Goal: Transaction & Acquisition: Purchase product/service

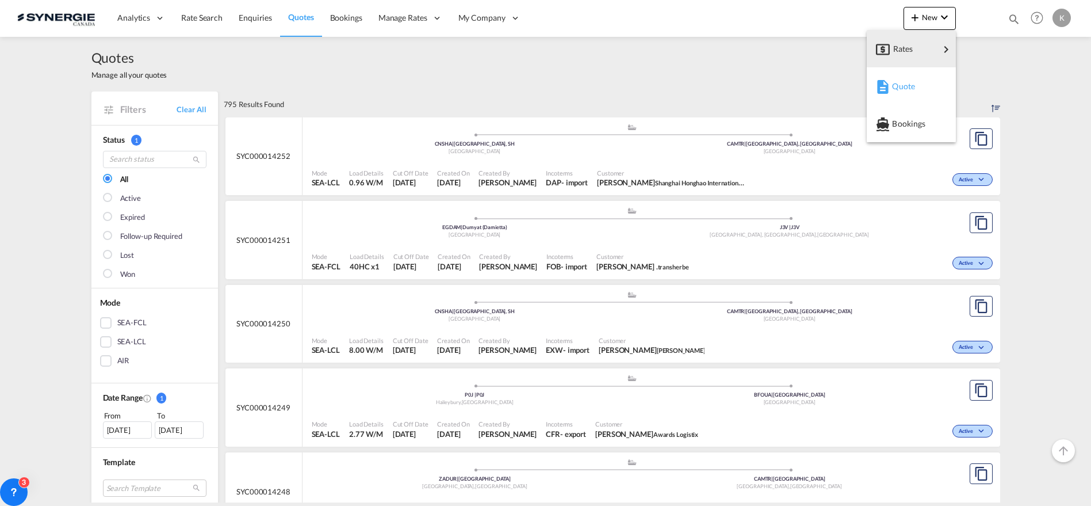
click at [904, 86] on span "Quote" at bounding box center [898, 86] width 13 height 23
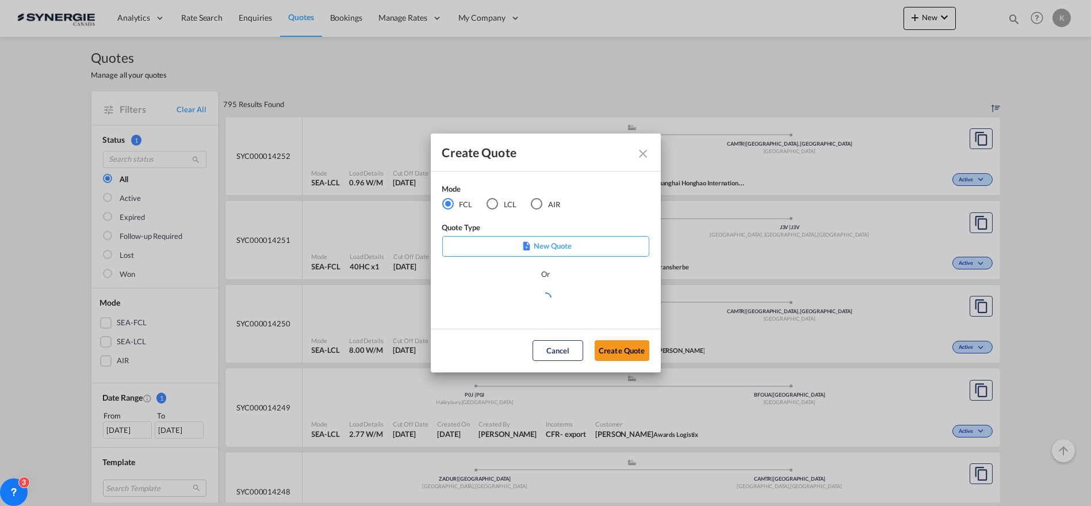
scroll to position [535, 0]
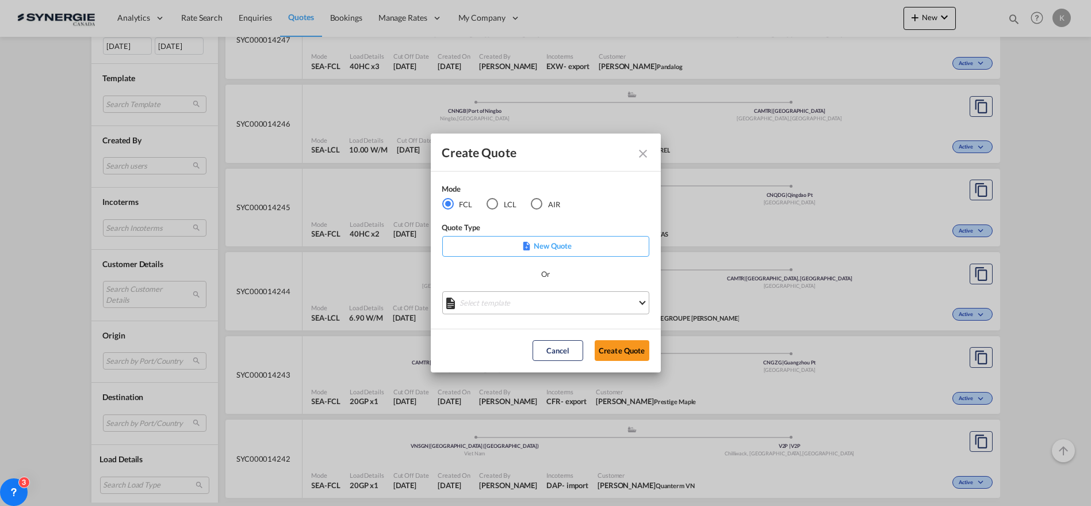
click at [501, 304] on md-select "Select template *NEW* FCL FREEHAND / DAP Pablo Gomez Saldarriaga | 10 Jul 2025 …" at bounding box center [545, 302] width 207 height 23
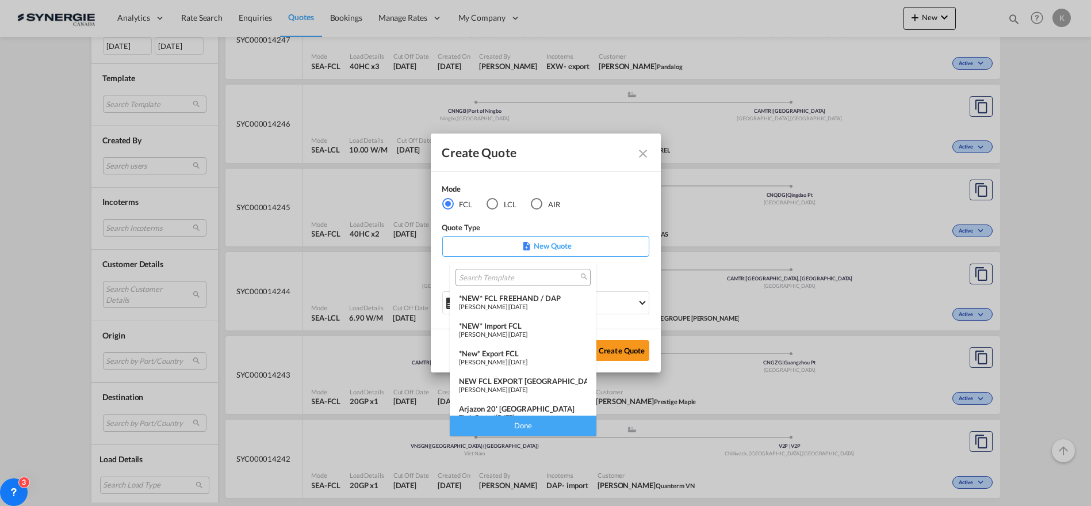
click at [507, 358] on span "Pablo Gomez Saldarriaga" at bounding box center [483, 361] width 48 height 7
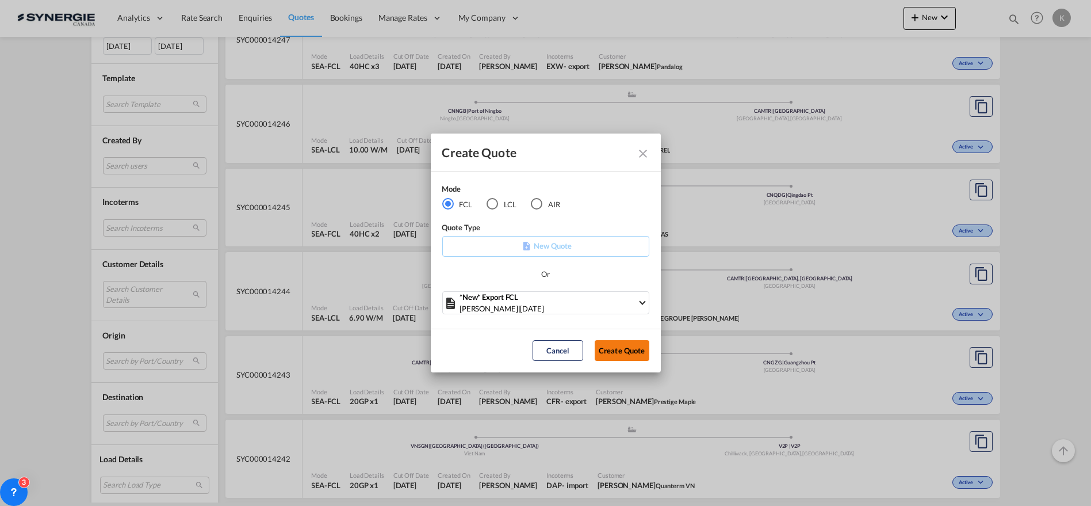
click at [613, 346] on button "Create Quote" at bounding box center [622, 350] width 55 height 21
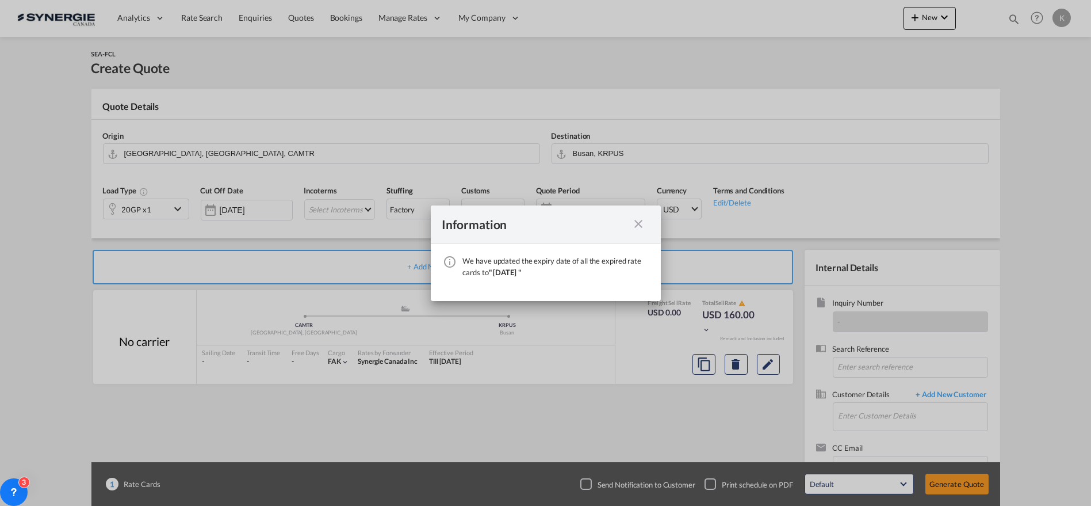
drag, startPoint x: 643, startPoint y: 221, endPoint x: 661, endPoint y: 221, distance: 17.8
click at [643, 221] on md-icon "icon-close fg-AAA8AD cursor" at bounding box center [639, 224] width 14 height 14
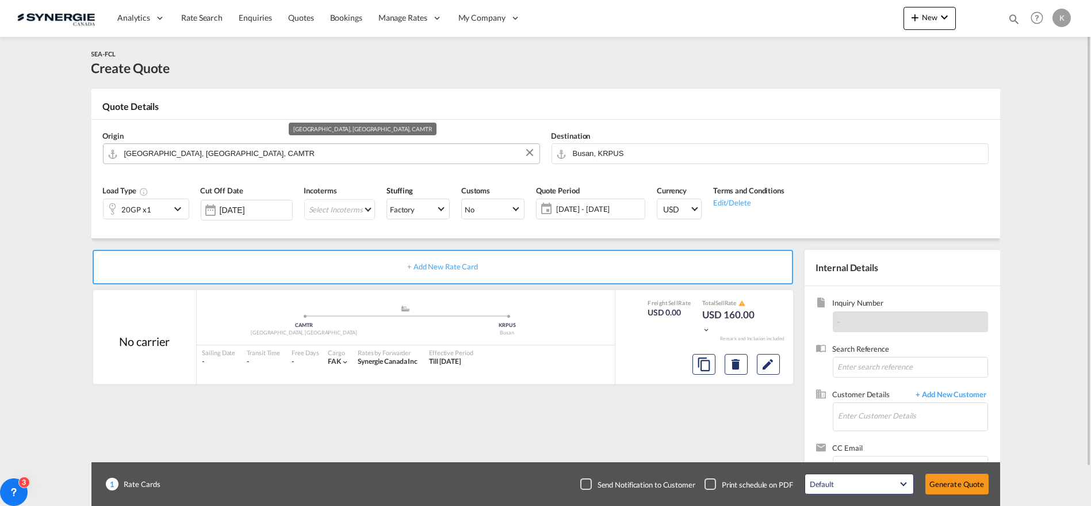
click at [148, 152] on input "[GEOGRAPHIC_DATA], [GEOGRAPHIC_DATA], CAMTR" at bounding box center [329, 153] width 410 height 20
click at [216, 155] on input "[GEOGRAPHIC_DATA], [GEOGRAPHIC_DATA], CAMTR" at bounding box center [329, 153] width 410 height 20
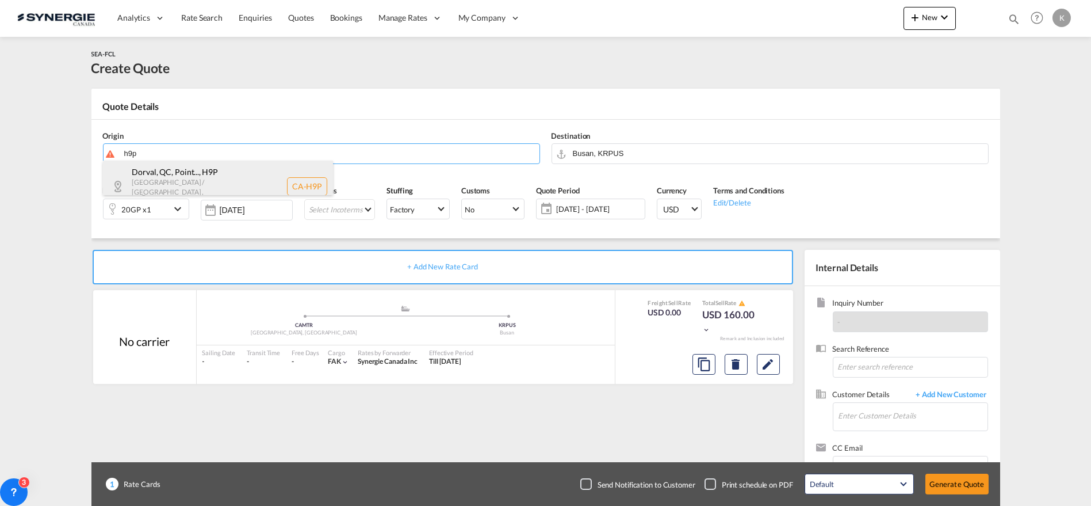
click at [189, 177] on div "Dorval, QC, Point... , H9P Quebec / Québec , Canada CA-H9P" at bounding box center [218, 187] width 230 height 52
type input "CA-H9P, Dorval, QC, Pointe-Claire, QC, Quebec / Québec"
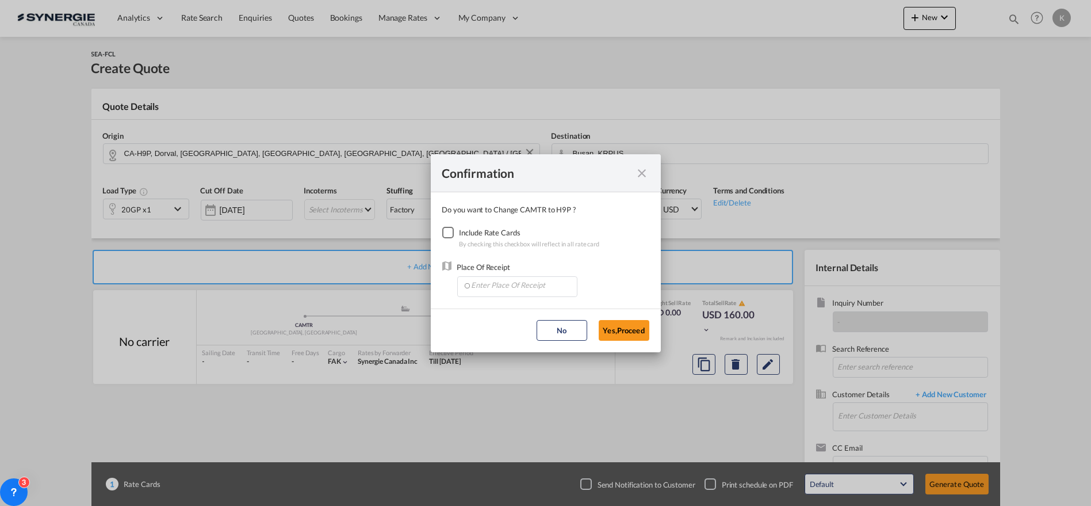
click at [449, 229] on div "Checkbox No Ink" at bounding box center [448, 233] width 12 height 12
click at [484, 288] on input "Enter Place Of Receipt" at bounding box center [520, 285] width 114 height 17
click at [498, 342] on span "CAMTR, Montreal, QC, Canada, North America, Americas" at bounding box center [697, 338] width 452 height 10
type input "CAMTR, Montreal, QC, Canada, North America, Americas"
click at [621, 334] on button "Yes,Proceed" at bounding box center [624, 330] width 51 height 21
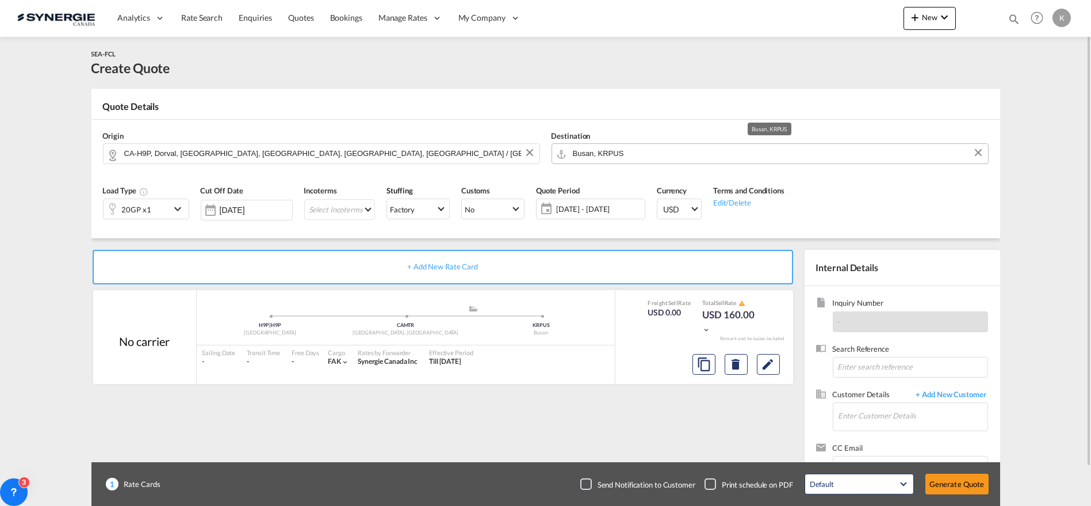
click at [655, 153] on input "Busan, KRPUS" at bounding box center [778, 153] width 410 height 20
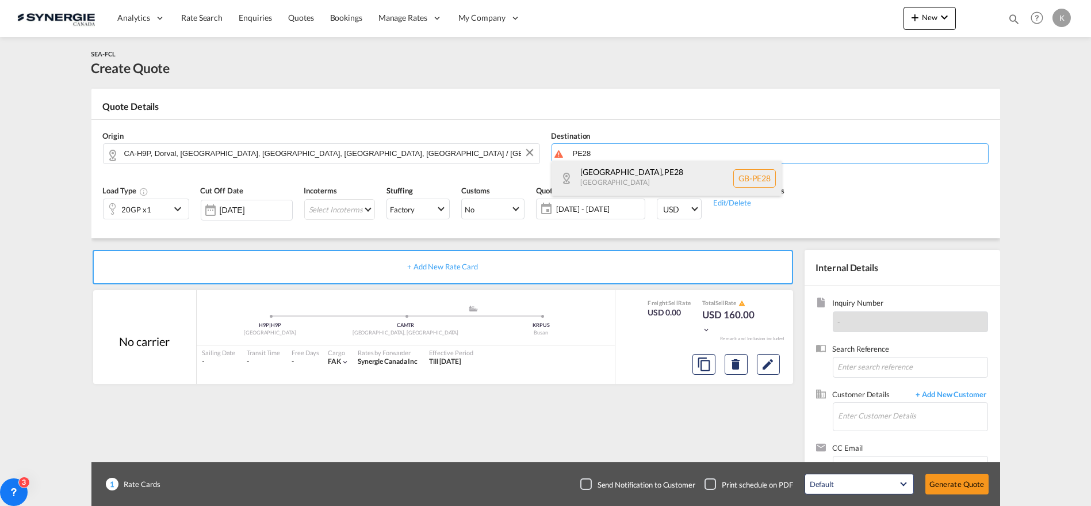
click at [658, 170] on div "Huntingdonshire , PE28 United Kingdom GB-PE28" at bounding box center [667, 178] width 230 height 35
type input "GB-PE28, Huntingdonshire"
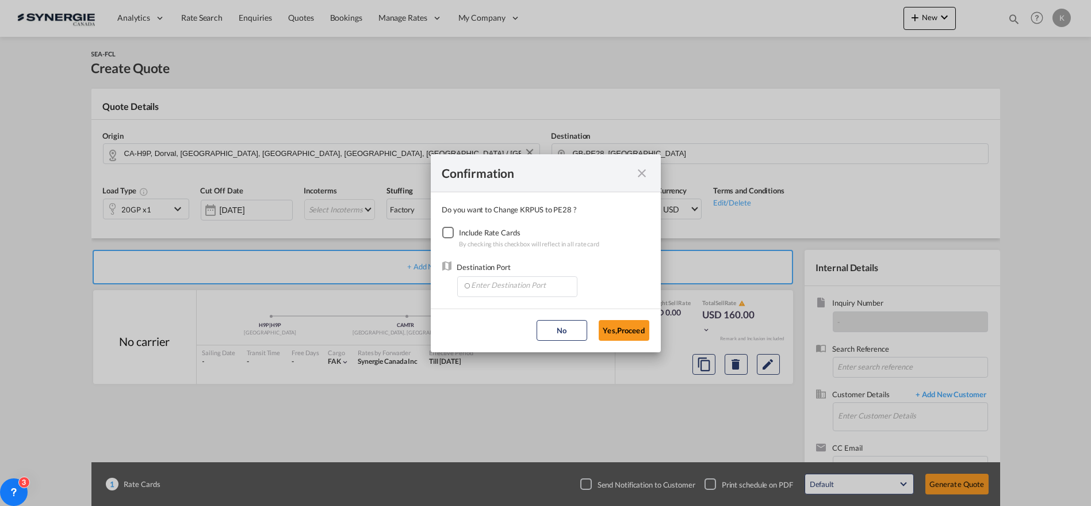
click at [451, 234] on div "Checkbox No Ink" at bounding box center [448, 233] width 12 height 12
click at [503, 280] on input "Enter Destination Port" at bounding box center [520, 285] width 114 height 17
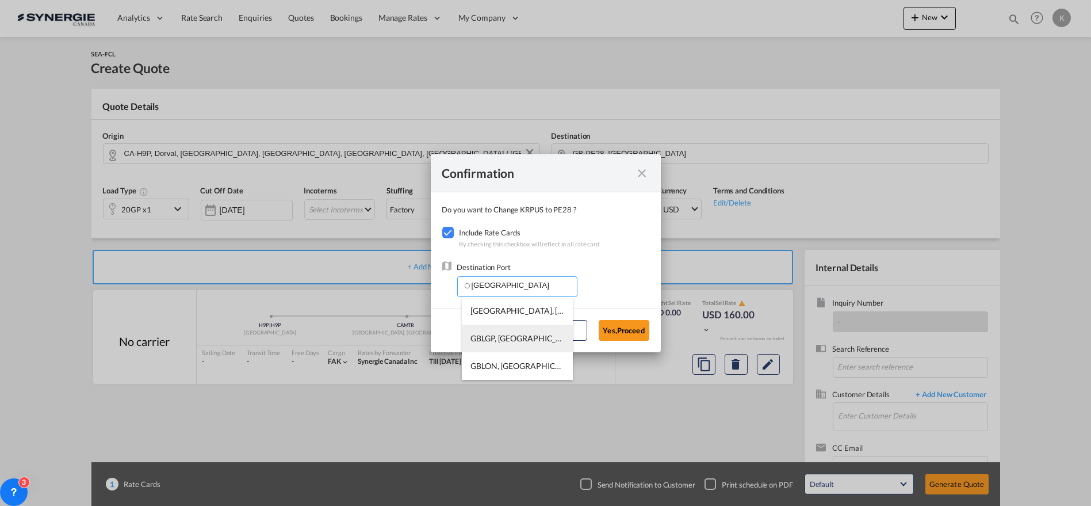
click at [510, 335] on span "GBLGP, London Gateway Port, United Kingdom, GB & Ireland, Europe" at bounding box center [697, 338] width 453 height 10
type input "GBLGP, London Gateway Port, United Kingdom, GB & Ireland, Europe"
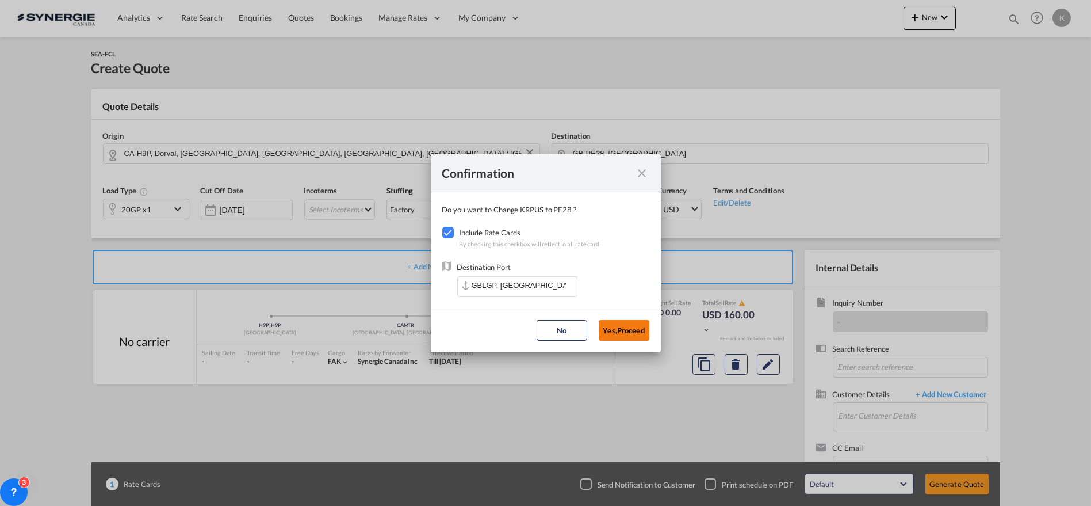
click at [641, 330] on button "Yes,Proceed" at bounding box center [624, 330] width 51 height 21
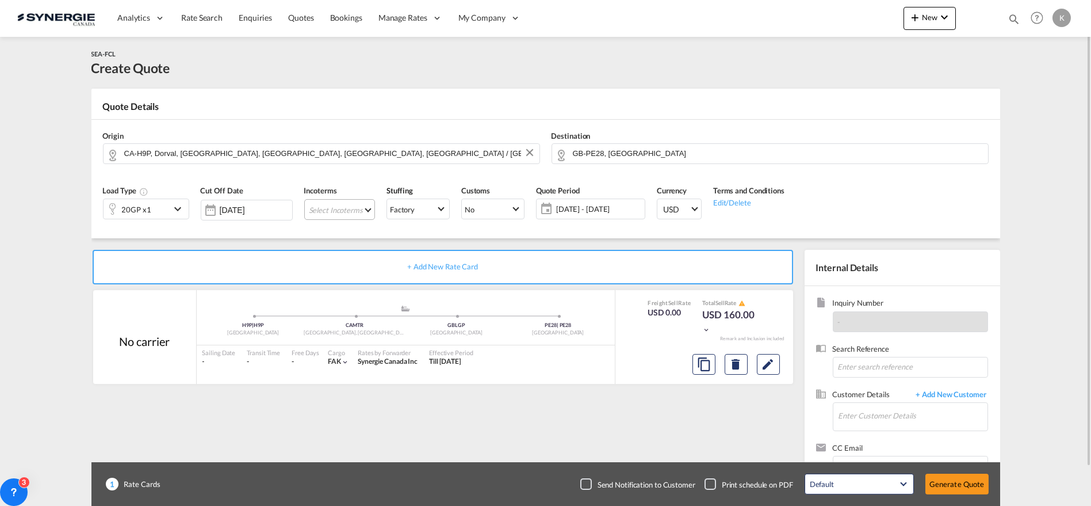
click at [327, 213] on md-select "Select Incoterms CIF - export Cost,Insurance and Freight CPT - import Carrier P…" at bounding box center [339, 209] width 71 height 21
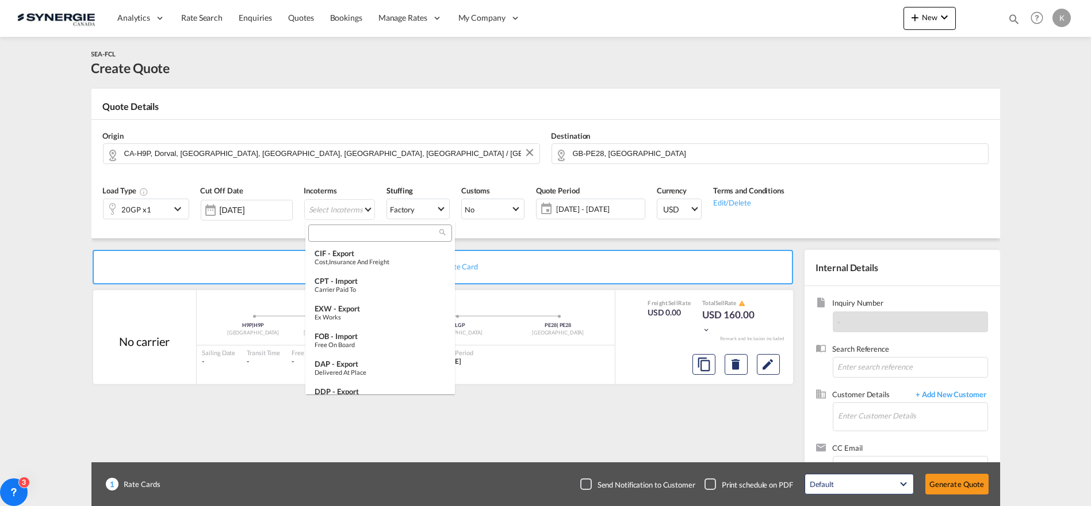
click at [362, 234] on input "search" at bounding box center [376, 233] width 128 height 10
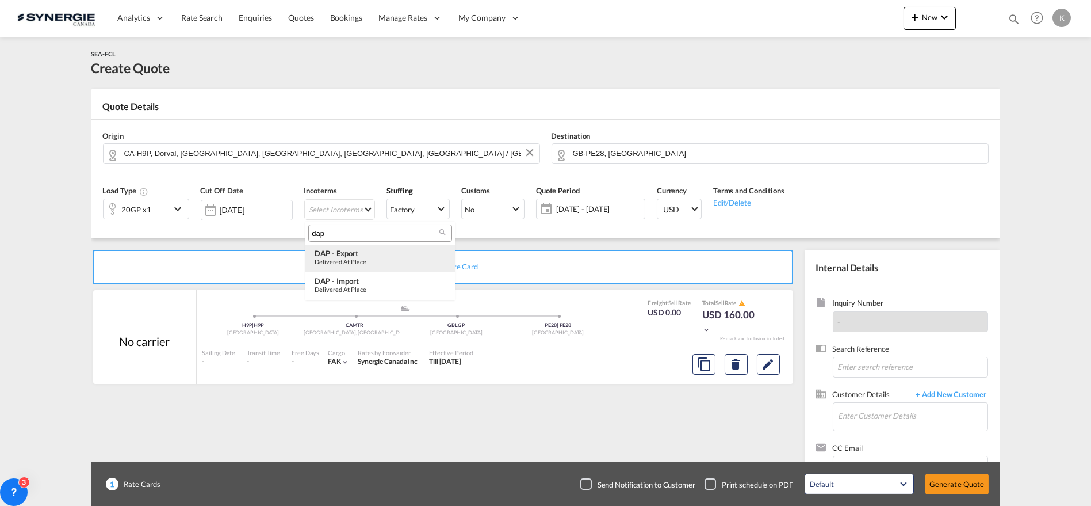
type input "dap"
click at [350, 259] on div "Delivered at Place" at bounding box center [380, 261] width 131 height 7
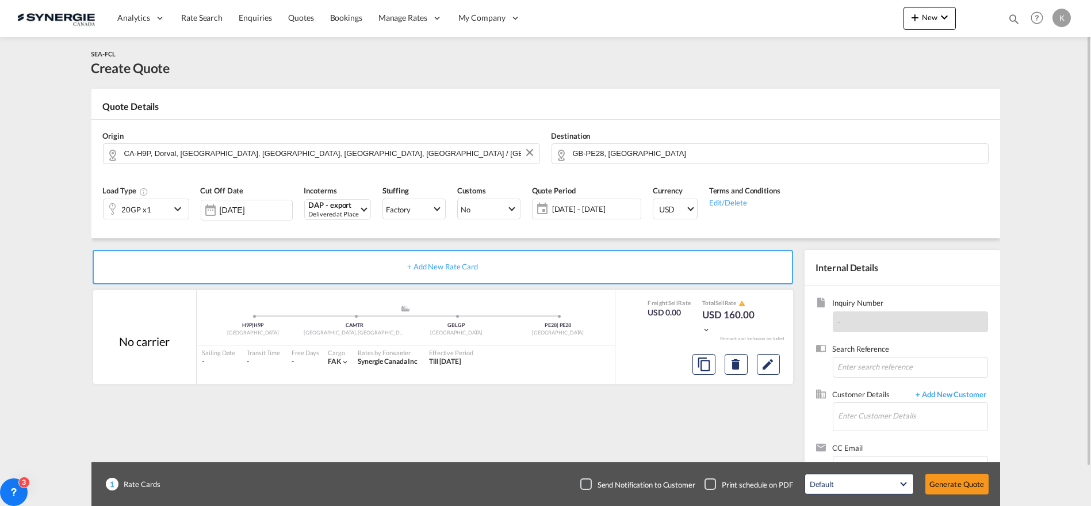
click at [571, 205] on span "22 Aug - 21 Sep 2025" at bounding box center [595, 209] width 86 height 10
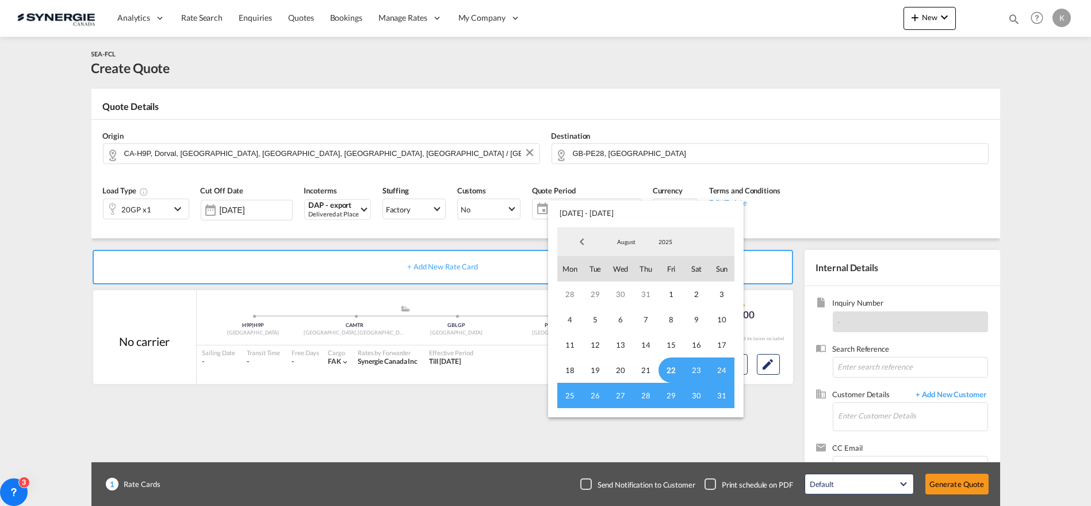
click at [670, 368] on span "22" at bounding box center [671, 369] width 25 height 25
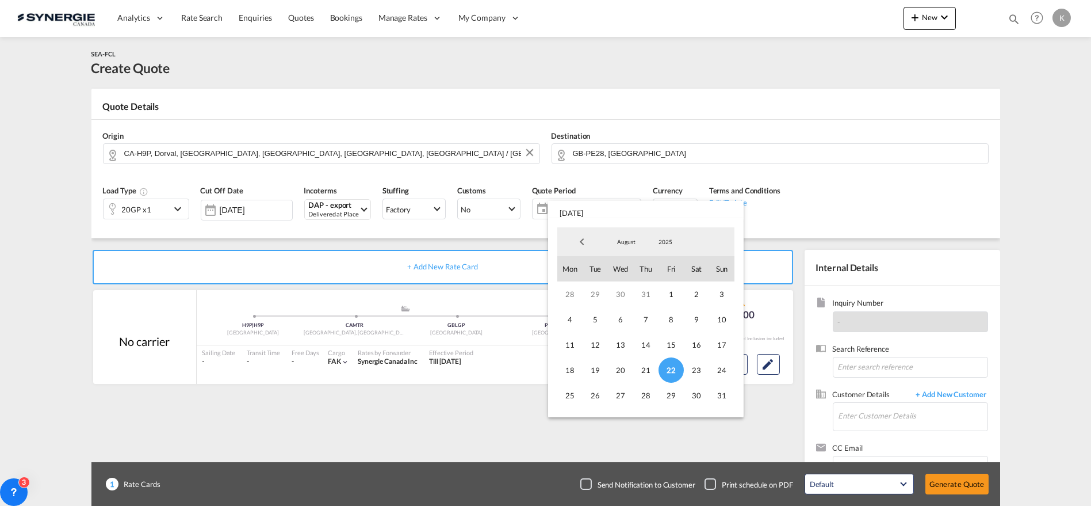
click at [628, 242] on span "August" at bounding box center [626, 242] width 37 height 8
click at [631, 273] on md-option "September" at bounding box center [638, 270] width 78 height 28
click at [595, 393] on span "30" at bounding box center [595, 395] width 25 height 25
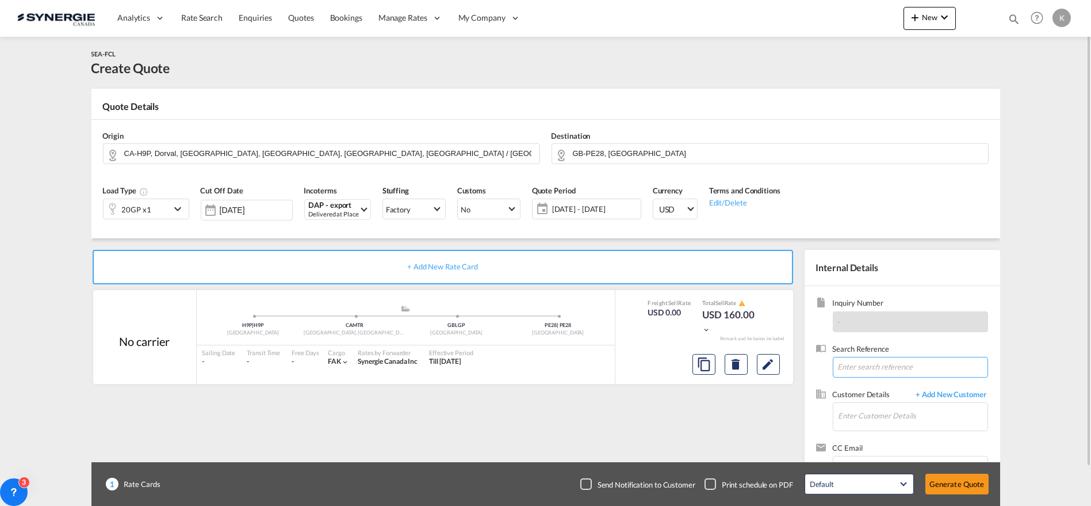
click at [895, 360] on input at bounding box center [910, 367] width 155 height 21
paste input "Re: Quote for UK Shipment"
type input "Re: Quote for UK Shipment"
click at [899, 411] on input "Enter Customer Details" at bounding box center [913, 416] width 149 height 26
paste input "manish@designmehair.com"
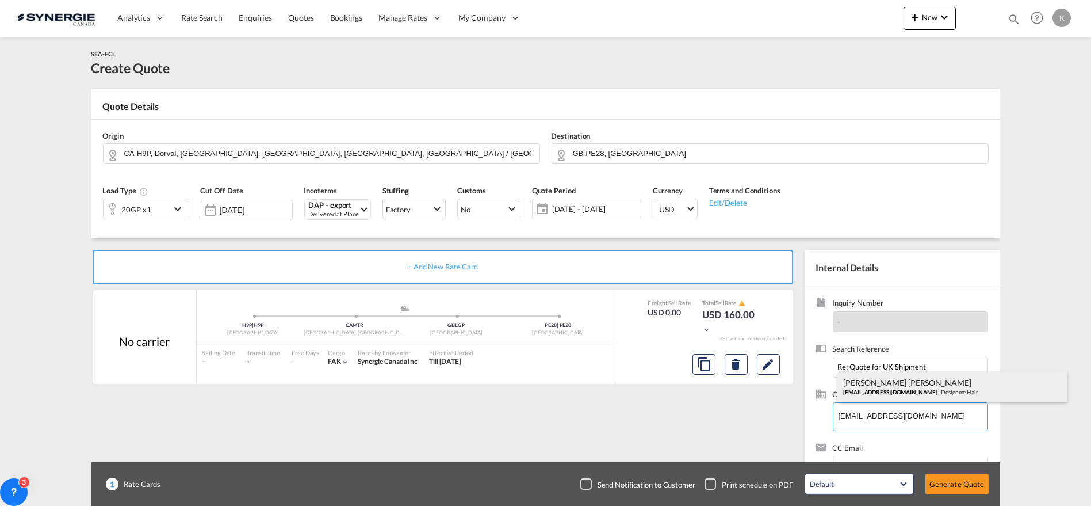
click at [890, 390] on div "Manish Singh Khati manish@designmehair.com | Designme Hair" at bounding box center [953, 386] width 230 height 31
type input "Designme Hair, Manish Singh Khati, manish@designmehair.com"
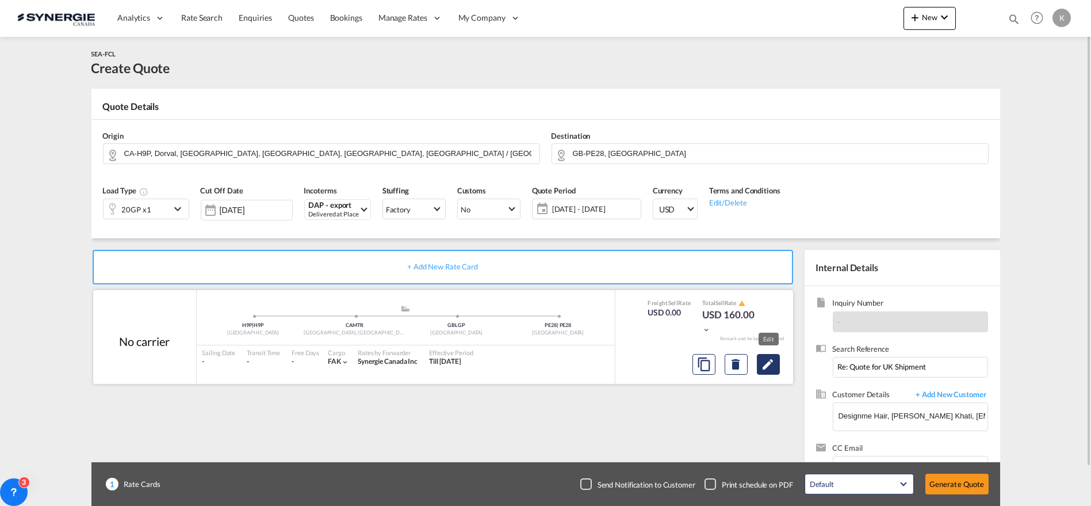
click at [774, 366] on md-icon "Edit" at bounding box center [769, 364] width 14 height 14
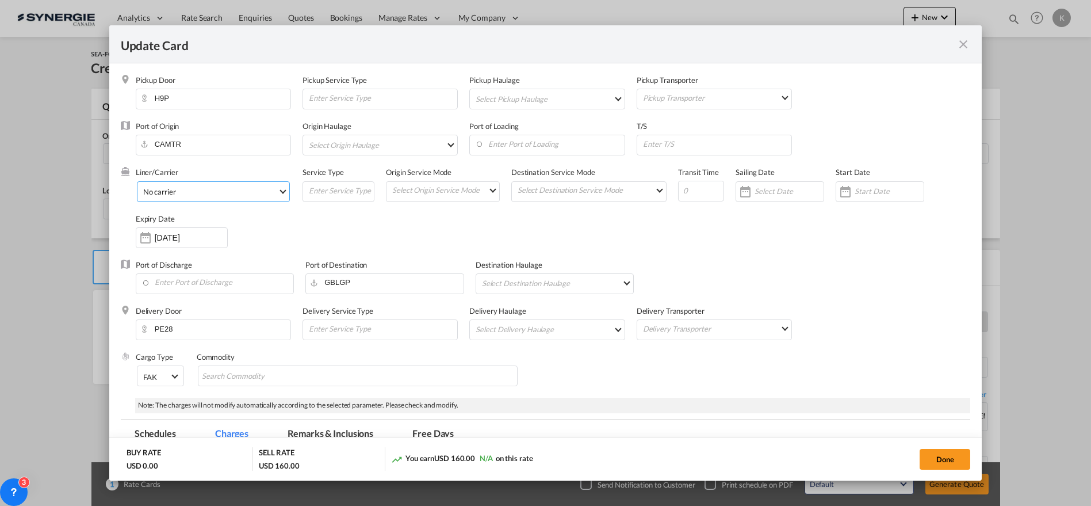
click at [197, 193] on span "No carrier" at bounding box center [210, 191] width 135 height 10
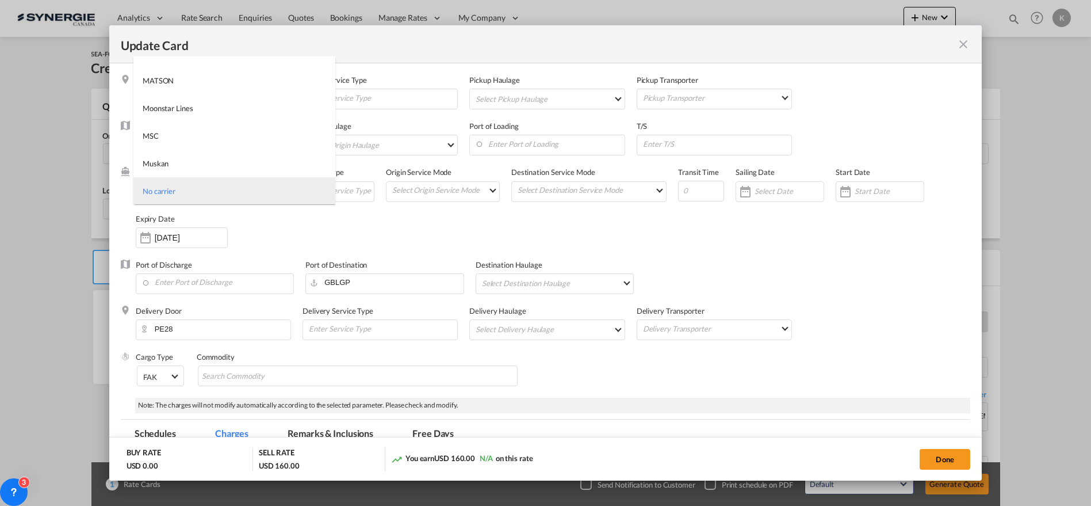
type md-option "1218"
type md-option "46"
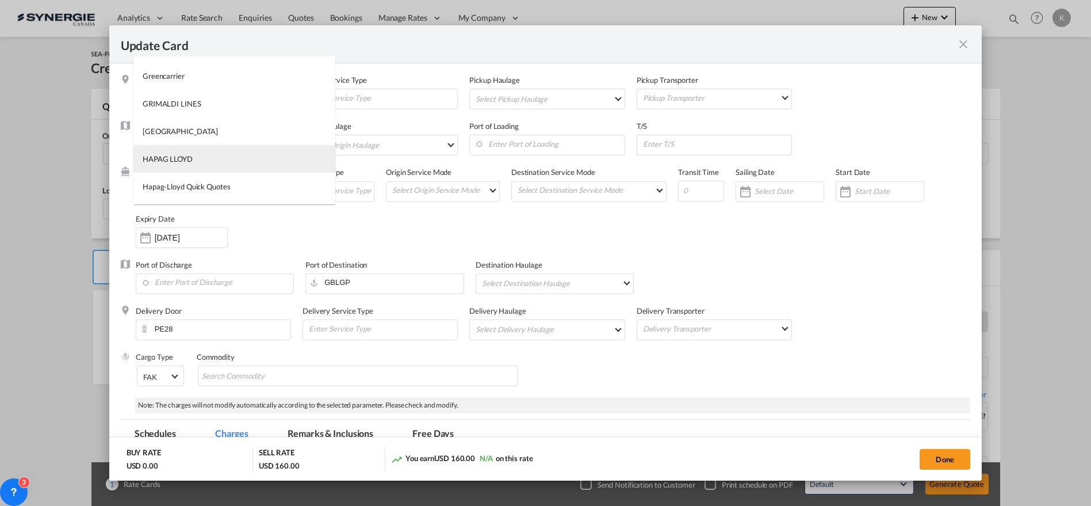
click at [192, 163] on md-option "HAPAG LLOYD" at bounding box center [234, 159] width 202 height 28
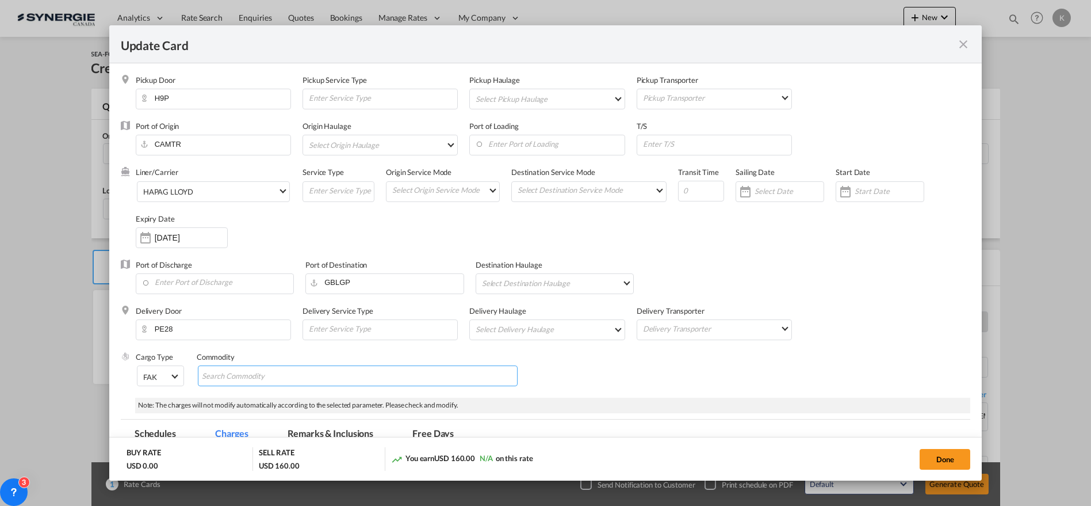
click at [296, 376] on input "Search Commodity" at bounding box center [254, 376] width 105 height 18
paste input "Commodity FAK D a n g e r o u s G o o d s IMO Class 2.1. Flammable gases UN Num…"
type input "Commodity FAK D a n g e r o u s G o o d s IMO Class 2.1. Flammable gases UN Num…"
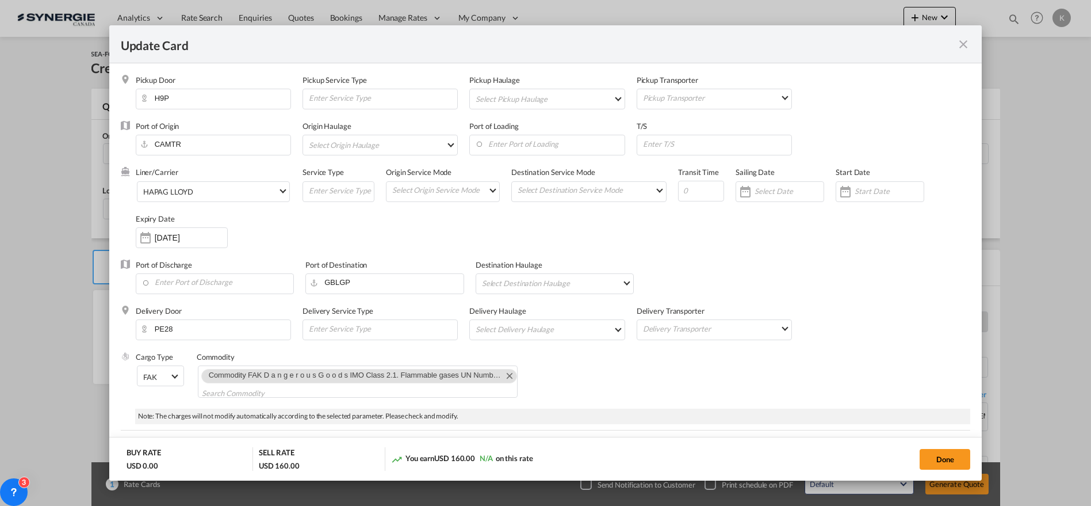
scroll to position [0, 0]
click at [679, 135] on input "Update Card Pickup ..." at bounding box center [717, 143] width 150 height 17
paste input "via SOUTHAMPTON, GB"
type input "via SOUTHAMPTON, GB"
click at [694, 197] on input "Update Card Pickup ..." at bounding box center [701, 191] width 46 height 21
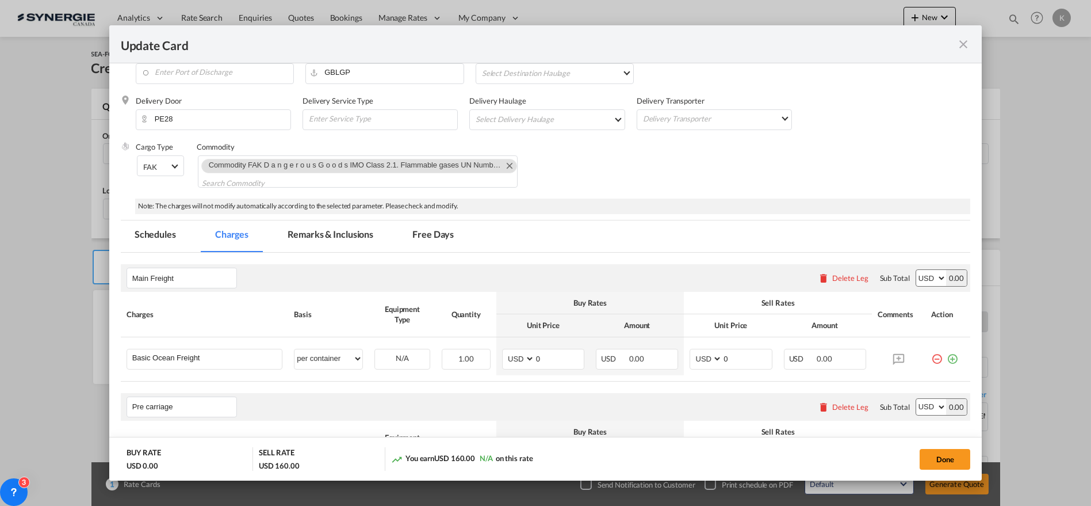
scroll to position [192, 0]
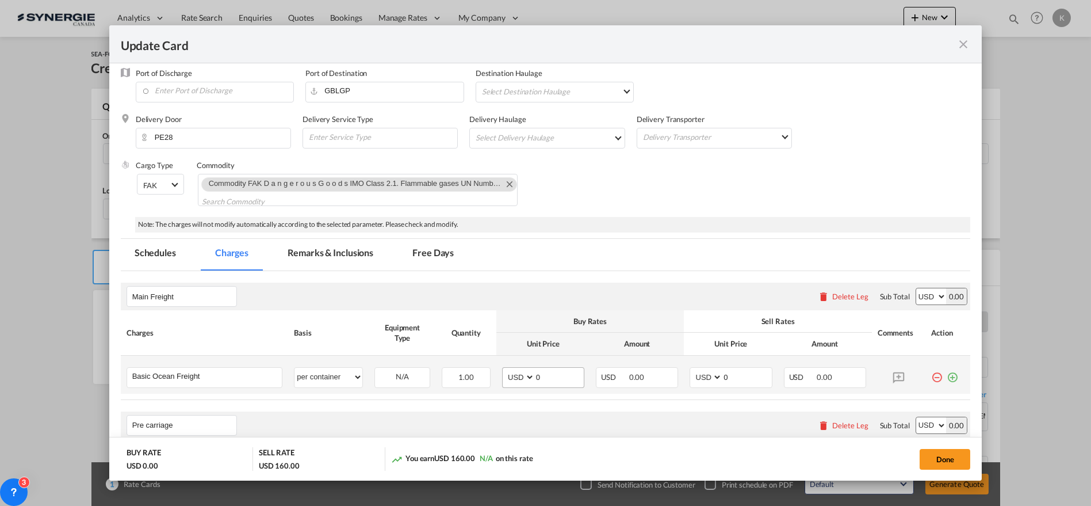
type input "13"
drag, startPoint x: 514, startPoint y: 370, endPoint x: 506, endPoint y: 372, distance: 7.7
click at [511, 370] on md-input-container "AED AFN ALL AMD ANG AOA ARS AUD AWG AZN BAM BBD BDT BGN BHD BIF BMD BND BOB BRL…" at bounding box center [543, 377] width 82 height 21
type input "846"
type input "1096"
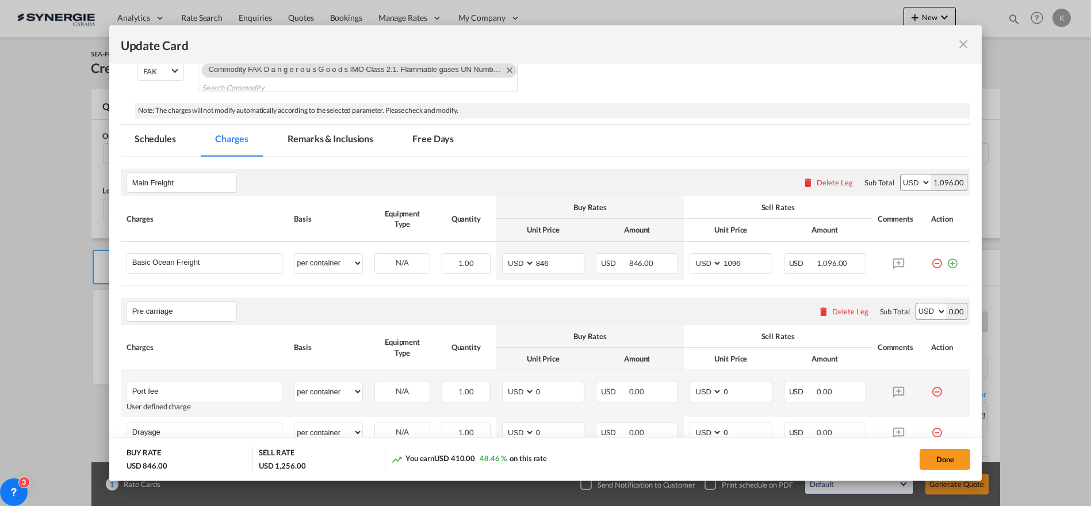
scroll to position [383, 0]
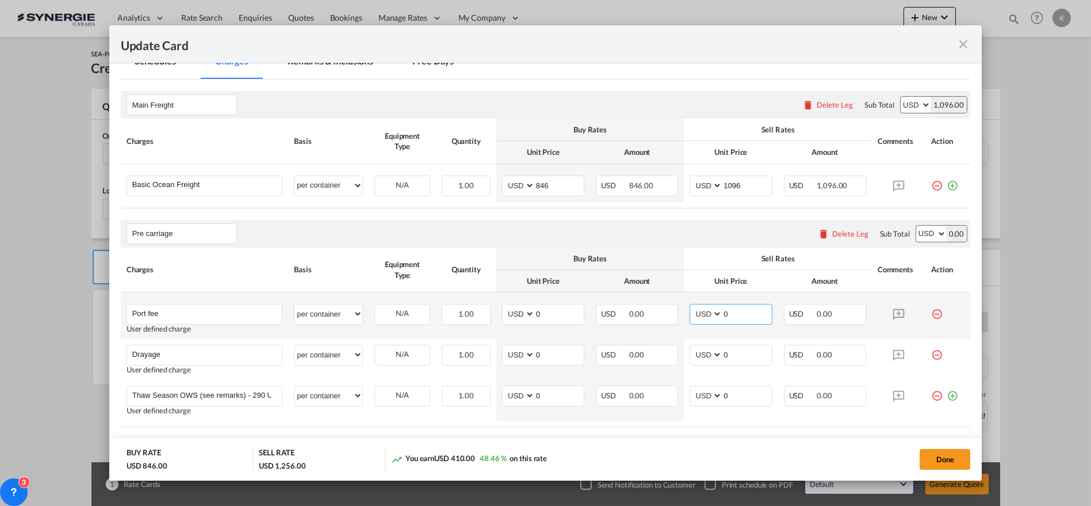
drag, startPoint x: 731, startPoint y: 313, endPoint x: 687, endPoint y: 336, distance: 49.9
click at [684, 314] on td "AED AFN ALL AMD ANG AOA ARS AUD AWG AZN BAM BBD BDT BGN BHD BIF BMD BND BOB BRL…" at bounding box center [731, 315] width 94 height 47
type input "65"
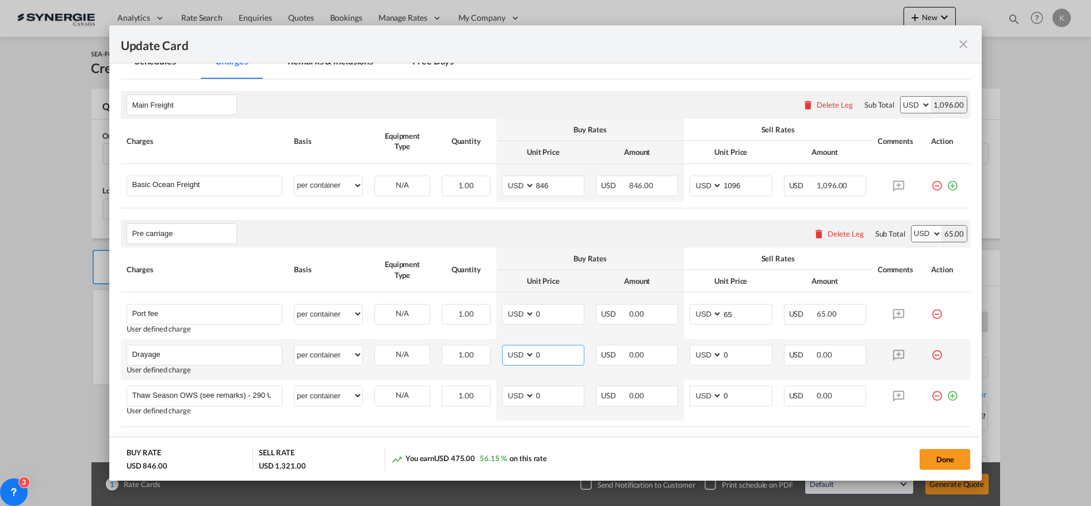
click at [508, 354] on select "AED AFN ALL AMD ANG AOA ARS AUD AWG AZN BAM BBD BDT BGN BHD BIF BMD BND [PERSON…" at bounding box center [520, 355] width 30 height 16
select select "string:CAD"
click at [505, 347] on select "AED AFN ALL AMD ANG AOA ARS AUD AWG AZN BAM BBD BDT BGN BHD BIF BMD BND [PERSON…" at bounding box center [520, 355] width 30 height 16
type input "400"
type input "323"
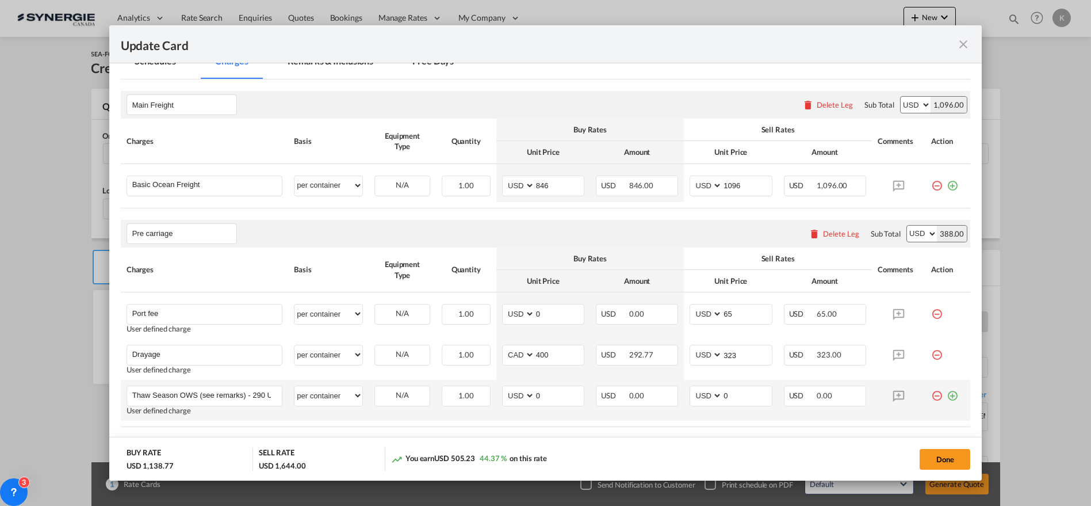
click at [931, 391] on md-icon "icon-minus-circle-outline red-400-fg" at bounding box center [937, 391] width 12 height 12
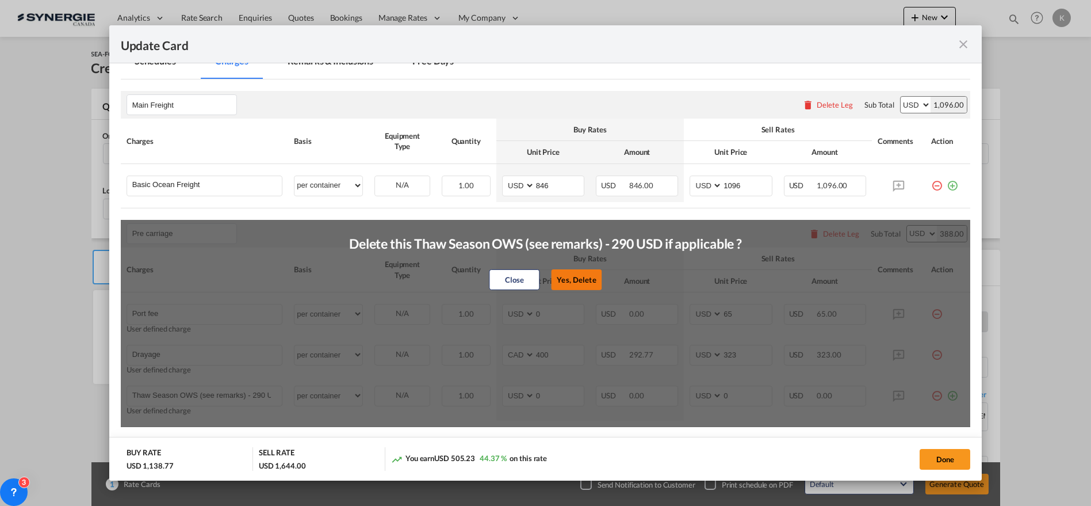
click at [568, 280] on button "Yes, Delete" at bounding box center [577, 279] width 51 height 21
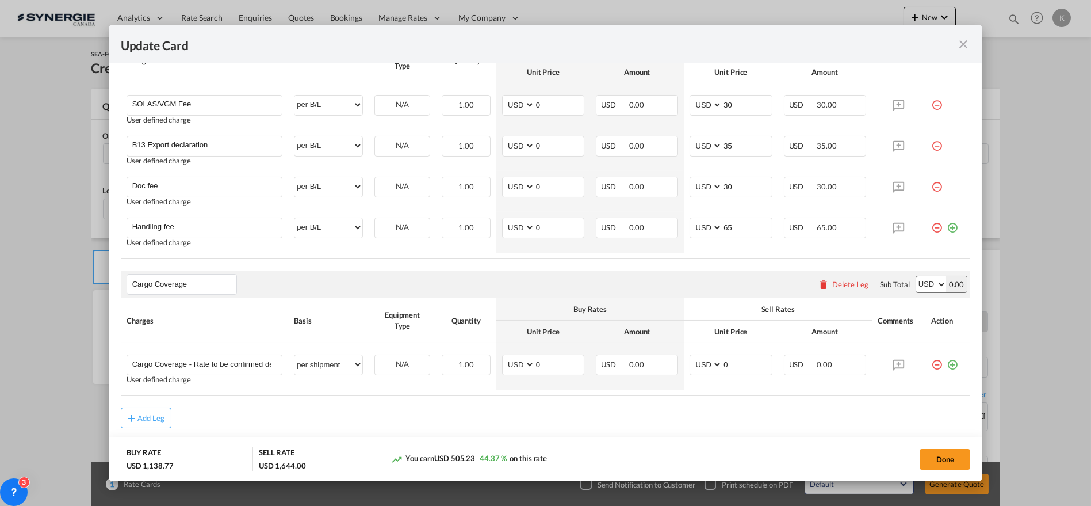
scroll to position [803, 0]
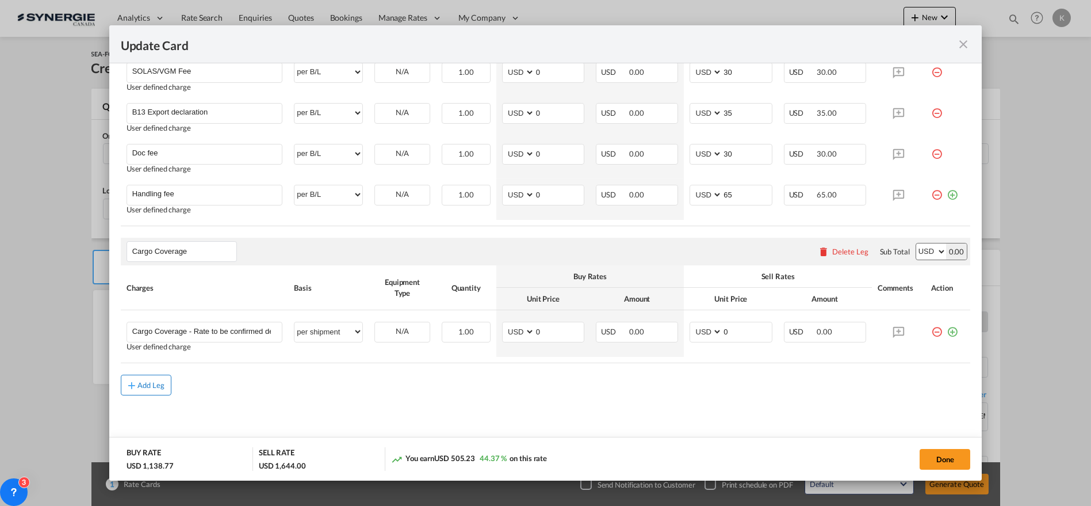
click at [144, 381] on div "Add Leg" at bounding box center [151, 384] width 28 height 7
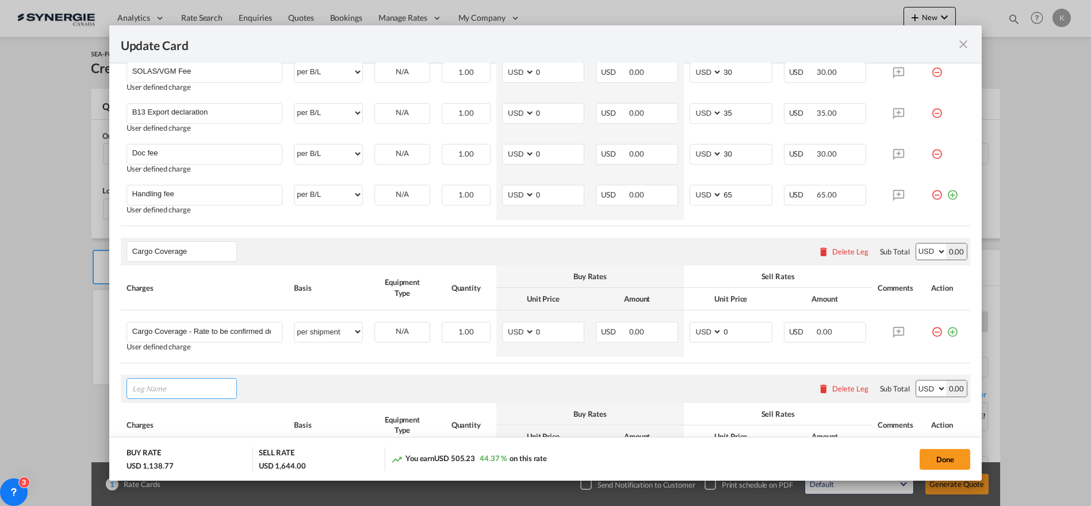
click at [152, 382] on input "Leg Name" at bounding box center [184, 388] width 104 height 17
type input "Destination charges"
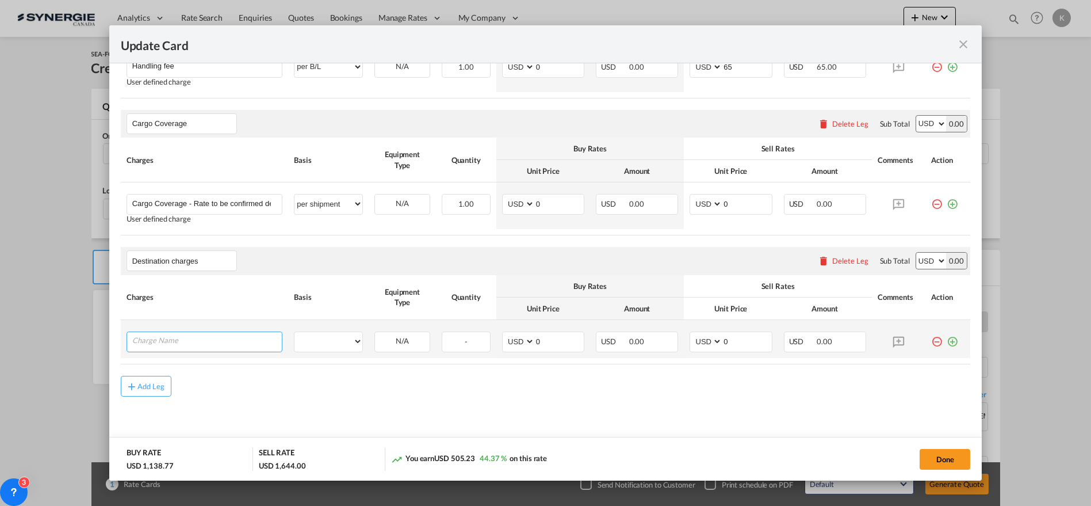
click at [243, 341] on input "Charge Name" at bounding box center [207, 340] width 150 height 17
paste input "Terminal Handling Charge Dest."
type input "Terminal Handling Charge Dest."
click at [354, 344] on select "per equipment per container per B/L per shipping bill per shipment per pallet p…" at bounding box center [329, 341] width 68 height 18
select select "per container"
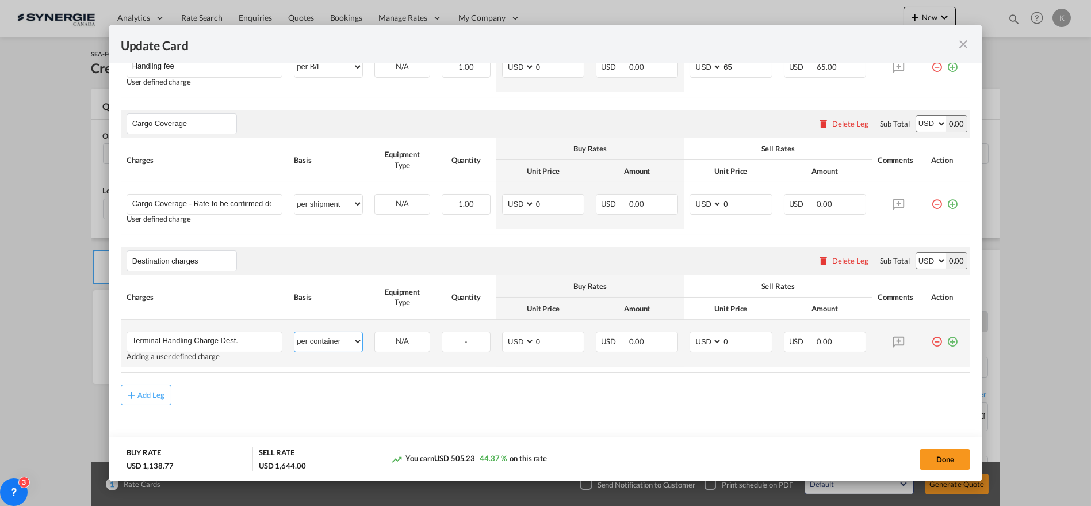
click at [295, 332] on select "per equipment per container per B/L per shipping bill per shipment per pallet p…" at bounding box center [329, 341] width 68 height 18
click at [510, 340] on select "AED AFN ALL AMD ANG AOA ARS AUD AWG AZN BAM BBD BDT BGN BHD BIF BMD BND [PERSON…" at bounding box center [520, 342] width 30 height 16
select select "string:GBP"
click at [505, 334] on select "AED AFN ALL AMD ANG AOA ARS AUD AWG AZN BAM BBD BDT BGN BHD BIF BMD BND [PERSON…" at bounding box center [520, 342] width 30 height 16
type input "190"
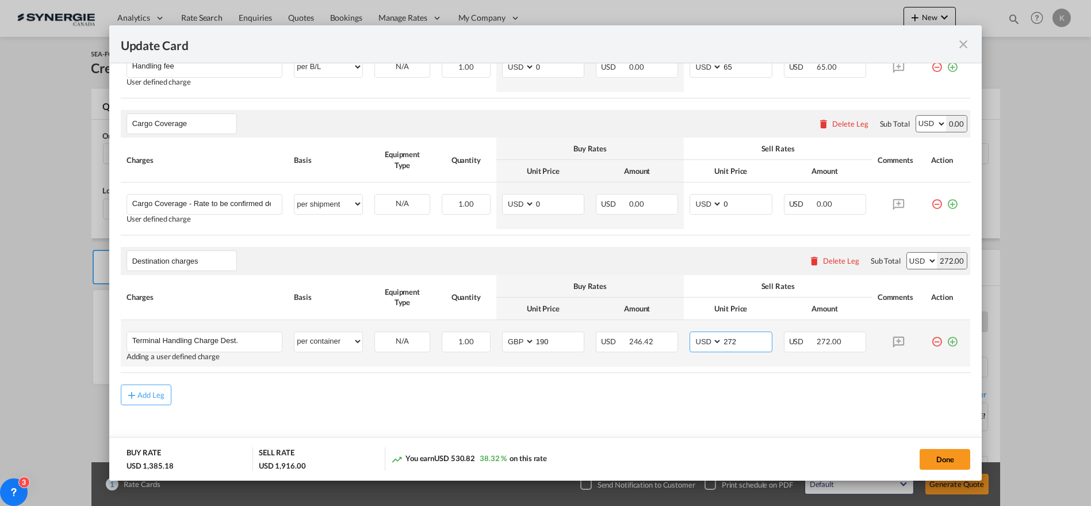
type input "272"
click at [947, 334] on md-icon "icon-plus-circle-outline green-400-fg" at bounding box center [953, 337] width 12 height 12
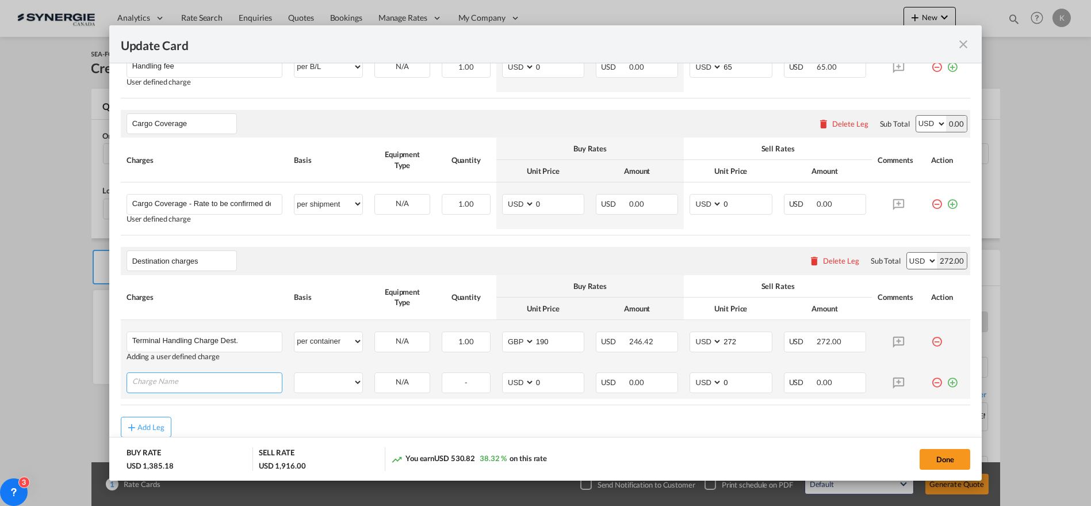
click at [177, 377] on input "Charge Name" at bounding box center [207, 381] width 150 height 17
paste input "Destination Landfreight Truck"
type input "Destination Landfreight Truck"
click at [307, 375] on select "per equipment per container per B/L per shipping bill per shipment per pallet p…" at bounding box center [329, 382] width 68 height 18
select select "per container"
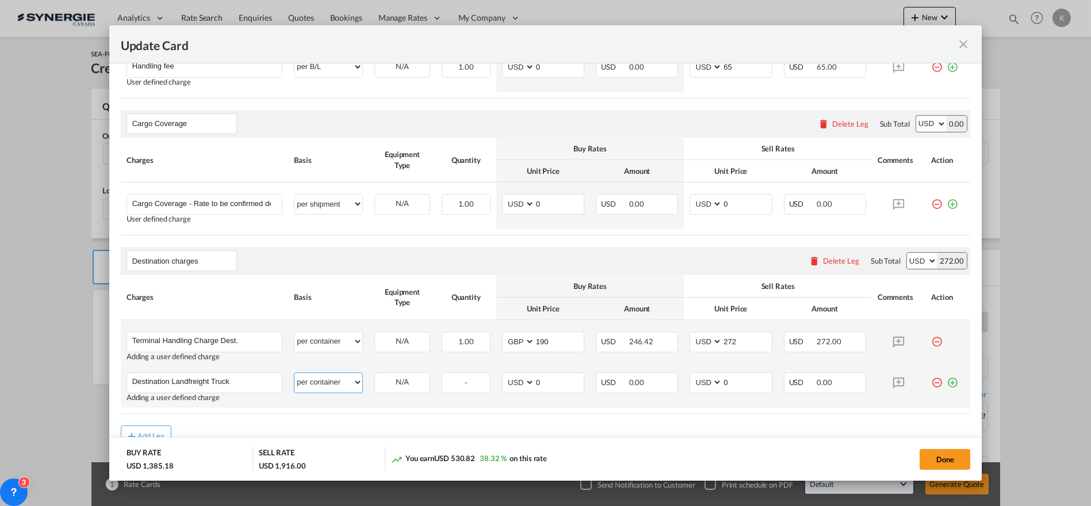
click at [295, 373] on select "per equipment per container per B/L per shipping bill per shipment per pallet p…" at bounding box center [329, 382] width 68 height 18
click at [513, 375] on select "AED AFN ALL AMD ANG AOA ARS AUD AWG AZN BAM BBD BDT BGN BHD BIF BMD BND [PERSON…" at bounding box center [520, 383] width 30 height 16
select select "string:GBP"
click at [505, 375] on select "AED AFN ALL AMD ANG AOA ARS AUD AWG AZN BAM BBD BDT BGN BHD BIF BMD BND [PERSON…" at bounding box center [520, 383] width 30 height 16
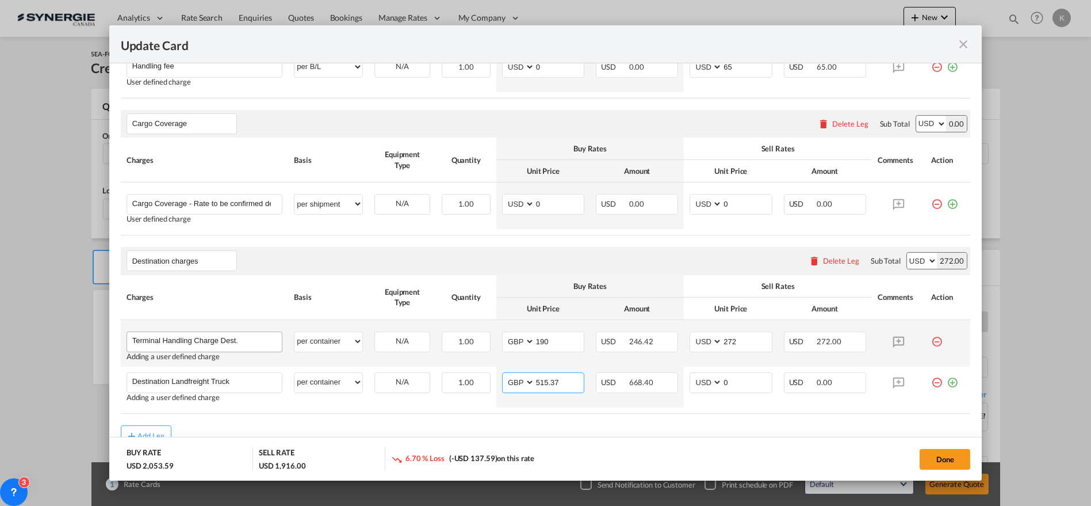
type input "515.37"
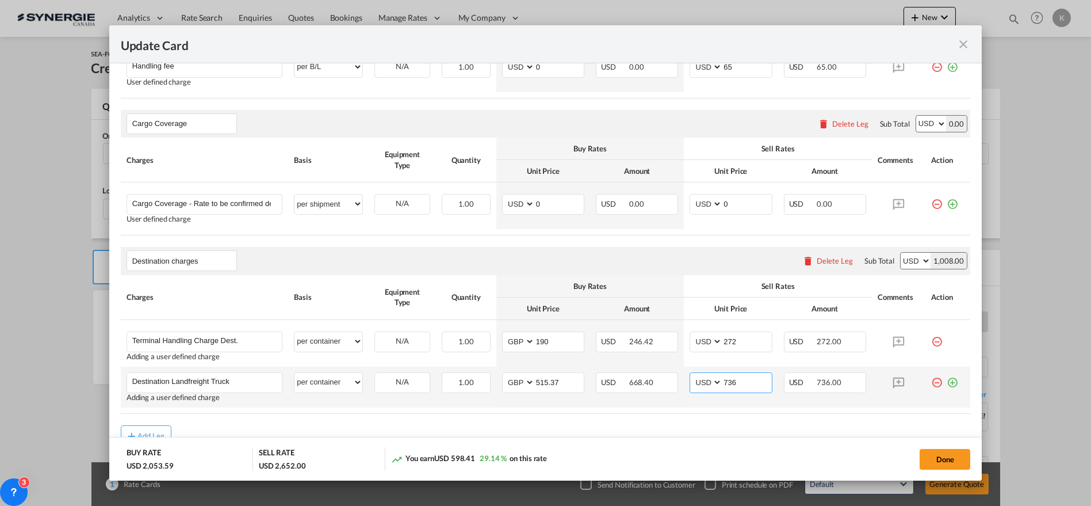
type input "736"
click at [947, 374] on md-icon "icon-plus-circle-outline green-400-fg" at bounding box center [953, 378] width 12 height 12
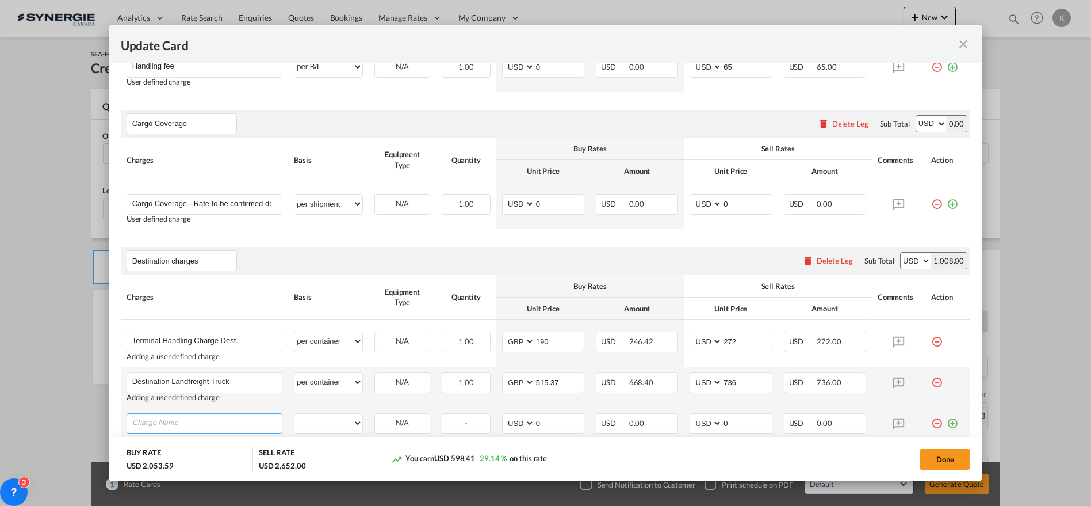
click at [200, 414] on input "Charge Name" at bounding box center [207, 422] width 150 height 17
paste input "D.G. Surcharge Dest. Land Hazardous cargo"
type input "D.G. Surcharge Dest. Land Hazardous cargo"
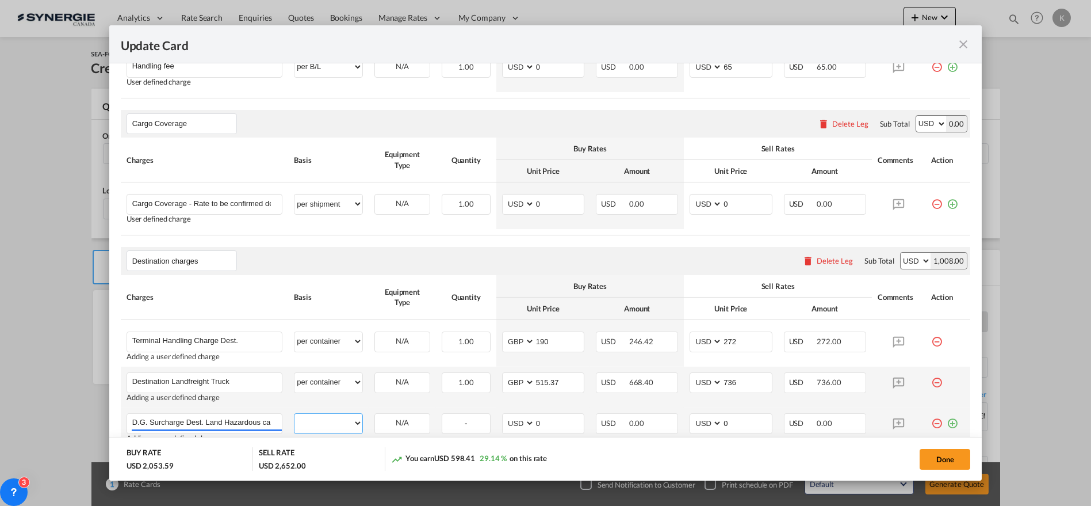
click at [331, 416] on select "per equipment per container per B/L per shipping bill per shipment per pallet p…" at bounding box center [329, 423] width 68 height 18
select select "per container"
click at [295, 414] on select "per equipment per container per B/L per shipping bill per shipment per pallet p…" at bounding box center [329, 423] width 68 height 18
click at [519, 420] on select "AED AFN ALL AMD ANG AOA ARS AUD AWG AZN BAM BBD BDT BGN BHD BIF BMD BND [PERSON…" at bounding box center [520, 423] width 30 height 16
select select "string:GBP"
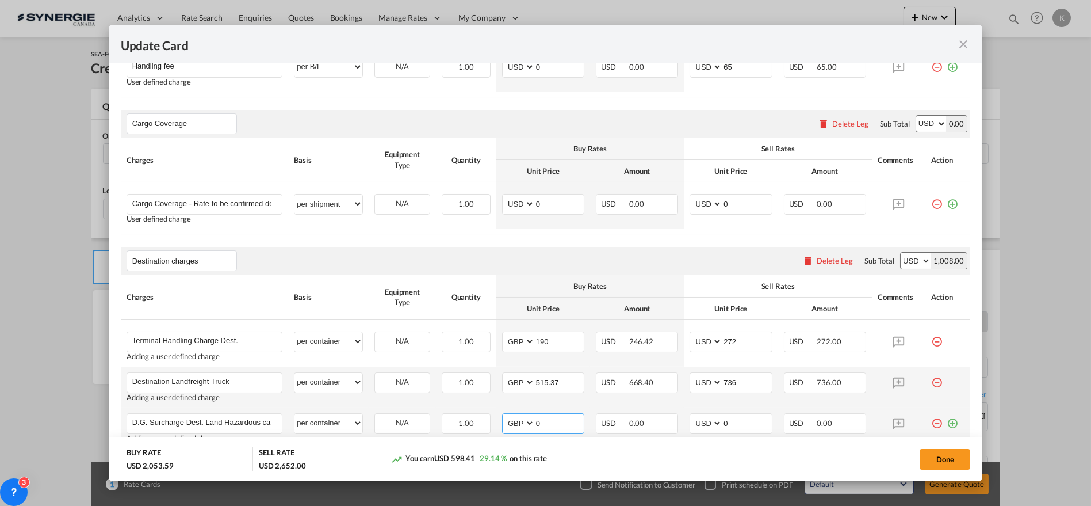
click at [505, 415] on select "AED AFN ALL AMD ANG AOA ARS AUD AWG AZN BAM BBD BDT BGN BHD BIF BMD BND [PERSON…" at bounding box center [520, 423] width 30 height 16
type input "60"
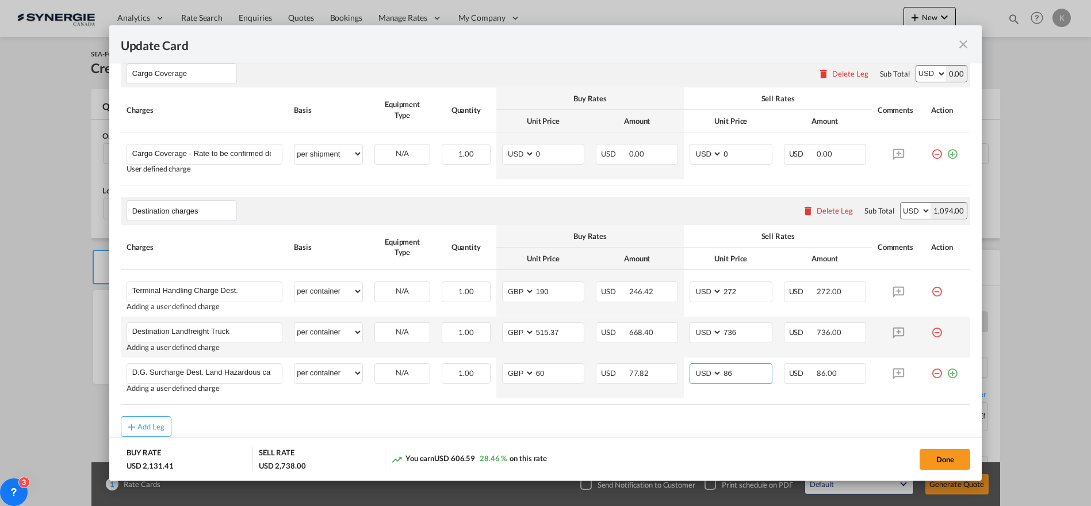
scroll to position [1021, 0]
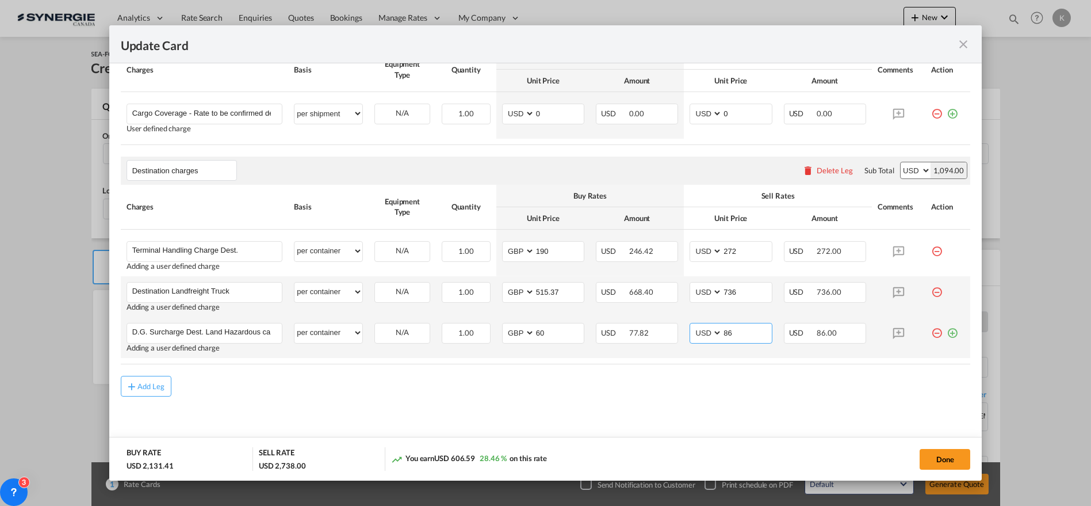
type input "86"
click at [947, 330] on md-icon "icon-plus-circle-outline green-400-fg" at bounding box center [953, 329] width 12 height 12
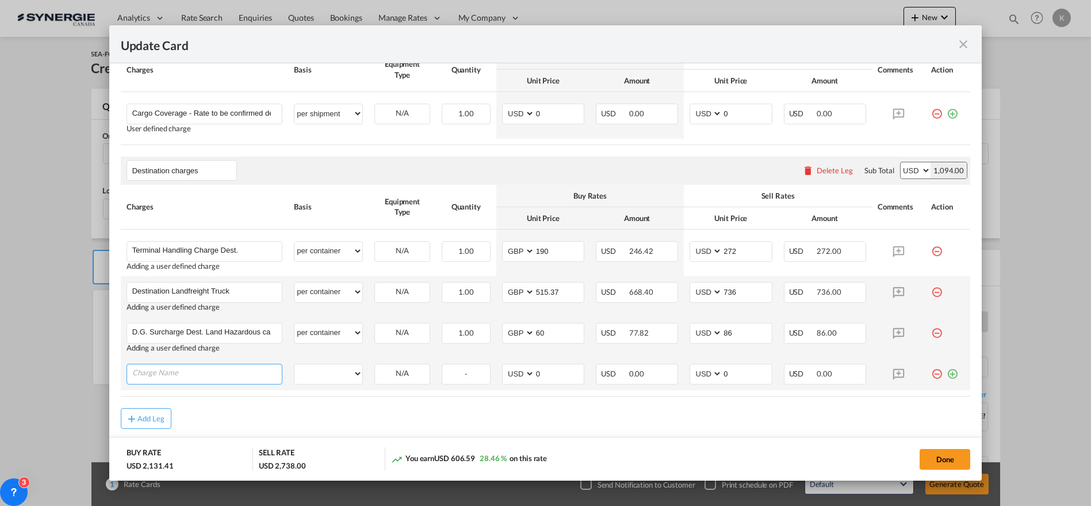
click at [176, 364] on input "Charge Name" at bounding box center [207, 372] width 150 height 17
paste input "Equipment Maintenance Fee"
type input "Equipment Maintenance Fee"
click at [317, 372] on select "per equipment per container per B/L per shipping bill per shipment per pallet p…" at bounding box center [329, 373] width 68 height 18
select select "per container"
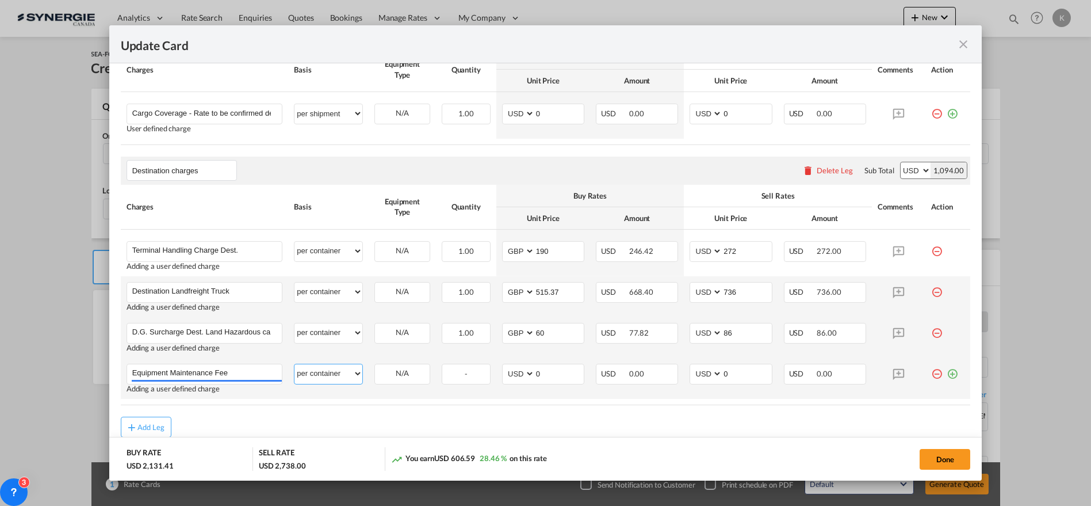
click at [295, 364] on select "per equipment per container per B/L per shipping bill per shipment per pallet p…" at bounding box center [329, 373] width 68 height 18
click at [513, 370] on select "AED AFN ALL AMD ANG AOA ARS AUD AWG AZN BAM BBD BDT BGN BHD BIF BMD BND [PERSON…" at bounding box center [520, 374] width 30 height 16
select select "string:GBP"
click at [505, 366] on select "AED AFN ALL AMD ANG AOA ARS AUD AWG AZN BAM BBD BDT BGN BHD BIF BMD BND [PERSON…" at bounding box center [520, 374] width 30 height 16
type input "18"
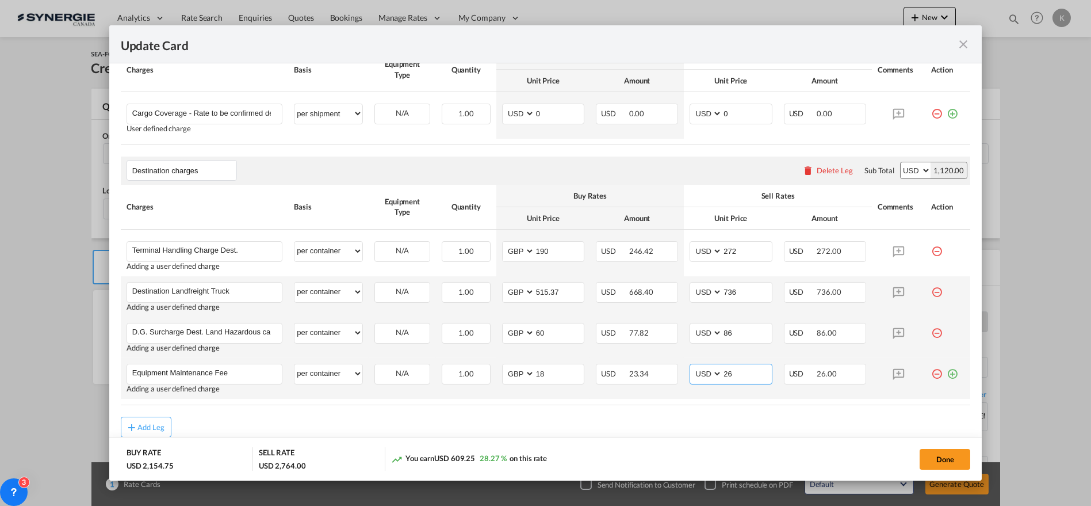
type input "26"
click at [947, 372] on md-icon "icon-plus-circle-outline green-400-fg" at bounding box center [953, 370] width 12 height 12
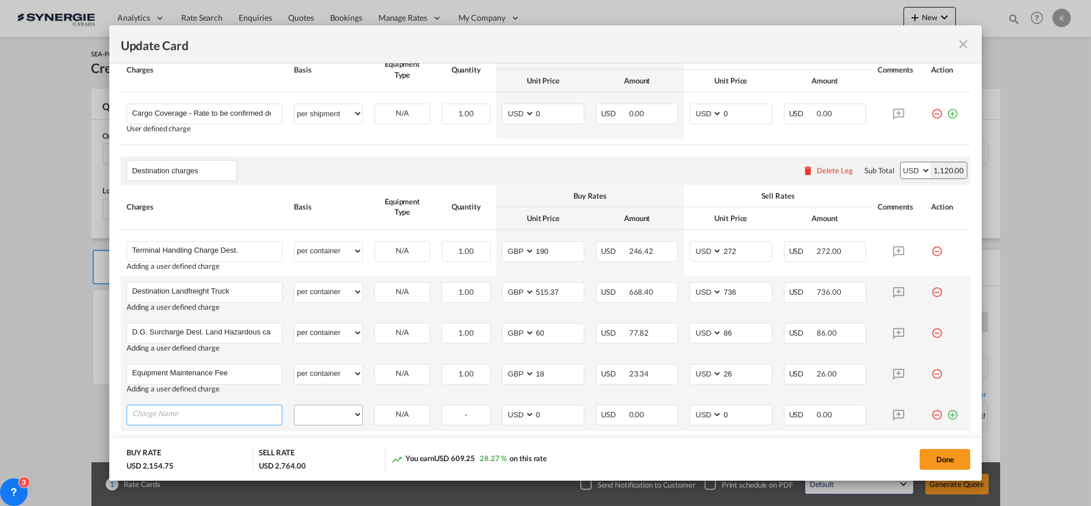
drag, startPoint x: 188, startPoint y: 415, endPoint x: 326, endPoint y: 416, distance: 137.5
click at [189, 415] on input "Charge Name" at bounding box center [207, 413] width 150 height 17
paste input "Administration Fee Destination"
type input "Administration Fee Destination"
click at [327, 416] on select "per equipment per container per B/L per shipping bill per shipment per pallet p…" at bounding box center [329, 414] width 68 height 18
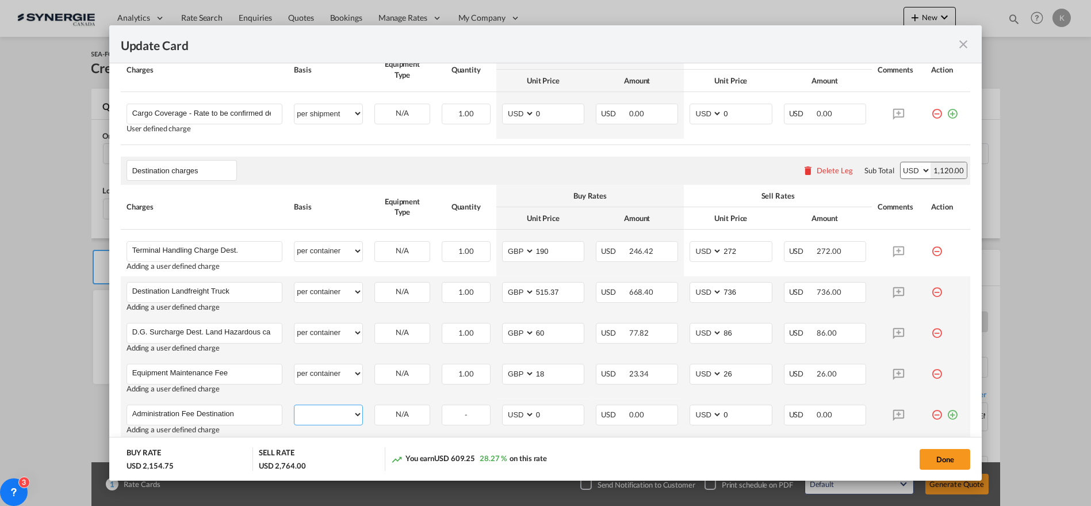
select select "per B/L"
click at [295, 405] on select "per equipment per container per B/L per shipping bill per shipment per pallet p…" at bounding box center [329, 414] width 68 height 18
click at [516, 408] on select "AED AFN ALL AMD ANG AOA ARS AUD AWG AZN BAM BBD BDT BGN BHD BIF BMD BND [PERSON…" at bounding box center [520, 415] width 30 height 16
select select "string:GBP"
click at [505, 407] on select "AED AFN ALL AMD ANG AOA ARS AUD AWG AZN BAM BBD BDT BGN BHD BIF BMD BND [PERSON…" at bounding box center [520, 415] width 30 height 16
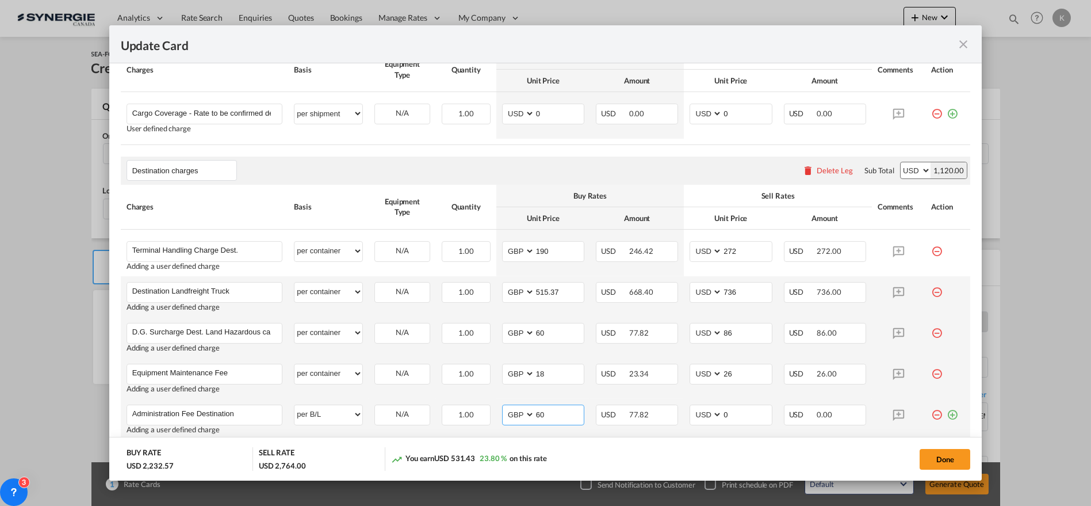
type input "60"
type input "86"
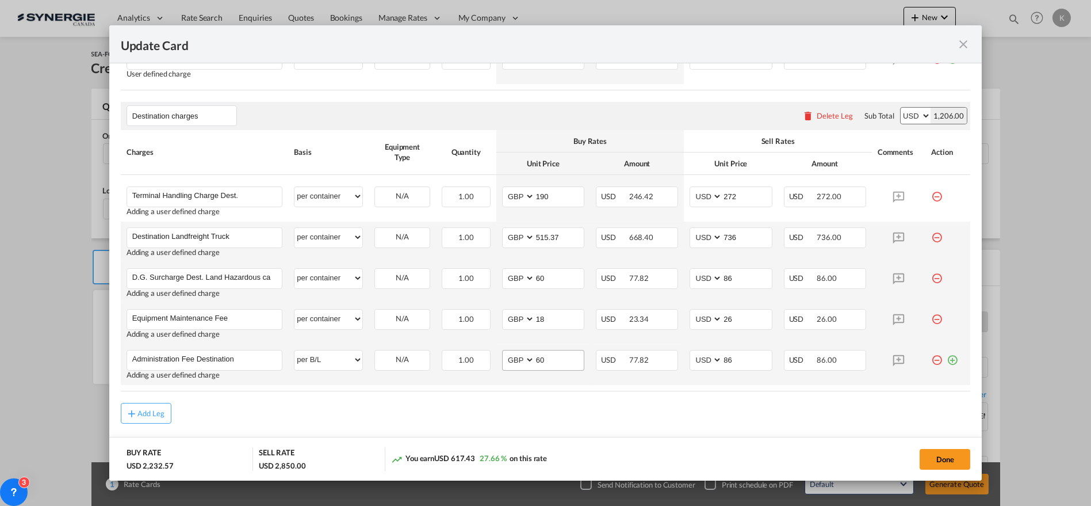
scroll to position [1085, 0]
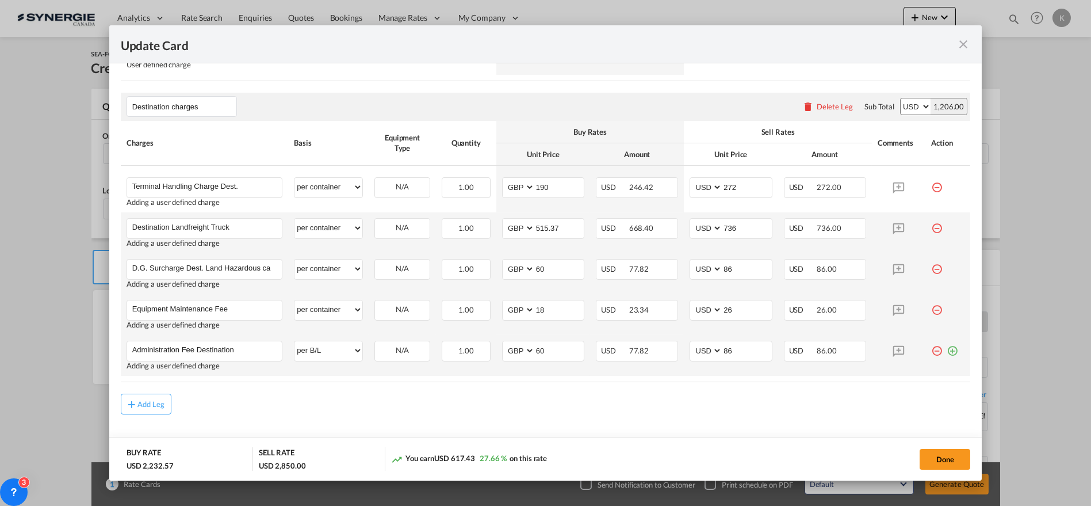
click at [947, 345] on md-icon "icon-plus-circle-outline green-400-fg" at bounding box center [953, 347] width 12 height 12
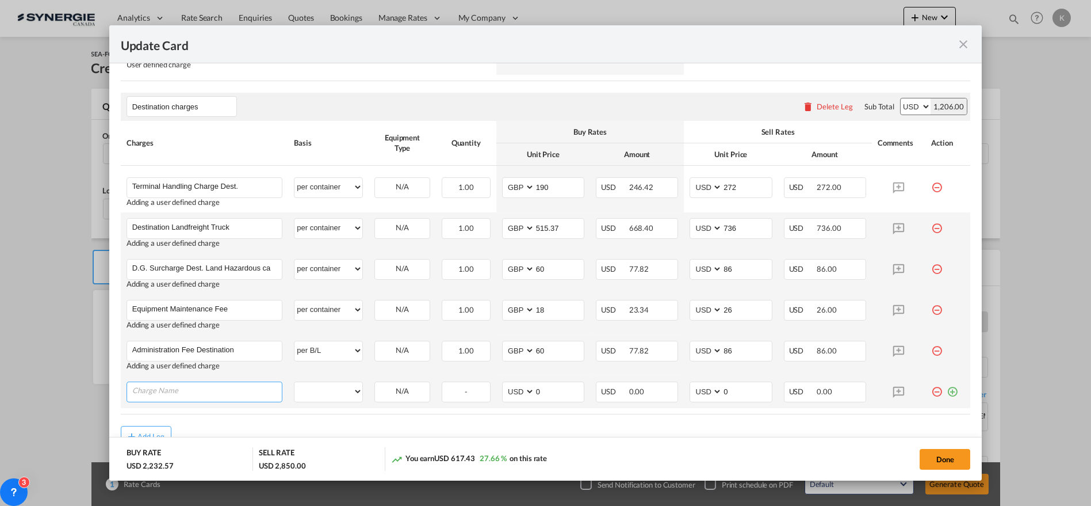
click at [211, 392] on input "Charge Name" at bounding box center [207, 390] width 150 height 17
paste input "UK DO Fee"
type input "UK DO Fee"
click at [322, 394] on select "per equipment per container per B/L per shipping bill per shipment per pallet p…" at bounding box center [329, 391] width 68 height 18
select select "per container"
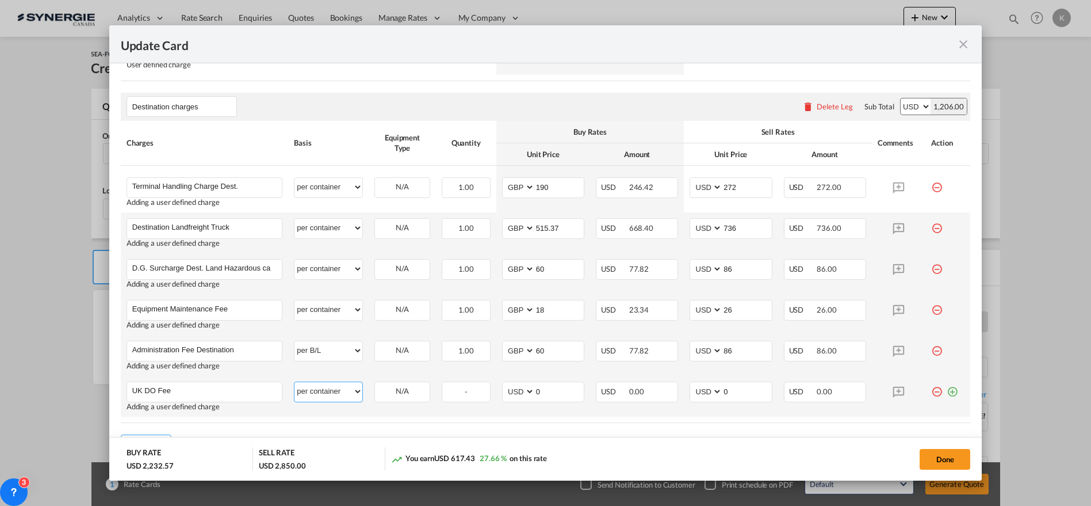
click at [295, 382] on select "per equipment per container per B/L per shipping bill per shipment per pallet p…" at bounding box center [329, 391] width 68 height 18
click at [508, 391] on select "AED AFN ALL AMD ANG AOA ARS AUD AWG AZN BAM BBD BDT BGN BHD BIF BMD BND [PERSON…" at bounding box center [520, 392] width 30 height 16
select select "string:GBP"
click at [505, 384] on select "AED AFN ALL AMD ANG AOA ARS AUD AWG AZN BAM BBD BDT BGN BHD BIF BMD BND [PERSON…" at bounding box center [520, 392] width 30 height 16
type input "60"
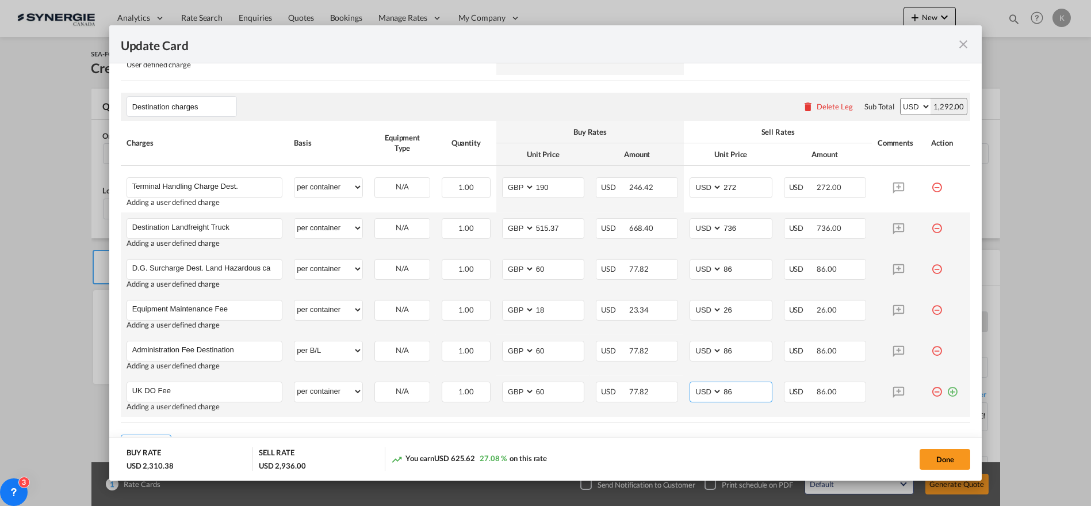
type input "86"
click at [947, 388] on md-icon "icon-plus-circle-outline green-400-fg" at bounding box center [953, 387] width 12 height 12
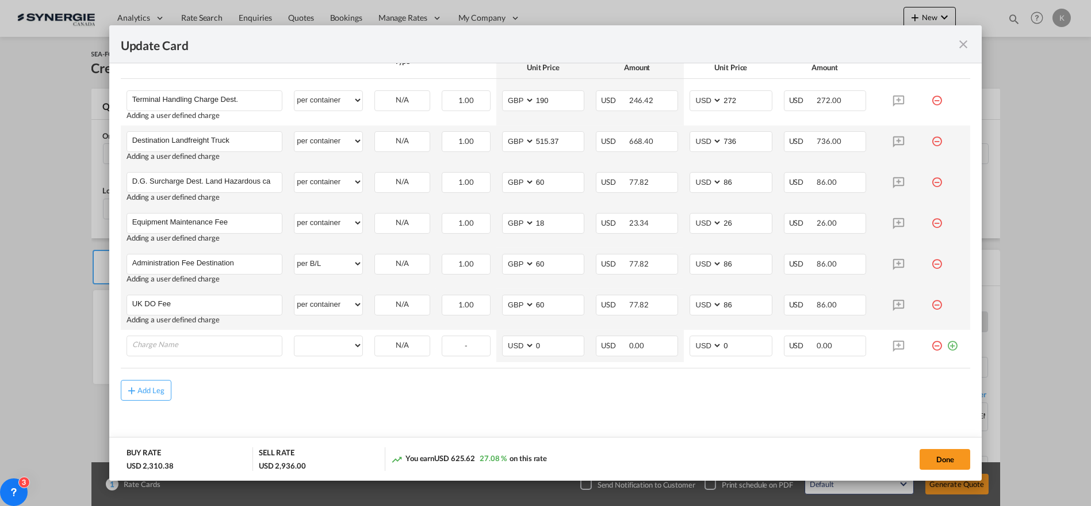
scroll to position [1176, 0]
click at [172, 292] on input "UK DO Fee" at bounding box center [207, 299] width 150 height 17
paste input "UK Trucking to Cambridge , including uk fuel surcharg"
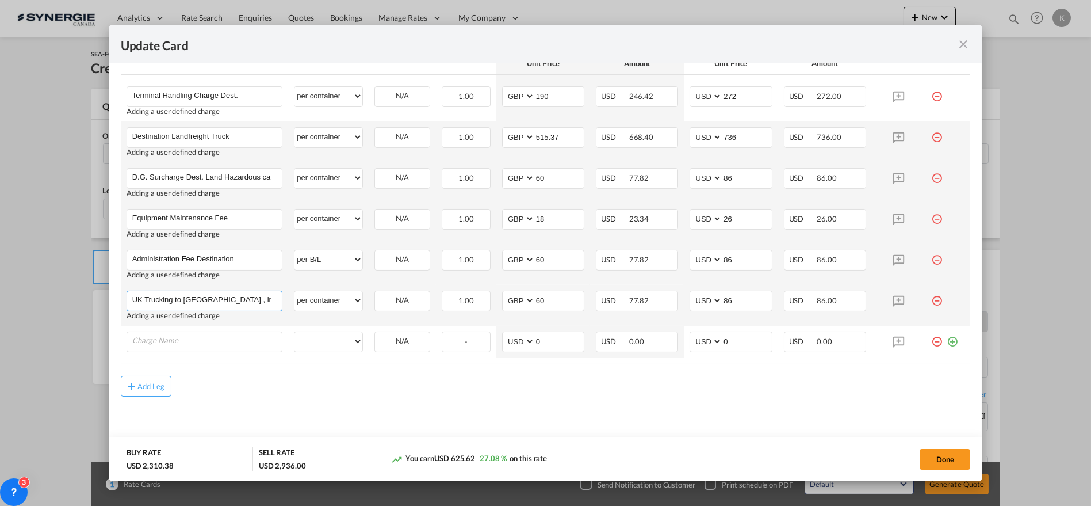
scroll to position [0, 47]
type input "UK Trucking to Cambridge , including uk fuel surcharge"
click at [521, 298] on md-input-container "AED AFN ALL AMD ANG AOA ARS AUD AWG AZN BAM BBD BDT BGN BHD BIF BMD BND BOB BRL…" at bounding box center [543, 301] width 82 height 21
drag, startPoint x: 551, startPoint y: 301, endPoint x: 524, endPoint y: 301, distance: 26.5
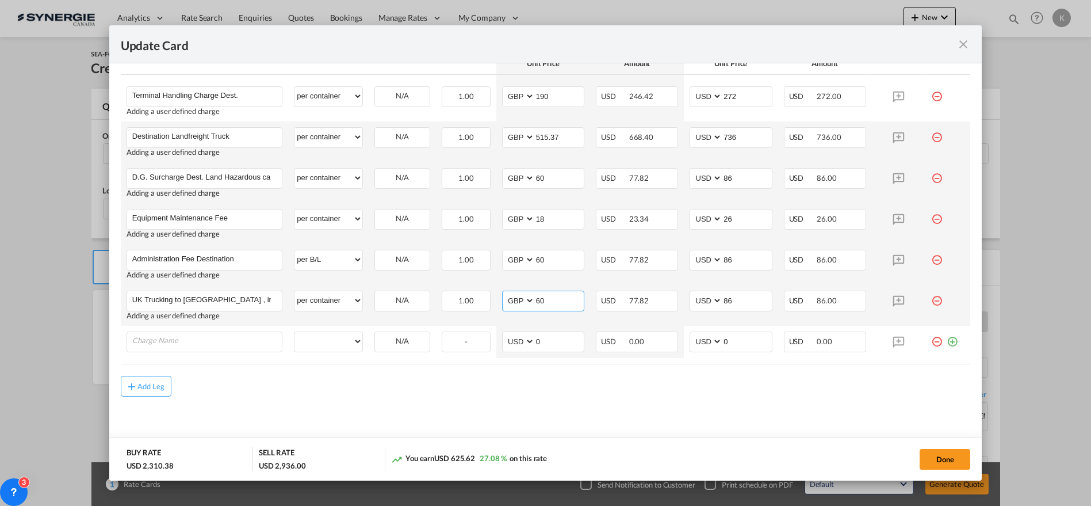
click at [524, 301] on md-input-container "AED AFN ALL AMD ANG AOA ARS AUD AWG AZN BAM BBD BDT BGN BHD BIF BMD BND BOB BRL…" at bounding box center [543, 301] width 82 height 21
type input "646"
type input "880"
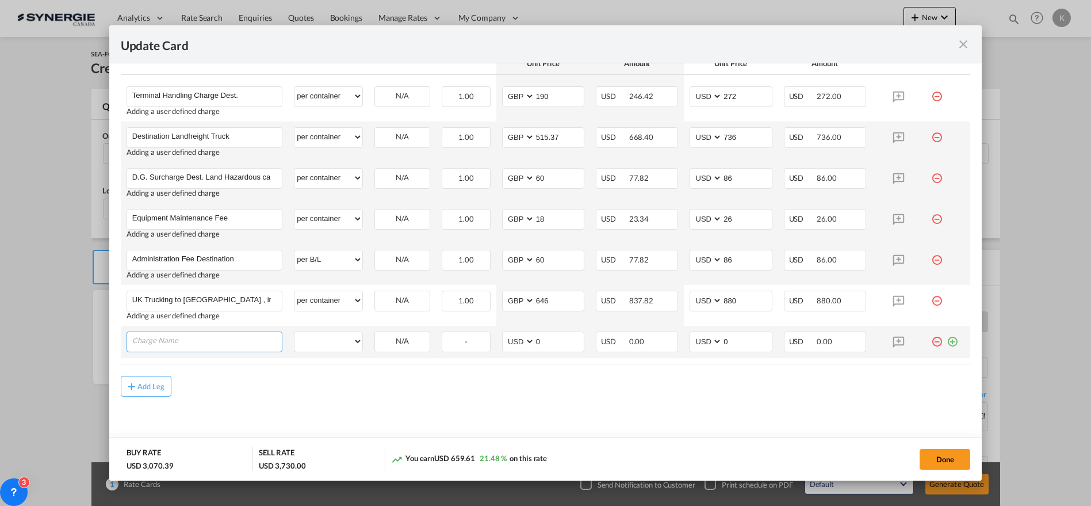
drag, startPoint x: 197, startPoint y: 338, endPoint x: 129, endPoint y: 337, distance: 67.9
click at [197, 338] on input "Charge Name" at bounding box center [207, 340] width 150 height 17
paste input "Handling fee"
type input "Handling fee"
click at [320, 341] on select "per equipment per container per B/L per shipping bill per shipment per pallet p…" at bounding box center [329, 341] width 68 height 18
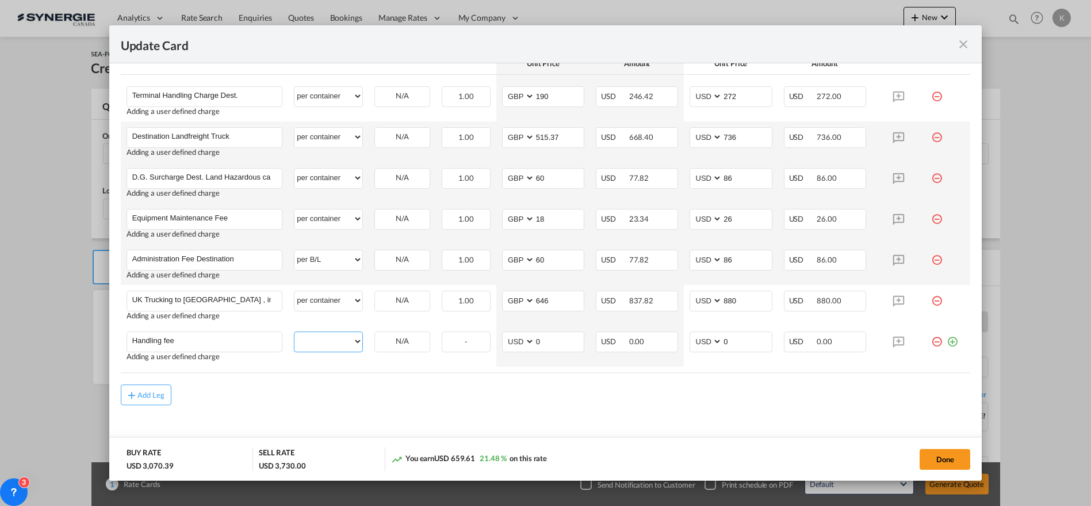
select select "per B/L"
click at [295, 332] on select "per equipment per container per B/L per shipping bill per shipment per pallet p…" at bounding box center [329, 341] width 68 height 18
click at [517, 341] on select "AED AFN ALL AMD ANG AOA ARS AUD AWG AZN BAM BBD BDT BGN BHD BIF BMD BND [PERSON…" at bounding box center [520, 342] width 30 height 16
select select "string:GBP"
click at [505, 334] on select "AED AFN ALL AMD ANG AOA ARS AUD AWG AZN BAM BBD BDT BGN BHD BIF BMD BND [PERSON…" at bounding box center [520, 342] width 30 height 16
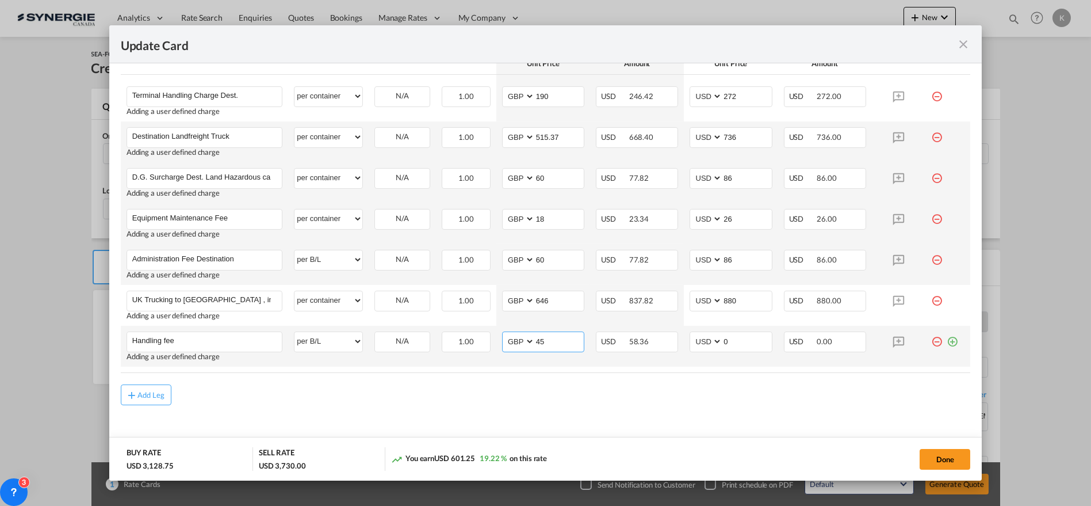
type input "45"
type input "65"
click at [947, 339] on md-icon "icon-plus-circle-outline green-400-fg" at bounding box center [953, 337] width 12 height 12
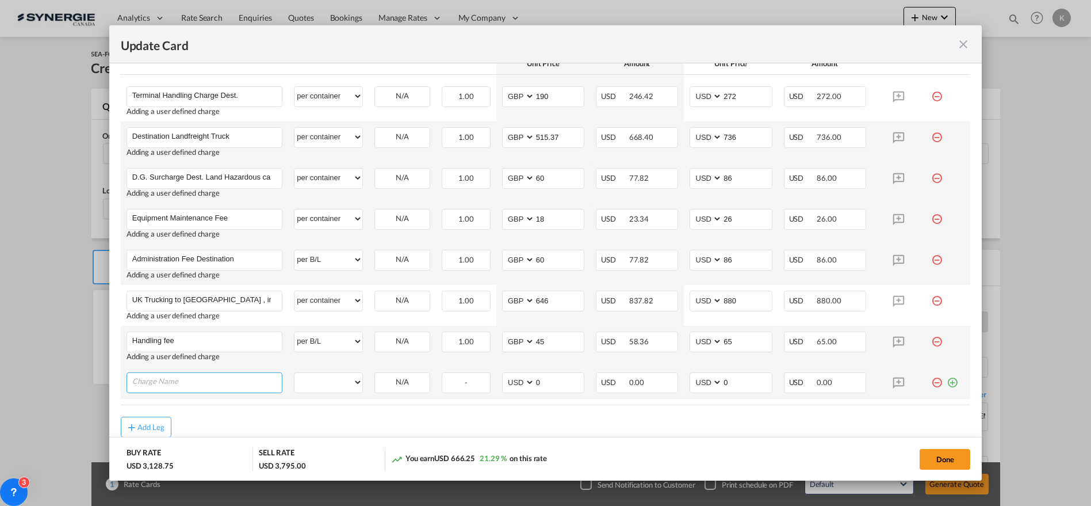
click at [171, 373] on input "Charge Name" at bounding box center [207, 381] width 150 height 17
paste input "Customs clearance"
type input "Customs clearance"
click at [334, 380] on select "per equipment per container per B/L per shipping bill per shipment per pallet p…" at bounding box center [329, 382] width 68 height 18
click at [295, 373] on select "per equipment per container per B/L per shipping bill per shipment per pallet p…" at bounding box center [329, 382] width 68 height 18
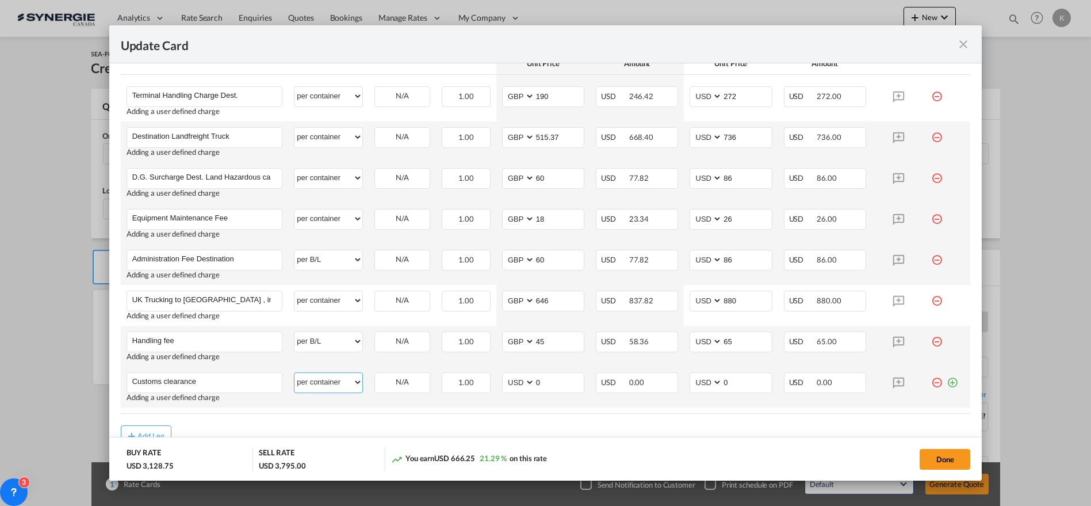
click at [330, 377] on select "per equipment per container per B/L per shipping bill per shipment per pallet p…" at bounding box center [329, 382] width 68 height 18
select select "per B/L"
click at [295, 373] on select "per equipment per container per B/L per shipping bill per shipment per pallet p…" at bounding box center [329, 382] width 68 height 18
click at [516, 377] on select "AED AFN ALL AMD ANG AOA ARS AUD AWG AZN BAM BBD BDT BGN BHD BIF BMD BND [PERSON…" at bounding box center [520, 383] width 30 height 16
select select "string:GBP"
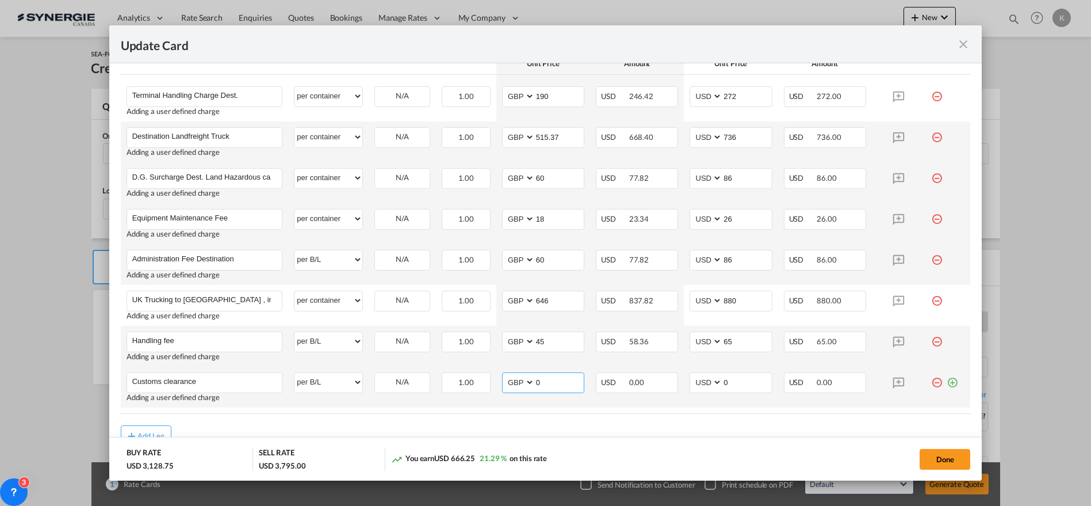
click at [505, 375] on select "AED AFN ALL AMD ANG AOA ARS AUD AWG AZN BAM BBD BDT BGN BHD BIF BMD BND [PERSON…" at bounding box center [520, 383] width 30 height 16
type input "65"
type input "93"
click at [947, 375] on md-icon "icon-plus-circle-outline green-400-fg" at bounding box center [953, 378] width 12 height 12
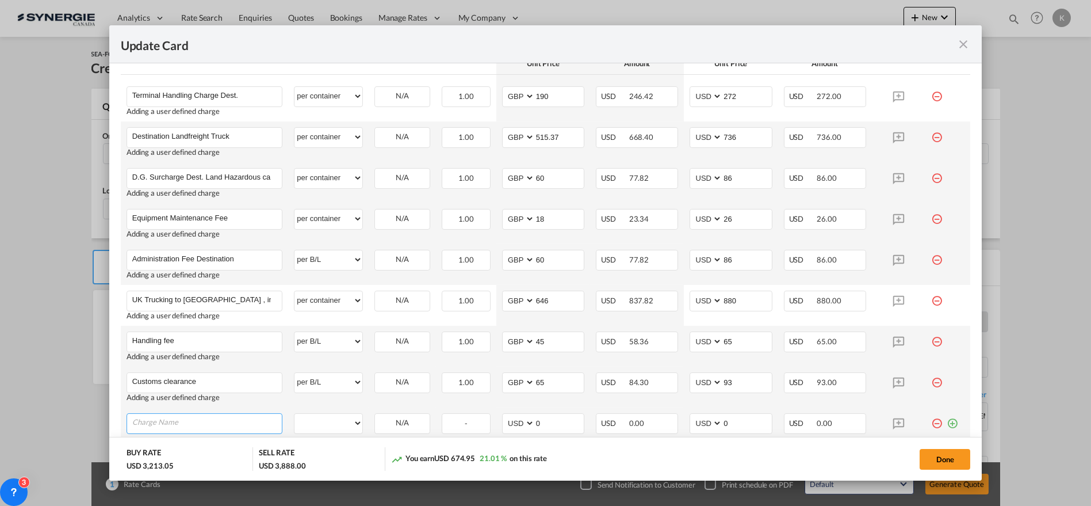
click at [210, 420] on input "Charge Name" at bounding box center [207, 422] width 150 height 17
paste input "Port charges"
type input "Port charges"
click at [323, 416] on select "per equipment per container per B/L per shipping bill per shipment per pallet p…" at bounding box center [329, 423] width 68 height 18
select select "per container"
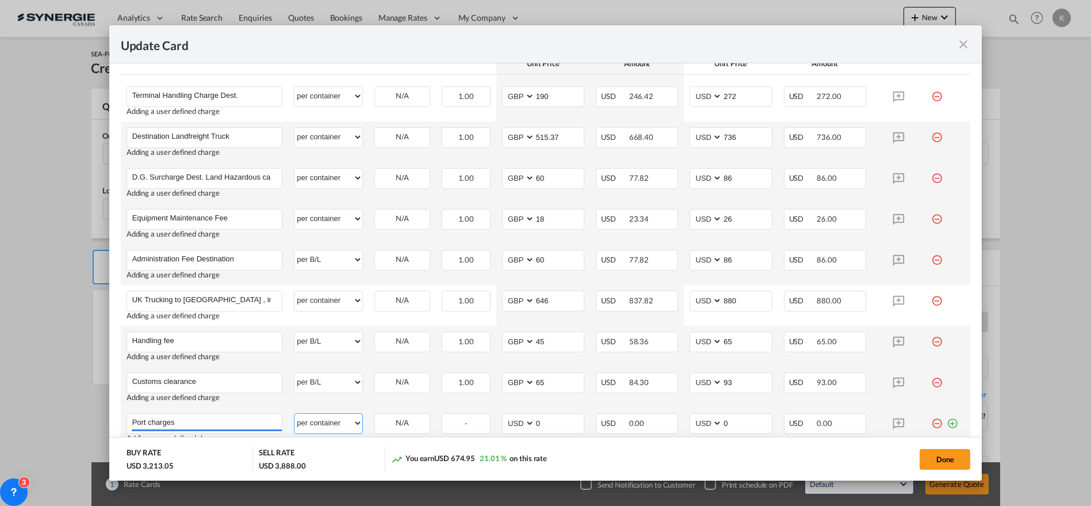
click at [295, 414] on select "per equipment per container per B/L per shipping bill per shipment per pallet p…" at bounding box center [329, 423] width 68 height 18
click at [519, 416] on select "AED AFN ALL AMD ANG AOA ARS AUD AWG AZN BAM BBD BDT BGN BHD BIF BMD BND [PERSON…" at bounding box center [520, 423] width 30 height 16
select select "string:GBP"
click at [505, 415] on select "AED AFN ALL AMD ANG AOA ARS AUD AWG AZN BAM BBD BDT BGN BHD BIF BMD BND [PERSON…" at bounding box center [520, 423] width 30 height 16
type input "105.98"
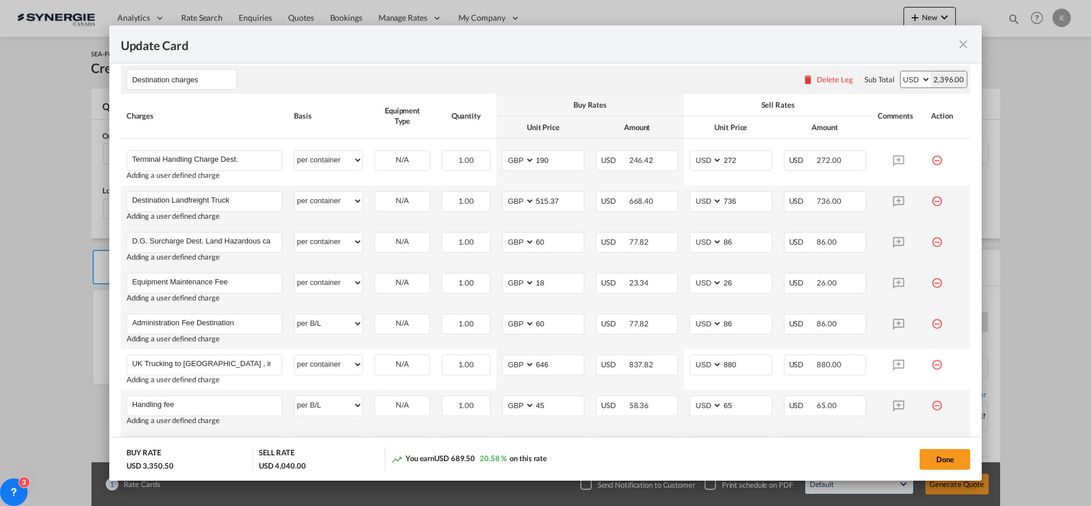
type input "152"
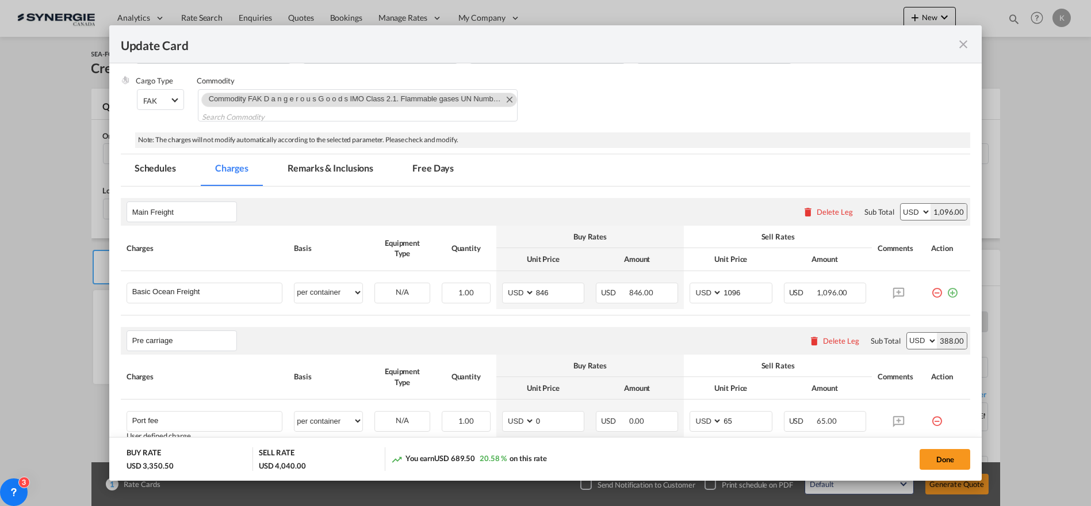
scroll to position [272, 0]
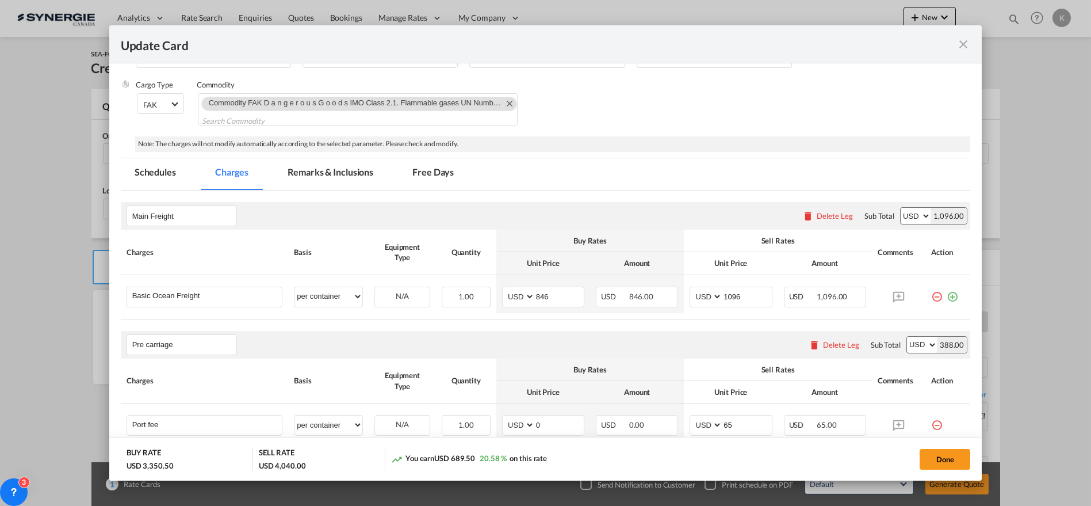
click at [295, 170] on md-tab-item "Remarks & Inclusions" at bounding box center [330, 174] width 113 height 32
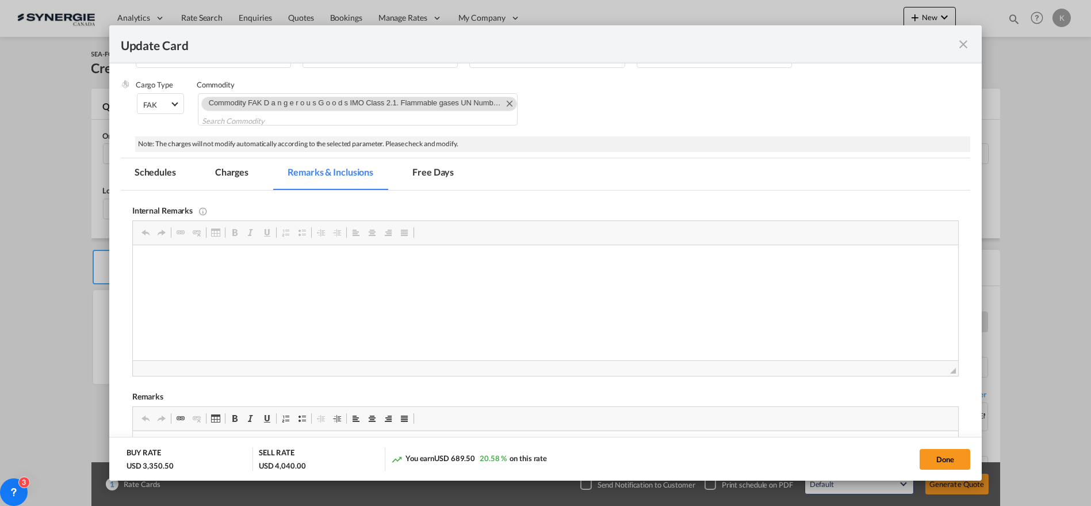
scroll to position [0, 0]
click at [951, 461] on button "Done" at bounding box center [945, 459] width 51 height 21
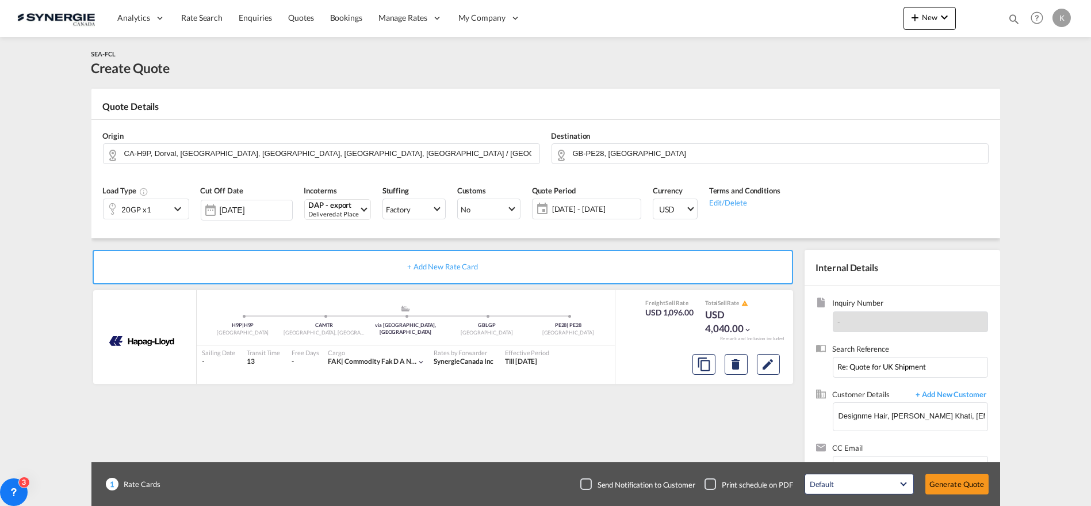
type input "20 Sep 2025"
click at [958, 489] on button "Generate Quote" at bounding box center [957, 483] width 63 height 21
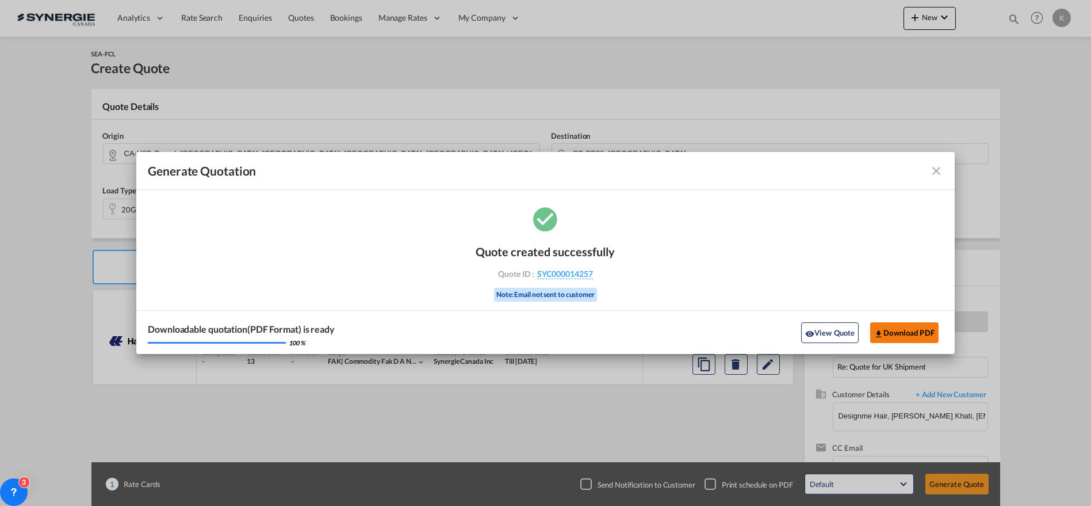
click at [895, 331] on button "Download PDF" at bounding box center [904, 332] width 68 height 21
click at [936, 165] on md-icon "icon-close fg-AAA8AD cursor m-0" at bounding box center [937, 171] width 14 height 14
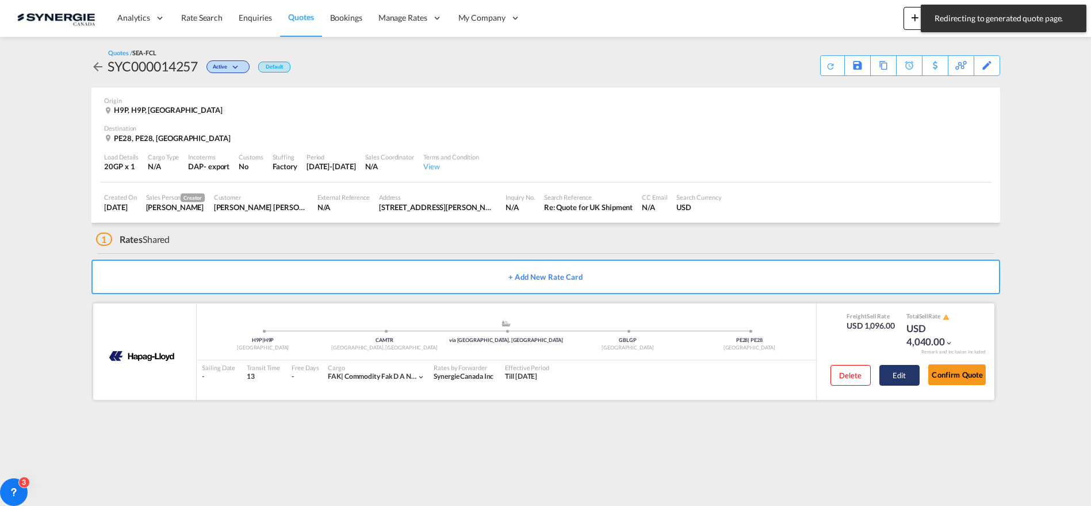
click at [904, 379] on button "Edit" at bounding box center [900, 375] width 40 height 21
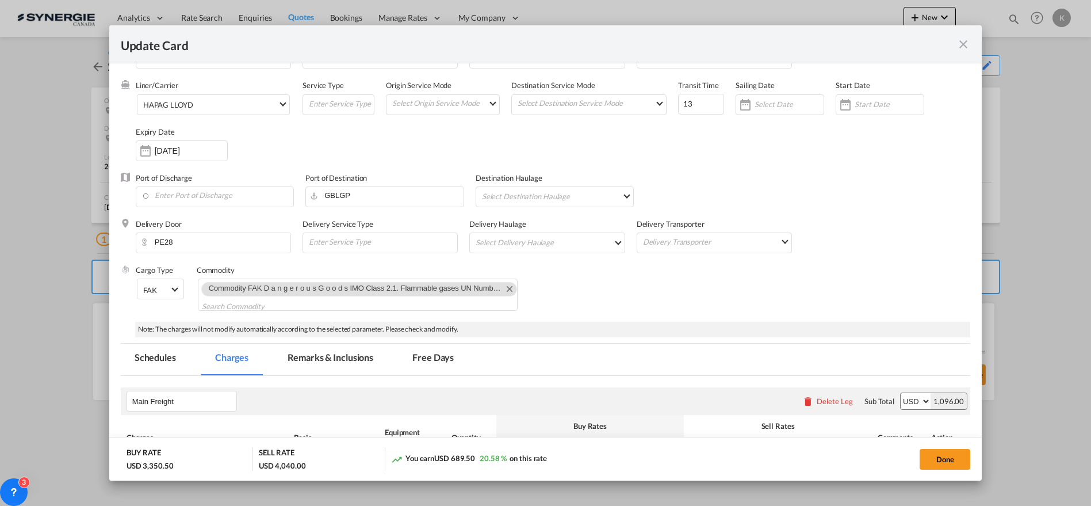
scroll to position [128, 0]
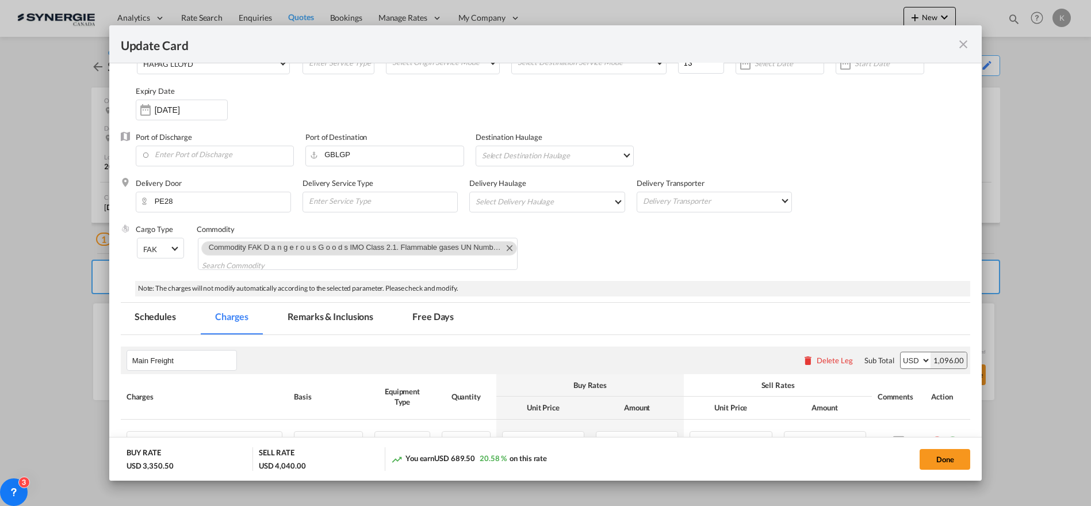
drag, startPoint x: 307, startPoint y: 327, endPoint x: 995, endPoint y: 152, distance: 709.2
click at [307, 327] on md-tab-item "Remarks & Inclusions" at bounding box center [330, 319] width 113 height 32
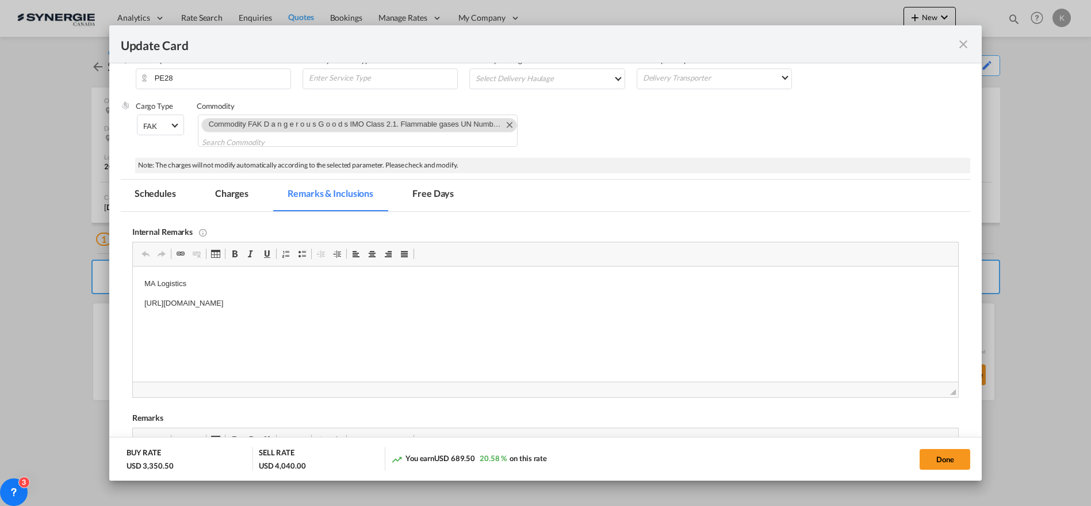
scroll to position [253, 0]
click at [463, 299] on p "https://app.frontapp.com/open/msg_1h7sj3in?key=N5hjPZ2XPtiMjB3zD3CHctI4XJxAdeiZ" at bounding box center [545, 301] width 803 height 12
click at [933, 458] on button "Done" at bounding box center [945, 459] width 51 height 21
type input "20 Sep 2025"
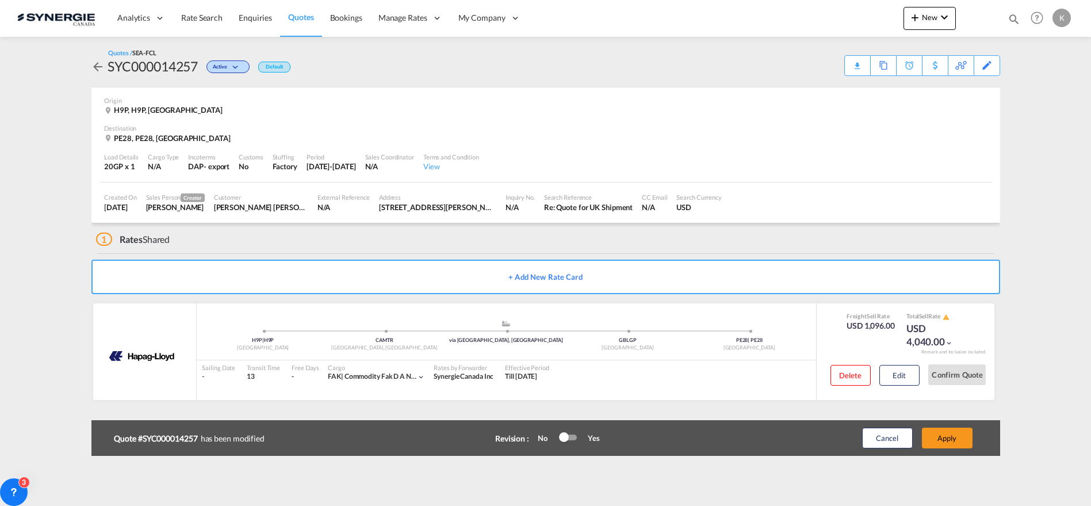
scroll to position [249, 0]
click at [953, 440] on button "Apply" at bounding box center [947, 437] width 51 height 21
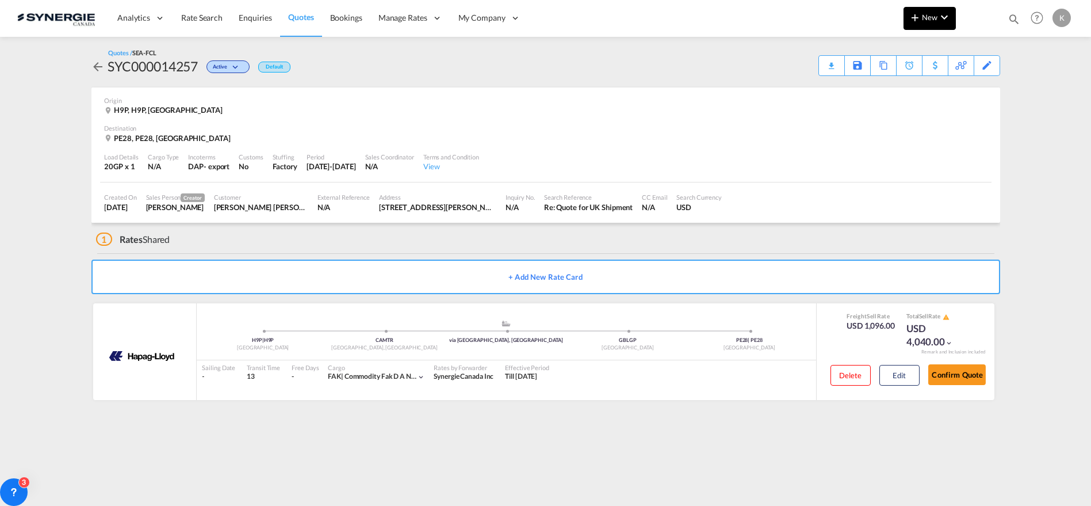
click at [950, 17] on md-icon "icon-chevron-down" at bounding box center [945, 17] width 14 height 14
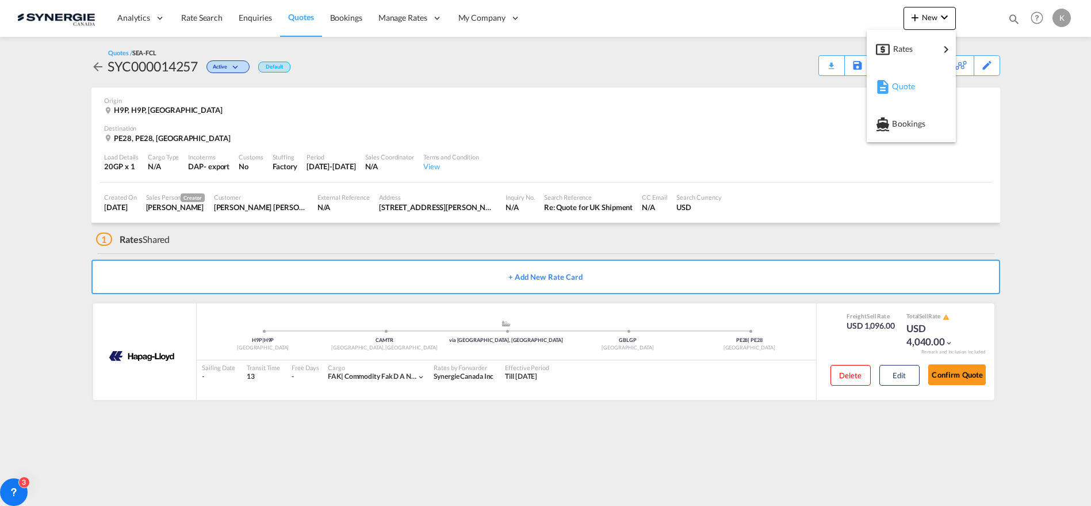
click at [892, 88] on span "Quote" at bounding box center [898, 86] width 13 height 23
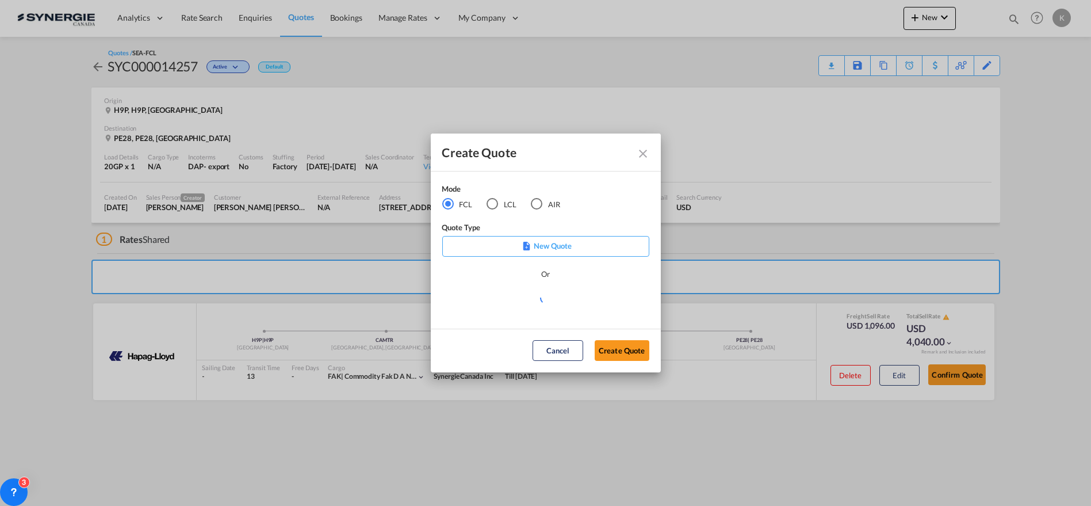
click at [490, 208] on div "LCL" at bounding box center [493, 204] width 12 height 12
click at [508, 295] on md-select "Select template New DAP Import LCL Karen Mercier | 09 Jul 2025 BRAZIL LCL EXPOR…" at bounding box center [545, 302] width 207 height 23
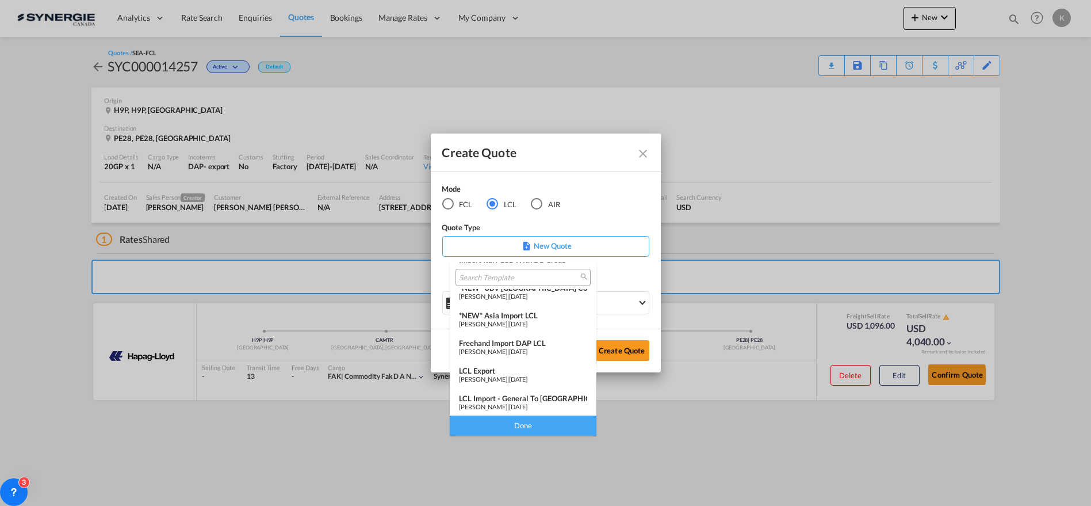
scroll to position [150, 0]
click at [528, 402] on div "Pablo Gomez Saldarriaga | 16 Jul 2024" at bounding box center [523, 405] width 128 height 7
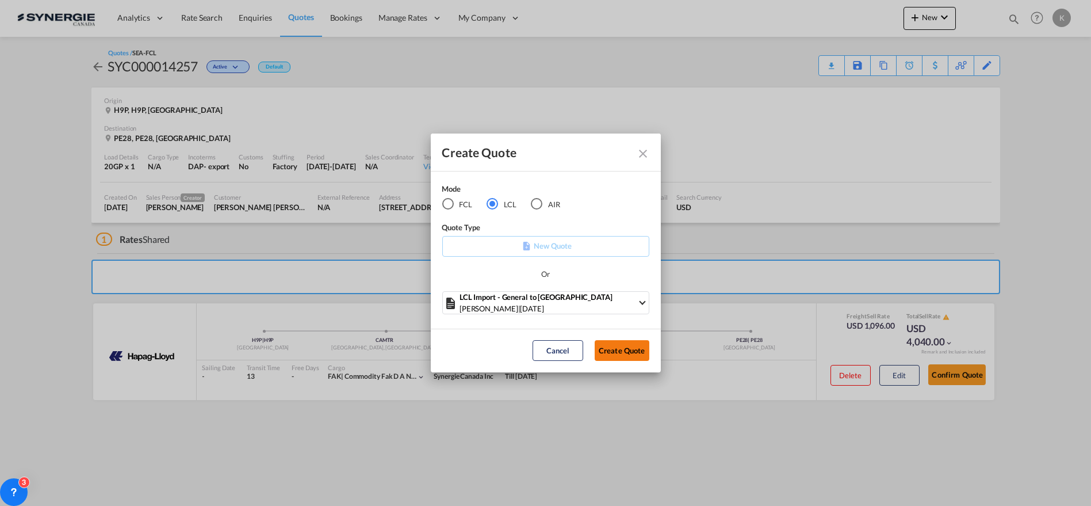
click at [637, 347] on button "Create Quote" at bounding box center [622, 350] width 55 height 21
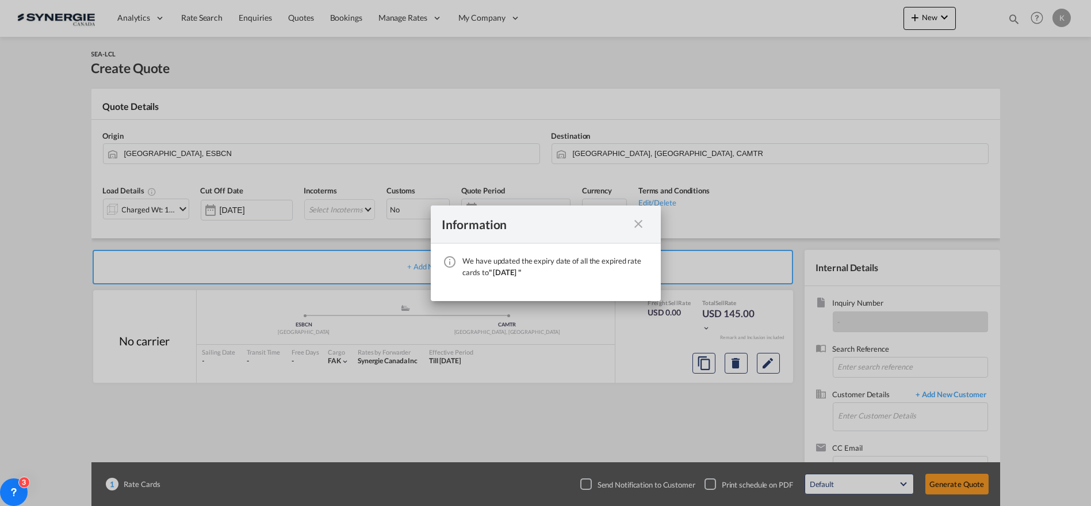
click at [639, 226] on md-icon "icon-close fg-AAA8AD cursor" at bounding box center [639, 224] width 14 height 14
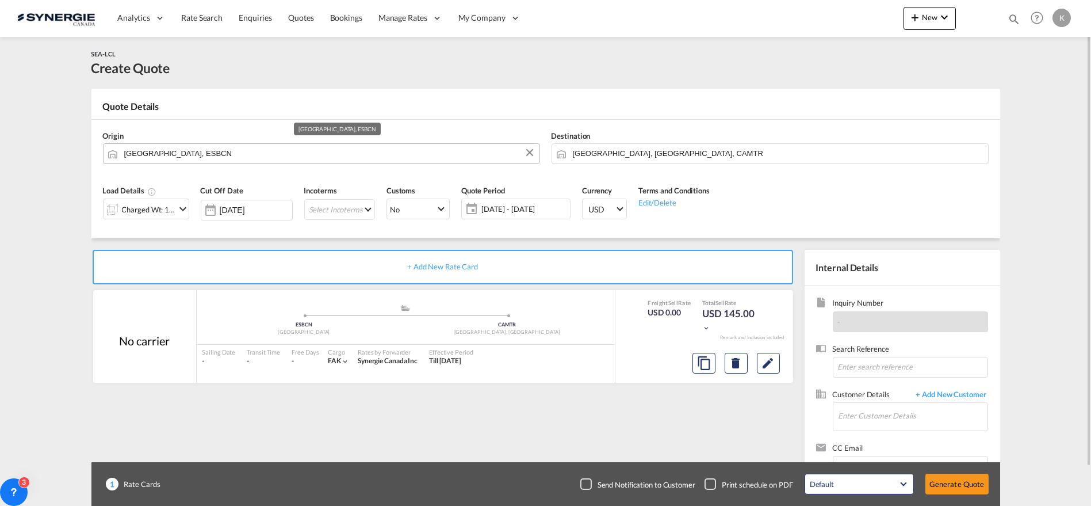
click at [257, 151] on input "Barcelona, ESBCN" at bounding box center [329, 153] width 410 height 20
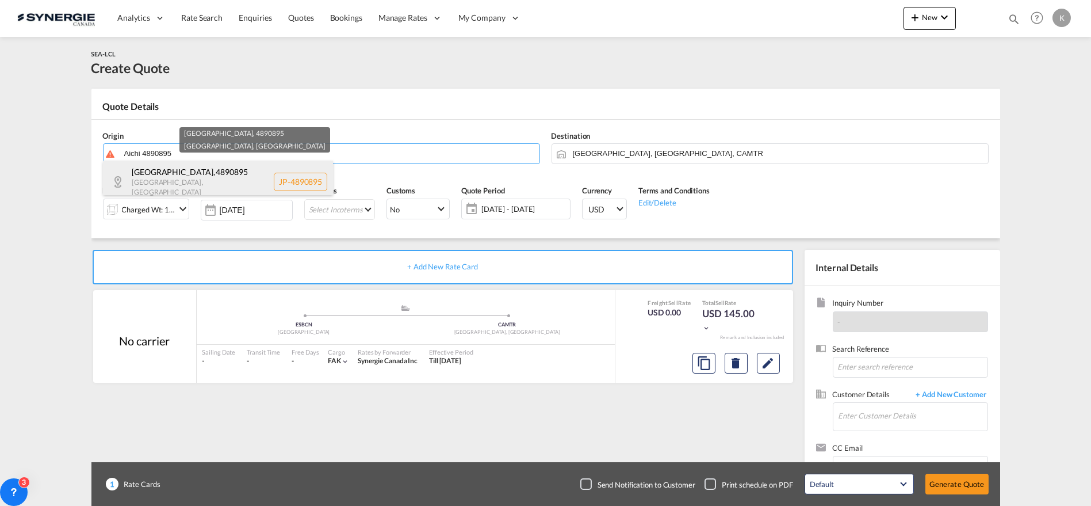
click at [206, 177] on div "Seto City , 4890895 Aichi prefecture , Japan JP-4890895" at bounding box center [218, 182] width 230 height 42
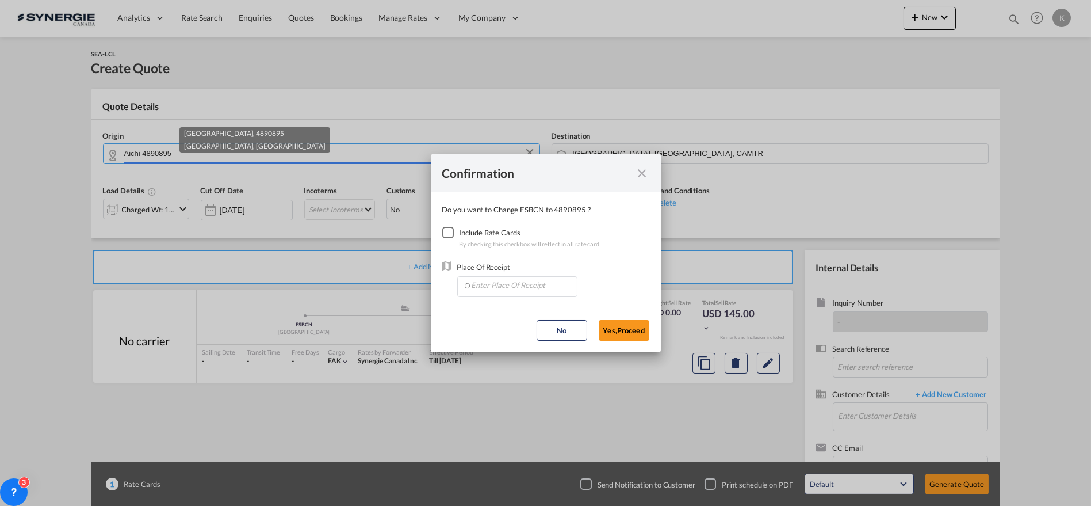
type input "JP-4890895, Seto City, Aichi prefecture"
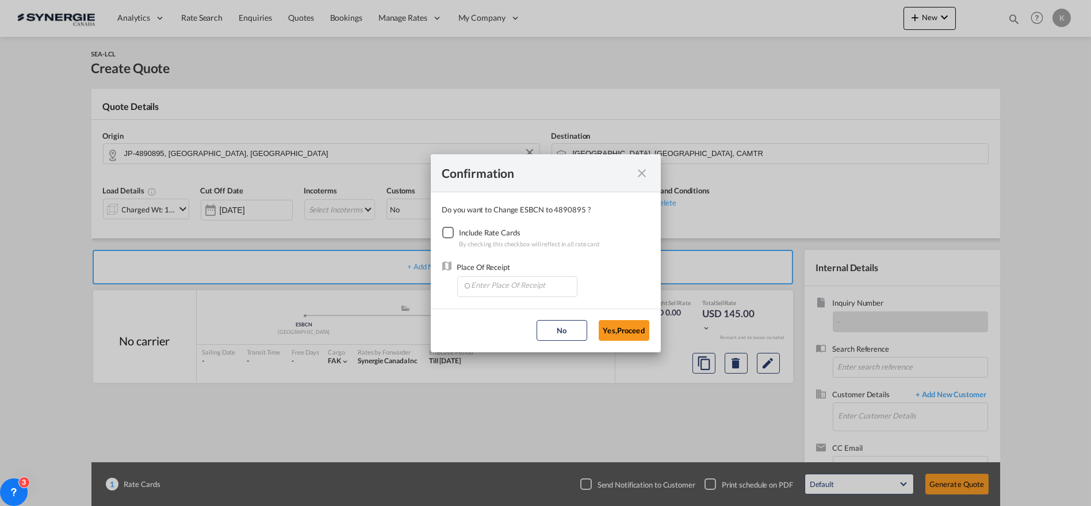
click at [450, 232] on div "Checkbox No Ink" at bounding box center [448, 233] width 12 height 12
click at [514, 285] on input "Enter Place Of Receipt" at bounding box center [520, 285] width 114 height 17
click at [488, 286] on input "Enter Place Of Receipt" at bounding box center [520, 285] width 114 height 17
click at [507, 313] on span "JPNGO, Nagoya, Aichi, Japan, Greater China & Far East Asia, Asia Pacific" at bounding box center [768, 310] width 595 height 10
type input "JPNGO, Nagoya, Aichi, Japan, Greater China & Far East Asia, Asia Pacific"
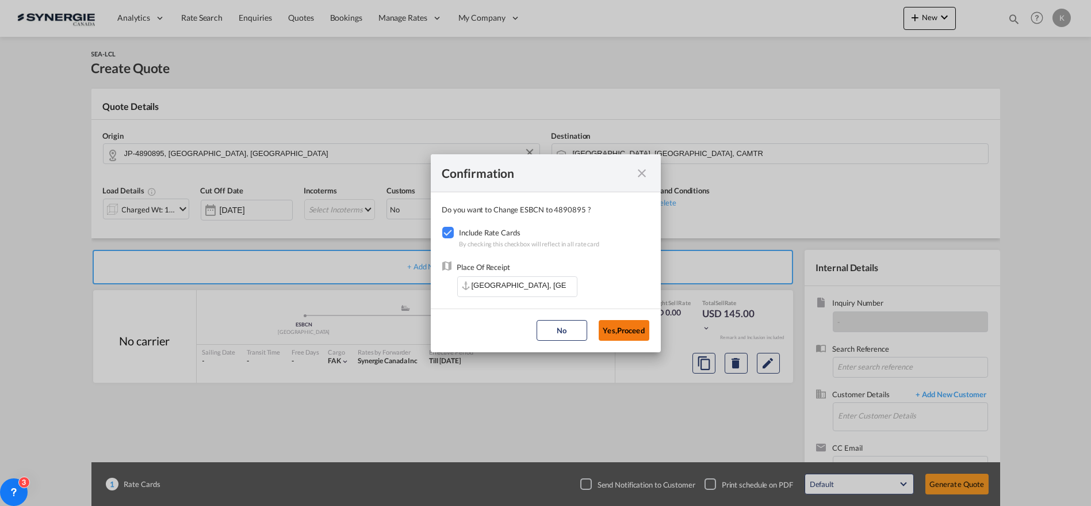
click at [619, 328] on button "Yes,Proceed" at bounding box center [624, 330] width 51 height 21
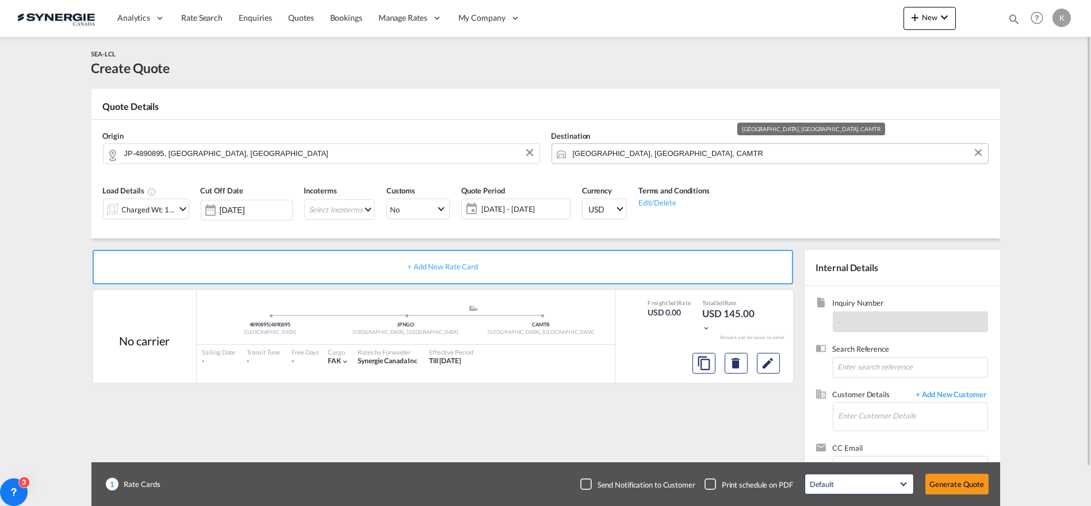
click at [667, 147] on input "[GEOGRAPHIC_DATA], [GEOGRAPHIC_DATA], CAMTR" at bounding box center [778, 153] width 410 height 20
paste input "ODISHA"
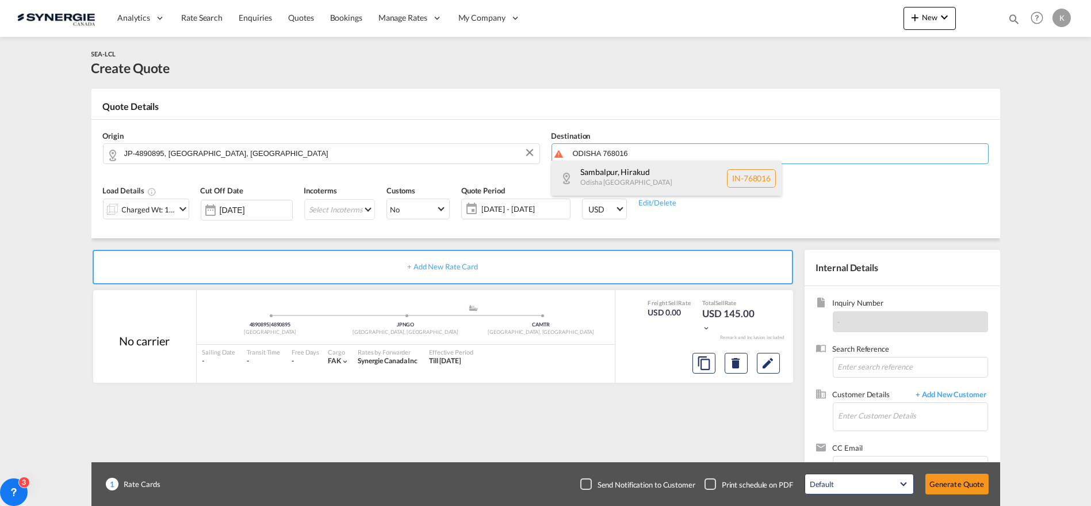
click at [675, 179] on div "Sambalpur , Hirakud Odisha India IN-768016" at bounding box center [667, 178] width 230 height 35
type input "IN-768016, Sambalpur, Odisha"
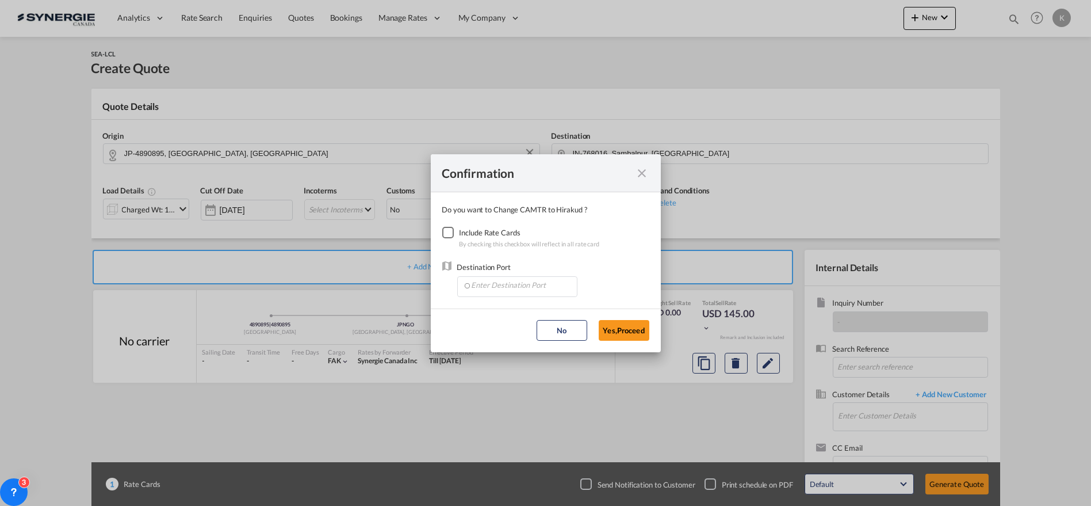
click at [443, 227] on div "Checkbox No Ink" at bounding box center [448, 233] width 12 height 12
click at [493, 285] on input "Enter Destination Port" at bounding box center [520, 285] width 114 height 17
click at [507, 314] on span "INCCU, Kolkata (ex Calcutta), India, Indian Subcontinent, Asia Pacific" at bounding box center [701, 310] width 461 height 10
type input "INCCU, Kolkata (ex Calcutta), India, Indian Subcontinent, Asia Pacific"
click at [617, 325] on button "Yes,Proceed" at bounding box center [624, 330] width 51 height 21
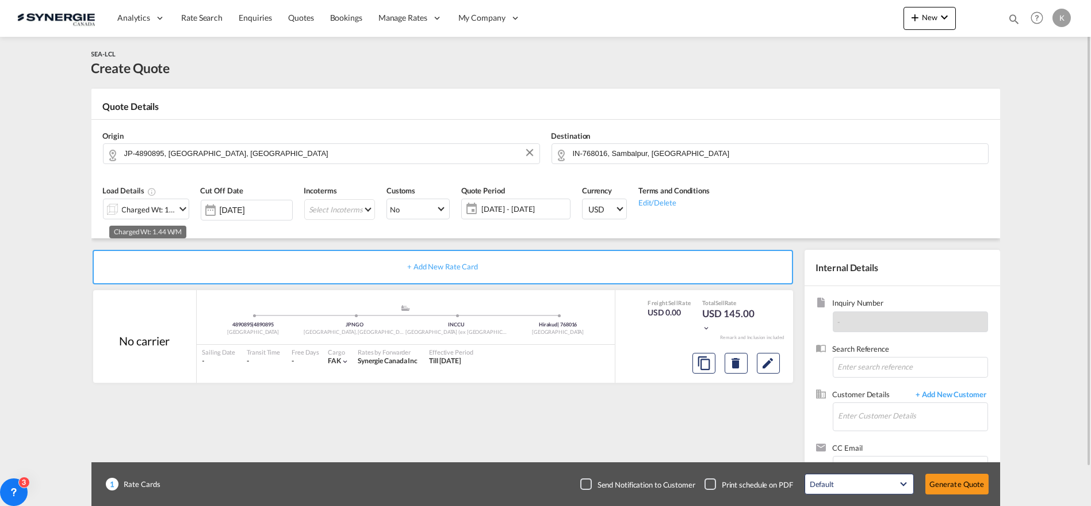
click at [165, 211] on div "Charged Wt: 1.44 W/M" at bounding box center [149, 209] width 54 height 16
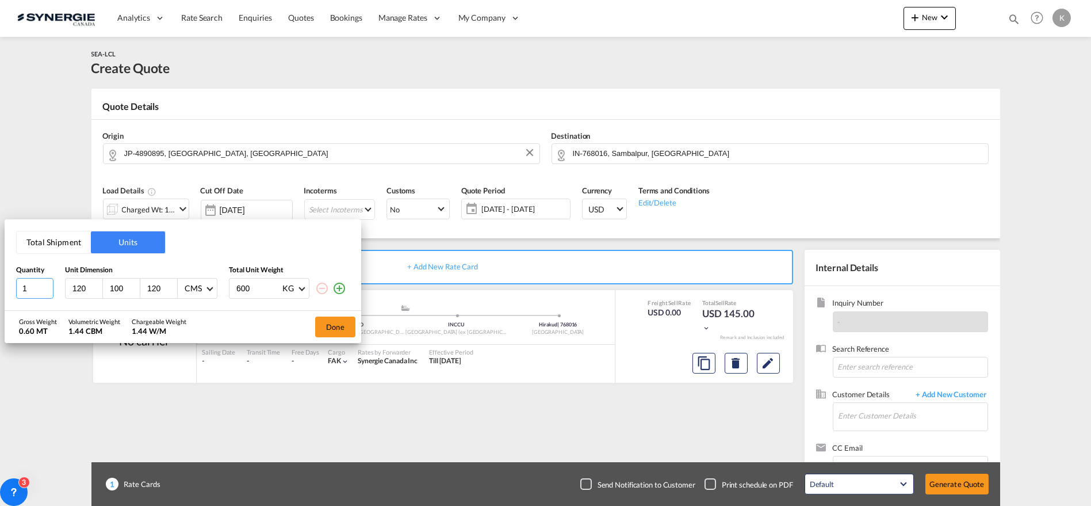
drag, startPoint x: 37, startPoint y: 292, endPoint x: 3, endPoint y: 293, distance: 34.0
click at [3, 293] on div "Total Shipment Units Quantity Unit Dimension Total Unit Weight 1 120 100 120 CM…" at bounding box center [545, 253] width 1091 height 506
type input "9"
type input "95"
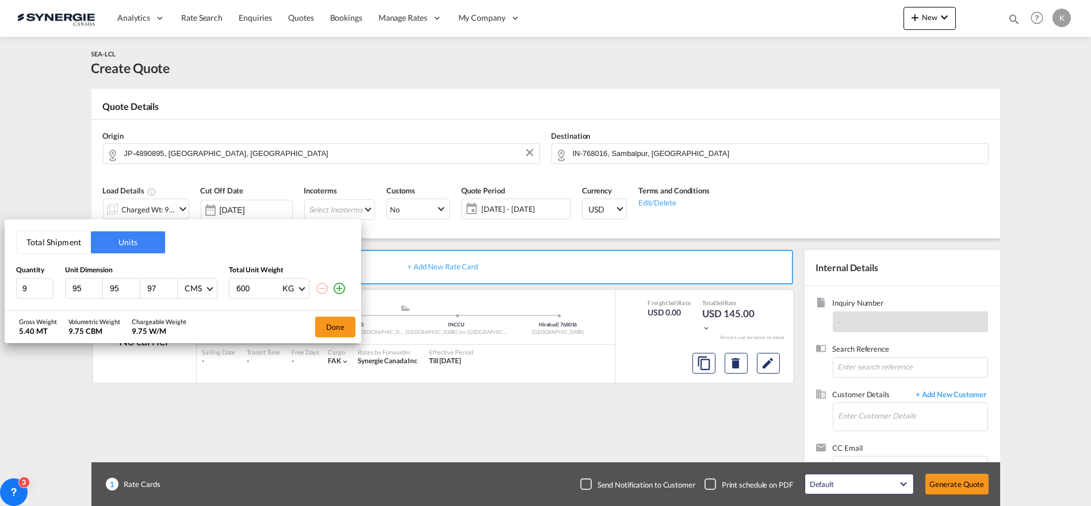
type input "97"
type input "1000"
click at [329, 330] on button "Done" at bounding box center [335, 326] width 40 height 21
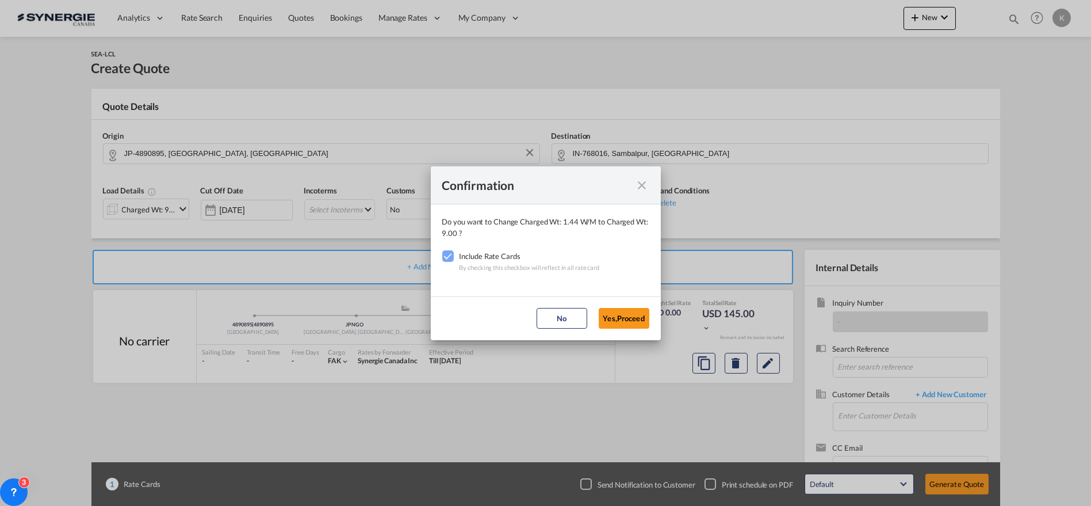
click at [618, 317] on button "Yes,Proceed" at bounding box center [624, 318] width 51 height 21
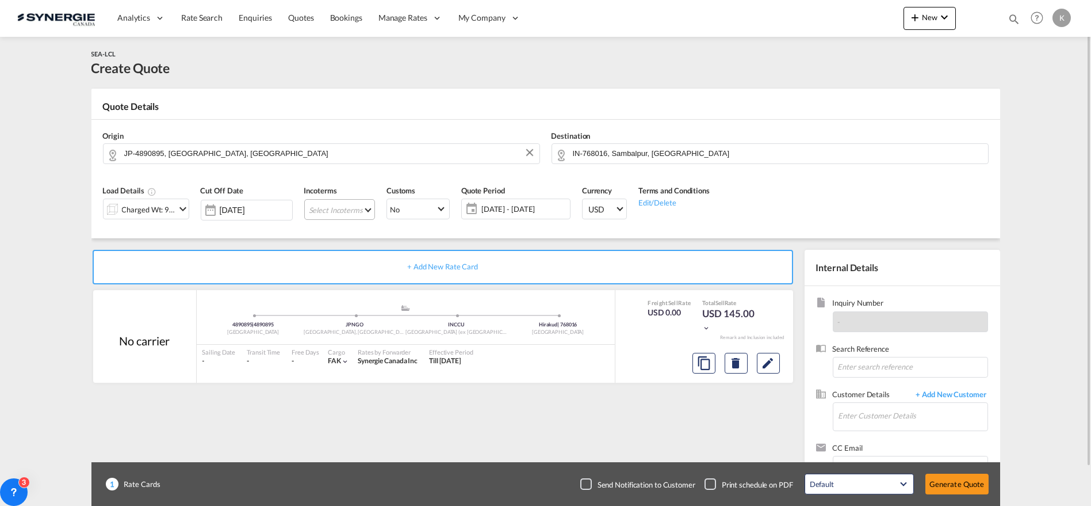
click at [344, 211] on md-select "Select Incoterms CIF - export Cost,Insurance and Freight CPT - import Carrier P…" at bounding box center [339, 209] width 71 height 21
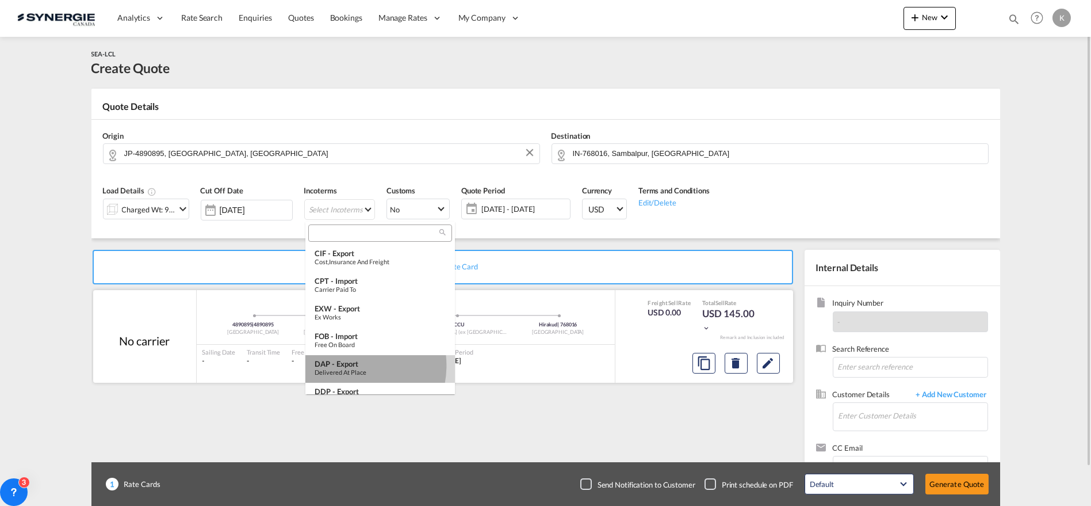
drag, startPoint x: 349, startPoint y: 365, endPoint x: 381, endPoint y: 358, distance: 32.5
click at [349, 365] on div "DAP - export" at bounding box center [380, 363] width 131 height 9
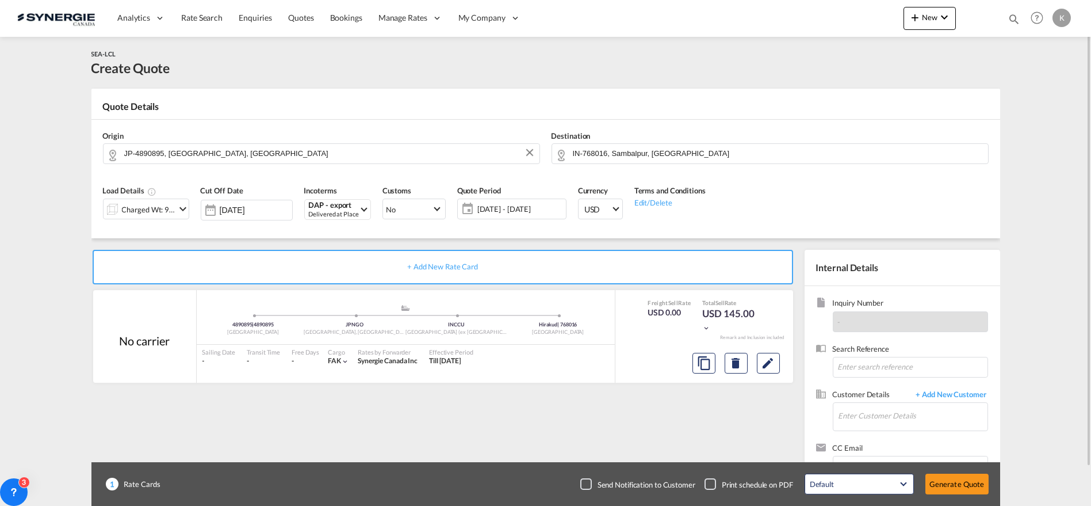
click at [504, 212] on span "22 Aug - 21 Sep 2025" at bounding box center [520, 209] width 86 height 10
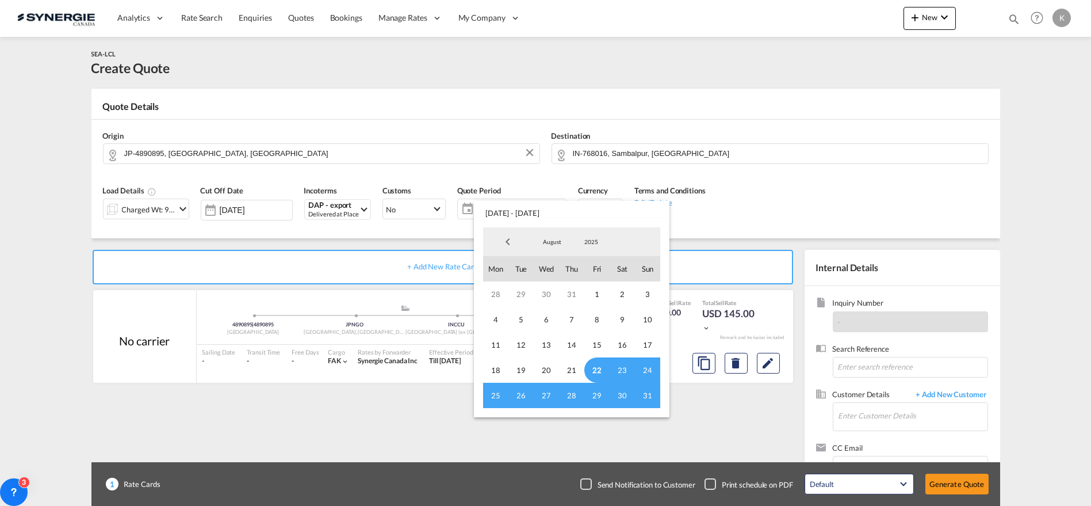
click at [591, 369] on span "22" at bounding box center [596, 369] width 25 height 25
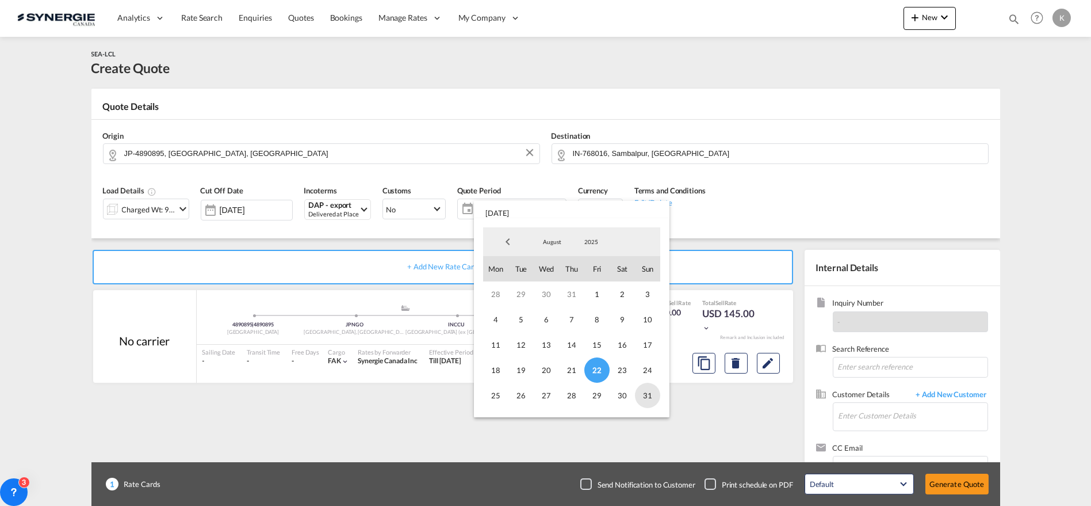
click at [647, 393] on span "31" at bounding box center [647, 395] width 25 height 25
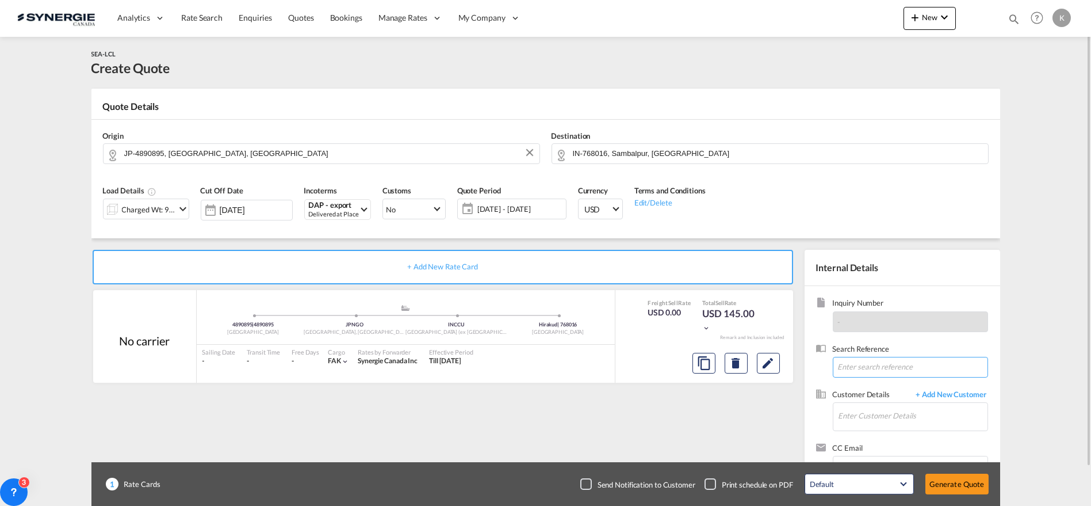
click at [879, 371] on input at bounding box center [910, 367] width 155 height 21
paste input "Re: QUOTE, JAPAN- INDIA (CS-640640)"
type input "Re: QUOTE, JAPAN- INDIA (CS-640640)"
click at [886, 416] on input "Enter Customer Details" at bounding box center [913, 416] width 149 height 26
paste input "harvey.karine@stas.com"
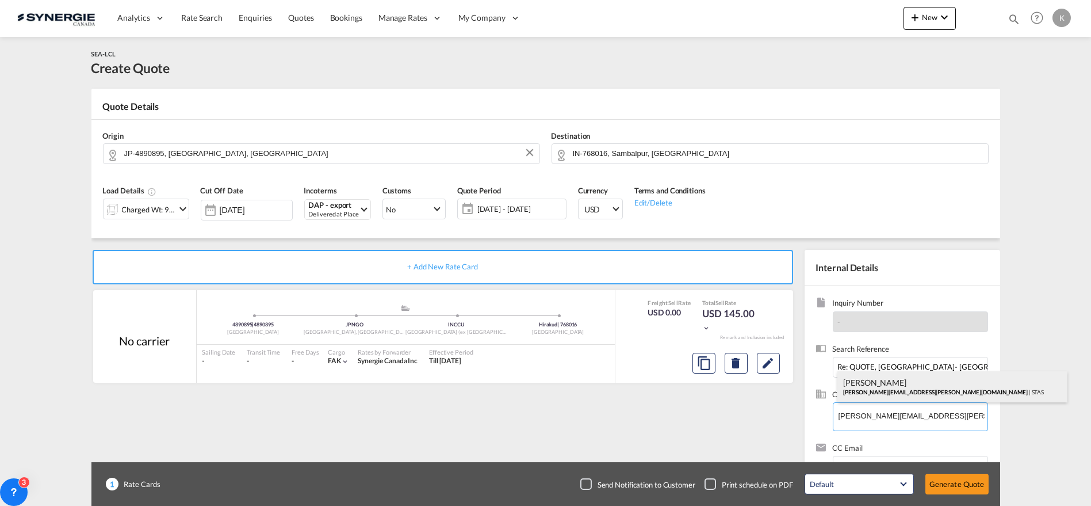
click at [878, 390] on div "Karine Harvey harvey.karine@stas.com | STAS" at bounding box center [953, 386] width 230 height 31
type input "STAS, Karine Harvey, harvey.karine@stas.com"
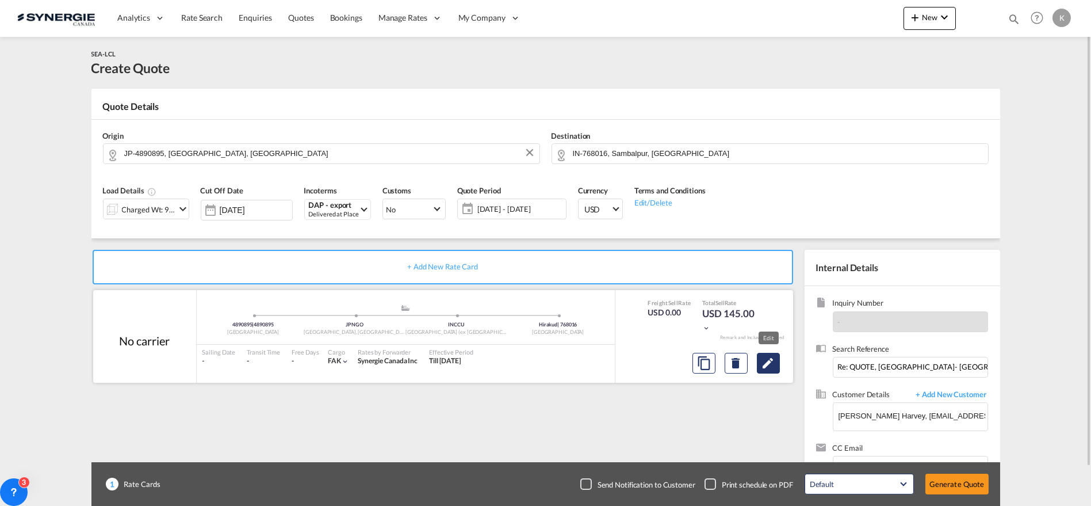
click at [778, 363] on button "Edit" at bounding box center [768, 363] width 23 height 21
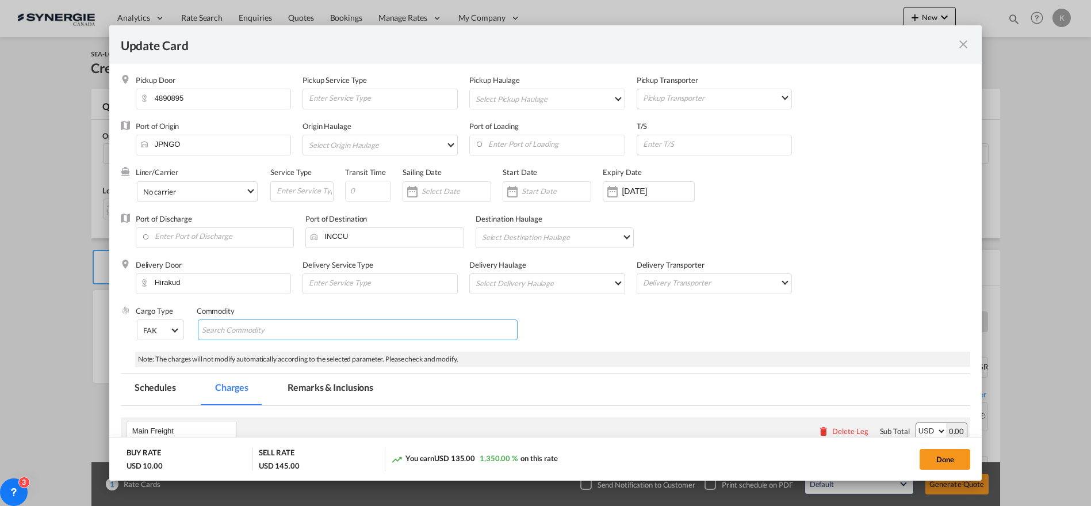
click at [328, 328] on md-chips-wrap "Chips container with autocompletion. Enter the text area, type text to search, …" at bounding box center [358, 329] width 320 height 21
paste input "Hs: 281810 Coo: Japan"
type input "Hs: 281810 Coo: Japan"
click at [404, 304] on div "Delivery Service Type" at bounding box center [386, 282] width 167 height 46
drag, startPoint x: 345, startPoint y: 387, endPoint x: 1038, endPoint y: 208, distance: 716.1
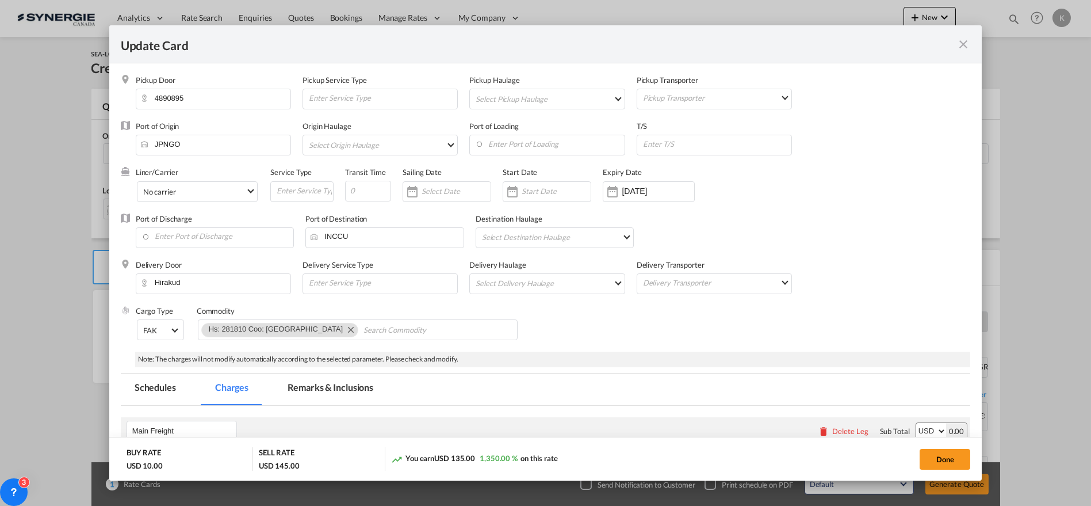
click at [345, 387] on md-tab-item "Remarks & Inclusions" at bounding box center [330, 389] width 113 height 32
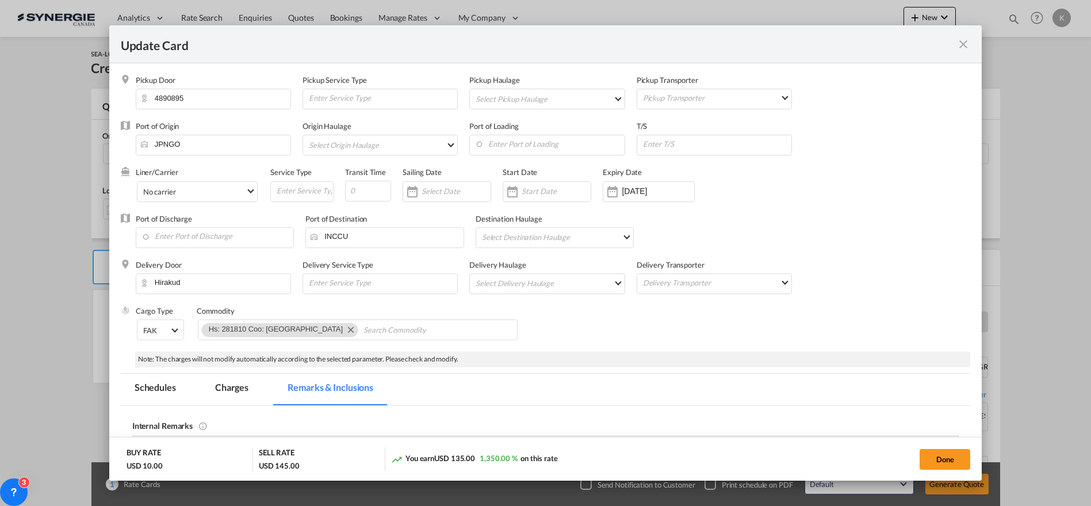
scroll to position [189, 0]
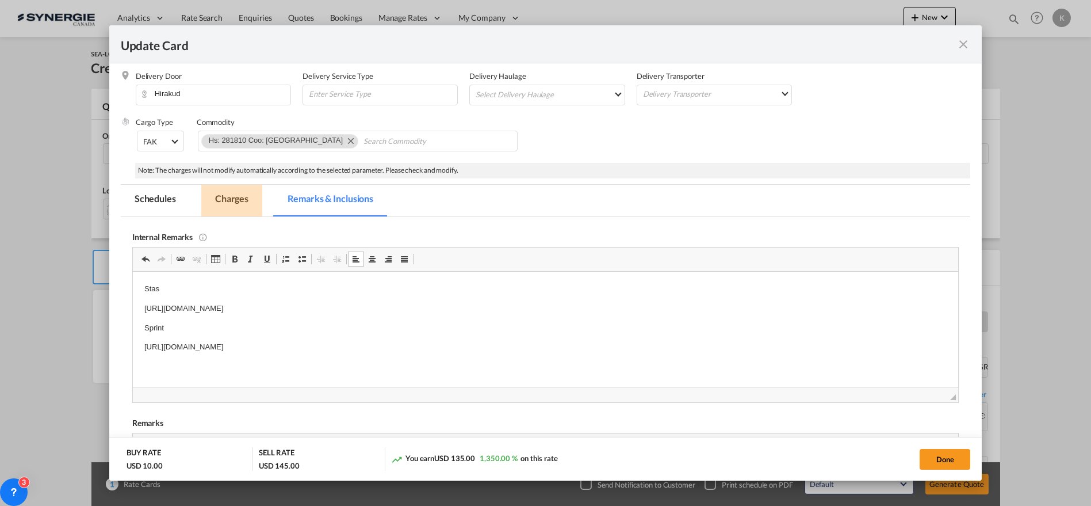
click at [233, 191] on md-tab-item "Charges" at bounding box center [231, 201] width 61 height 32
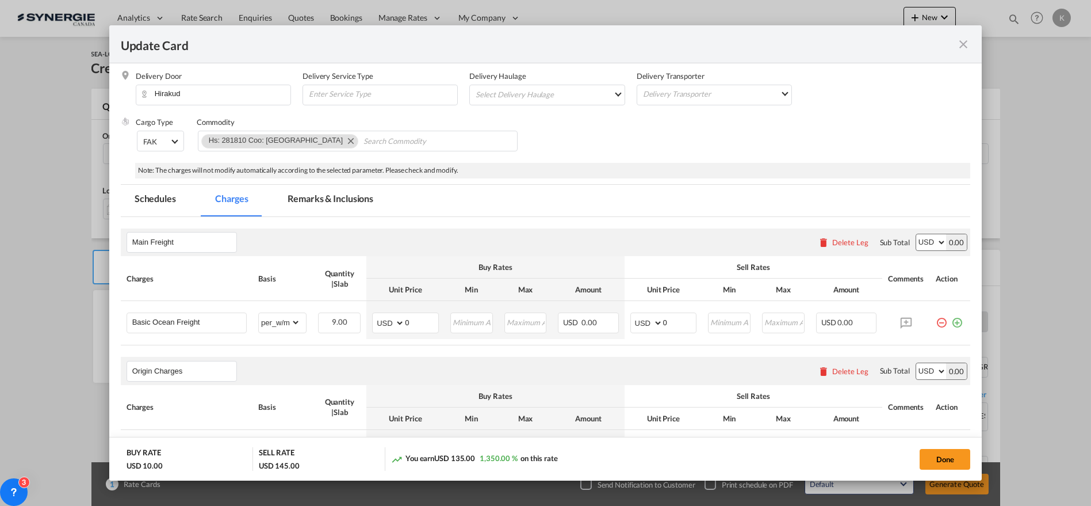
drag, startPoint x: 983, startPoint y: 170, endPoint x: 972, endPoint y: 196, distance: 27.6
click at [972, 196] on div "Update Card Pickup Door 4890895 Pickup Service Type Pickup Haulage Select Picku…" at bounding box center [545, 253] width 1091 height 506
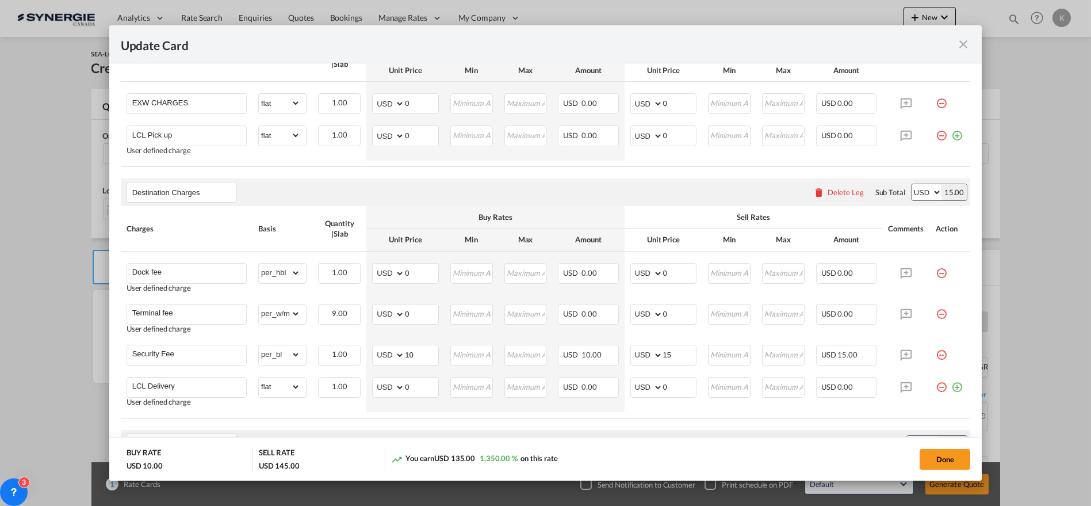
scroll to position [534, 0]
click at [178, 318] on input "Terminal fee" at bounding box center [189, 315] width 114 height 17
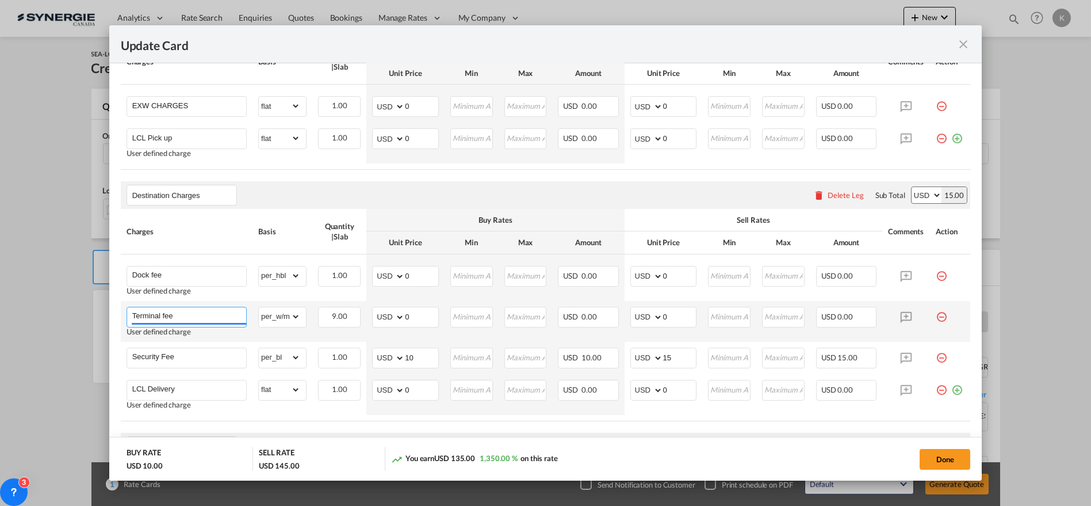
click at [178, 318] on input "Terminal fee" at bounding box center [189, 315] width 114 height 17
paste input "Co-loader Locals"
type input "Co-loader Locals At actual"
drag, startPoint x: 409, startPoint y: 319, endPoint x: 398, endPoint y: 319, distance: 11.5
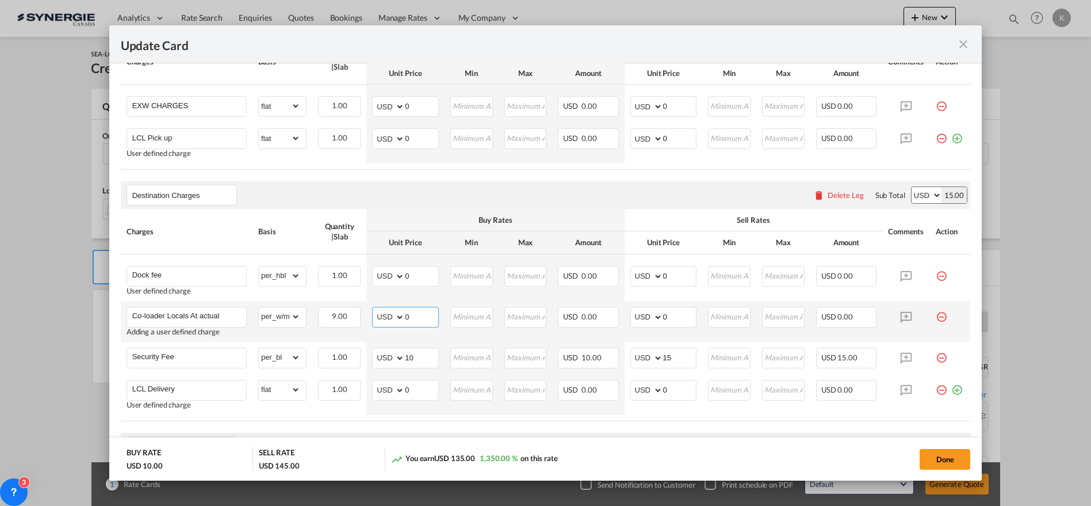
click at [398, 319] on md-input-container "AED AFN ALL AMD ANG AOA ARS AUD AWG AZN BAM BBD BDT BGN BHD BIF BMD BND BOB BRL…" at bounding box center [405, 317] width 67 height 21
type input "400"
type input "440"
click at [224, 318] on input "Co-loader Locals At actual" at bounding box center [189, 315] width 114 height 17
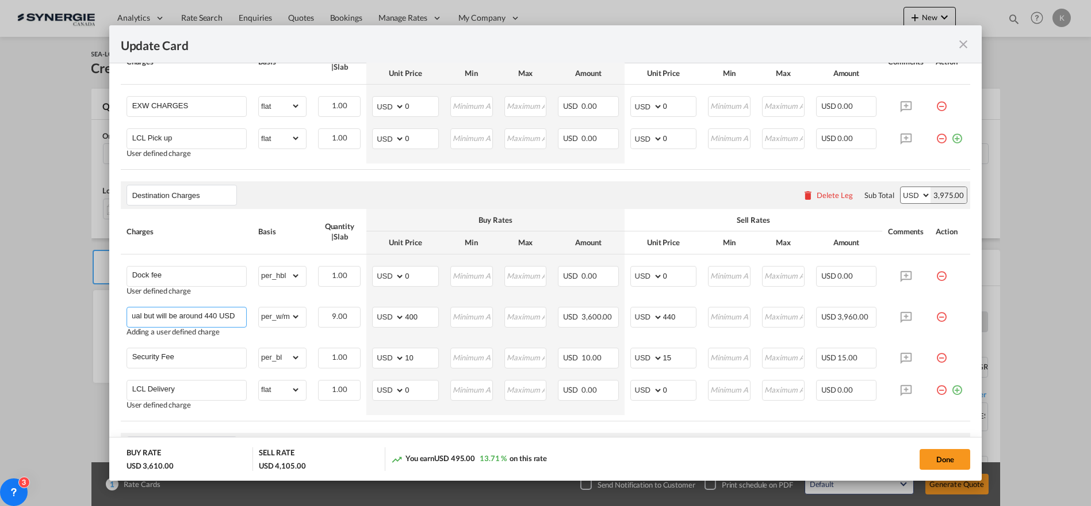
type input "Co-loader Locals At actual but will be around 440 USD"
click at [197, 356] on input "Security Fee" at bounding box center [189, 356] width 114 height 17
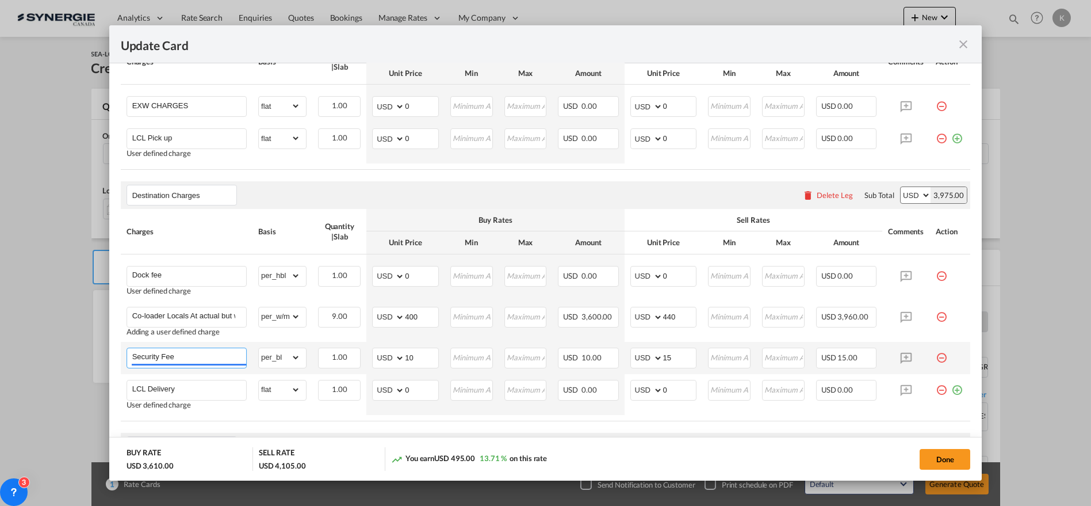
paste input "CFS Charges: At actuals"
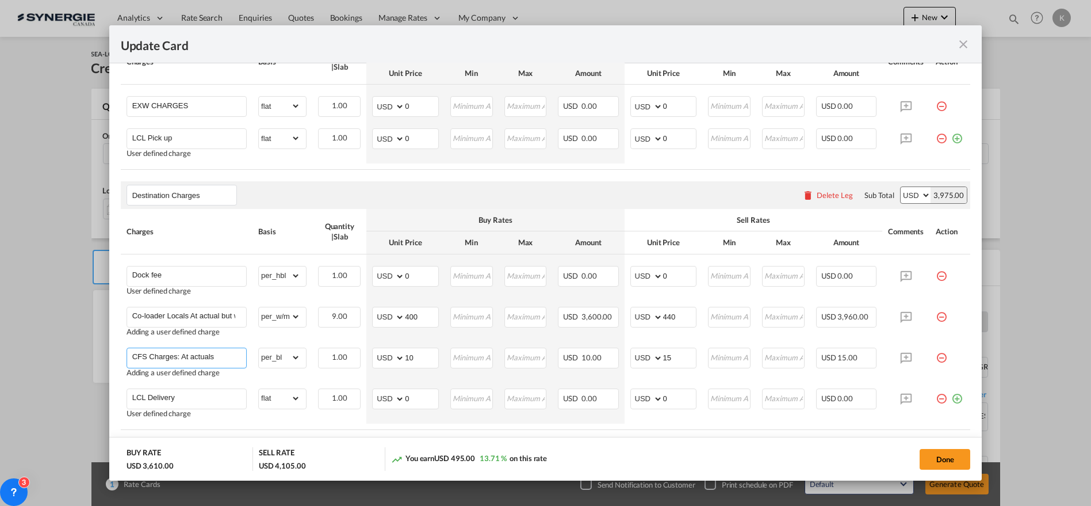
type input "CFS Charges: At actuals"
click at [202, 391] on input "LCL Delivery" at bounding box center [189, 397] width 114 height 17
paste input "Charge Name"
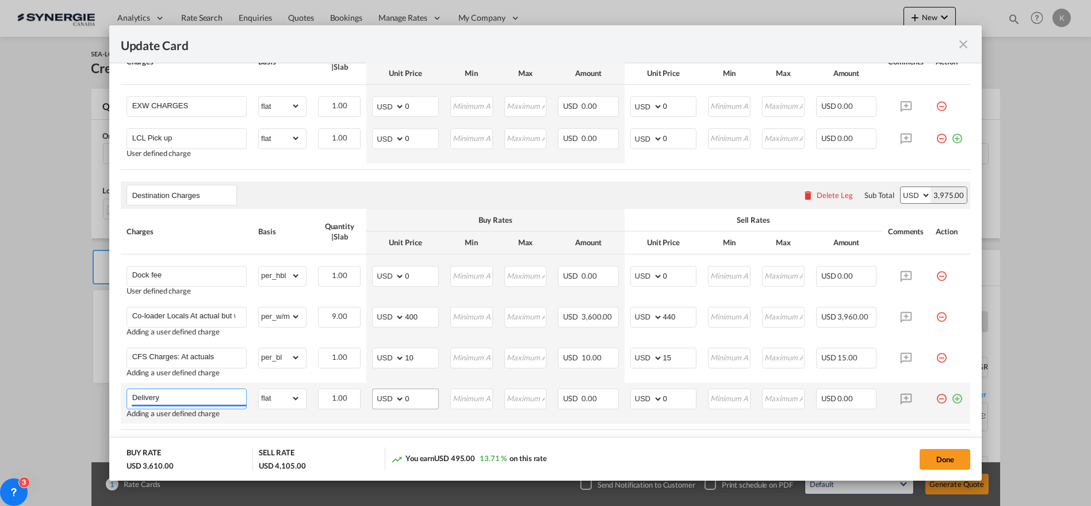
type input "Delivery"
click at [389, 398] on md-input-container "AED AFN ALL AMD ANG AOA ARS AUD AWG AZN BAM BBD BDT BGN BHD BIF BMD BND BOB BRL…" at bounding box center [405, 398] width 67 height 21
type input "600"
type input "660"
click at [951, 398] on md-icon "icon-plus-circle-outline green-400-fg" at bounding box center [957, 394] width 12 height 12
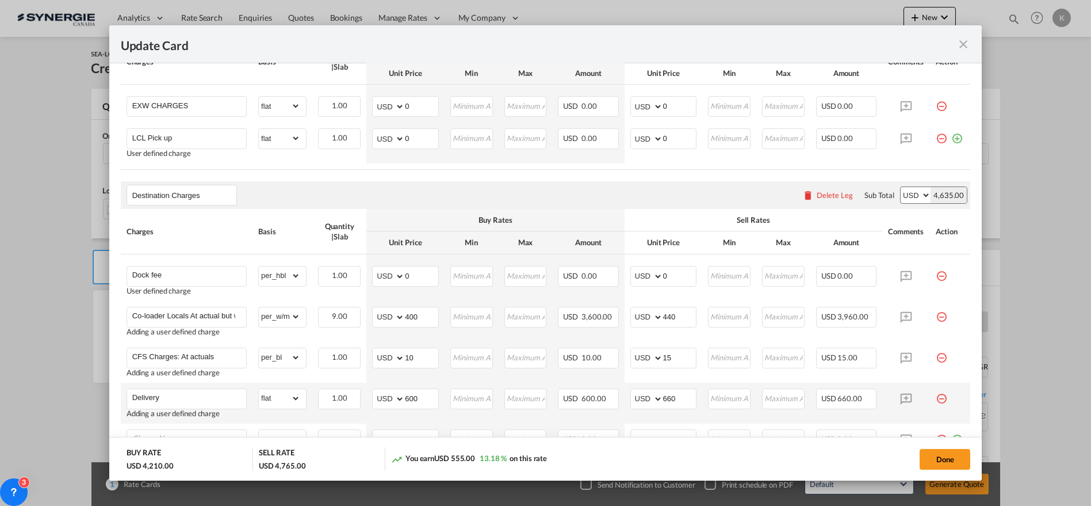
scroll to position [647, 0]
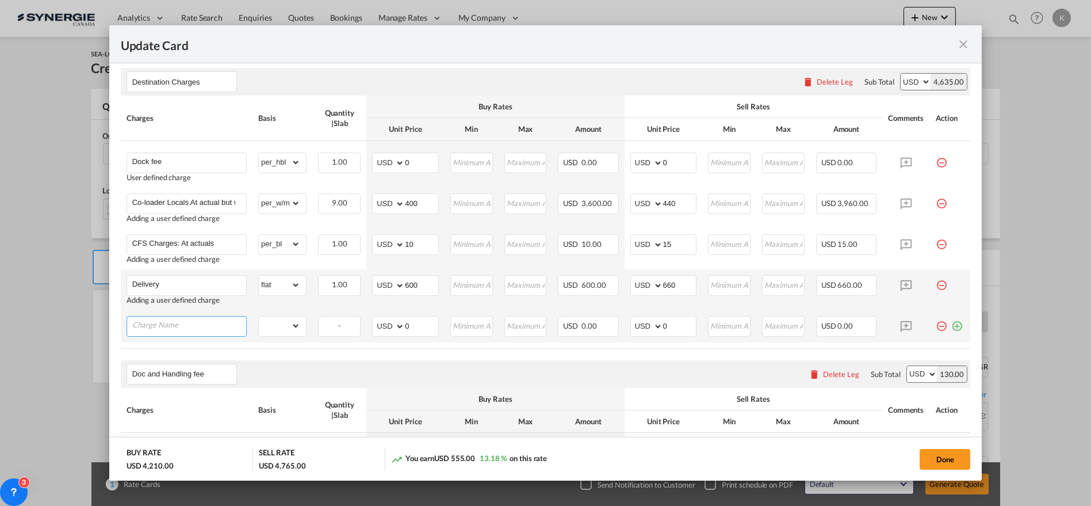
click at [179, 321] on input "Charge Name" at bounding box center [189, 324] width 114 height 17
paste input "DO"
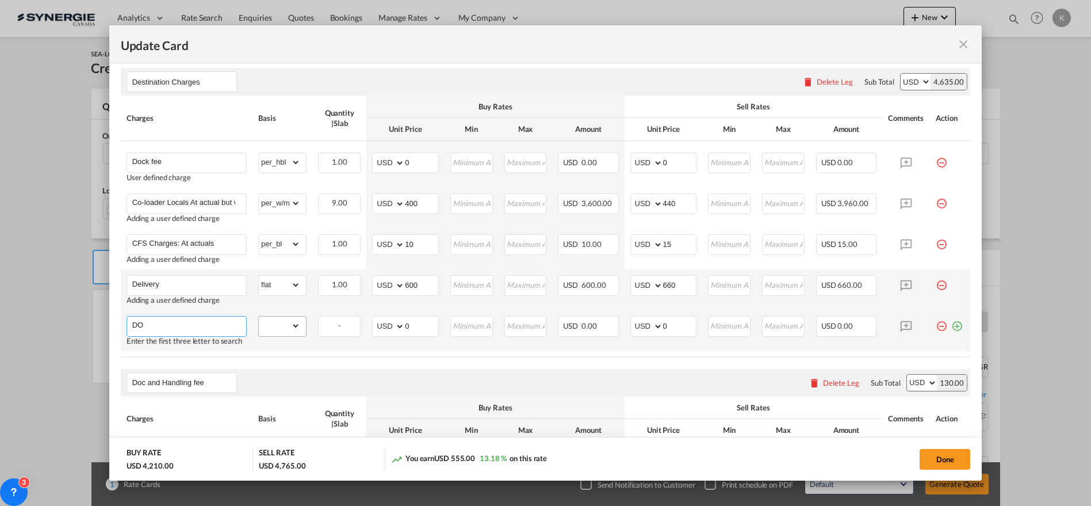
type input "DO"
click at [296, 326] on select "gross_weight volumetric_weight per_shipment per_bl per_km per_hawb per_kg flat …" at bounding box center [279, 325] width 41 height 18
select select "per_shipment"
click at [259, 316] on select "gross_weight volumetric_weight per_shipment per_bl per_km per_hawb per_kg flat …" at bounding box center [279, 325] width 41 height 18
drag, startPoint x: 413, startPoint y: 327, endPoint x: 370, endPoint y: 335, distance: 43.8
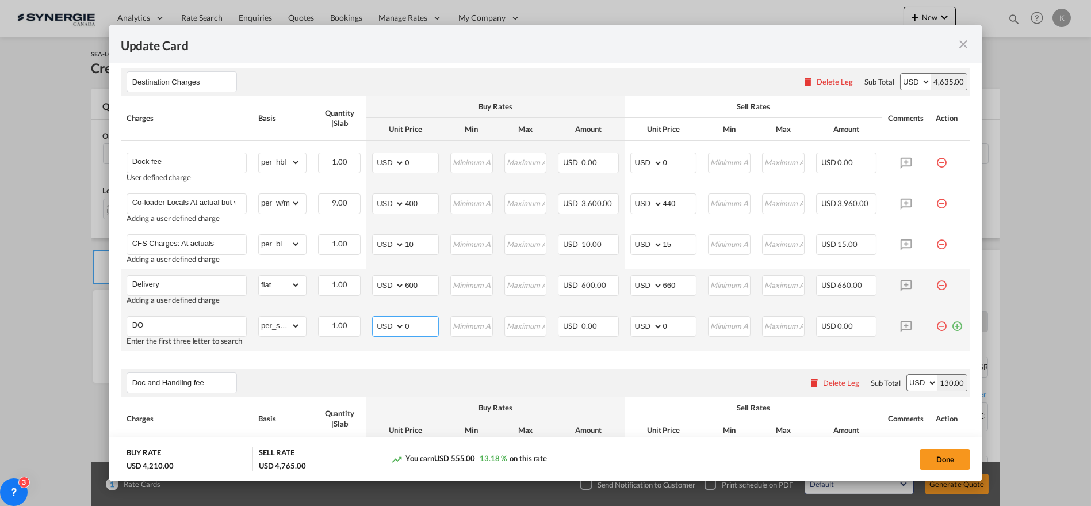
click at [372, 333] on md-input-container "AED AFN ALL AMD ANG AOA ARS AUD AWG AZN BAM BBD BDT BGN BHD BIF BMD BND BOB BRL…" at bounding box center [405, 326] width 67 height 21
type input "65"
type input "72"
click at [953, 324] on md-icon "icon-plus-circle-outline green-400-fg" at bounding box center [957, 322] width 12 height 12
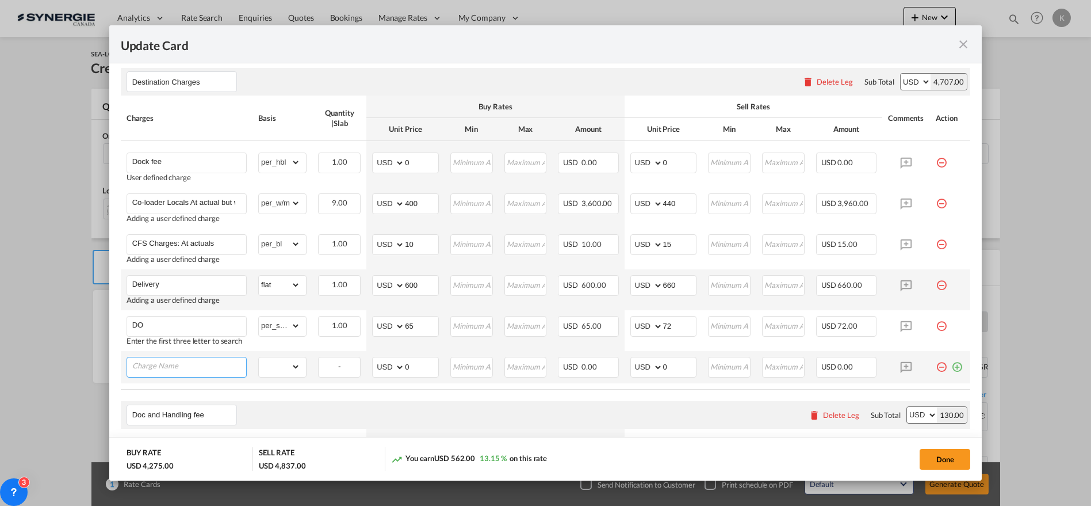
click at [158, 365] on input "Charge Name" at bounding box center [189, 365] width 114 height 17
paste input "Customs Clearance, Duty & Taxes: Under consignee’s responsibility"
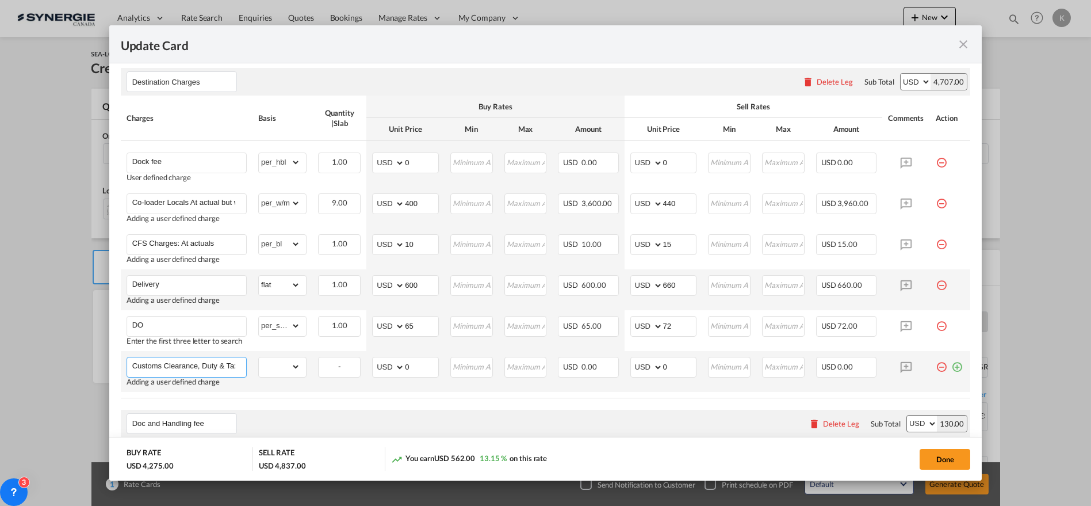
scroll to position [0, 123]
type input "Customs Clearance, Duty & Taxes: Under consignee’s responsibility"
click at [271, 367] on select "gross_weight volumetric_weight per_shipment per_bl per_km per_hawb per_kg flat …" at bounding box center [279, 366] width 41 height 18
select select "per_shipment"
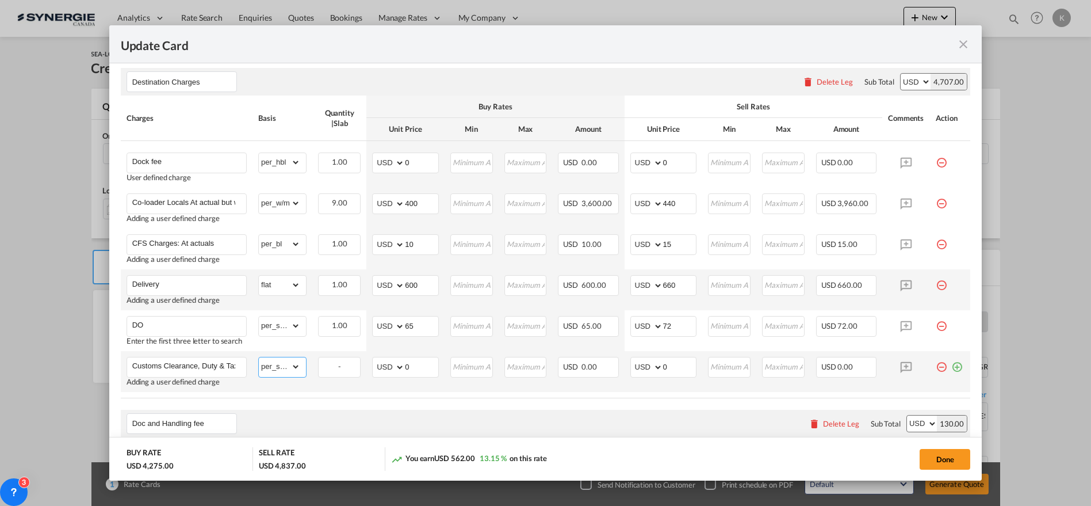
click at [259, 357] on select "gross_weight volumetric_weight per_shipment per_bl per_km per_hawb per_kg flat …" at bounding box center [279, 366] width 41 height 18
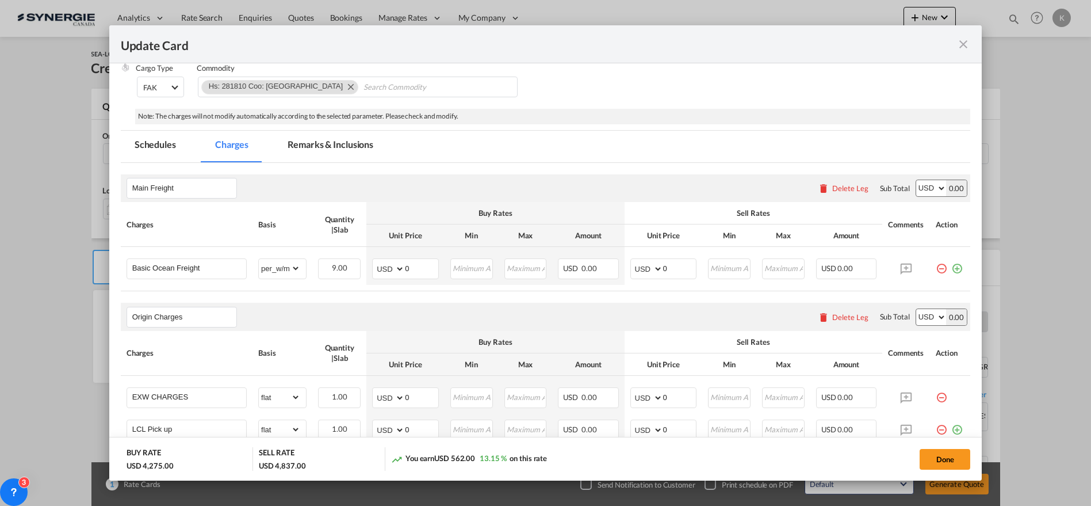
scroll to position [230, 0]
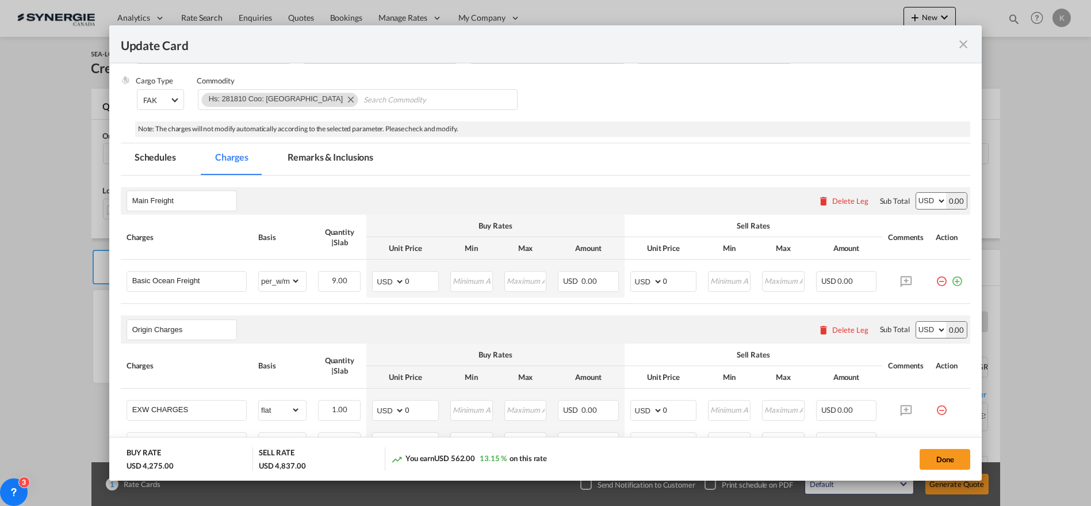
click at [355, 161] on md-tab-item "Remarks & Inclusions" at bounding box center [330, 159] width 113 height 32
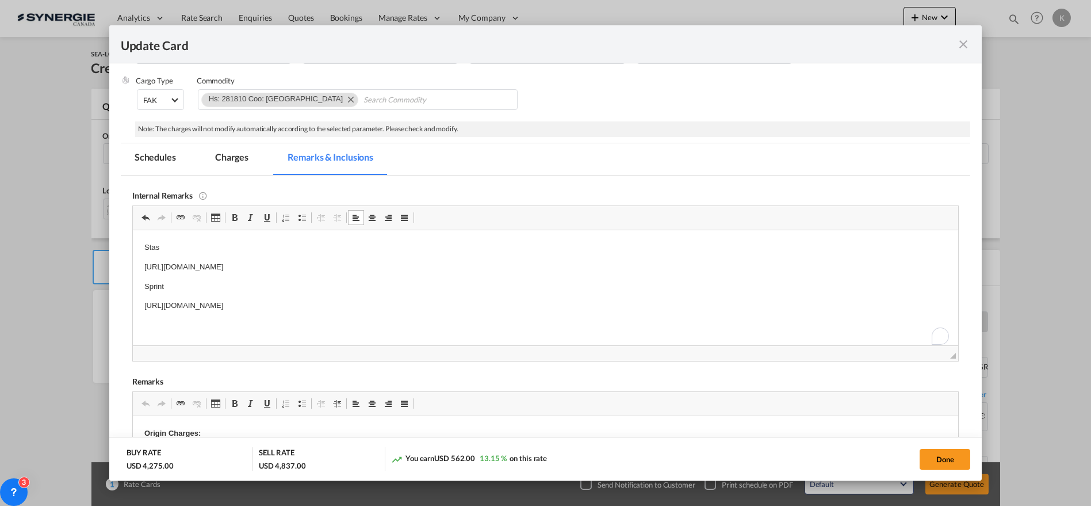
click at [471, 304] on p "https://app.frontapp.com/open/msg_1h7rd6xb?key=h6qUBYOIbxkSkYtVNG0g_vdgKgrTUIuu" at bounding box center [545, 305] width 803 height 12
click at [226, 158] on md-tab-item "Charges" at bounding box center [231, 159] width 61 height 32
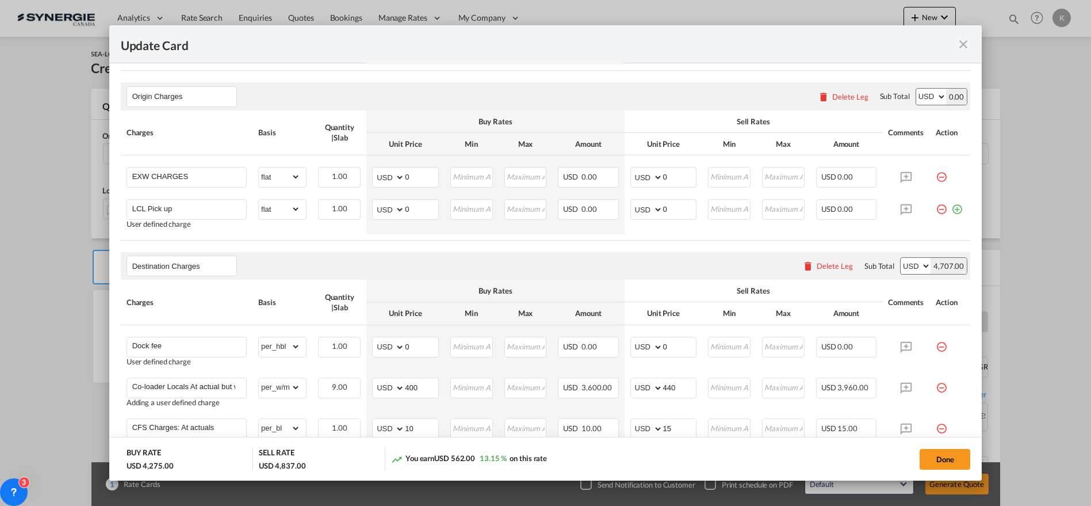
scroll to position [464, 0]
click at [197, 177] on input "EXW CHARGES" at bounding box center [189, 174] width 114 height 17
paste input "xport Customs"
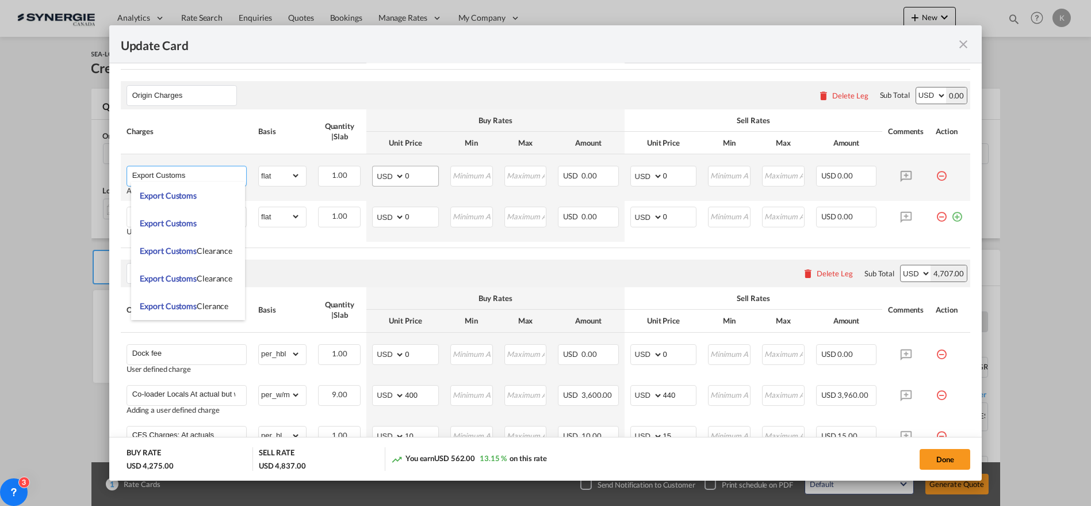
type input "Export Customs"
click at [385, 177] on select "AED AFN ALL AMD ANG AOA ARS AUD AWG AZN BAM BBD BDT BGN BHD BIF BMD BND [PERSON…" at bounding box center [390, 176] width 30 height 16
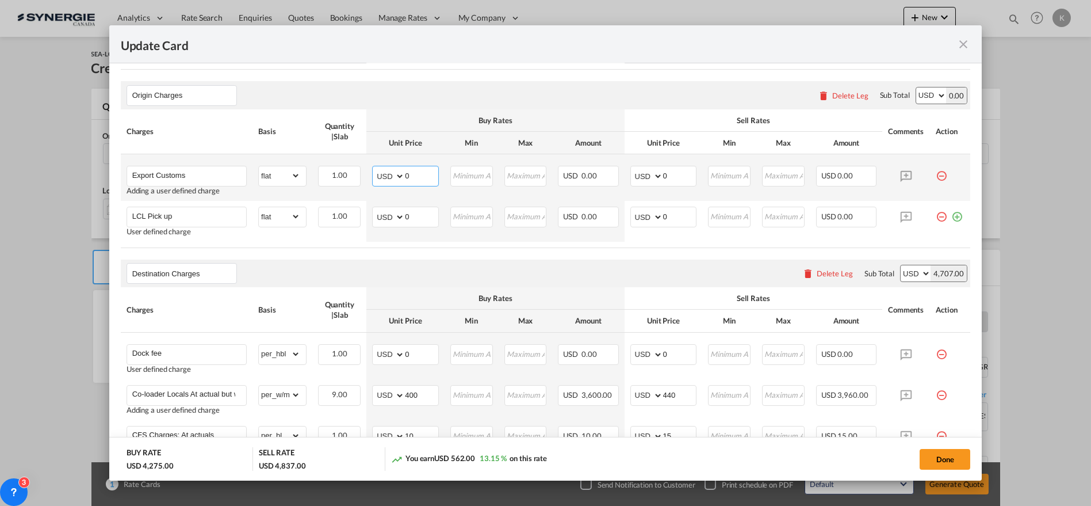
select select "string:JPY"
click at [375, 168] on select "AED AFN ALL AMD ANG AOA ARS AUD AWG AZN BAM BBD BDT BGN BHD BIF BMD BND [PERSON…" at bounding box center [390, 176] width 30 height 16
type input "5900"
type input "41"
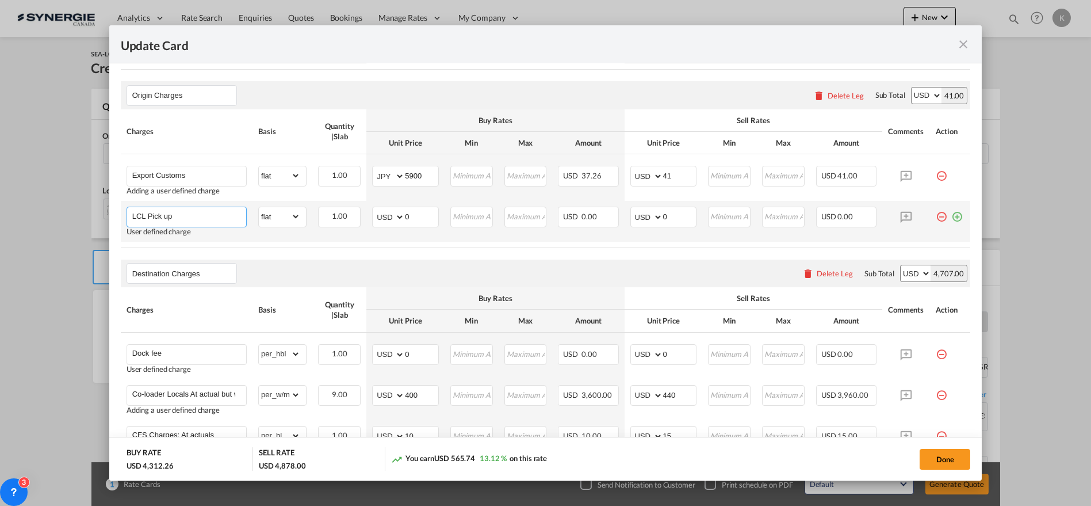
click at [180, 220] on input "LCL Pick up" at bounding box center [189, 215] width 114 height 17
paste input "Handling"
type input "Handling"
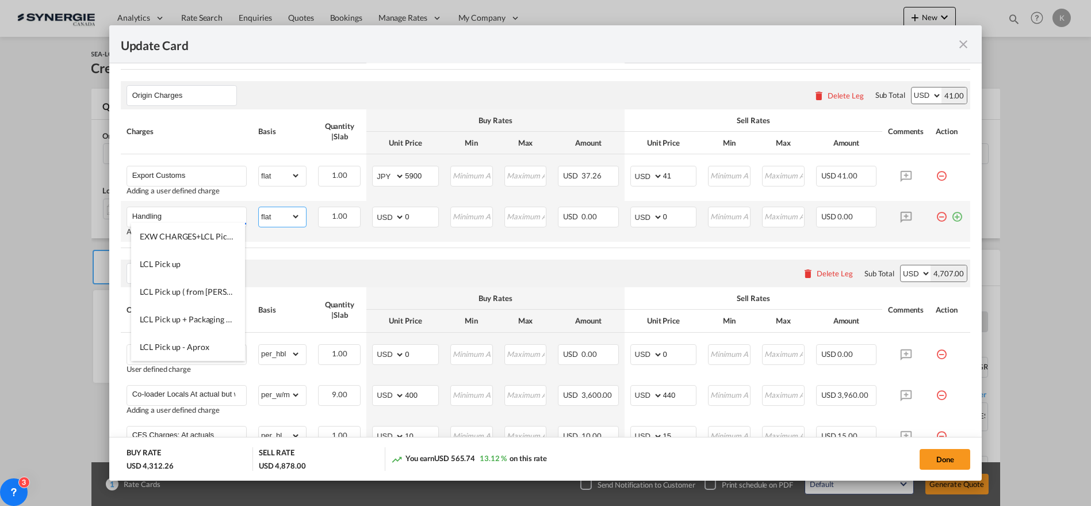
click at [265, 212] on select "gross_weight volumetric_weight per_shipment per_bl per_km per_hawb per_kg flat …" at bounding box center [279, 216] width 41 height 18
select select "per_cbm"
click at [259, 207] on select "gross_weight volumetric_weight per_shipment per_bl per_km per_hawb per_kg flat …" at bounding box center [279, 216] width 41 height 18
drag, startPoint x: 410, startPoint y: 218, endPoint x: 396, endPoint y: 215, distance: 13.5
click at [396, 215] on md-input-container "AED AFN ALL AMD ANG AOA ARS AUD AWG AZN BAM BBD BDT BGN BHD BIF BMD BND BOB BRL…" at bounding box center [405, 217] width 67 height 21
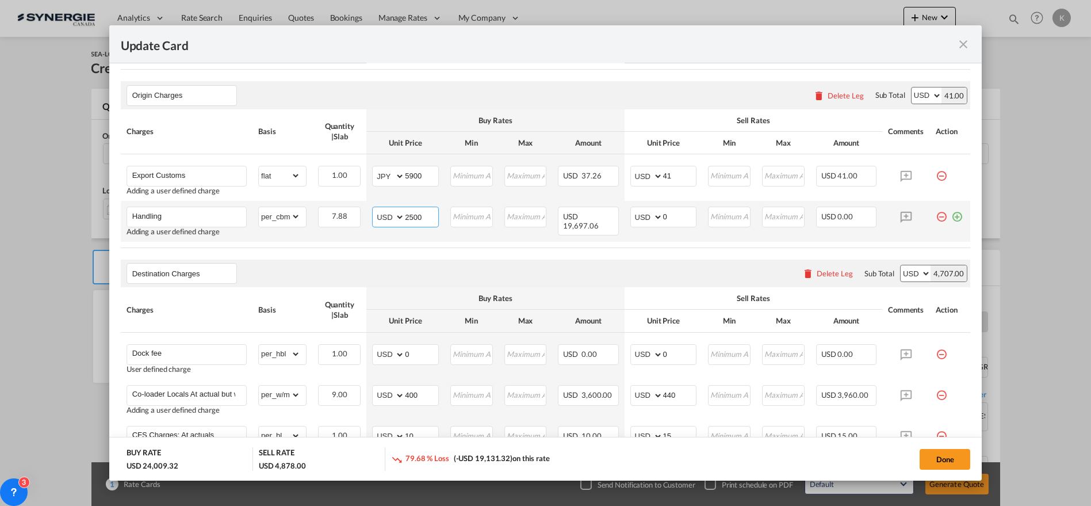
type input "2500"
click at [387, 216] on select "AED AFN ALL AMD ANG AOA ARS AUD AWG AZN BAM BBD BDT BGN BHD BIF BMD BND [PERSON…" at bounding box center [390, 217] width 30 height 16
select select "string:JPY"
click at [375, 209] on select "AED AFN ALL AMD ANG AOA ARS AUD AWG AZN BAM BBD BDT BGN BHD BIF BMD BND [PERSON…" at bounding box center [390, 217] width 30 height 16
select select "string:JPY"
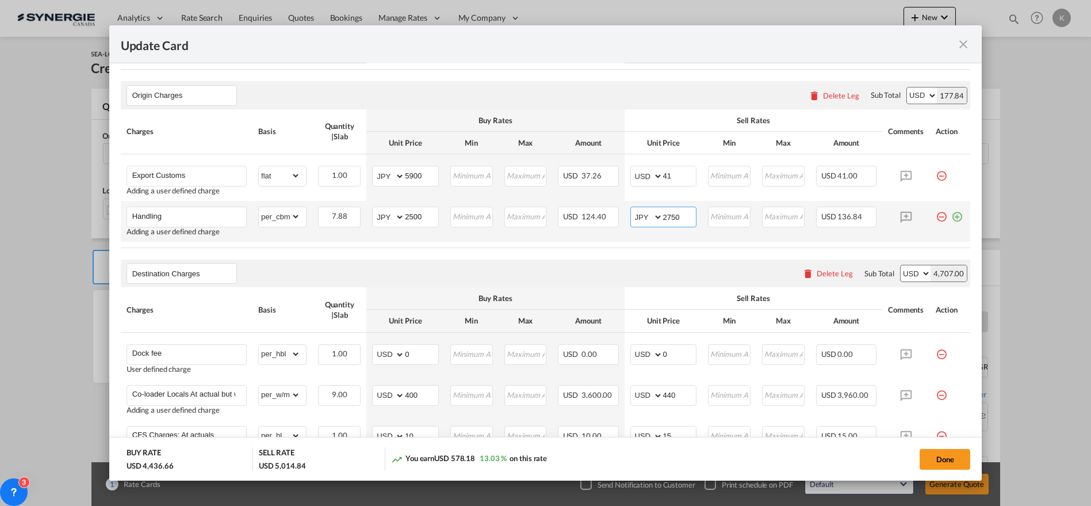
type input "2750"
click at [951, 213] on md-icon "icon-plus-circle-outline green-400-fg" at bounding box center [957, 213] width 12 height 12
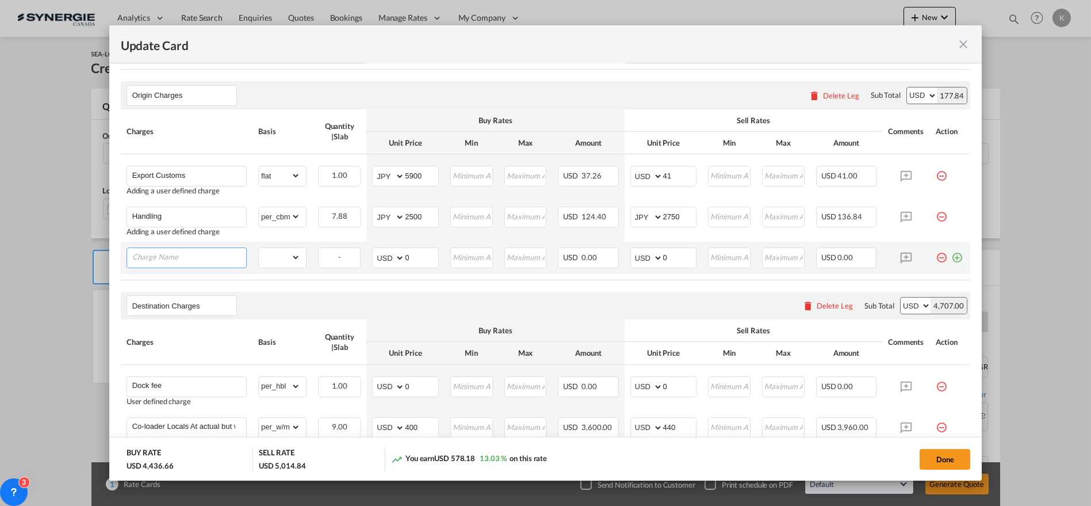
click at [174, 259] on input "Charge Name" at bounding box center [189, 256] width 114 height 17
paste input "Pickup"
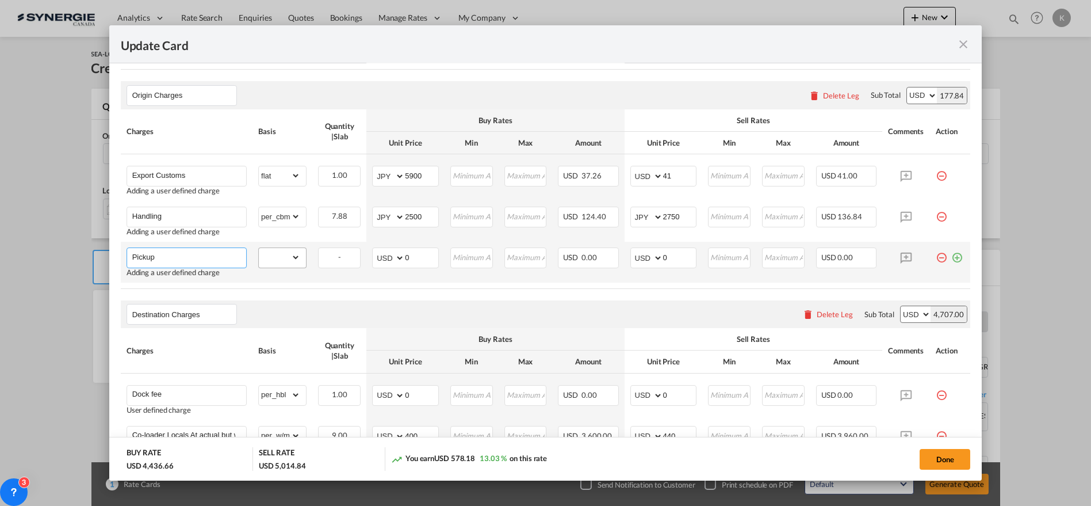
type input "Pickup"
click at [294, 262] on select "gross_weight volumetric_weight per_shipment per_bl per_km per_hawb per_kg flat …" at bounding box center [279, 257] width 41 height 18
select select "per_shipment"
click at [259, 248] on select "gross_weight volumetric_weight per_shipment per_bl per_km per_hawb per_kg flat …" at bounding box center [279, 257] width 41 height 18
click at [385, 252] on select "AED AFN ALL AMD ANG AOA ARS AUD AWG AZN BAM BBD BDT BGN BHD BIF BMD BND [PERSON…" at bounding box center [390, 258] width 30 height 16
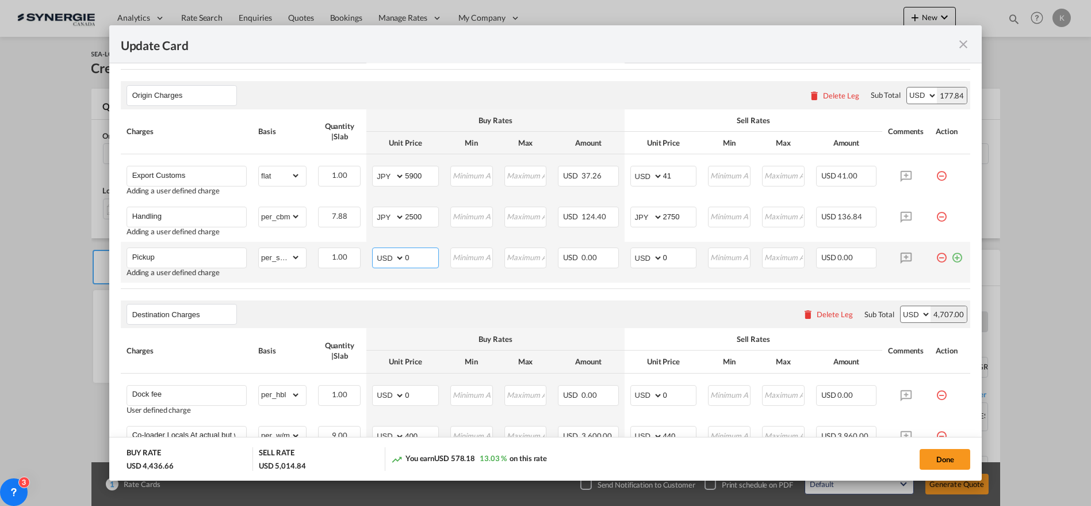
select select "string:JPY"
click at [375, 250] on select "AED AFN ALL AMD ANG AOA ARS AUD AWG AZN BAM BBD BDT BGN BHD BIF BMD BND [PERSON…" at bounding box center [390, 258] width 30 height 16
type input "76450"
select select "string:JPY"
type input "84095"
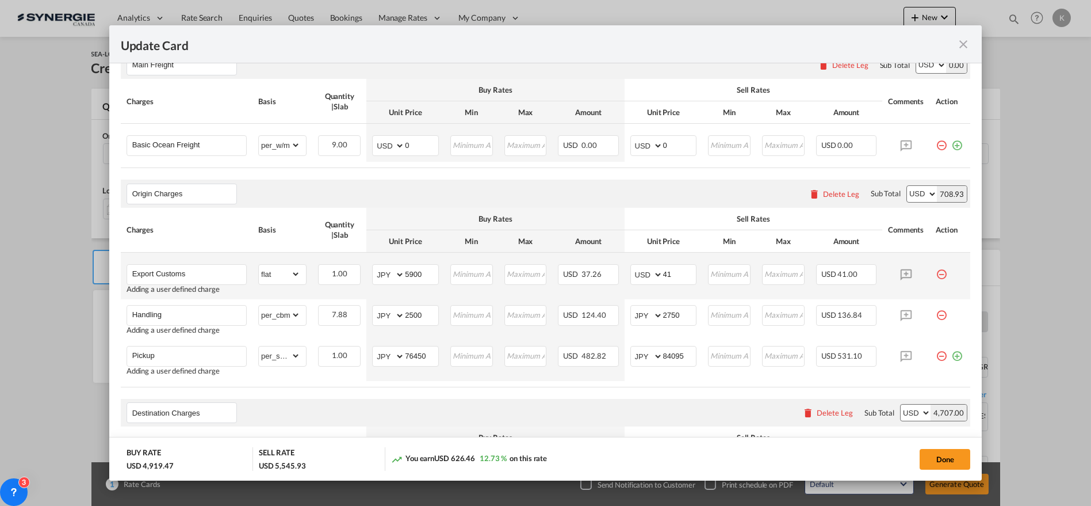
scroll to position [337, 0]
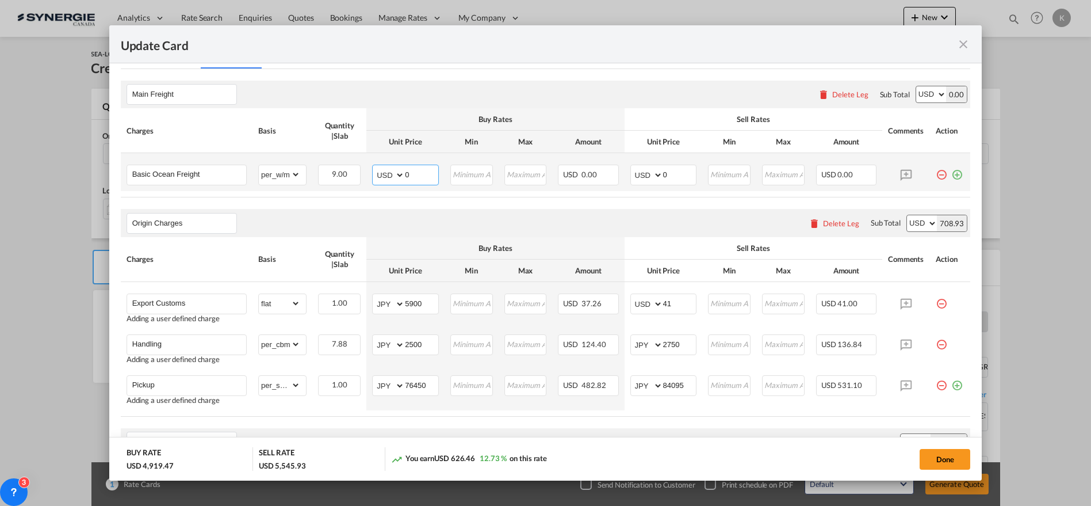
click at [392, 176] on select "AED AFN ALL AMD ANG AOA ARS AUD AWG AZN BAM BBD BDT BGN BHD BIF BMD BND [PERSON…" at bounding box center [390, 175] width 30 height 16
click at [375, 167] on select "AED AFN ALL AMD ANG AOA ARS AUD AWG AZN BAM BBD BDT BGN BHD BIF BMD BND [PERSON…" at bounding box center [390, 175] width 30 height 16
click at [398, 177] on select "AED AFN ALL AMD ANG AOA ARS AUD AWG AZN BAM BBD BDT BGN BHD BIF BMD BND [PERSON…" at bounding box center [390, 175] width 30 height 16
select select "string:USD"
click at [375, 167] on select "AED AFN ALL AMD ANG AOA ARS AUD AWG AZN BAM BBD BDT BGN BHD BIF BMD BND [PERSON…" at bounding box center [390, 175] width 30 height 16
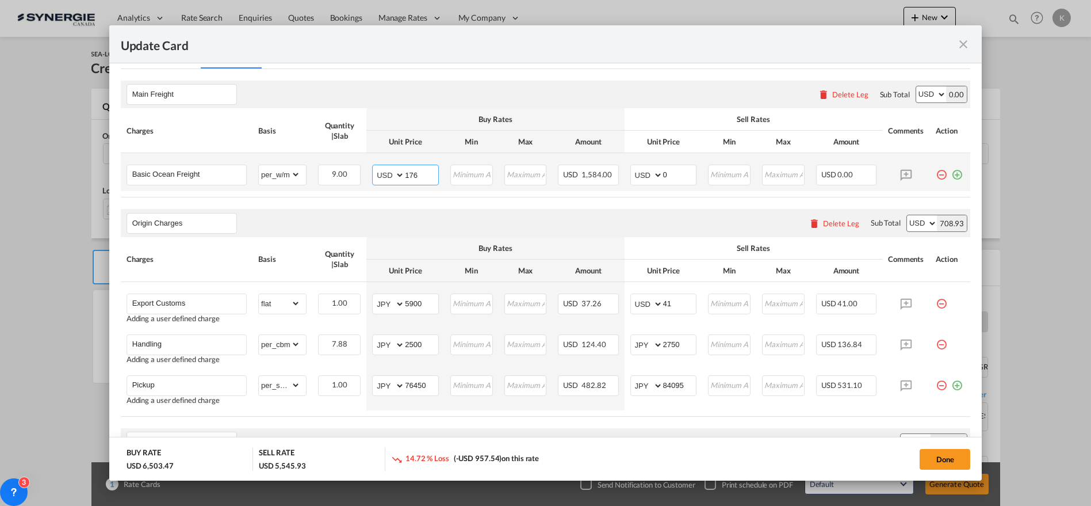
type input "176"
type input "194"
click at [951, 174] on md-icon "icon-plus-circle-outline green-400-fg" at bounding box center [957, 171] width 12 height 12
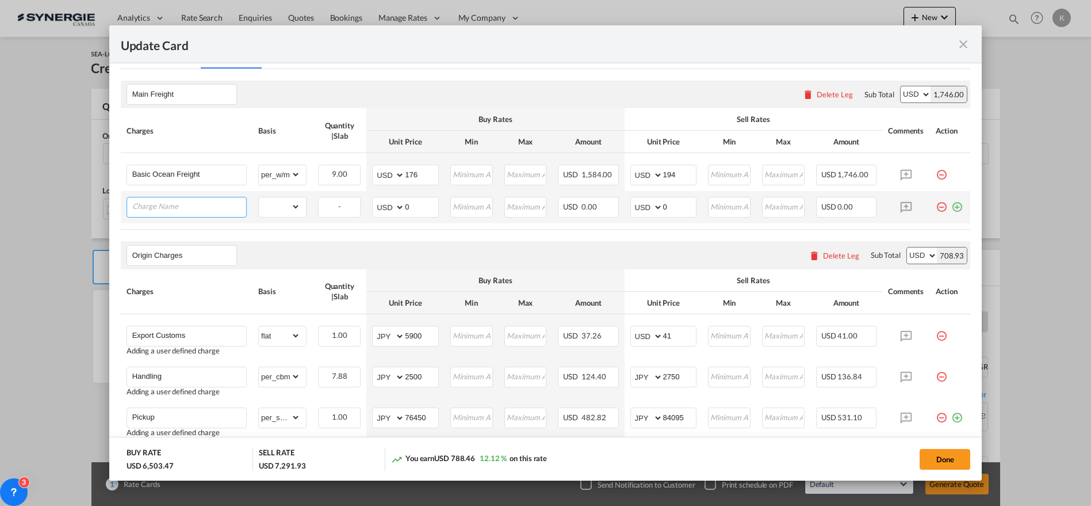
click at [180, 198] on input "Charge Name" at bounding box center [189, 205] width 114 height 17
paste input "THC"
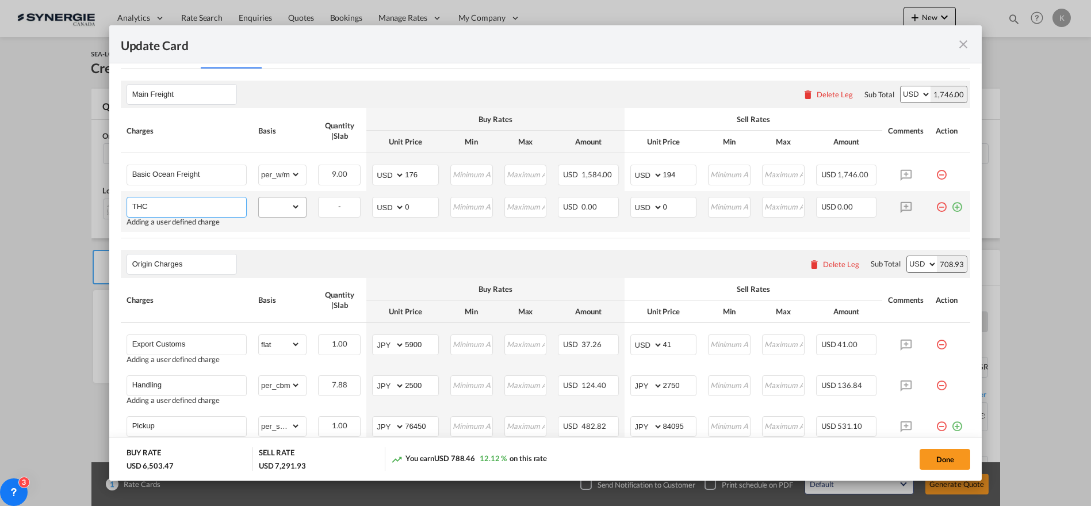
type input "THC"
click at [275, 207] on select "gross_weight volumetric_weight per_shipment per_bl per_km per_hawb per_kg flat …" at bounding box center [279, 206] width 41 height 18
select select "per_w/m"
click at [259, 197] on select "gross_weight volumetric_weight per_shipment per_bl per_km per_hawb per_kg flat …" at bounding box center [279, 206] width 41 height 18
click at [391, 205] on select "AED AFN ALL AMD ANG AOA ARS AUD AWG AZN BAM BBD BDT BGN BHD BIF BMD BND [PERSON…" at bounding box center [390, 207] width 30 height 16
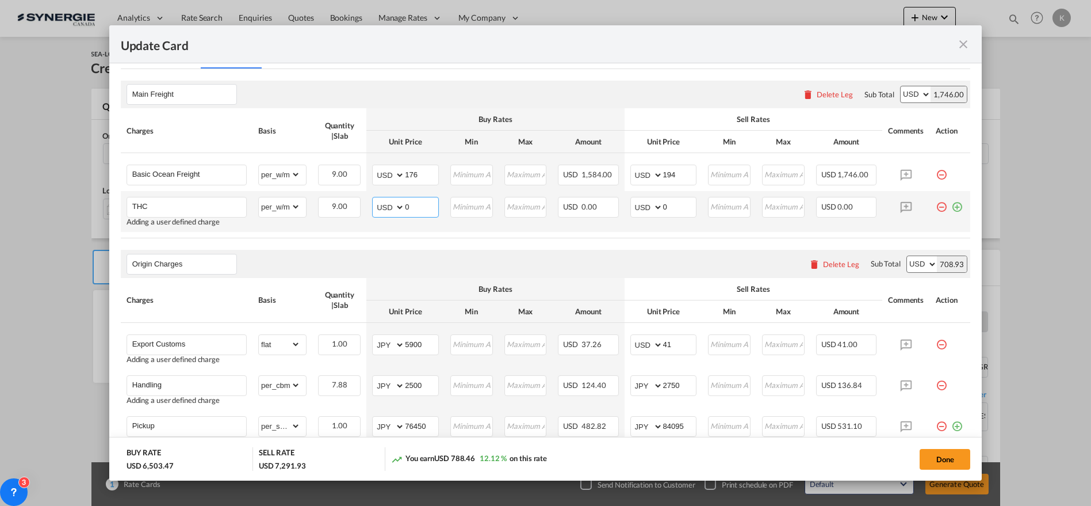
select select "string:JPY"
click at [375, 199] on select "AED AFN ALL AMD ANG AOA ARS AUD AWG AZN BAM BBD BDT BGN BHD BIF BMD BND [PERSON…" at bounding box center [390, 207] width 30 height 16
type input "9180"
click at [635, 211] on select "AED AFN ALL AMD ANG AOA ARS AUD AWG AZN BAM BBD BDT BGN BHD BIF BMD BND [PERSON…" at bounding box center [648, 207] width 30 height 16
select select "string:JPY"
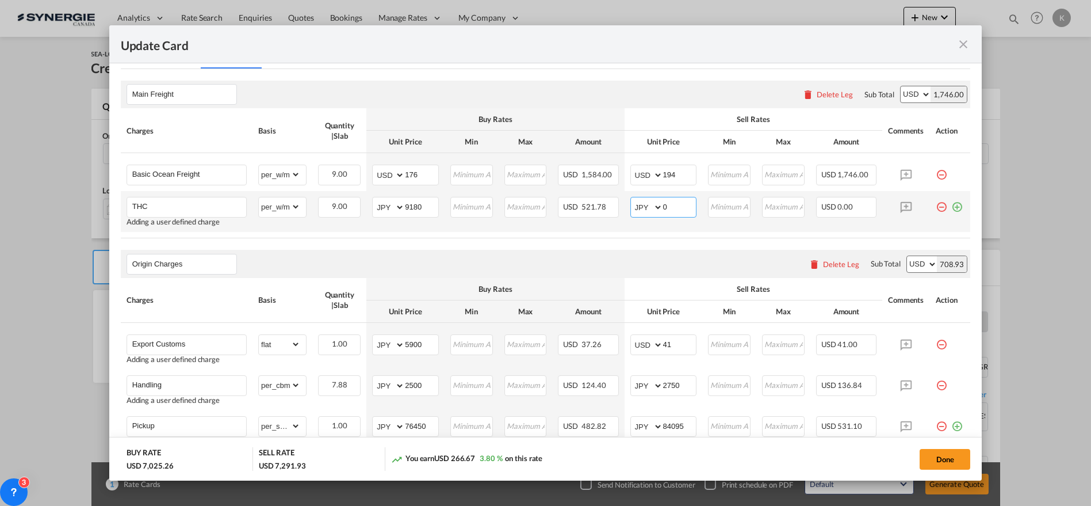
click at [633, 199] on select "AED AFN ALL AMD ANG AOA ARS AUD AWG AZN BAM BBD BDT BGN BHD BIF BMD BND [PERSON…" at bounding box center [648, 207] width 30 height 16
type input "10098"
drag, startPoint x: 947, startPoint y: 202, endPoint x: 732, endPoint y: 201, distance: 215.2
click at [951, 202] on md-icon "icon-plus-circle-outline green-400-fg" at bounding box center [957, 203] width 12 height 12
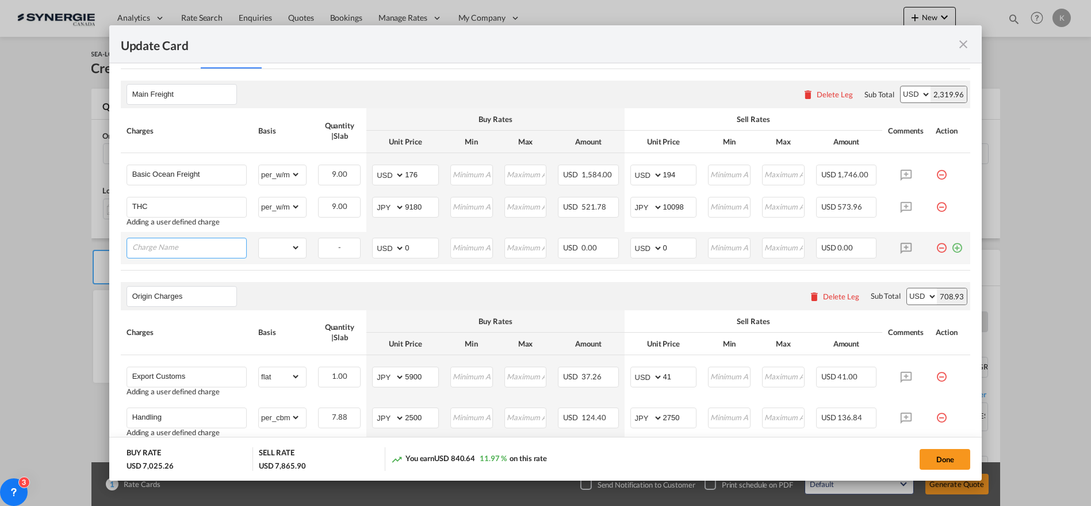
click at [200, 254] on input "Charge Name" at bounding box center [189, 246] width 114 height 17
paste input "DOC"
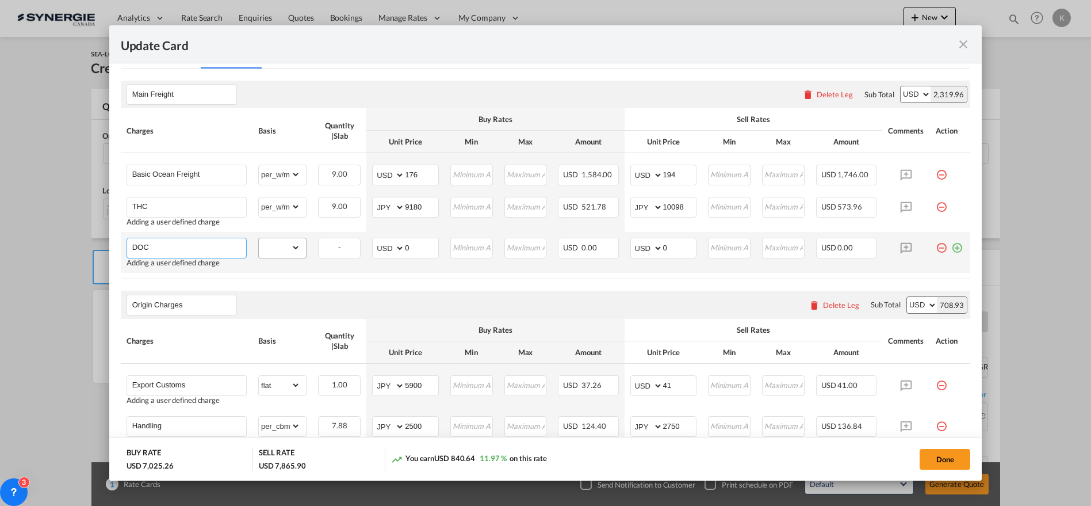
type input "DOC"
click at [261, 251] on select "gross_weight volumetric_weight per_shipment per_bl per_km per_hawb per_kg flat …" at bounding box center [279, 247] width 41 height 18
select select "per_bl"
click at [259, 238] on select "gross_weight volumetric_weight per_shipment per_bl per_km per_hawb per_kg flat …" at bounding box center [279, 247] width 41 height 18
click at [382, 251] on select "AED AFN ALL AMD ANG AOA ARS AUD AWG AZN BAM BBD BDT BGN BHD BIF BMD BND [PERSON…" at bounding box center [390, 248] width 30 height 16
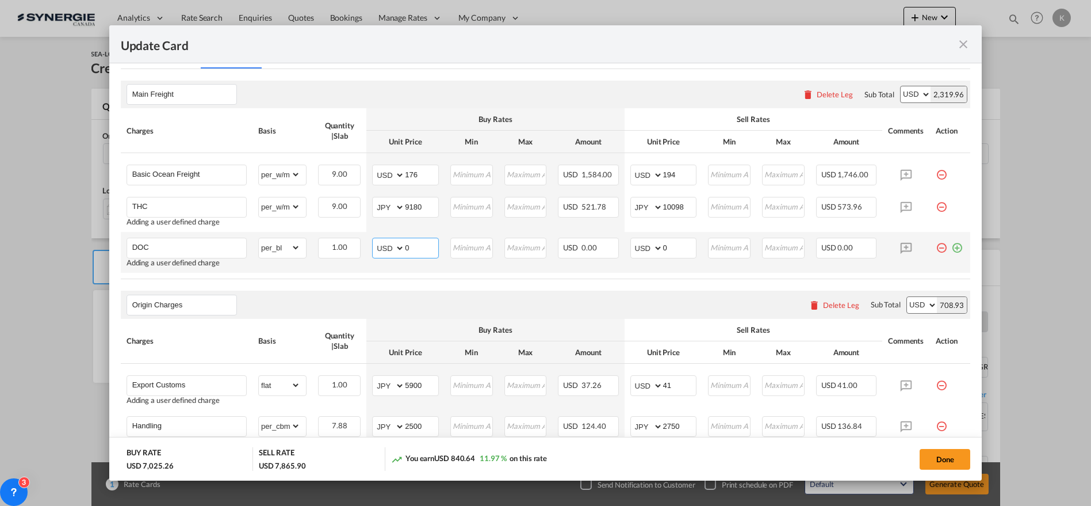
select select "string:JPY"
click at [375, 240] on select "AED AFN ALL AMD ANG AOA ARS AUD AWG AZN BAM BBD BDT BGN BHD BIF BMD BND [PERSON…" at bounding box center [390, 248] width 30 height 16
type input "8000"
select select "string:JPY"
type input "8800"
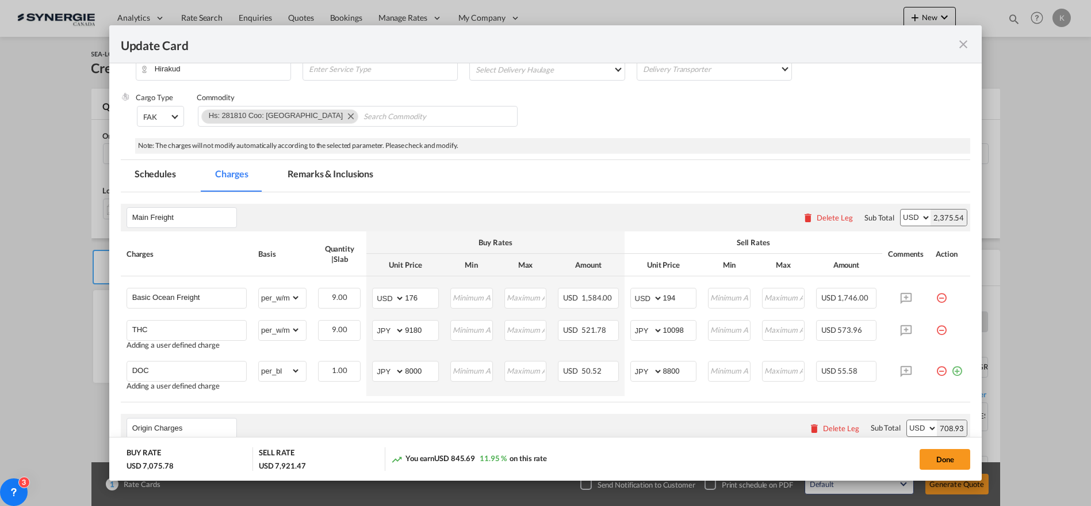
scroll to position [208, 0]
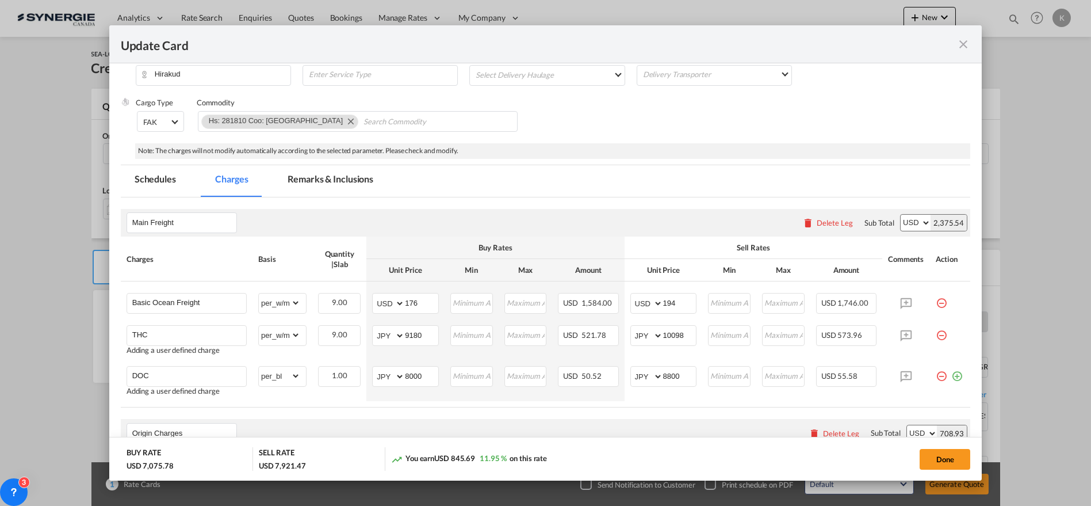
click at [345, 178] on md-tab-item "Remarks & Inclusions" at bounding box center [330, 181] width 113 height 32
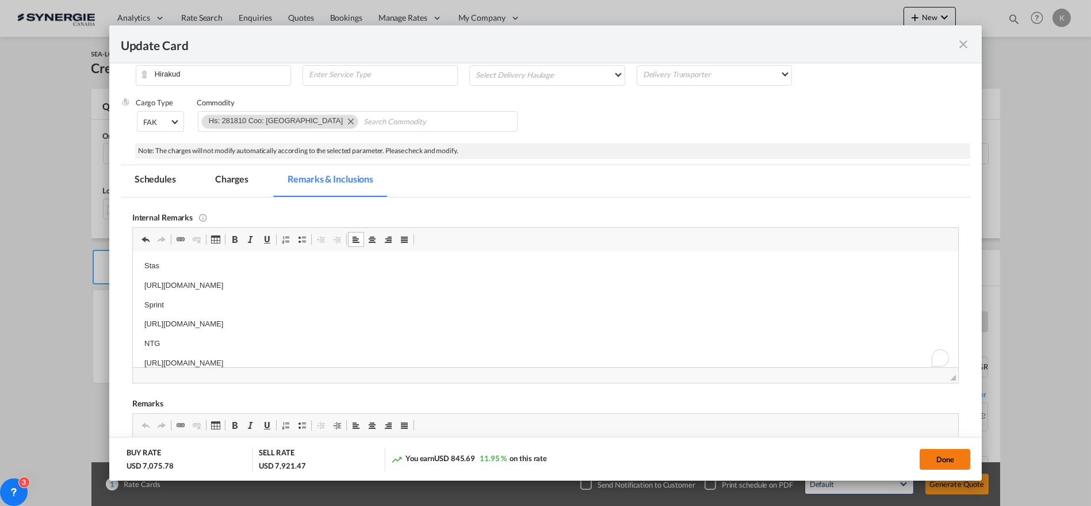
click at [945, 461] on button "Done" at bounding box center [945, 459] width 51 height 21
type input "20 Sep 2025"
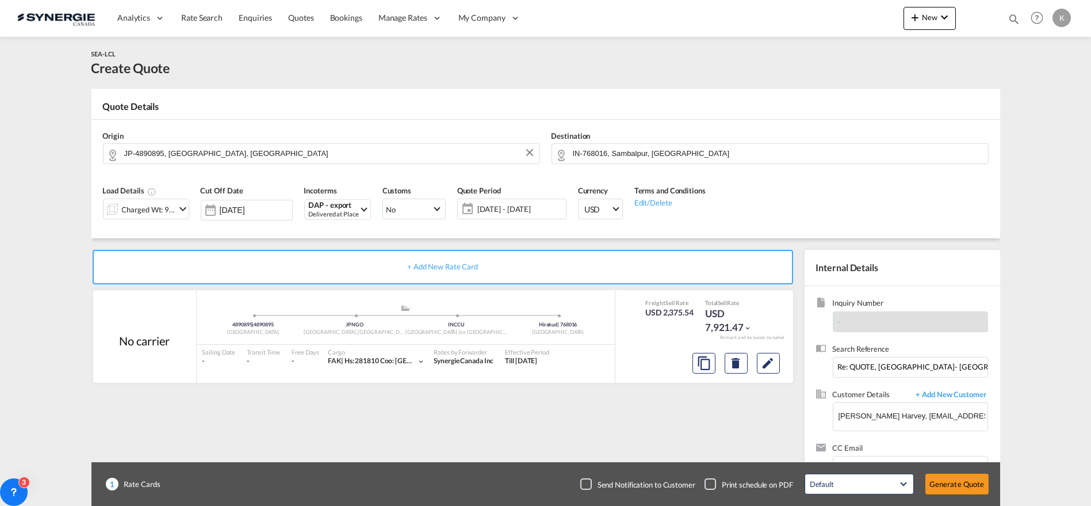
scroll to position [192, 0]
click at [950, 486] on button "Generate Quote" at bounding box center [957, 483] width 63 height 21
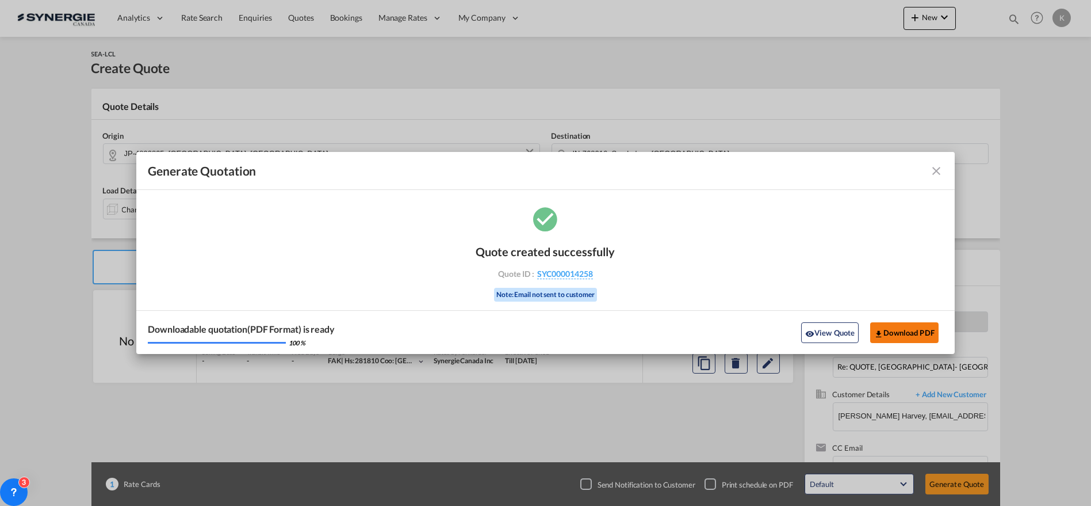
click at [887, 333] on button "Download PDF" at bounding box center [904, 332] width 68 height 21
click at [937, 170] on md-icon "icon-close fg-AAA8AD cursor m-0" at bounding box center [937, 171] width 14 height 14
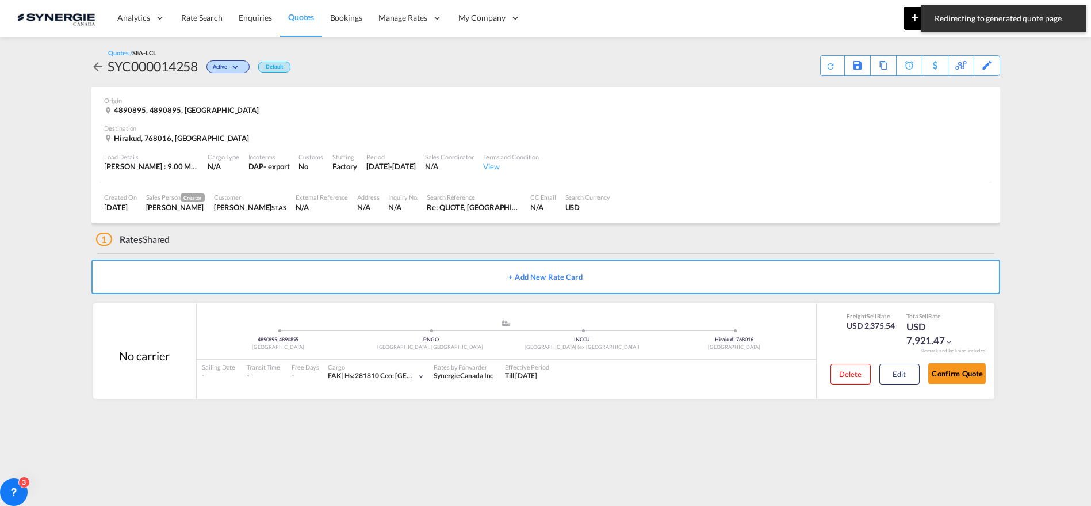
click at [910, 23] on md-icon "icon-plus 400-fg" at bounding box center [915, 17] width 14 height 14
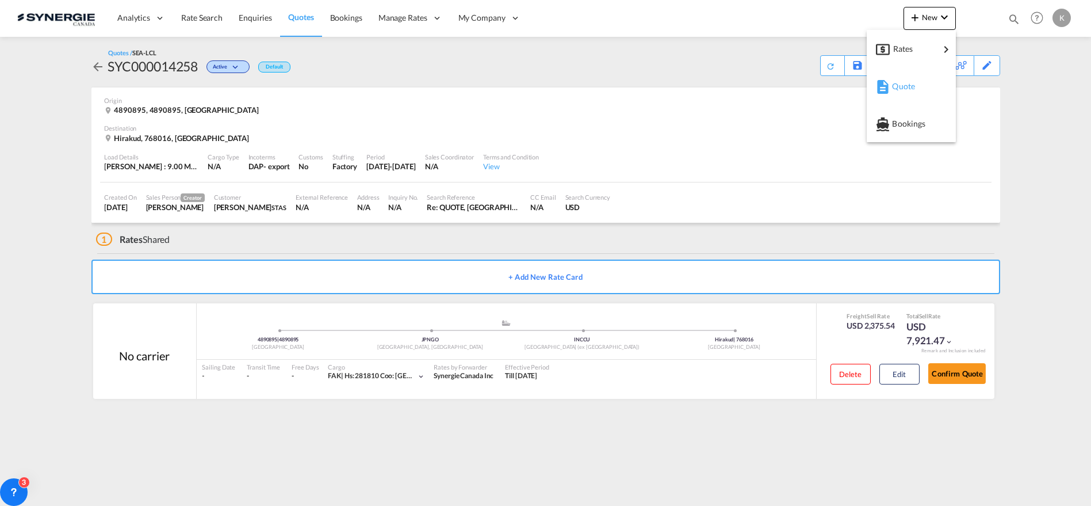
click at [901, 86] on span "Quote" at bounding box center [898, 86] width 13 height 23
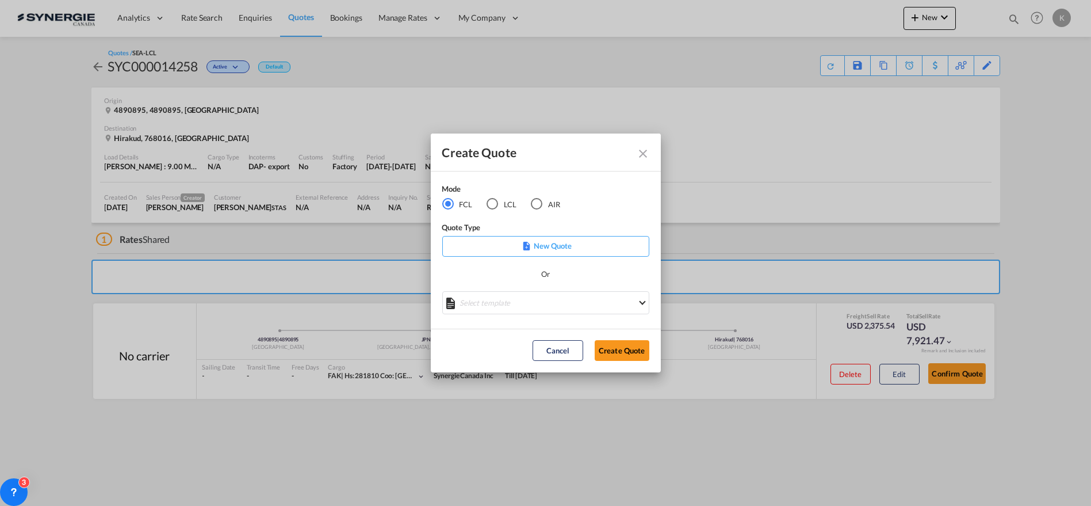
click at [491, 207] on div "LCL" at bounding box center [493, 204] width 12 height 12
click at [547, 296] on md-select "Select template New DAP Import LCL Karen Mercier | 09 Jul 2025 BRAZIL LCL EXPOR…" at bounding box center [545, 302] width 207 height 23
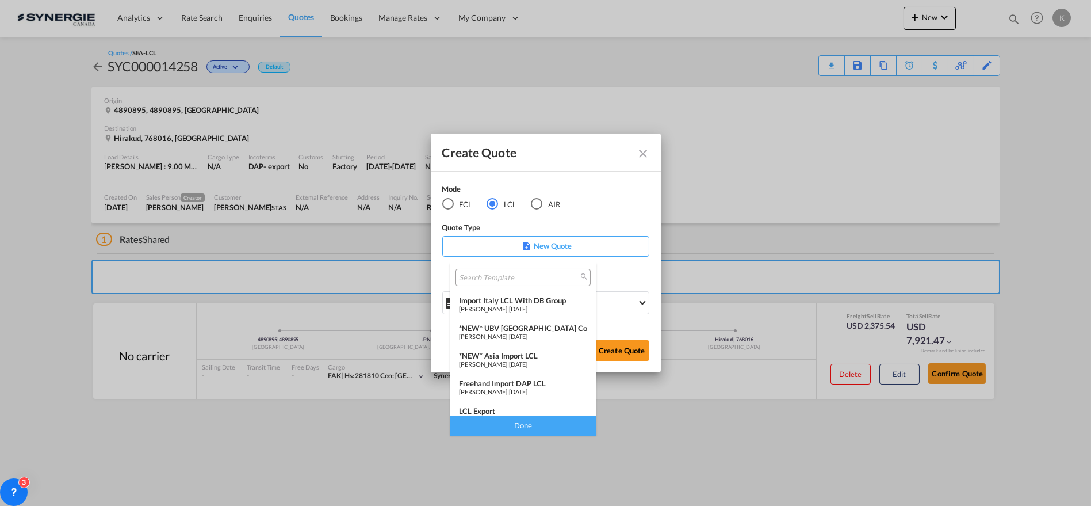
scroll to position [120, 0]
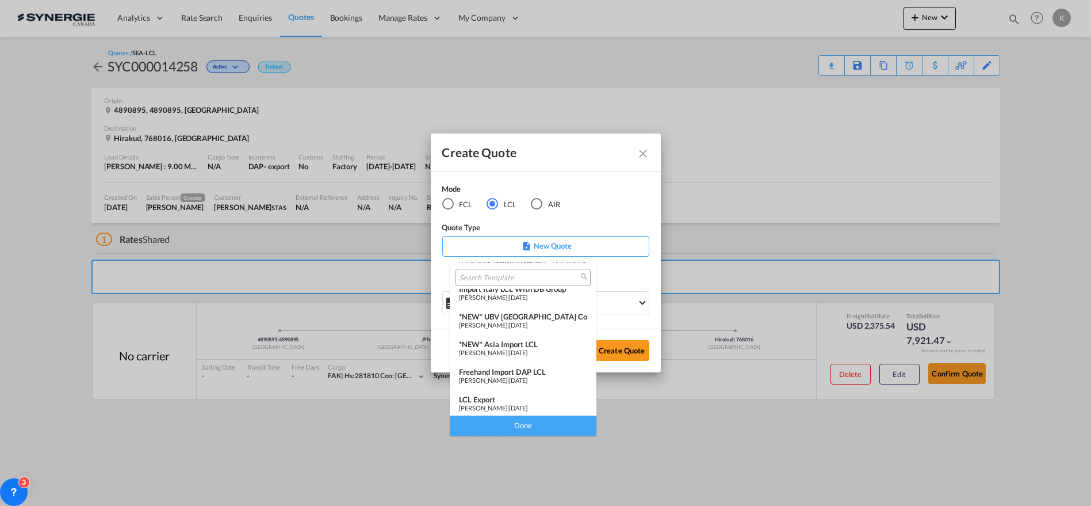
click at [507, 349] on span "Pablo Gomez Saldarriaga" at bounding box center [483, 352] width 48 height 7
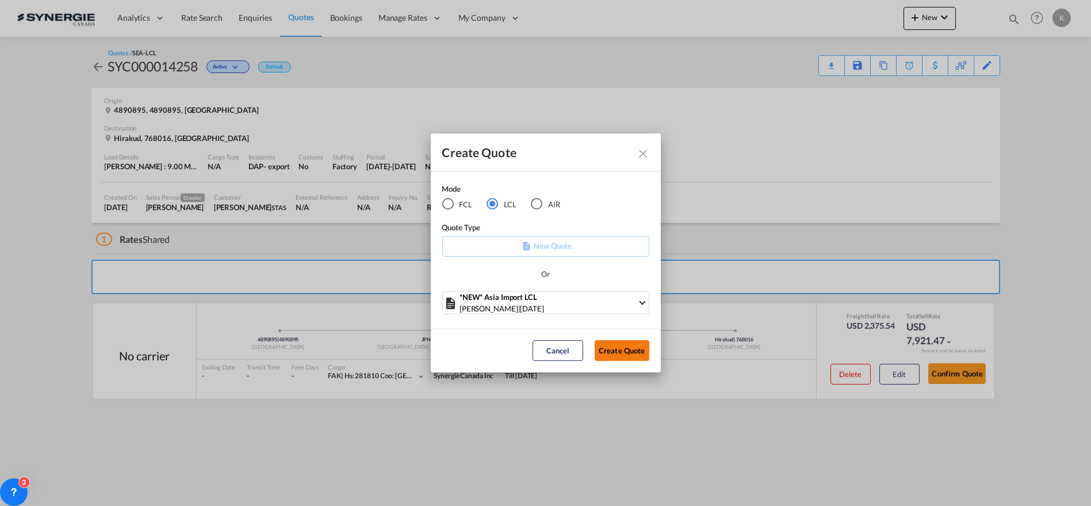
click at [636, 357] on button "Create Quote" at bounding box center [622, 350] width 55 height 21
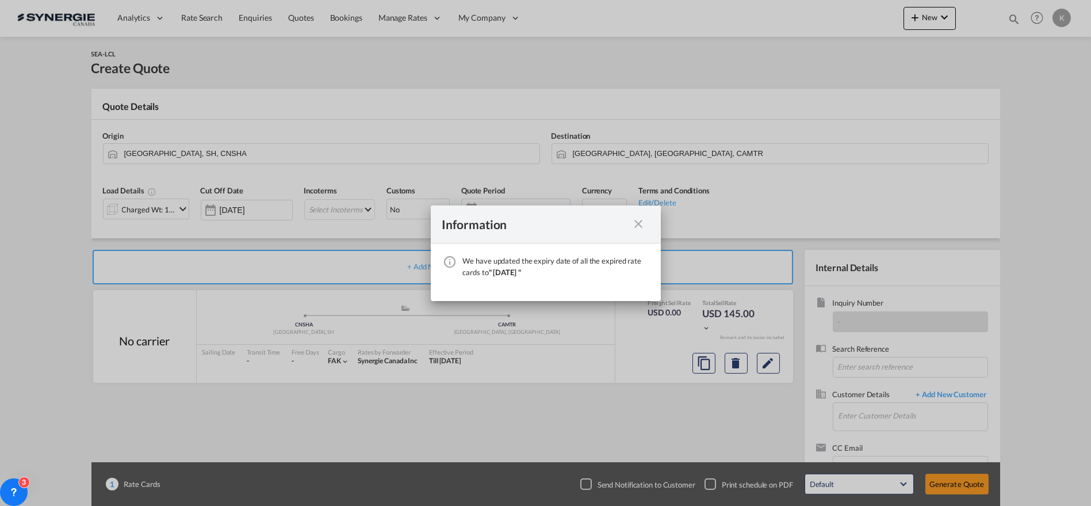
click at [641, 224] on md-icon "icon-close fg-AAA8AD cursor" at bounding box center [639, 224] width 14 height 14
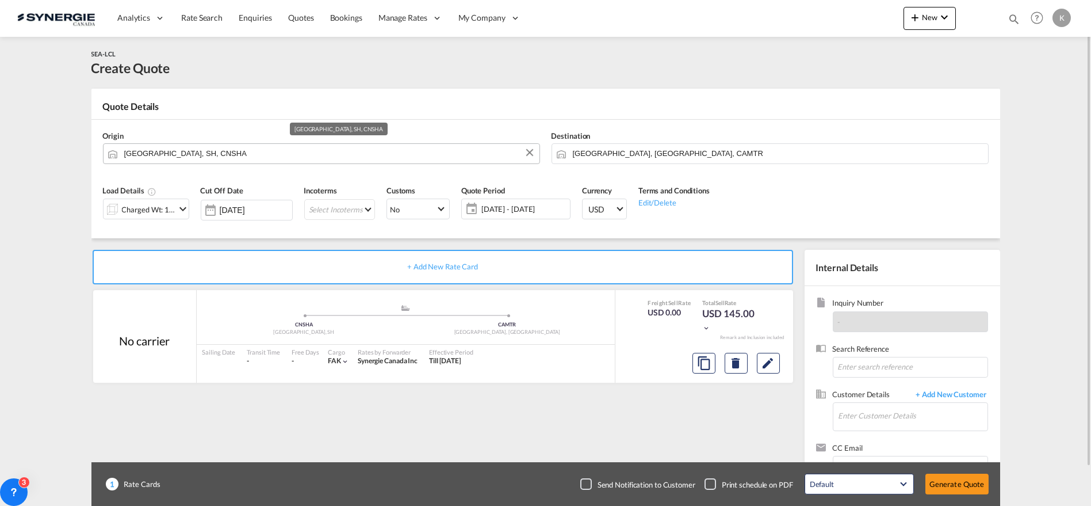
click at [221, 158] on input "Shanghai, SH, CNSHA" at bounding box center [329, 153] width 410 height 20
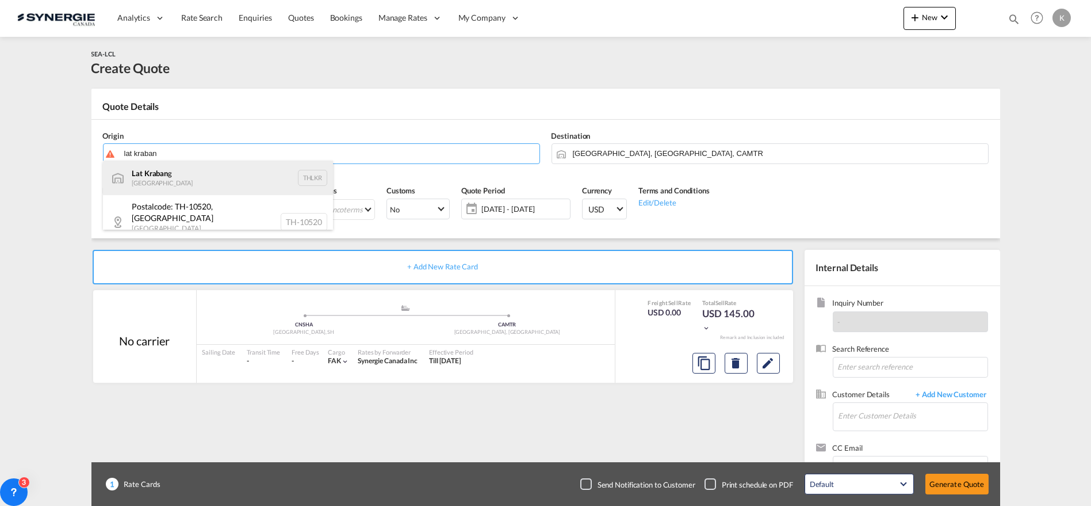
click at [164, 182] on div "Lat Kraban g Thailand THLKR" at bounding box center [218, 178] width 230 height 35
type input "Lat Krabang, THLKR"
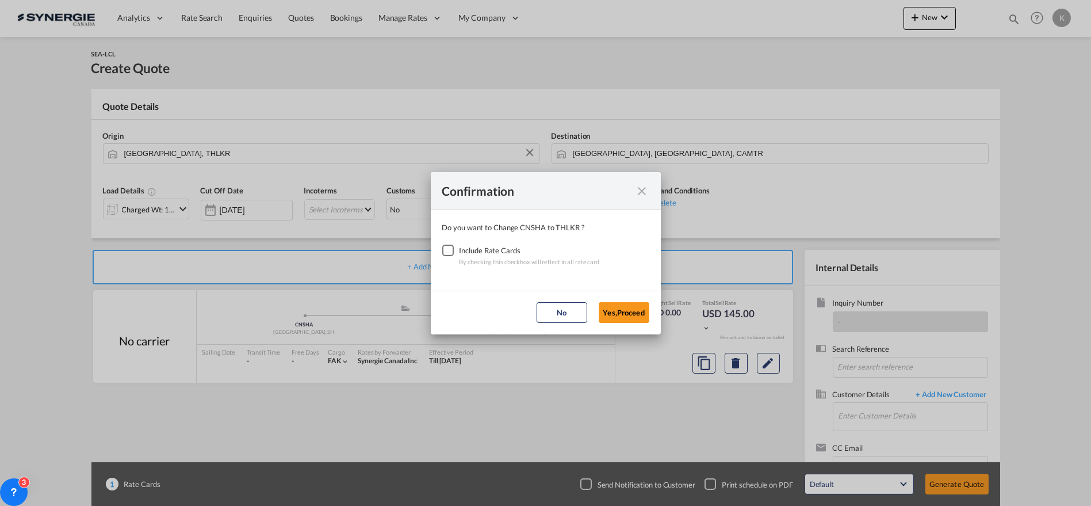
click at [446, 251] on div "Checkbox No Ink" at bounding box center [448, 250] width 12 height 12
click at [631, 310] on button "Yes,Proceed" at bounding box center [624, 312] width 51 height 21
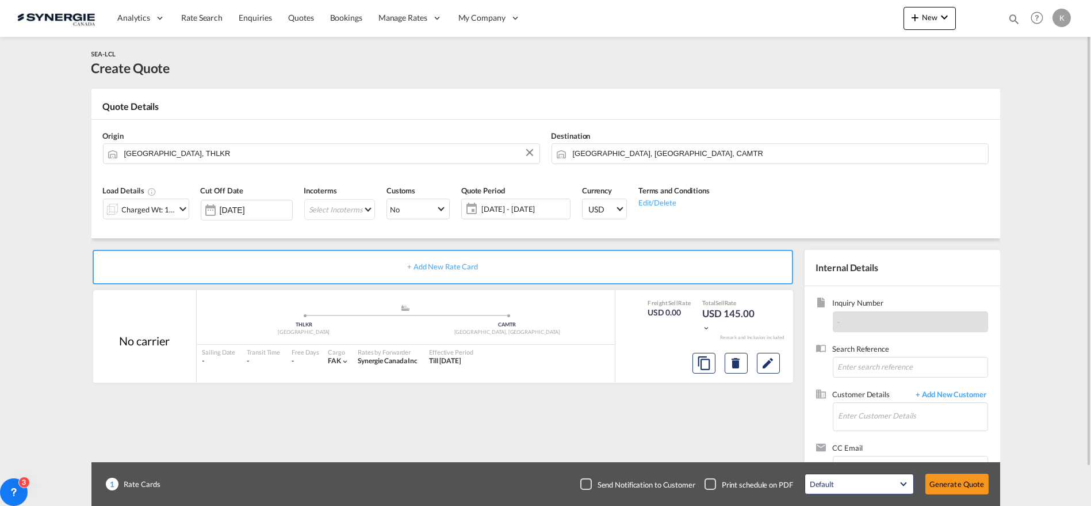
click at [167, 211] on div "Charged Wt: 1.44 W/M" at bounding box center [149, 209] width 54 height 16
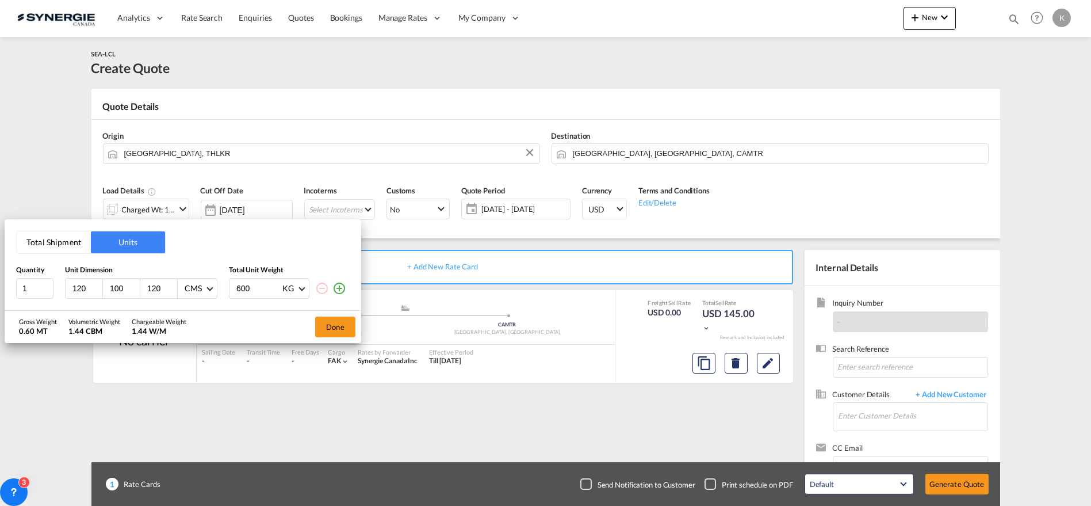
click at [74, 278] on div "120" at bounding box center [84, 288] width 37 height 20
click at [79, 288] on input "120" at bounding box center [86, 288] width 31 height 10
type input "80"
type input "100"
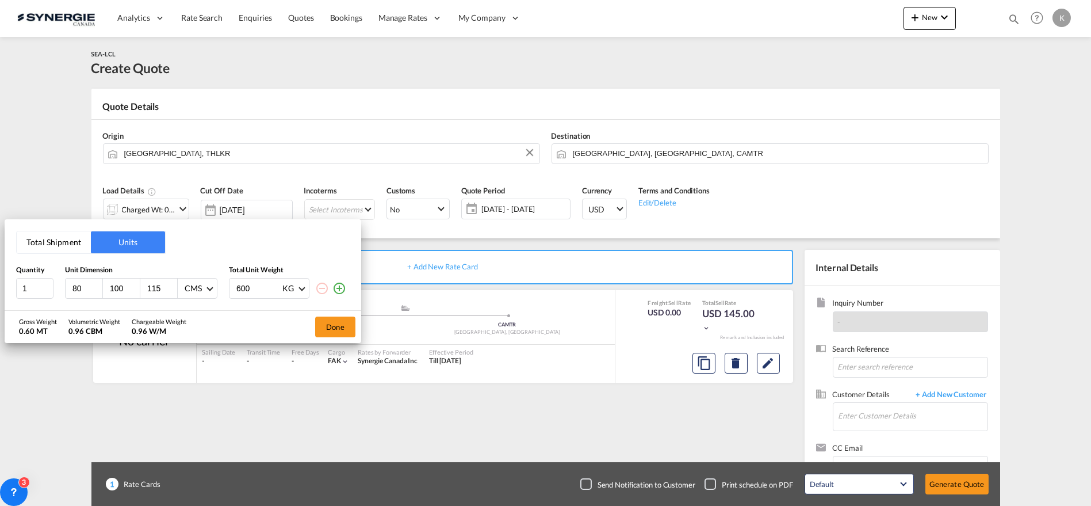
type input "115"
type input "428"
click at [340, 290] on md-icon "icon-plus-circle-outline" at bounding box center [340, 288] width 14 height 14
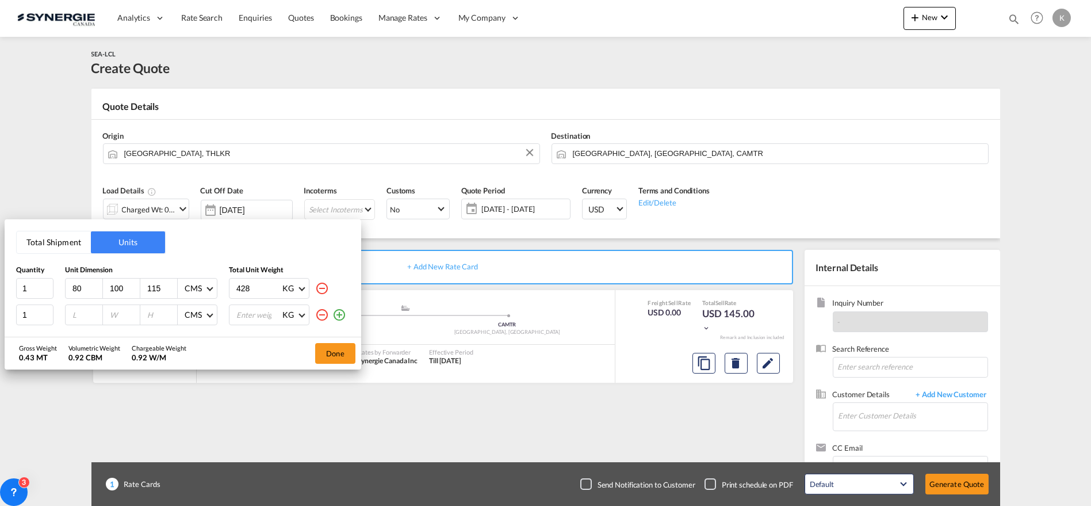
click at [83, 318] on input "number" at bounding box center [86, 314] width 31 height 10
type input "80"
type input "100"
type input "93"
type input "428"
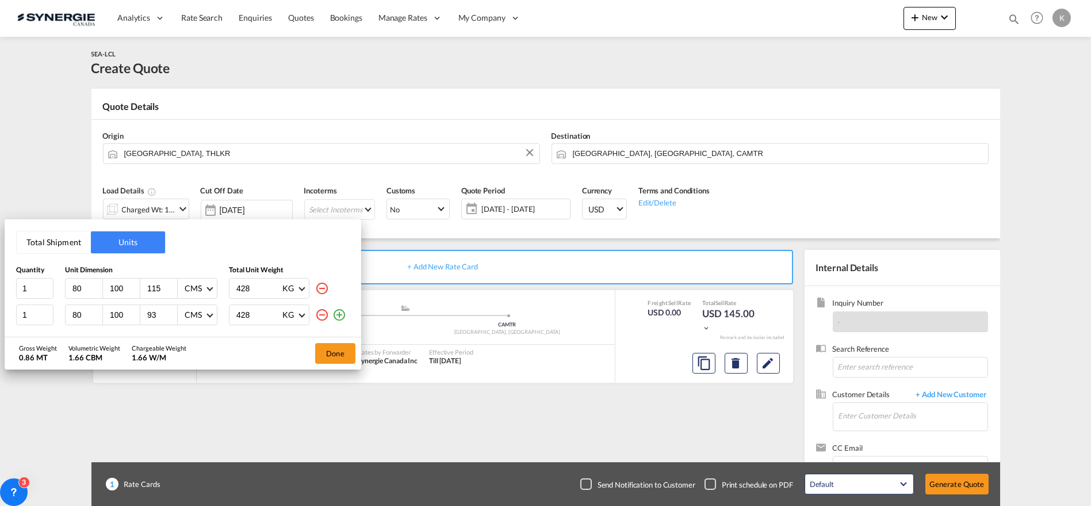
click at [342, 311] on md-icon "icon-plus-circle-outline" at bounding box center [340, 315] width 14 height 14
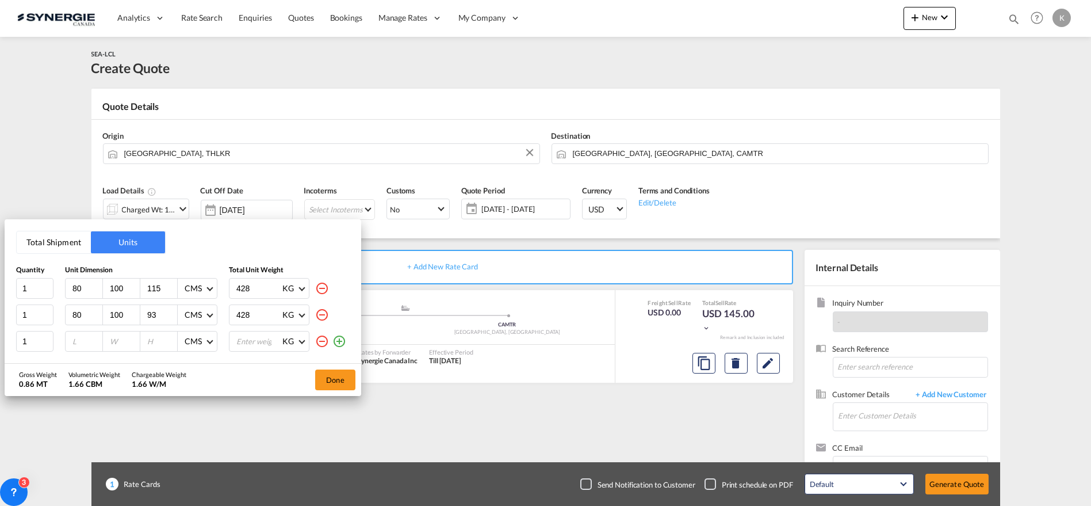
click at [79, 340] on input "number" at bounding box center [86, 341] width 31 height 10
type input "80"
type input "100"
type input "114"
type input "428"
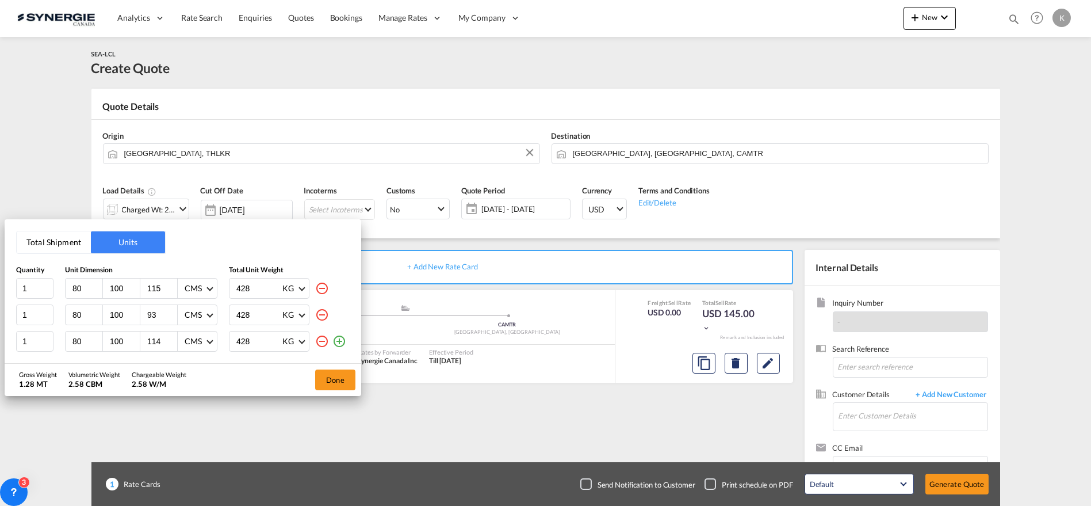
click at [342, 343] on md-icon "icon-plus-circle-outline" at bounding box center [340, 341] width 14 height 14
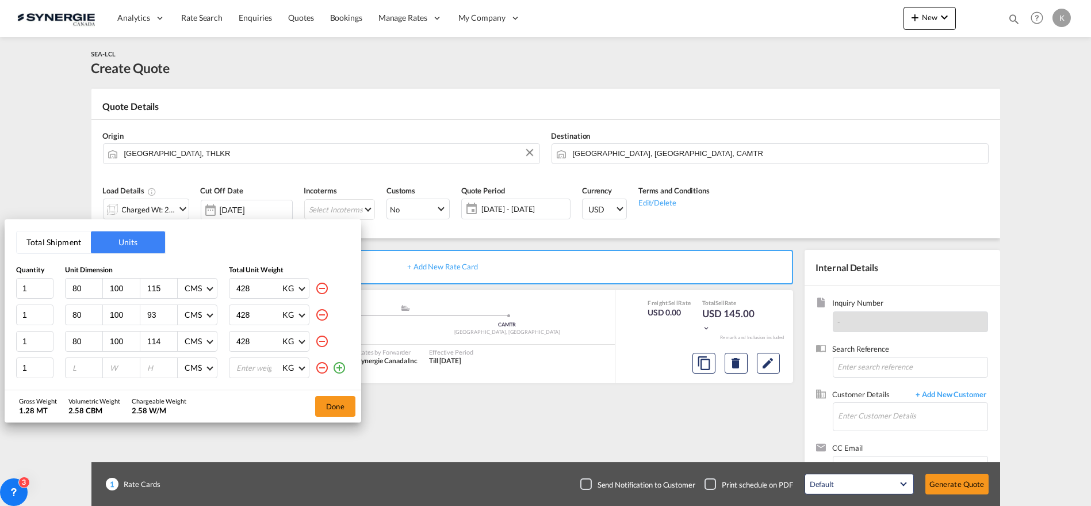
click at [78, 368] on input "number" at bounding box center [86, 367] width 31 height 10
type input "80"
type input "100"
type input "70"
type input "428"
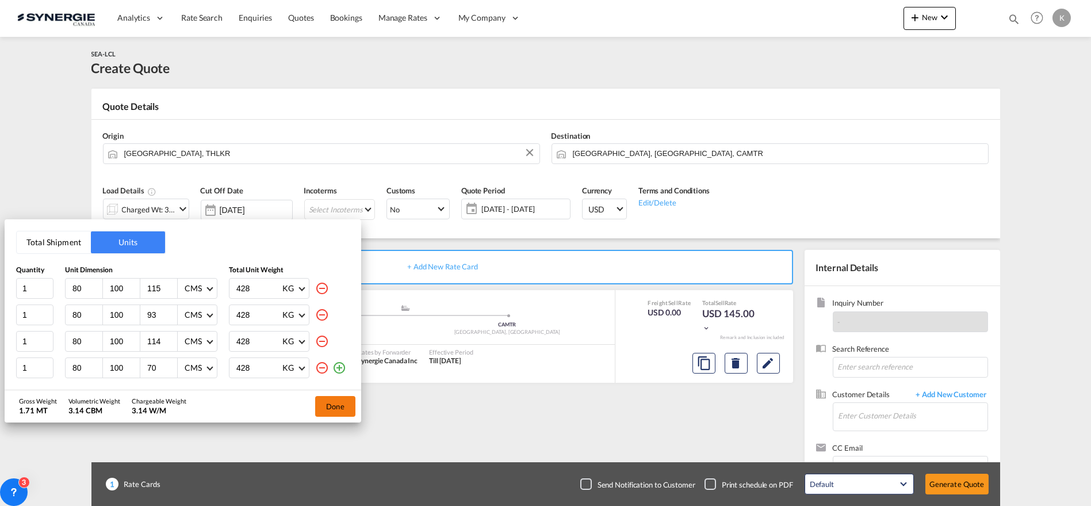
click at [341, 411] on button "Done" at bounding box center [335, 406] width 40 height 21
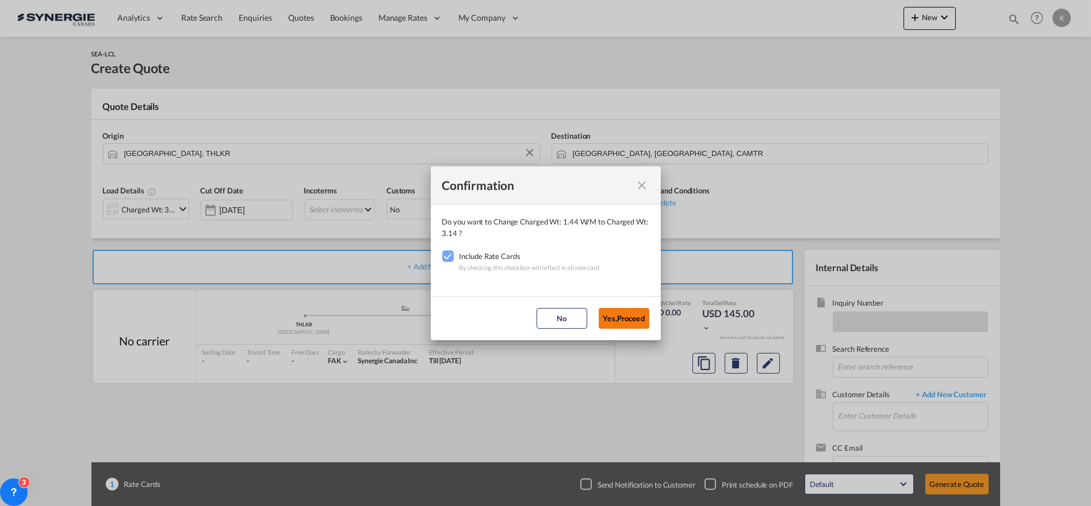
click at [631, 319] on button "Yes,Proceed" at bounding box center [624, 318] width 51 height 21
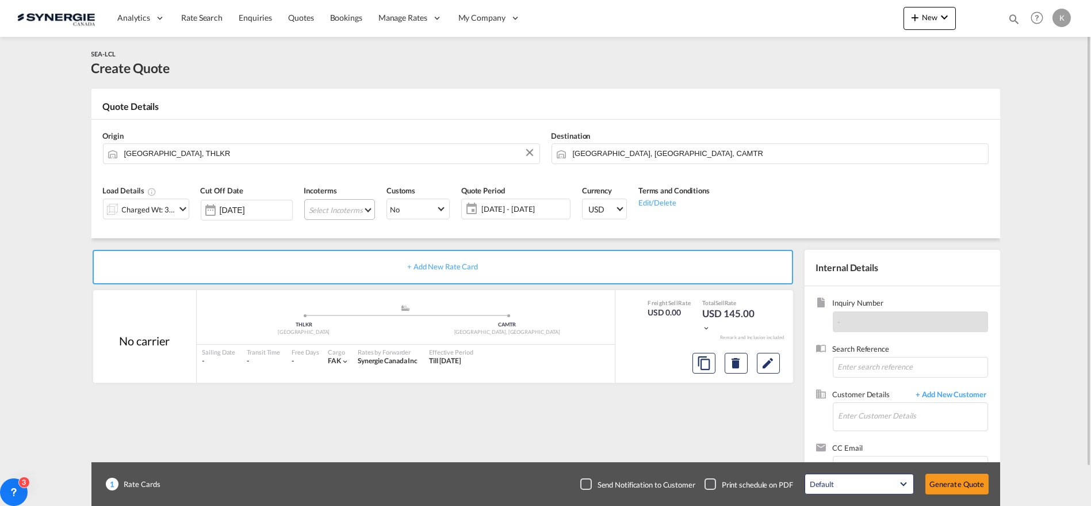
click at [346, 208] on md-select "Select Incoterms CIF - export Cost,Insurance and Freight CPT - import Carrier P…" at bounding box center [339, 209] width 71 height 21
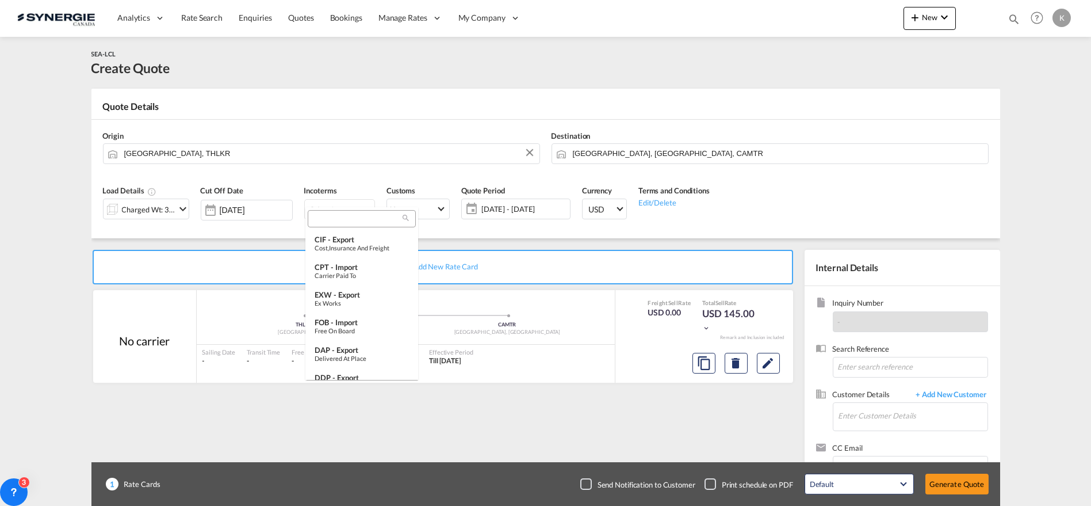
click at [347, 216] on md-backdrop at bounding box center [545, 253] width 1091 height 506
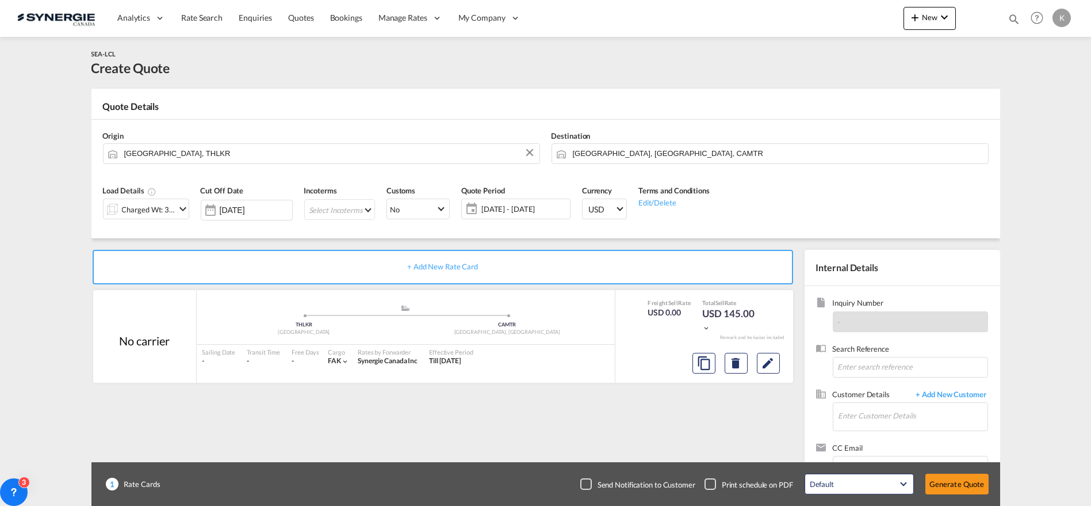
click at [347, 216] on md-select "Select Incoterms" at bounding box center [339, 209] width 71 height 21
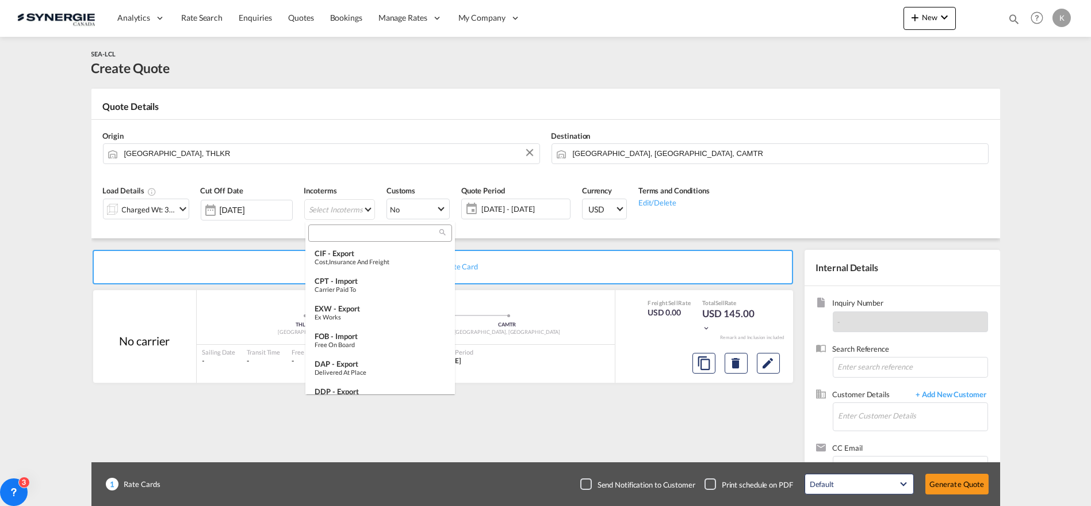
click at [354, 236] on input "search" at bounding box center [376, 233] width 128 height 10
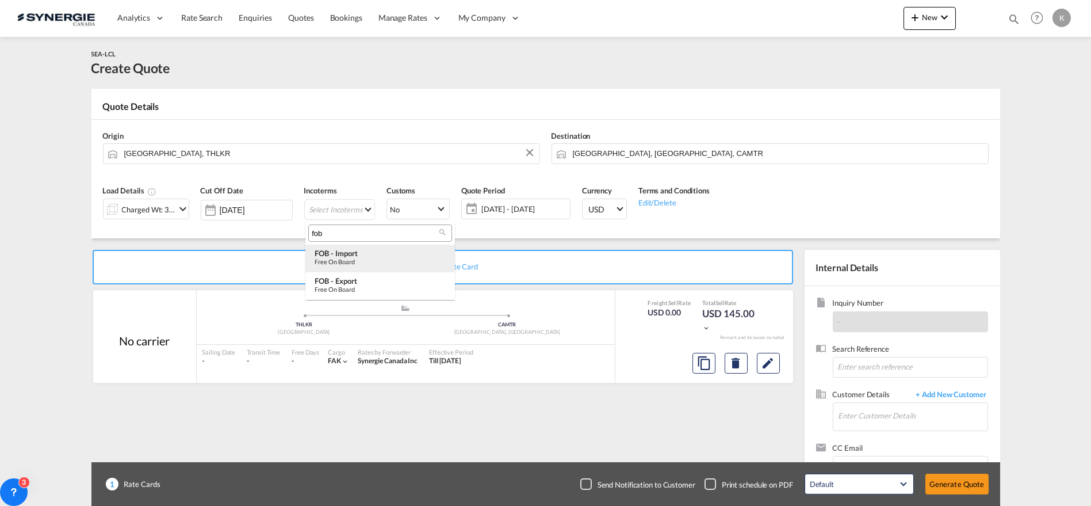
type input "fob"
click at [351, 255] on div "FOB - import" at bounding box center [380, 253] width 131 height 9
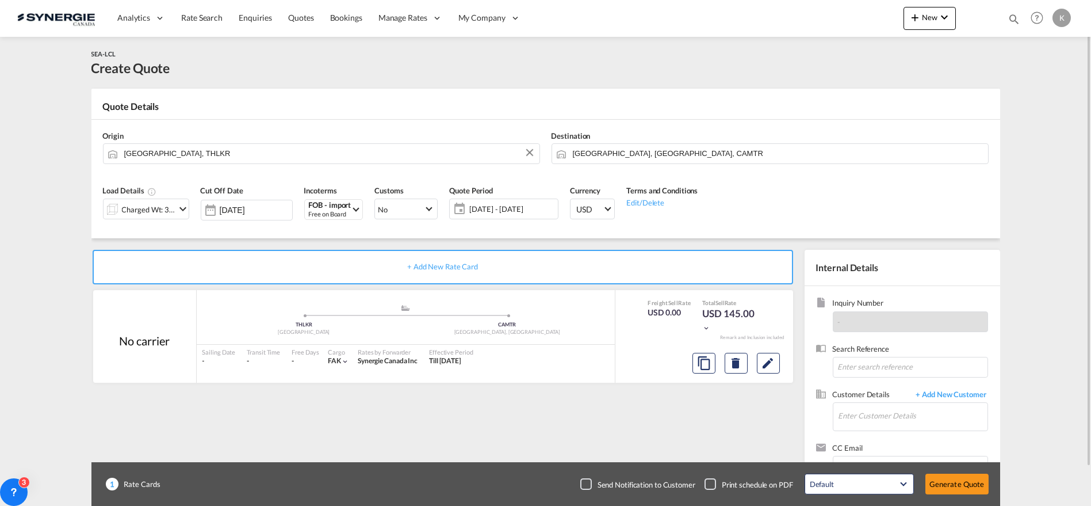
click at [469, 208] on span "22 Aug - 21 Sep 2025" at bounding box center [512, 209] width 91 height 16
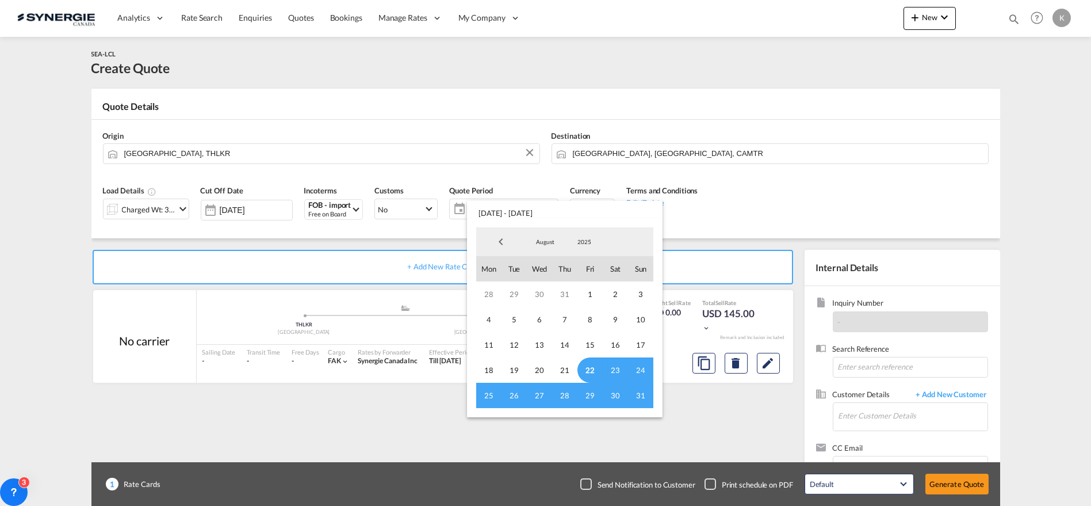
click at [583, 368] on span "22" at bounding box center [590, 369] width 25 height 25
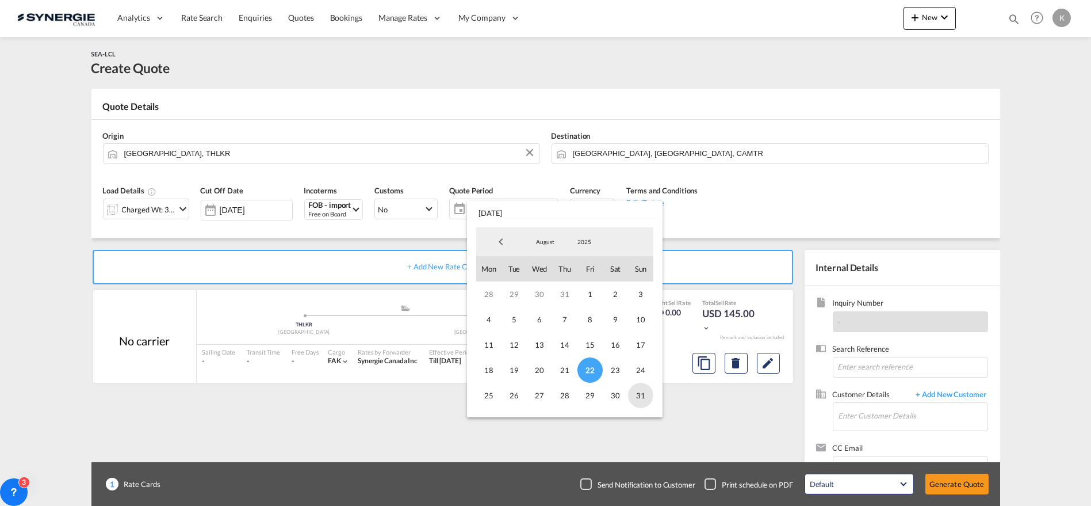
click at [649, 395] on span "31" at bounding box center [640, 395] width 25 height 25
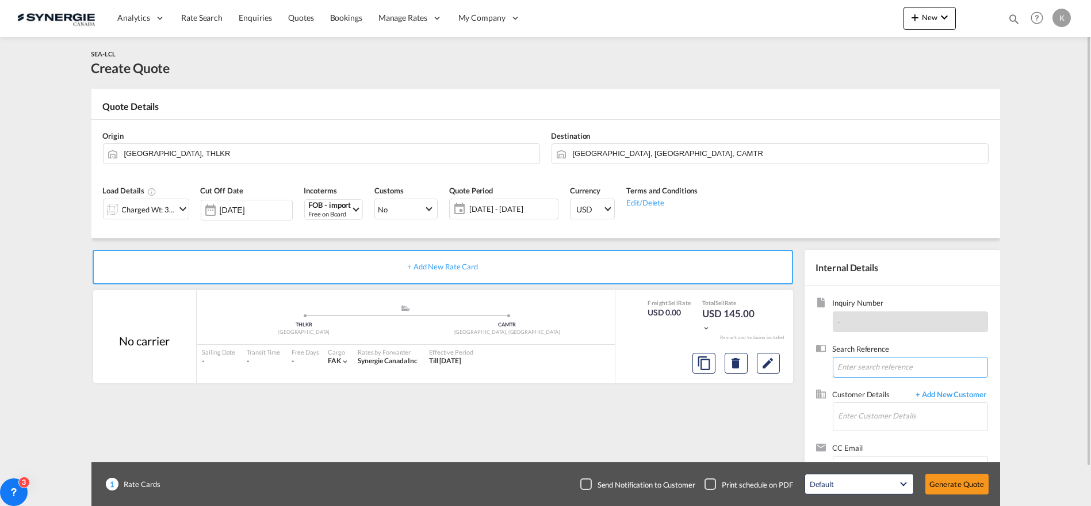
click at [886, 372] on input at bounding box center [910, 367] width 155 height 21
paste input "RE: Demande de prix Laem Chabang - Montréal Purchase order : AC00029677"
type input "RE: Demande de prix Laem Chabang - Montréal Purchase order : AC00029677"
click at [889, 416] on input "Enter Customer Details" at bounding box center [913, 416] width 149 height 26
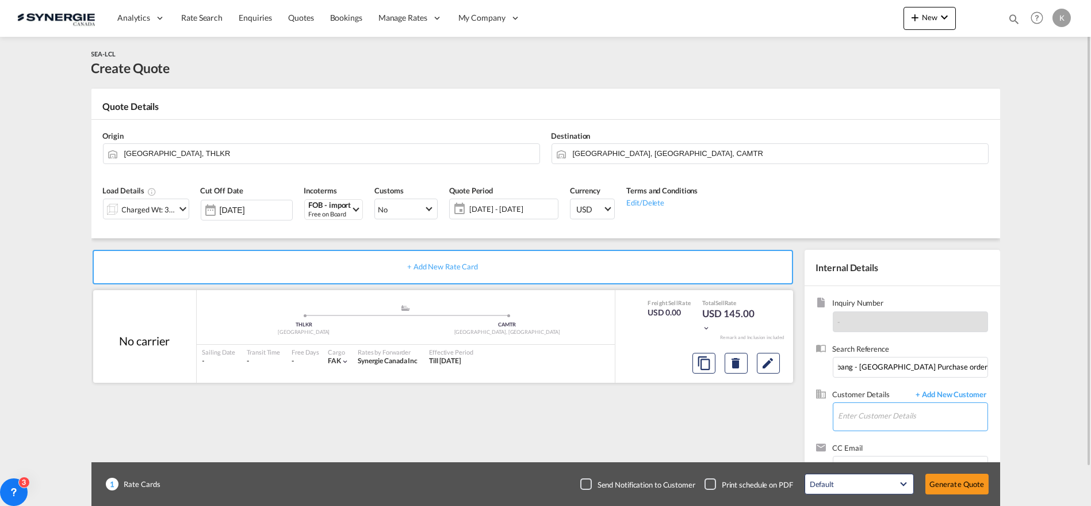
scroll to position [0, 0]
click at [906, 418] on input "Enter Customer Details" at bounding box center [913, 416] width 149 height 26
paste input "lpboisvert@rocheleau.ca"
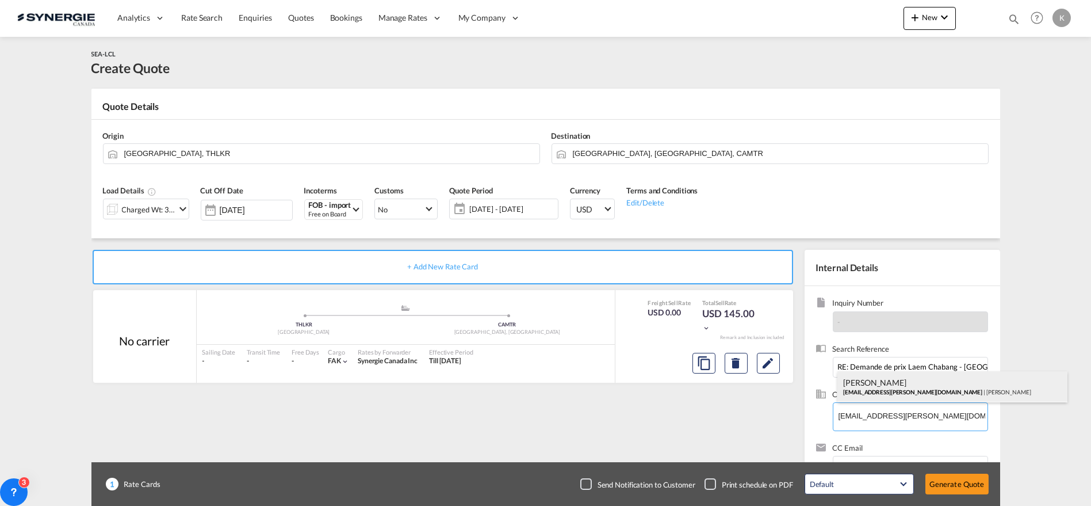
click at [869, 387] on div "Louis-Philippe Boisvert lpboisvert@rocheleau.ca | Rocheleau" at bounding box center [953, 386] width 230 height 31
type input "Rocheleau, Louis-Philippe Boisvert, lpboisvert@rocheleau.ca"
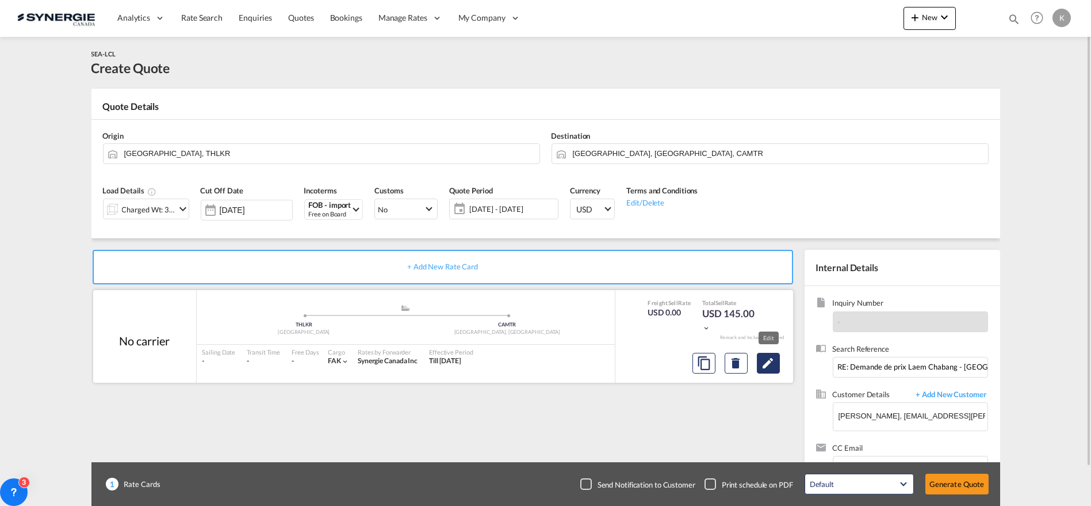
click at [777, 368] on button "Edit" at bounding box center [768, 363] width 23 height 21
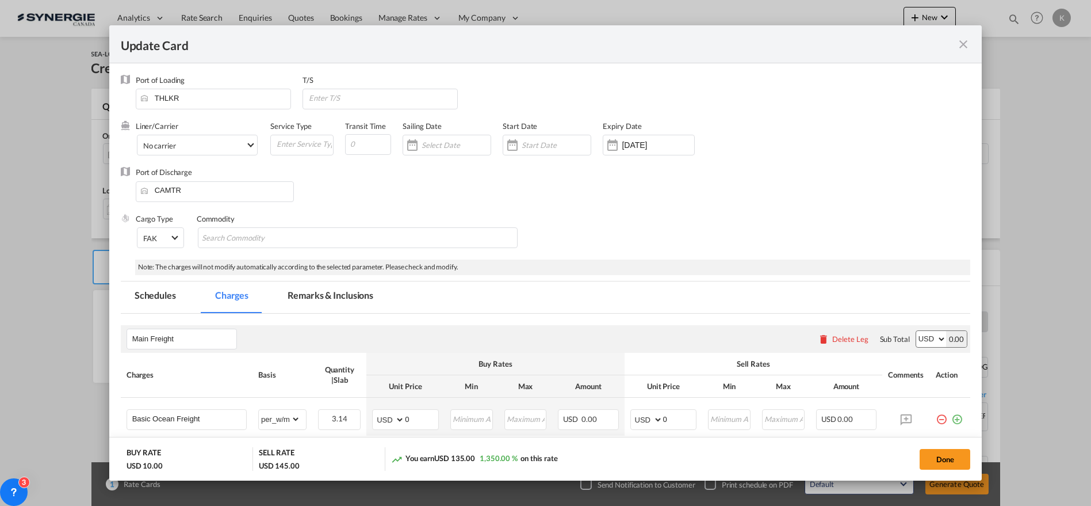
drag, startPoint x: 350, startPoint y: 295, endPoint x: 337, endPoint y: 306, distance: 17.5
click at [350, 295] on md-tab-item "Remarks & Inclusions" at bounding box center [330, 297] width 113 height 32
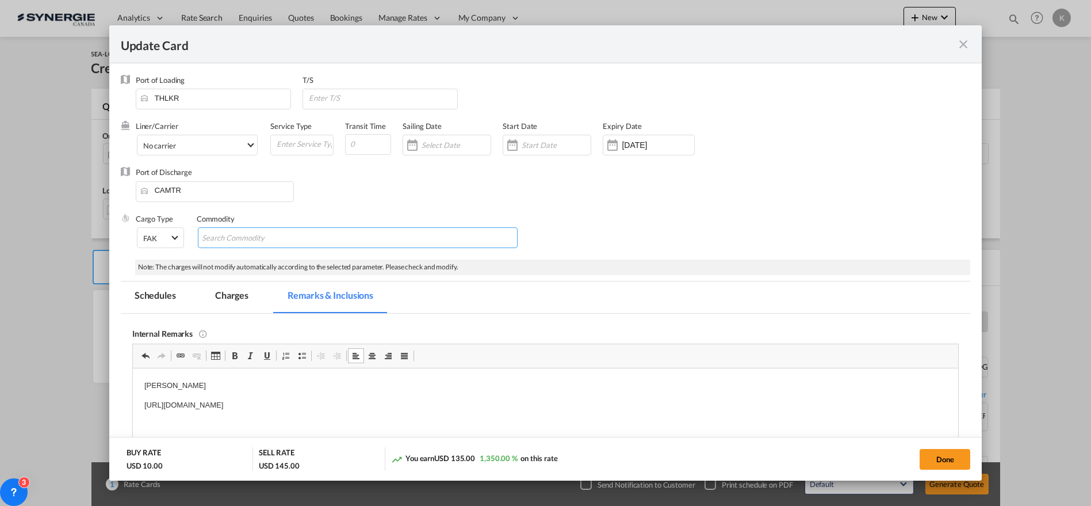
click at [270, 239] on input "Search Commodity" at bounding box center [254, 238] width 105 height 18
type input "Hardware"
click at [196, 139] on md-select-value "No carrier" at bounding box center [200, 144] width 116 height 18
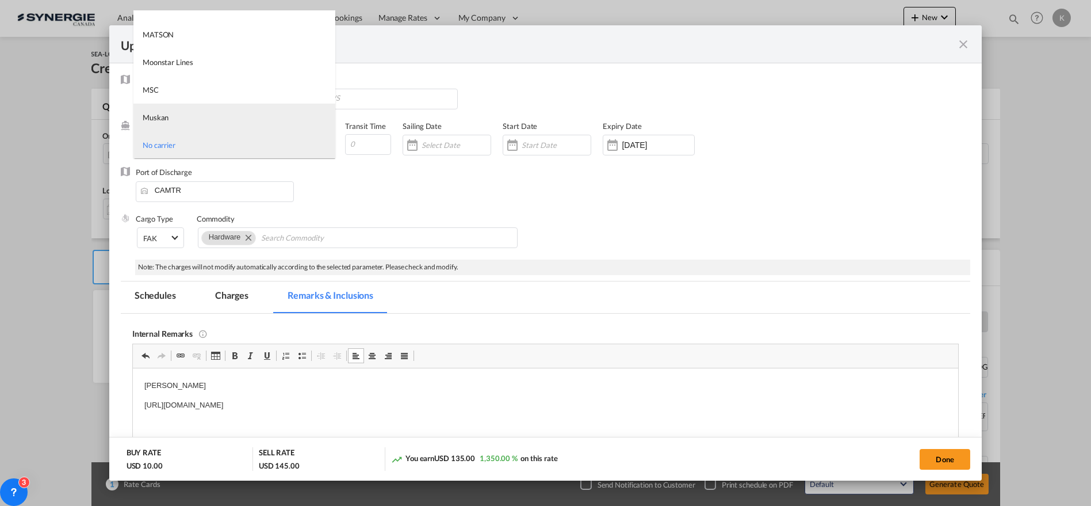
type md-option "1218"
type md-option "246"
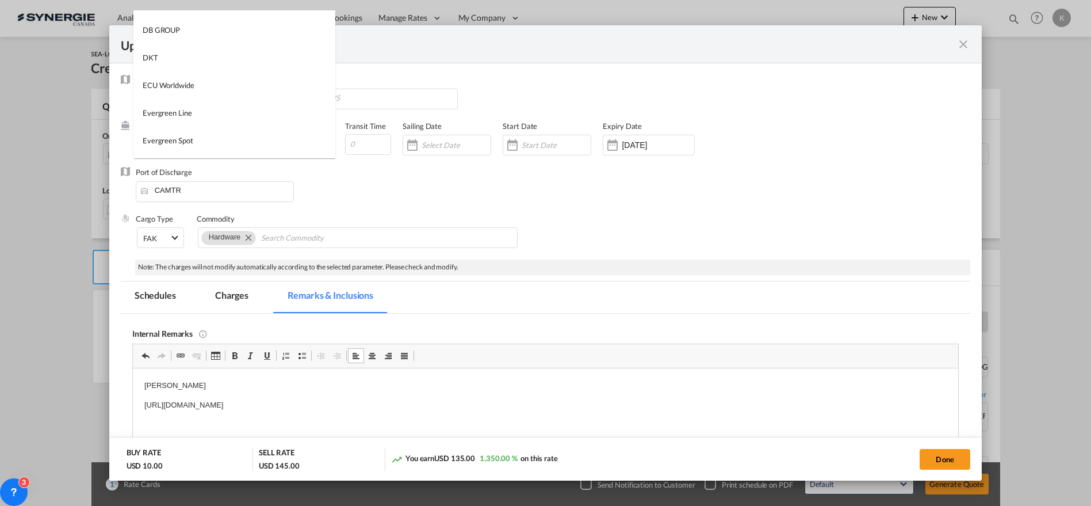
type md-option "795"
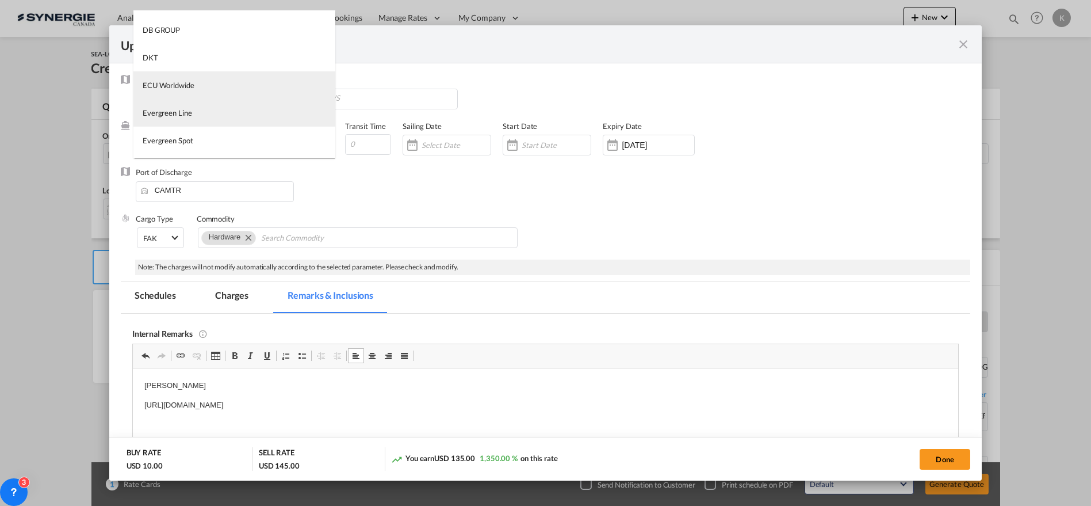
click at [182, 87] on div "ECU Worldwide" at bounding box center [169, 85] width 52 height 10
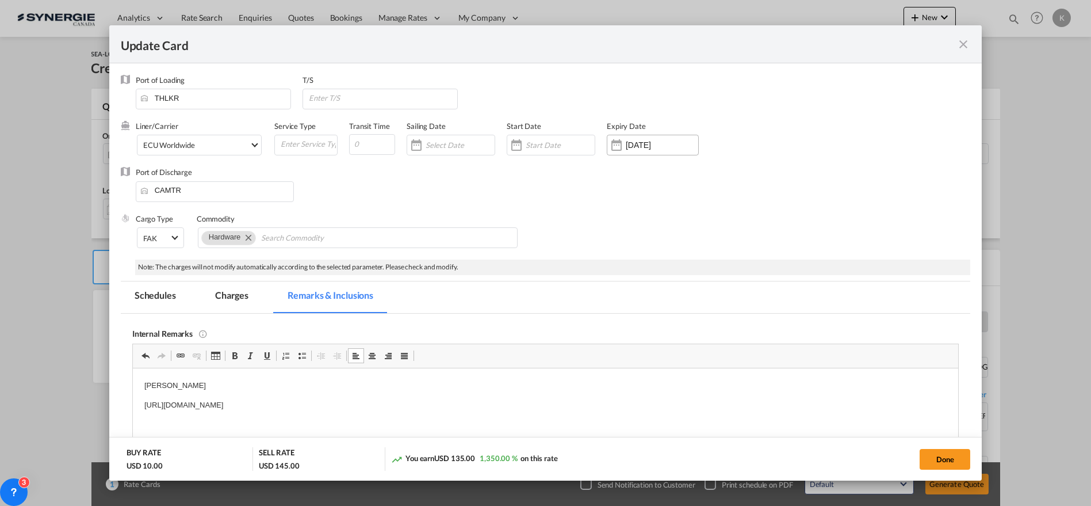
click at [636, 154] on div "21 Sep 2025" at bounding box center [653, 145] width 92 height 21
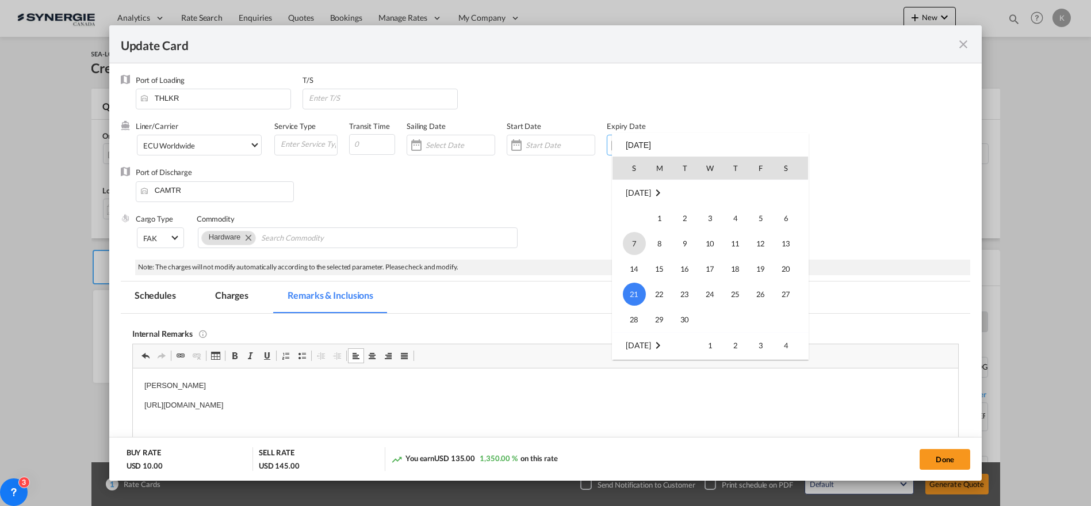
scroll to position [266324, 0]
click at [636, 318] on span "31" at bounding box center [634, 319] width 23 height 23
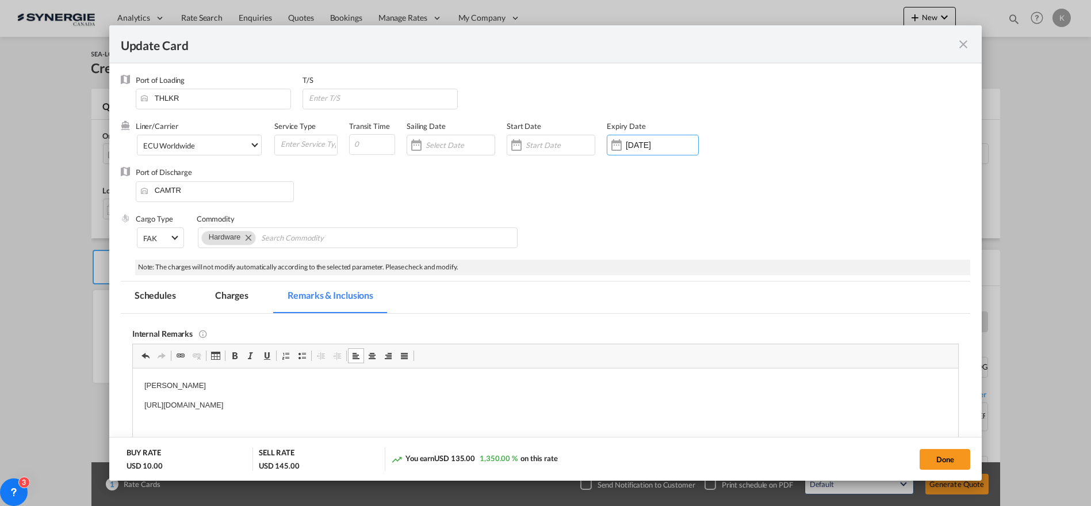
type input "31 Aug 2025"
click at [457, 405] on p "https://app.frontapp.com/open/msg_1h7ejutr?key=z0V-oEf5s-zU0gC5Pl9rHWQzbEk_vcCy" at bounding box center [545, 405] width 803 height 12
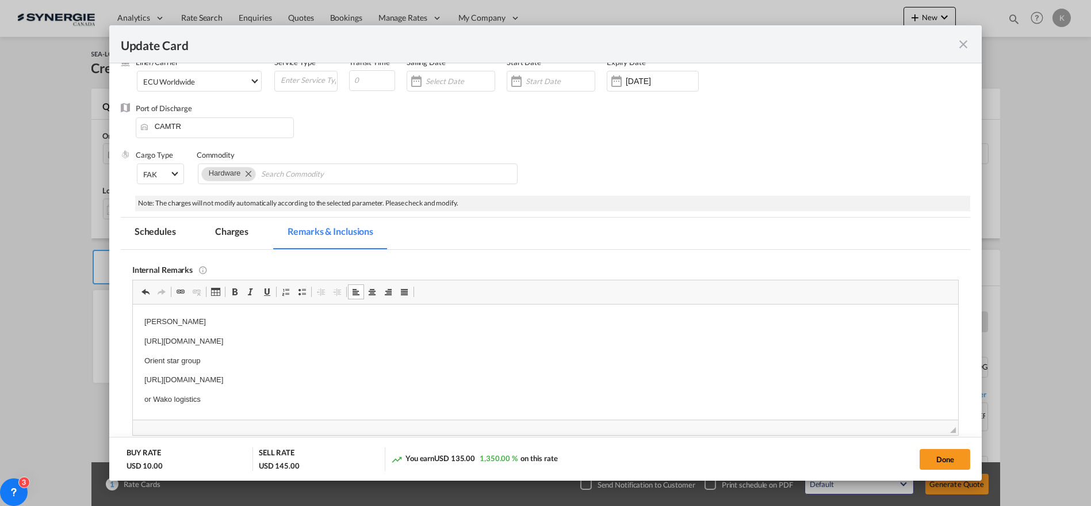
scroll to position [3, 0]
click at [220, 226] on md-tab-item "Charges" at bounding box center [231, 233] width 61 height 32
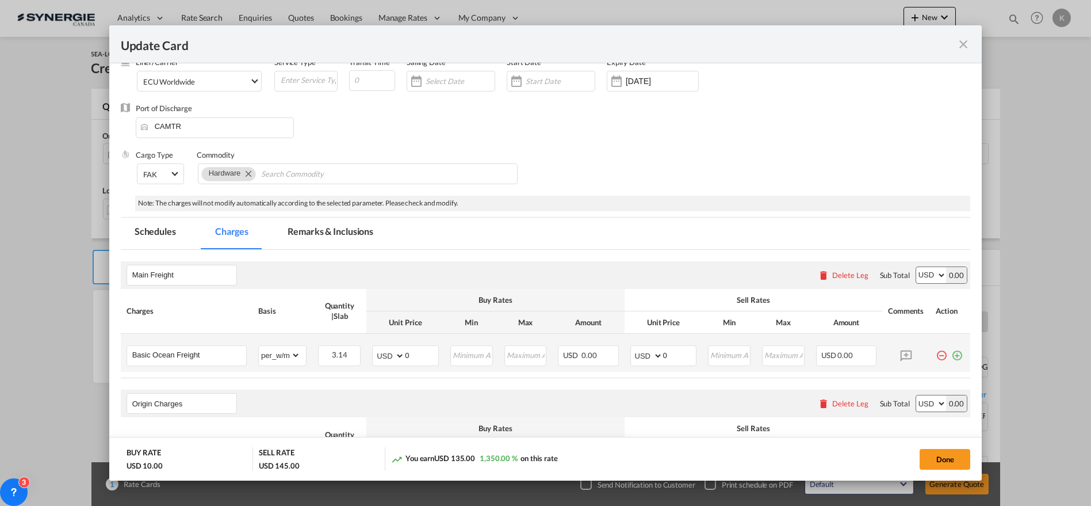
scroll to position [205, 0]
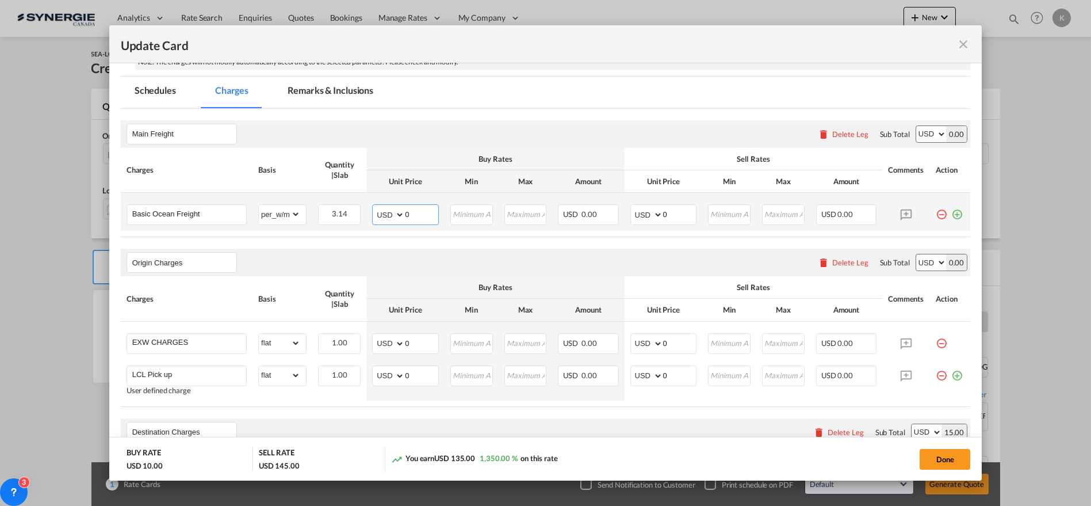
drag, startPoint x: 417, startPoint y: 210, endPoint x: 387, endPoint y: 214, distance: 30.2
click at [387, 214] on md-input-container "AED AFN ALL AMD ANG AOA ARS AUD AWG AZN BAM BBD BDT BGN BHD BIF BMD BND BOB BRL…" at bounding box center [405, 214] width 67 height 21
type input "139"
type input "154"
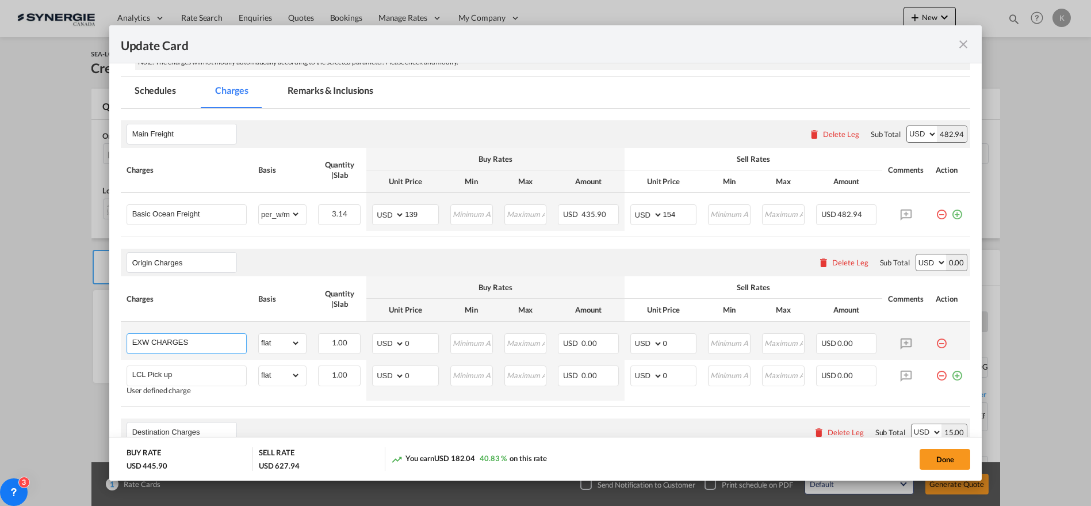
click at [162, 344] on input "EXW CHARGES" at bounding box center [189, 342] width 114 height 17
paste input "AMS Filing"
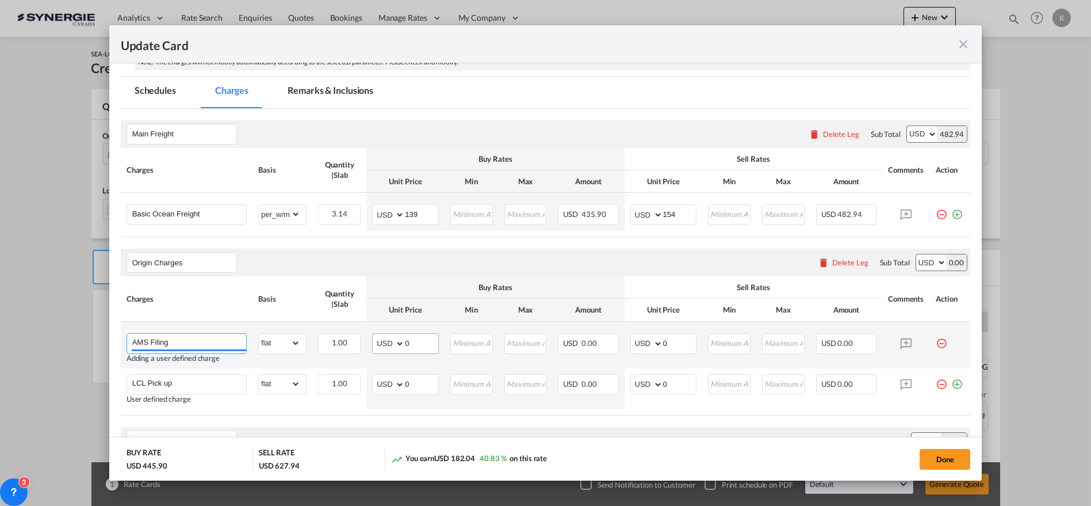
type input "AMS Filing"
drag, startPoint x: 402, startPoint y: 338, endPoint x: 399, endPoint y: 346, distance: 8.8
click at [398, 339] on md-input-container "AED AFN ALL AMD ANG AOA ARS AUD AWG AZN BAM BBD BDT BGN BHD BIF BMD BND BOB BRL…" at bounding box center [405, 343] width 67 height 21
type input "35"
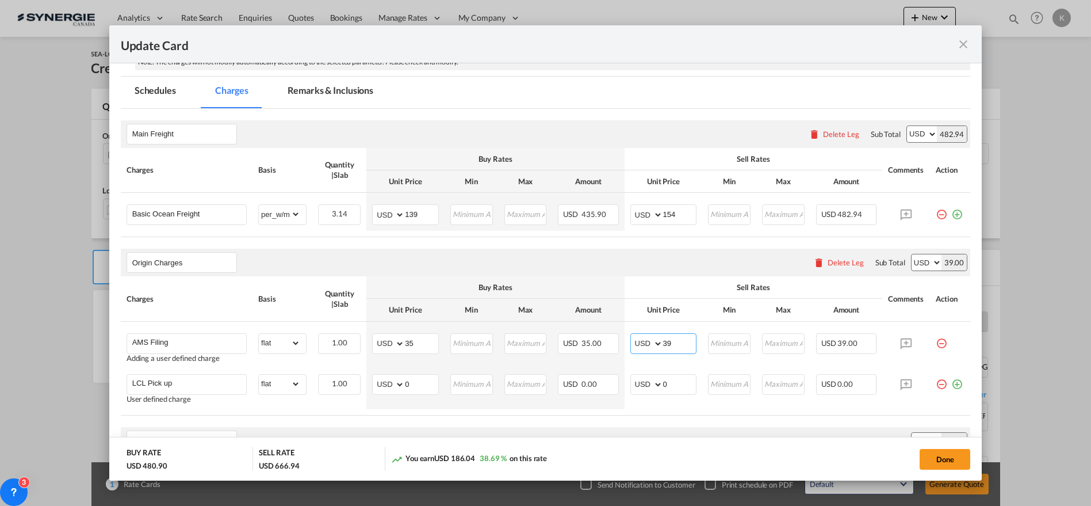
type input "39"
click at [936, 385] on md-icon "icon-minus-circle-outline red-400-fg pt-7" at bounding box center [942, 380] width 12 height 12
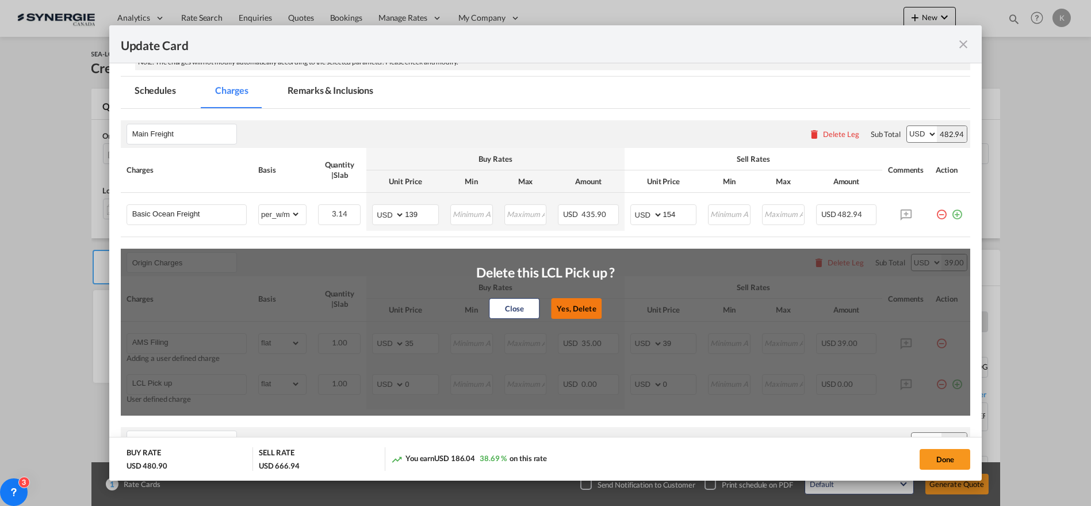
click at [570, 308] on button "Yes, Delete" at bounding box center [576, 308] width 51 height 21
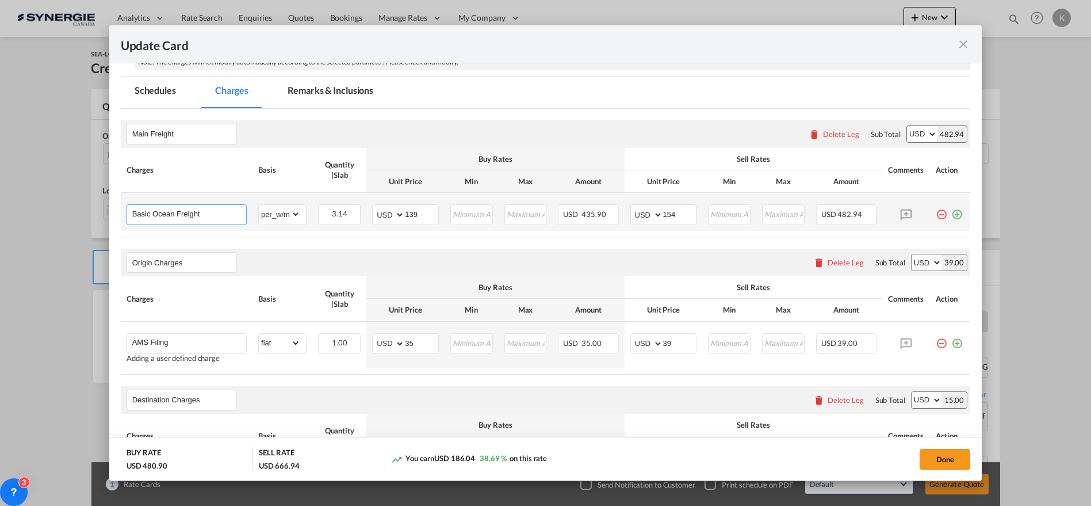
click at [224, 213] on input "Basic Ocean Freight" at bounding box center [189, 213] width 114 height 17
paste input "Remark:- 1) Rates are calculated individually per HBL and IPI Service Weight ra…"
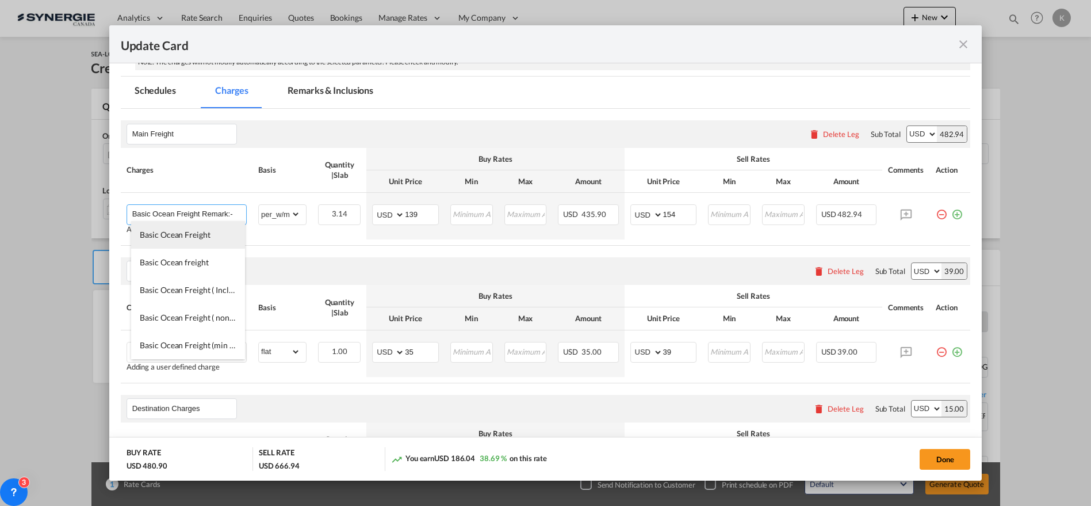
scroll to position [0, 1147]
type input "Basic Ocean Freight Remark:- 1) Rates are calculated individually per HBL and I…"
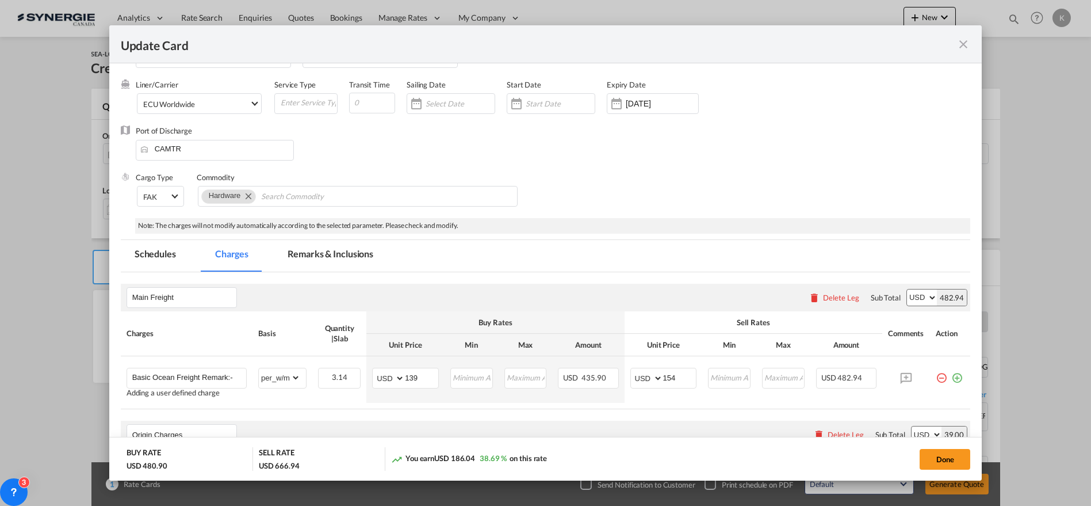
scroll to position [0, 0]
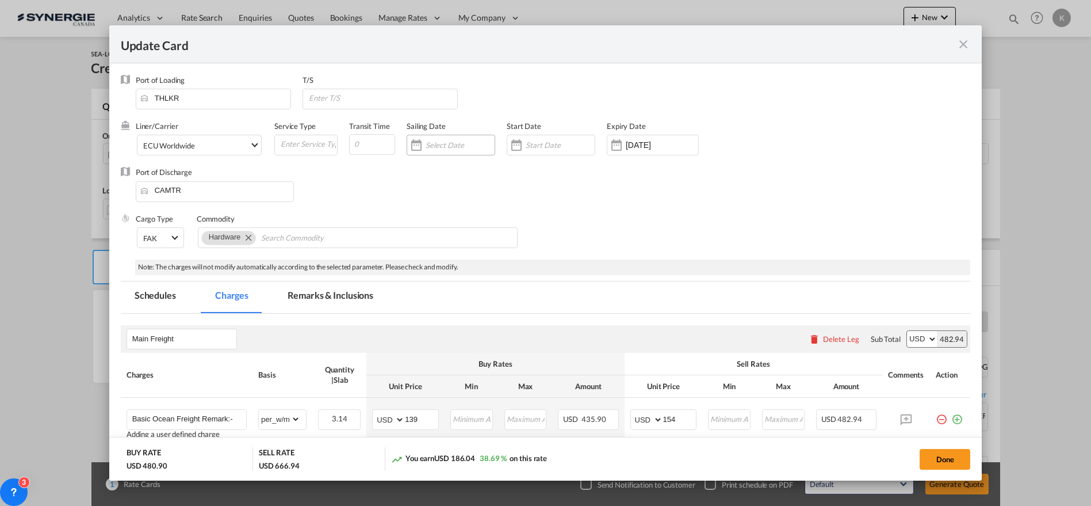
click at [439, 151] on div "Update Card Port ..." at bounding box center [451, 145] width 89 height 21
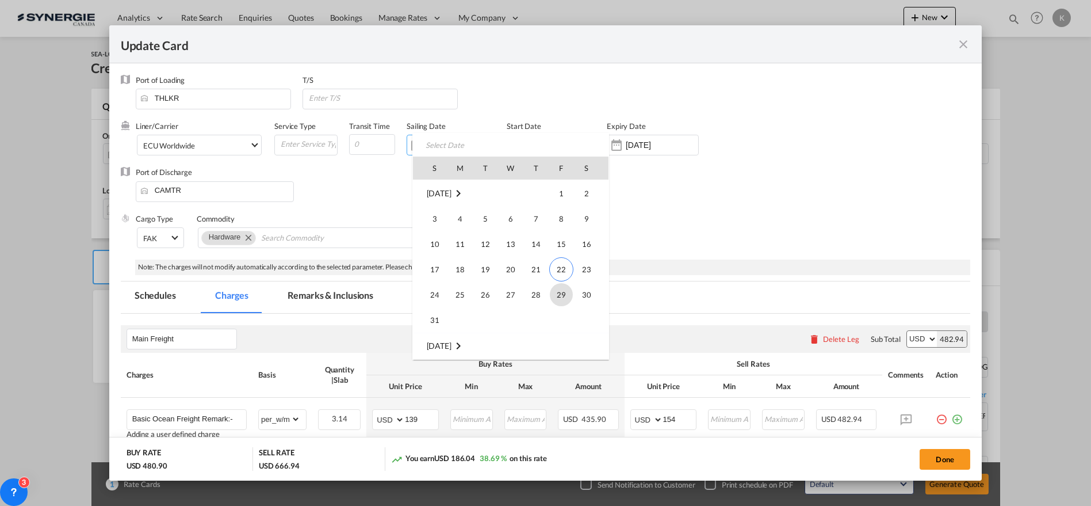
scroll to position [266477, 0]
click at [683, 194] on div at bounding box center [545, 253] width 1091 height 506
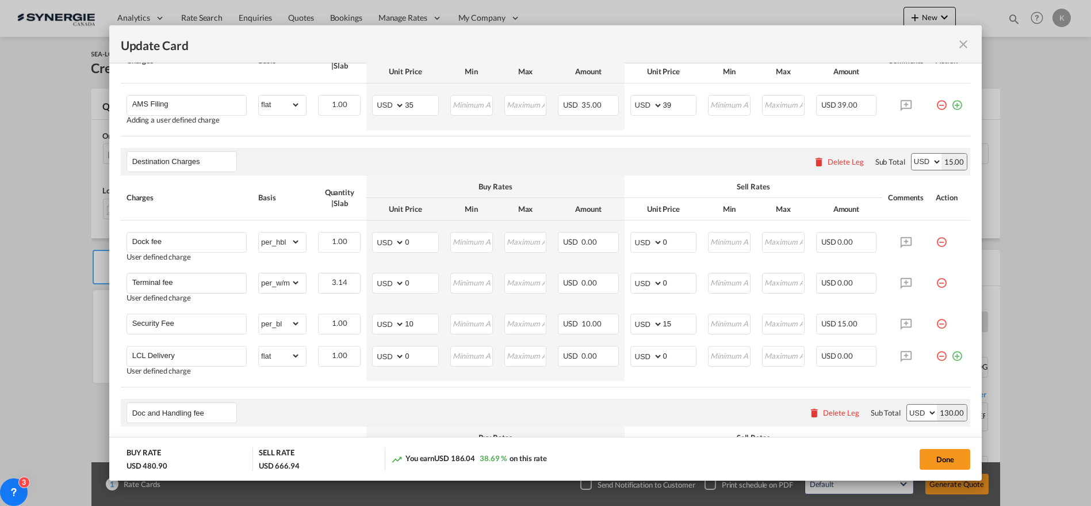
scroll to position [456, 0]
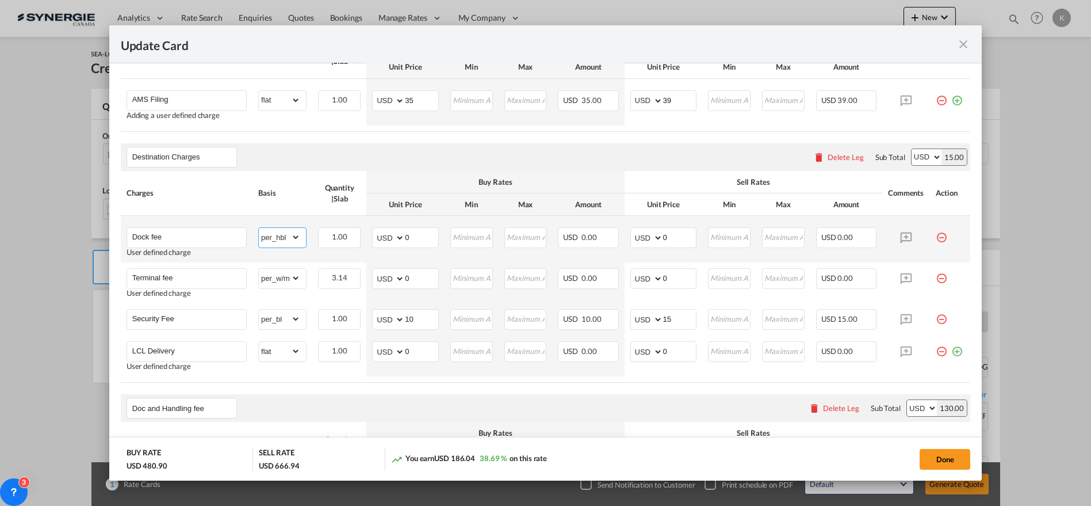
click at [291, 241] on select "gross_weight volumetric_weight per_shipment per_bl per_km per_hawb per_kg flat …" at bounding box center [279, 237] width 41 height 18
select select "per_kg"
click at [259, 228] on select "gross_weight volumetric_weight per_shipment per_bl per_km per_hawb per_kg flat …" at bounding box center [279, 237] width 41 height 18
click at [187, 237] on input "Dock fee" at bounding box center [189, 236] width 114 height 17
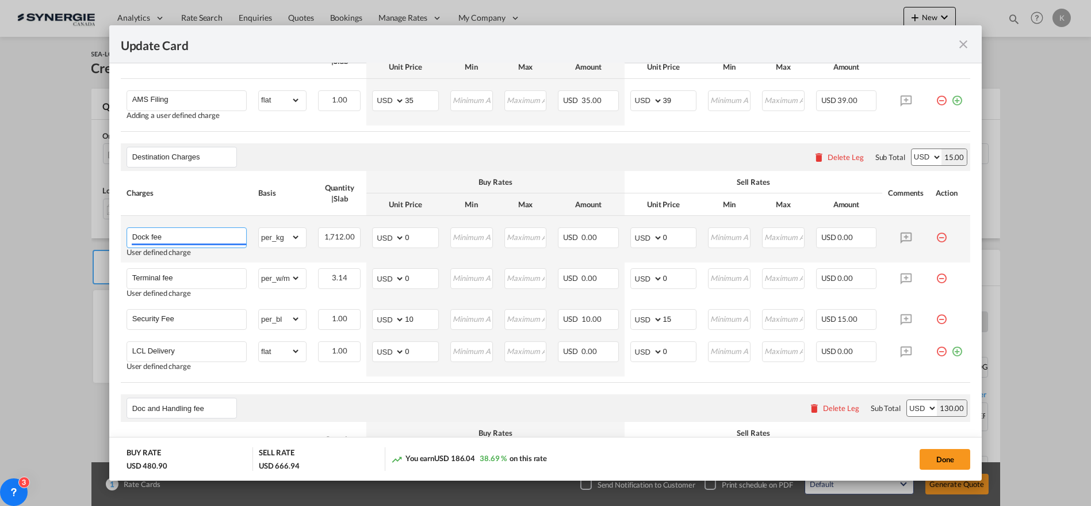
click at [187, 237] on input "Dock fee" at bounding box center [189, 236] width 114 height 17
paste input "Handling"
type input "Handling"
click at [283, 234] on select "gross_weight volumetric_weight per_shipment per_bl per_km per_hawb per_kg flat …" at bounding box center [279, 237] width 41 height 18
select select "per_bl"
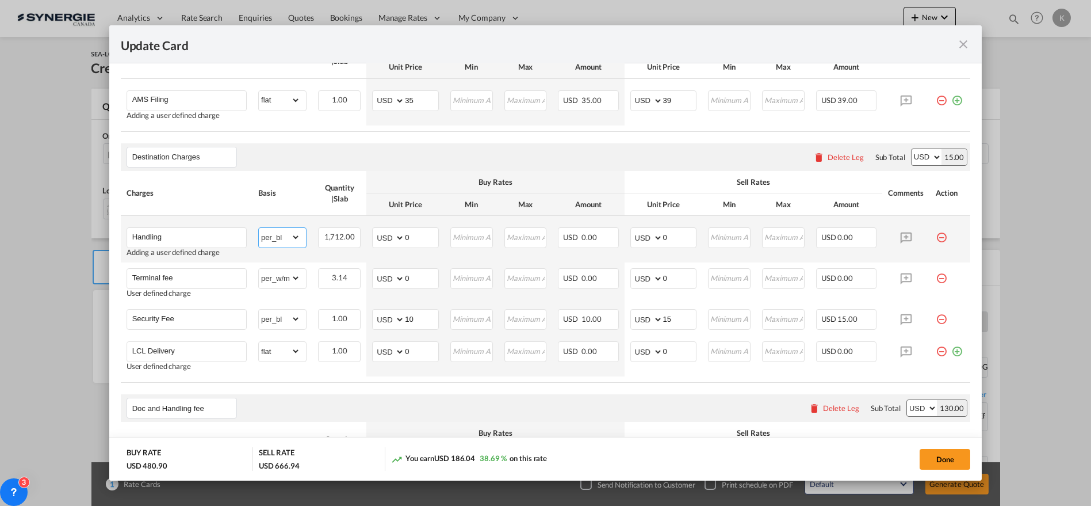
click at [259, 228] on select "gross_weight volumetric_weight per_shipment per_bl per_km per_hawb per_kg flat …" at bounding box center [279, 237] width 41 height 18
drag, startPoint x: 410, startPoint y: 238, endPoint x: 390, endPoint y: 238, distance: 19.6
click at [390, 238] on md-input-container "AED AFN ALL AMD ANG AOA ARS AUD AWG AZN BAM BBD BDT BGN BHD BIF BMD BND BOB BRL…" at bounding box center [405, 237] width 67 height 21
type input "25"
type input "28"
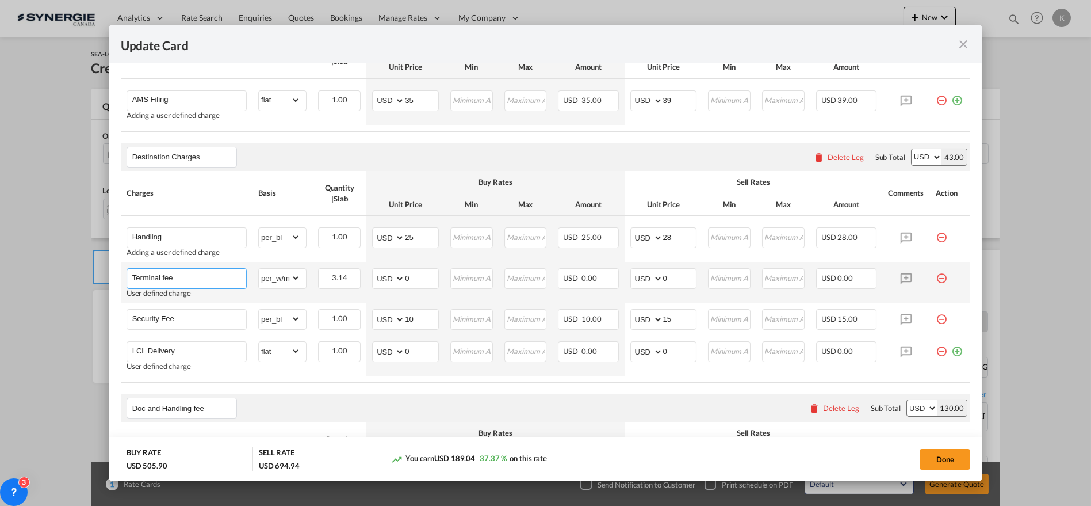
click at [166, 273] on input "Terminal fee" at bounding box center [189, 277] width 114 height 17
paste input "Port Security"
type input "Port Security"
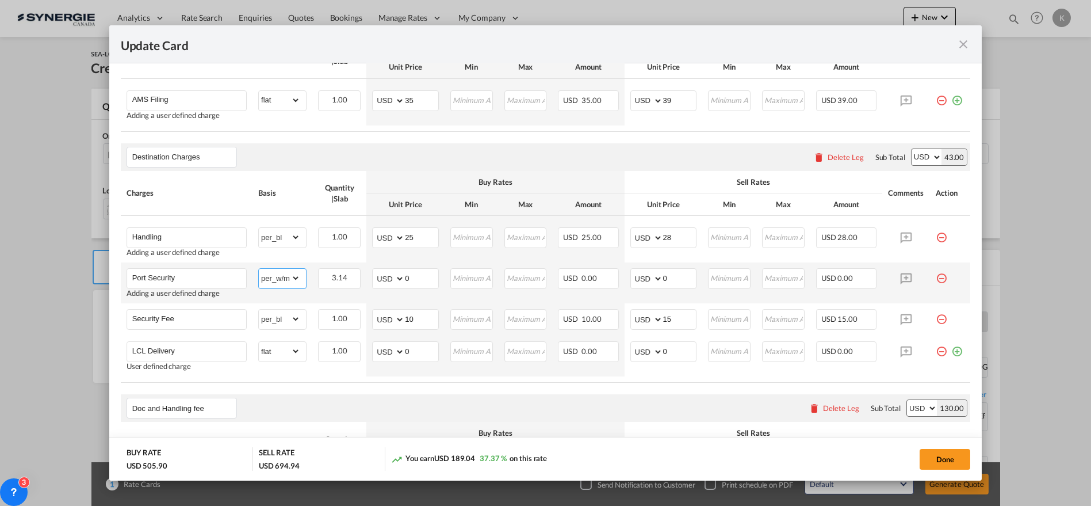
click at [280, 277] on select "gross_weight volumetric_weight per_shipment per_bl per_km per_hawb per_kg flat …" at bounding box center [279, 278] width 41 height 18
select select "per_bl"
click at [259, 269] on select "gross_weight volumetric_weight per_shipment per_bl per_km per_hawb per_kg flat …" at bounding box center [279, 278] width 41 height 18
drag, startPoint x: 411, startPoint y: 283, endPoint x: 393, endPoint y: 283, distance: 17.8
click at [393, 283] on md-input-container "AED AFN ALL AMD ANG AOA ARS AUD AWG AZN BAM BBD BDT BGN BHD BIF BMD BND BOB BRL…" at bounding box center [405, 278] width 67 height 21
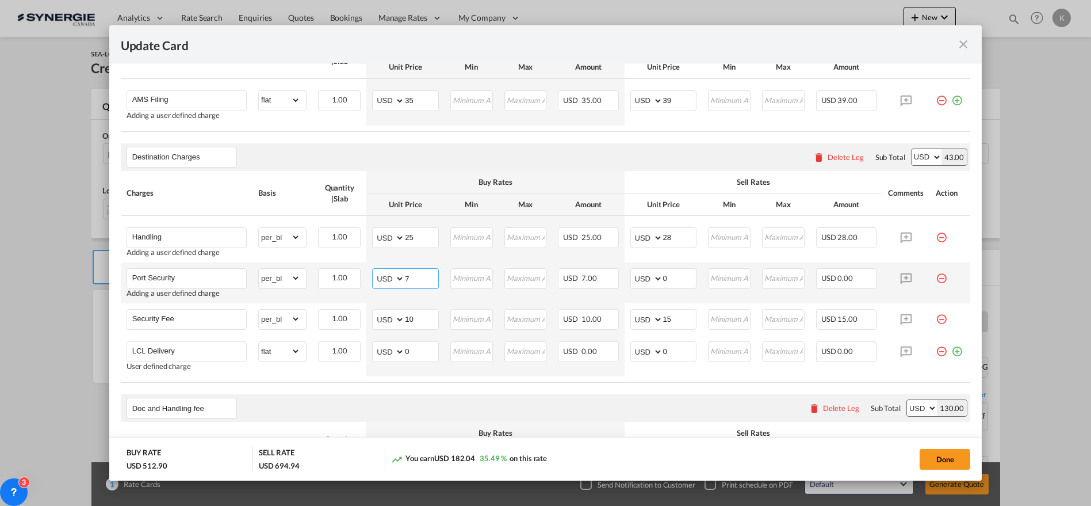
type input "7"
type input "8"
click at [164, 320] on input "Security Fee" at bounding box center [189, 317] width 114 height 17
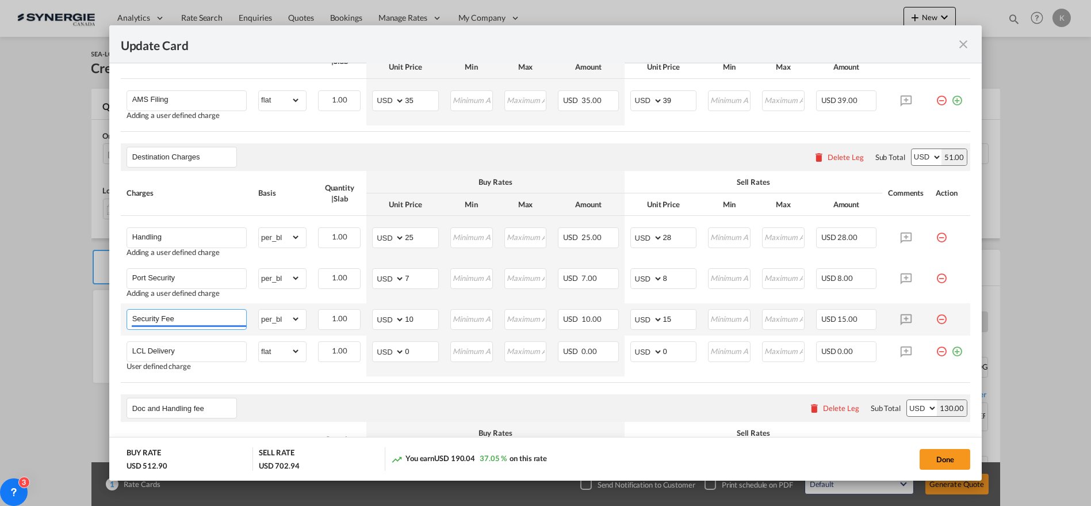
click at [164, 320] on input "Security Fee" at bounding box center [189, 317] width 114 height 17
paste input "WAREHOUSE DOCKS FEE"
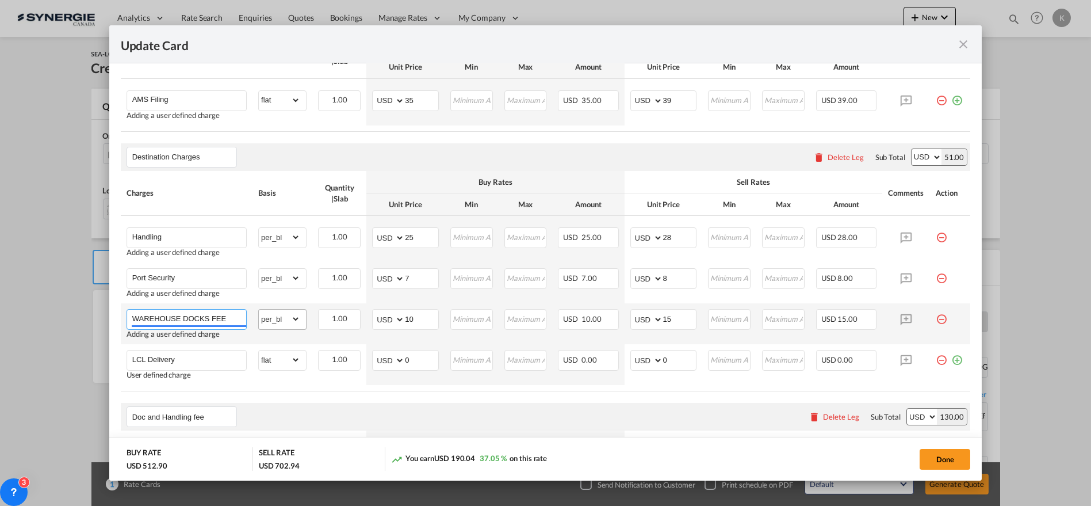
type input "WAREHOUSE DOCKS FEE"
click at [281, 316] on select "gross_weight volumetric_weight per_shipment per_bl per_km per_hawb per_kg flat …" at bounding box center [279, 318] width 41 height 18
select select "per_kg"
click at [259, 309] on select "gross_weight volumetric_weight per_shipment per_bl per_km per_hawb per_kg flat …" at bounding box center [279, 318] width 41 height 18
drag, startPoint x: 418, startPoint y: 317, endPoint x: 395, endPoint y: 321, distance: 22.8
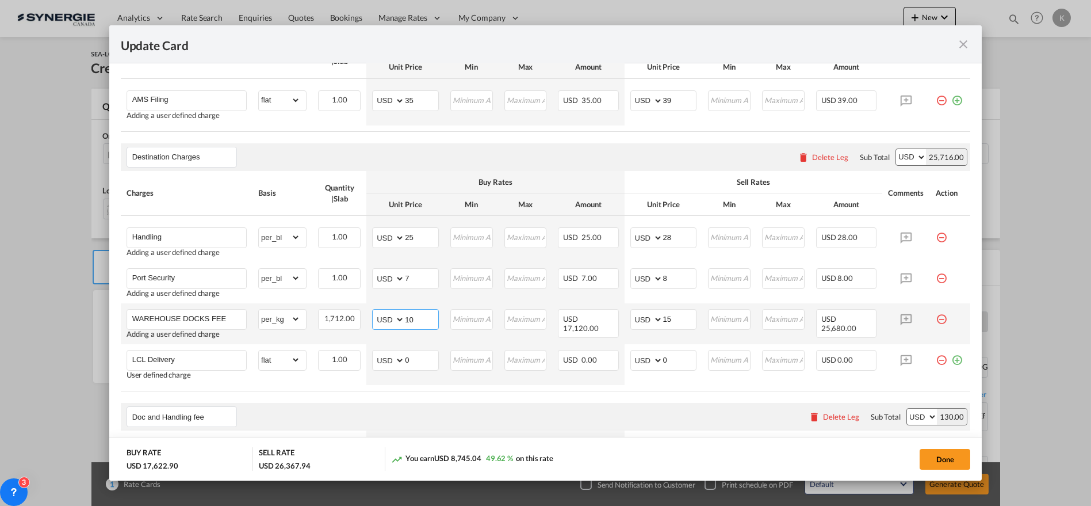
click at [395, 321] on md-input-container "AED AFN ALL AMD ANG AOA ARS AUD AWG AZN BAM BBD BDT BGN BHD BIF BMD BND BOB BRL…" at bounding box center [405, 319] width 67 height 21
type input "0.012"
type input "45"
type input "0.014"
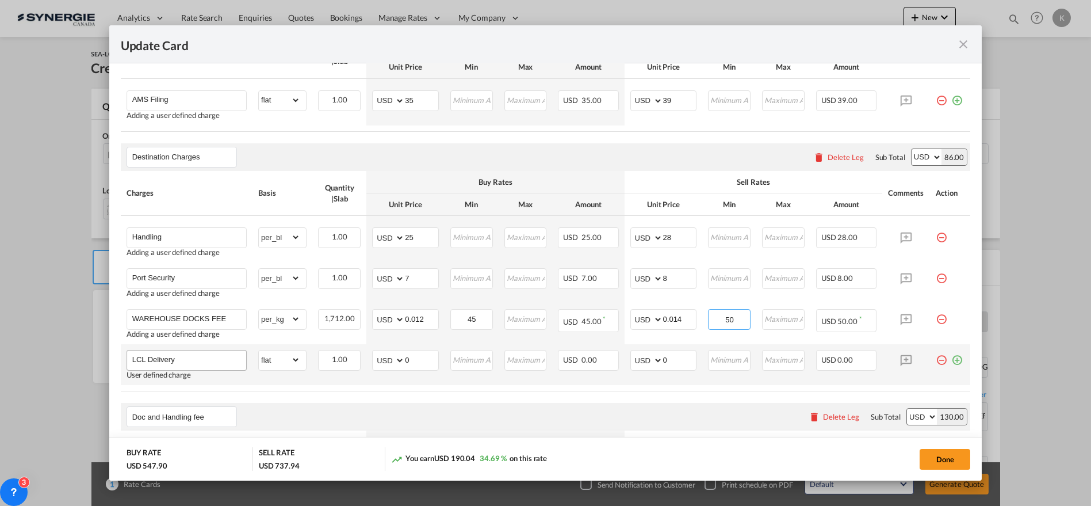
type input "50"
click at [192, 351] on input "LCL Delivery" at bounding box center [189, 358] width 114 height 17
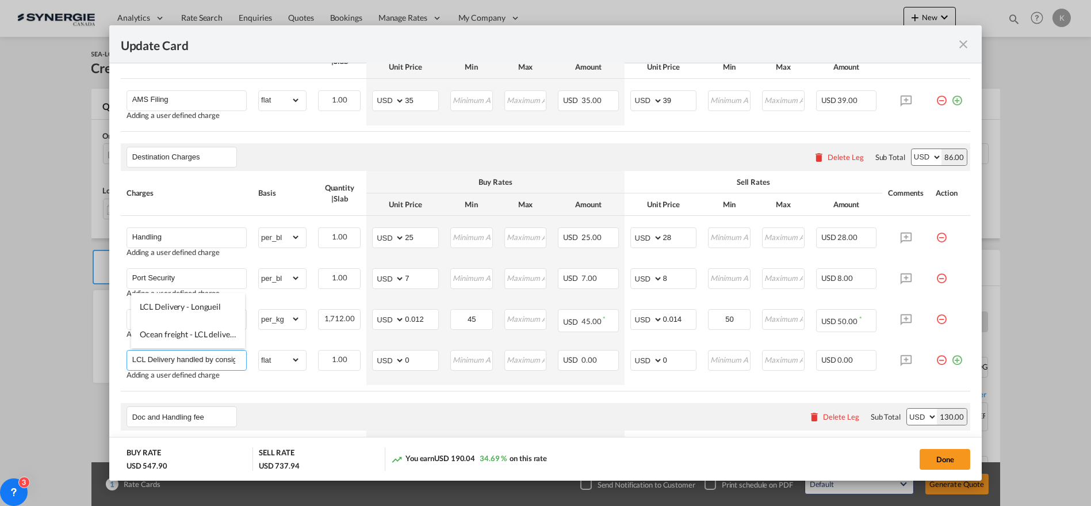
scroll to position [0, 15]
type input "LCL Delivery handled by consignee"
click at [946, 453] on button "Done" at bounding box center [945, 459] width 51 height 21
click at [940, 458] on button "Done" at bounding box center [945, 459] width 51 height 21
type input "30 Aug 2025"
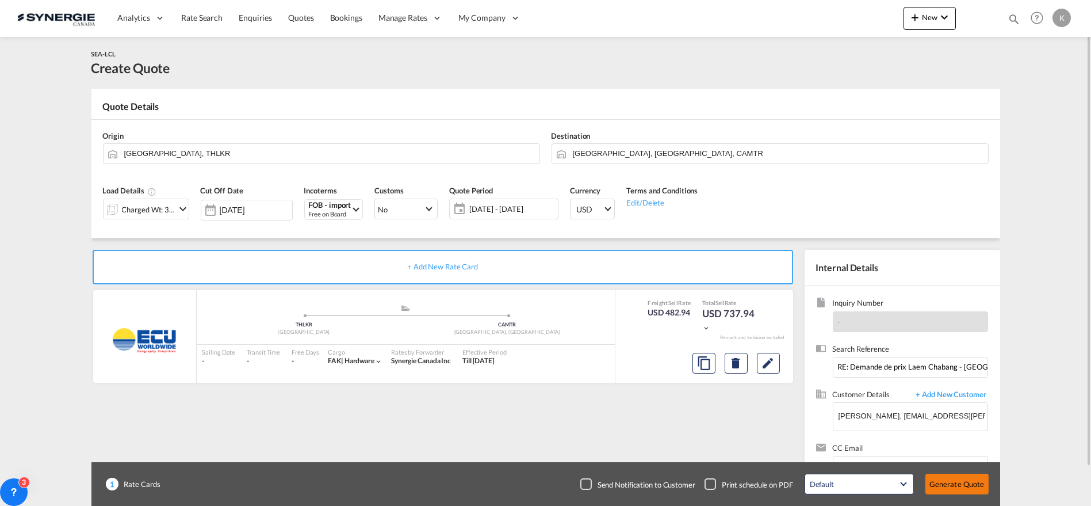
click at [951, 480] on button "Generate Quote" at bounding box center [957, 483] width 63 height 21
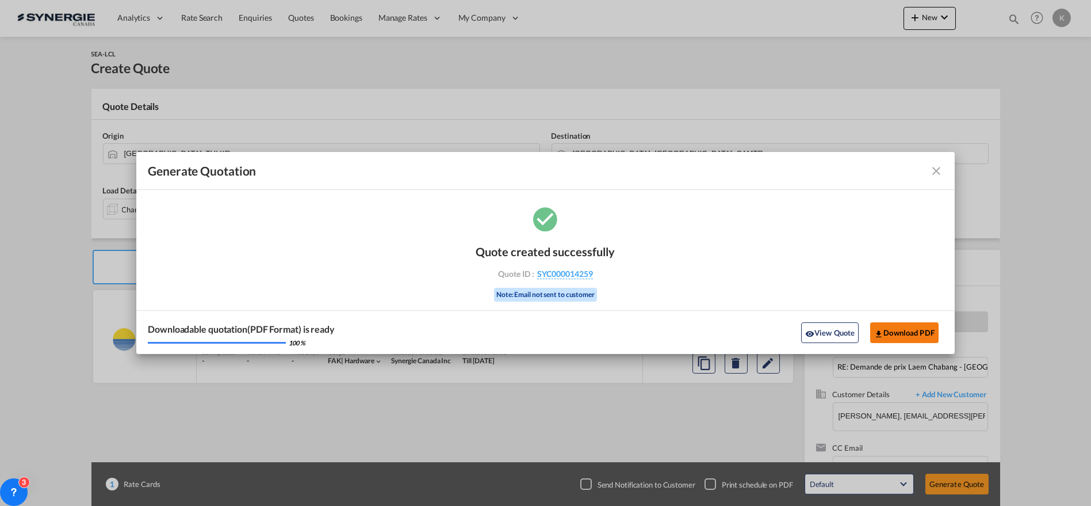
click at [884, 337] on button "Download PDF" at bounding box center [904, 332] width 68 height 21
click at [937, 165] on md-icon "icon-close fg-AAA8AD cursor m-0" at bounding box center [937, 171] width 14 height 14
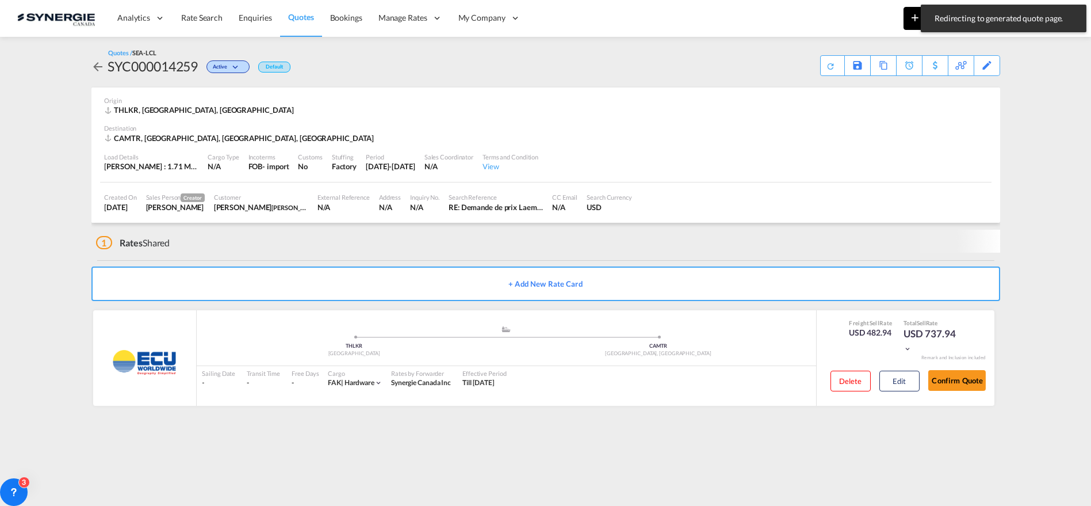
click at [908, 21] on md-icon "icon-plus 400-fg" at bounding box center [915, 17] width 14 height 14
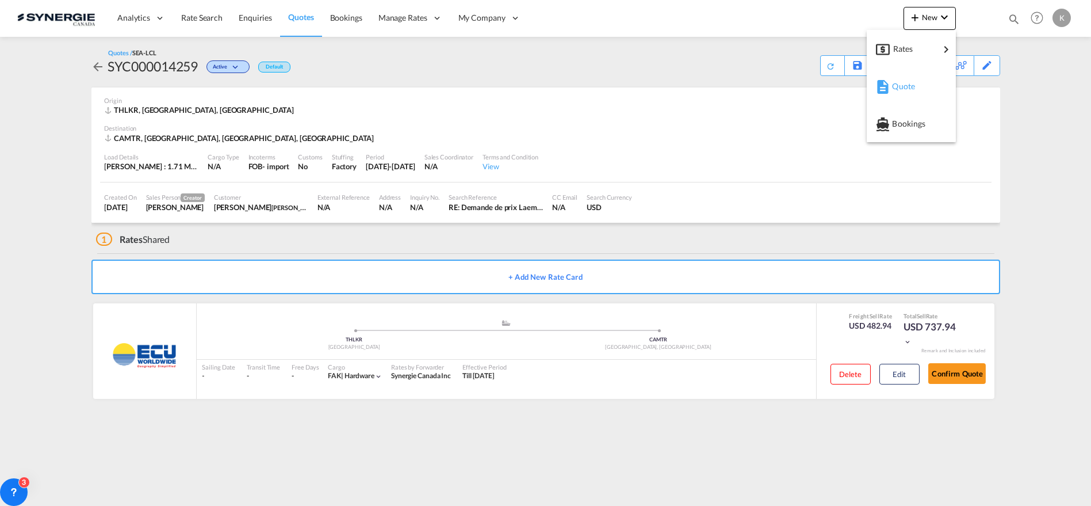
click at [905, 83] on span "Quote" at bounding box center [898, 86] width 13 height 23
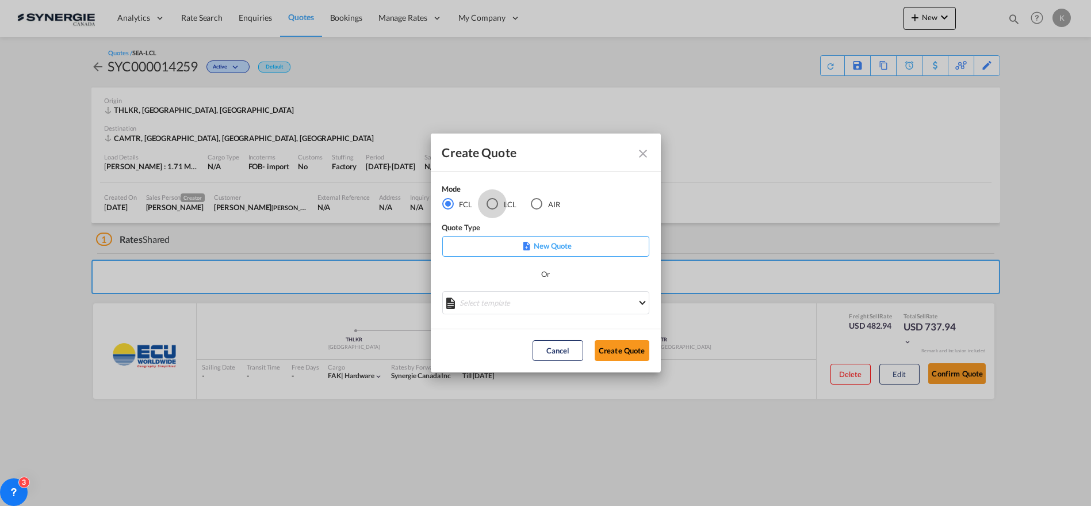
click at [492, 204] on div "LCL" at bounding box center [493, 204] width 12 height 12
click at [494, 299] on md-select "Select template New DAP Import LCL Karen Mercier | 09 Jul 2025 BRAZIL LCL EXPOR…" at bounding box center [545, 302] width 207 height 23
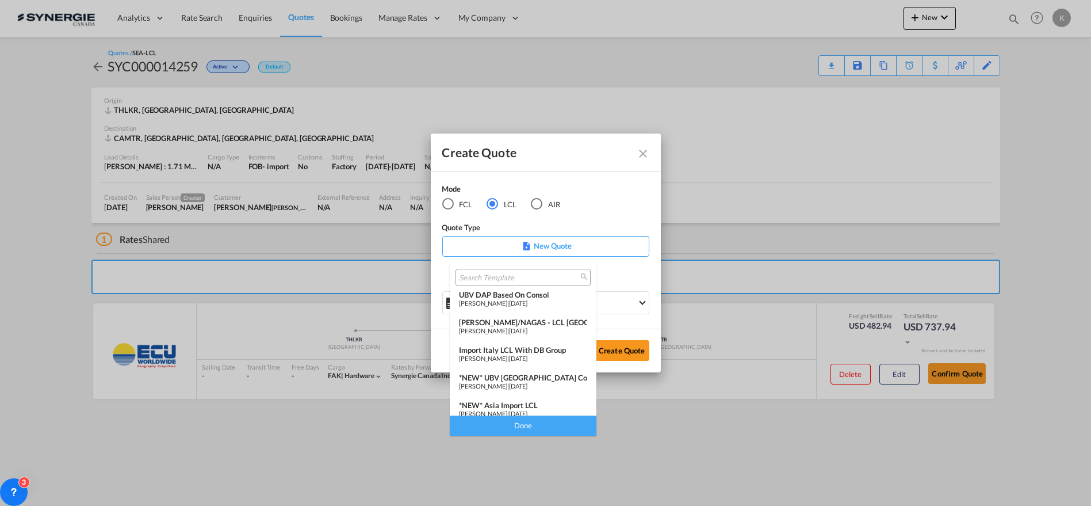
scroll to position [79, 0]
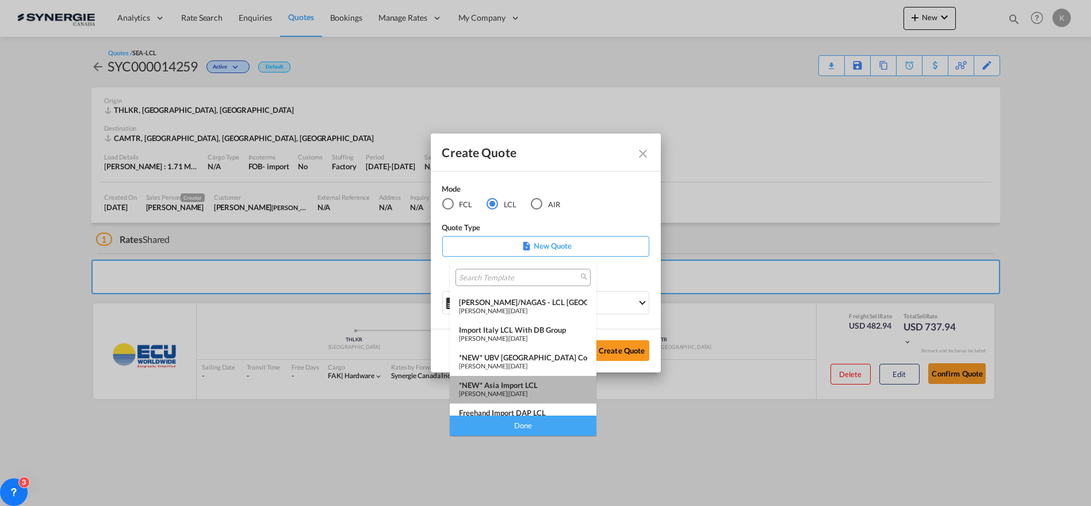
click at [526, 381] on div "*NEW* Asia Import LCL" at bounding box center [523, 384] width 128 height 9
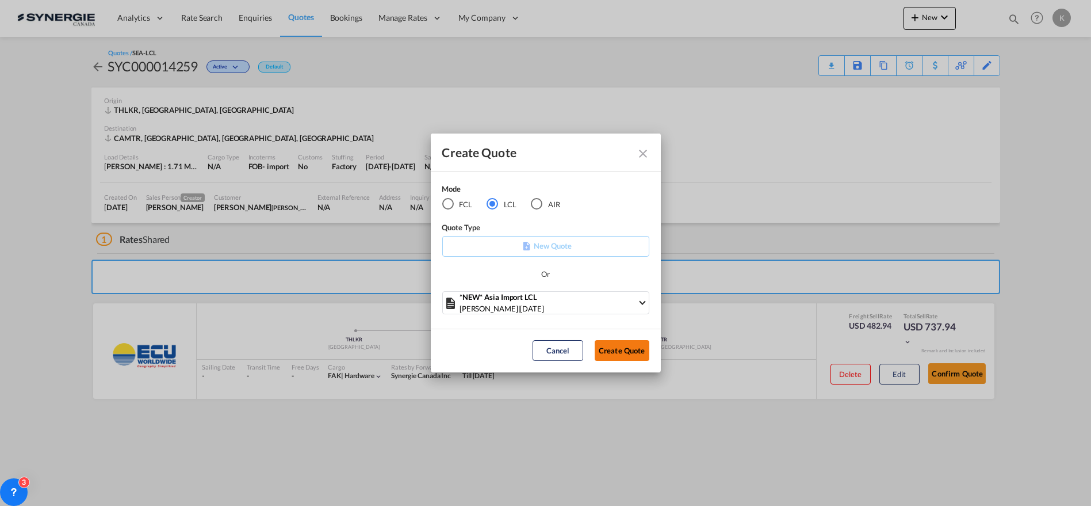
click at [611, 350] on button "Create Quote" at bounding box center [622, 350] width 55 height 21
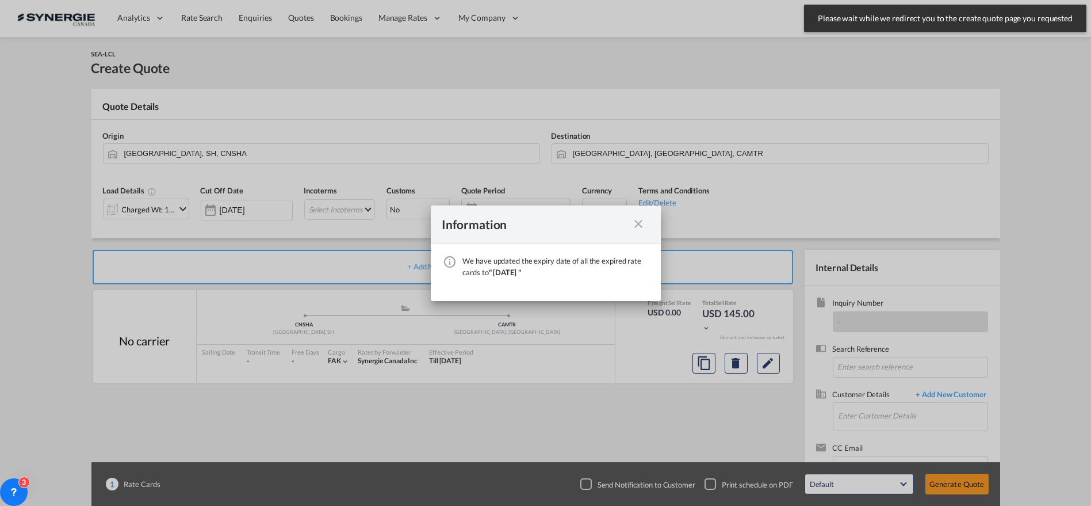
click at [641, 223] on md-icon "icon-close fg-AAA8AD cursor" at bounding box center [639, 224] width 14 height 14
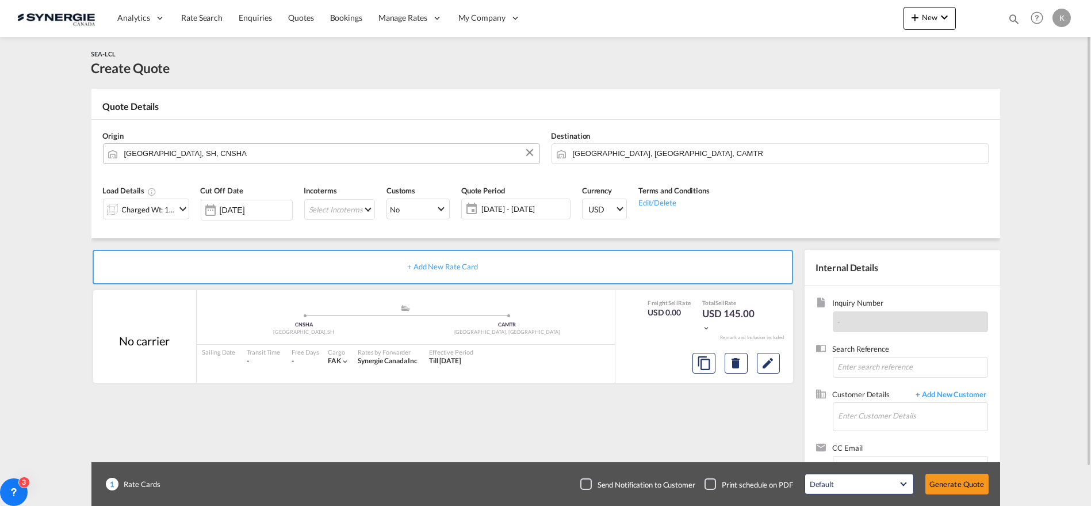
click at [204, 159] on input "Shanghai, SH, CNSHA" at bounding box center [329, 153] width 410 height 20
click at [205, 158] on input "Shanghai, SH, CNSHA" at bounding box center [329, 153] width 410 height 20
paste input "Fanling"
click at [205, 155] on input "Shanghai, SH, Fanling" at bounding box center [329, 153] width 410 height 20
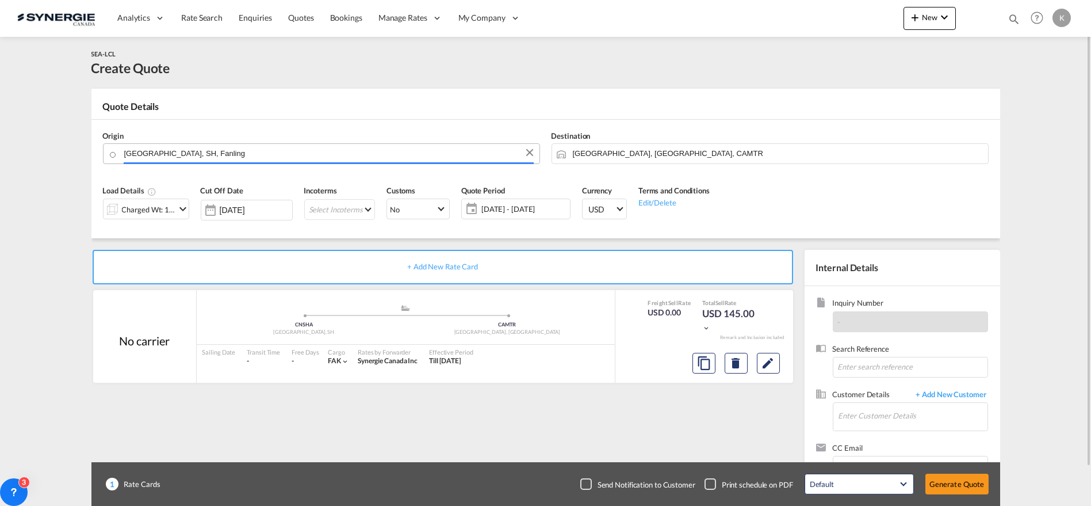
click at [205, 155] on input "Shanghai, SH, Fanling" at bounding box center [329, 153] width 410 height 20
paste input "Search by Door/Port"
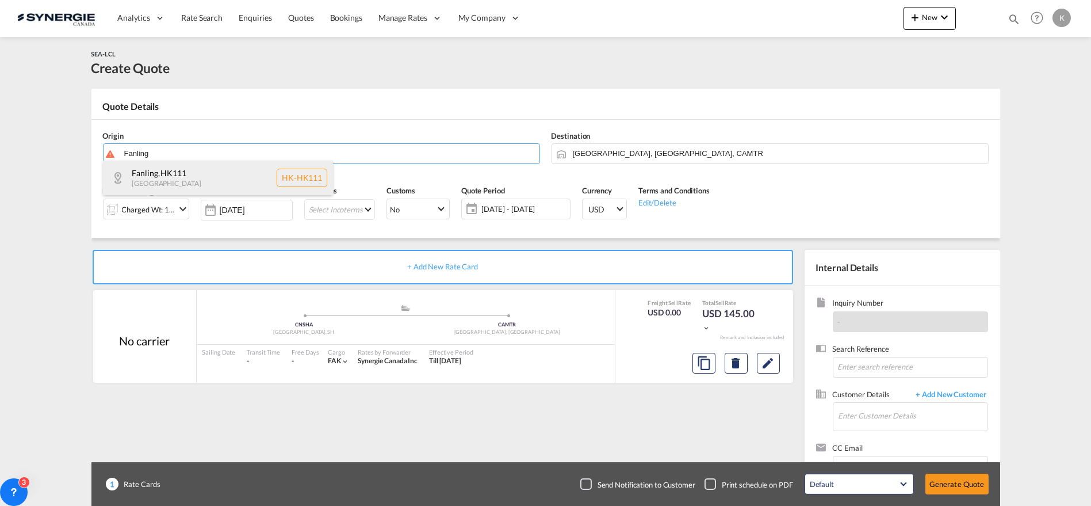
click at [194, 183] on div "Fanling , HK111 Hong Kong HK-HK111" at bounding box center [218, 178] width 230 height 35
type input "HK-HK111, Fanling"
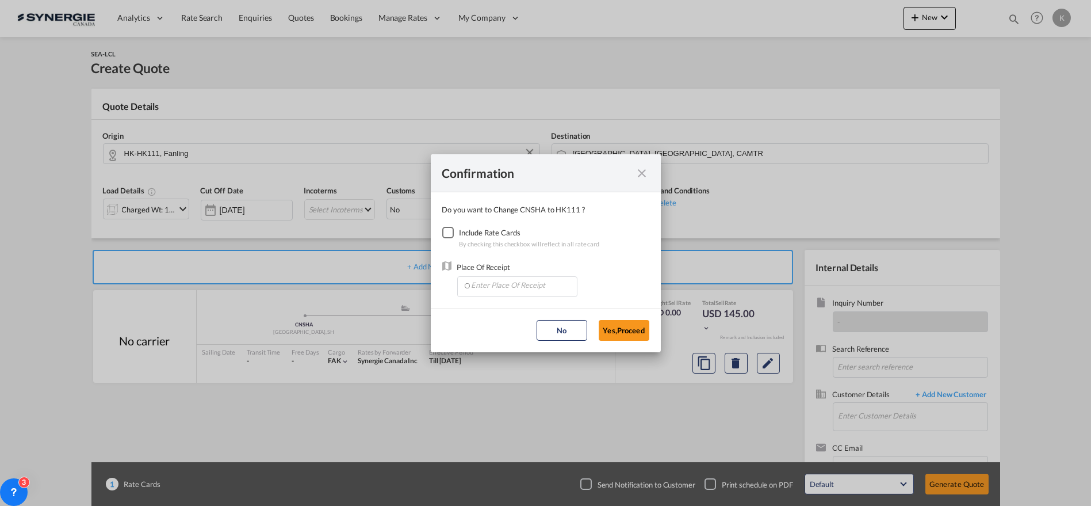
click at [453, 234] on div "Checkbox No Ink" at bounding box center [448, 233] width 12 height 12
click at [473, 282] on input "Enter Place Of Receipt" at bounding box center [520, 285] width 114 height 17
drag, startPoint x: 514, startPoint y: 284, endPoint x: 511, endPoint y: 291, distance: 7.5
click at [514, 284] on input "Enter Place Of Receipt" at bounding box center [520, 285] width 114 height 17
click at [511, 308] on span "HKHKG, Hong Kong, Hong Kong, Greater China & Far East Asia, Asia Pacific" at bounding box center [700, 310] width 458 height 10
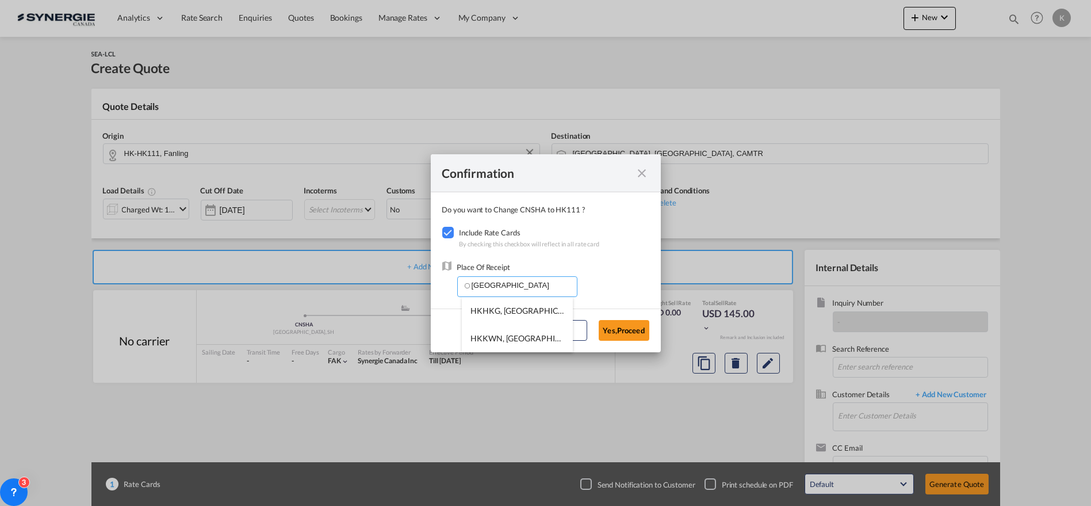
type input "HKHKG, Hong Kong, Hong Kong, Greater China & Far East Asia, Asia Pacific"
click at [621, 330] on button "Yes,Proceed" at bounding box center [624, 330] width 51 height 21
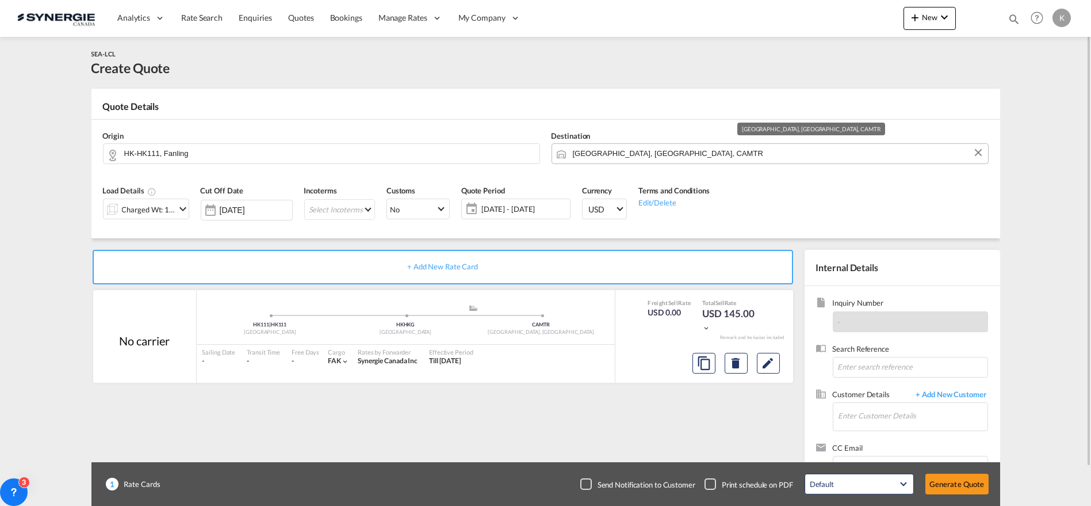
click at [648, 154] on input "[GEOGRAPHIC_DATA], [GEOGRAPHIC_DATA], CAMTR" at bounding box center [778, 153] width 410 height 20
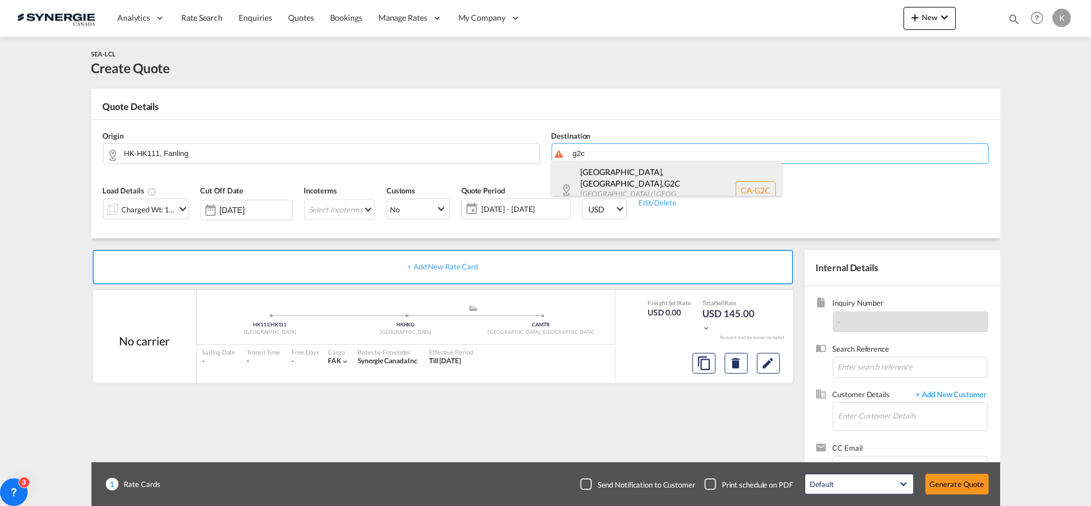
click at [605, 181] on div "Québec, QC , G2C Quebec / Québec Canada CA-G2C" at bounding box center [667, 190] width 230 height 59
type input "CA-G2C, Québec, QC, Quebec / Québec"
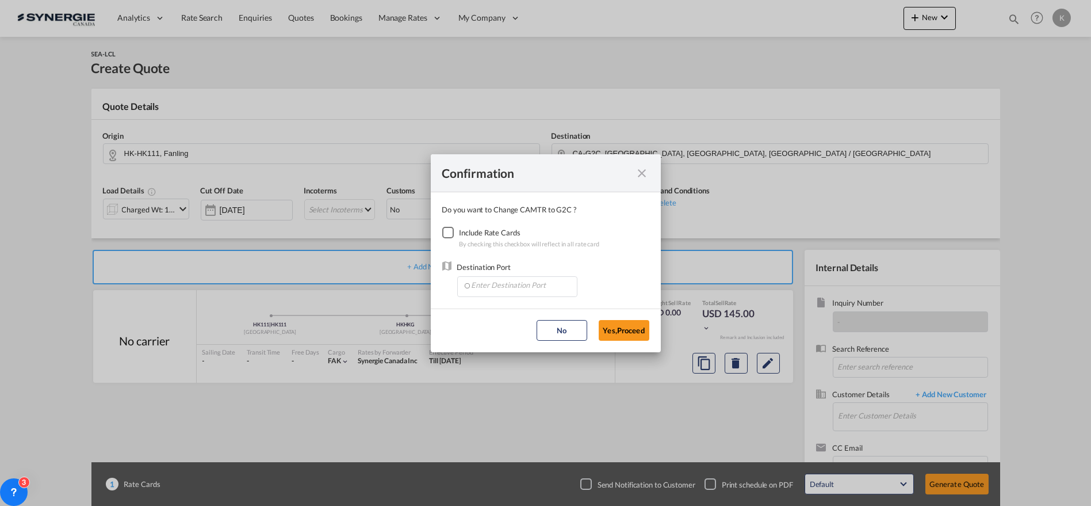
click at [450, 234] on div "Checkbox No Ink" at bounding box center [448, 233] width 12 height 12
click at [507, 296] on md-autocomplete-wrap "Confirmation Do you ..." at bounding box center [520, 287] width 114 height 21
click at [515, 285] on input "Enter Destination Port" at bounding box center [520, 285] width 114 height 17
click at [507, 312] on span "CAMTR, Montreal, QC, Canada, North America, Americas" at bounding box center [697, 310] width 452 height 10
type input "CAMTR, Montreal, QC, Canada, North America, Americas"
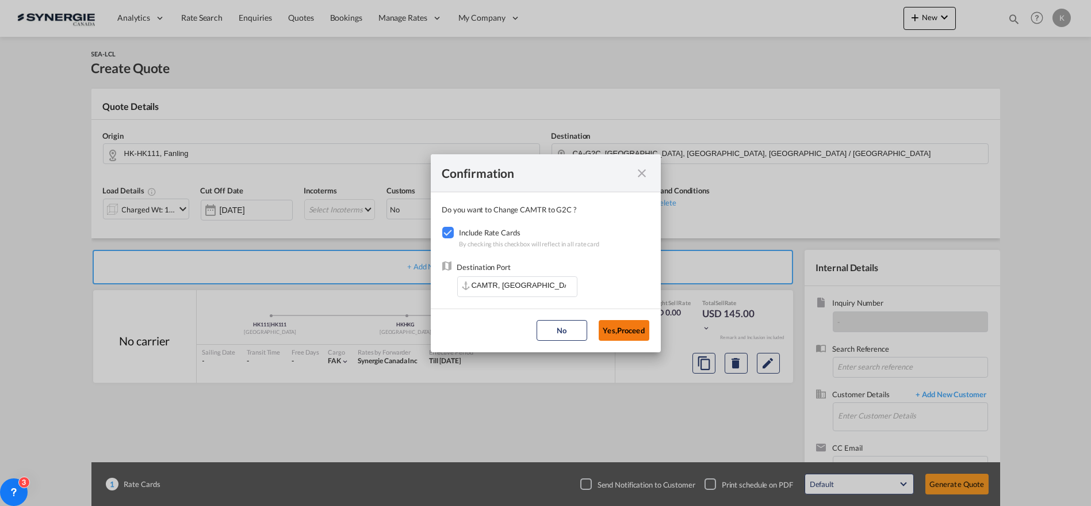
click at [613, 329] on button "Yes,Proceed" at bounding box center [624, 330] width 51 height 21
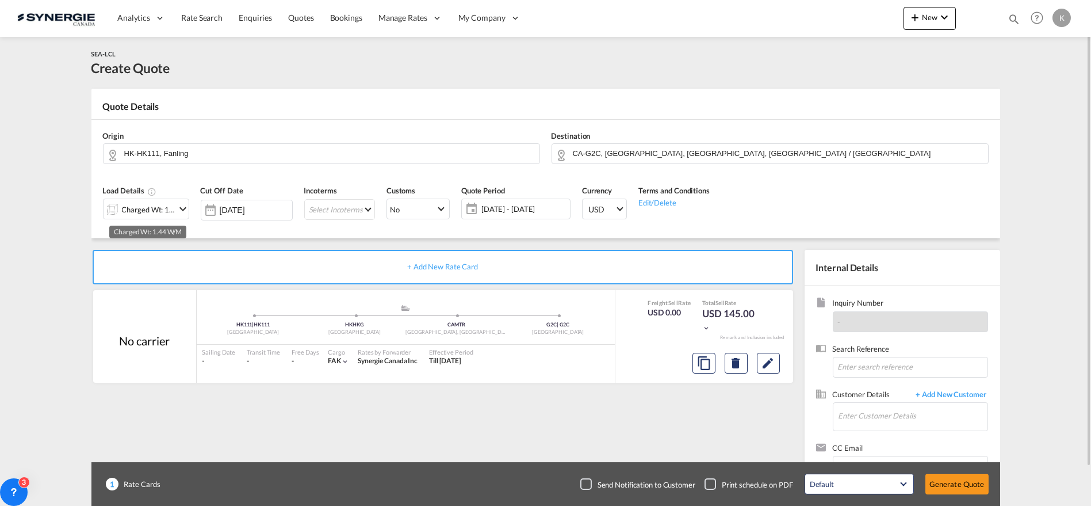
click at [146, 208] on div "Charged Wt: 1.44 W/M" at bounding box center [149, 209] width 54 height 16
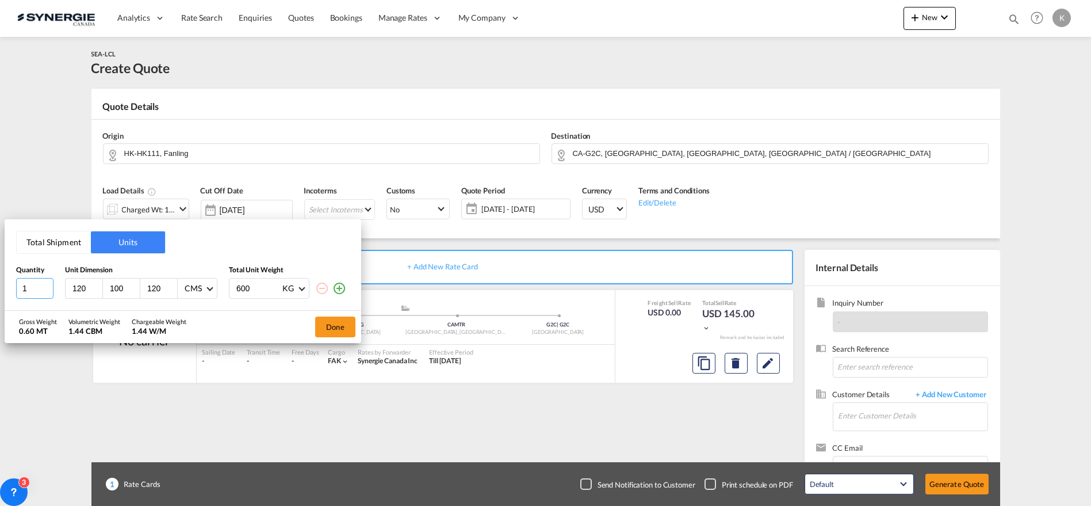
drag, startPoint x: 30, startPoint y: 288, endPoint x: 18, endPoint y: 288, distance: 12.1
click at [18, 288] on input "1" at bounding box center [34, 288] width 37 height 21
type input "2"
type input "108"
type input "95"
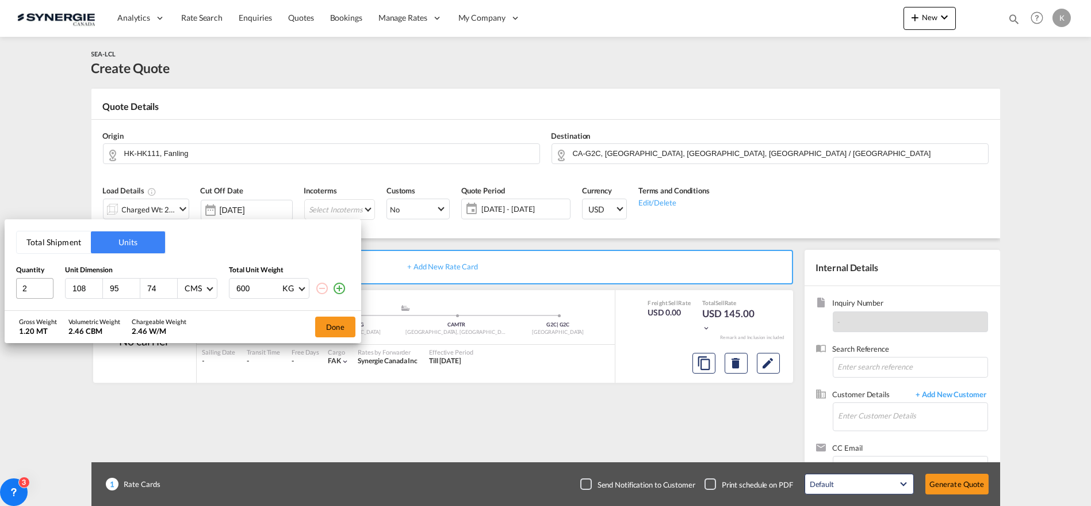
type input "74"
type input "168"
click at [341, 323] on button "Done" at bounding box center [335, 326] width 40 height 21
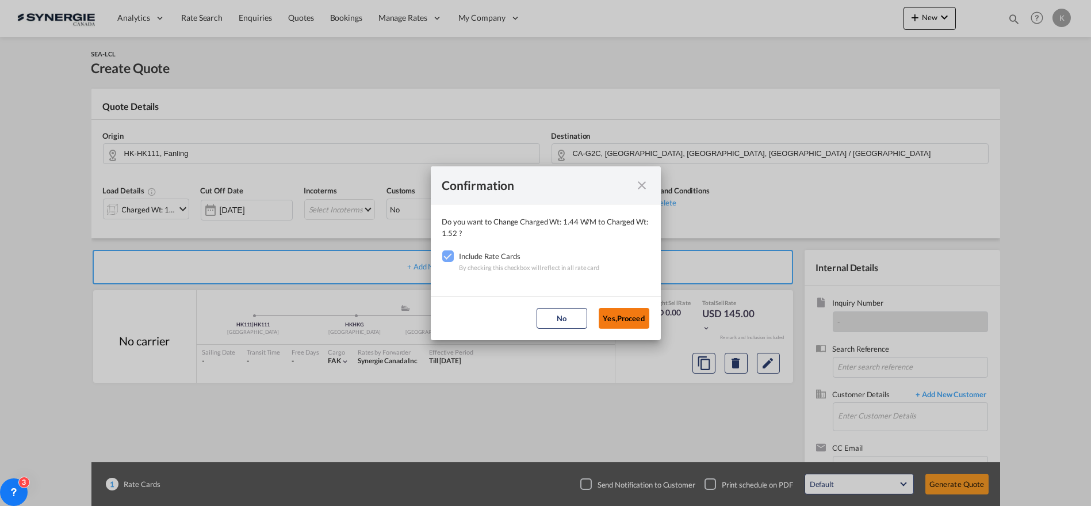
click at [611, 318] on button "Yes,Proceed" at bounding box center [624, 318] width 51 height 21
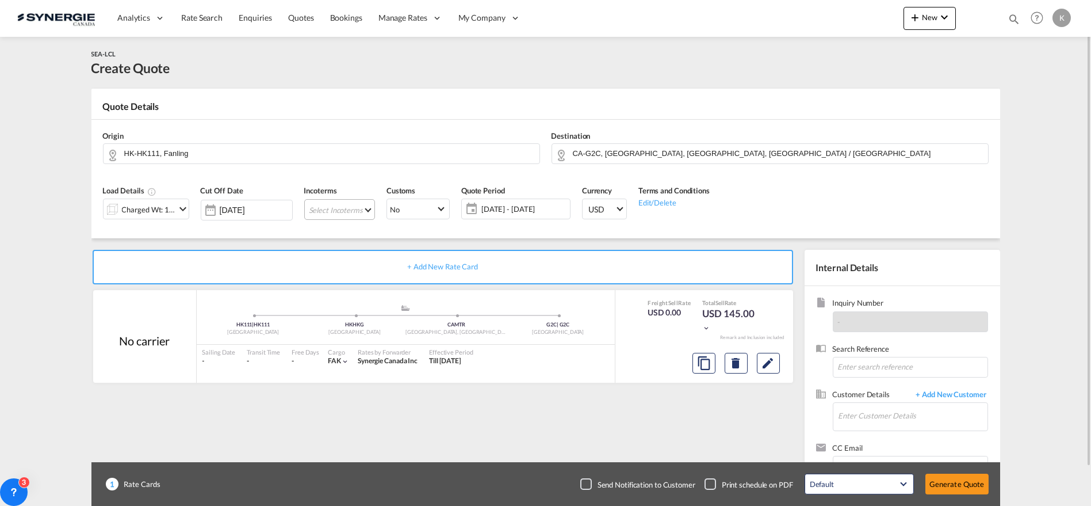
click at [365, 209] on md-select "Select Incoterms CIF - export Cost,Insurance and Freight CPT - import Carrier P…" at bounding box center [339, 209] width 71 height 21
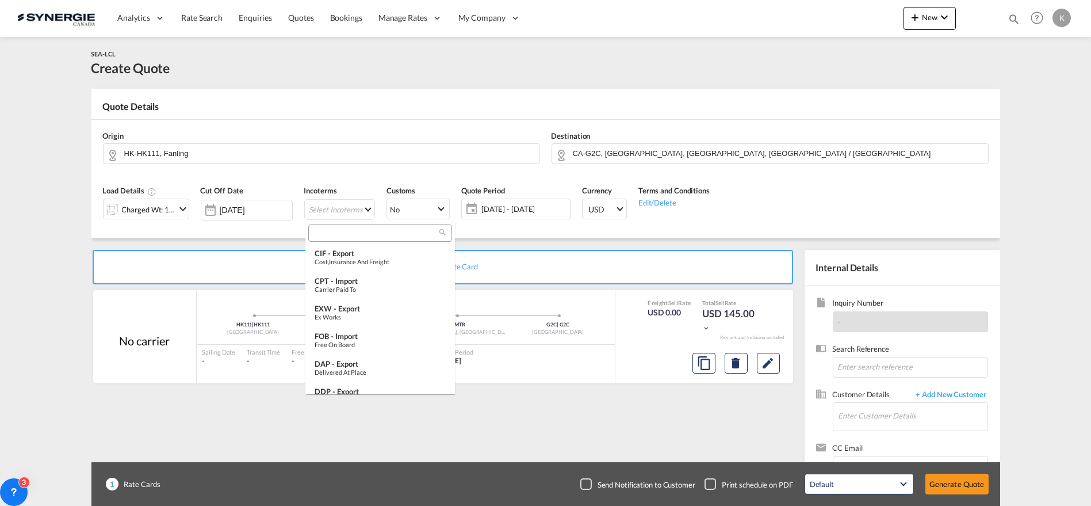
click at [365, 230] on input "search" at bounding box center [376, 233] width 128 height 10
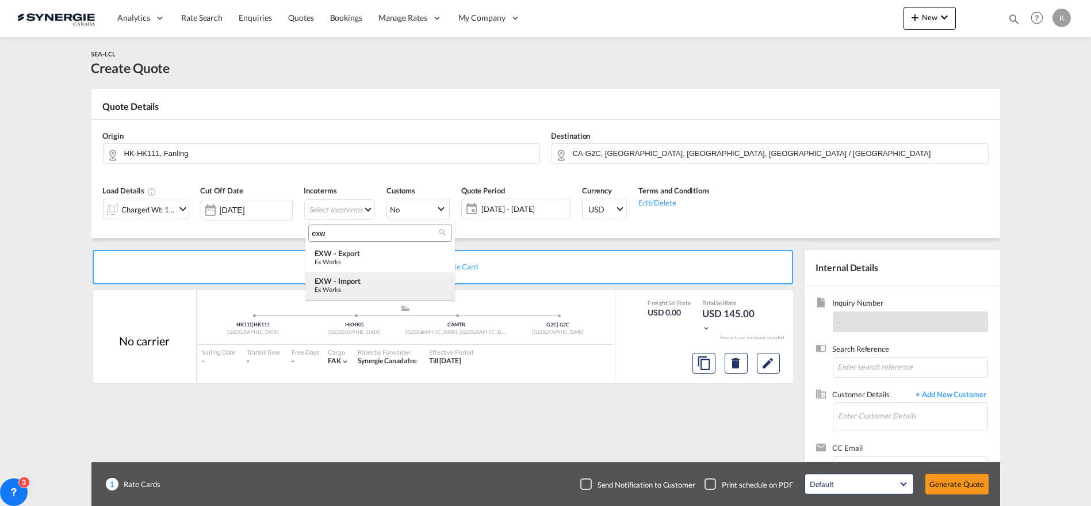
type input "exw"
click at [362, 286] on div "Ex Works" at bounding box center [380, 288] width 131 height 7
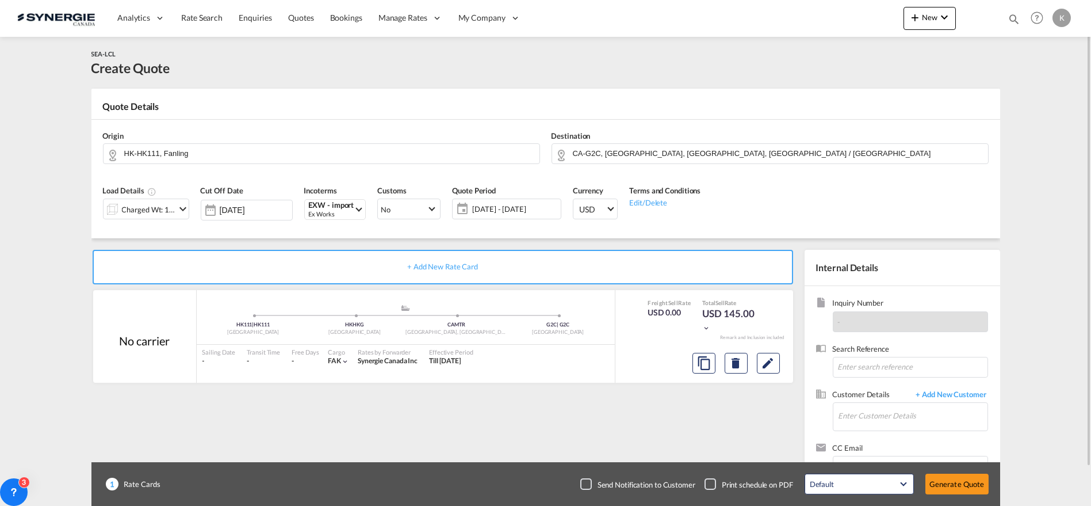
click at [479, 211] on span "22 Aug - 21 Sep 2025" at bounding box center [515, 209] width 86 height 10
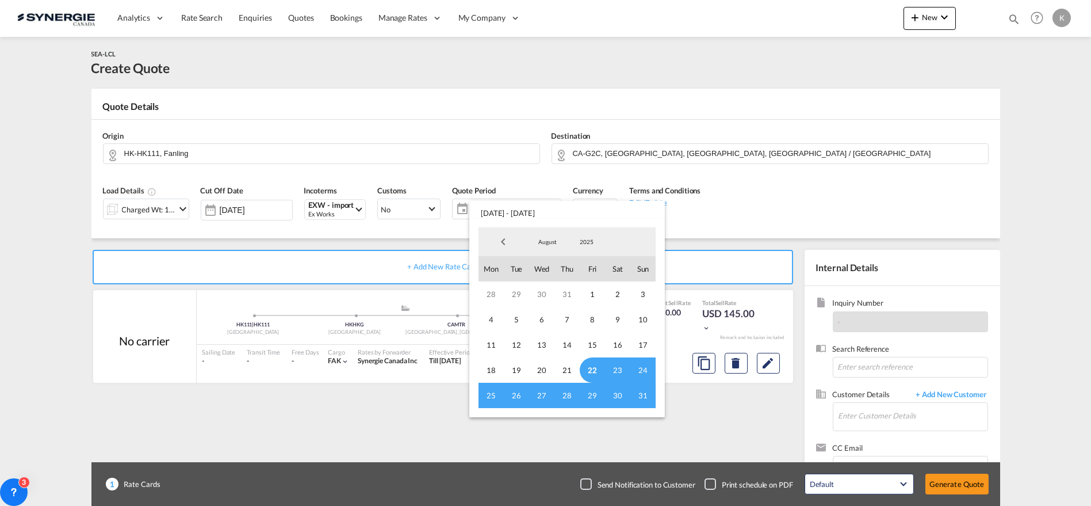
click at [593, 366] on span "22" at bounding box center [592, 369] width 25 height 25
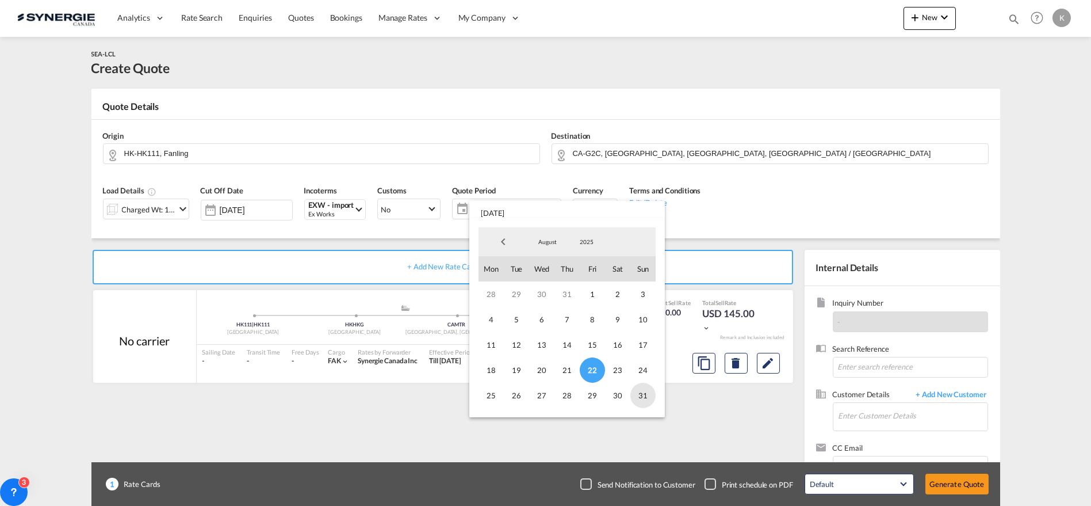
click at [645, 391] on span "31" at bounding box center [642, 395] width 25 height 25
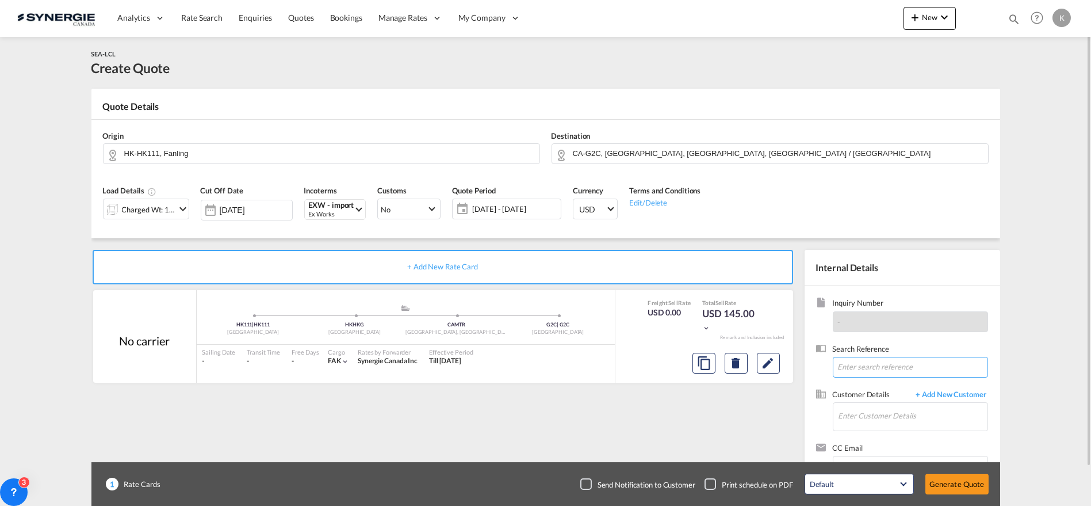
click at [848, 361] on input at bounding box center [910, 367] width 155 height 21
paste input "TR: Commande d'achat - 20241111 - 00029847"
type input "TR: Commande d'achat - 20241111 - 00029847"
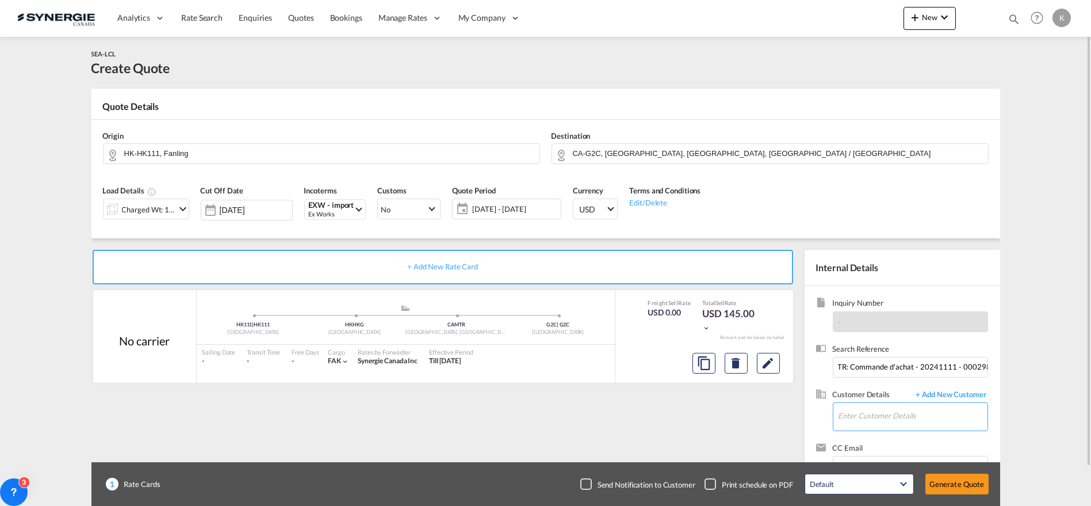
click at [871, 414] on input "Enter Customer Details" at bounding box center [913, 416] width 149 height 26
paste input "maurice.lecuyer@orthofab.com"
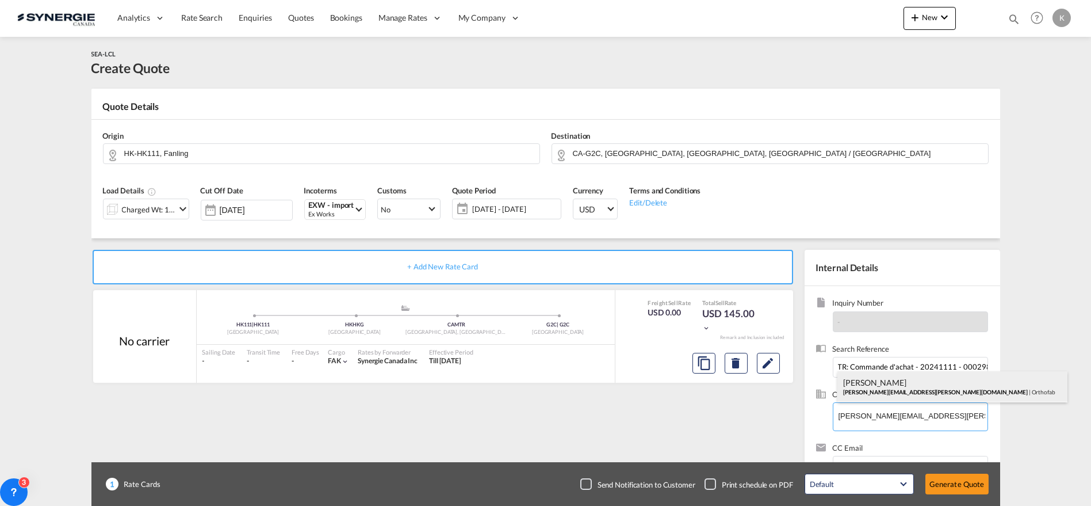
click at [882, 393] on div "Maurice Lecuyer maurice.lecuyer@orthofab.com | Orthofab" at bounding box center [953, 386] width 230 height 31
type input "Orthofab, Maurice Lecuyer, maurice.lecuyer@orthofab.com"
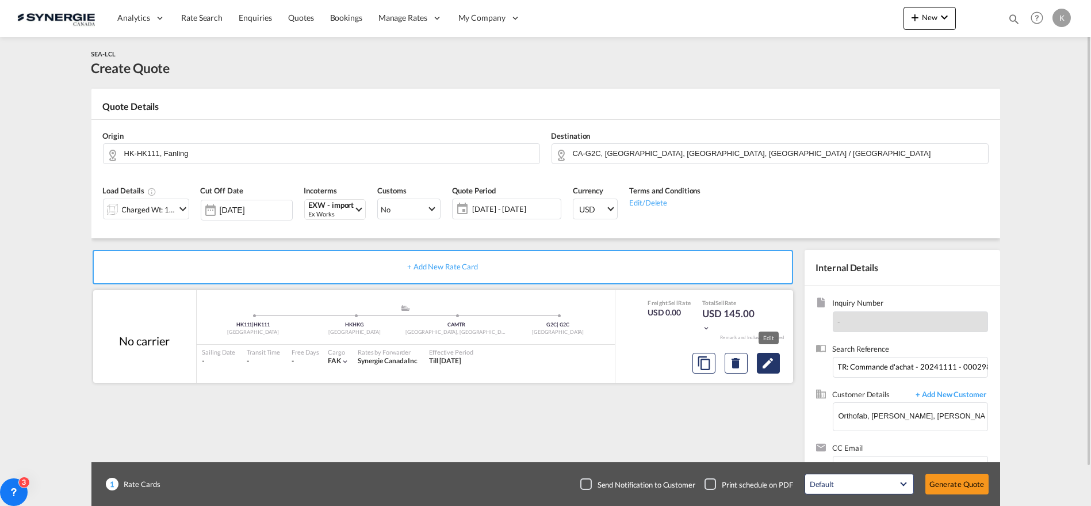
click at [774, 361] on md-icon "Edit" at bounding box center [769, 363] width 14 height 14
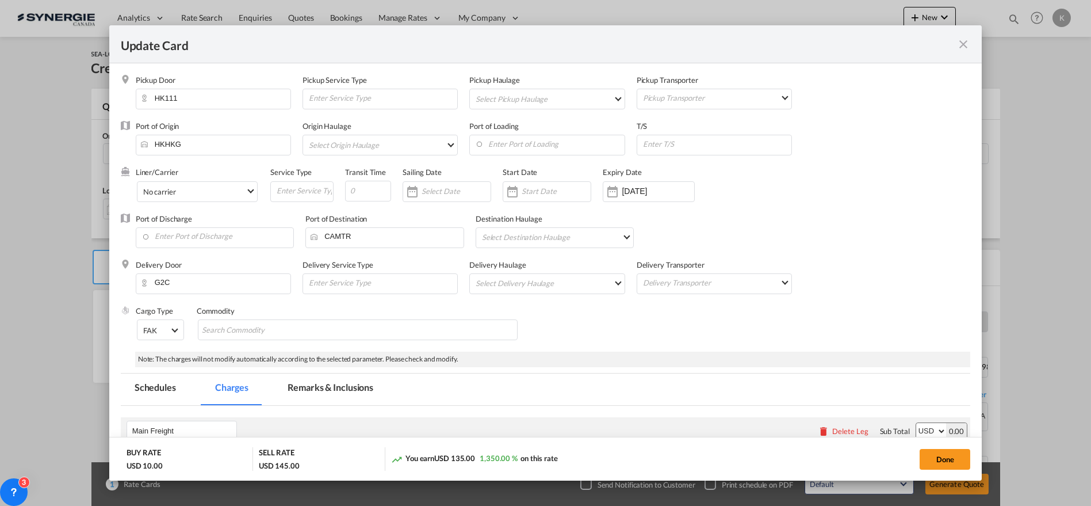
click at [342, 387] on md-tab-item "Remarks & Inclusions" at bounding box center [330, 389] width 113 height 32
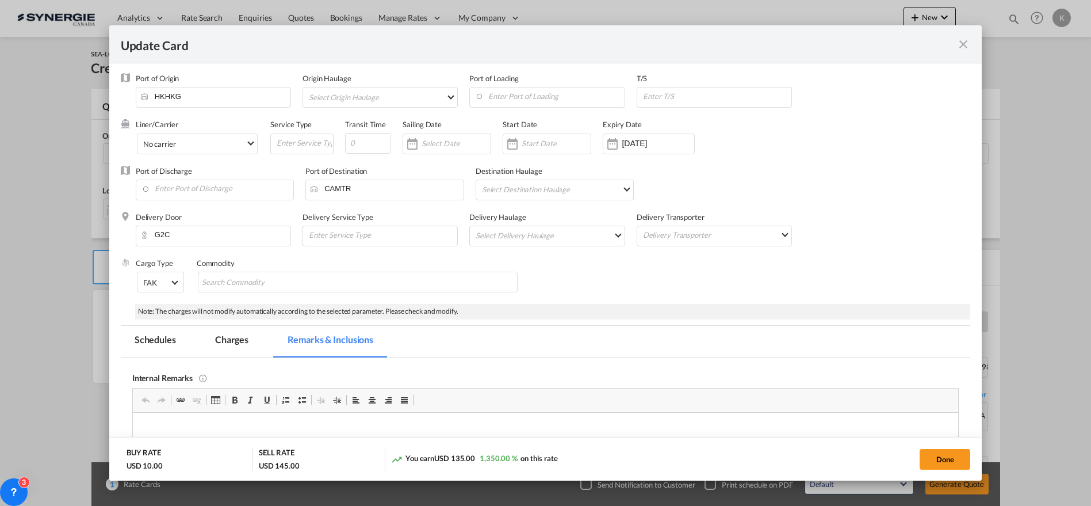
scroll to position [64, 0]
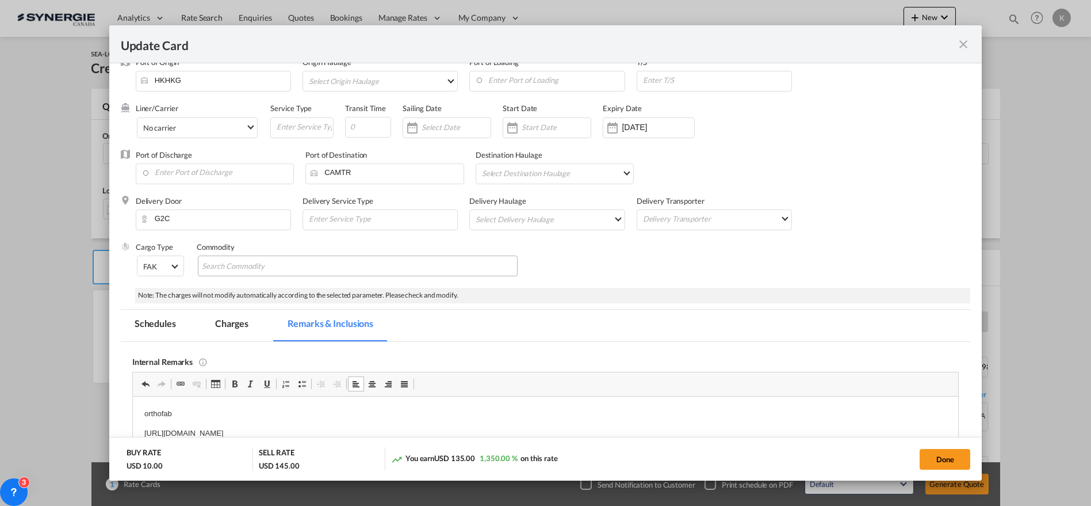
drag, startPoint x: 322, startPoint y: 272, endPoint x: 351, endPoint y: 272, distance: 29.9
click at [322, 272] on md-chips-wrap "Chips container with autocompletion. Enter the text area, type text to search, …" at bounding box center [358, 265] width 320 height 21
paste input "DC 24V GEAR MOTOR"
click at [248, 171] on input "Enter Port of Discharge" at bounding box center [218, 172] width 152 height 17
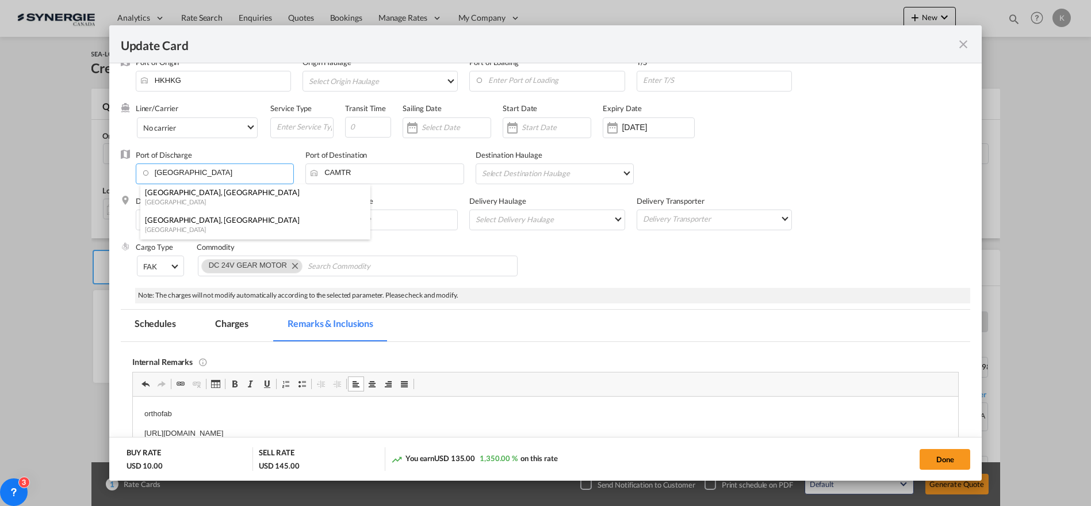
click at [198, 200] on div "Canada" at bounding box center [252, 201] width 214 height 9
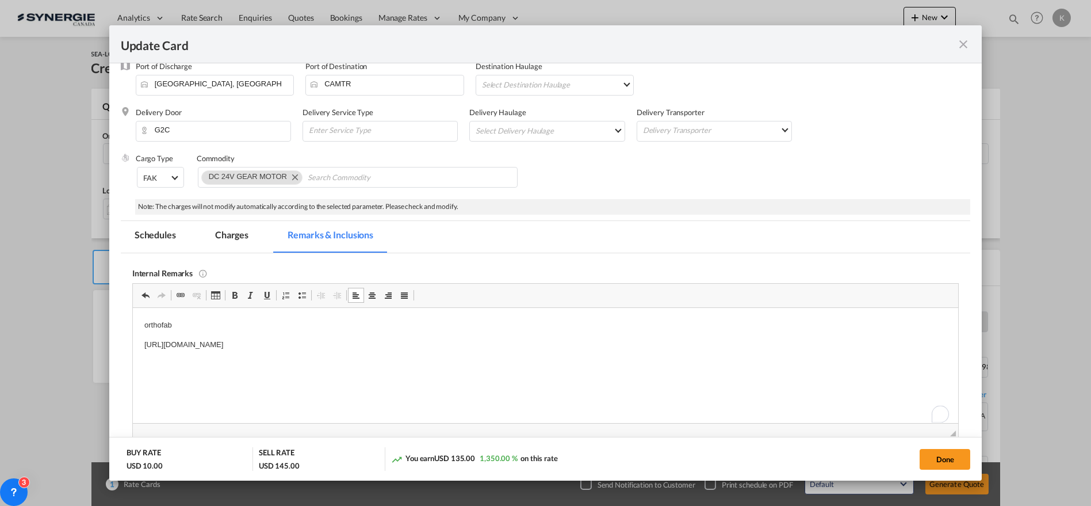
scroll to position [169, 0]
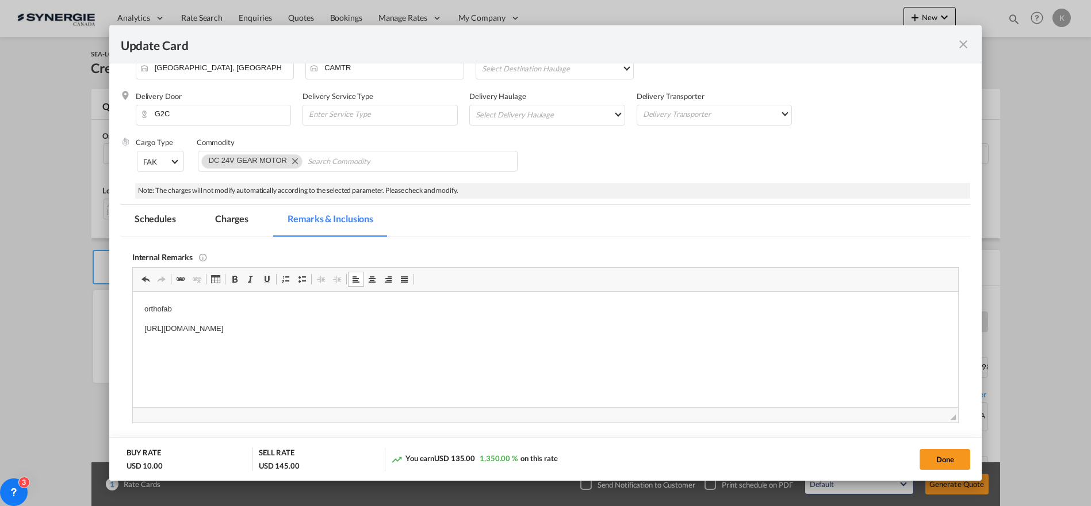
click at [459, 331] on p "https://app.frontapp.com/open/msg_1h77q4y7?key=TZ4erJwnqVxPrgE3f3GIa20l0nJWsOZq" at bounding box center [545, 328] width 803 height 12
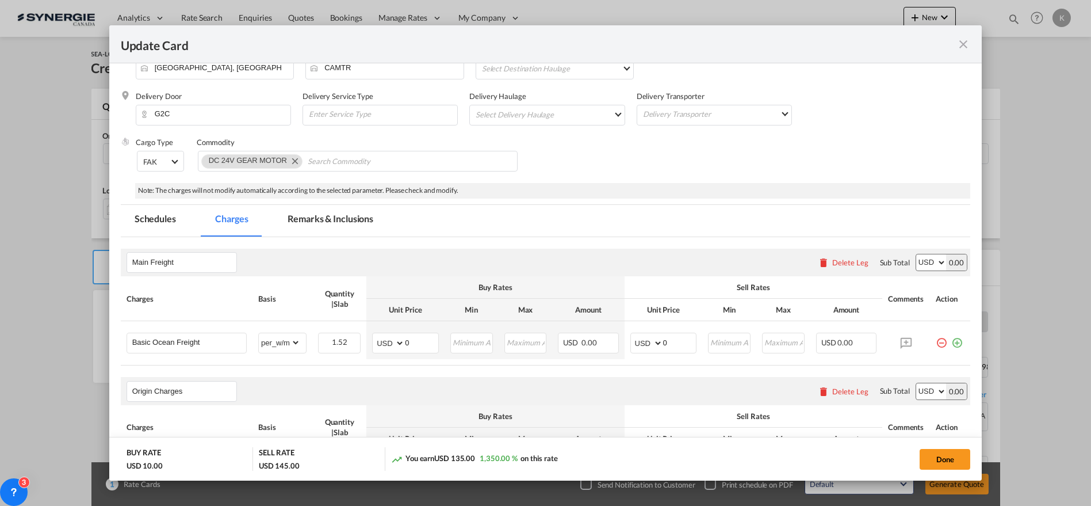
scroll to position [647, 0]
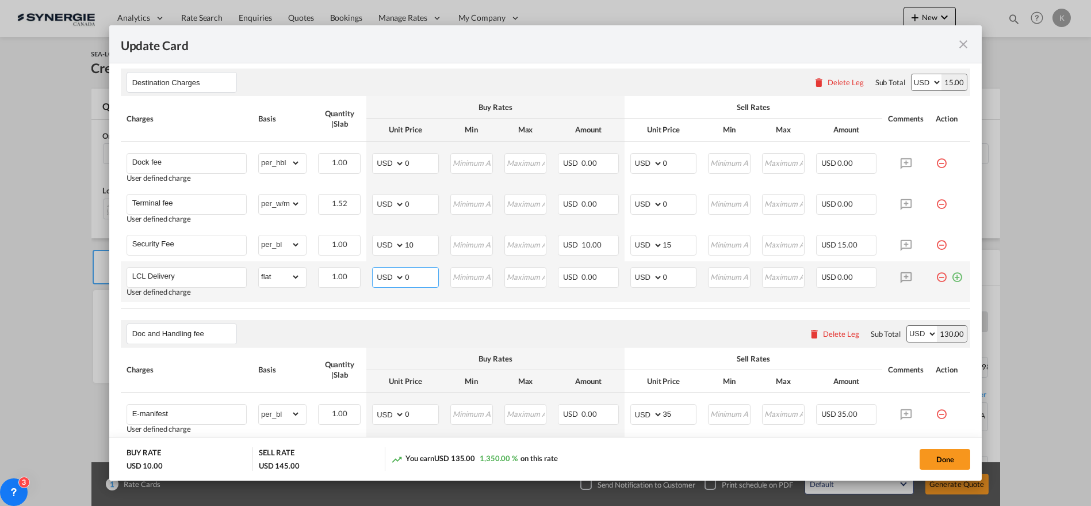
click at [385, 276] on select "AED AFN ALL AMD ANG AOA ARS AUD AWG AZN BAM BBD BDT BGN BHD BIF BMD BND [PERSON…" at bounding box center [390, 277] width 30 height 16
select select "string:CAD"
click at [375, 269] on select "AED AFN ALL AMD ANG AOA ARS AUD AWG AZN BAM BBD BDT BGN BHD BIF BMD BND [PERSON…" at bounding box center [390, 277] width 30 height 16
type input "137.90"
type input "112"
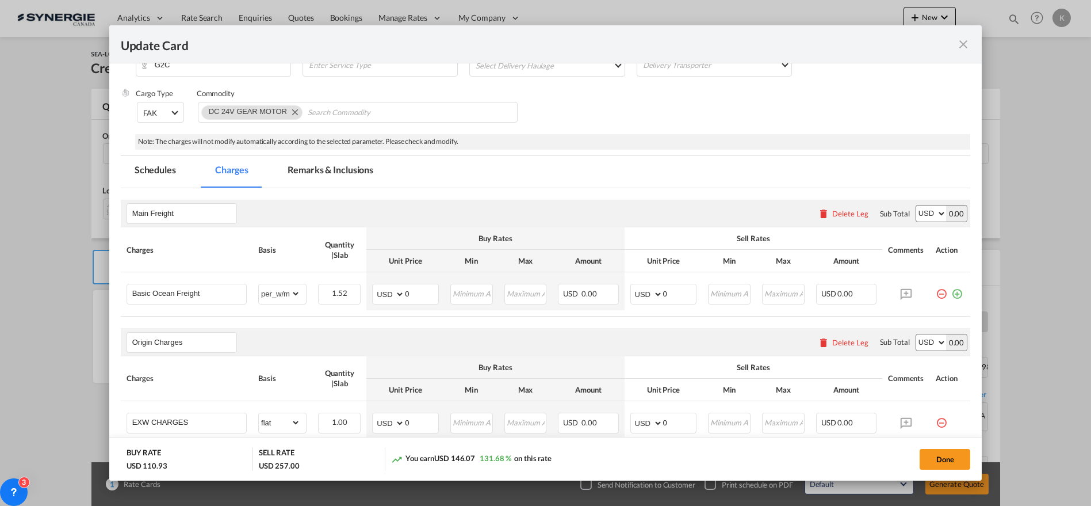
scroll to position [211, 0]
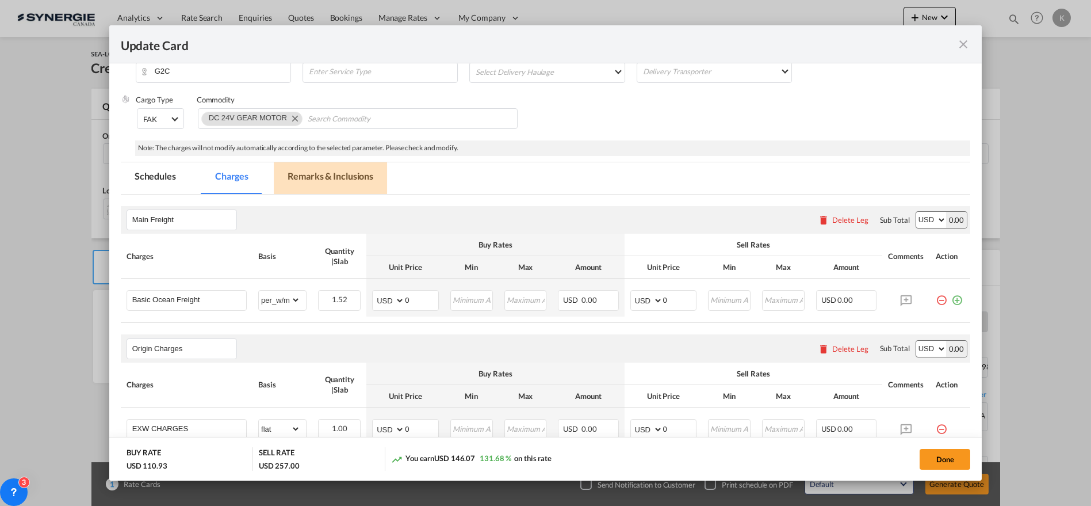
click at [323, 180] on md-tab-item "Remarks & Inclusions" at bounding box center [330, 178] width 113 height 32
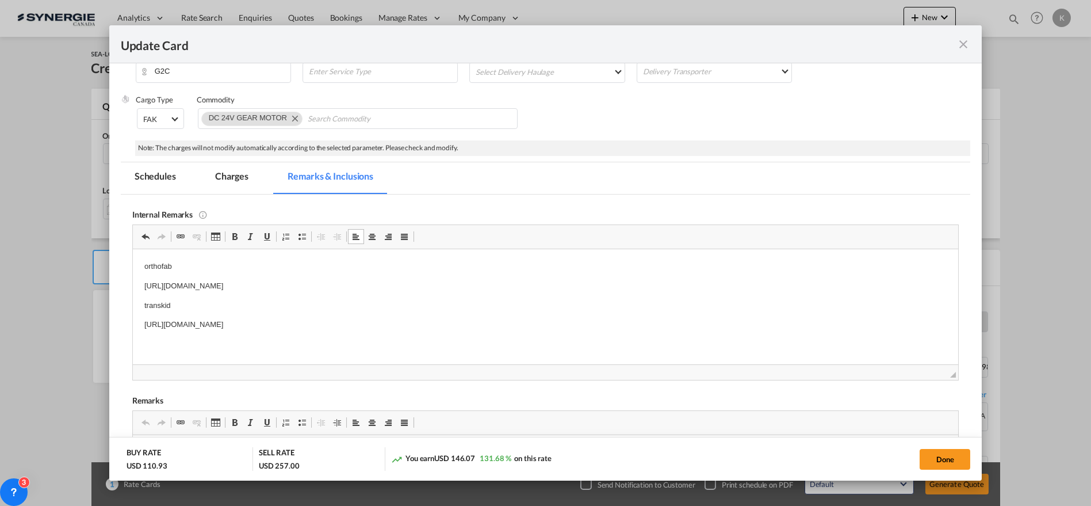
click at [464, 324] on p "https://app.frontapp.com/open/msg_1h7aqf7z?key=Go0zzqgqa5qWIud24lzdU3oT3R9Fz0tg" at bounding box center [545, 324] width 803 height 12
drag, startPoint x: 240, startPoint y: 178, endPoint x: 2, endPoint y: 178, distance: 238.2
click at [239, 178] on md-tab-item "Charges" at bounding box center [231, 178] width 61 height 32
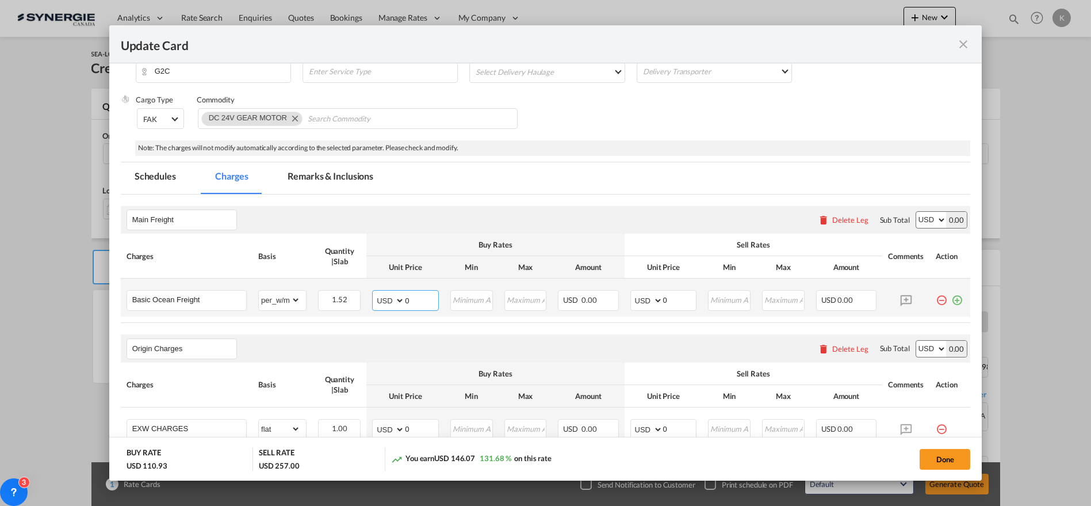
drag, startPoint x: 396, startPoint y: 296, endPoint x: 369, endPoint y: 296, distance: 27.0
click at [368, 296] on td "AED AFN ALL AMD ANG AOA ARS AUD AWG AZN BAM BBD BDT BGN BHD BIF BMD BND BOB BRL…" at bounding box center [405, 297] width 78 height 38
type input "71"
type input "86"
drag, startPoint x: 235, startPoint y: 301, endPoint x: 211, endPoint y: 300, distance: 23.6
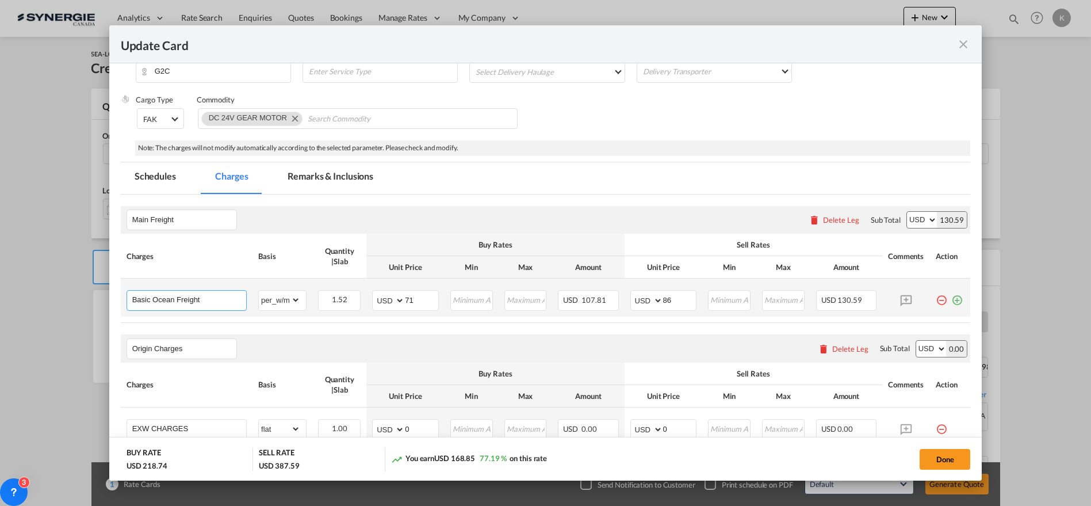
click at [235, 301] on input "Basic Ocean Freight" at bounding box center [189, 299] width 114 height 17
paste input "(min 1 RT, general cargo, non DG)"
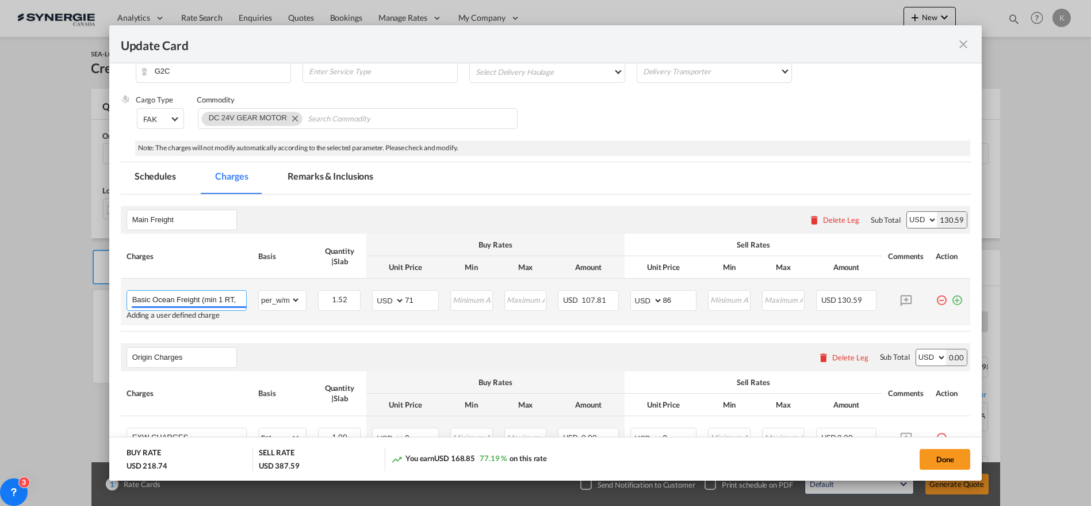
scroll to position [0, 82]
click at [211, 300] on input "Basic Ocean Freight (min 1 RT, general cargo, non DG)" at bounding box center [189, 299] width 114 height 17
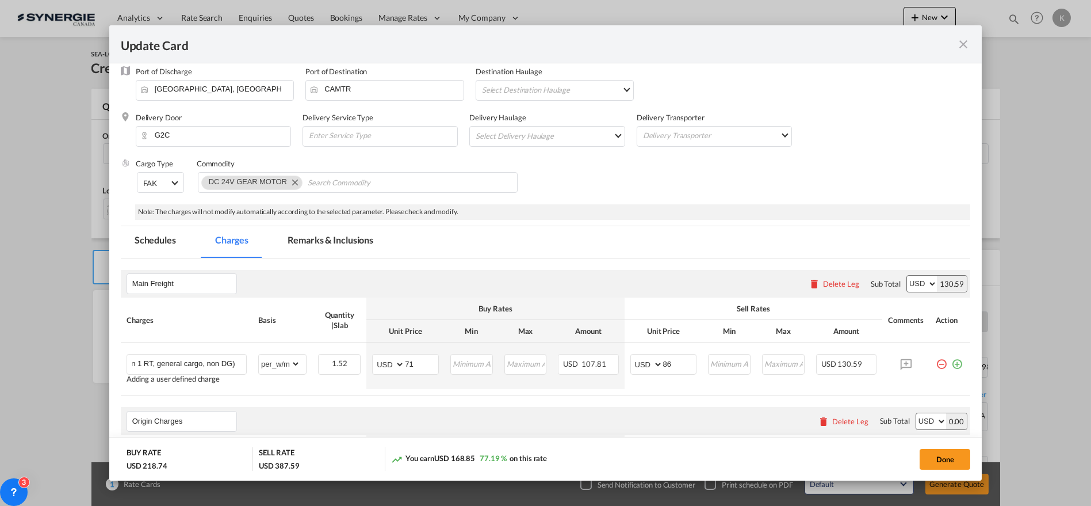
scroll to position [0, 0]
click at [342, 181] on input "Chips input." at bounding box center [360, 183] width 105 height 18
click at [218, 358] on input "Basic Ocean Freight (min 1 RT, general cargo, non DG)" at bounding box center [189, 362] width 114 height 17
paste input "Subject to accept goods by carrier Subject to origin and destination charges bo…"
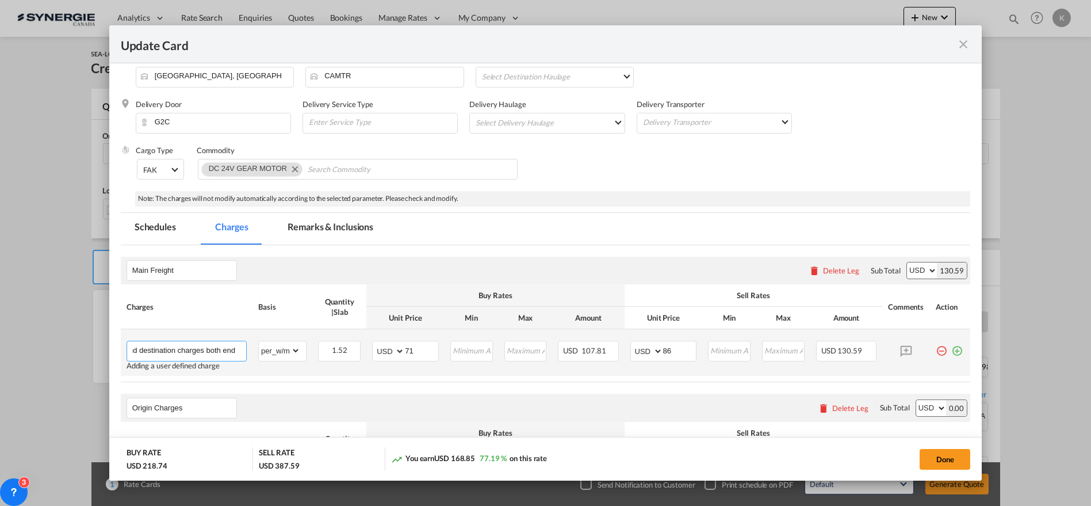
scroll to position [147, 0]
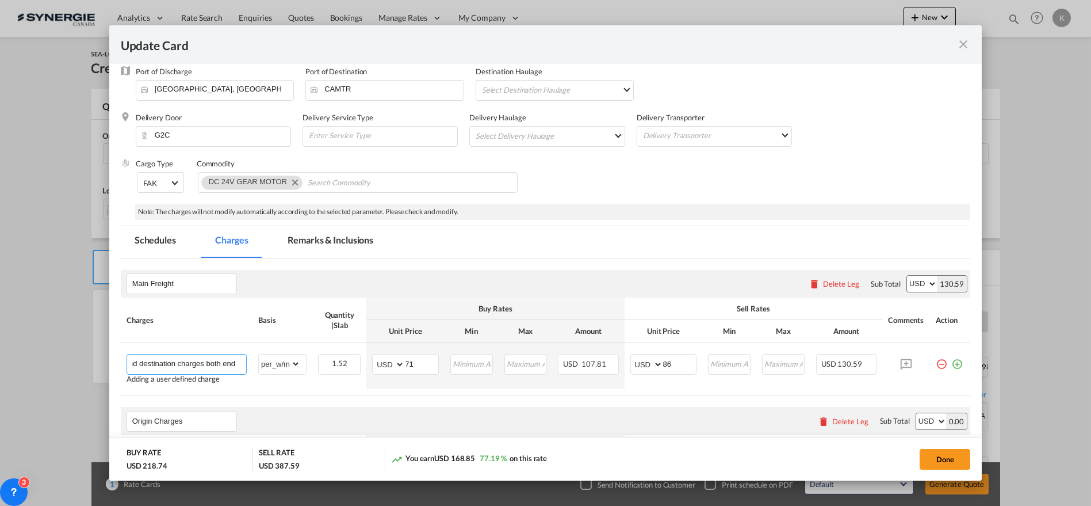
type input "Basic Ocean Freight (min 1 RT, general cargo, non DG) Subject to accept goods b…"
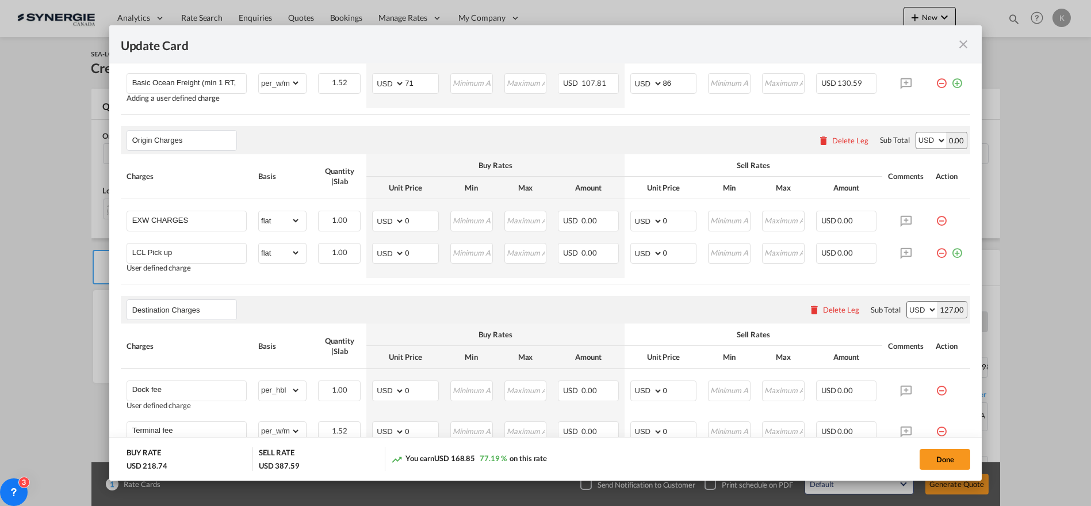
scroll to position [449, 0]
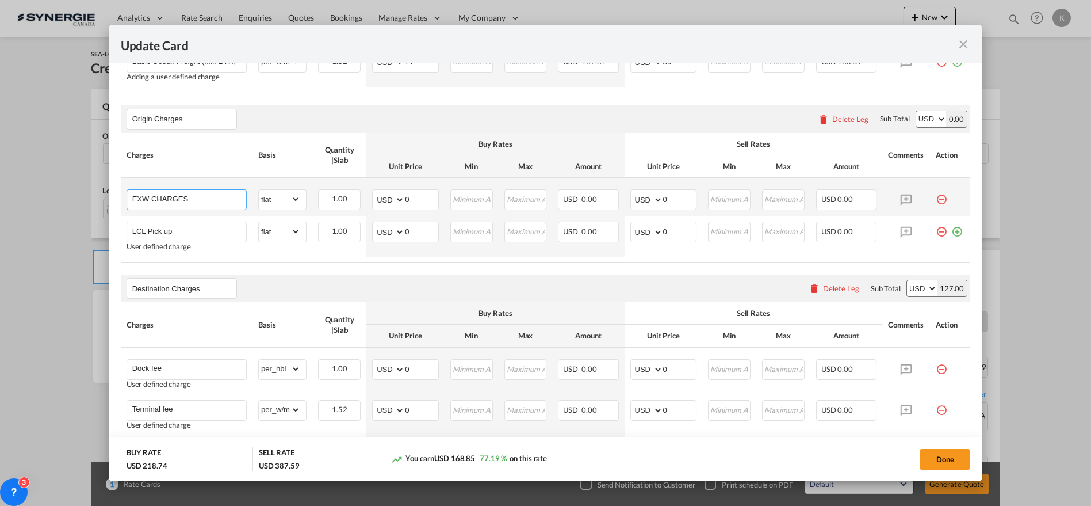
click at [195, 200] on input "EXW CHARGES" at bounding box center [189, 198] width 114 height 17
paste input "CFS charges"
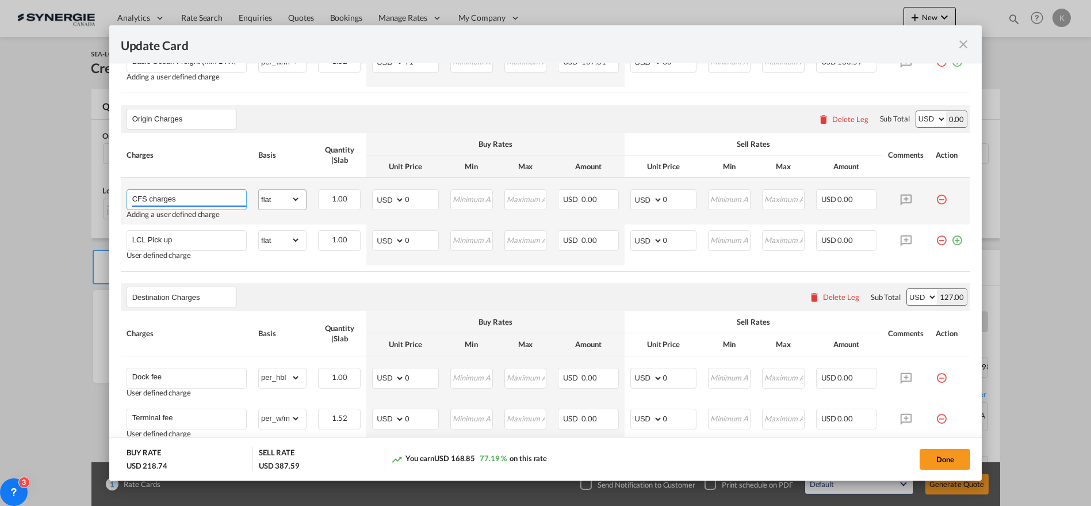
type input "CFS charges"
click at [287, 196] on select "gross_weight volumetric_weight per_shipment per_bl per_km per_hawb per_kg flat …" at bounding box center [279, 199] width 41 height 18
select select "per_cbm"
click at [259, 190] on select "gross_weight volumetric_weight per_shipment per_bl per_km per_hawb per_kg flat …" at bounding box center [279, 199] width 41 height 18
drag, startPoint x: 415, startPoint y: 188, endPoint x: 388, endPoint y: 191, distance: 26.7
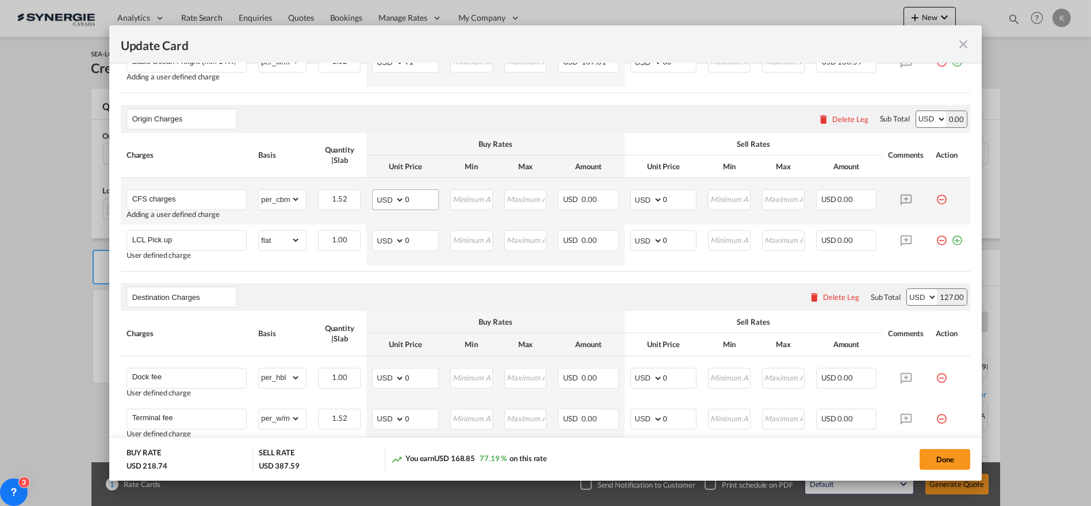
click at [388, 191] on td "AED AFN ALL AMD ANG AOA ARS AUD AWG AZN BAM BBD BDT BGN BHD BIF BMD BND BOB BRL…" at bounding box center [405, 201] width 78 height 47
drag, startPoint x: 416, startPoint y: 201, endPoint x: 391, endPoint y: 207, distance: 25.8
click at [391, 204] on md-input-container "AED AFN ALL AMD ANG AOA ARS AUD AWG AZN BAM BBD BDT BGN BHD BIF BMD BND BOB BRL…" at bounding box center [405, 199] width 67 height 21
type input "28"
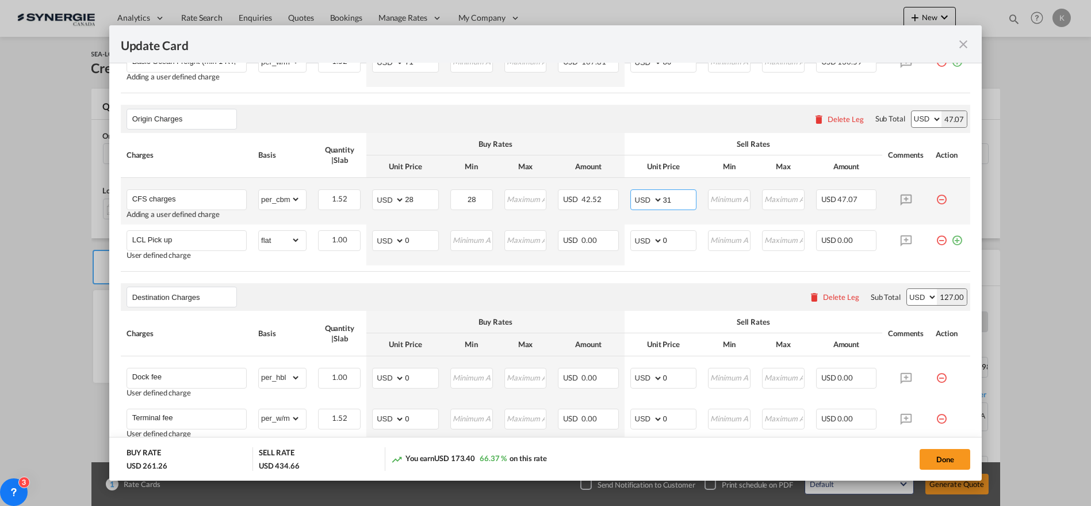
type input "31"
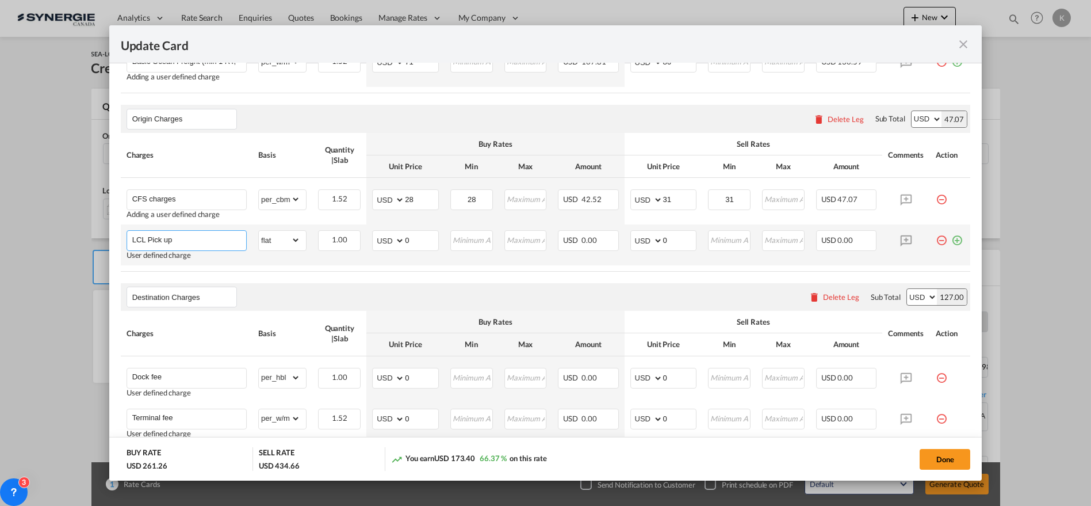
click at [158, 242] on input "LCL Pick up" at bounding box center [189, 239] width 114 height 17
paste input "Handling fee"
type input "Handling fee"
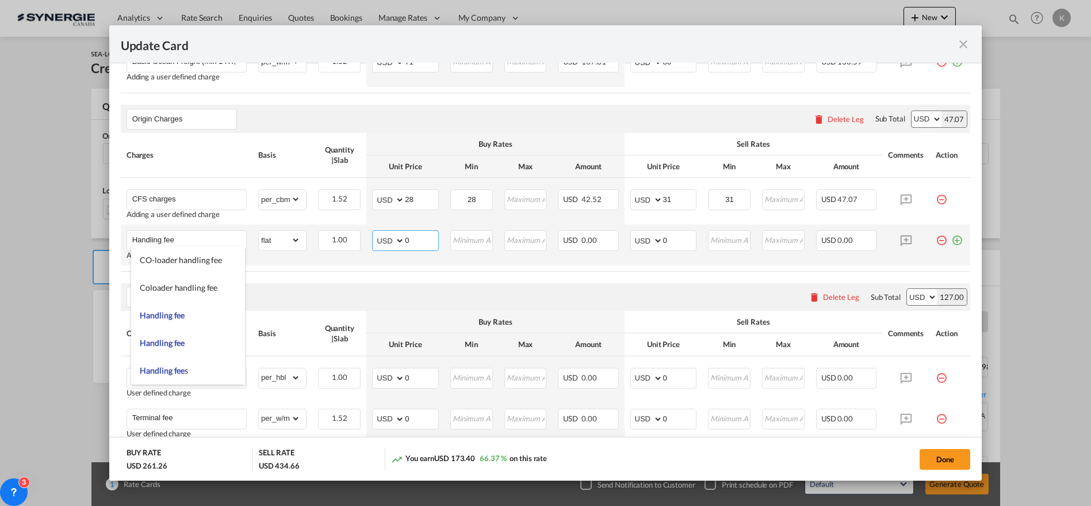
click at [385, 239] on select "AED AFN ALL AMD ANG AOA ARS AUD AWG AZN BAM BBD BDT BGN BHD BIF BMD BND [PERSON…" at bounding box center [390, 240] width 30 height 16
drag, startPoint x: 412, startPoint y: 234, endPoint x: 424, endPoint y: 242, distance: 14.0
click at [379, 234] on md-input-container "AED AFN ALL AMD ANG AOA ARS AUD AWG AZN BAM BBD BDT BGN BHD BIF BMD BND BOB BRL…" at bounding box center [405, 240] width 67 height 21
type input "45"
type input "50"
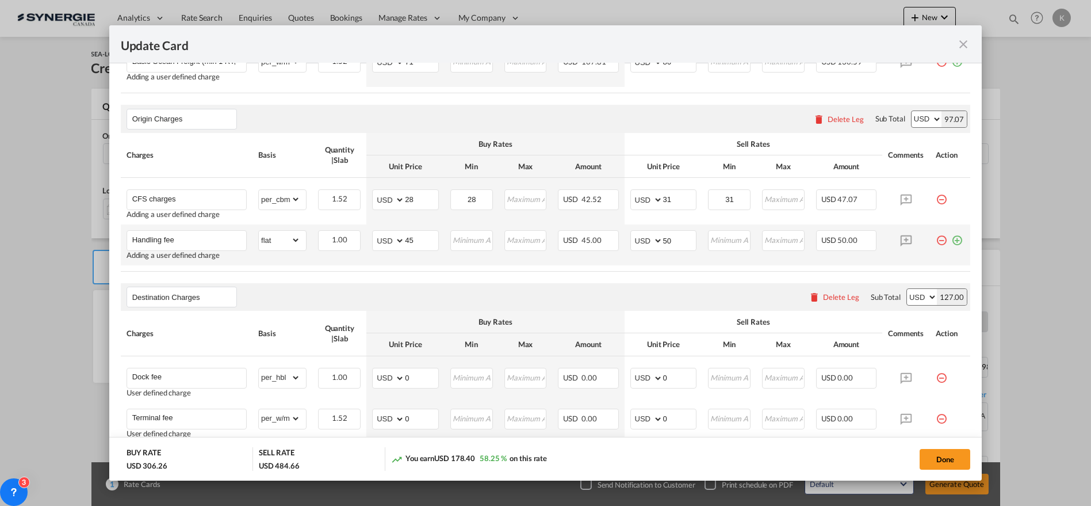
click at [951, 240] on md-icon "icon-plus-circle-outline green-400-fg" at bounding box center [957, 236] width 12 height 12
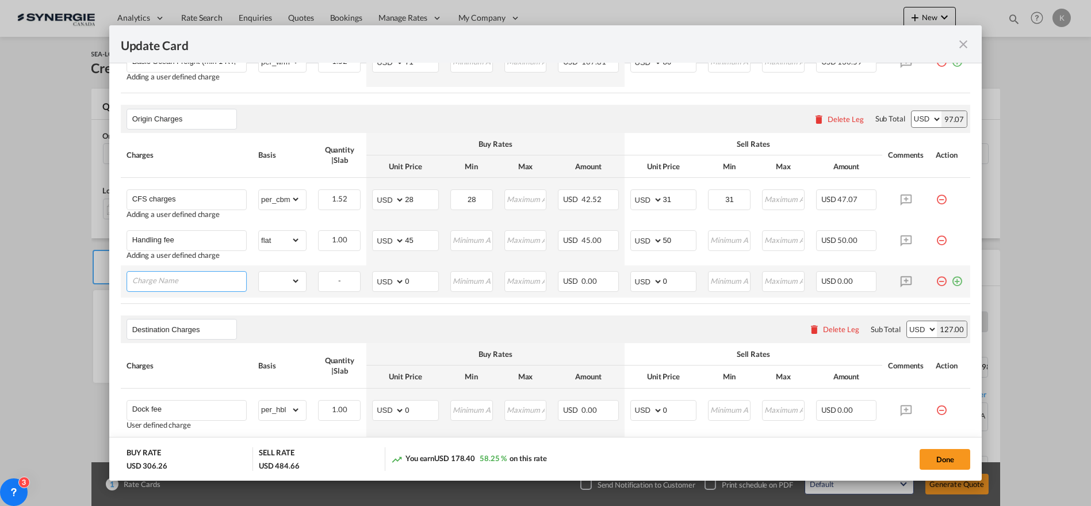
click at [201, 275] on input "Charge Name" at bounding box center [189, 280] width 114 height 17
paste input "Doc fee"
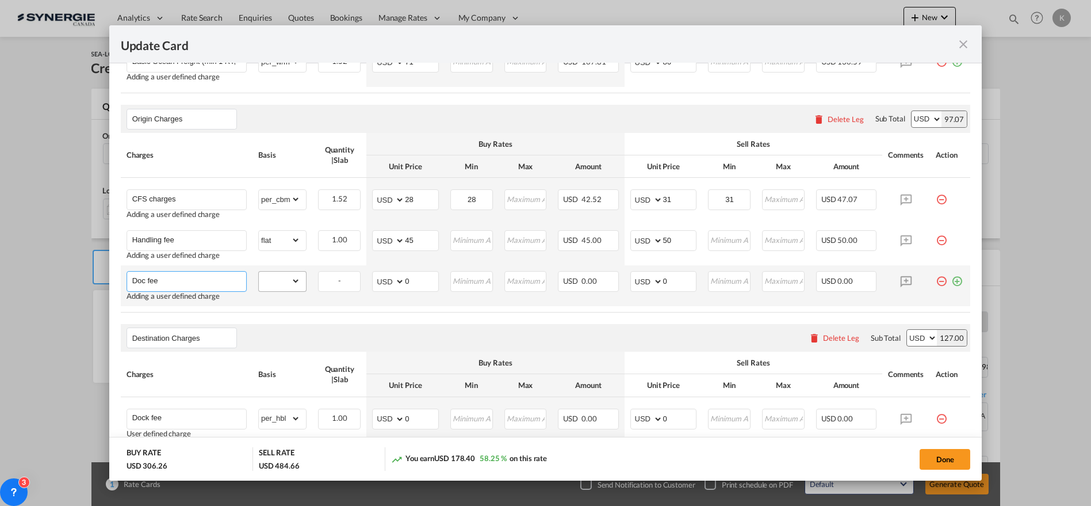
type input "Doc fee"
click at [271, 284] on select "gross_weight volumetric_weight per_shipment per_bl per_km per_hawb per_kg flat …" at bounding box center [279, 281] width 41 height 18
select select "per_bl"
click at [259, 272] on select "gross_weight volumetric_weight per_shipment per_bl per_km per_hawb per_kg flat …" at bounding box center [279, 281] width 41 height 18
click at [392, 281] on md-input-container "AED AFN ALL AMD ANG AOA ARS AUD AWG AZN BAM BBD BDT BGN BHD BIF BMD BND BOB BRL…" at bounding box center [405, 281] width 67 height 21
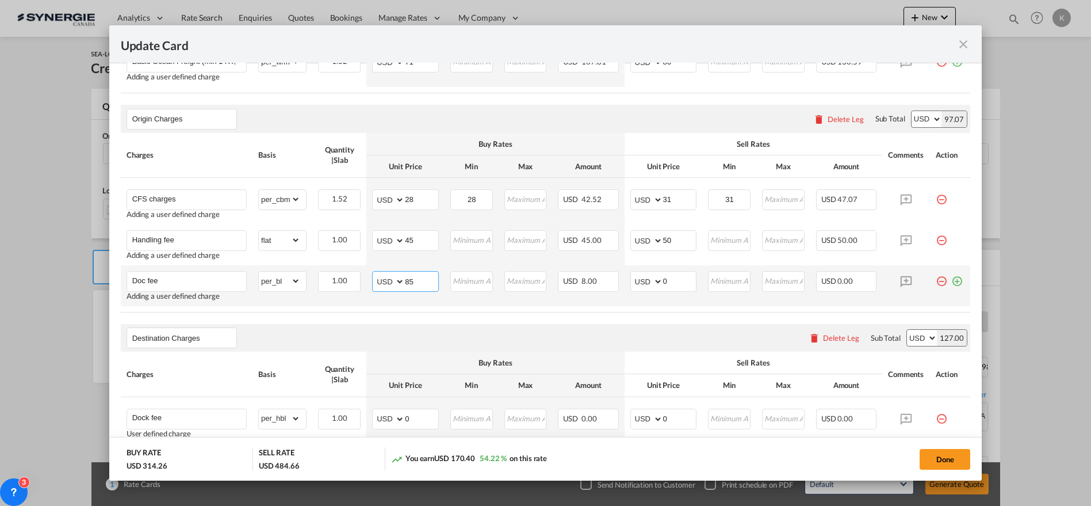
type input "85"
type input "94"
click at [951, 279] on md-icon "icon-plus-circle-outline green-400-fg" at bounding box center [957, 277] width 12 height 12
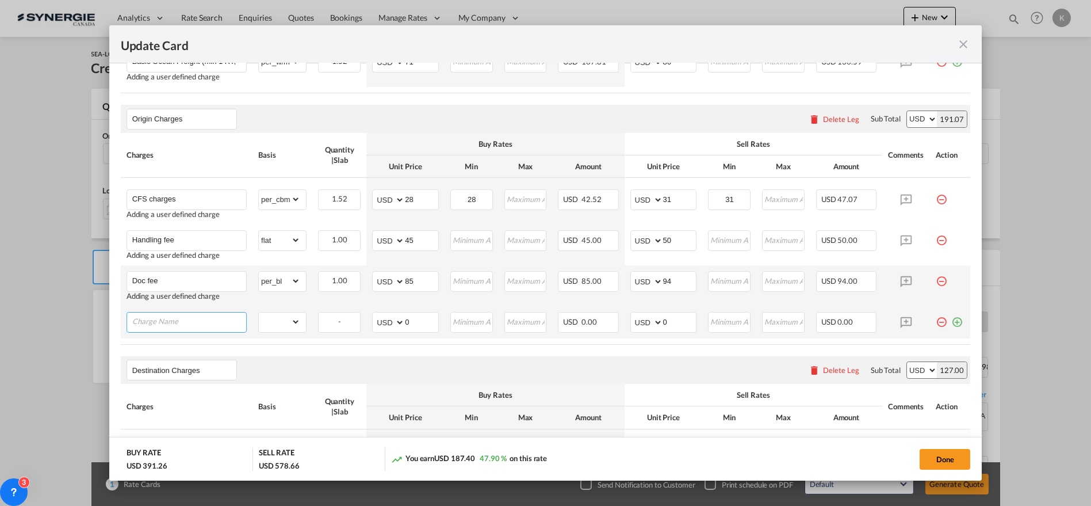
click at [212, 320] on input "Charge Name" at bounding box center [189, 320] width 114 height 17
paste input "VGM fee"
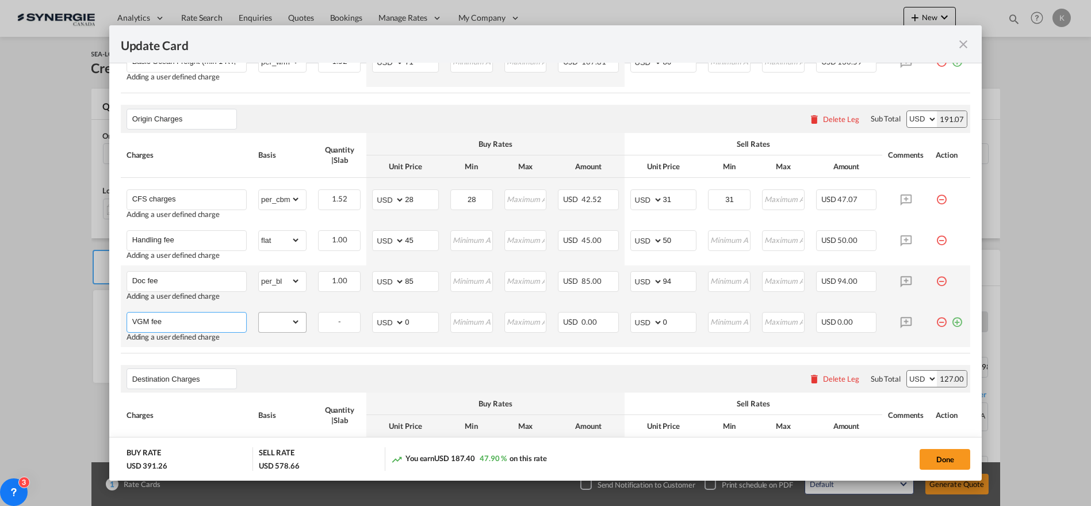
type input "VGM fee"
click at [274, 319] on select "gross_weight volumetric_weight per_shipment per_bl per_km per_hawb per_kg flat …" at bounding box center [279, 321] width 41 height 18
select select "per_bl"
click at [259, 312] on select "gross_weight volumetric_weight per_shipment per_bl per_km per_hawb per_kg flat …" at bounding box center [279, 321] width 41 height 18
drag, startPoint x: 407, startPoint y: 319, endPoint x: 392, endPoint y: 322, distance: 14.6
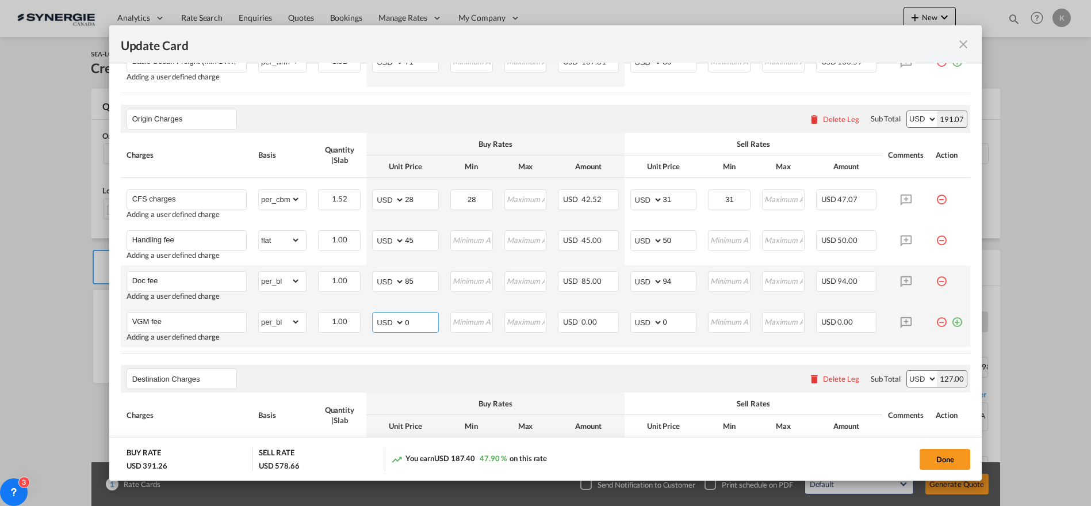
click at [392, 322] on md-input-container "AED AFN ALL AMD ANG AOA ARS AUD AWG AZN BAM BBD BDT BGN BHD BIF BMD BND BOB BRL…" at bounding box center [405, 322] width 67 height 21
type input "20"
type input "22"
drag, startPoint x: 946, startPoint y: 320, endPoint x: 640, endPoint y: 333, distance: 305.7
click at [951, 320] on md-icon "icon-plus-circle-outline green-400-fg" at bounding box center [957, 318] width 12 height 12
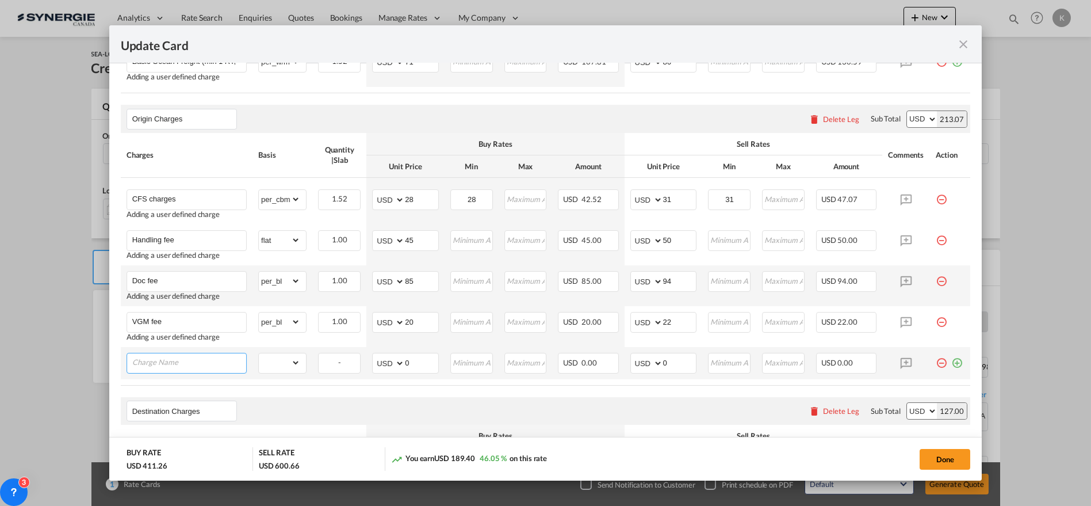
click at [195, 360] on input "Charge Name" at bounding box center [189, 361] width 114 height 17
paste input "EMF"
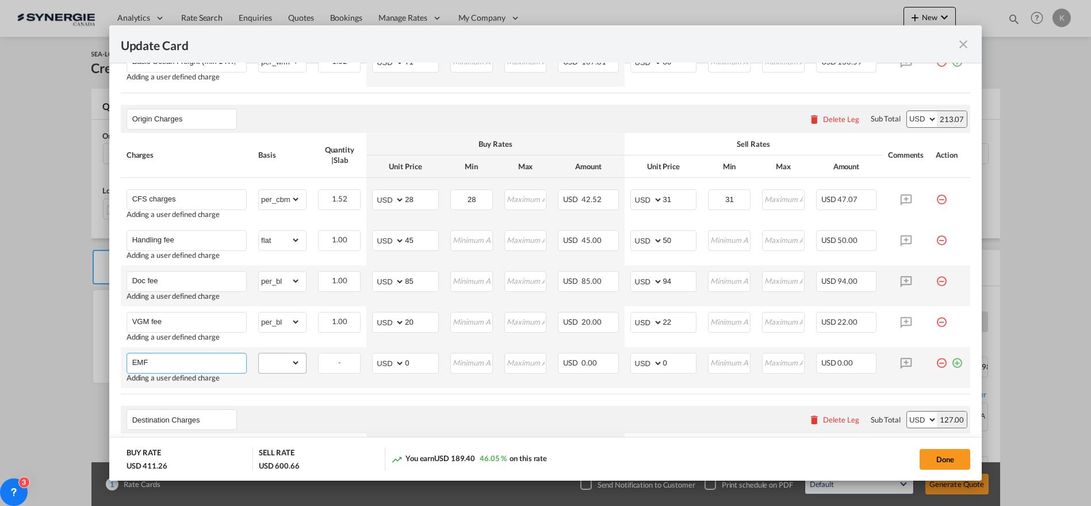
type input "EMF"
drag, startPoint x: 266, startPoint y: 360, endPoint x: 271, endPoint y: 353, distance: 7.8
click at [266, 360] on select "gross_weight volumetric_weight per_shipment per_bl per_km per_hawb per_kg flat …" at bounding box center [279, 362] width 41 height 18
select select "per_bl"
click at [259, 353] on select "gross_weight volumetric_weight per_shipment per_bl per_km per_hawb per_kg flat …" at bounding box center [279, 362] width 41 height 18
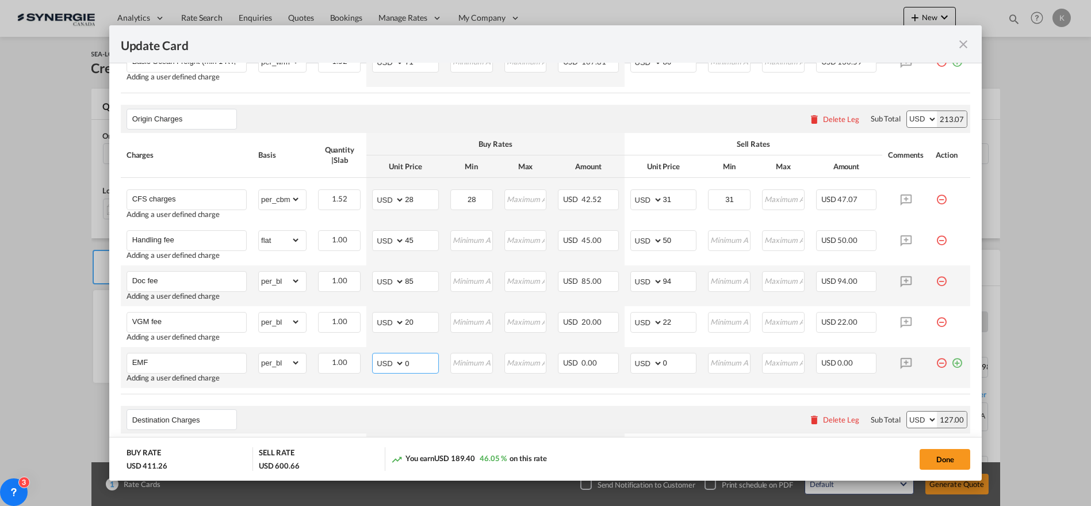
drag, startPoint x: 414, startPoint y: 359, endPoint x: 388, endPoint y: 364, distance: 26.9
click at [388, 364] on md-input-container "AED AFN ALL AMD ANG AOA ARS AUD AWG AZN BAM BBD BDT BGN BHD BIF BMD BND BOB BRL…" at bounding box center [405, 363] width 67 height 21
type input "2"
type input "35"
type input "39"
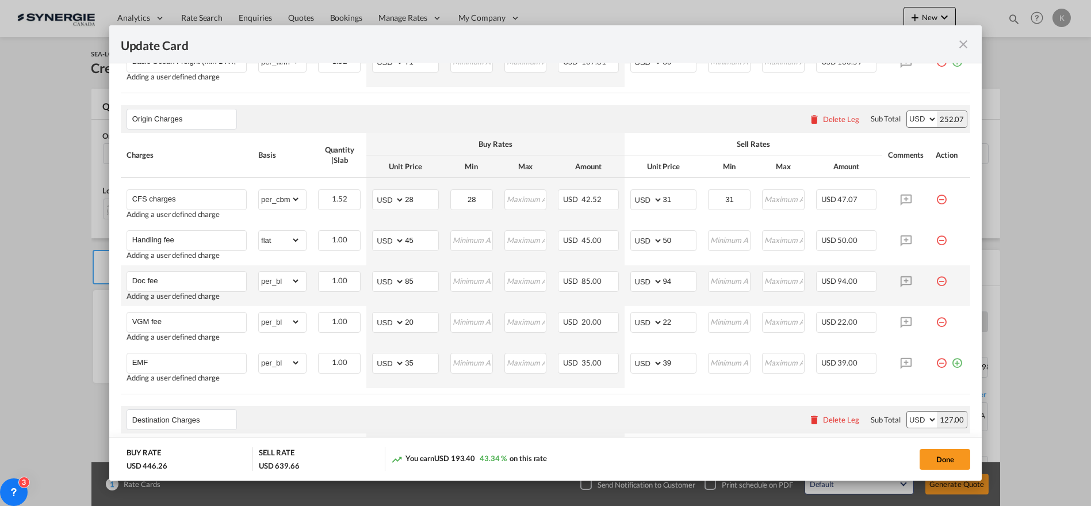
scroll to position [624, 0]
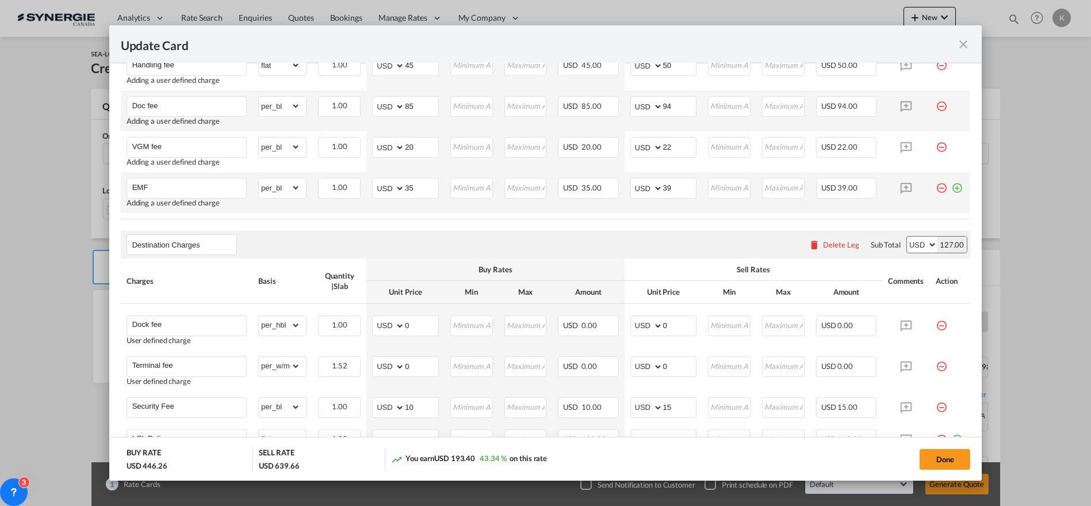
click at [951, 188] on md-icon "icon-plus-circle-outline green-400-fg" at bounding box center [957, 184] width 12 height 12
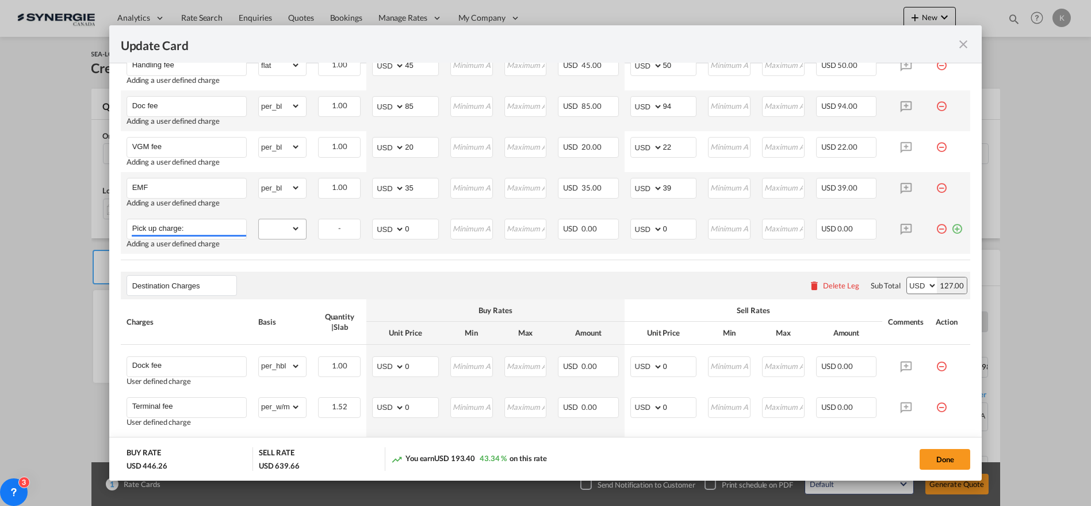
type input "Pick up charge:"
click at [284, 229] on select "gross_weight volumetric_weight per_shipment per_bl per_km per_hawb per_kg flat …" at bounding box center [279, 228] width 41 height 18
select select "per_cbm"
click at [259, 219] on select "gross_weight volumetric_weight per_shipment per_bl per_km per_hawb per_kg flat …" at bounding box center [279, 228] width 41 height 18
drag, startPoint x: 404, startPoint y: 227, endPoint x: 385, endPoint y: 227, distance: 19.0
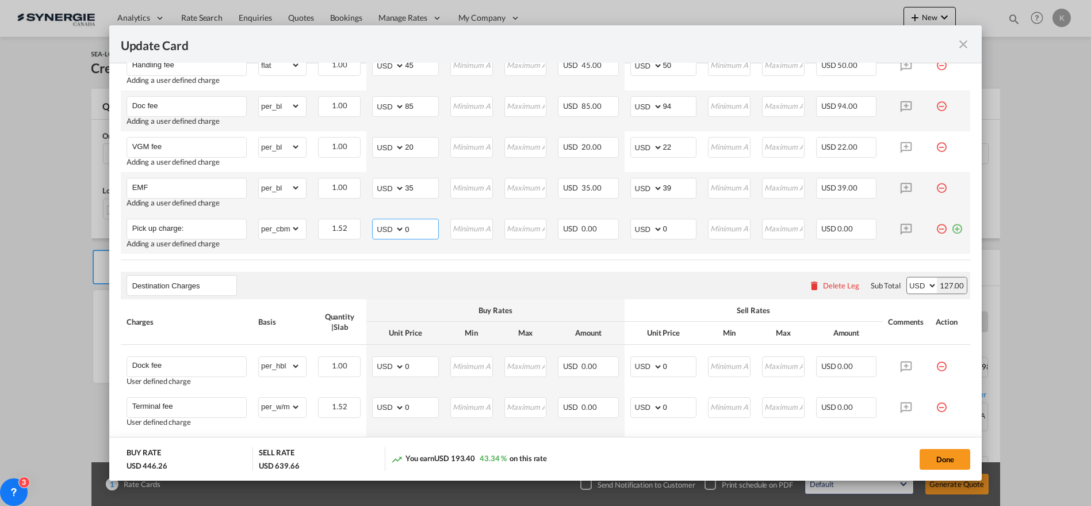
click at [385, 227] on md-input-container "AED AFN ALL AMD ANG AOA ARS AUD AWG AZN BAM BBD BDT BGN BHD BIF BMD BND BOB BRL…" at bounding box center [405, 229] width 67 height 21
type input "10"
type input "90"
type input "11"
type input "99"
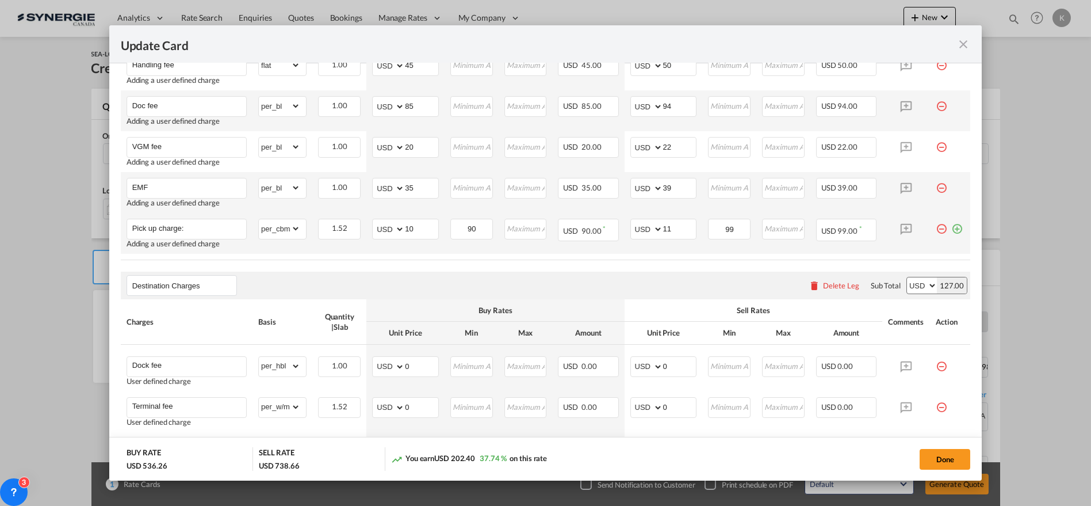
click at [951, 226] on md-icon "icon-plus-circle-outline green-400-fg" at bounding box center [957, 225] width 12 height 12
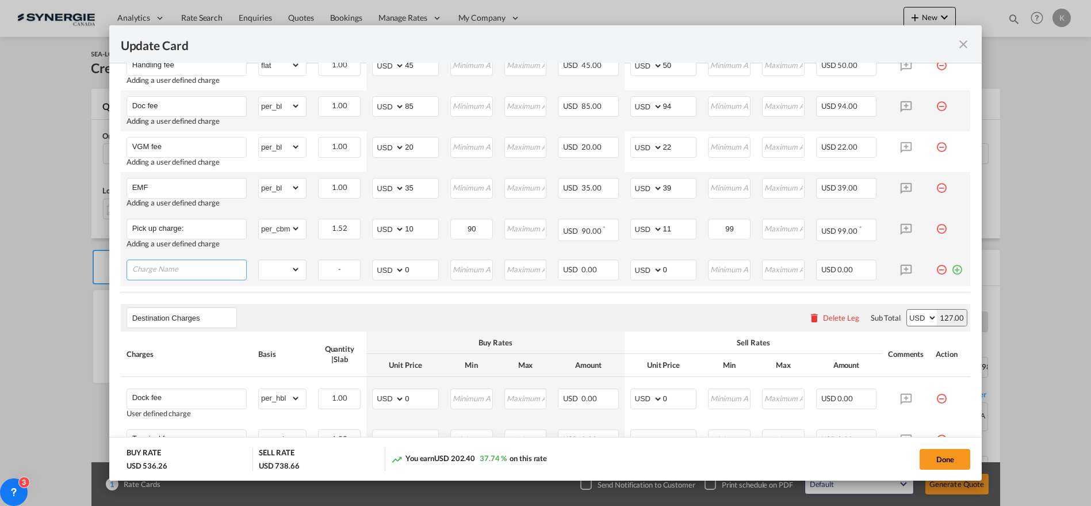
click at [181, 269] on input "Charge Name" at bounding box center [189, 268] width 114 height 17
paste input "Gate charge"
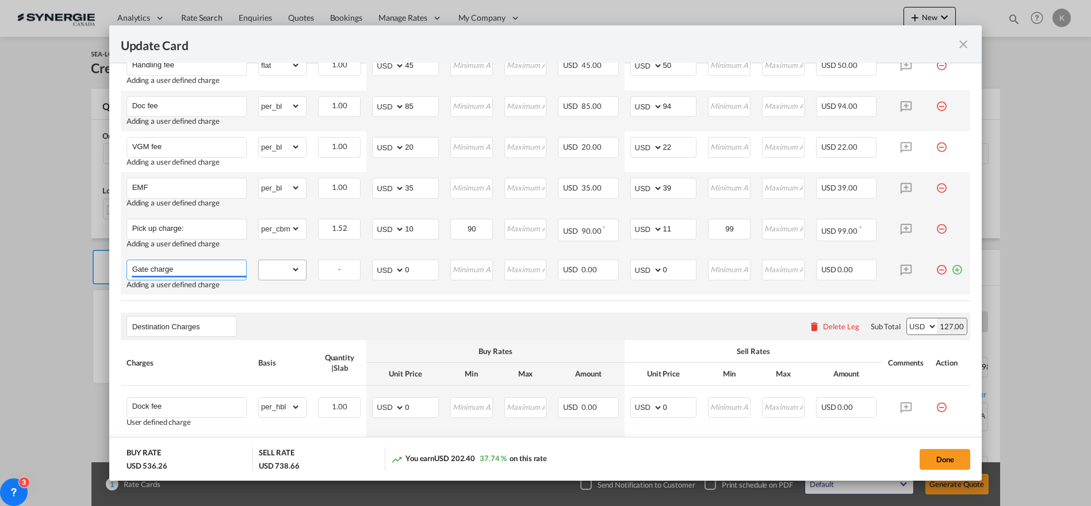
type input "Gate charge"
click at [276, 269] on select "gross_weight volumetric_weight per_shipment per_bl per_km per_hawb per_kg flat …" at bounding box center [279, 269] width 41 height 18
select select "per_shipment"
click at [259, 260] on select "gross_weight volumetric_weight per_shipment per_bl per_km per_hawb per_kg flat …" at bounding box center [279, 269] width 41 height 18
drag, startPoint x: 419, startPoint y: 267, endPoint x: 395, endPoint y: 267, distance: 24.2
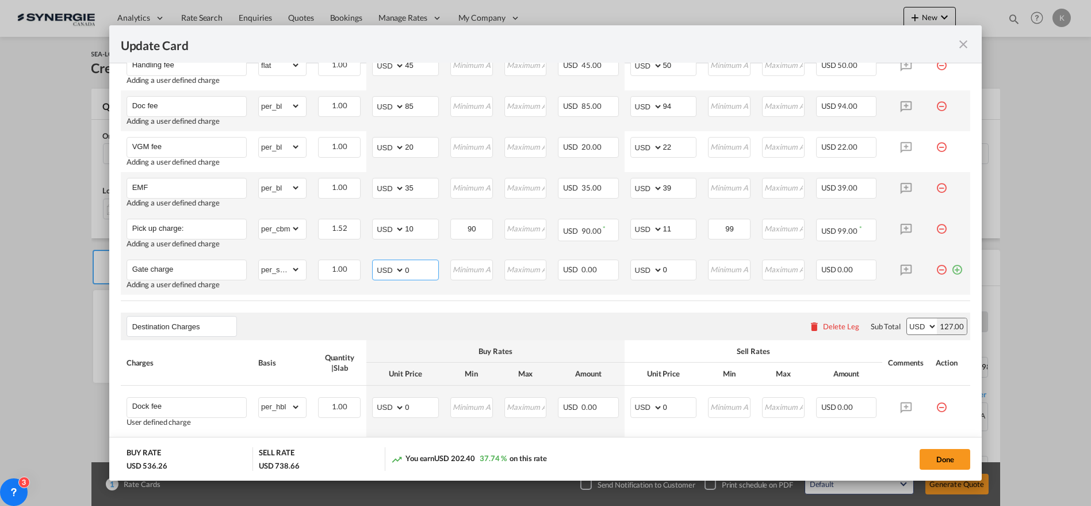
click at [395, 267] on md-input-container "AED AFN ALL AMD ANG AOA ARS AUD AWG AZN BAM BBD BDT BGN BHD BIF BMD BND BOB BRL…" at bounding box center [405, 269] width 67 height 21
type input "66"
type input "73"
click at [951, 265] on md-icon "icon-plus-circle-outline green-400-fg" at bounding box center [957, 265] width 12 height 12
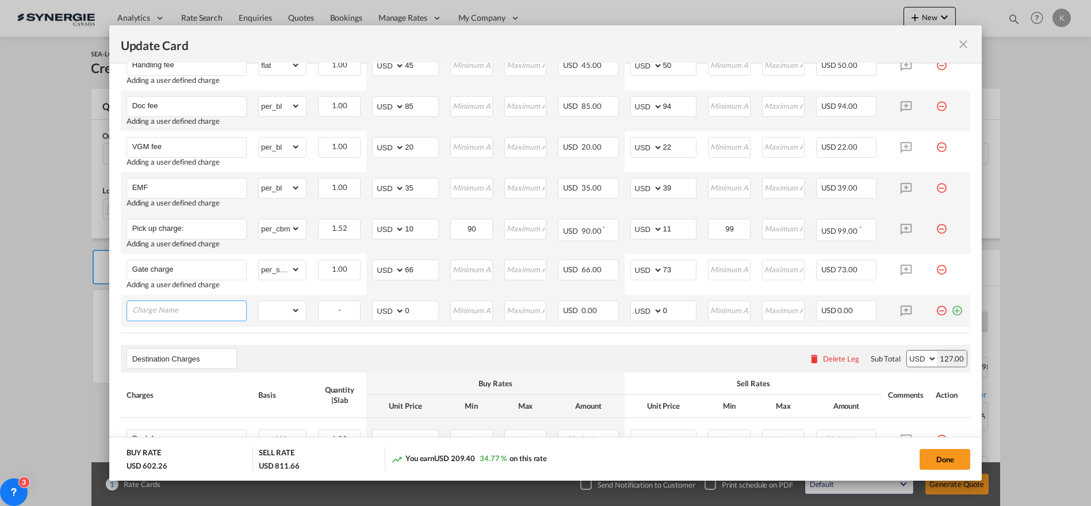
paste input "Export Customs declaration"
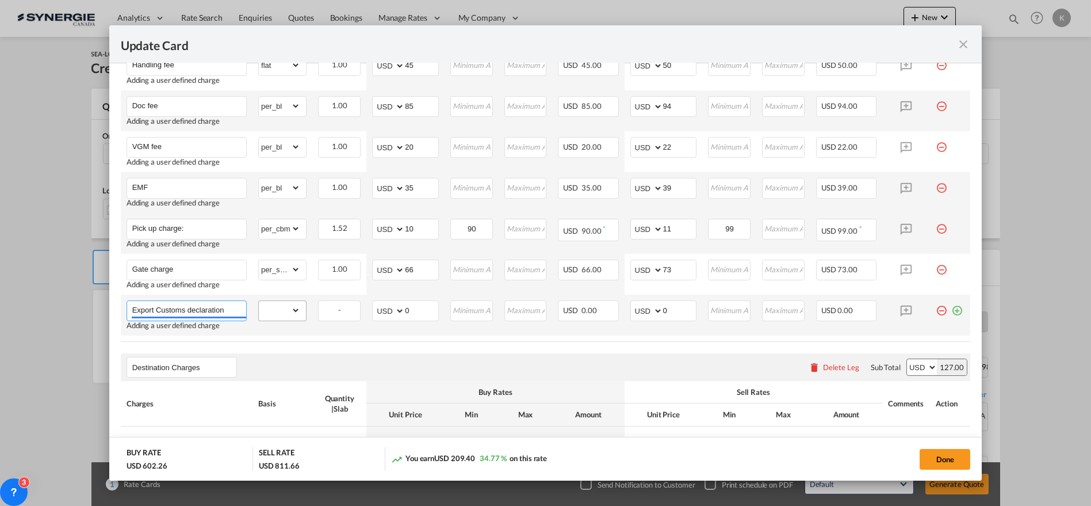
type input "Export Customs declaration"
click at [275, 314] on select "gross_weight volumetric_weight per_shipment per_bl per_km per_hawb per_kg flat …" at bounding box center [279, 310] width 41 height 18
select select "per_shipment"
click at [259, 301] on select "gross_weight volumetric_weight per_shipment per_bl per_km per_hawb per_kg flat …" at bounding box center [279, 310] width 41 height 18
drag, startPoint x: 411, startPoint y: 308, endPoint x: 384, endPoint y: 313, distance: 27.5
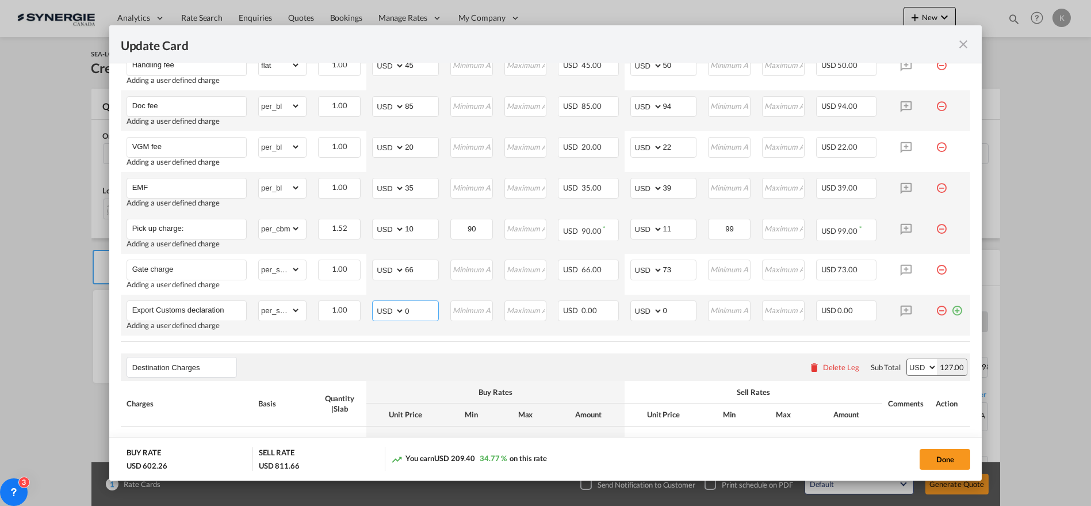
click at [384, 307] on md-input-container "AED AFN ALL AMD ANG AOA ARS AUD AWG AZN BAM BBD BDT BGN BHD BIF BMD BND BOB BRL…" at bounding box center [405, 310] width 67 height 21
type input "20"
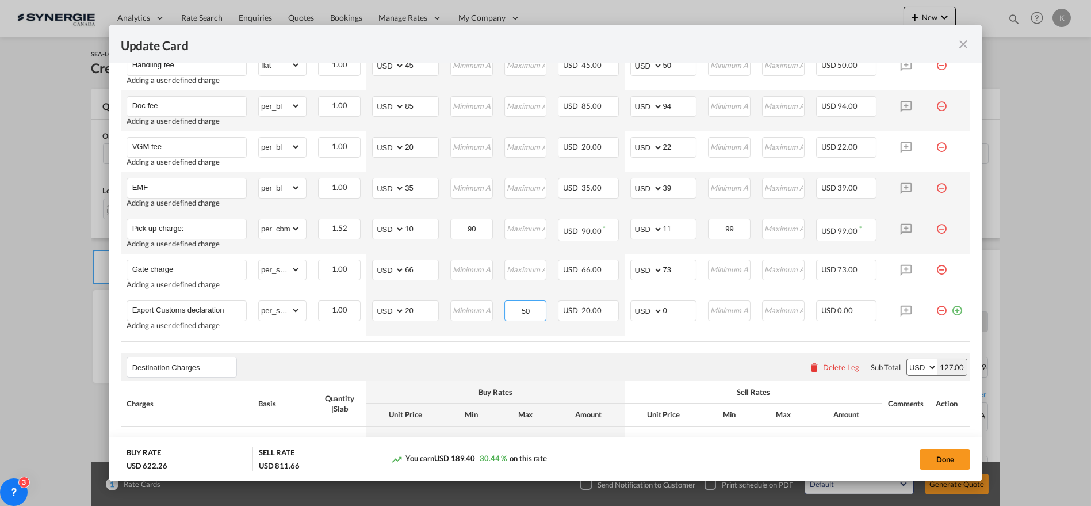
type input "50"
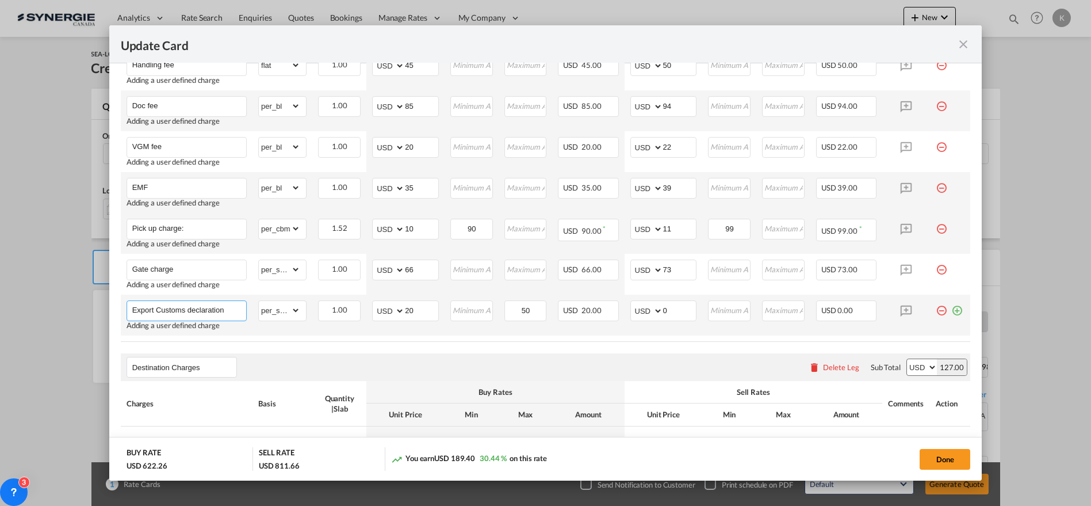
drag, startPoint x: 210, startPoint y: 308, endPoint x: 232, endPoint y: 306, distance: 22.5
click at [210, 308] on input "Export Customs declaration" at bounding box center [189, 309] width 114 height 17
click at [234, 306] on input "Export Customs declaration" at bounding box center [189, 309] width 114 height 17
paste input "+ 0.0"
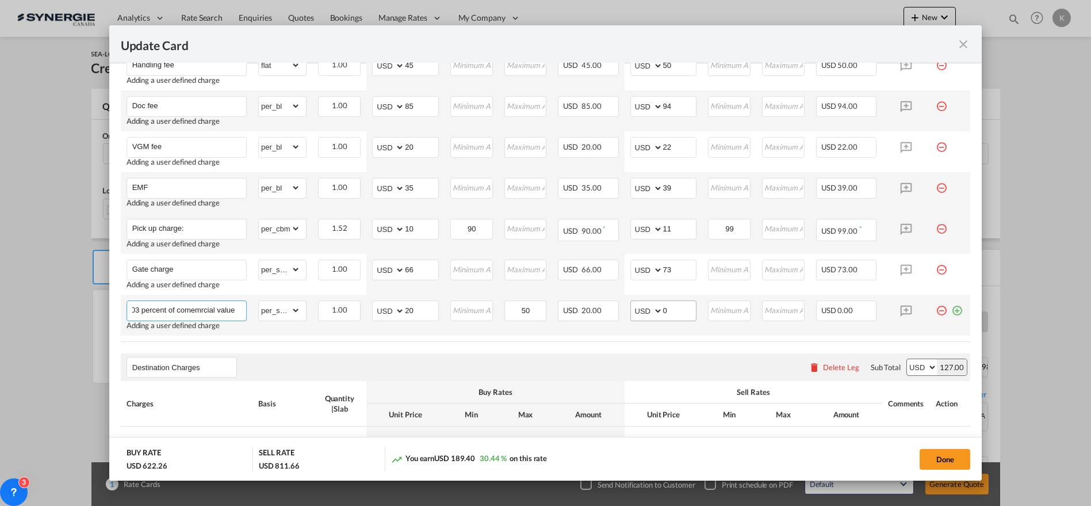
type input "Export Customs declaration + 0.03 percent of comemrcial value"
drag, startPoint x: 667, startPoint y: 308, endPoint x: 629, endPoint y: 315, distance: 38.6
click at [630, 315] on md-input-container "AED AFN ALL AMD ANG AOA ARS AUD AWG AZN BAM BBD BDT BGN BHD BIF BMD BND BOB BRL…" at bounding box center [663, 310] width 67 height 21
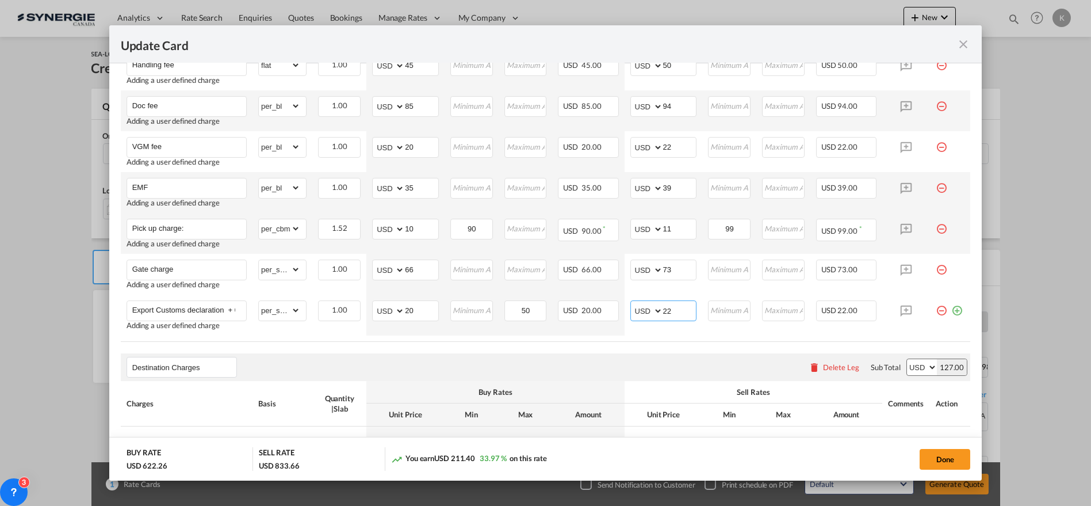
type input "22"
type input "55"
drag, startPoint x: 946, startPoint y: 309, endPoint x: 549, endPoint y: 331, distance: 398.1
click at [951, 309] on md-icon "icon-plus-circle-outline green-400-fg" at bounding box center [957, 306] width 12 height 12
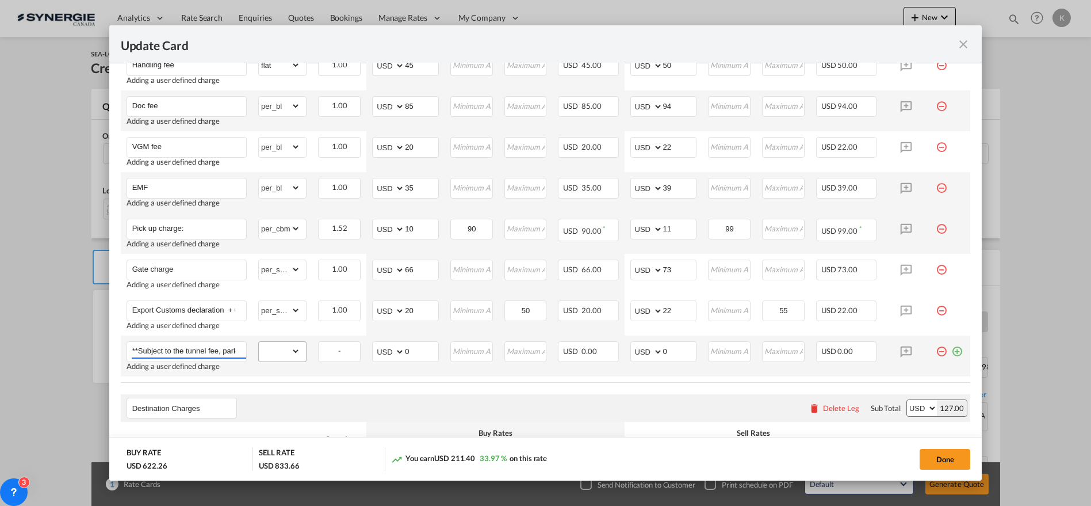
scroll to position [0, 132]
type input "**Subject to the tunnel fee, parking fee & gate charge at shpr’s building"
click at [274, 356] on select "gross_weight volumetric_weight per_shipment per_bl per_km per_hawb per_kg flat …" at bounding box center [279, 351] width 41 height 18
select select "per_shipment"
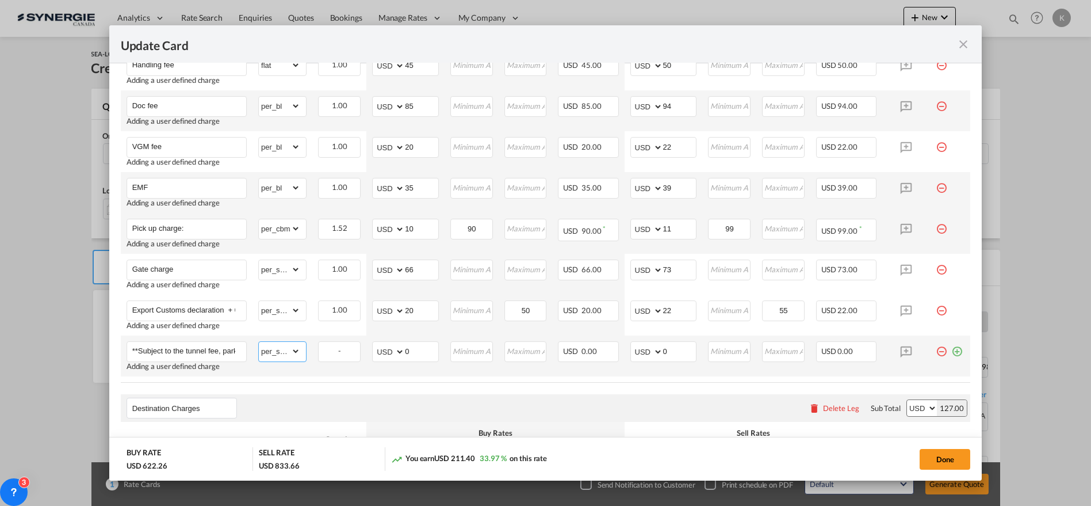
click at [259, 342] on select "gross_weight volumetric_weight per_shipment per_bl per_km per_hawb per_kg flat …" at bounding box center [279, 351] width 41 height 18
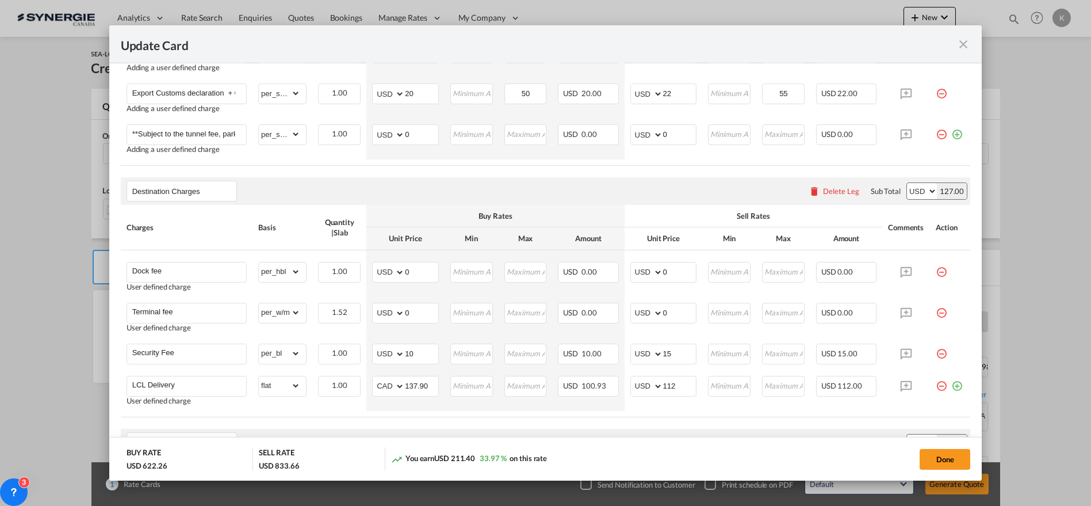
scroll to position [854, 0]
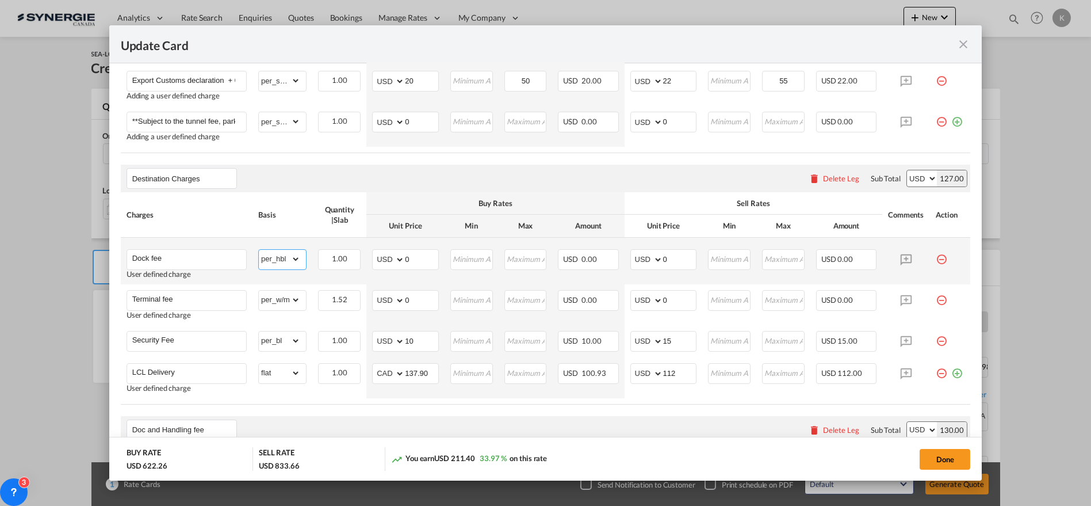
click at [277, 261] on select "gross_weight volumetric_weight per_shipment per_bl per_km per_hawb per_kg flat …" at bounding box center [279, 259] width 41 height 18
click at [259, 250] on select "gross_weight volumetric_weight per_shipment per_bl per_km per_hawb per_kg flat …" at bounding box center [279, 259] width 41 height 18
click at [286, 259] on select "gross_weight volumetric_weight per_shipment per_bl per_km per_hawb per_kg flat …" at bounding box center [279, 259] width 41 height 18
select select "per_kg"
click at [259, 250] on select "gross_weight volumetric_weight per_shipment per_bl per_km per_hawb per_kg flat …" at bounding box center [279, 259] width 41 height 18
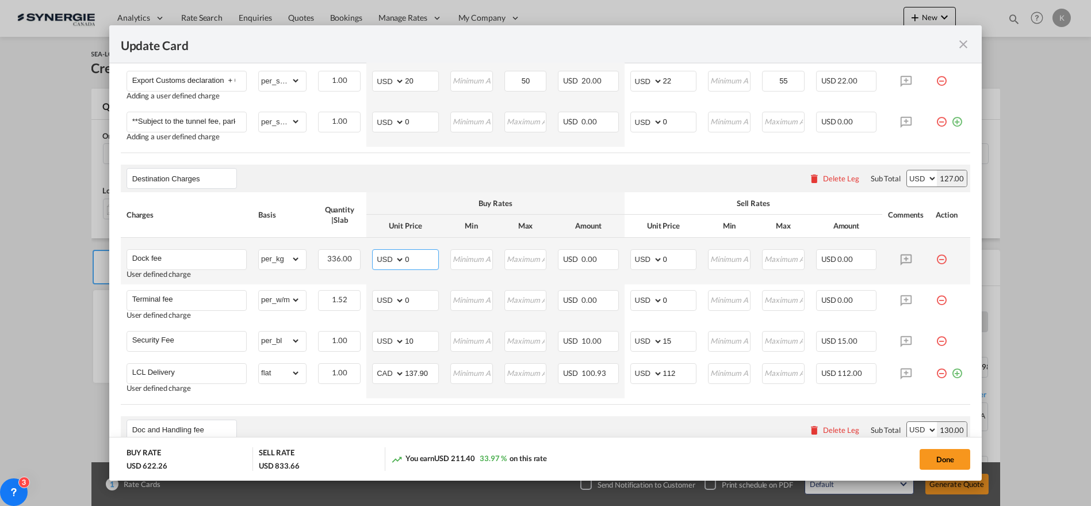
drag, startPoint x: 413, startPoint y: 258, endPoint x: 381, endPoint y: 260, distance: 31.7
click at [382, 260] on md-input-container "AED AFN ALL AMD ANG AOA ARS AUD AWG AZN BAM BBD BDT BGN BHD BIF BMD BND BOB BRL…" at bounding box center [405, 259] width 67 height 21
type input "0.013"
type input "60"
type input "0.015"
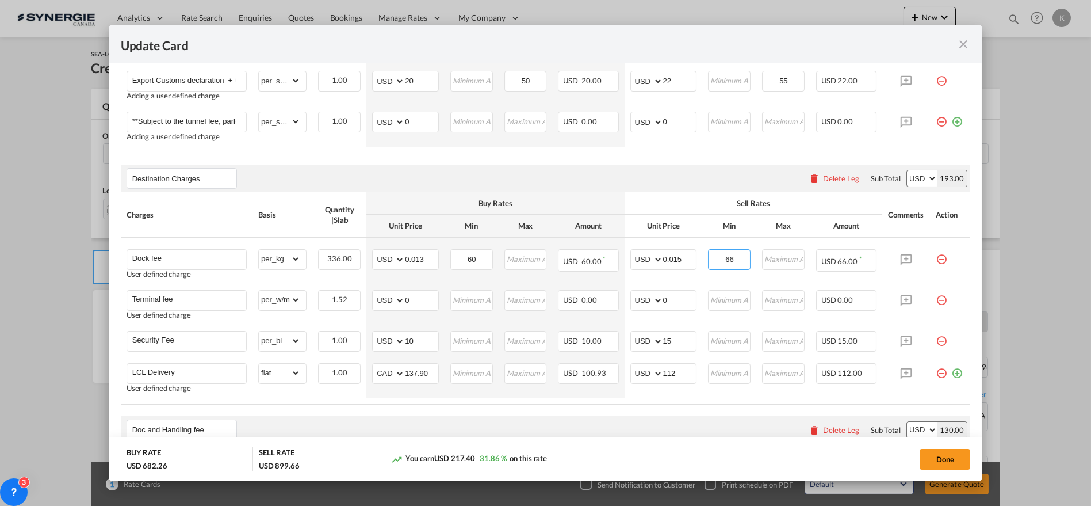
type input "66"
click at [936, 297] on md-icon "icon-minus-circle-outline red-400-fg pt-7" at bounding box center [942, 296] width 12 height 12
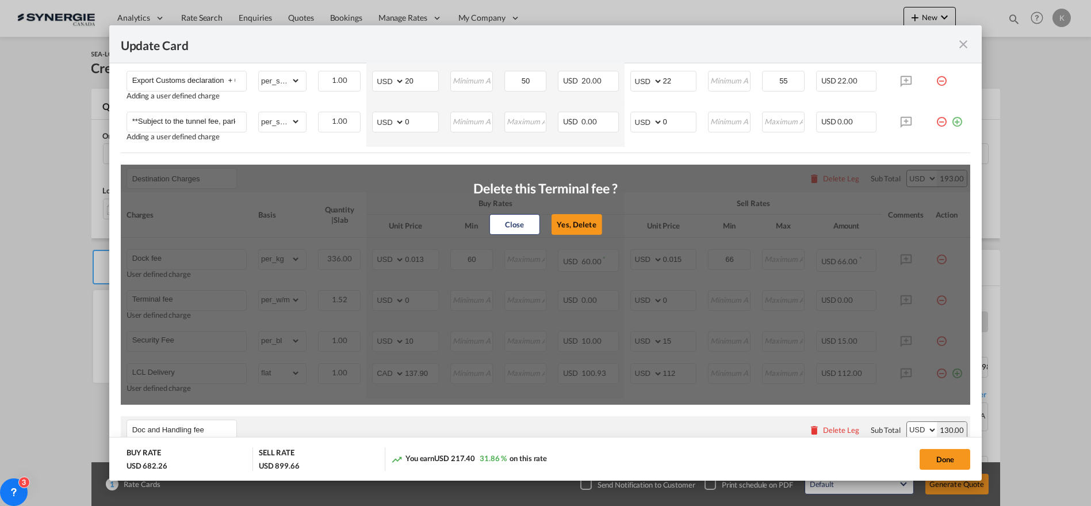
click at [571, 217] on button "Yes, Delete" at bounding box center [577, 224] width 51 height 21
type input "Security Fee"
select select "per_bl"
type input "10"
type input "15"
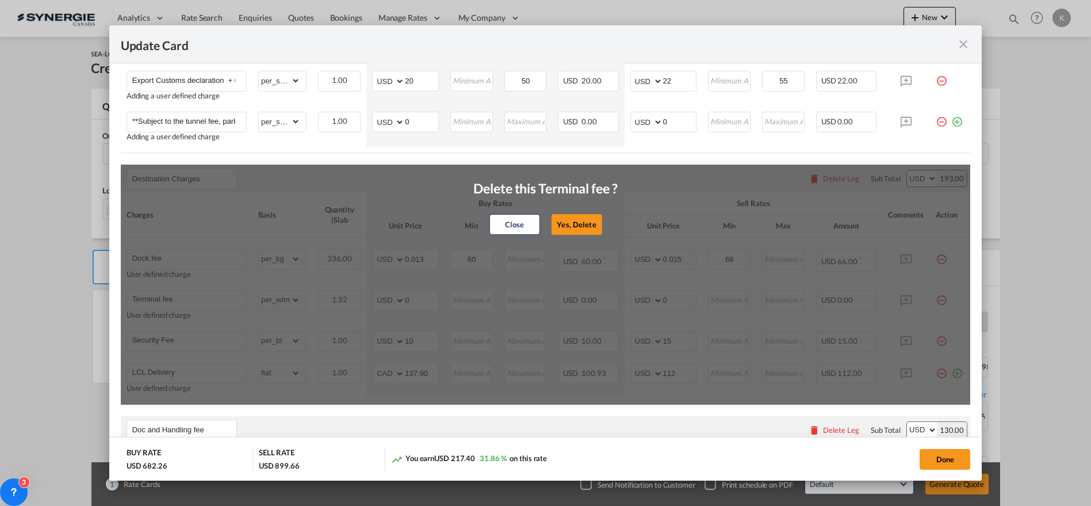
type input "LCL Delivery"
select select "flat"
select select "string:CAD"
type input "137.90"
type input "112"
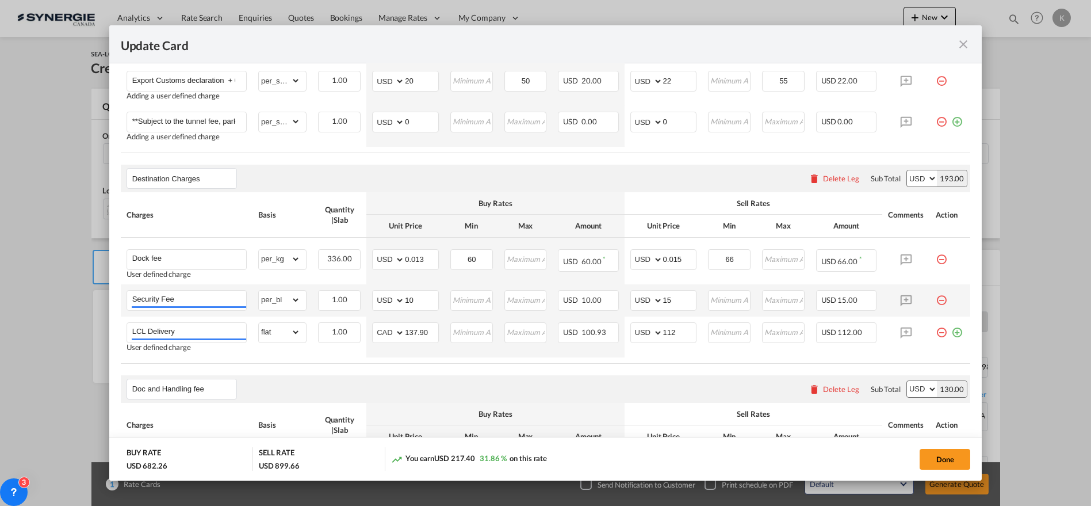
click at [936, 294] on md-icon "icon-minus-circle-outline red-400-fg pt-7" at bounding box center [942, 296] width 12 height 12
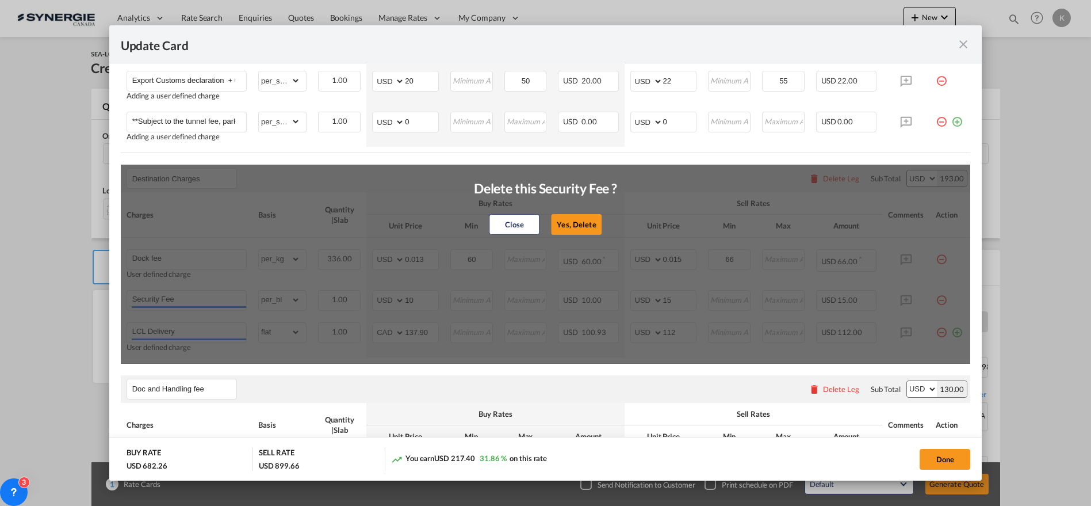
click at [552, 221] on button "Yes, Delete" at bounding box center [577, 224] width 51 height 21
type input "LCL Delivery"
select select "flat"
select select "string:CAD"
type input "137.90"
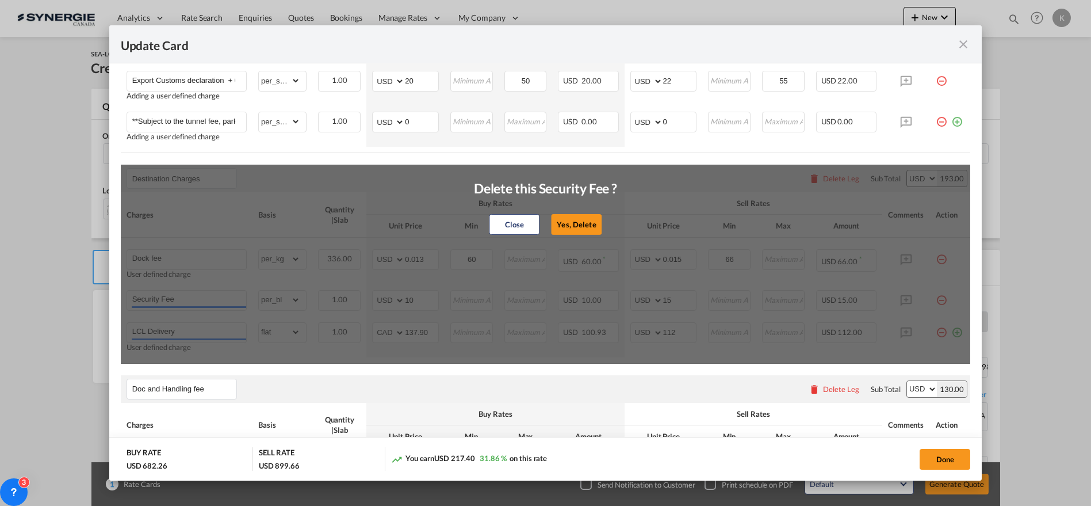
type input "112"
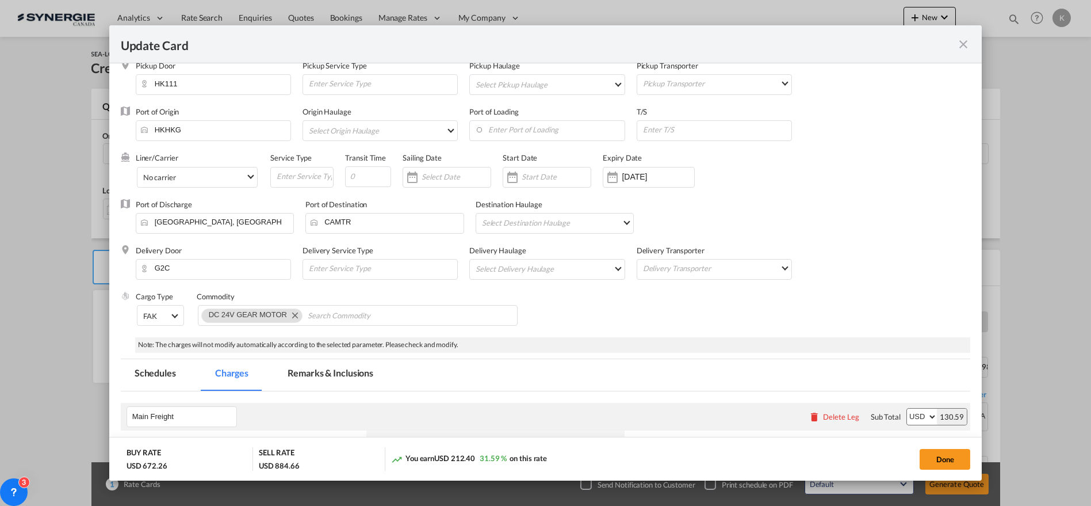
scroll to position [0, 0]
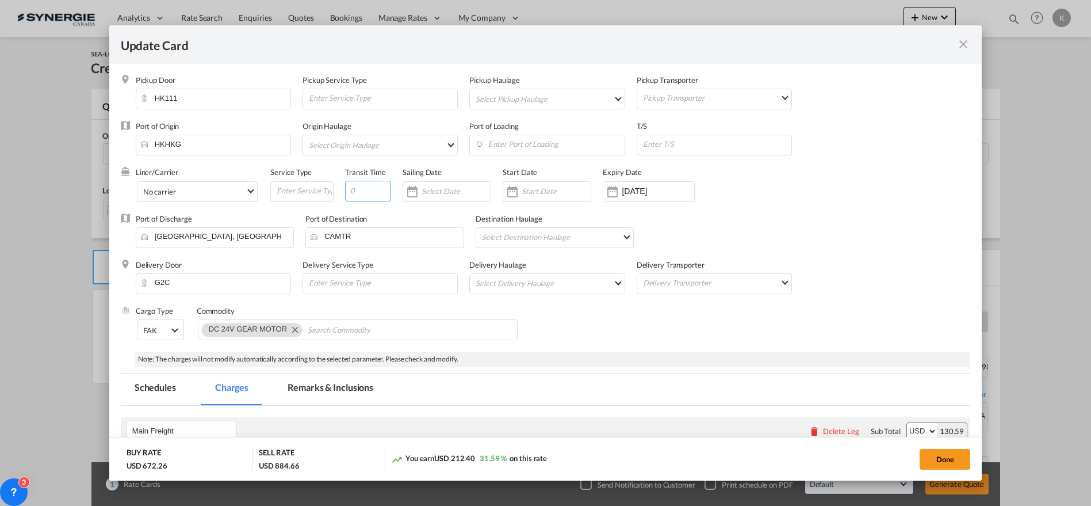
click at [355, 194] on input "Update Card Pickup ..." at bounding box center [368, 191] width 46 height 21
type input "31"
click at [306, 385] on md-tab-item "Remarks & Inclusions" at bounding box center [330, 389] width 113 height 32
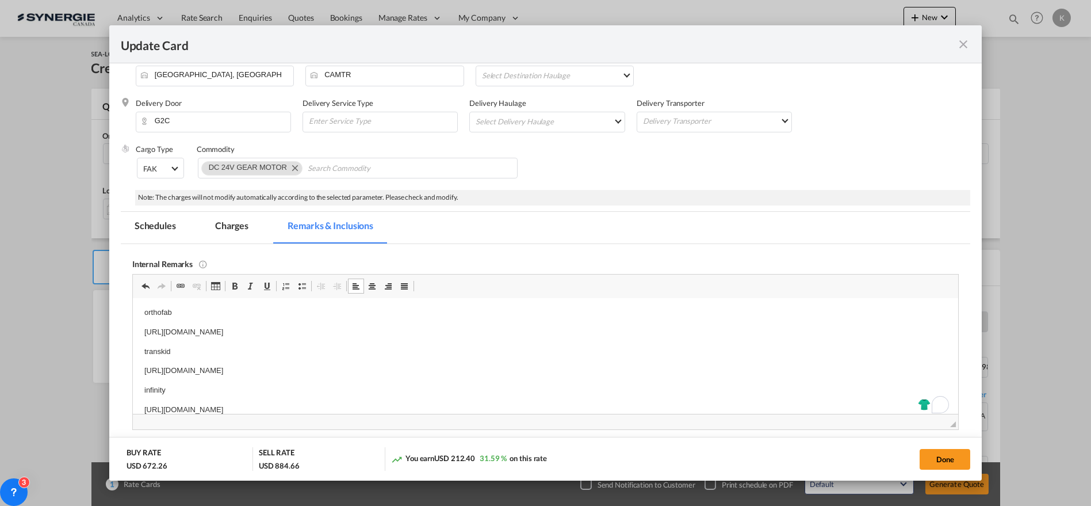
scroll to position [212, 0]
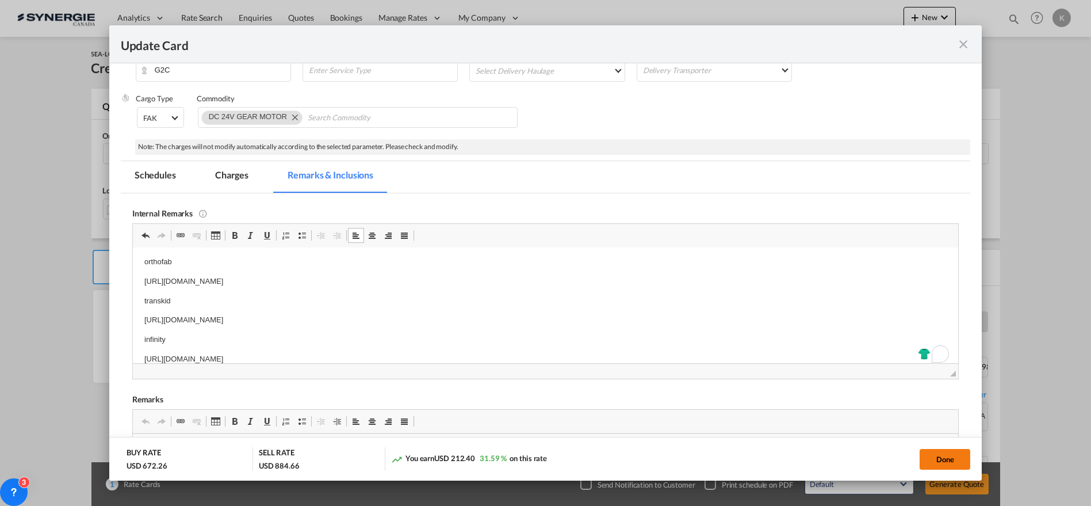
click at [942, 456] on button "Done" at bounding box center [945, 459] width 51 height 21
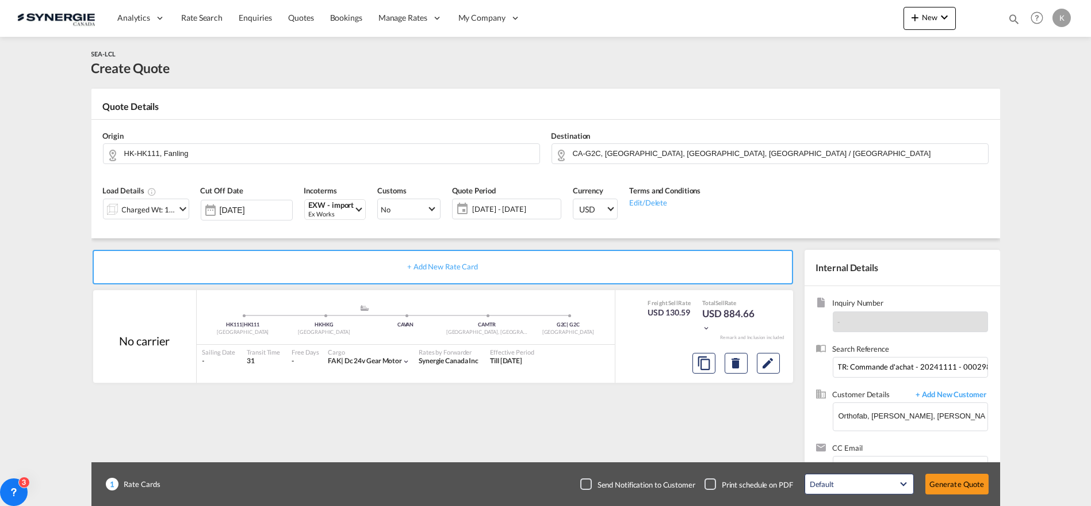
type input "20 Sep 2025"
type input "137.9"
click at [956, 480] on button "Generate Quote" at bounding box center [957, 483] width 63 height 21
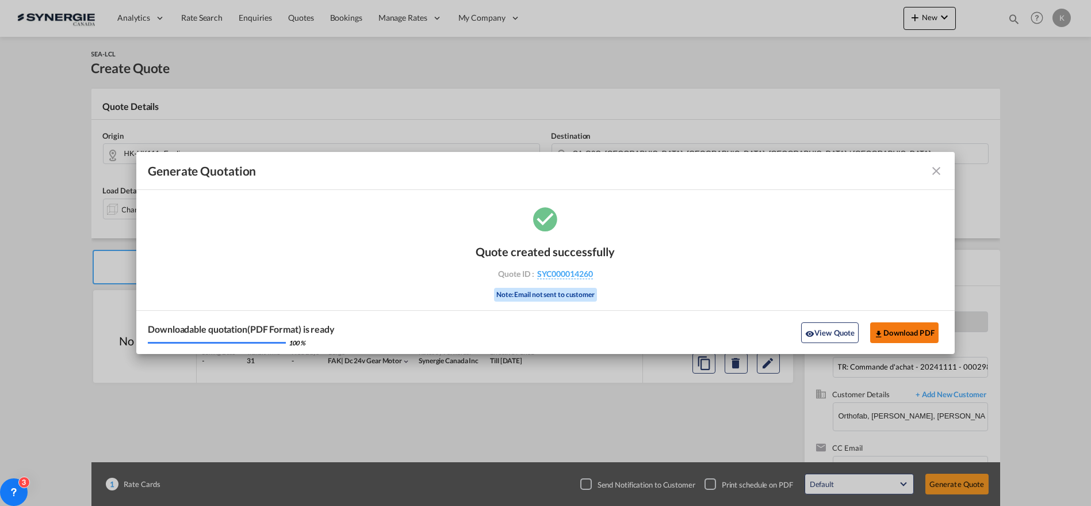
click at [897, 335] on button "Download PDF" at bounding box center [904, 332] width 68 height 21
click at [940, 166] on md-icon "icon-close fg-AAA8AD cursor m-0" at bounding box center [937, 171] width 14 height 14
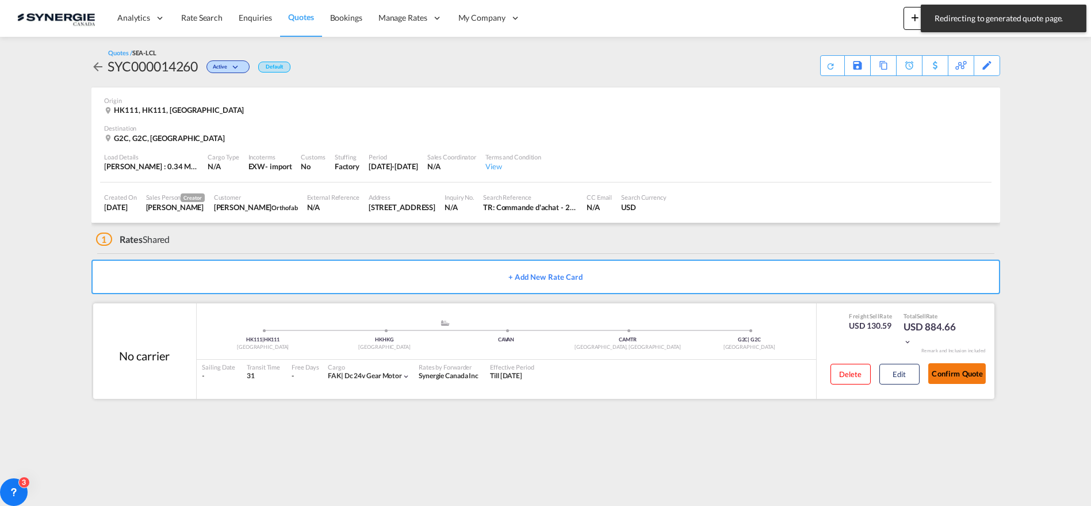
click at [954, 374] on button "Confirm Quote" at bounding box center [957, 373] width 58 height 21
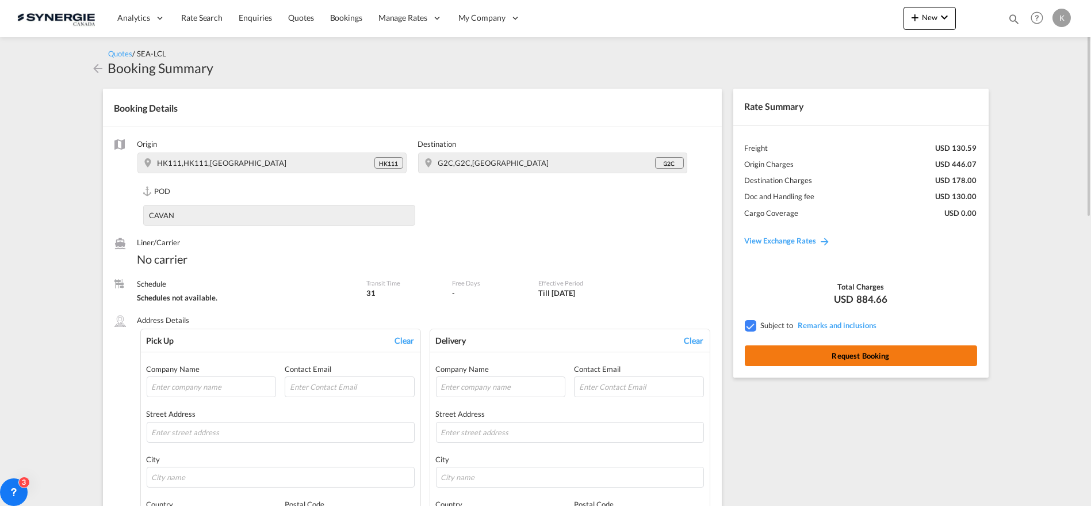
click at [869, 356] on button "Request Booking" at bounding box center [861, 355] width 232 height 21
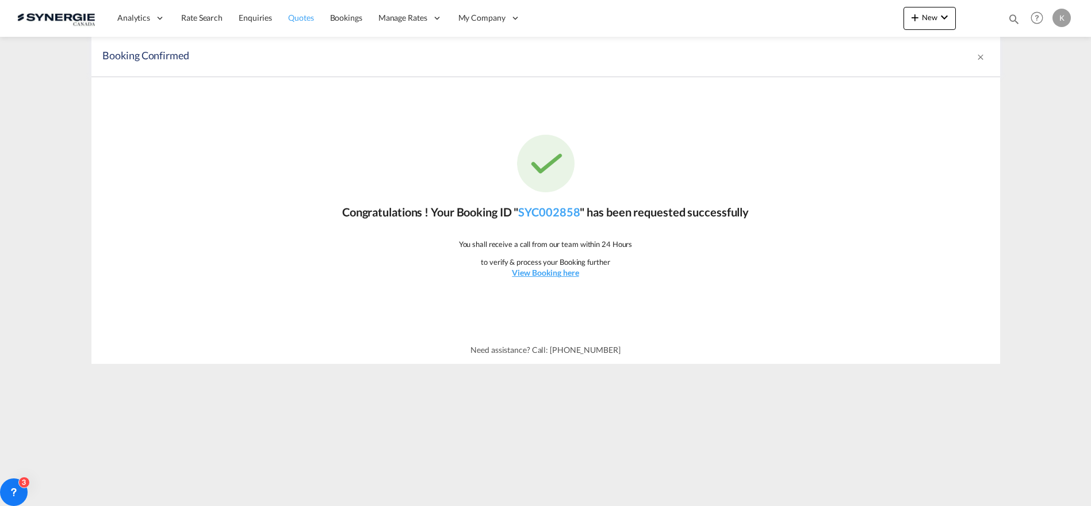
click at [301, 13] on span "Quotes" at bounding box center [300, 18] width 25 height 10
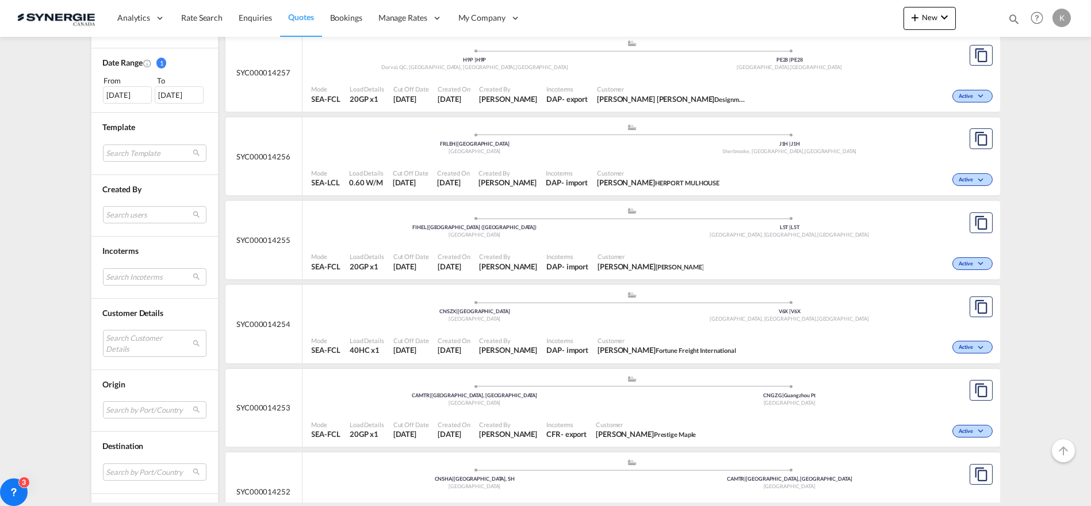
scroll to position [362, 0]
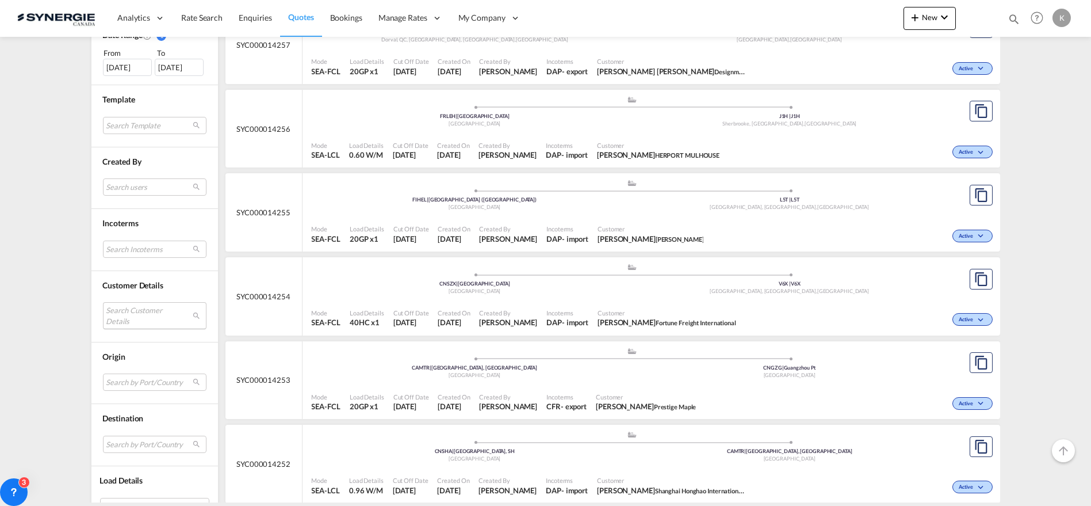
click at [125, 310] on md-select "Search Customer Details user name user hoa Hazel salesupport36@quanterm.com.vn …" at bounding box center [155, 315] width 104 height 26
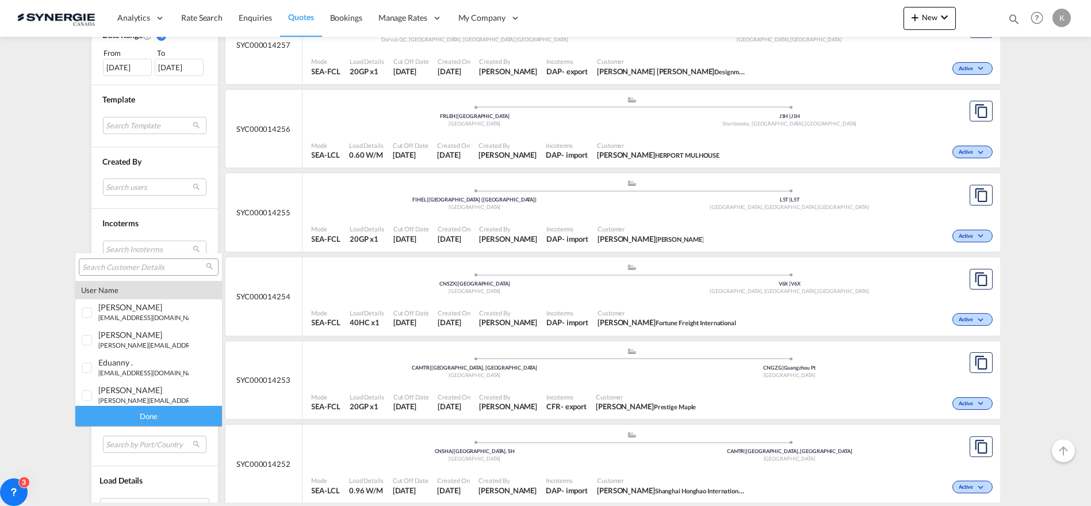
click at [131, 265] on input "search" at bounding box center [144, 267] width 124 height 10
type input "prestige"
click at [712, 385] on md-backdrop at bounding box center [545, 253] width 1091 height 506
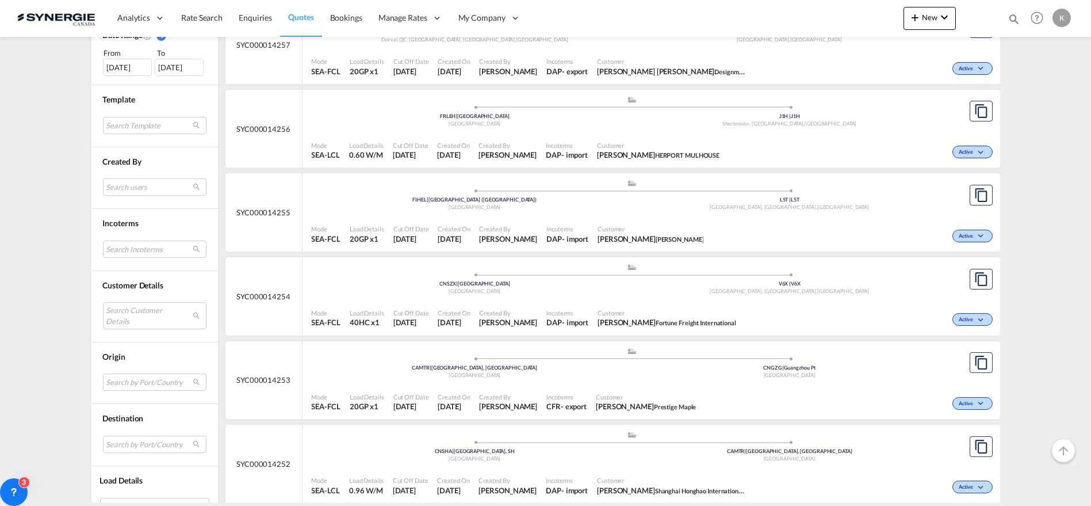
click at [682, 385] on div "Mode SEA-FCL Load Details 20GP x1 Cut Off Date 21 Aug 2025 Created On 21 Aug 20…" at bounding box center [652, 402] width 698 height 35
click at [932, 18] on span "New" at bounding box center [929, 17] width 43 height 9
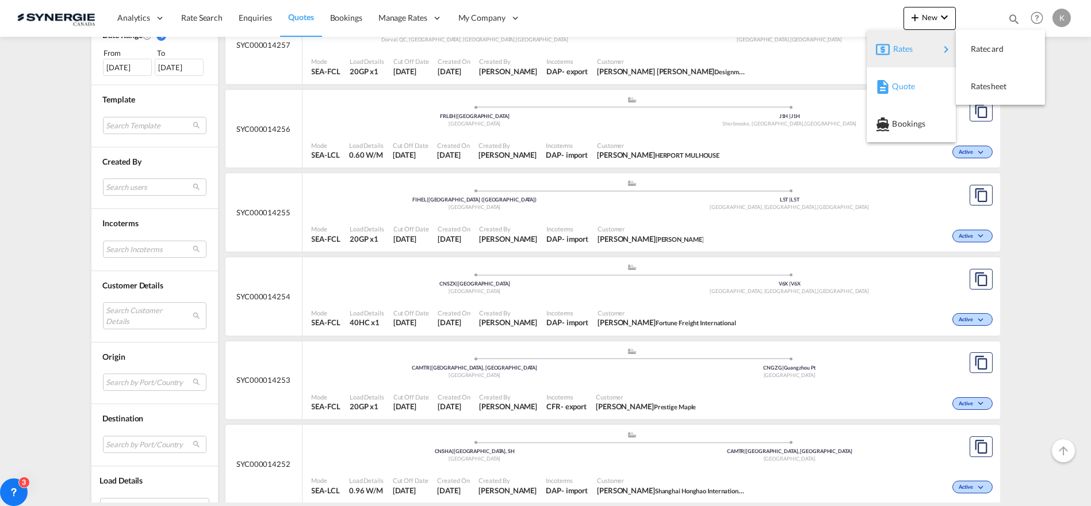
click at [900, 91] on span "Quote" at bounding box center [898, 86] width 13 height 23
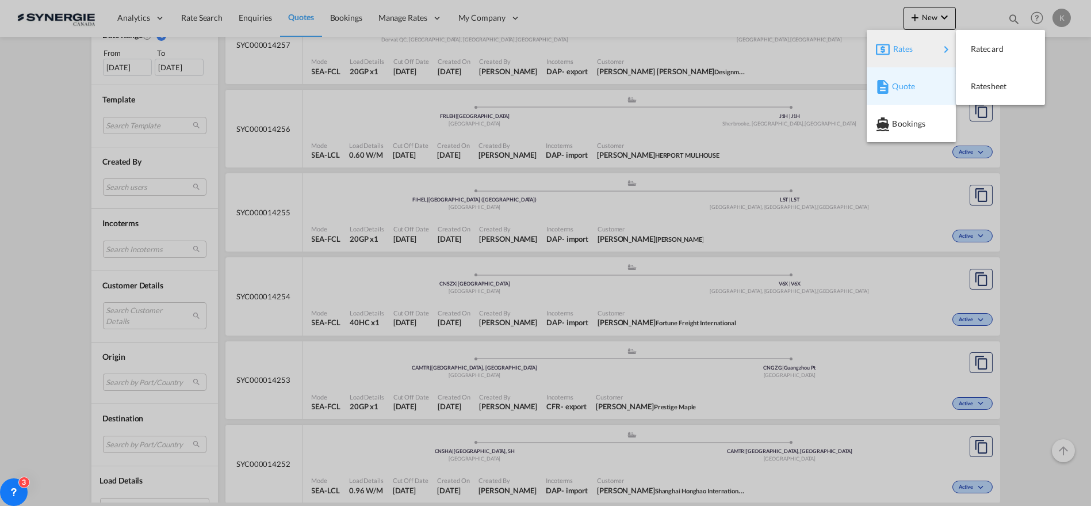
click at [984, 52] on div "Create Quote Mode FCL LCL AIR Quote Type New Quote Or Cancel Create Quote" at bounding box center [545, 253] width 1091 height 506
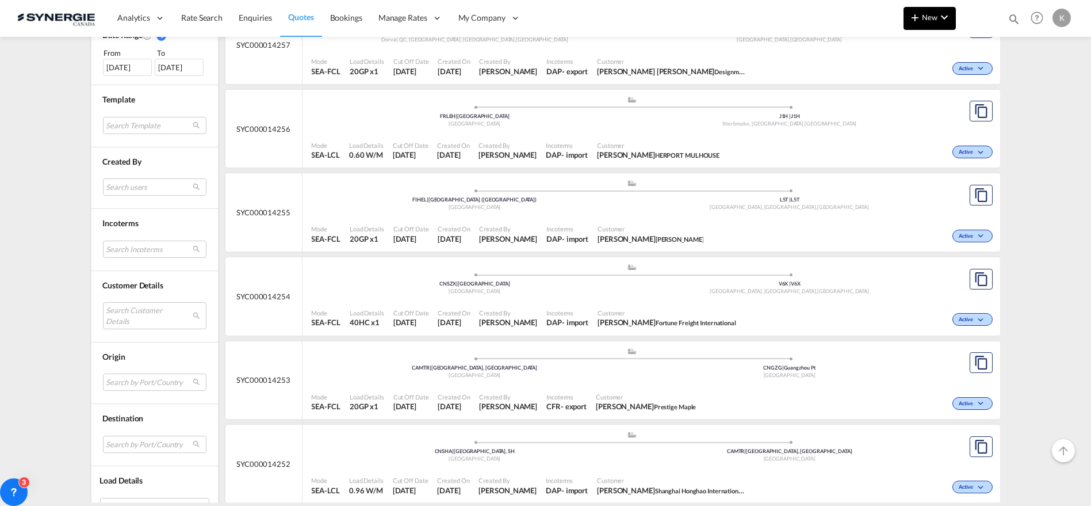
click at [945, 14] on md-icon "icon-chevron-down" at bounding box center [945, 17] width 14 height 14
click at [903, 94] on span "Quote" at bounding box center [898, 86] width 13 height 23
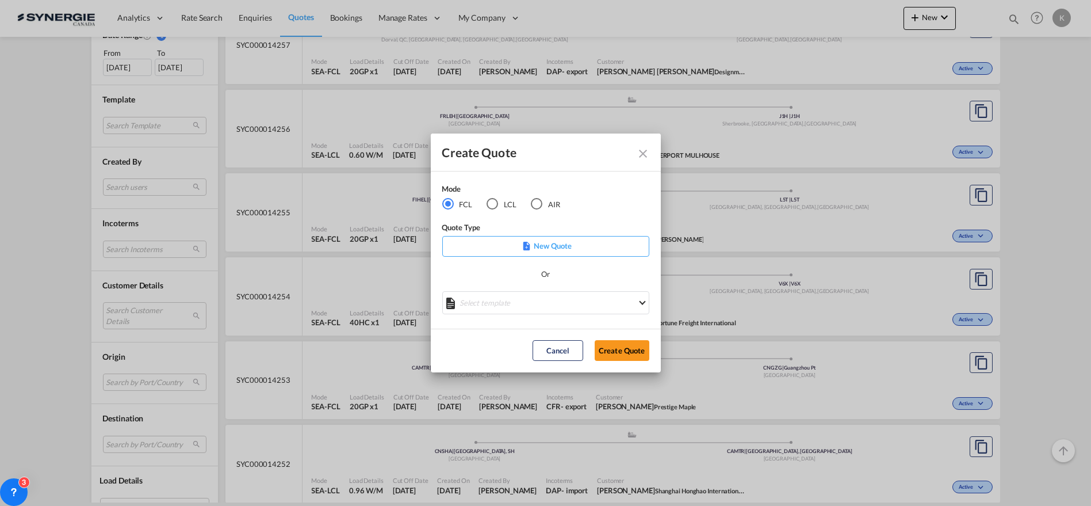
click at [495, 206] on div "LCL" at bounding box center [493, 204] width 12 height 12
click at [534, 300] on md-select "Select template New DAP Import LCL Karen Mercier | 09 Jul 2025 BRAZIL LCL EXPOR…" at bounding box center [545, 302] width 207 height 23
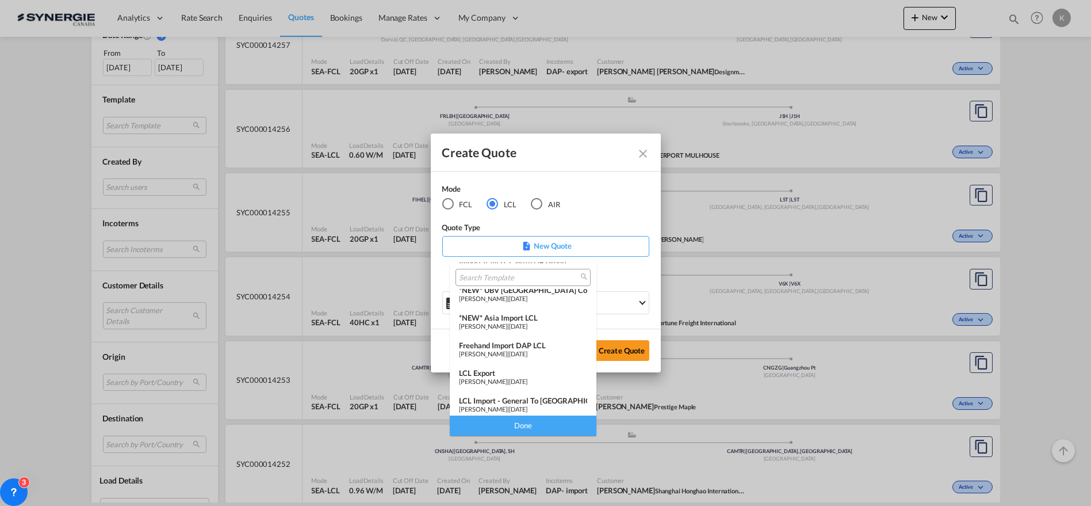
scroll to position [150, 0]
click at [495, 370] on div "LCL Export" at bounding box center [523, 369] width 128 height 9
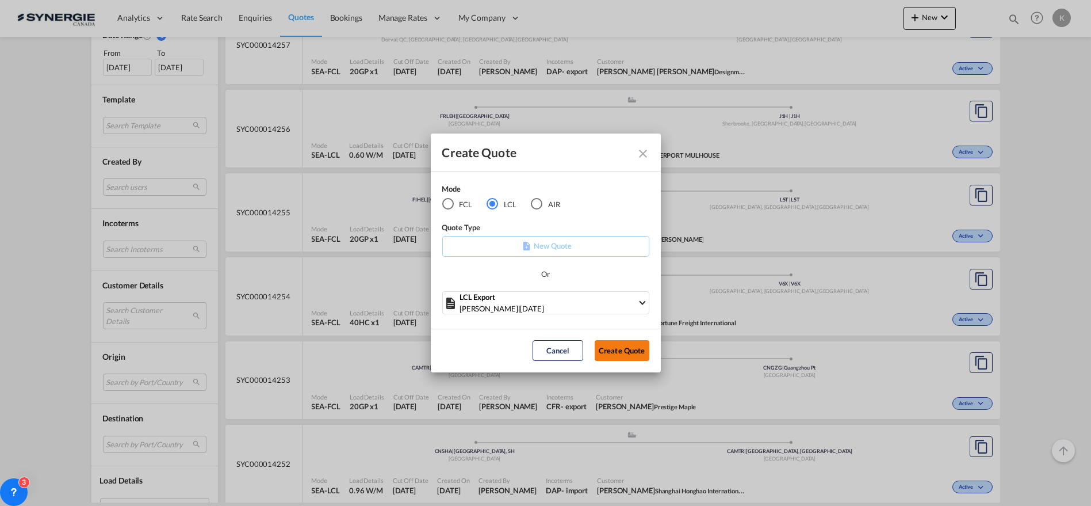
click at [634, 351] on button "Create Quote" at bounding box center [622, 350] width 55 height 21
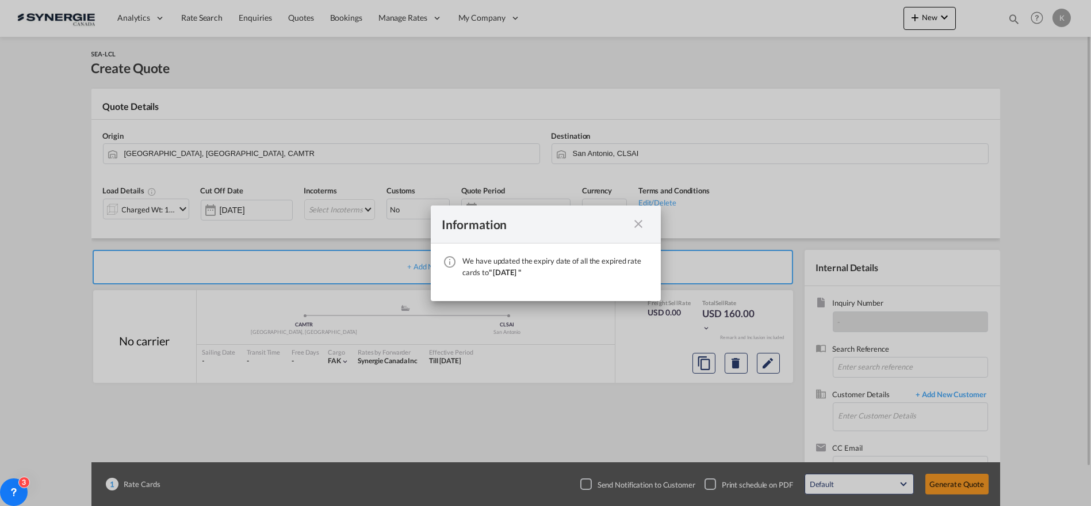
click at [641, 224] on md-icon "icon-close fg-AAA8AD cursor" at bounding box center [639, 224] width 14 height 14
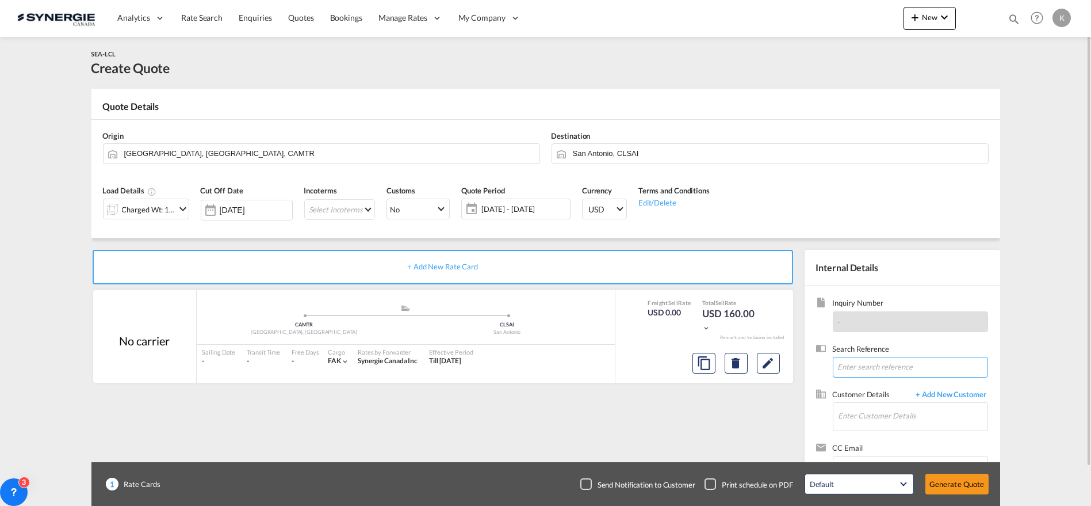
click at [889, 366] on input at bounding box center [910, 367] width 155 height 21
click at [884, 412] on input "Enter Customer Details" at bounding box center [913, 416] width 149 height 26
paste input "harvey.karine@stas.com"
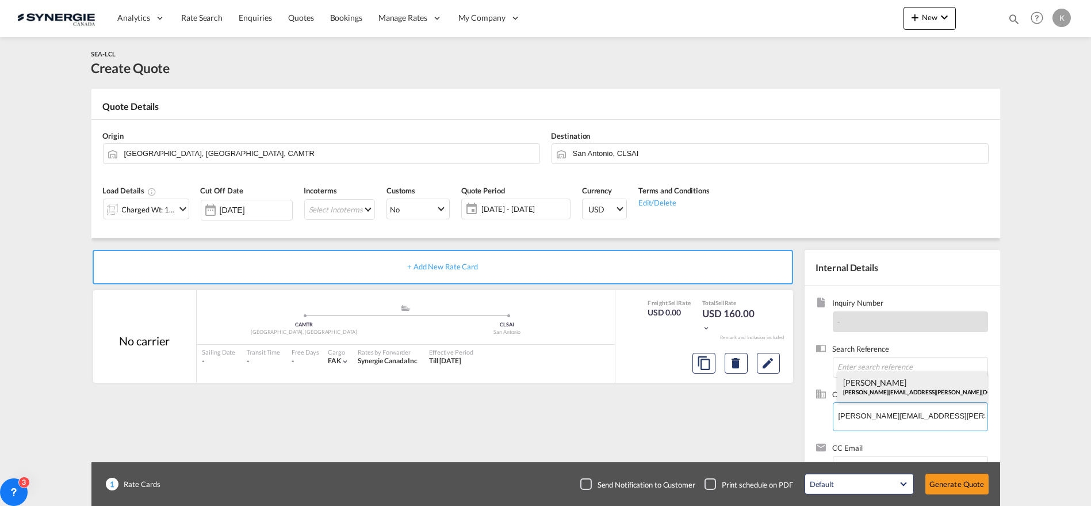
click at [873, 392] on div "Karine Harvey harvey.karine@stas.com | STAS" at bounding box center [913, 386] width 150 height 31
type input "STAS, Karine Harvey, harvey.karine@stas.com"
click at [886, 365] on input at bounding box center [910, 367] width 155 height 21
paste input "Re: QUOTE, STAS-SOUTH AFRICA ( ALUCLEAN)"
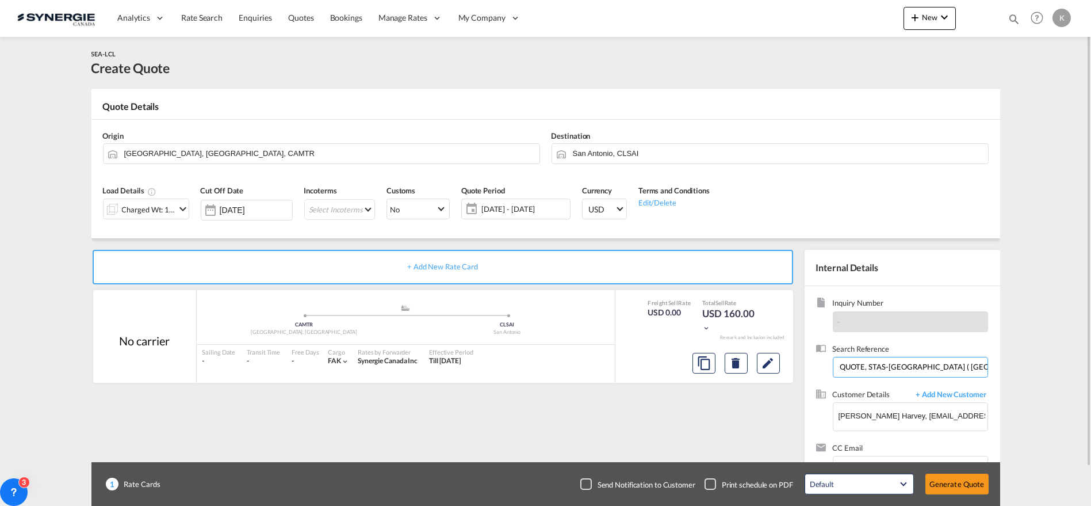
type input "Re: QUOTE, STAS-SOUTH AFRICA ( ALUCLEAN)"
click at [767, 365] on md-icon "Edit" at bounding box center [769, 363] width 14 height 14
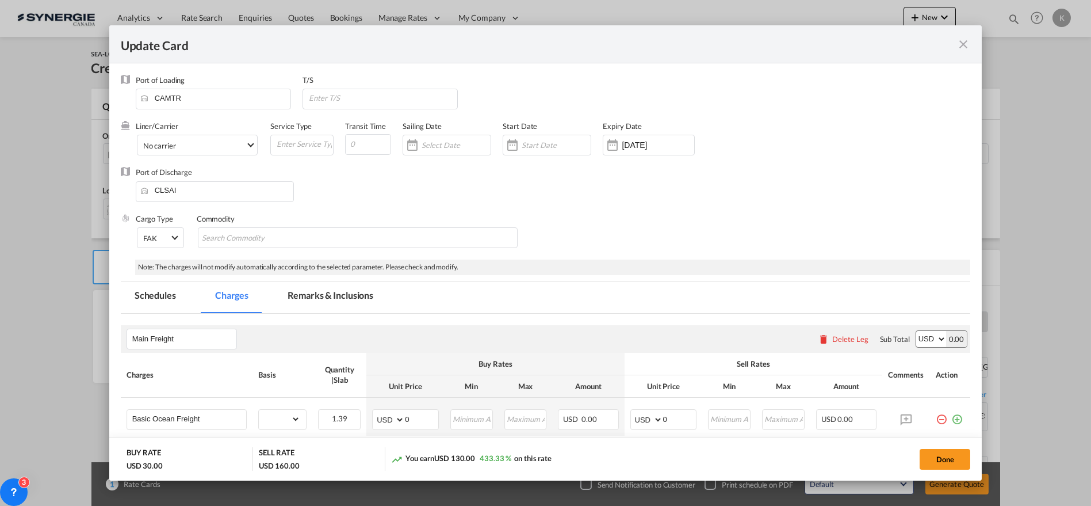
click at [304, 282] on md-tab-item "Remarks & Inclusions" at bounding box center [330, 297] width 113 height 32
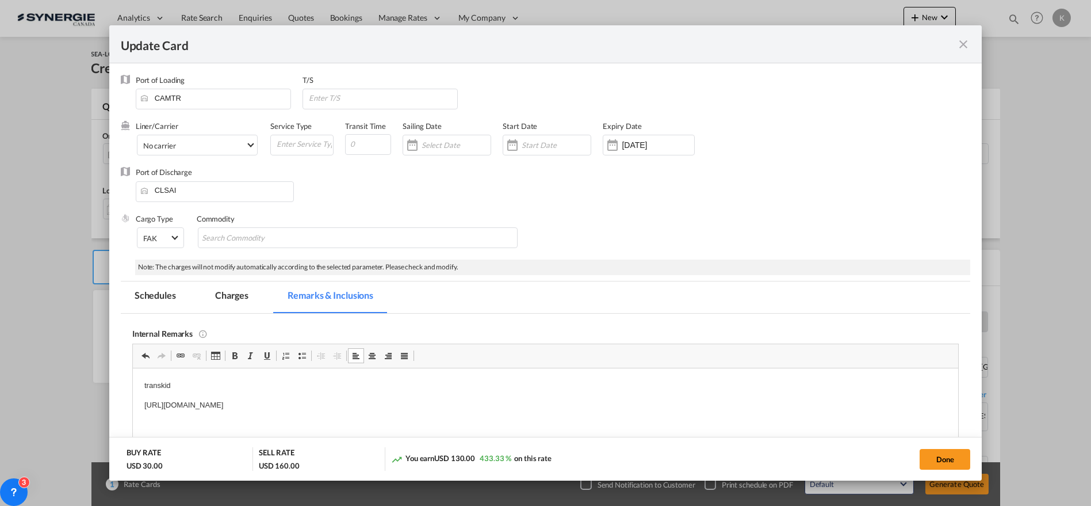
click at [231, 298] on md-tab-item "Charges" at bounding box center [231, 297] width 61 height 32
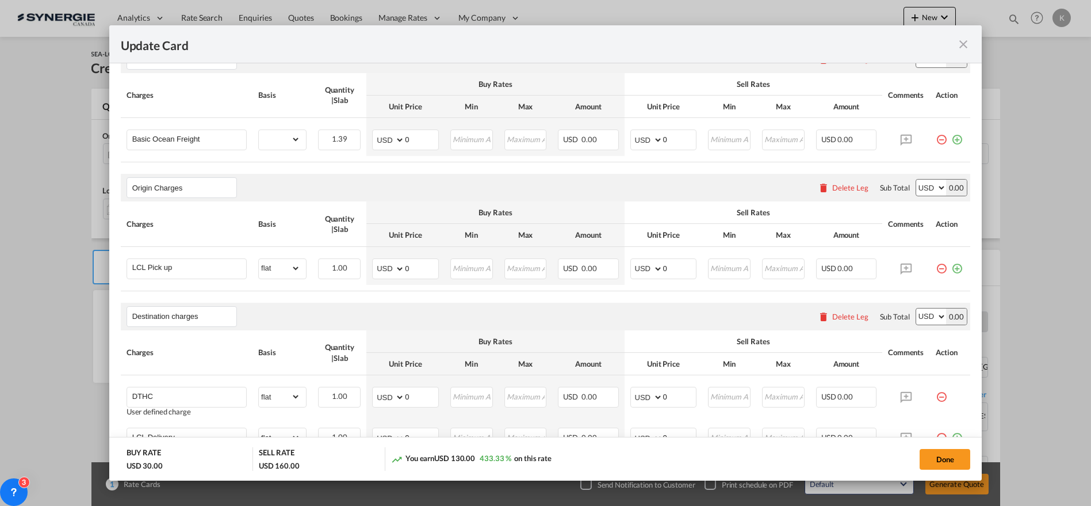
scroll to position [272, 0]
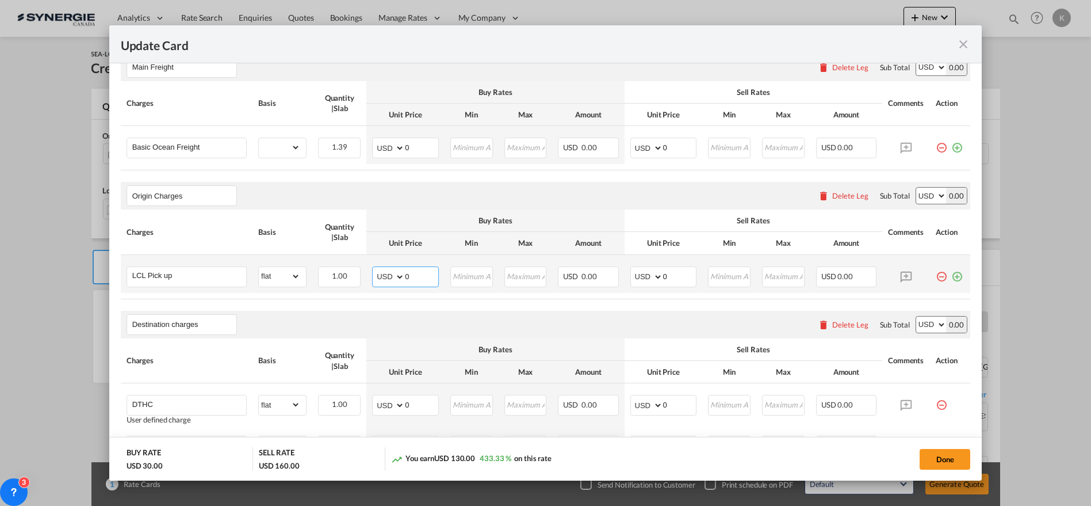
click at [394, 274] on select "AED AFN ALL AMD ANG AOA ARS AUD AWG AZN BAM BBD BDT BGN BHD BIF BMD BND [PERSON…" at bounding box center [390, 277] width 30 height 16
select select "string:CAD"
click at [375, 269] on select "AED AFN ALL AMD ANG AOA ARS AUD AWG AZN BAM BBD BDT BGN BHD BIF BMD BND [PERSON…" at bounding box center [390, 277] width 30 height 16
type input "439.52"
type input "354"
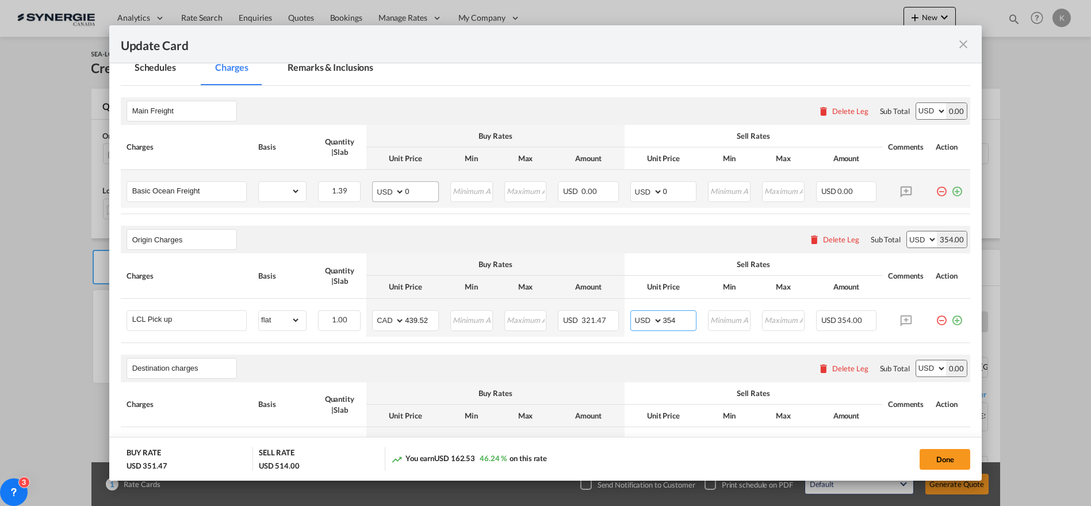
scroll to position [208, 0]
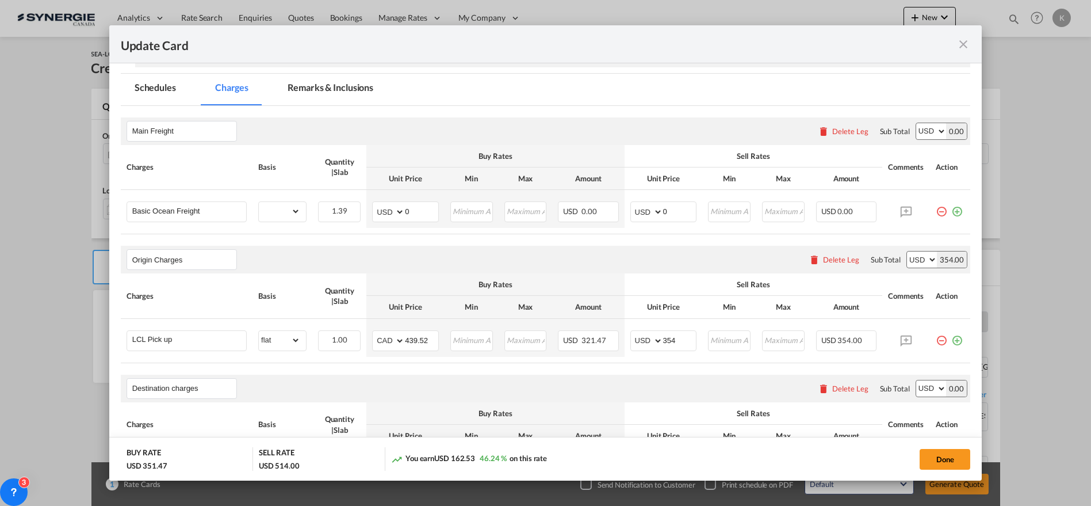
click at [322, 77] on md-tab-item "Remarks & Inclusions" at bounding box center [330, 90] width 113 height 32
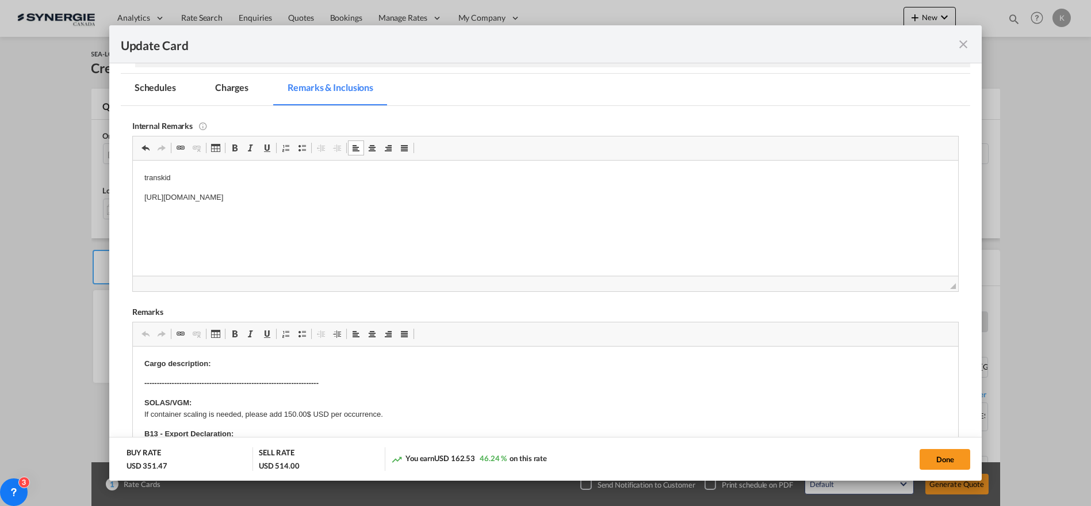
click at [492, 203] on html "transkid https://app.frontapp.com/open/msg_1h7lc2rz?key=rMQhojUFmx4VEO0Z38Ao-sf…" at bounding box center [545, 187] width 826 height 55
click at [486, 198] on p "https://app.frontapp.com/open/msg_1h7lc2rz?key=rMQhojUFmx4VEO0Z38Ao-sfBDsAKbfdx" at bounding box center [545, 197] width 803 height 12
drag, startPoint x: 247, startPoint y: 83, endPoint x: 5, endPoint y: 96, distance: 242.5
click at [247, 83] on md-tab-item "Charges" at bounding box center [231, 90] width 61 height 32
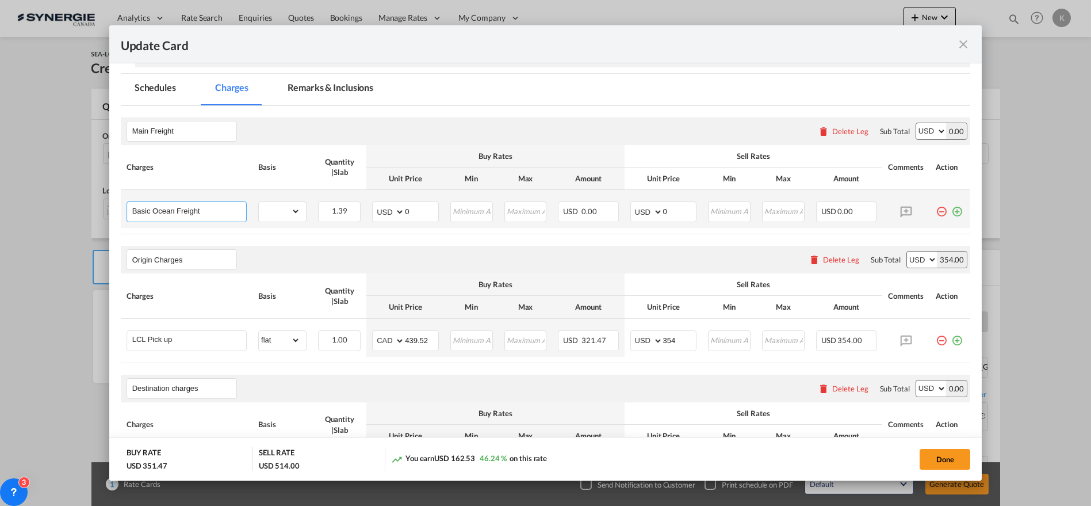
click at [217, 207] on input "Basic Ocean Freight" at bounding box center [189, 210] width 114 height 17
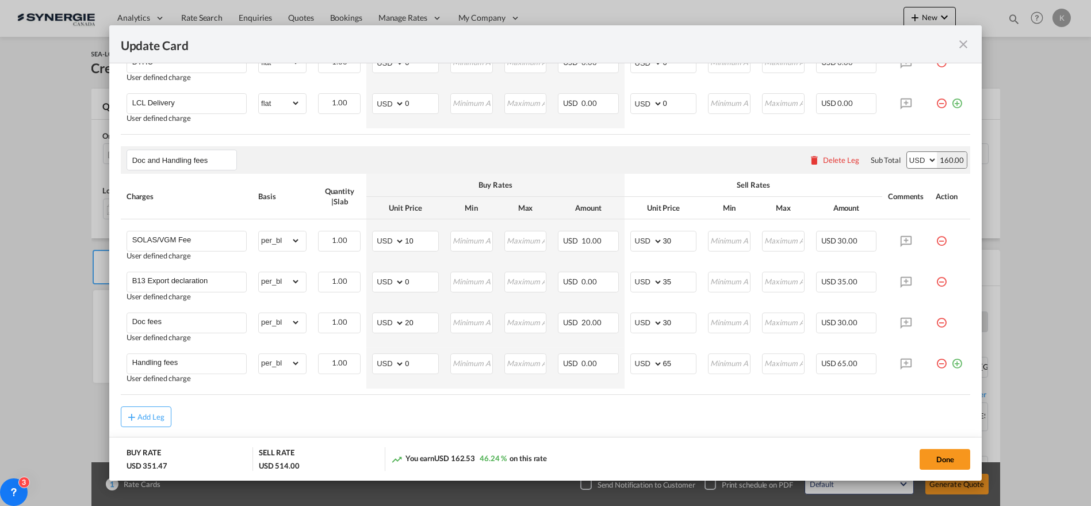
scroll to position [645, 0]
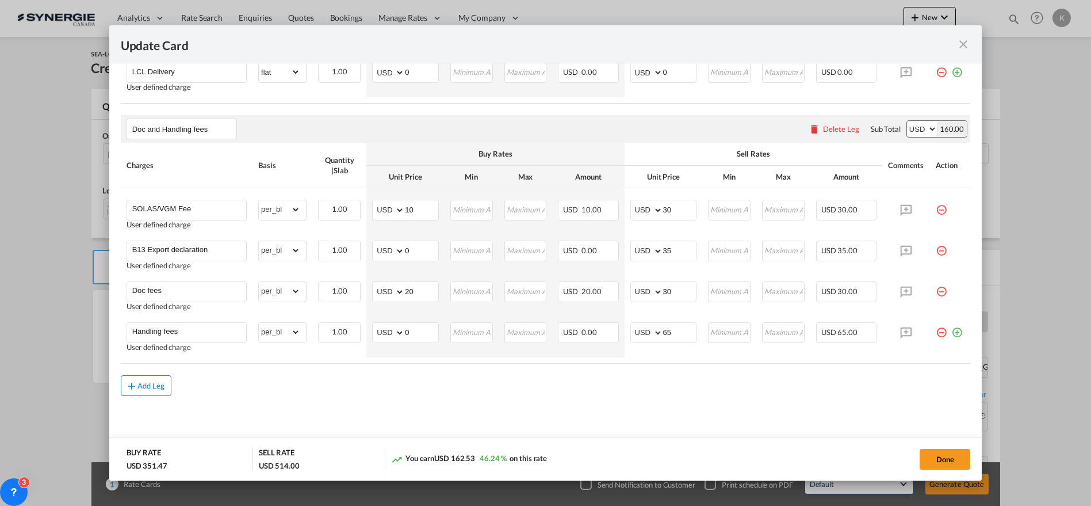
click at [131, 382] on md-icon "icon-plus md-link-fg s20" at bounding box center [132, 386] width 12 height 12
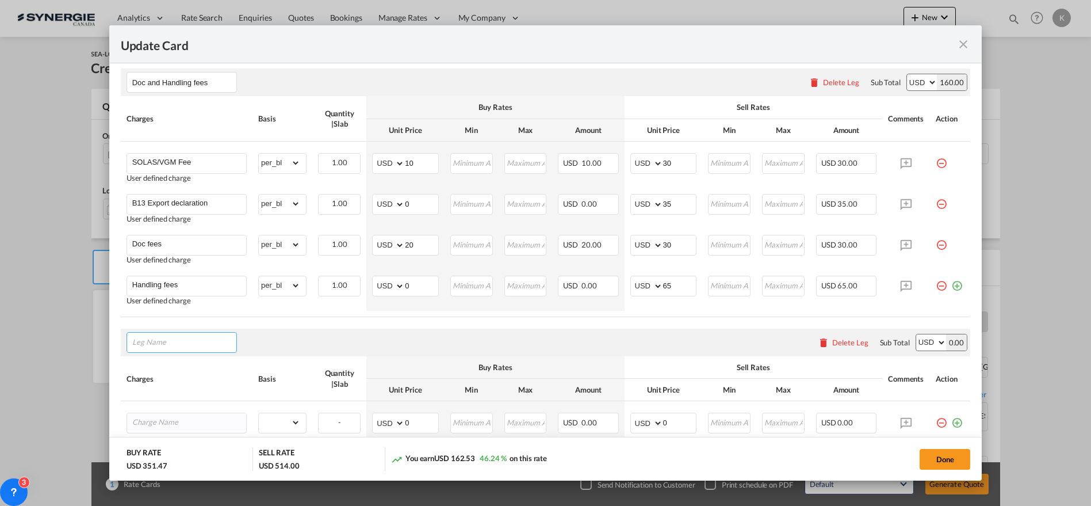
scroll to position [709, 0]
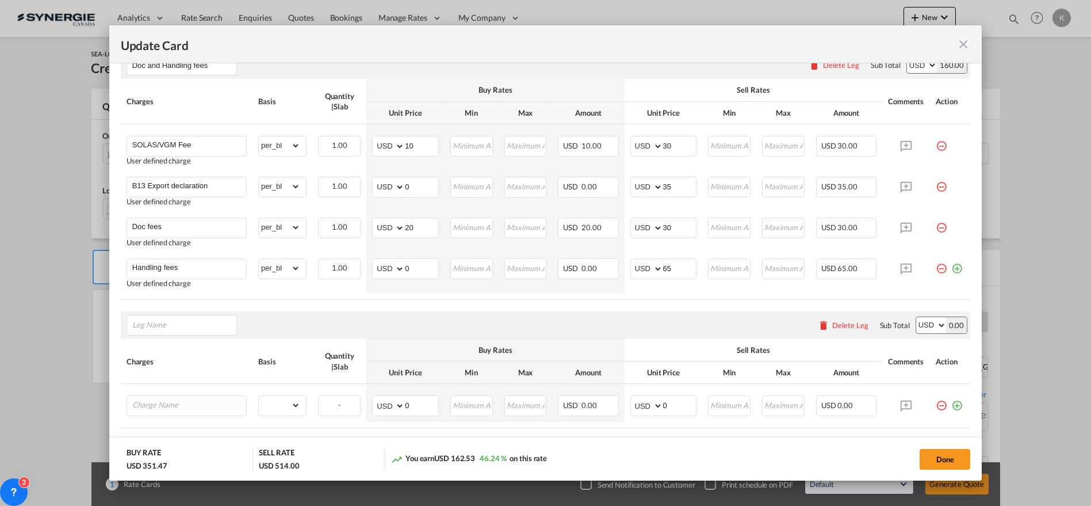
click at [846, 324] on div "Delete Leg" at bounding box center [850, 324] width 36 height 9
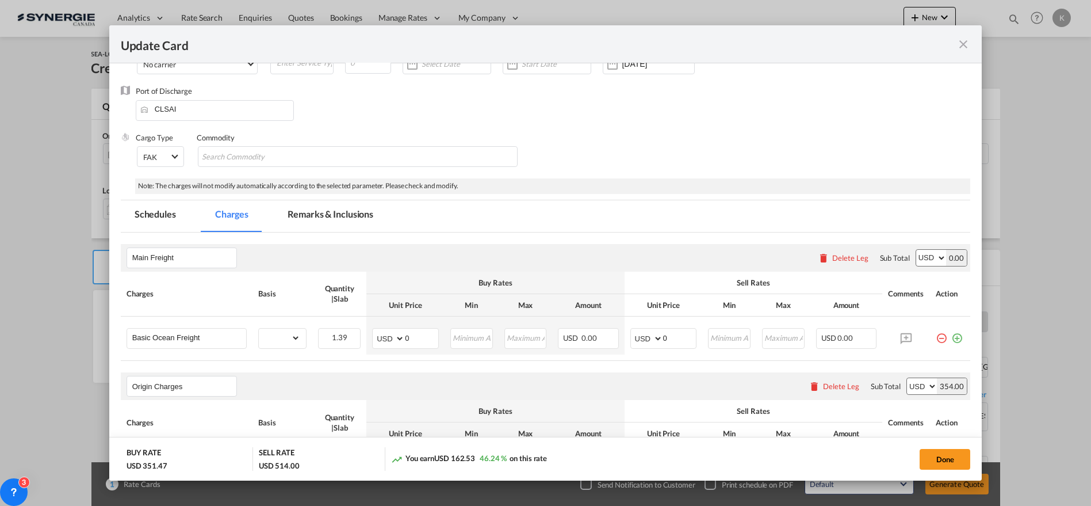
scroll to position [70, 0]
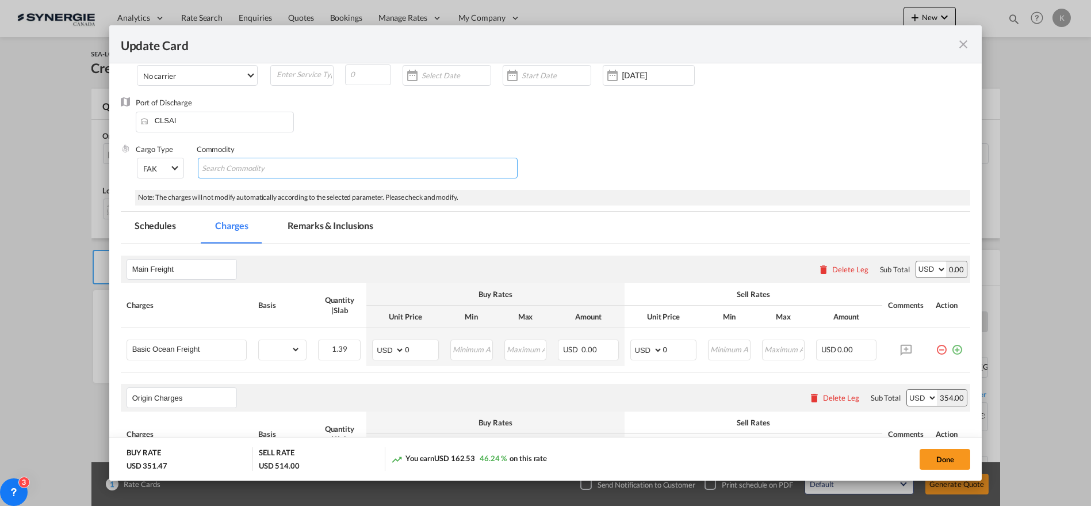
click at [304, 168] on md-chips-wrap "Chips container with autocompletion. Enter the text area, type text to search, …" at bounding box center [358, 168] width 320 height 21
paste input "Tariffs are valid unless otherwise stated and not exempt from GRI'S, ISPS or em…"
type input "Tariffs are valid unless otherwise stated and not exempt from GRI'S, ISPS or em…"
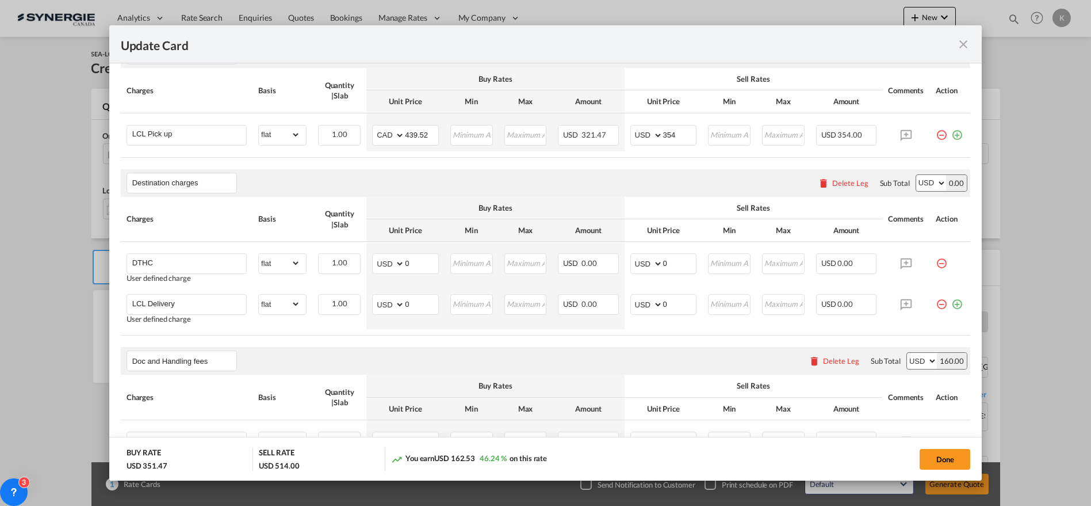
scroll to position [453, 0]
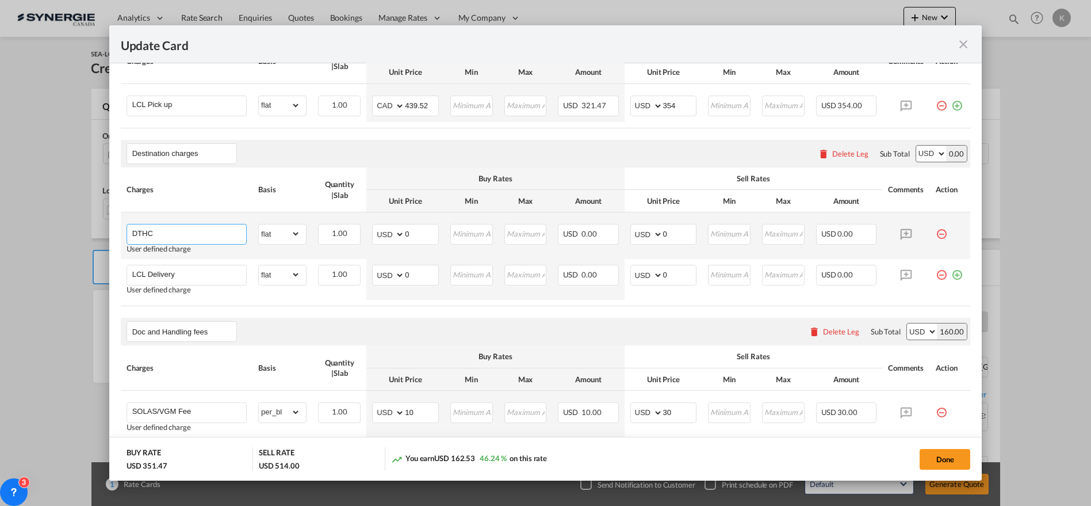
click at [191, 232] on input "DTHC" at bounding box center [189, 232] width 114 height 17
paste input "egroup Charges per W/M"
type input "Degroup Charges per W/M"
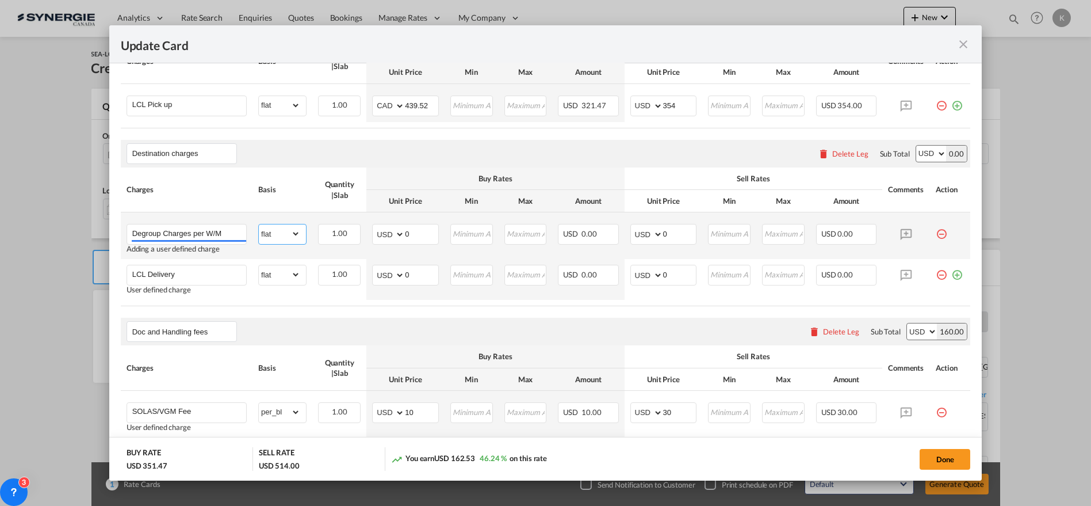
click at [268, 235] on select "gross_weight volumetric_weight per_shipment per_bl per_km per_hawb per_kg flat …" at bounding box center [279, 233] width 41 height 18
click at [259, 224] on select "gross_weight volumetric_weight per_shipment per_bl per_km per_hawb per_kg flat …" at bounding box center [279, 233] width 41 height 18
drag, startPoint x: 399, startPoint y: 227, endPoint x: 380, endPoint y: 227, distance: 19.6
click at [380, 227] on md-input-container "AED AFN ALL AMD ANG AOA ARS AUD AWG AZN BAM BBD BDT BGN BHD BIF BMD BND BOB BRL…" at bounding box center [405, 234] width 67 height 21
click at [275, 230] on select "gross_weight volumetric_weight per_shipment per_bl per_km per_hawb per_kg flat …" at bounding box center [279, 233] width 41 height 18
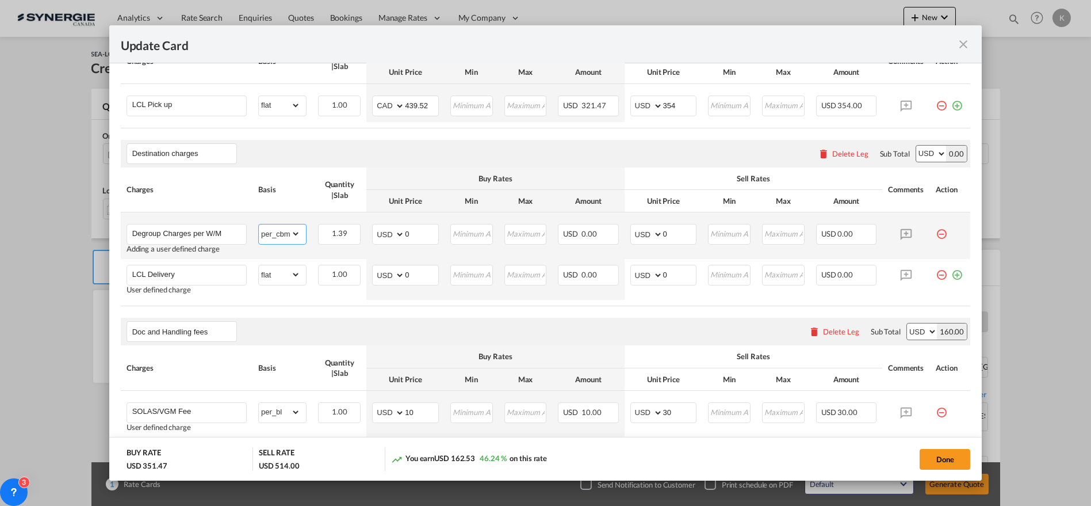
select select "flat"
click at [259, 224] on select "gross_weight volumetric_weight per_shipment per_bl per_km per_hawb per_kg flat …" at bounding box center [279, 233] width 41 height 18
type input "305.97"
type input "337"
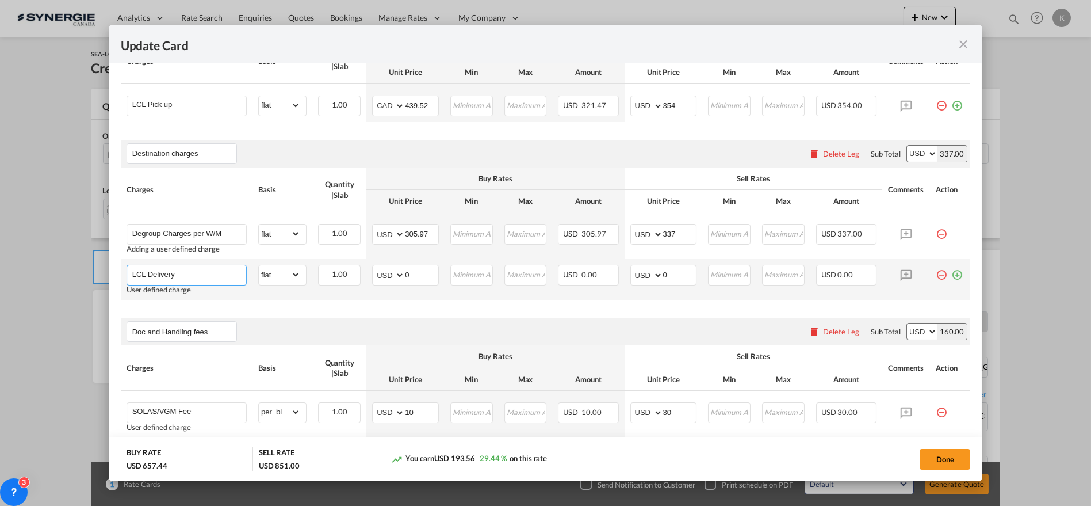
click at [158, 276] on input "LCL Delivery" at bounding box center [189, 273] width 114 height 17
paste input "Degroup Lumpsum"
type input "Degroup Lumpsum"
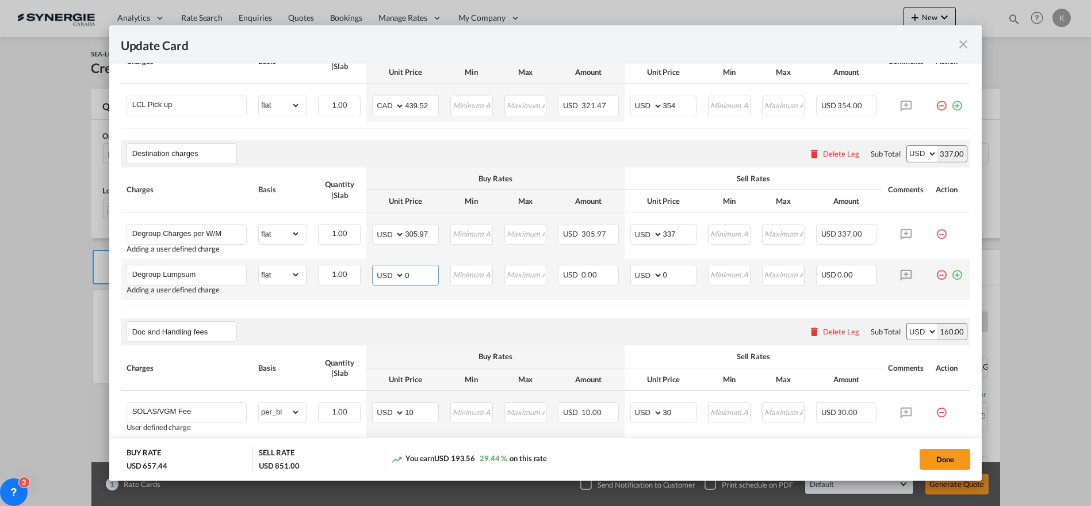
drag, startPoint x: 405, startPoint y: 272, endPoint x: 393, endPoint y: 272, distance: 12.1
click at [392, 272] on md-input-container "AED AFN ALL AMD ANG AOA ARS AUD AWG AZN BAM BBD BDT BGN BHD BIF BMD BND BOB BRL…" at bounding box center [405, 275] width 67 height 21
type input "30.69"
type input "34"
drag, startPoint x: 953, startPoint y: 273, endPoint x: 550, endPoint y: 289, distance: 403.6
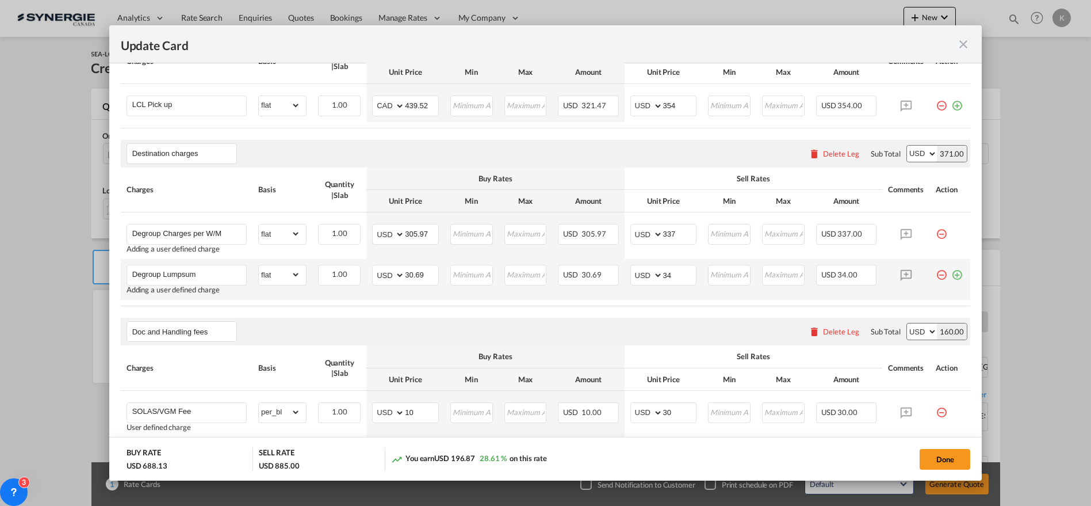
click at [953, 273] on md-icon "icon-plus-circle-outline green-400-fg" at bounding box center [957, 271] width 12 height 12
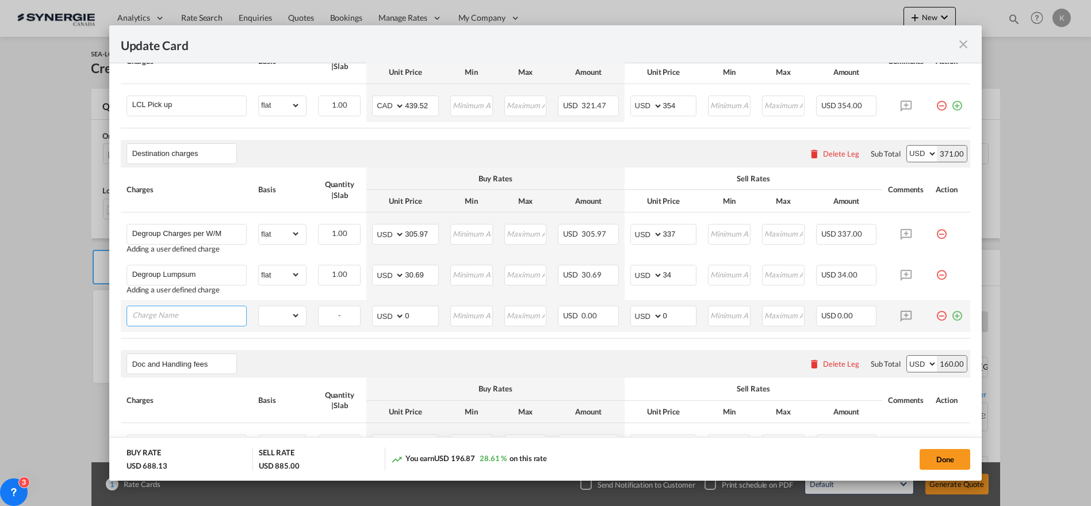
drag, startPoint x: 189, startPoint y: 315, endPoint x: 196, endPoint y: 315, distance: 6.4
click at [189, 315] on input "Charge Name" at bounding box center [189, 314] width 114 height 17
paste input "RCG Fee"
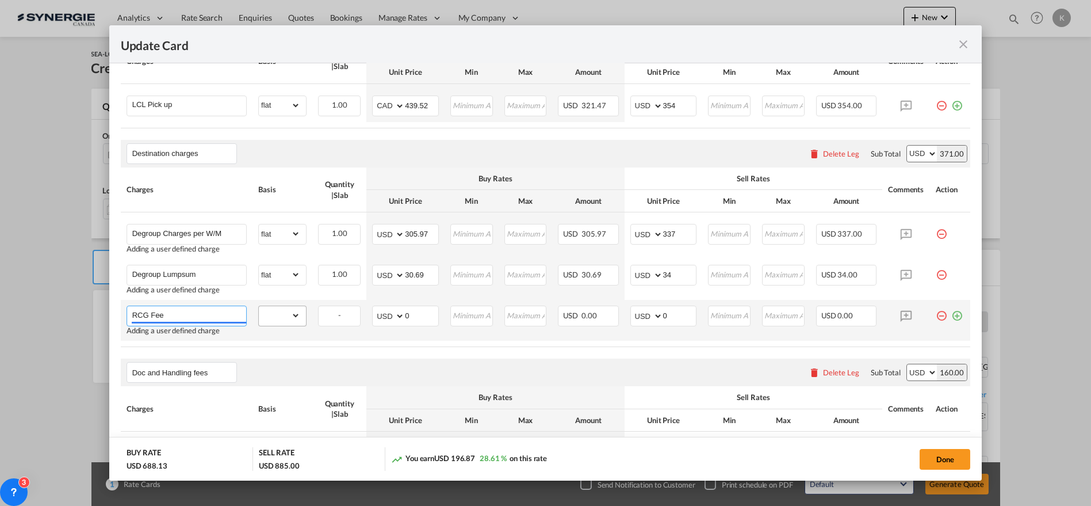
type input "RCG Fee"
click at [277, 316] on select "gross_weight volumetric_weight per_shipment per_bl per_km per_hawb per_kg flat …" at bounding box center [279, 315] width 41 height 18
select select "per_shipment"
click at [259, 306] on select "gross_weight volumetric_weight per_shipment per_bl per_km per_hawb per_kg flat …" at bounding box center [279, 315] width 41 height 18
drag, startPoint x: 408, startPoint y: 312, endPoint x: 389, endPoint y: 312, distance: 18.4
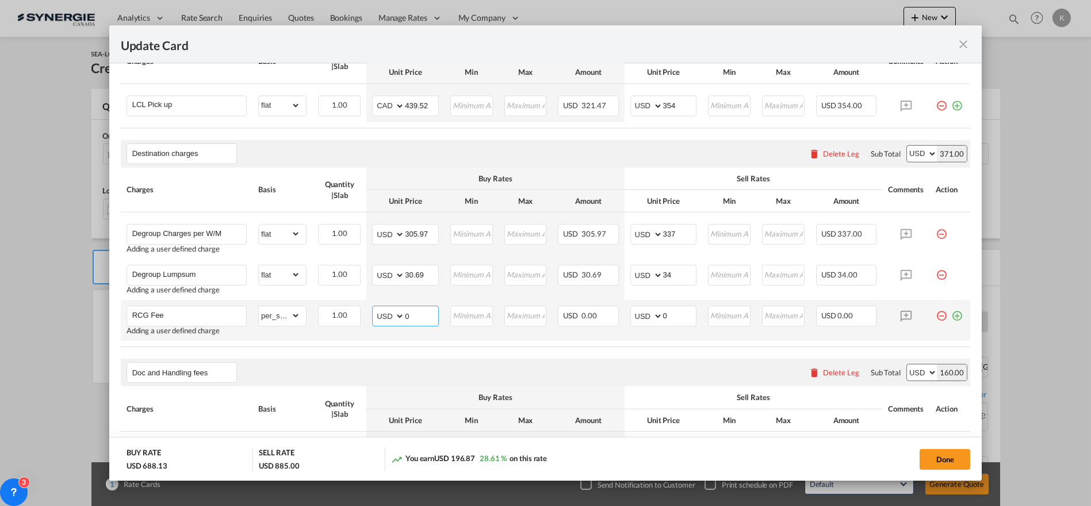
click at [389, 312] on md-input-container "AED AFN ALL AMD ANG AOA ARS AUD AWG AZN BAM BBD BDT BGN BHD BIF BMD BND BOB BRL…" at bounding box center [405, 315] width 67 height 21
type input "42"
type input "47"
drag, startPoint x: 951, startPoint y: 310, endPoint x: 790, endPoint y: 309, distance: 161.1
click at [951, 309] on md-icon "icon-plus-circle-outline green-400-fg" at bounding box center [957, 311] width 12 height 12
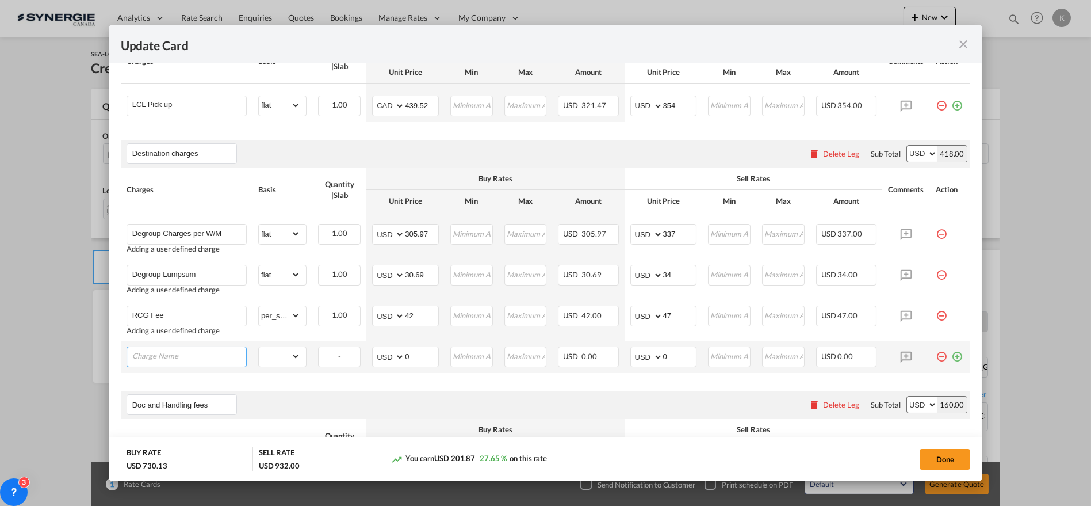
click at [185, 357] on input "Charge Name" at bounding box center [189, 355] width 114 height 17
paste input "Cargo Dues"
type input "Cargo Dues"
click at [266, 352] on select "gross_weight volumetric_weight per_shipment per_bl per_km per_hawb per_kg flat …" at bounding box center [279, 356] width 41 height 18
select select "per_shipment"
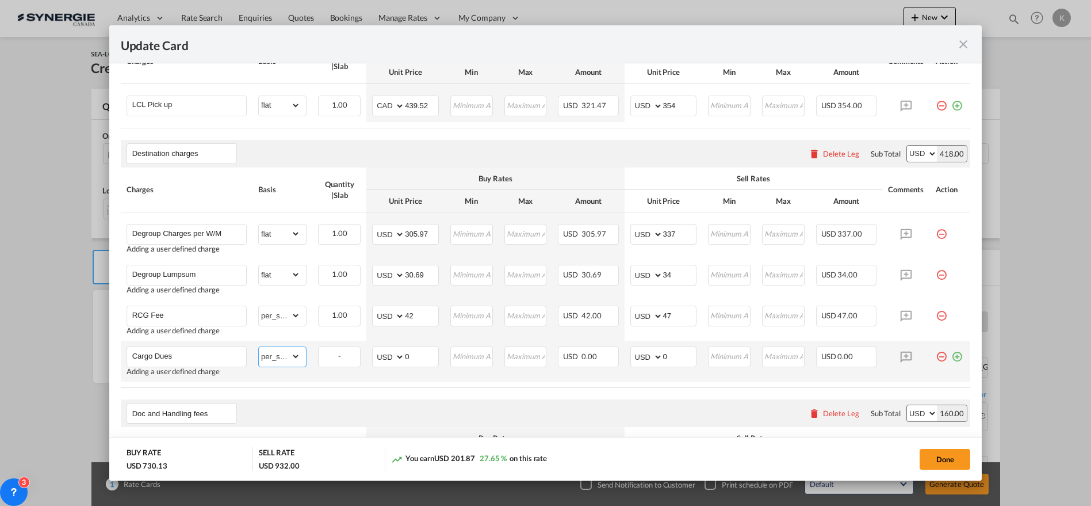
click at [259, 347] on select "gross_weight volumetric_weight per_shipment per_bl per_km per_hawb per_kg flat …" at bounding box center [279, 356] width 41 height 18
drag, startPoint x: 409, startPoint y: 354, endPoint x: 375, endPoint y: 354, distance: 34.5
click at [375, 354] on md-input-container "AED AFN ALL AMD ANG AOA ARS AUD AWG AZN BAM BBD BDT BGN BHD BIF BMD BND BOB BRL…" at bounding box center [405, 356] width 67 height 21
type input "33.66"
type input "38"
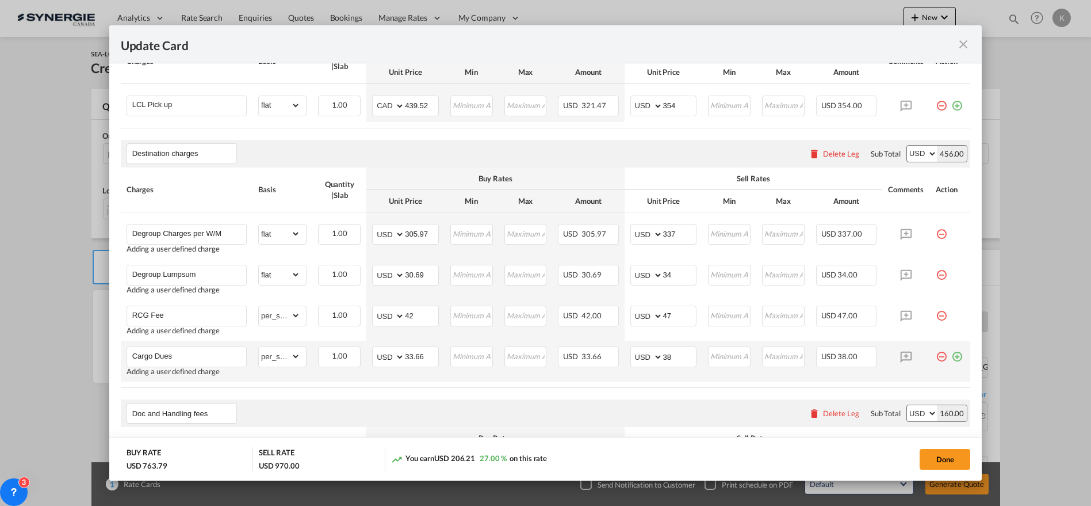
click at [951, 356] on md-icon "icon-plus-circle-outline green-400-fg" at bounding box center [957, 352] width 12 height 12
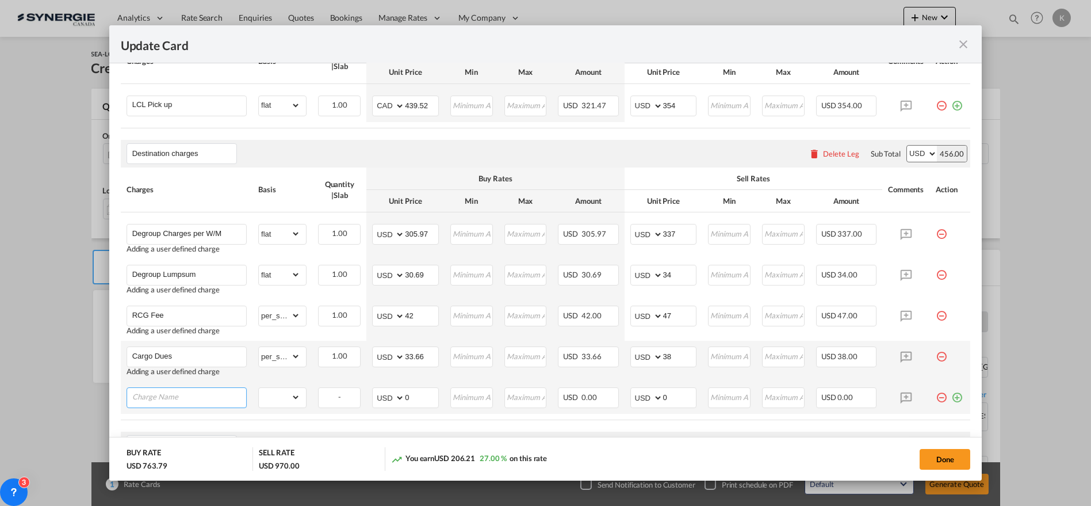
click at [179, 396] on input "Charge Name" at bounding box center [189, 396] width 114 height 17
paste input "Depot Charges per W/M"
type input "Depot Charges per W/M"
click at [265, 397] on select "gross_weight volumetric_weight per_shipment per_bl per_km per_hawb per_kg flat …" at bounding box center [279, 397] width 41 height 18
select select "per_bl"
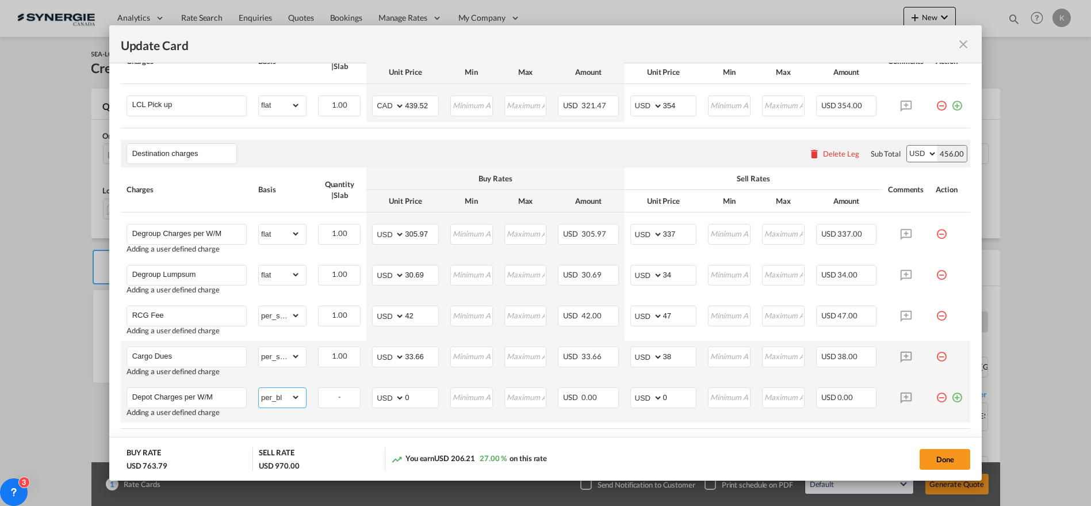
click at [259, 388] on select "gross_weight volumetric_weight per_shipment per_bl per_km per_hawb per_kg flat …" at bounding box center [279, 397] width 41 height 18
drag, startPoint x: 411, startPoint y: 402, endPoint x: 381, endPoint y: 398, distance: 30.8
click at [381, 398] on md-input-container "AED AFN ALL AMD ANG AOA ARS AUD AWG AZN BAM BBD BDT BGN BHD BIF BMD BND BOB BRL…" at bounding box center [405, 397] width 67 height 21
type input "21.72"
type input "24"
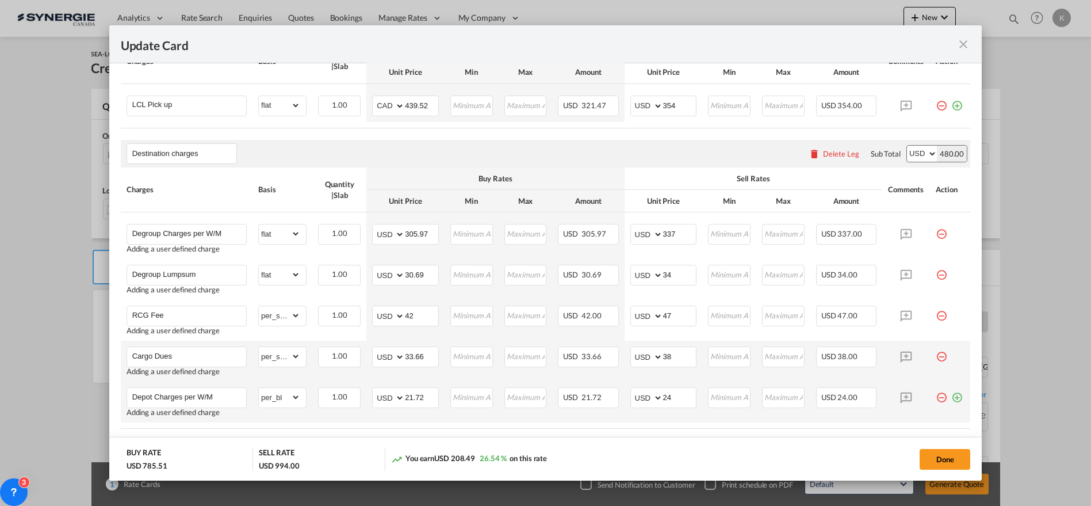
click at [951, 394] on md-icon "icon-plus-circle-outline green-400-fg" at bounding box center [957, 393] width 12 height 12
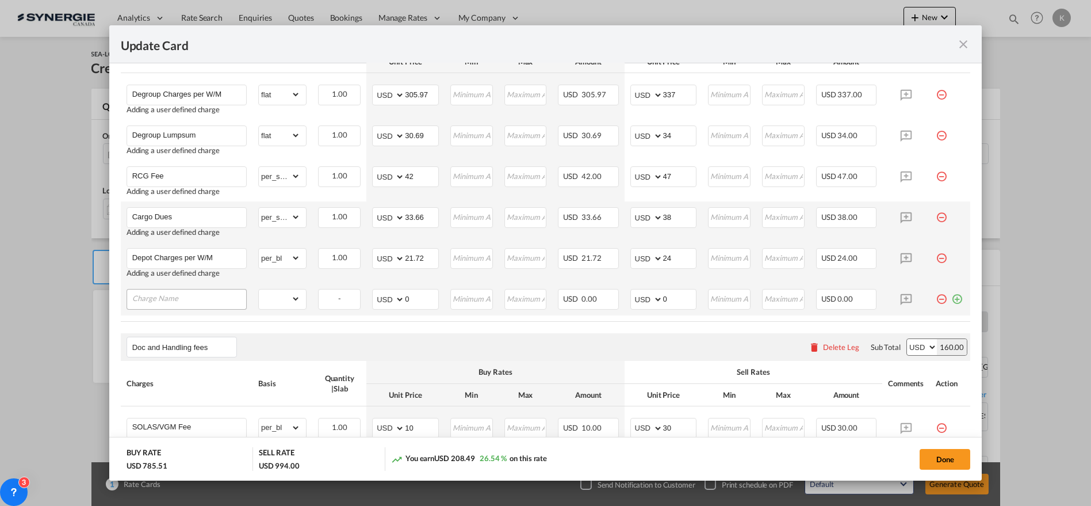
scroll to position [581, 0]
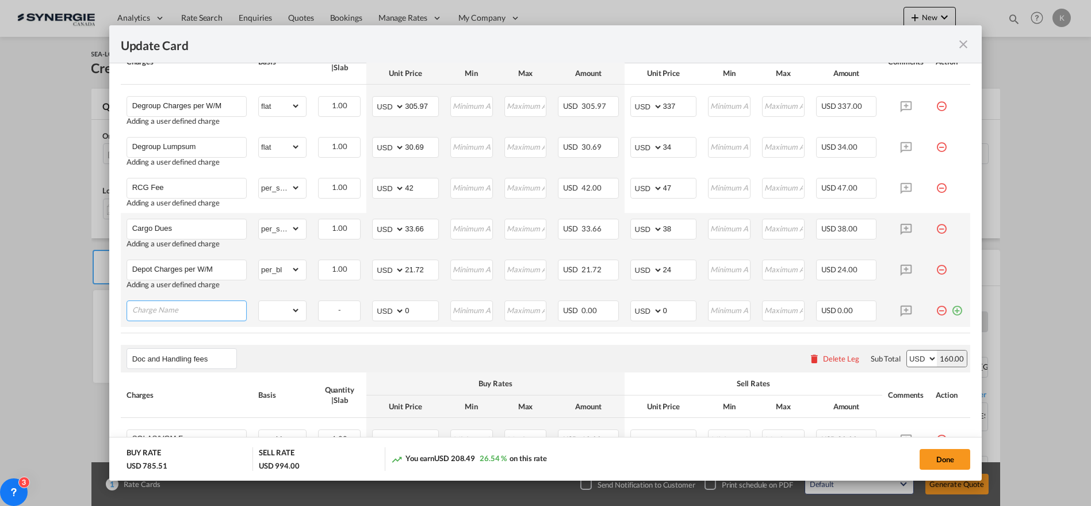
click at [188, 306] on input "Charge Name" at bounding box center [189, 309] width 114 height 17
paste input "Depot Charges Lumpsum"
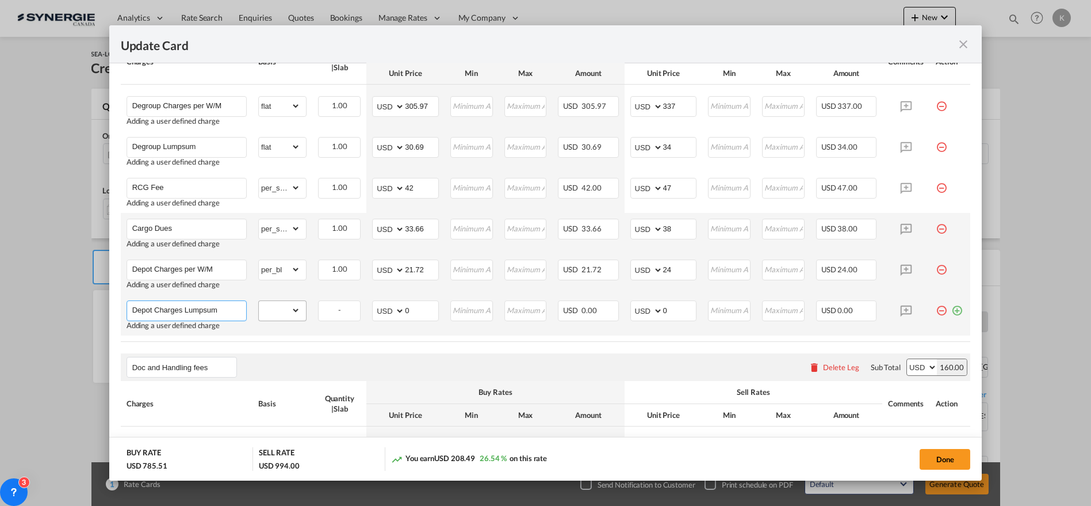
type input "Depot Charges Lumpsum"
click at [279, 312] on select "gross_weight volumetric_weight per_shipment per_bl per_km per_hawb per_kg flat …" at bounding box center [279, 310] width 41 height 18
select select "per_bl"
click at [259, 301] on select "gross_weight volumetric_weight per_shipment per_bl per_km per_hawb per_kg flat …" at bounding box center [279, 310] width 41 height 18
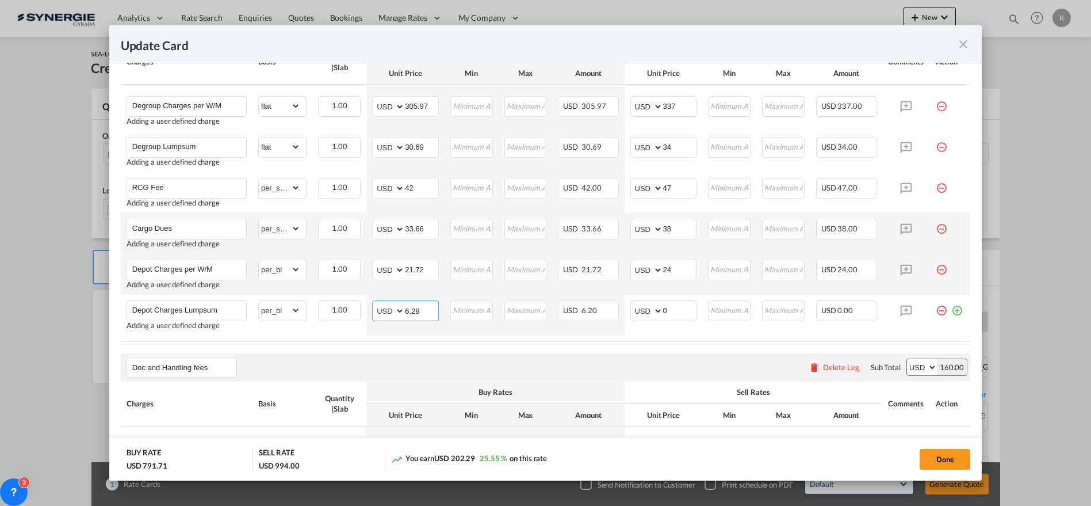
type input "6.28"
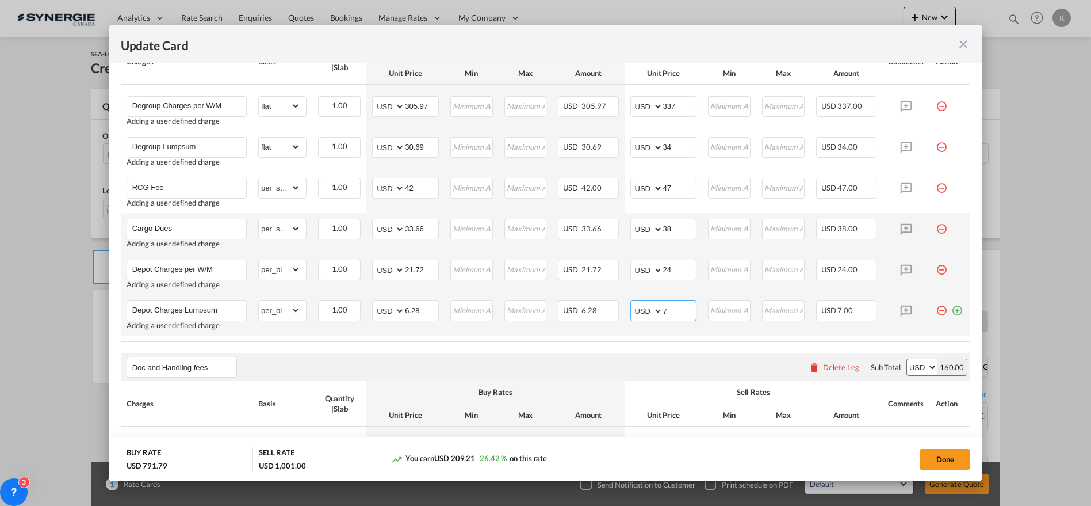
type input "7"
drag, startPoint x: 948, startPoint y: 307, endPoint x: 560, endPoint y: 307, distance: 387.7
click at [951, 307] on md-icon "icon-plus-circle-outline green-400-fg" at bounding box center [957, 306] width 12 height 12
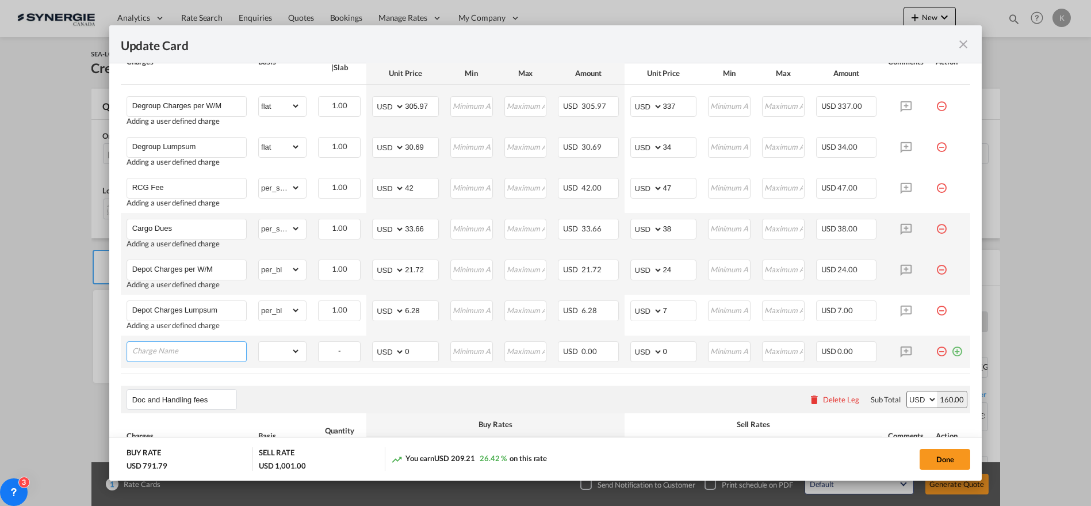
click at [177, 349] on input "Charge Name" at bounding box center [189, 350] width 114 height 17
paste input "Delivery"
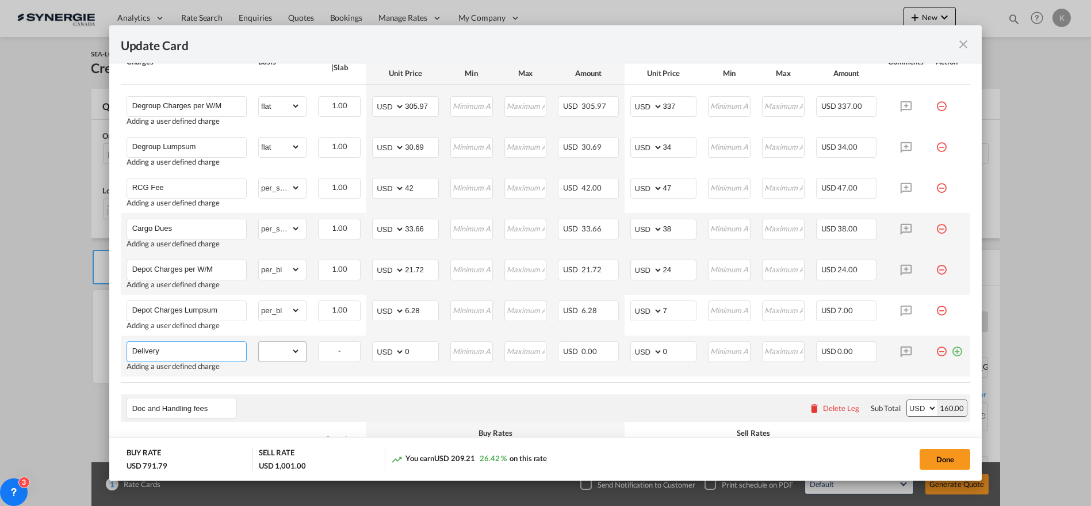
type input "Delivery"
click at [278, 344] on select "gross_weight volumetric_weight per_shipment per_bl per_km per_hawb per_kg flat …" at bounding box center [279, 351] width 41 height 18
select select "per_shipment"
click at [259, 342] on select "gross_weight volumetric_weight per_shipment per_bl per_km per_hawb per_kg flat …" at bounding box center [279, 351] width 41 height 18
drag, startPoint x: 412, startPoint y: 345, endPoint x: 398, endPoint y: 349, distance: 15.5
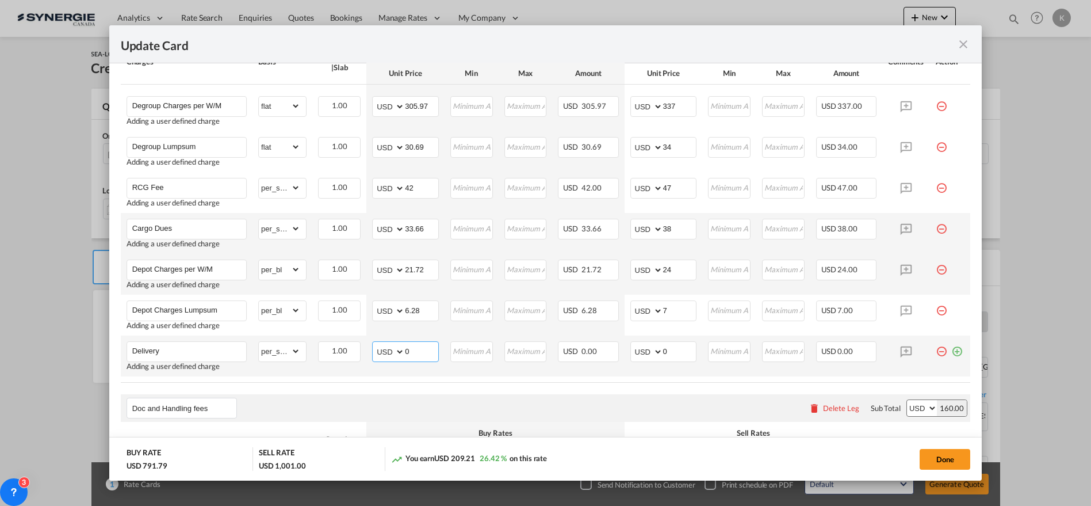
click at [398, 349] on md-input-container "AED AFN ALL AMD ANG AOA ARS AUD AWG AZN BAM BBD BDT BGN BHD BIF BMD BND BOB BRL…" at bounding box center [405, 351] width 67 height 21
type input "265.02"
type input "292"
click at [951, 348] on md-icon "icon-plus-circle-outline green-400-fg" at bounding box center [957, 347] width 12 height 12
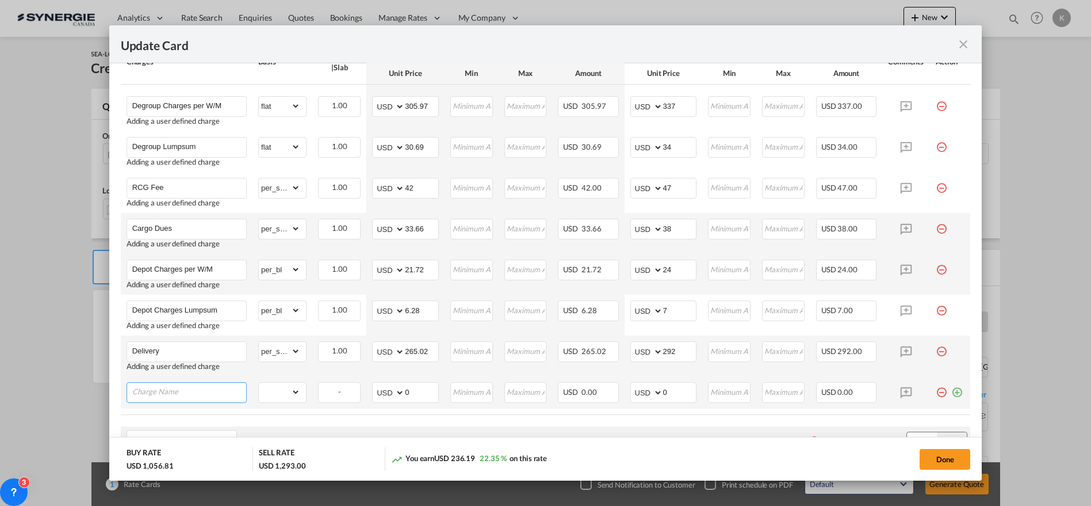
click at [190, 387] on input "Charge Name" at bounding box center [189, 391] width 114 height 17
paste input "Fuel Surcharge"
type input "Fuel Surcharge"
click at [275, 388] on select "gross_weight volumetric_weight per_shipment per_bl per_km per_hawb per_kg flat …" at bounding box center [279, 392] width 41 height 18
select select "per_shipment"
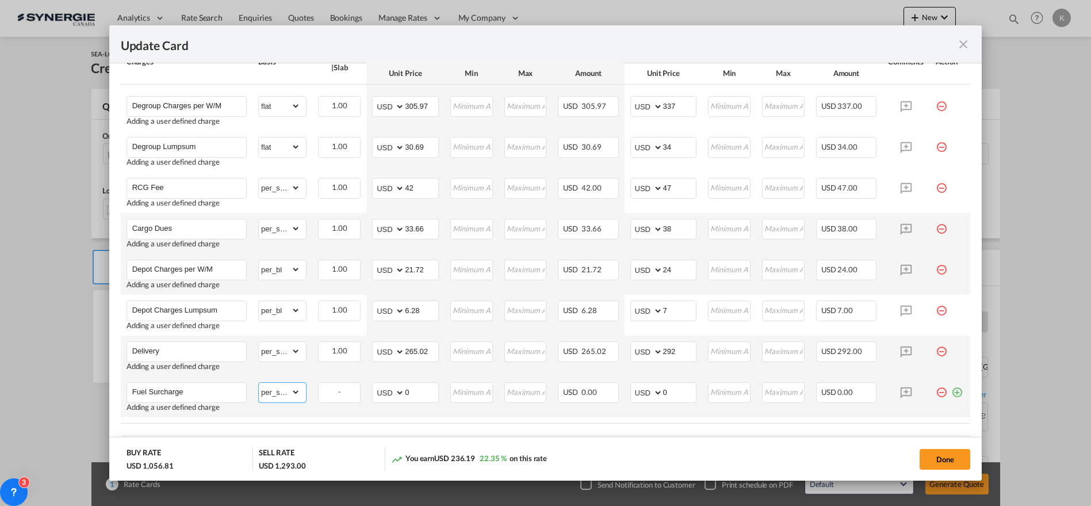
click at [259, 383] on select "gross_weight volumetric_weight per_shipment per_bl per_km per_hawb per_kg flat …" at bounding box center [279, 392] width 41 height 18
drag, startPoint x: 397, startPoint y: 388, endPoint x: 391, endPoint y: 388, distance: 6.3
click at [392, 388] on md-input-container "AED AFN ALL AMD ANG AOA ARS AUD AWG AZN BAM BBD BDT BGN BHD BIF BMD BND BOB BRL…" at bounding box center [405, 392] width 67 height 21
type input "47.7"
type input "53"
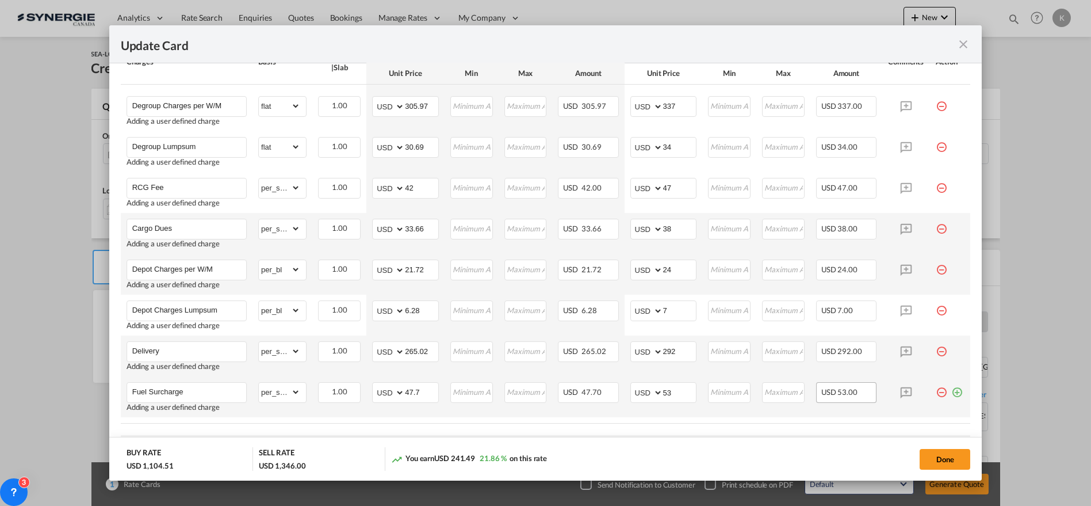
drag, startPoint x: 948, startPoint y: 387, endPoint x: 856, endPoint y: 389, distance: 92.1
click at [951, 387] on md-icon "icon-plus-circle-outline green-400-fg" at bounding box center [957, 388] width 12 height 12
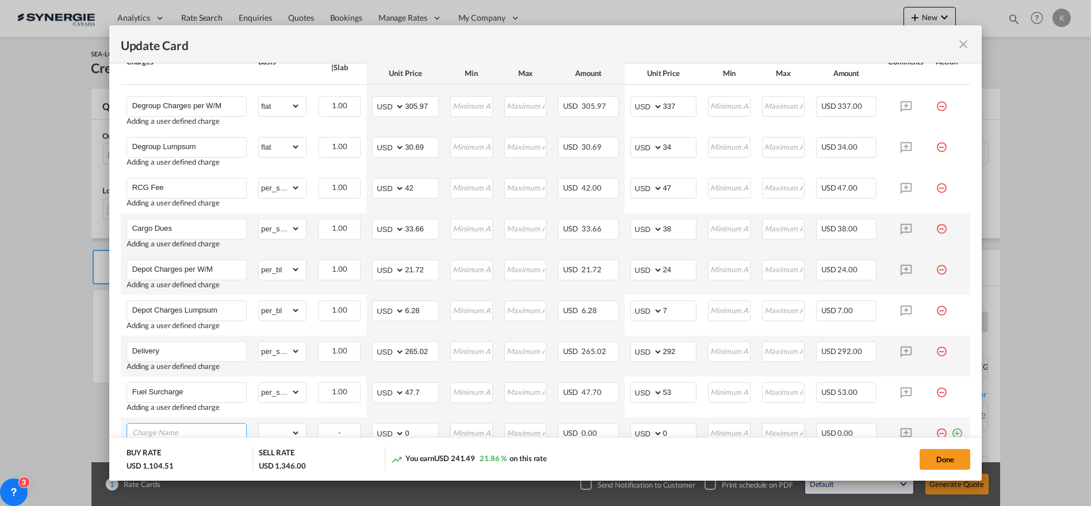
click at [169, 426] on input "Charge Name" at bounding box center [189, 431] width 114 height 17
paste input "EDI Fee"
type input "EDI Fee"
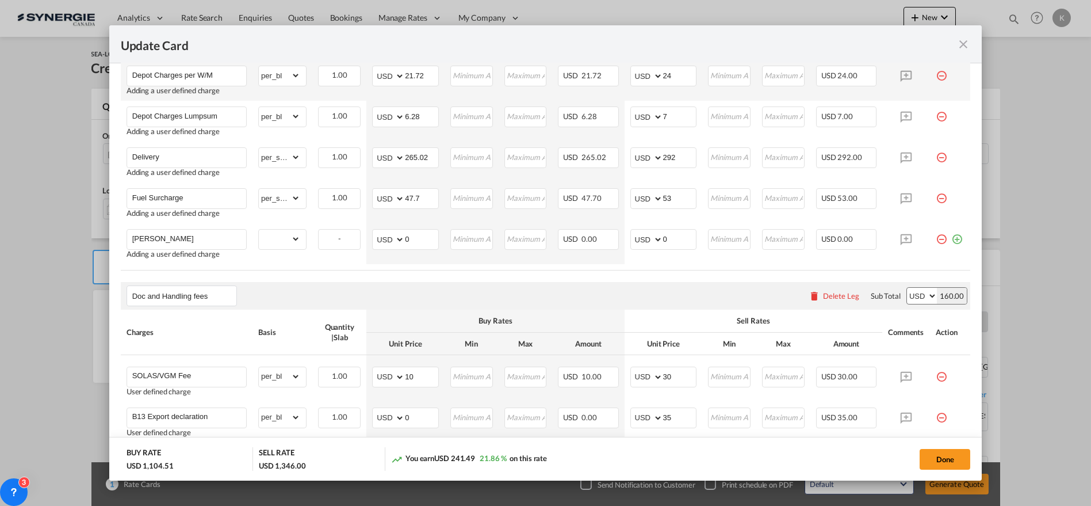
scroll to position [791, 0]
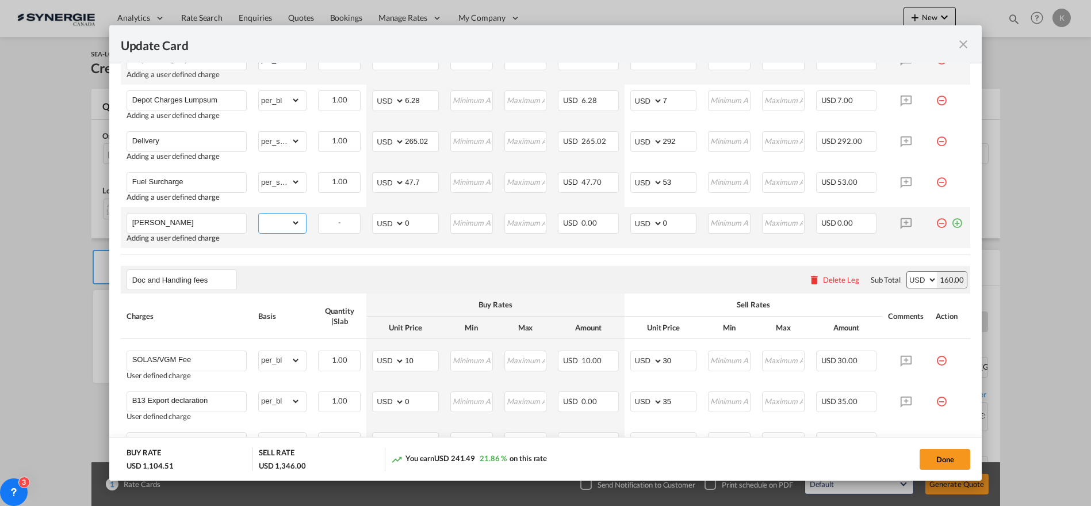
click at [277, 219] on select "gross_weight volumetric_weight per_shipment per_bl per_km per_hawb per_kg flat …" at bounding box center [279, 222] width 41 height 18
select select "per_bl"
click at [259, 213] on select "gross_weight volumetric_weight per_shipment per_bl per_km per_hawb per_kg flat …" at bounding box center [279, 222] width 41 height 18
drag, startPoint x: 424, startPoint y: 223, endPoint x: 391, endPoint y: 231, distance: 33.8
click at [397, 226] on md-input-container "AED AFN ALL AMD ANG AOA ARS AUD AWG AZN BAM BBD BDT BGN BHD BIF BMD BND BOB BRL…" at bounding box center [405, 223] width 67 height 21
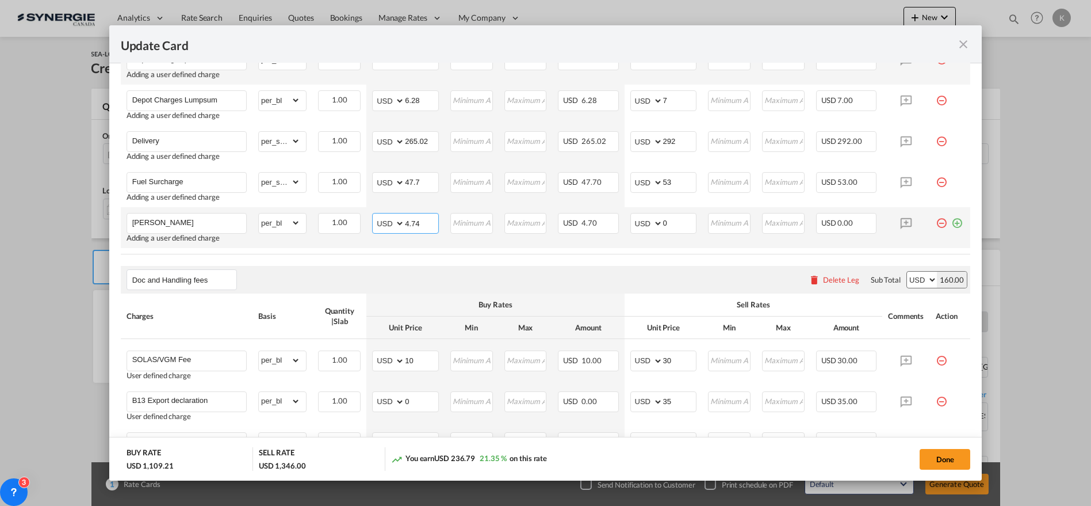
type input "4.74"
type input "6"
click at [951, 220] on md-icon "icon-plus-circle-outline green-400-fg" at bounding box center [957, 219] width 12 height 12
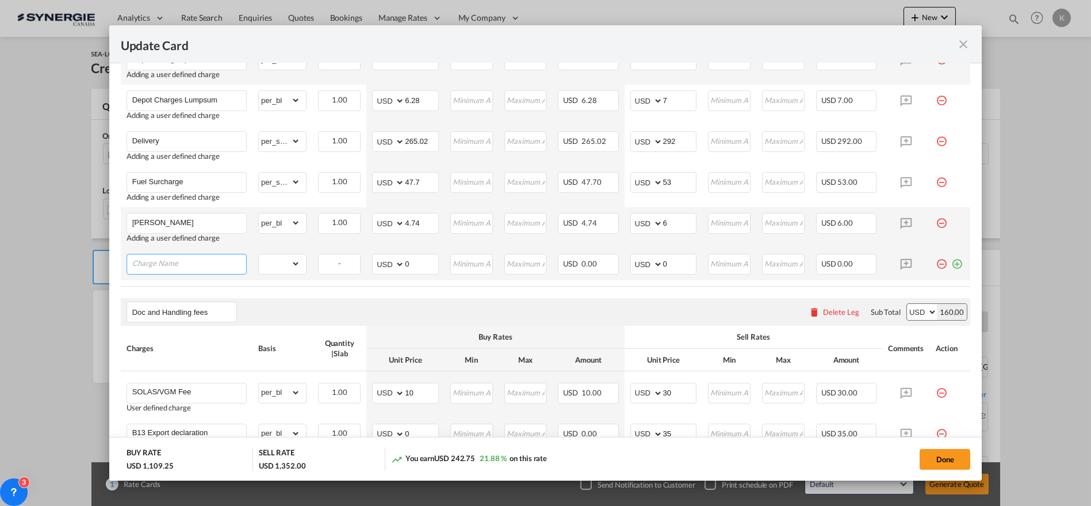
click at [193, 267] on input "Charge Name" at bounding box center [189, 262] width 114 height 17
paste input "Processing Fee"
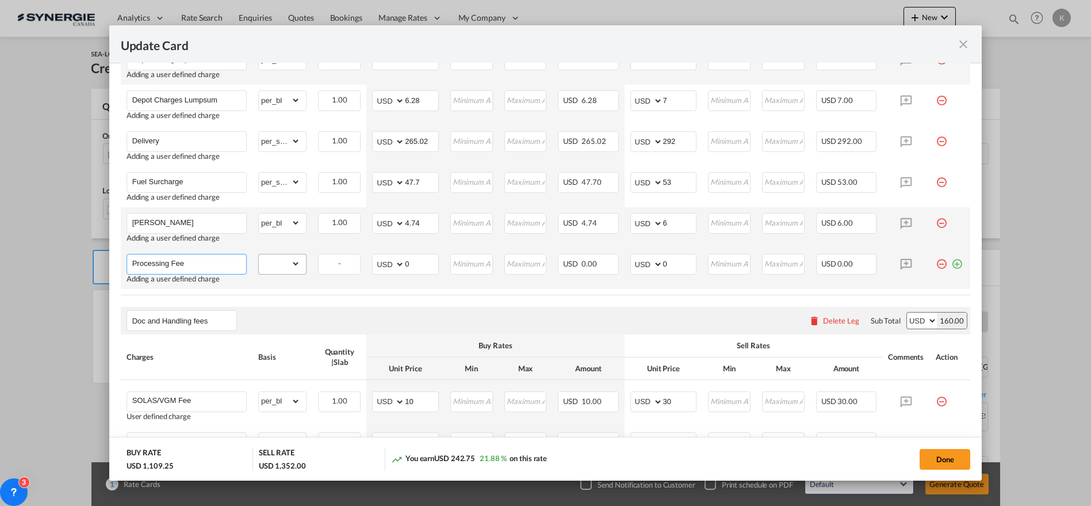
type input "Processing Fee"
click at [278, 262] on select "gross_weight volumetric_weight per_shipment per_bl per_km per_hawb per_kg flat …" at bounding box center [279, 263] width 41 height 18
select select "per_shipment"
click at [259, 254] on select "gross_weight volumetric_weight per_shipment per_bl per_km per_hawb per_kg flat …" at bounding box center [279, 263] width 41 height 18
drag, startPoint x: 411, startPoint y: 261, endPoint x: 378, endPoint y: 273, distance: 34.9
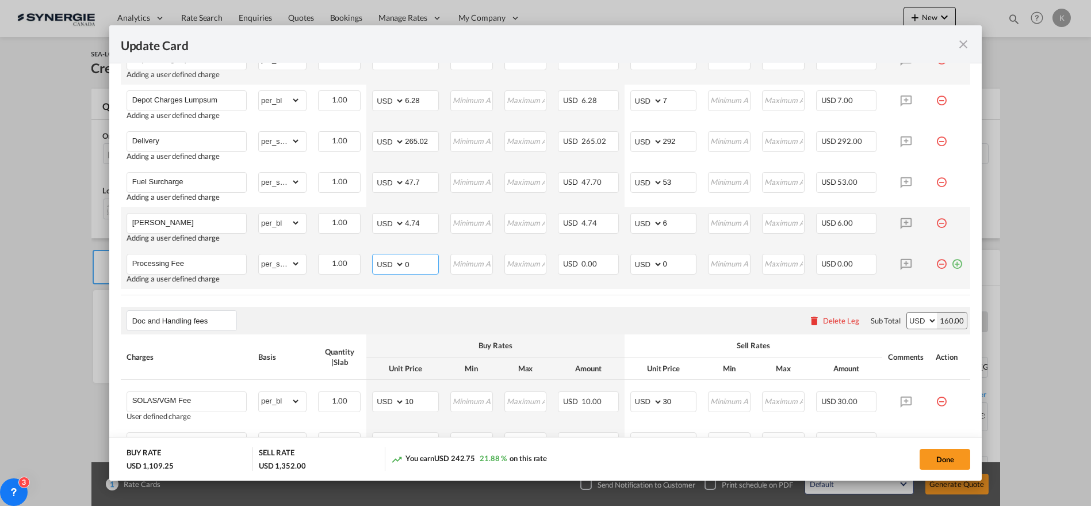
click at [384, 269] on md-input-container "AED AFN ALL AMD ANG AOA ARS AUD AWG AZN BAM BBD BDT BGN BHD BIF BMD BND BOB BRL…" at bounding box center [405, 264] width 67 height 21
type input "2"
type input "8.37"
type input "10"
drag, startPoint x: 951, startPoint y: 263, endPoint x: 895, endPoint y: 273, distance: 57.9
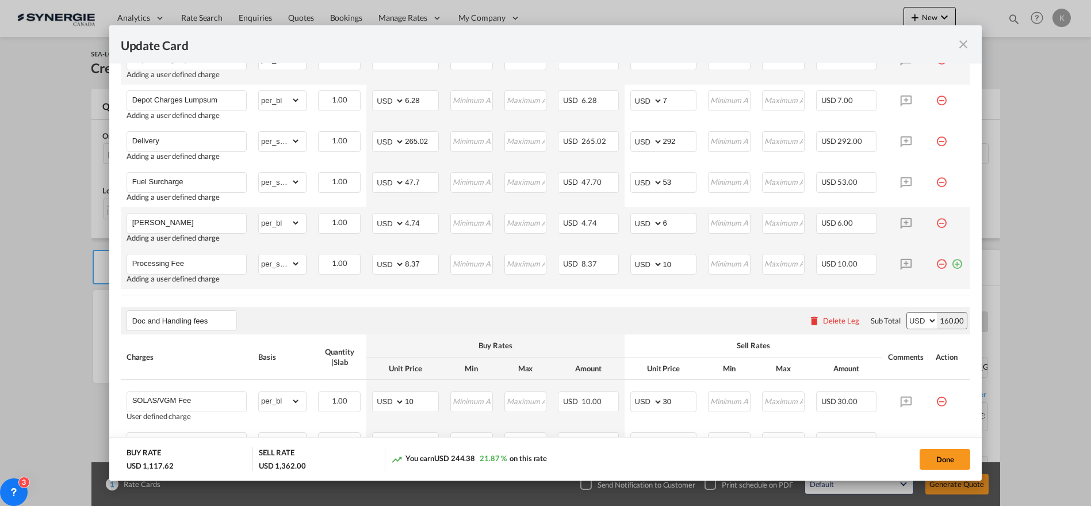
click at [951, 263] on md-icon "icon-plus-circle-outline green-400-fg" at bounding box center [957, 260] width 12 height 12
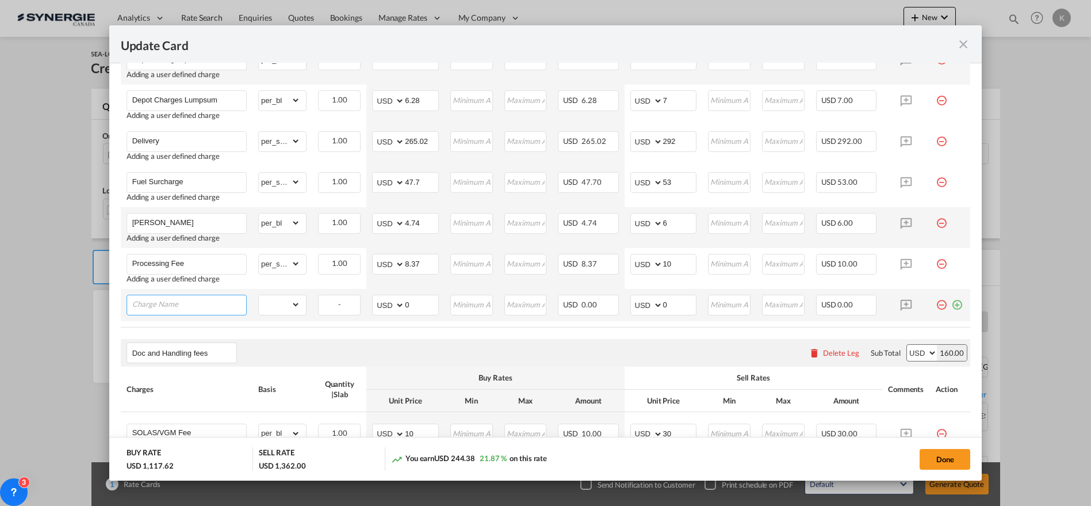
click at [197, 305] on input "Charge Name" at bounding box center [189, 303] width 114 height 17
paste input "Terms Support"
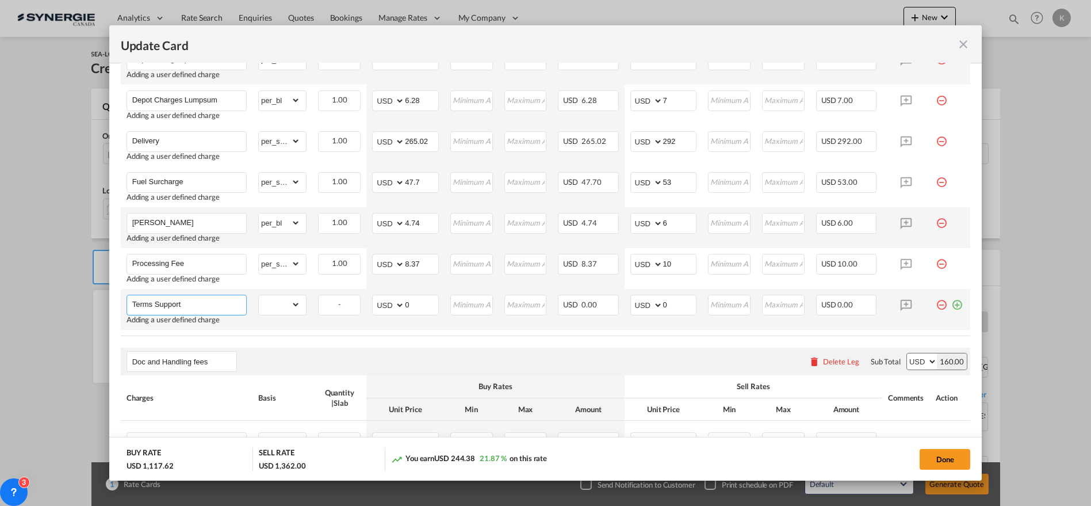
click at [190, 299] on input "Terms Support" at bounding box center [189, 303] width 114 height 17
paste input "Terms Support"
click at [226, 305] on input "Terms SupportTerms Support" at bounding box center [189, 303] width 114 height 17
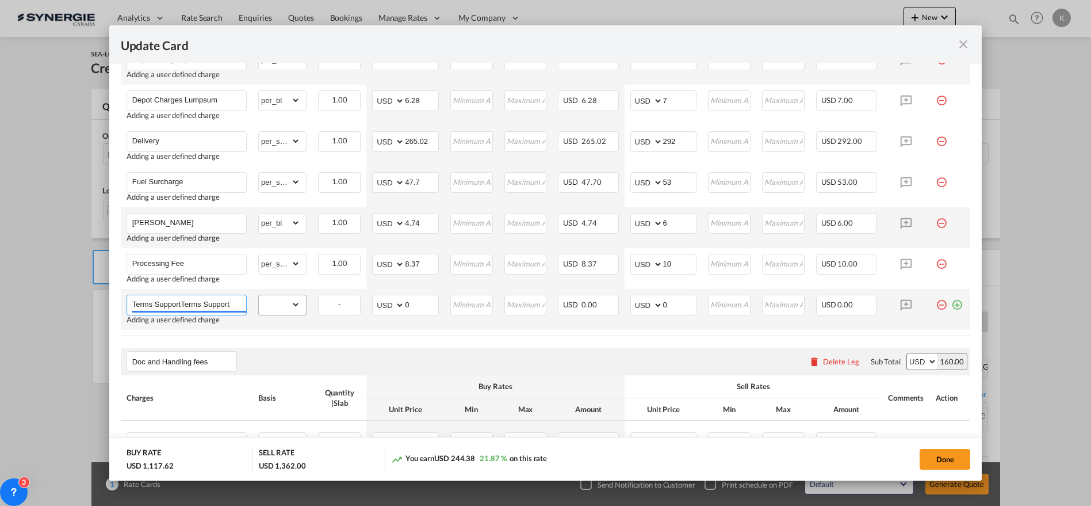
paste input "Charge Name"
type input "Terms Support"
click at [279, 304] on select "gross_weight volumetric_weight per_shipment per_bl per_km per_hawb per_kg flat …" at bounding box center [279, 304] width 41 height 18
select select "per_bl"
click at [259, 295] on select "gross_weight volumetric_weight per_shipment per_bl per_km per_hawb per_kg flat …" at bounding box center [279, 304] width 41 height 18
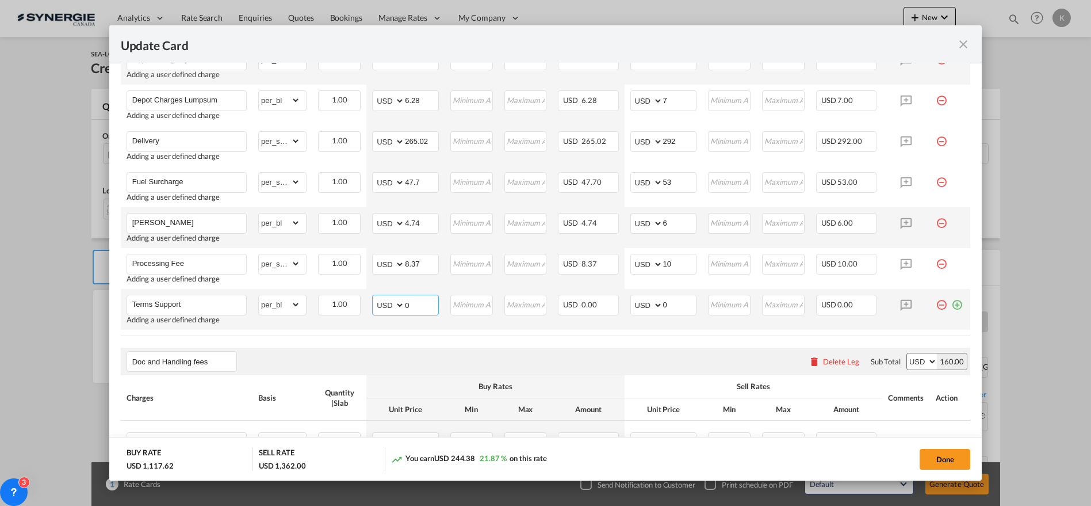
drag, startPoint x: 380, startPoint y: 305, endPoint x: 353, endPoint y: 318, distance: 29.3
click at [363, 305] on tr "Terms Support Adding a user defined charge Please Enter Already Exists gross_we…" at bounding box center [546, 309] width 850 height 41
type input "23.7"
type input "27"
click at [951, 303] on md-icon "icon-plus-circle-outline green-400-fg" at bounding box center [957, 301] width 12 height 12
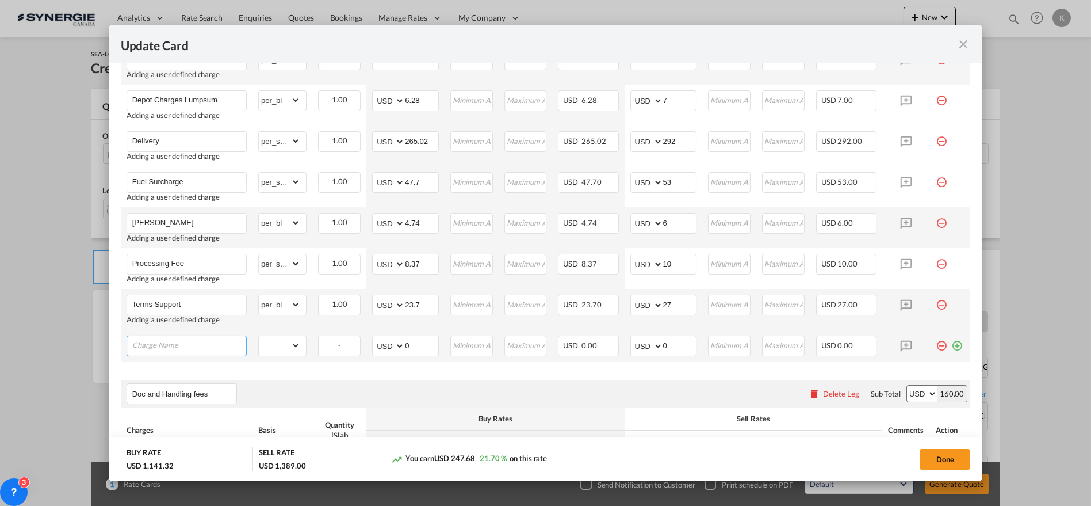
click at [181, 350] on input "Charge Name" at bounding box center [189, 344] width 114 height 17
paste input "Cargo Management"
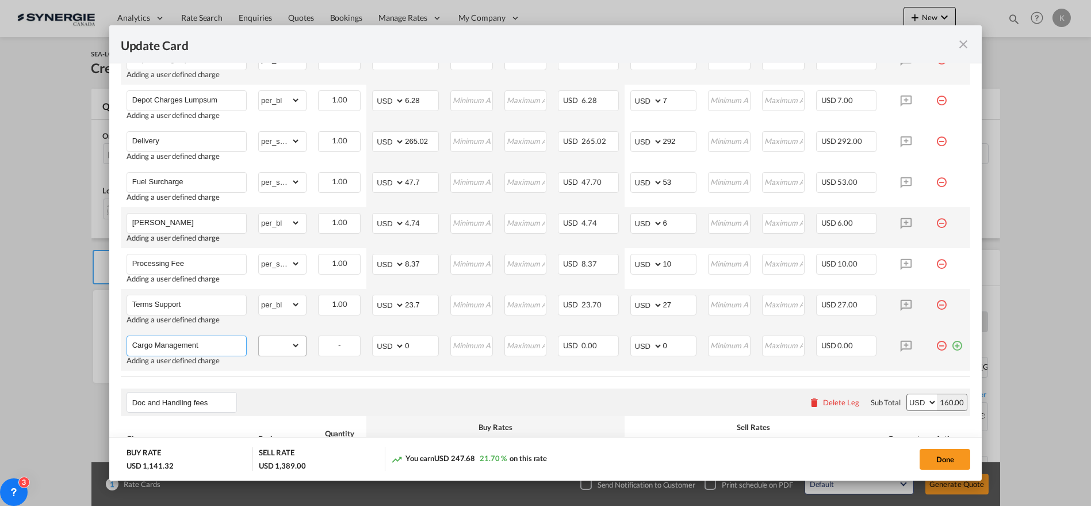
type input "Cargo Management"
click at [267, 343] on select "gross_weight volumetric_weight per_shipment per_bl per_km per_hawb per_kg flat …" at bounding box center [279, 345] width 41 height 18
select select "per_bl"
click at [259, 336] on select "gross_weight volumetric_weight per_shipment per_bl per_km per_hawb per_kg flat …" at bounding box center [279, 345] width 41 height 18
drag, startPoint x: 399, startPoint y: 345, endPoint x: 392, endPoint y: 345, distance: 6.3
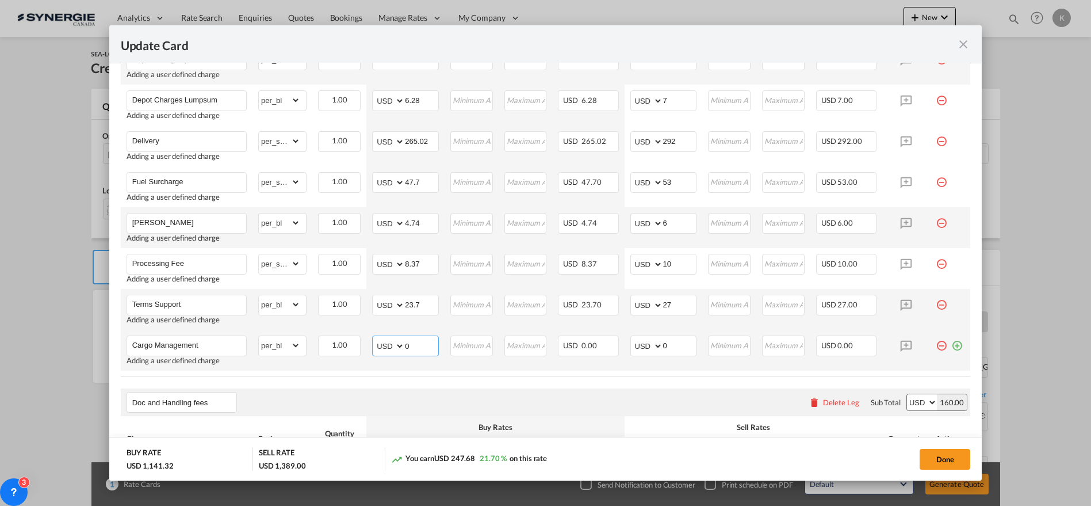
click at [393, 345] on md-input-container "AED AFN ALL AMD ANG AOA ARS AUD AWG AZN BAM BBD BDT BGN BHD BIF BMD BND BOB BRL…" at bounding box center [405, 345] width 67 height 21
type input "23.71"
type input "27"
drag, startPoint x: 971, startPoint y: 259, endPoint x: 969, endPoint y: 223, distance: 35.7
click at [969, 223] on md-dialog-content "Port of Loading CAMTR T/S Liner/Carrier No carrier 2HM LOGISTICS D.O.O AAXL GLO…" at bounding box center [545, 271] width 873 height 417
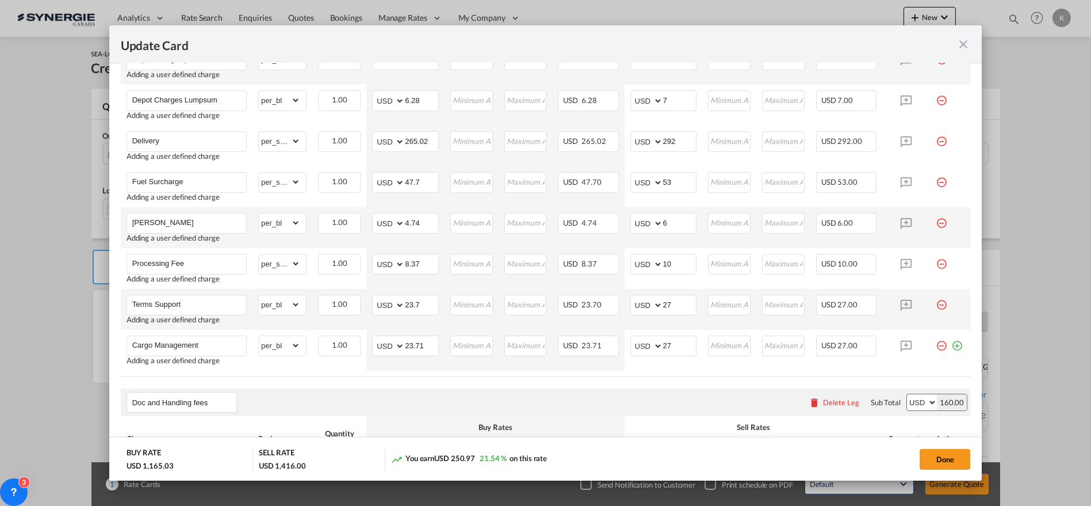
click at [969, 223] on md-dialog-content "Port of Loading CAMTR T/S Liner/Carrier No carrier 2HM LOGISTICS D.O.O AAXL GLO…" at bounding box center [545, 271] width 873 height 417
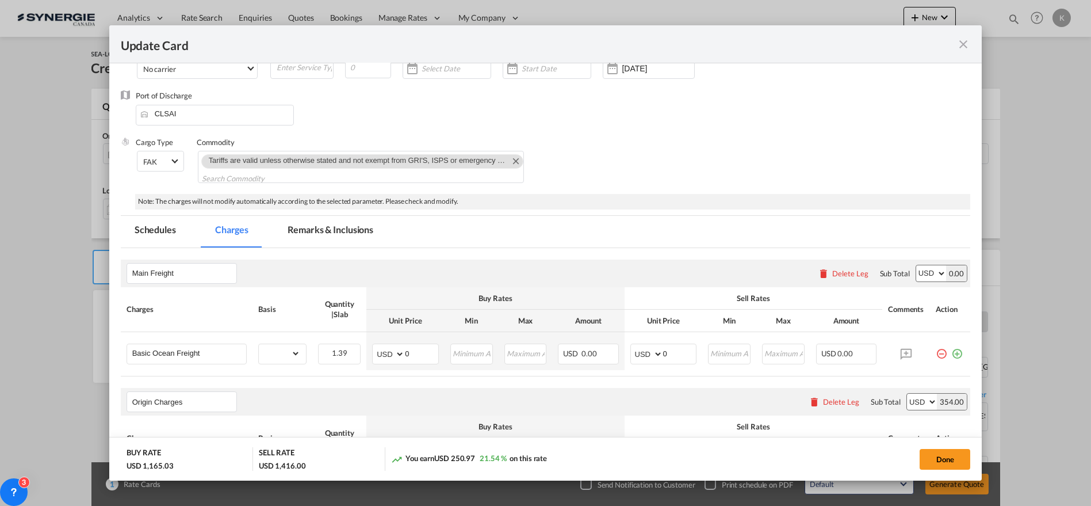
scroll to position [52, 0]
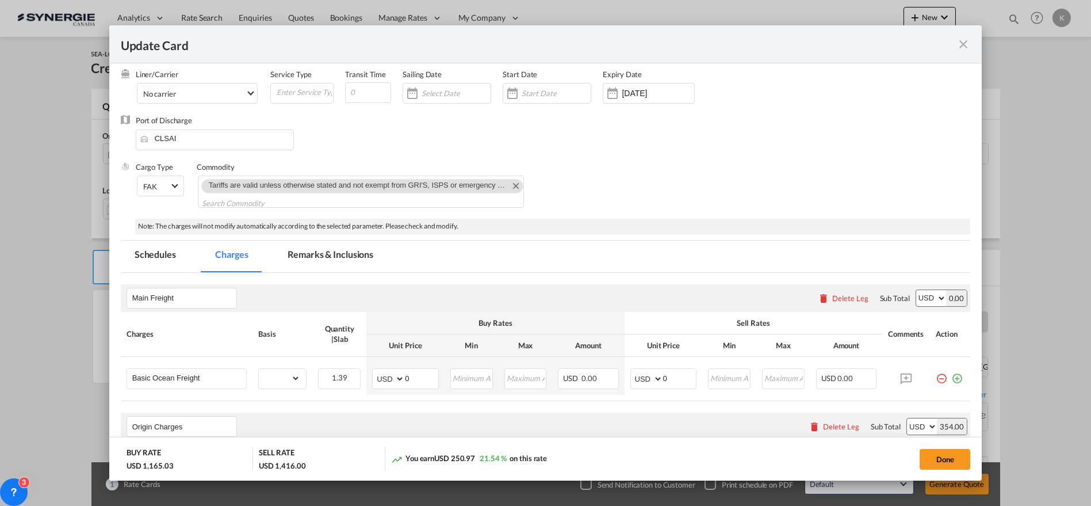
click at [301, 249] on md-tab-item "Remarks & Inclusions" at bounding box center [330, 256] width 113 height 32
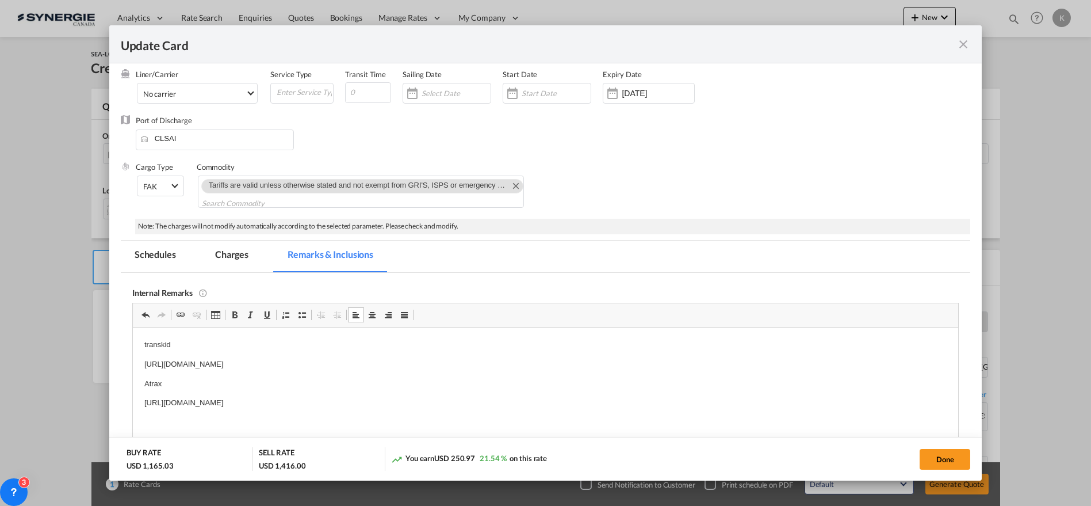
click at [474, 399] on p "https://app.frontapp.com/open/msg_1h7sh6rz?key=4EfDYsfJOjKQVHD5TR9Qpc7Cy6ZL_Uwa" at bounding box center [545, 402] width 803 height 12
click at [231, 255] on md-tab-item "Charges" at bounding box center [231, 256] width 61 height 32
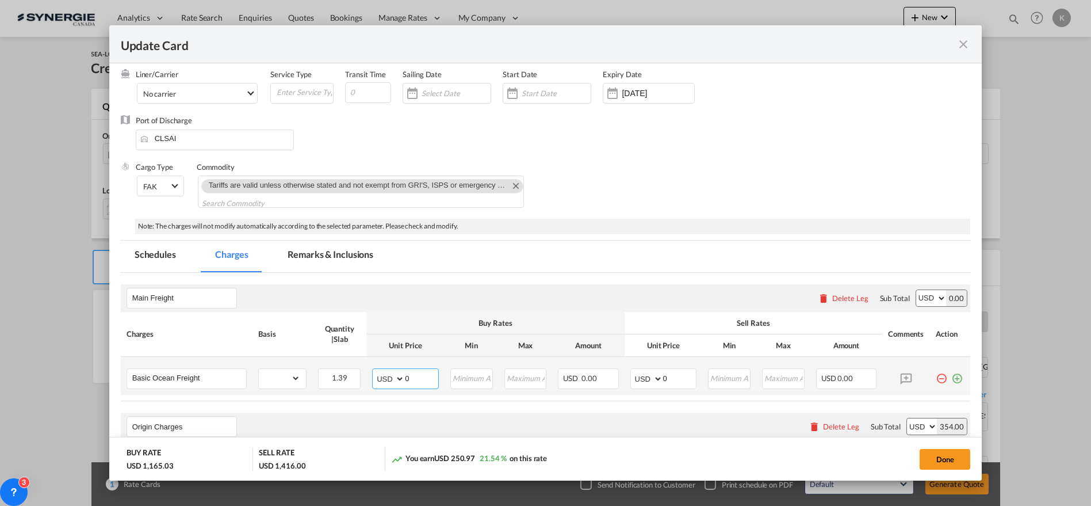
click at [389, 377] on md-input-container "AED AFN ALL AMD ANG AOA ARS AUD AWG AZN BAM BBD BDT BGN BHD BIF BMD BND BOB BRL…" at bounding box center [405, 378] width 67 height 21
type input "110"
type input "125"
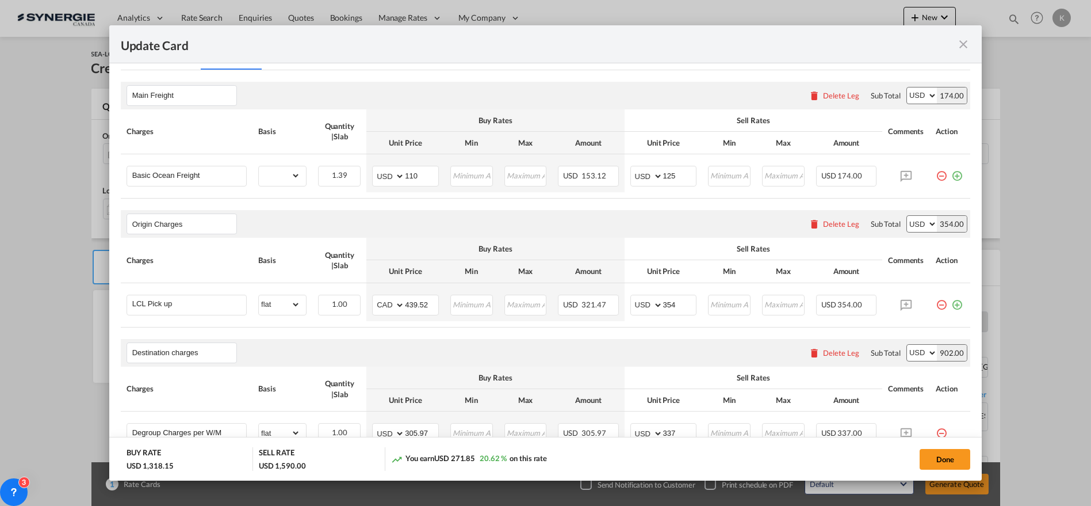
scroll to position [256, 0]
click at [951, 171] on md-icon "icon-plus-circle-outline green-400-fg" at bounding box center [957, 170] width 12 height 12
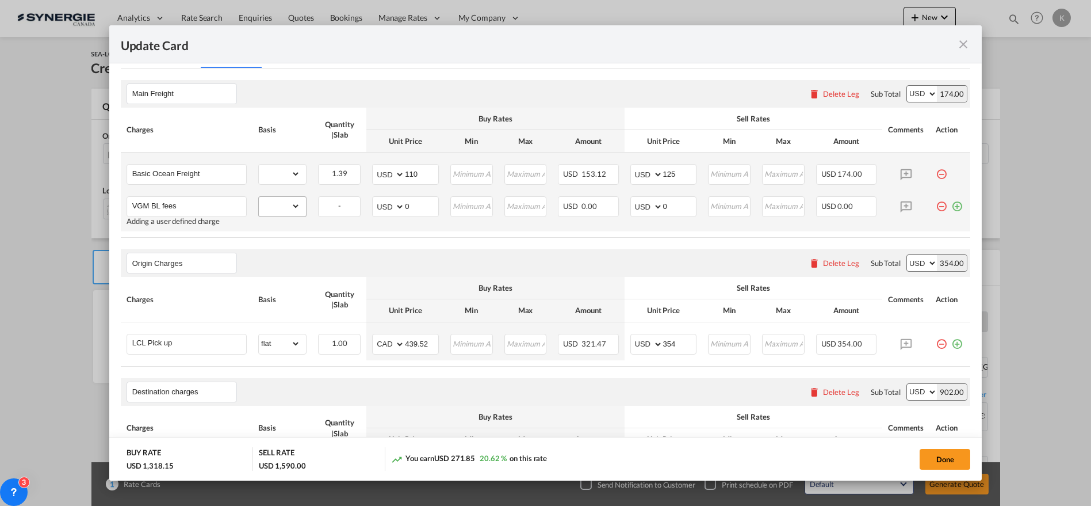
type input "VGM BL fees"
click at [296, 205] on select "gross_weight volumetric_weight per_shipment per_bl per_km per_hawb per_kg flat …" at bounding box center [279, 206] width 41 height 18
select select "per_bl"
click at [259, 197] on select "gross_weight volumetric_weight per_shipment per_bl per_km per_hawb per_kg flat …" at bounding box center [279, 206] width 41 height 18
drag, startPoint x: 411, startPoint y: 211, endPoint x: 387, endPoint y: 219, distance: 26.0
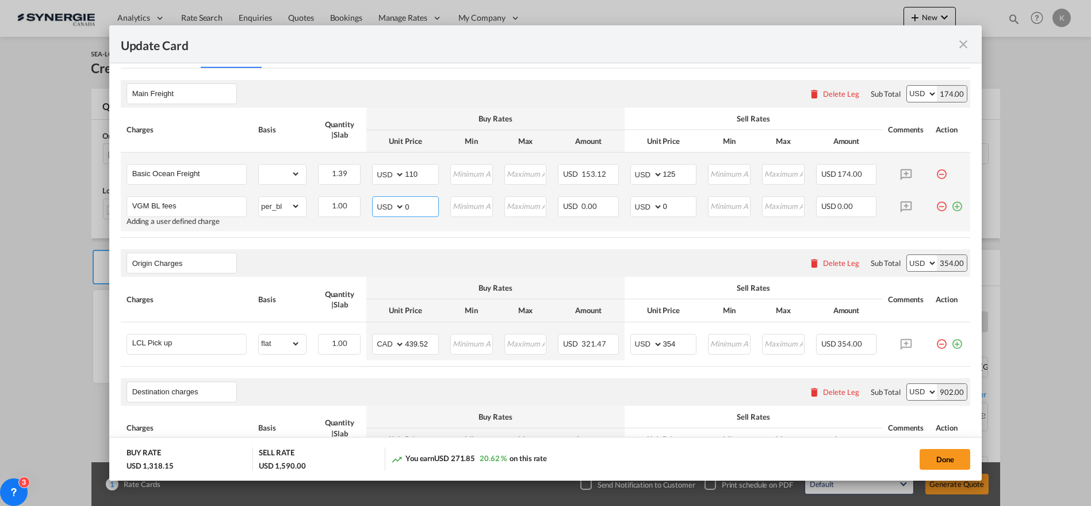
click at [386, 209] on md-input-container "AED AFN ALL AMD ANG AOA ARS AUD AWG AZN BAM BBD BDT BGN BHD BIF BMD BND BOB BRL…" at bounding box center [405, 206] width 67 height 21
type input "30"
type input "33"
drag, startPoint x: 946, startPoint y: 208, endPoint x: 666, endPoint y: 229, distance: 281.5
click at [951, 208] on md-icon "icon-plus-circle-outline green-400-fg" at bounding box center [957, 202] width 12 height 12
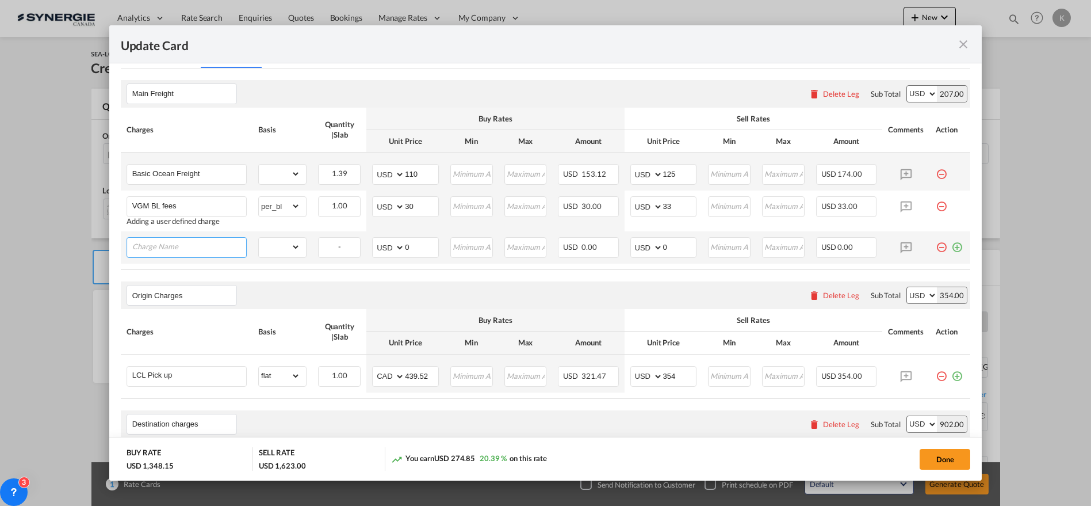
click at [181, 250] on input "Charge Name" at bounding box center [189, 246] width 114 height 17
paste input "Ocean Over Dimensional"
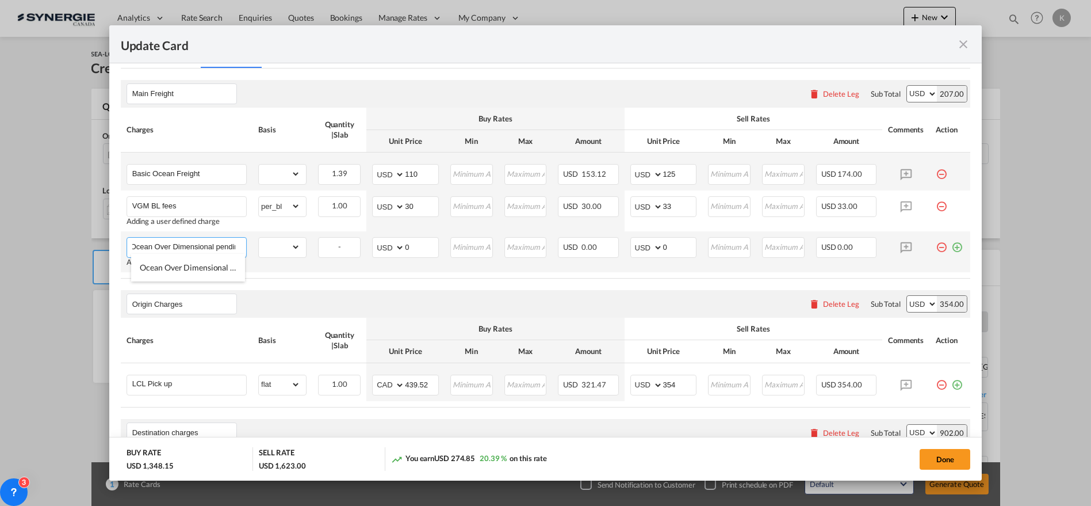
scroll to position [0, 10]
type input "Ocean Over Dimensional pending"
click at [284, 244] on select "gross_weight volumetric_weight per_shipment per_bl per_km per_hawb per_kg flat …" at bounding box center [279, 247] width 41 height 18
select select "per_shipment"
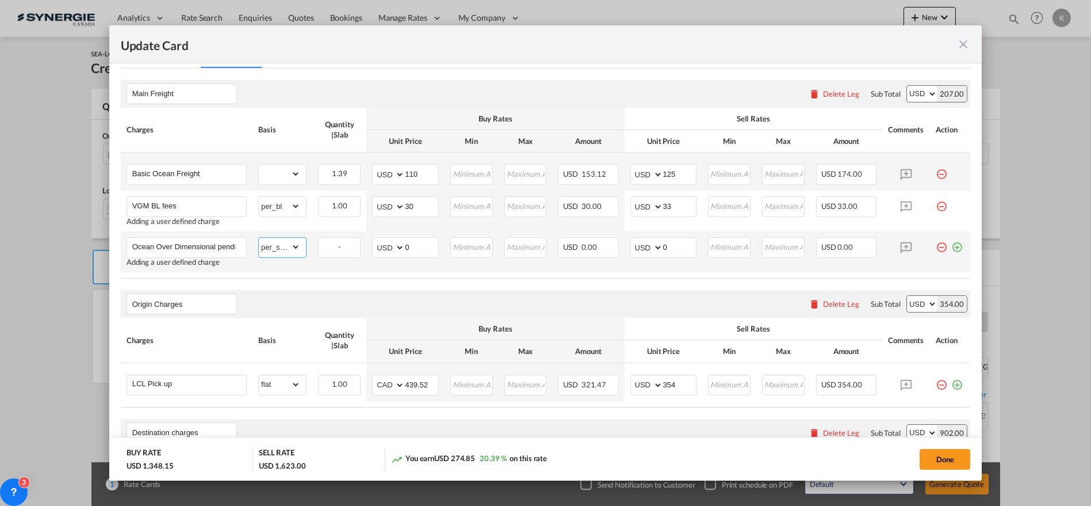
click at [259, 238] on select "gross_weight volumetric_weight per_shipment per_bl per_km per_hawb per_kg flat …" at bounding box center [279, 247] width 41 height 18
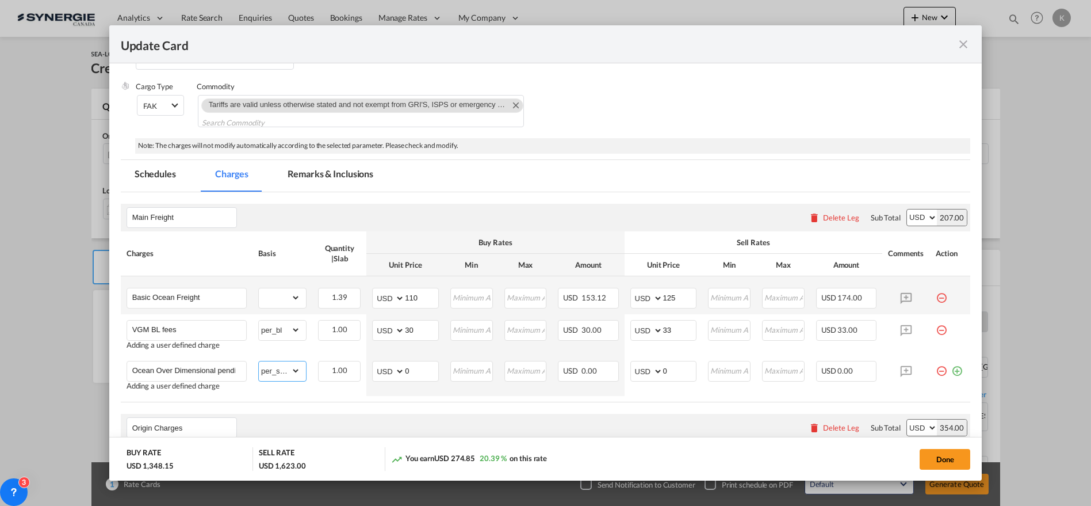
scroll to position [64, 0]
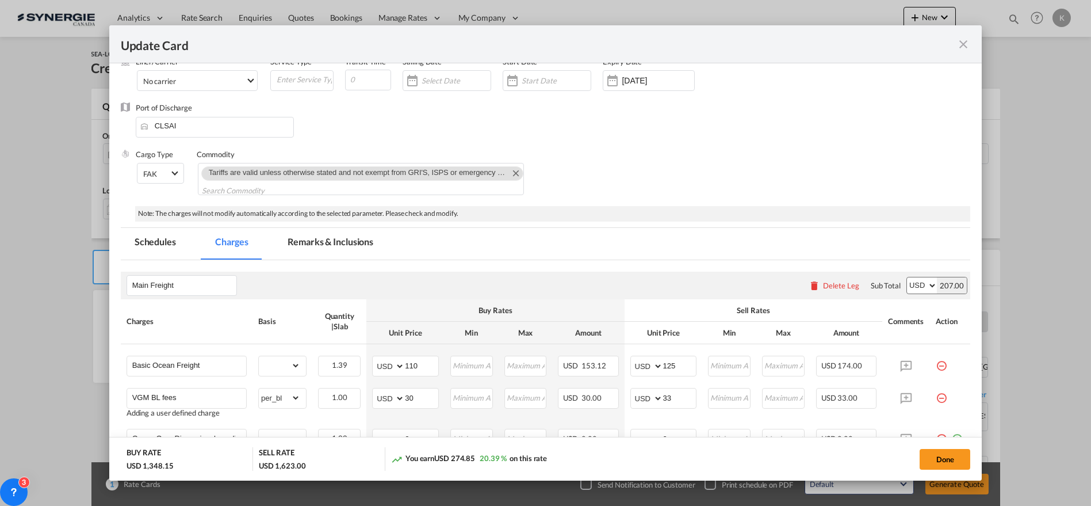
click at [328, 243] on md-tab-item "Remarks & Inclusions" at bounding box center [330, 244] width 113 height 32
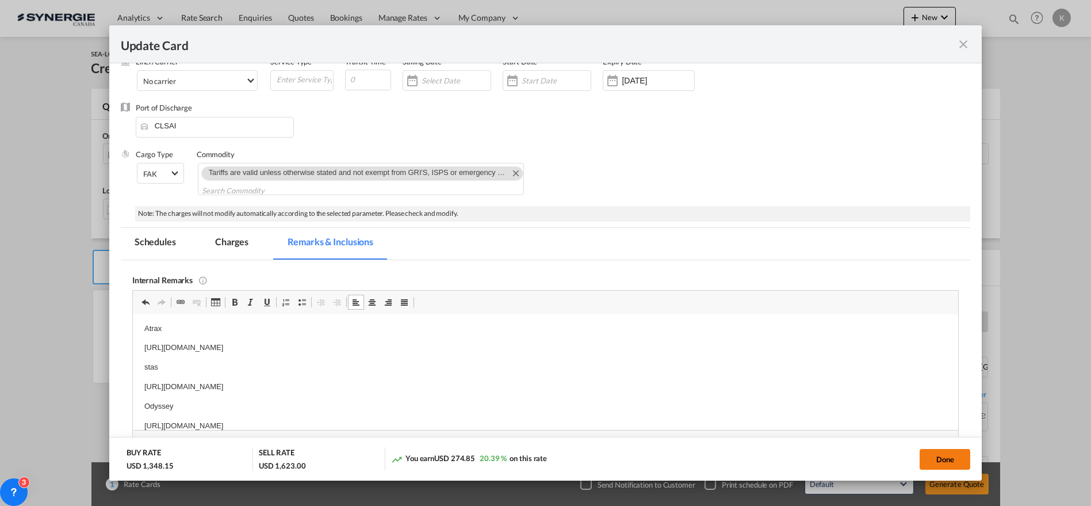
click at [955, 461] on button "Done" at bounding box center [945, 459] width 51 height 21
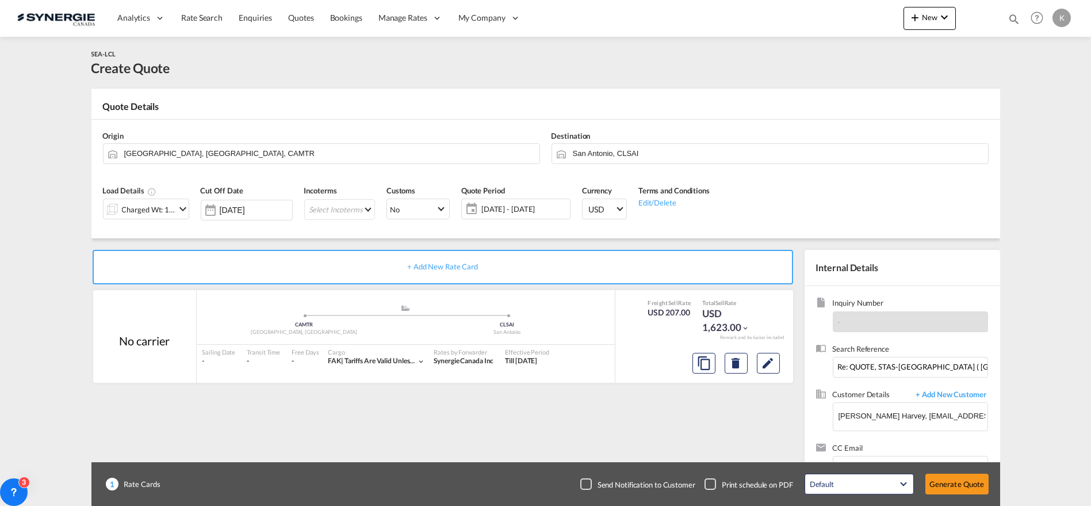
type input "20 Sep 2025"
click at [958, 485] on button "Generate Quote" at bounding box center [957, 483] width 63 height 21
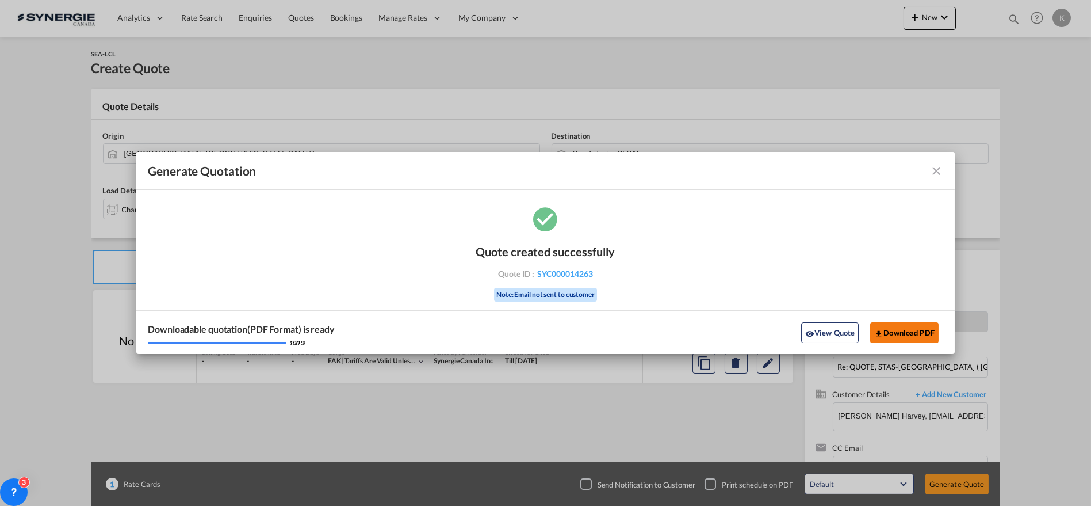
click at [913, 339] on button "Download PDF" at bounding box center [904, 332] width 68 height 21
click at [938, 169] on md-icon "icon-close fg-AAA8AD cursor m-0" at bounding box center [937, 171] width 14 height 14
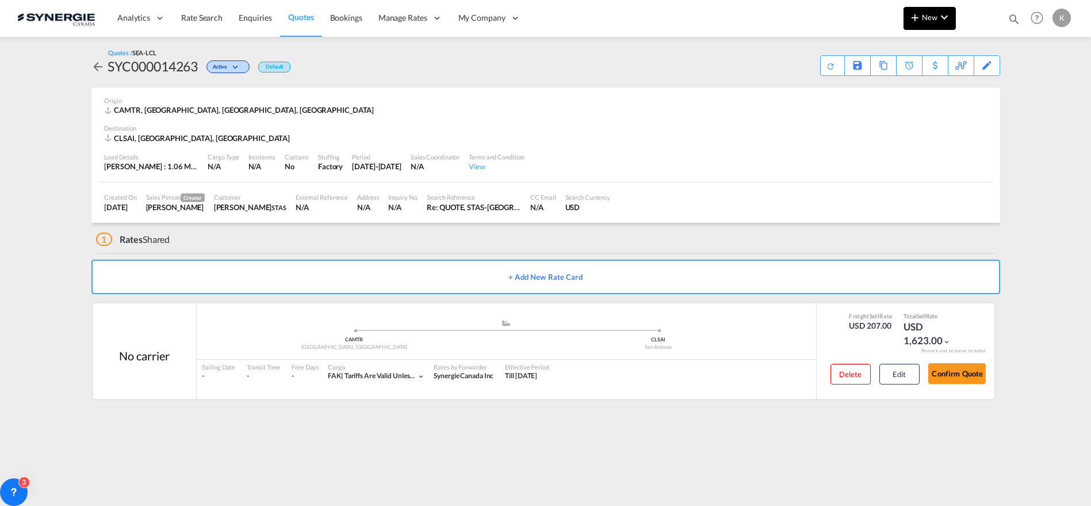
click at [909, 23] on md-icon "icon-plus 400-fg" at bounding box center [915, 17] width 14 height 14
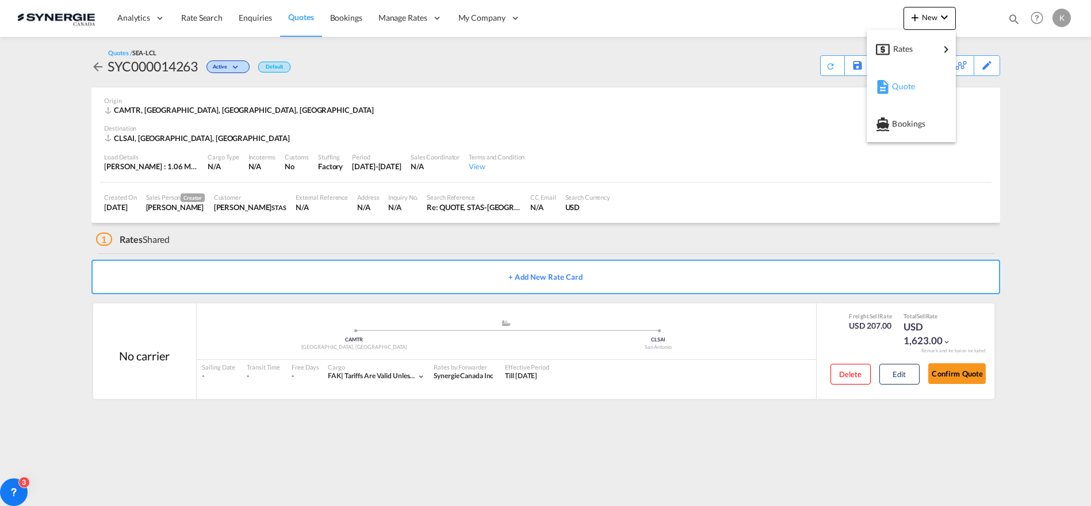
click at [905, 83] on span "Quote" at bounding box center [898, 86] width 13 height 23
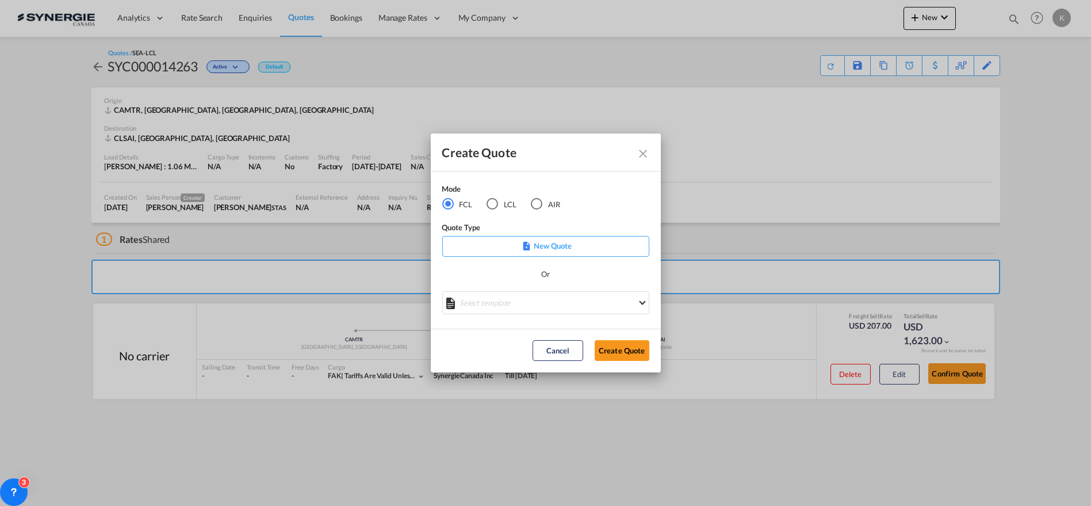
click at [498, 204] on div "LCL" at bounding box center [493, 204] width 12 height 12
click at [547, 308] on md-select "Select template New DAP Import LCL Karen Mercier | 09 Jul 2025 BRAZIL LCL EXPOR…" at bounding box center [545, 302] width 207 height 23
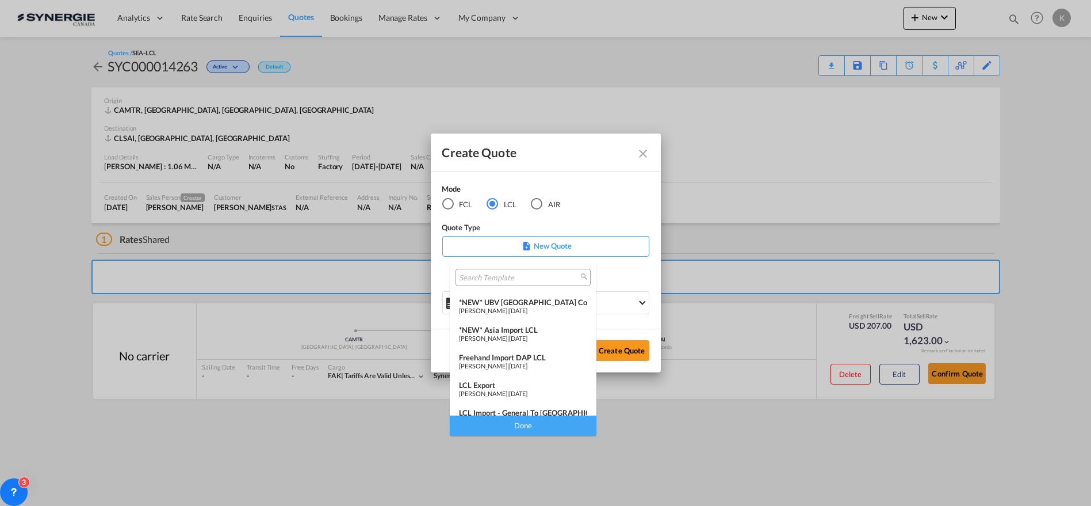
scroll to position [135, 0]
click at [540, 408] on div "LCL Import - General to Canada" at bounding box center [523, 411] width 128 height 9
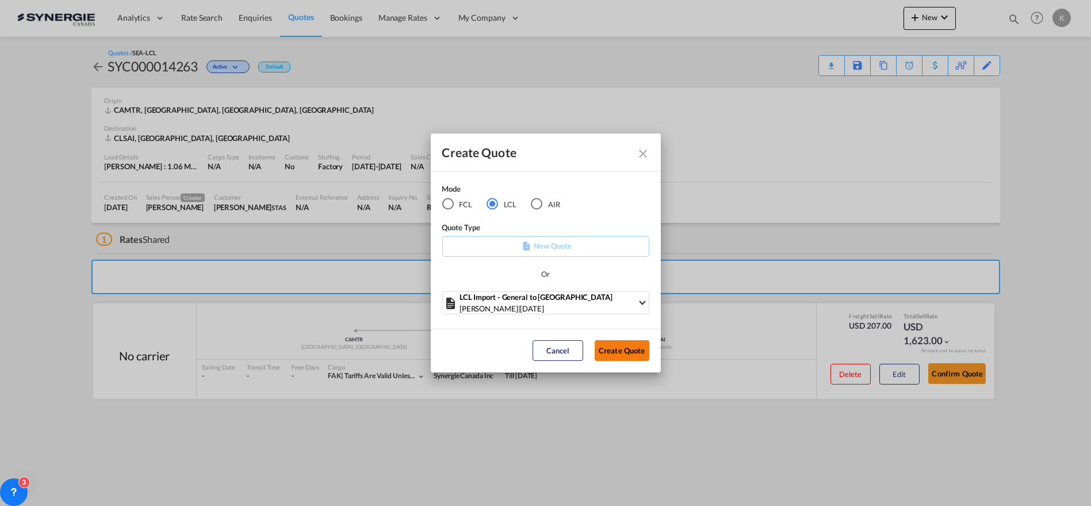
click at [617, 353] on button "Create Quote" at bounding box center [622, 350] width 55 height 21
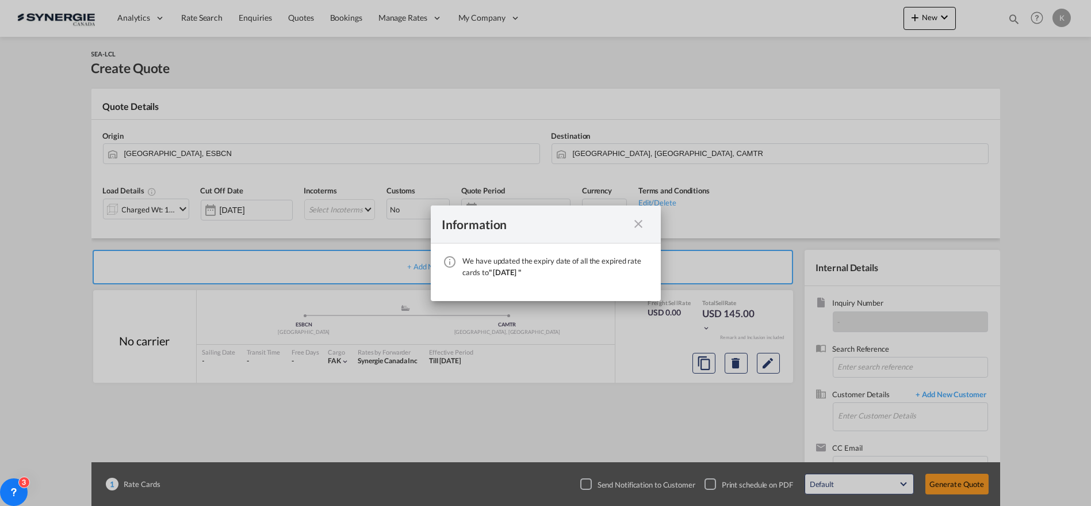
click at [637, 225] on md-icon "icon-close fg-AAA8AD cursor" at bounding box center [639, 224] width 14 height 14
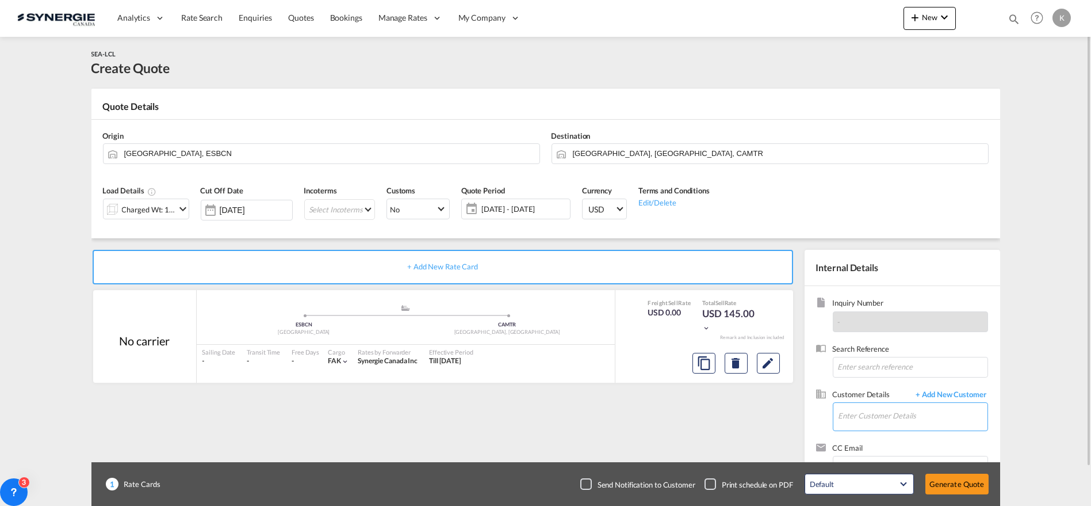
click at [912, 418] on input "Enter Customer Details" at bounding box center [913, 416] width 149 height 26
paste input "michel.perron@dieselexpert.com"
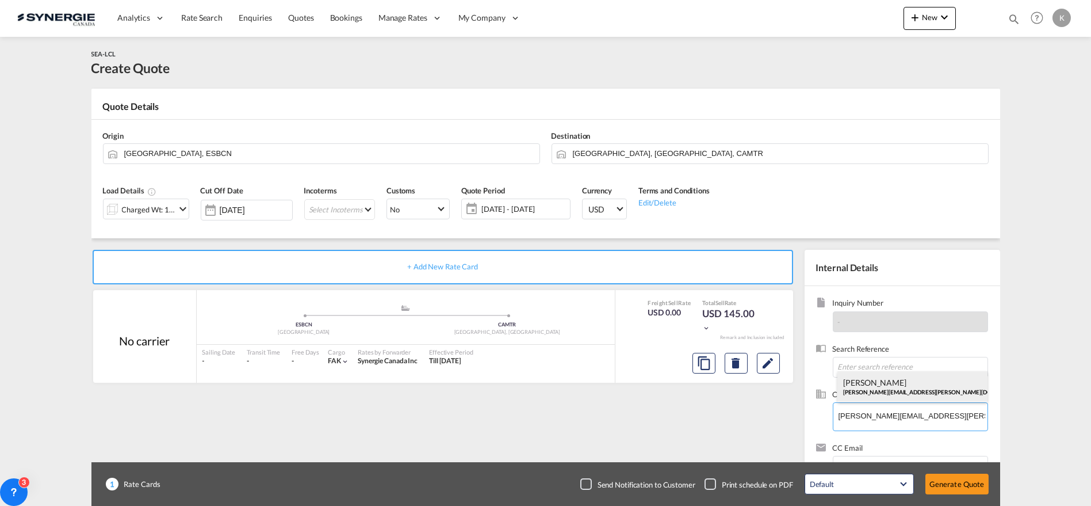
click at [892, 392] on div "Michel Perron michel.perron@dieselexpert.com" at bounding box center [913, 386] width 150 height 31
type input "Diesel Expert, Michel Perron, michel.perron@dieselexpert.com"
click at [891, 362] on input at bounding box center [910, 367] width 155 height 21
paste input "Re: Mahle ===> DEX PR05535-1836 ***Seafreight LCL***"
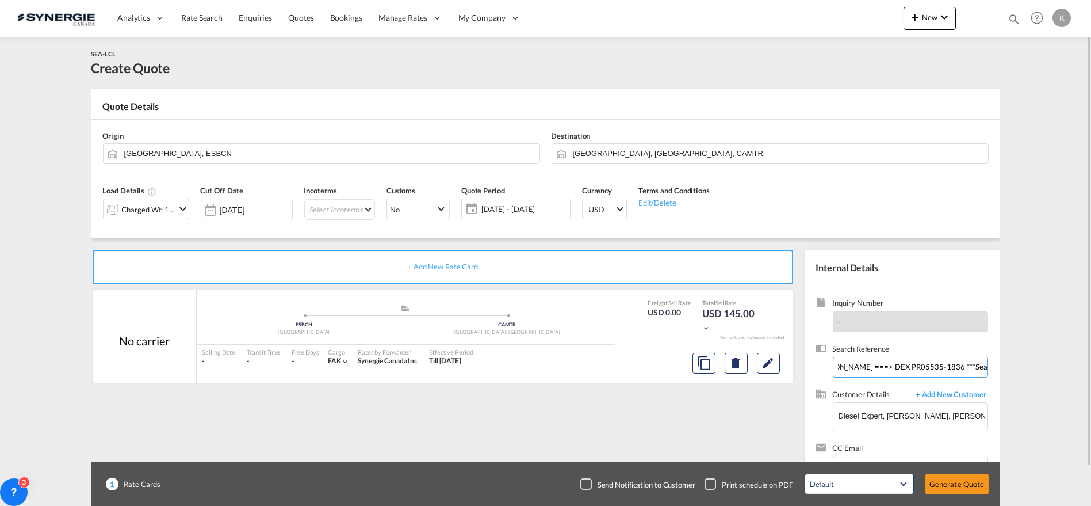
type input "Re: Mahle ===> DEX PR05535-1836 ***Seafreight LCL***"
click at [764, 359] on md-icon "Edit" at bounding box center [769, 363] width 14 height 14
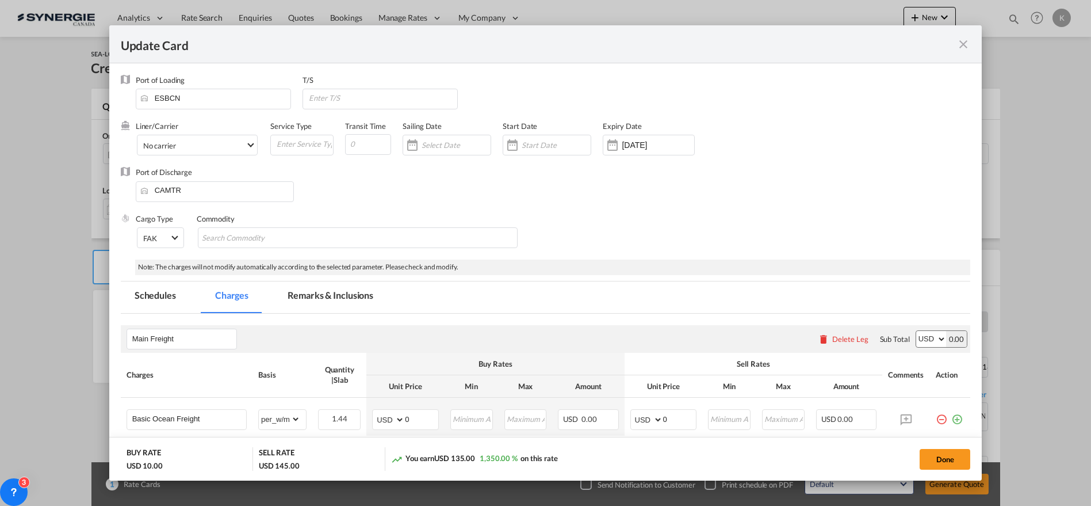
click at [307, 289] on md-tab-item "Remarks & Inclusions" at bounding box center [330, 297] width 113 height 32
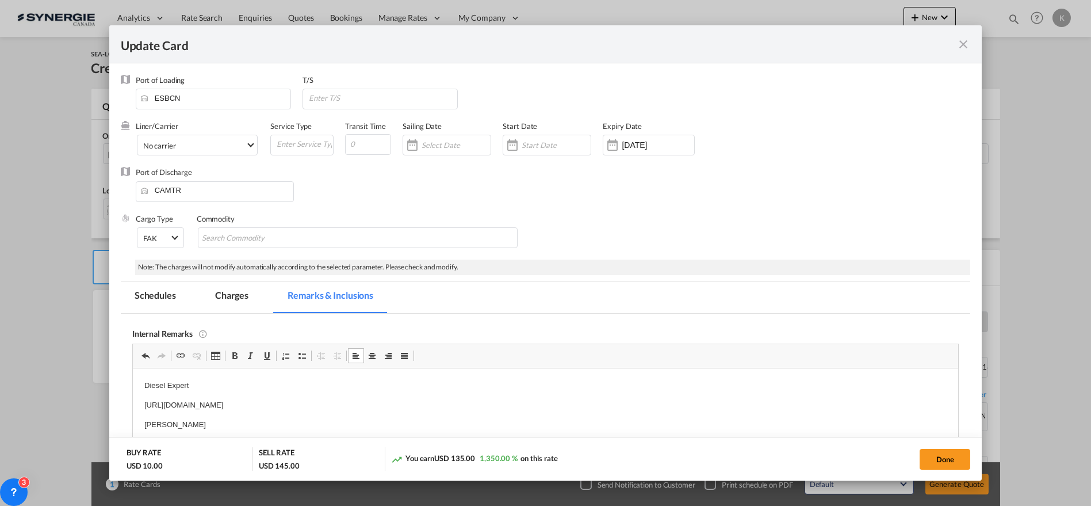
click at [238, 305] on md-tab-item "Charges" at bounding box center [231, 297] width 61 height 32
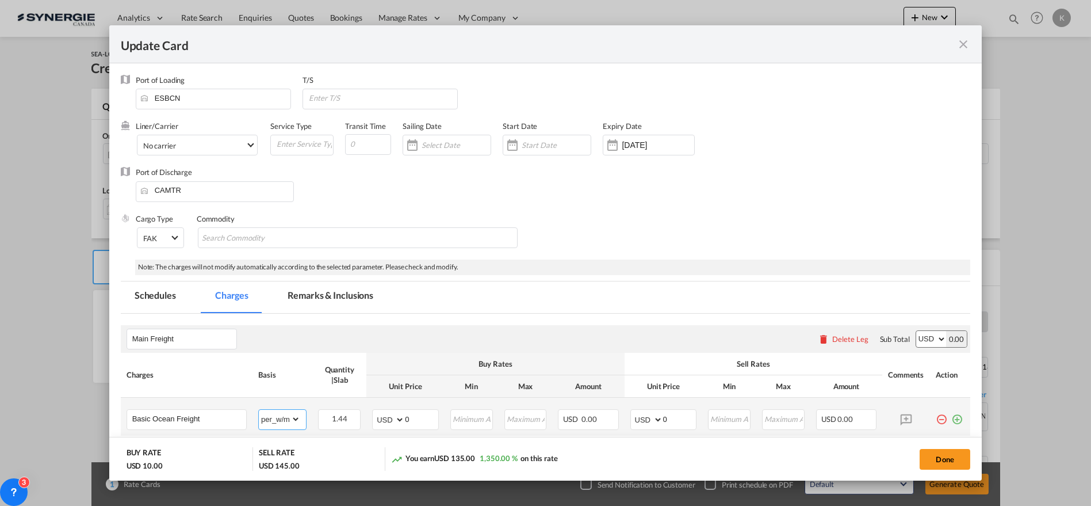
click at [289, 418] on select "gross_weight volumetric_weight per_shipment per_bl per_km per_hawb per_kg flat …" at bounding box center [279, 419] width 41 height 18
select select "per_shipment"
click at [259, 410] on select "gross_weight volumetric_weight per_shipment per_bl per_km per_hawb per_kg flat …" at bounding box center [279, 419] width 41 height 18
click at [383, 420] on select "AED AFN ALL AMD ANG AOA ARS AUD AWG AZN BAM BBD BDT BGN BHD BIF BMD BND [PERSON…" at bounding box center [390, 419] width 30 height 16
select select "string:EUR"
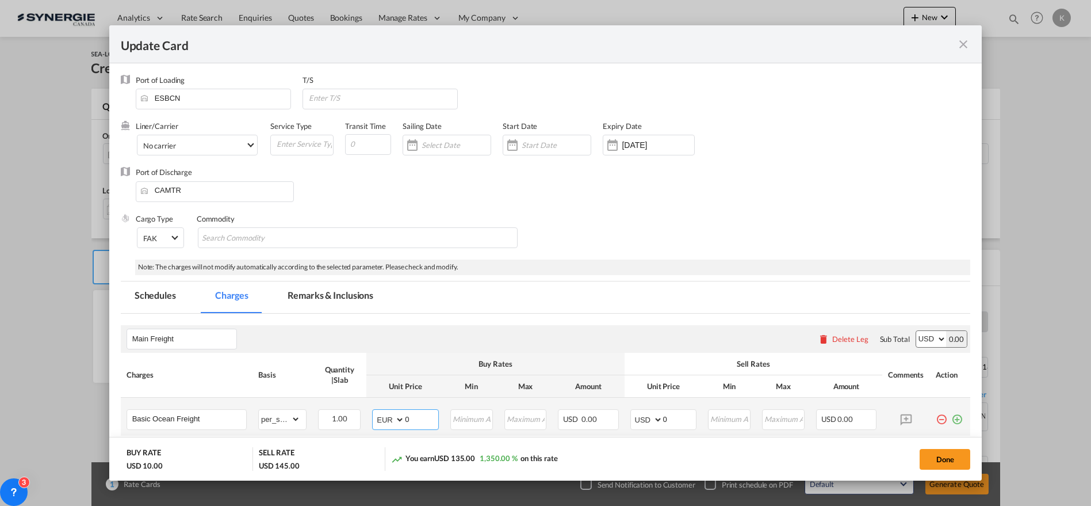
click at [375, 411] on select "AED AFN ALL AMD ANG AOA ARS AUD AWG AZN BAM BBD BDT BGN BHD BIF BMD BND [PERSON…" at bounding box center [390, 419] width 30 height 16
type input "520"
type input "624"
click at [437, 148] on input "Update Card Port ..." at bounding box center [456, 144] width 69 height 9
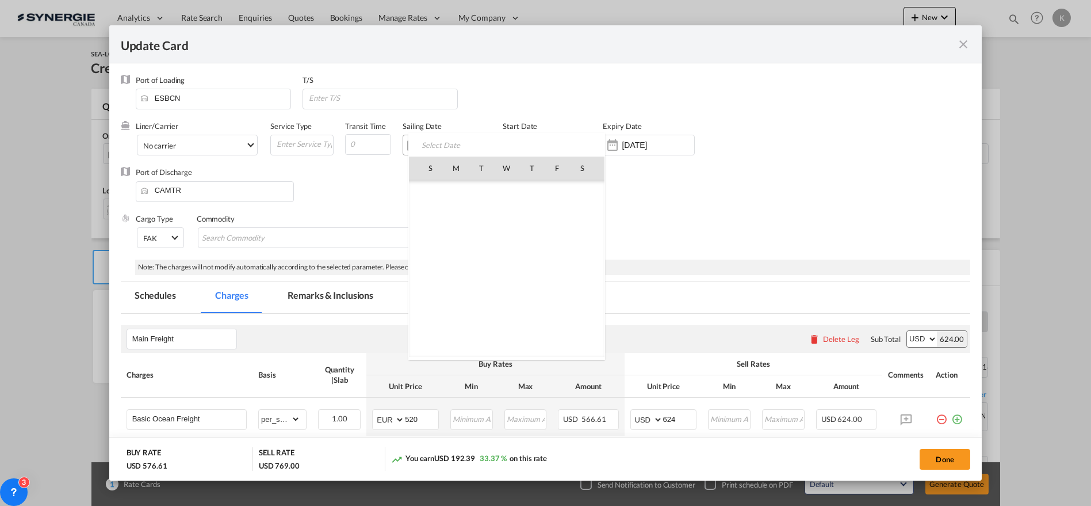
scroll to position [266324, 0]
click at [563, 293] on span "29" at bounding box center [557, 294] width 23 height 23
type input "29 Aug 2025"
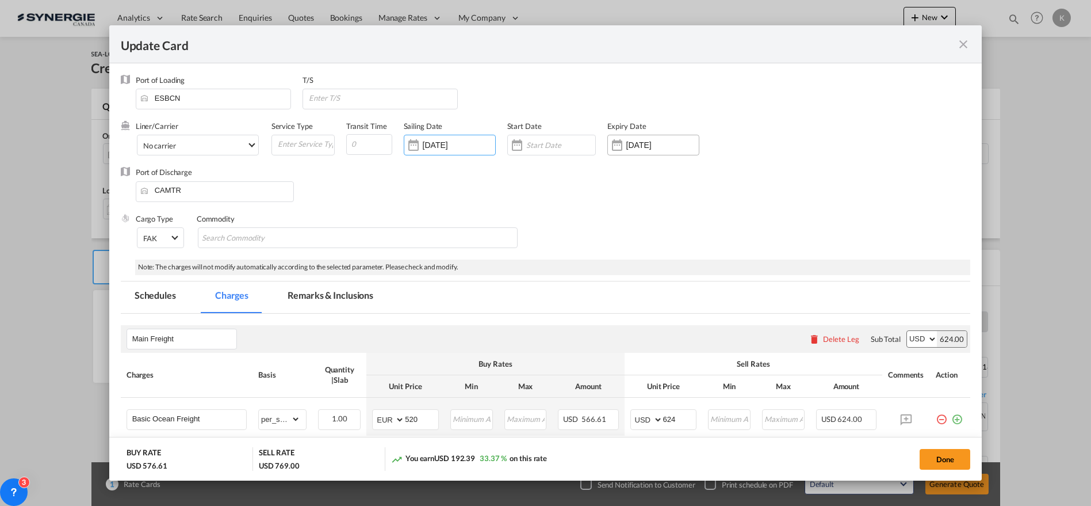
click at [666, 143] on input "21 Sep 2025" at bounding box center [662, 144] width 72 height 9
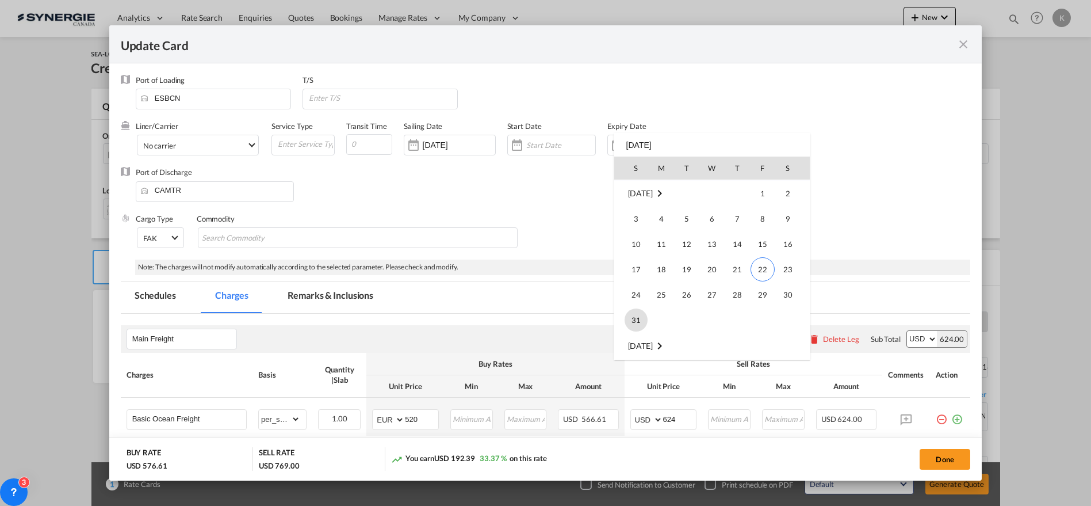
click at [637, 326] on span "31" at bounding box center [636, 319] width 23 height 23
type input "31 Aug 2025"
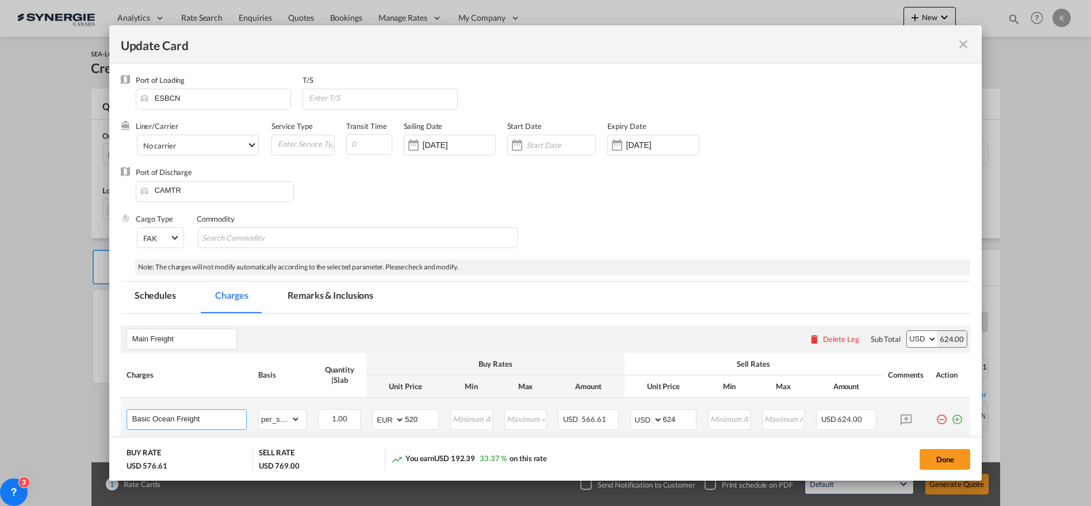
click at [221, 422] on input "Basic Ocean Freight" at bounding box center [189, 418] width 114 height 17
paste input "All rates NET/NET Co-loader: CLG All surcharges VATOS Subj. to any new implemen…"
type input "Basic Ocean Freight All rates NET/NET Co-loader: CLG All surcharges VATOS Subj.…"
click at [317, 290] on md-tab-item "Remarks & Inclusions" at bounding box center [330, 297] width 113 height 32
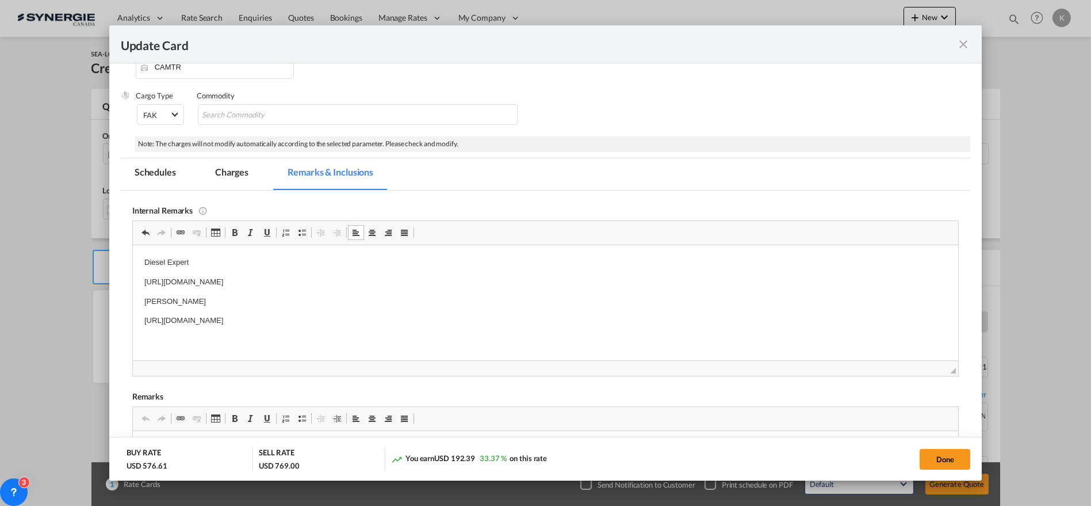
scroll to position [128, 0]
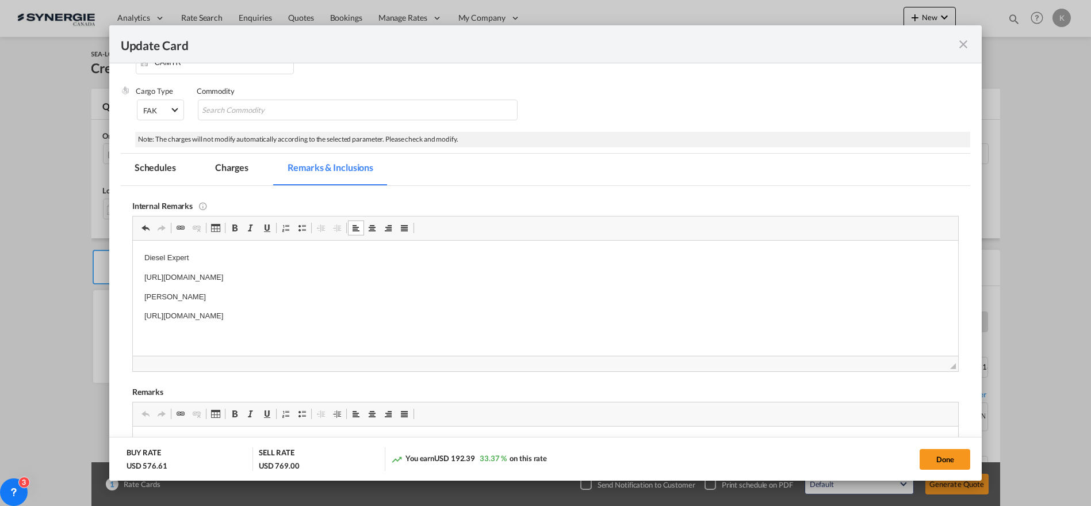
click at [471, 318] on p "https://app.frontapp.com/open/msg_1h7sabbj?key=Di6DCPuEoM0-RH4n6ftk4c9GYpfrsnop" at bounding box center [545, 315] width 803 height 12
click at [232, 165] on md-tab-item "Charges" at bounding box center [231, 170] width 61 height 32
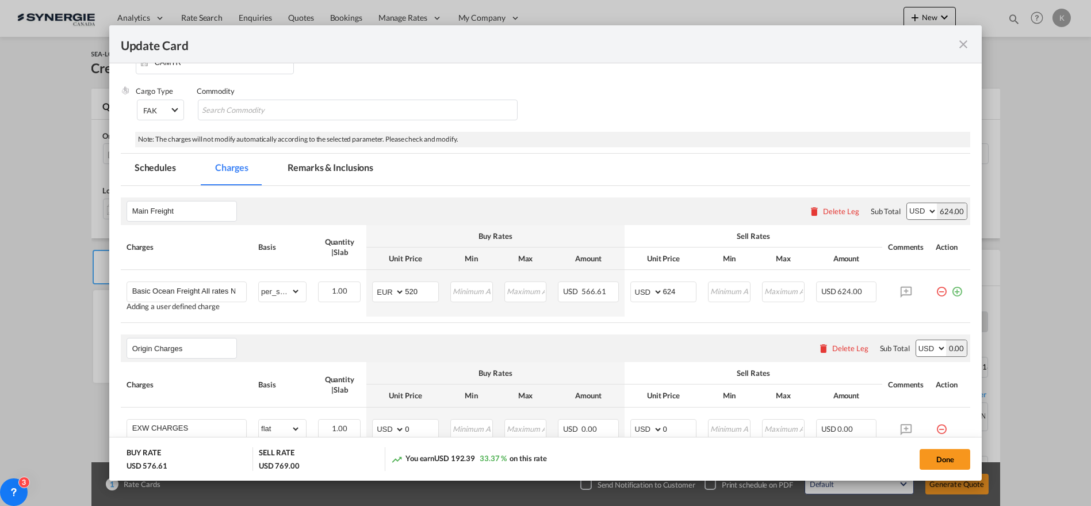
drag, startPoint x: 830, startPoint y: 343, endPoint x: 773, endPoint y: 325, distance: 59.1
click at [832, 343] on div "Delete Leg" at bounding box center [850, 347] width 36 height 9
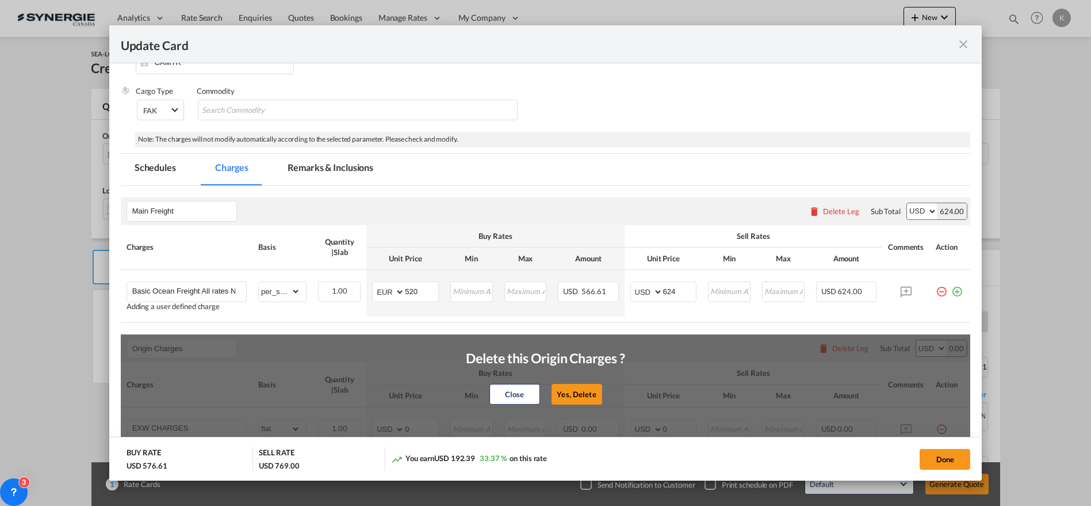
click at [576, 387] on button "Yes, Delete" at bounding box center [576, 394] width 51 height 21
type input "Destination Charges"
type input "Dock fee"
select select "per_hbl"
type input "Terminal fee"
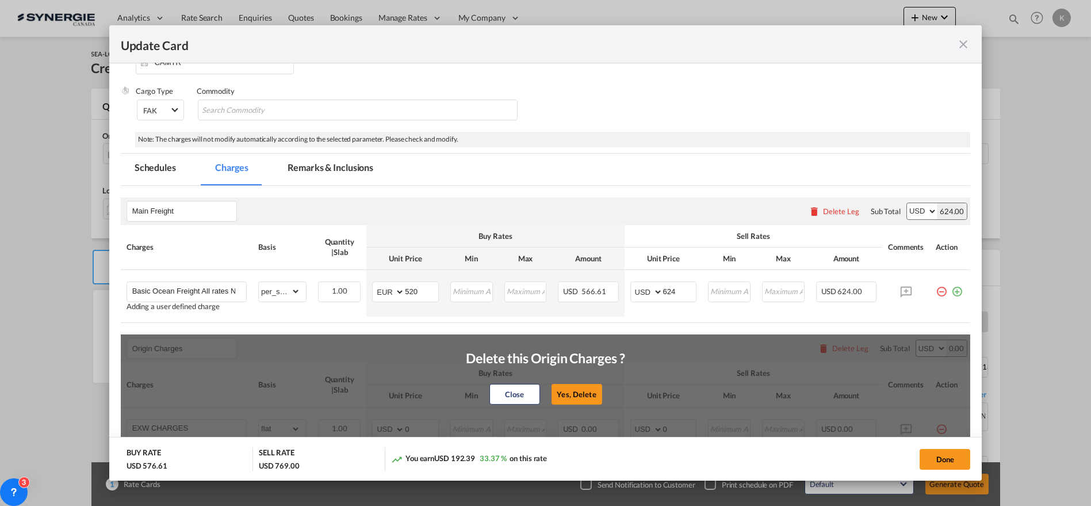
select select "per_w/m"
type input "Doc and Handling fee"
type input "E-manifest"
select select "per_bl"
type input "35"
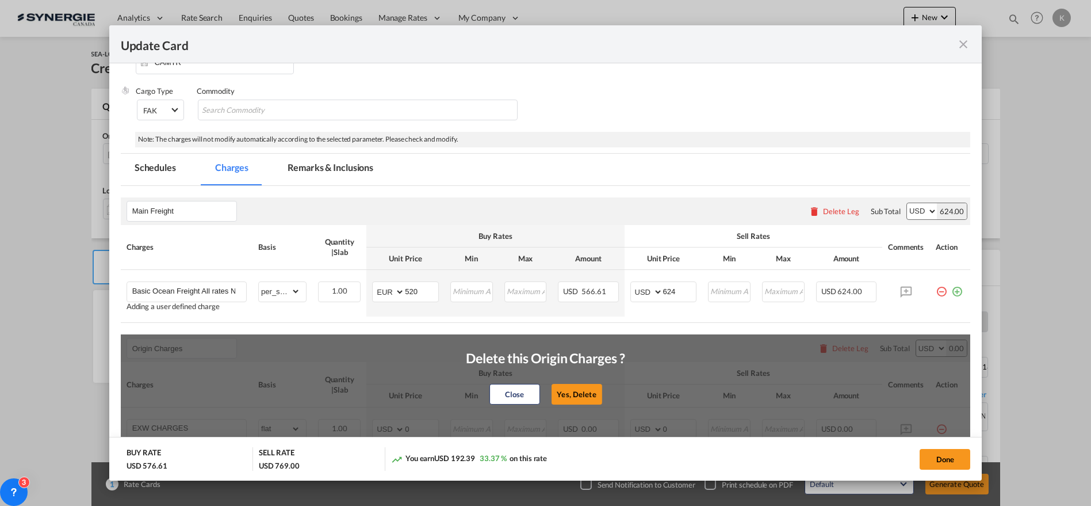
type input "Doc Fee"
select select "per_bl"
type input "30"
type input "Handling fee"
type input "0"
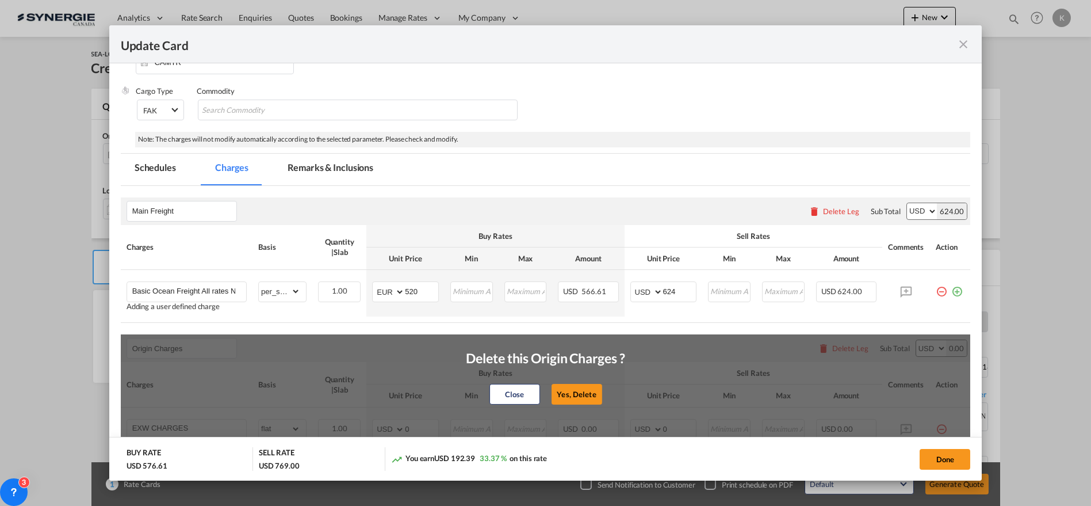
type input "65"
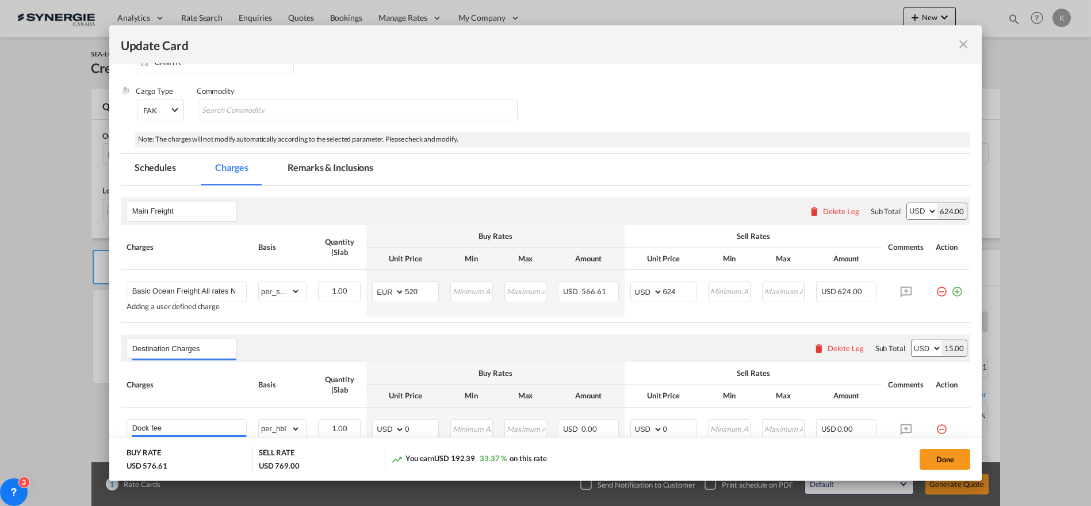
scroll to position [369, 0]
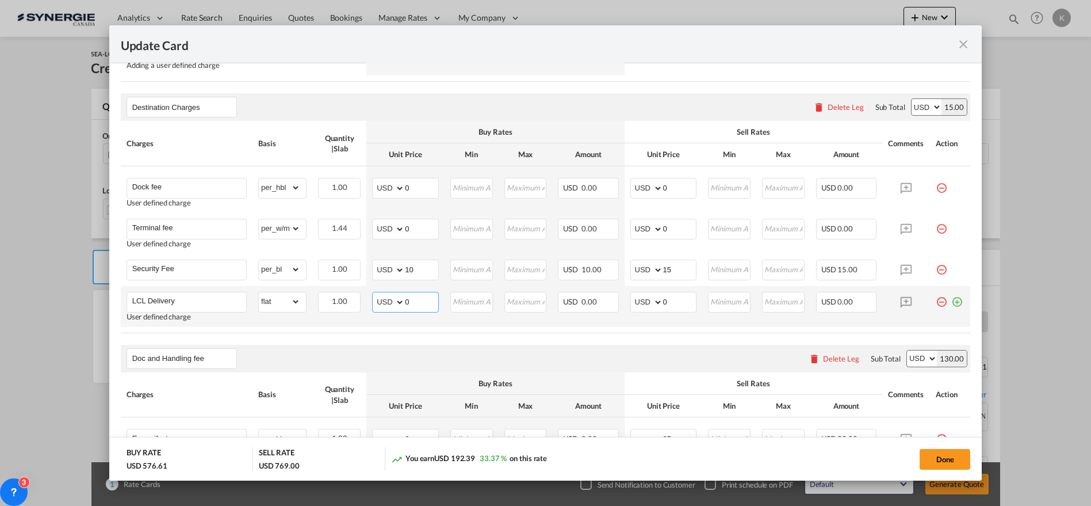
click at [386, 300] on select "AED AFN ALL AMD ANG AOA ARS AUD AWG AZN BAM BBD BDT BGN BHD BIF BMD BND [PERSON…" at bounding box center [390, 302] width 30 height 16
select select "string:CAD"
click at [375, 294] on select "AED AFN ALL AMD ANG AOA ARS AUD AWG AZN BAM BBD BDT BGN BHD BIF BMD BND [PERSON…" at bounding box center [390, 302] width 30 height 16
type input "144"
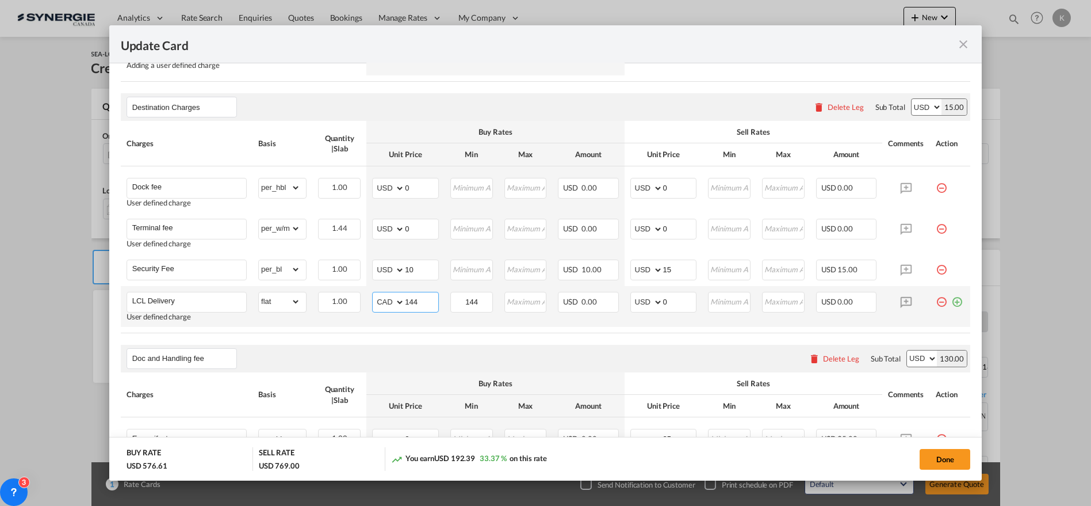
click at [408, 304] on input "144" at bounding box center [421, 300] width 33 height 17
click at [398, 299] on md-input-container "AED AFN ALL AMD ANG AOA ARS AUD AWG AZN BAM BBD BDT BGN BHD BIF BMD BND BOB BRL…" at bounding box center [405, 302] width 67 height 21
click at [417, 297] on input "144" at bounding box center [421, 300] width 33 height 17
type input "144.72"
type input "117"
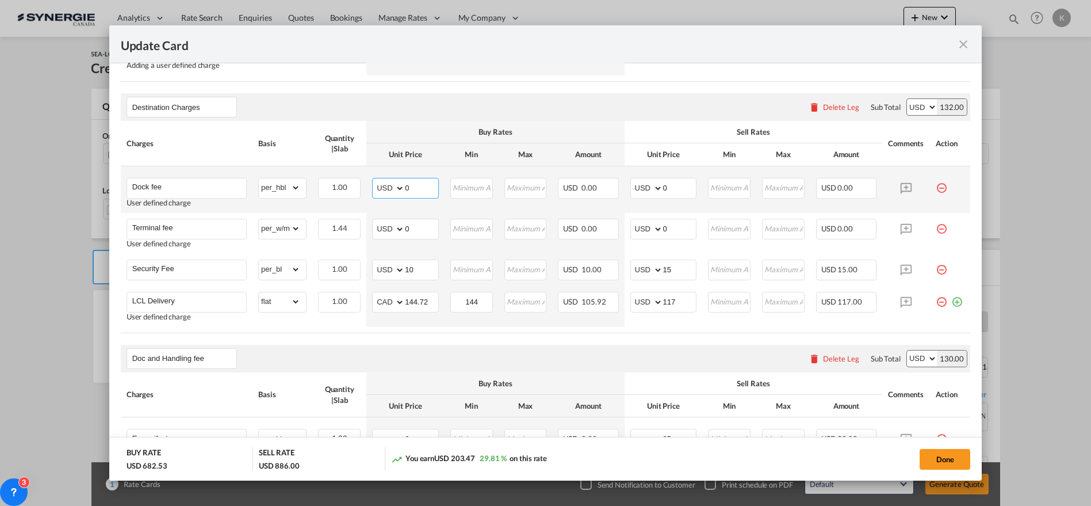
drag, startPoint x: 416, startPoint y: 186, endPoint x: 386, endPoint y: 186, distance: 30.5
click at [386, 186] on md-input-container "AED AFN ALL AMD ANG AOA ARS AUD AWG AZN BAM BBD BDT BGN BHD BIF BMD BND BOB BRL…" at bounding box center [405, 188] width 67 height 21
click at [384, 186] on select "AED AFN ALL AMD ANG AOA ARS AUD AWG AZN BAM BBD BDT BGN BHD BIF BMD BND [PERSON…" at bounding box center [390, 188] width 30 height 16
select select "string:CAD"
click at [375, 180] on select "AED AFN ALL AMD ANG AOA ARS AUD AWG AZN BAM BBD BDT BGN BHD BIF BMD BND [PERSON…" at bounding box center [390, 188] width 30 height 16
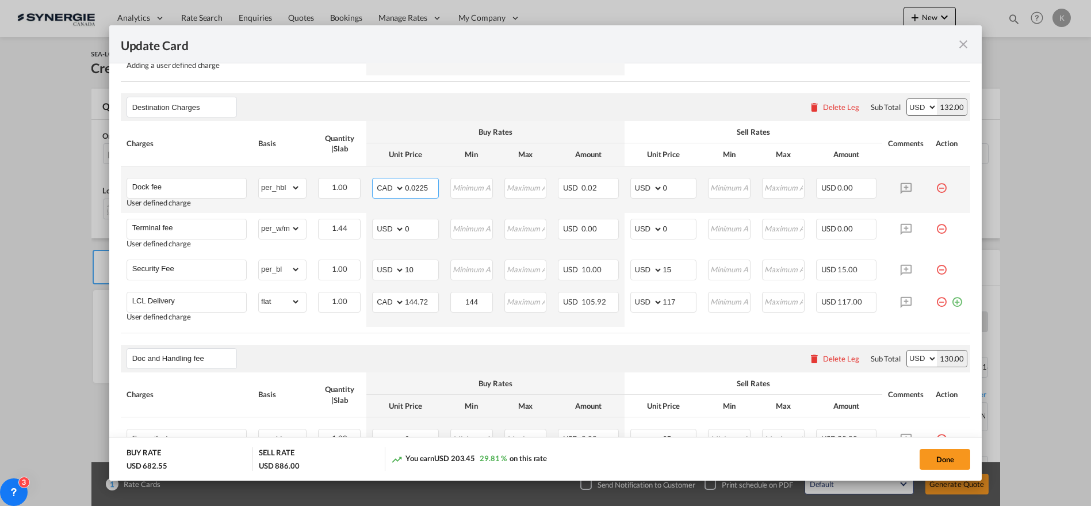
type input "0.0225"
type input "70"
select select "string:CAD"
type input "0.025"
type input "4"
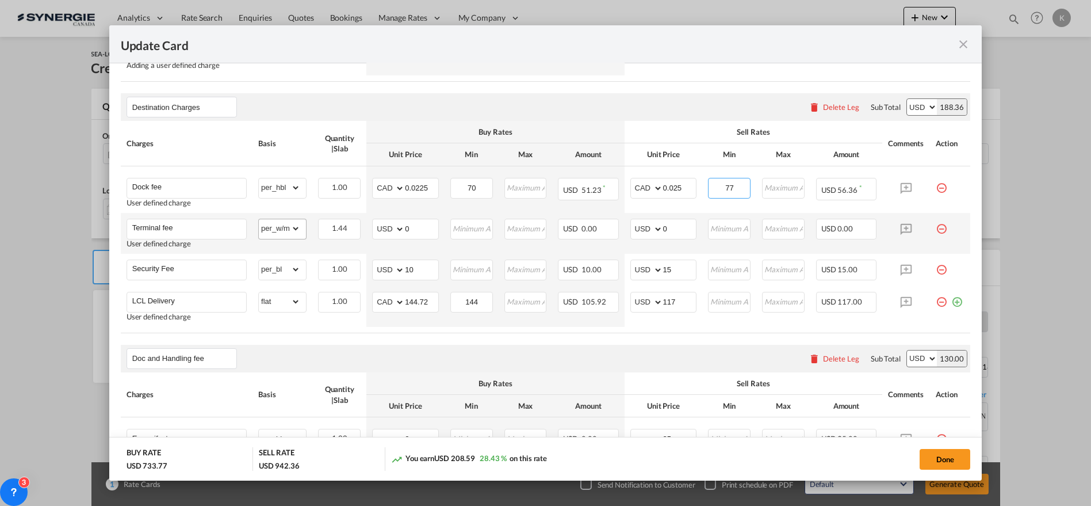
type input "77"
click at [288, 227] on select "gross_weight volumetric_weight per_shipment per_bl per_km per_hawb per_kg flat …" at bounding box center [279, 228] width 41 height 18
click at [384, 228] on select "AED AFN ALL AMD ANG AOA ARS AUD AWG AZN BAM BBD BDT BGN BHD BIF BMD BND [PERSON…" at bounding box center [390, 229] width 30 height 16
select select "string:CAD"
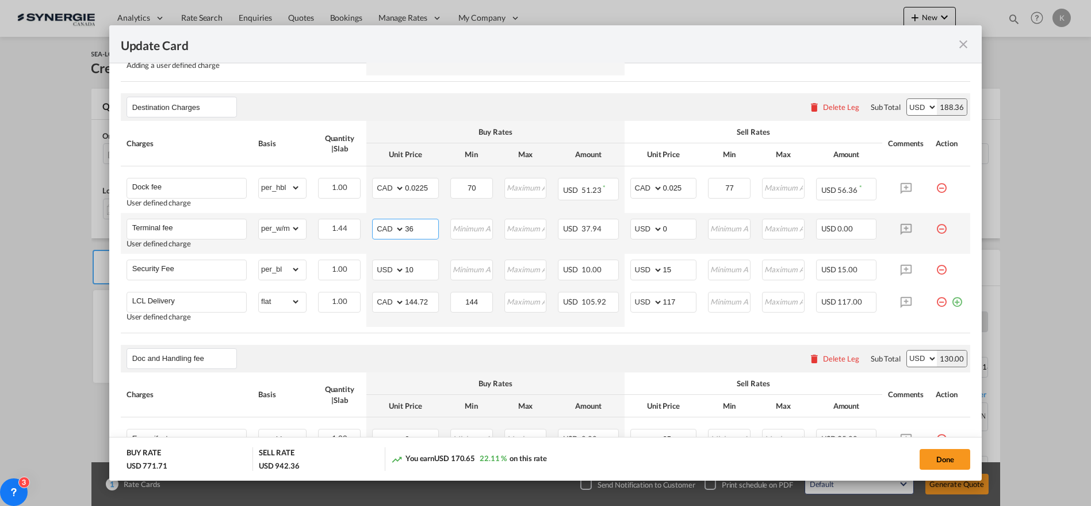
type input "36"
select select "string:CAD"
type input "40"
click at [180, 265] on input "Security Fee" at bounding box center [189, 268] width 114 height 17
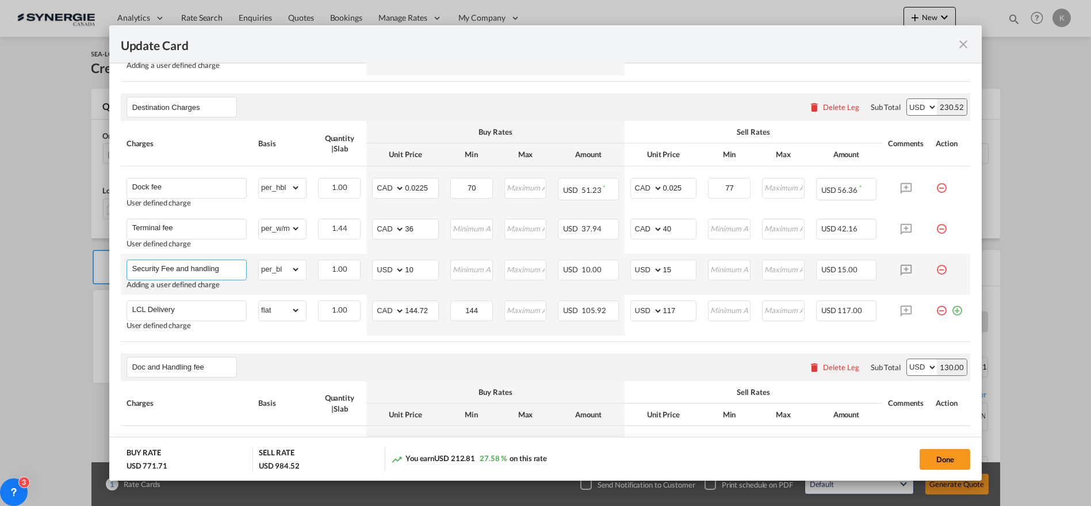
type input "Security Fee and handling"
select select "string:CAD"
type input "100"
select select "string:CAD"
type input "110"
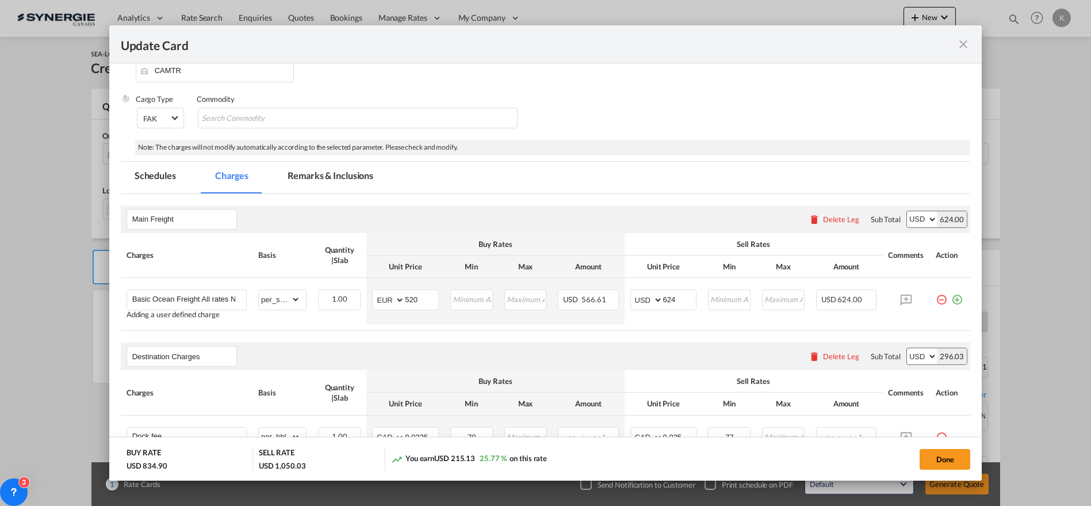
scroll to position [118, 0]
click at [302, 119] on input "Search Commodity" at bounding box center [254, 120] width 105 height 18
paste input "PISTON CROWN - Mahle (ONE SCREW TYPE"
type input "PISTON CROWN - Mahle (ONE SCREW TYPE"
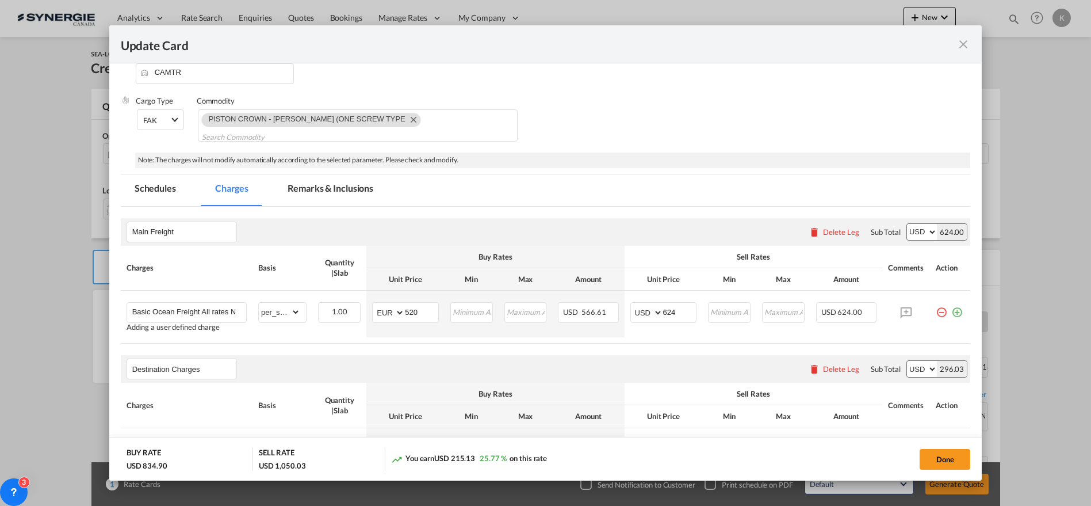
scroll to position [0, 0]
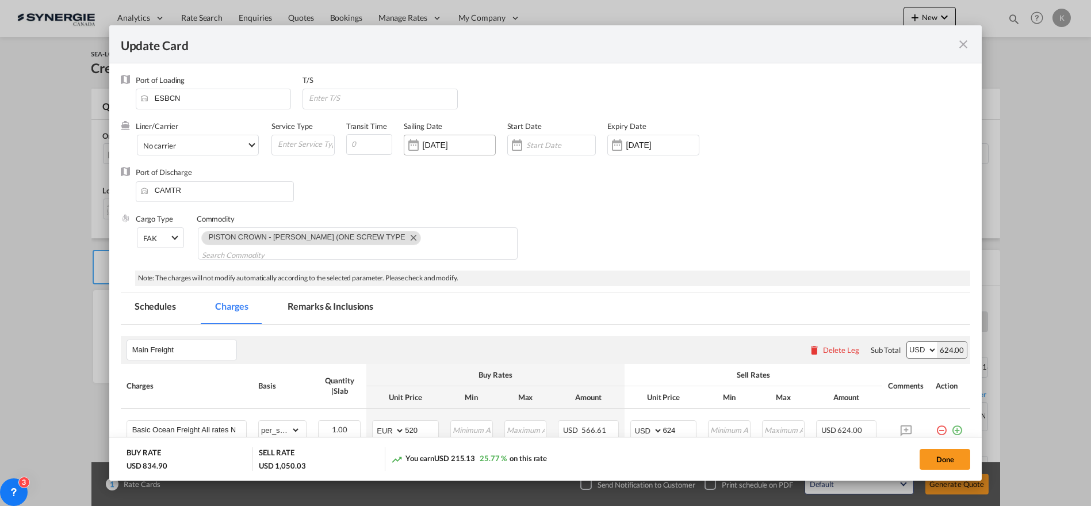
click at [434, 147] on input "29 Aug 2025" at bounding box center [459, 144] width 72 height 9
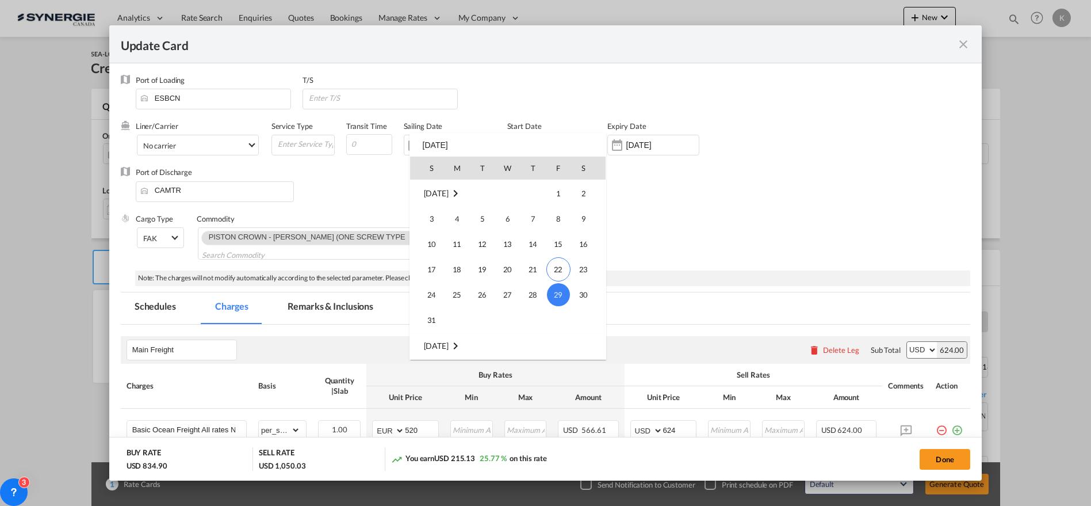
scroll to position [266477, 0]
click at [478, 239] on span "9" at bounding box center [482, 243] width 23 height 23
type input "09 Sep 2025"
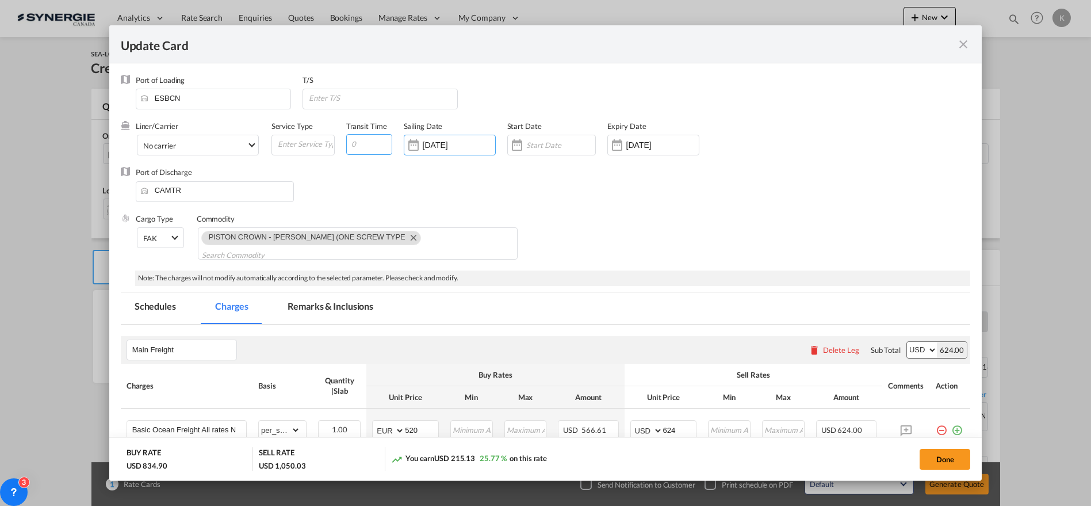
click at [355, 150] on input "Update Card Port ..." at bounding box center [369, 144] width 46 height 21
type input "14"
click at [200, 144] on span "No carrier" at bounding box center [195, 145] width 104 height 10
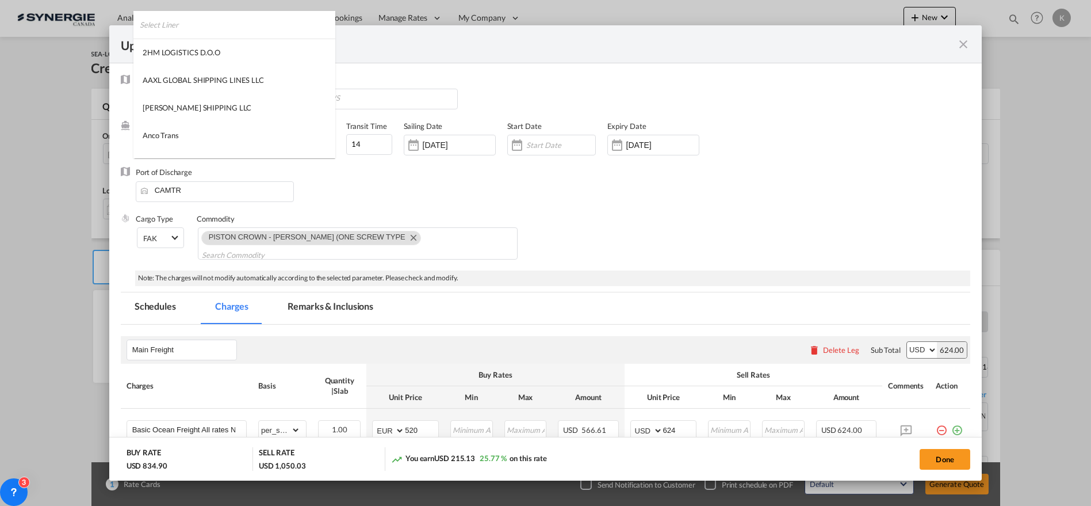
scroll to position [1564, 0]
type md-option "1218"
click at [276, 25] on input "search" at bounding box center [238, 25] width 196 height 28
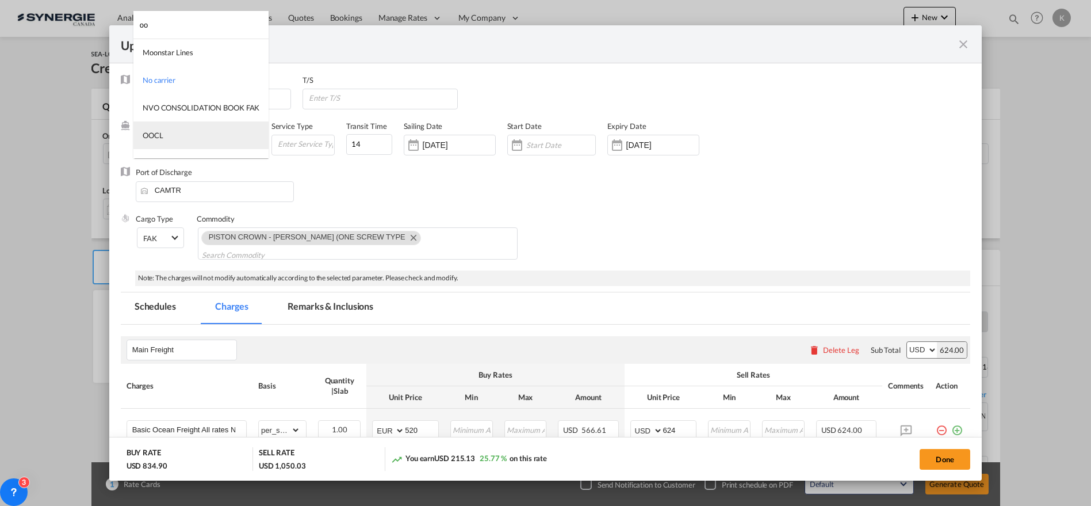
type input "oo"
click at [158, 132] on div "OOCL" at bounding box center [153, 135] width 21 height 10
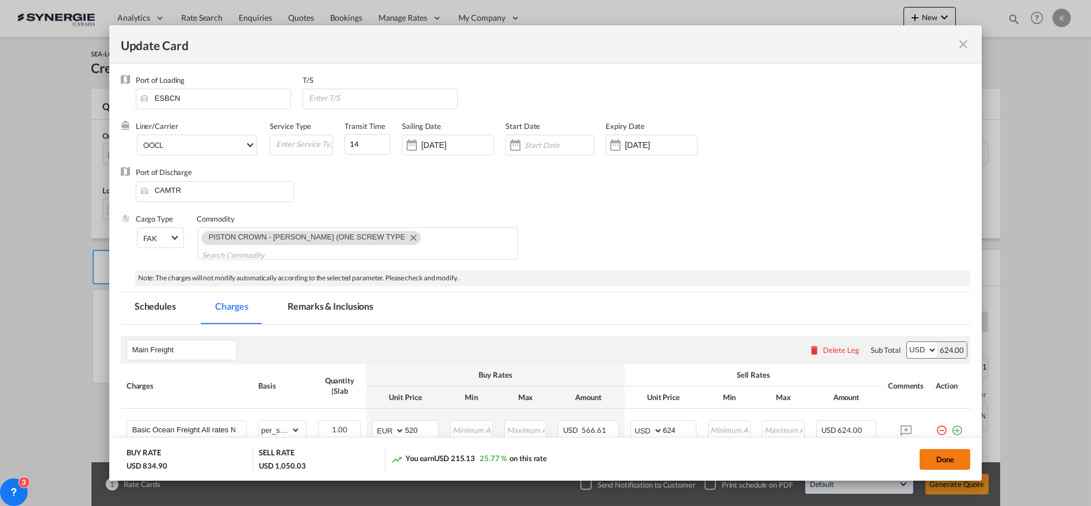
click at [940, 457] on button "Done" at bounding box center [945, 459] width 51 height 21
type input "08 Sep 2025"
type input "30 Aug 2025"
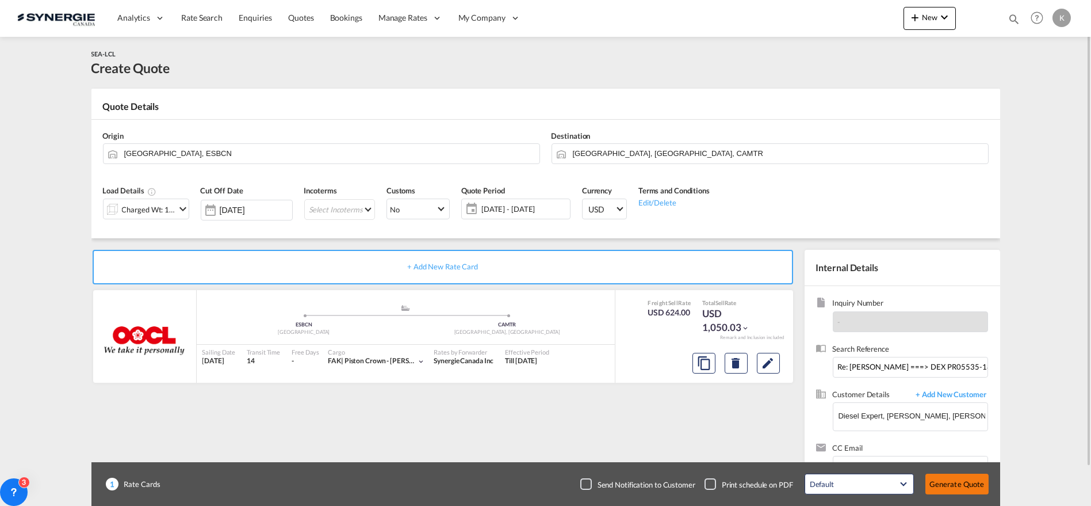
click at [956, 483] on button "Generate Quote" at bounding box center [957, 483] width 63 height 21
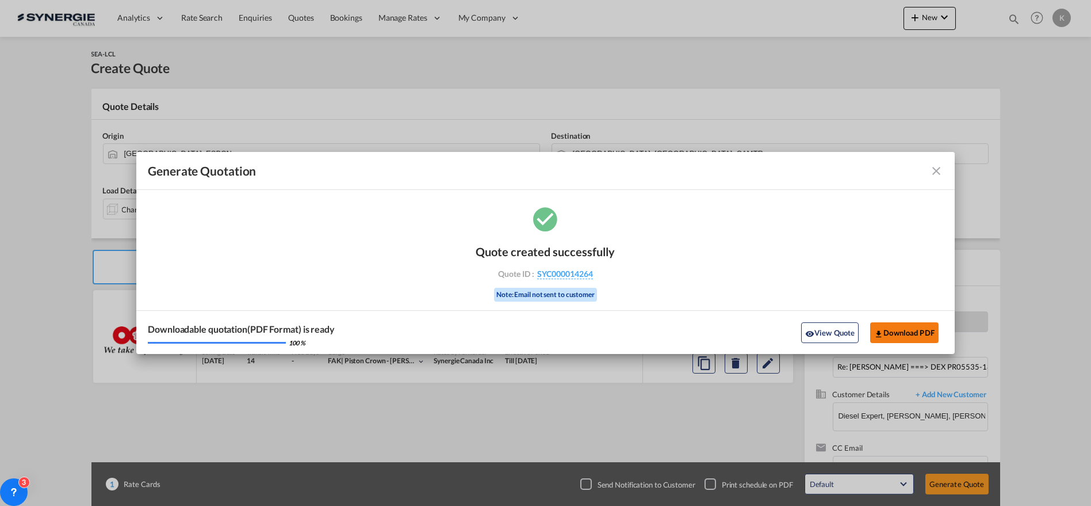
click at [897, 334] on button "Download PDF" at bounding box center [904, 332] width 68 height 21
click at [937, 167] on md-icon "icon-close fg-AAA8AD cursor m-0" at bounding box center [937, 171] width 14 height 14
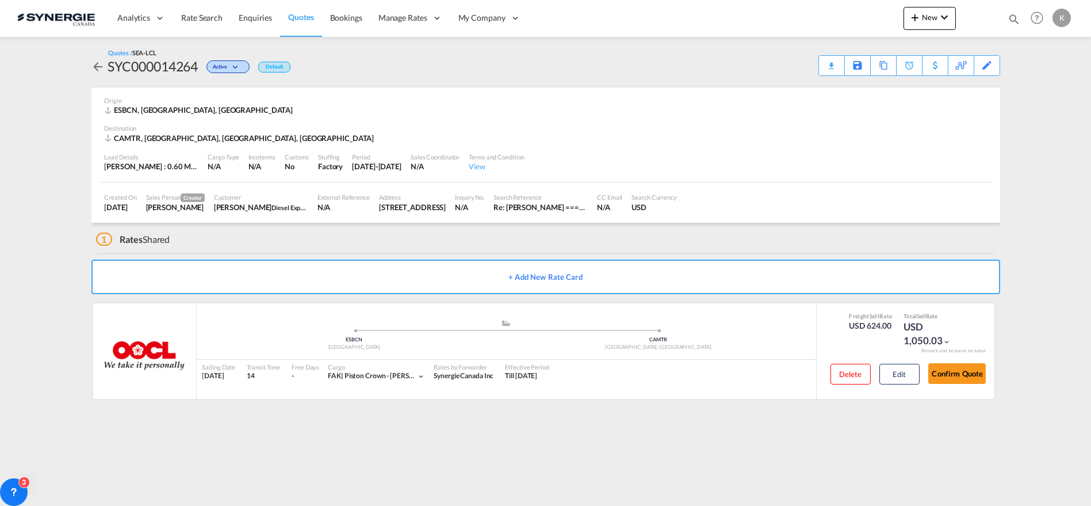
click at [299, 16] on span "Quotes" at bounding box center [300, 17] width 25 height 10
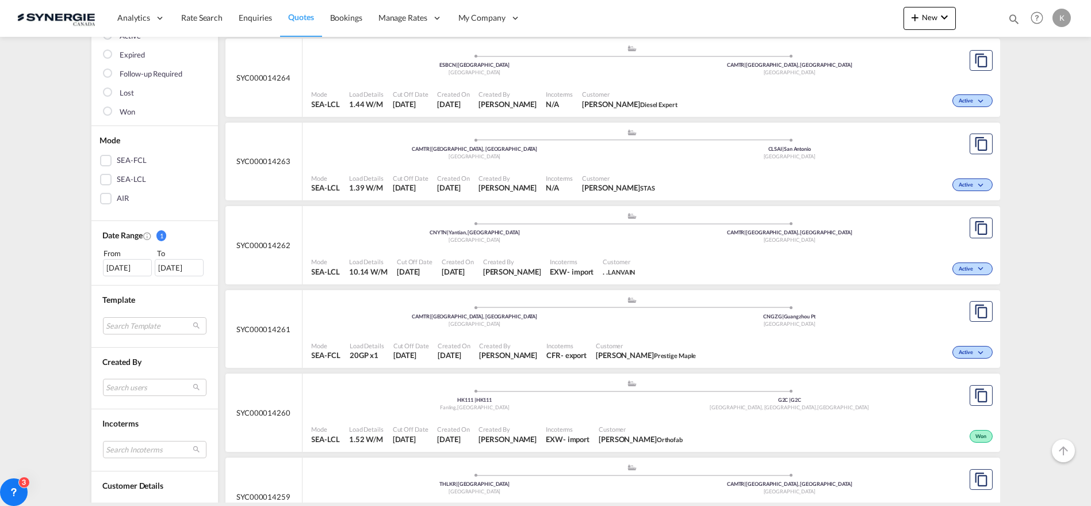
scroll to position [192, 0]
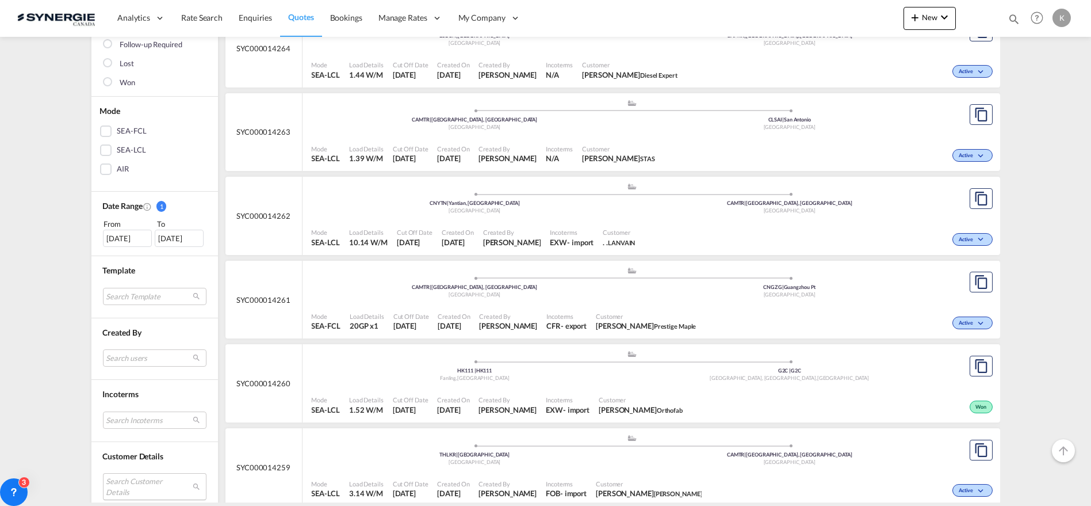
click at [154, 480] on md-select "Search Customer Details user name user hoa Hazel salesupport36@quanterm.com.vn …" at bounding box center [155, 486] width 104 height 26
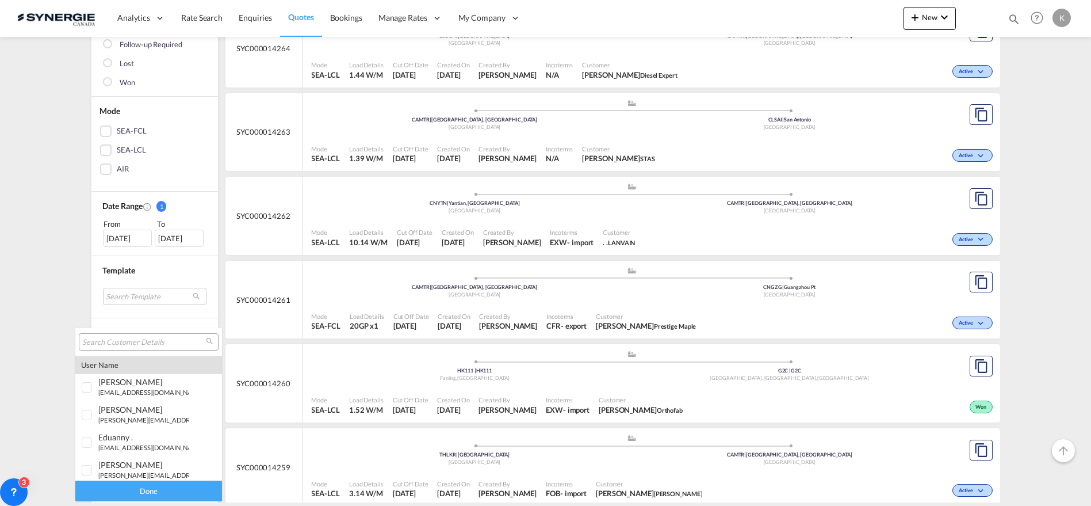
click at [153, 347] on div at bounding box center [149, 341] width 140 height 17
click at [151, 345] on input "search" at bounding box center [144, 342] width 124 height 10
type input "stas"
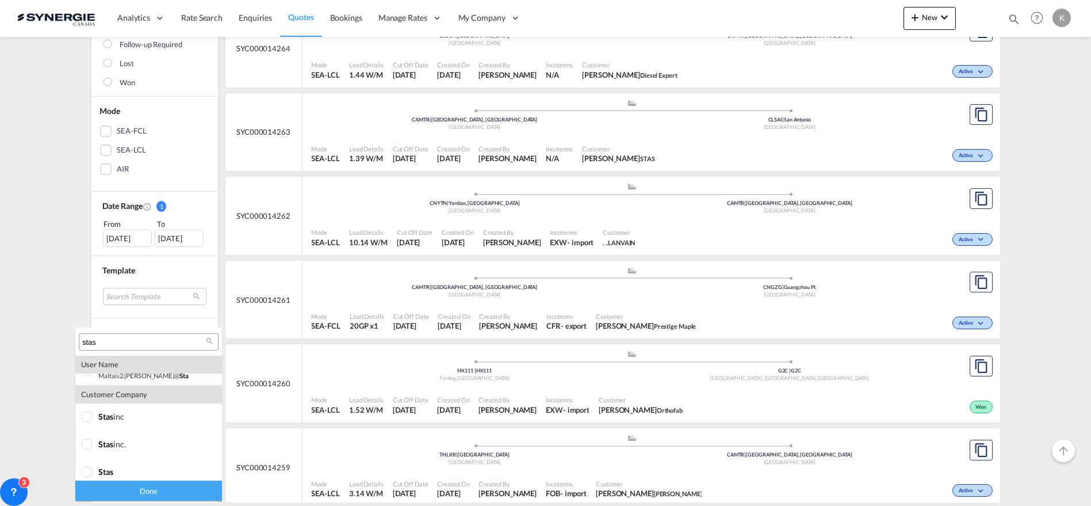
scroll to position [216, 0]
click at [90, 406] on div at bounding box center [88, 412] width 12 height 12
click at [86, 434] on div at bounding box center [88, 439] width 12 height 12
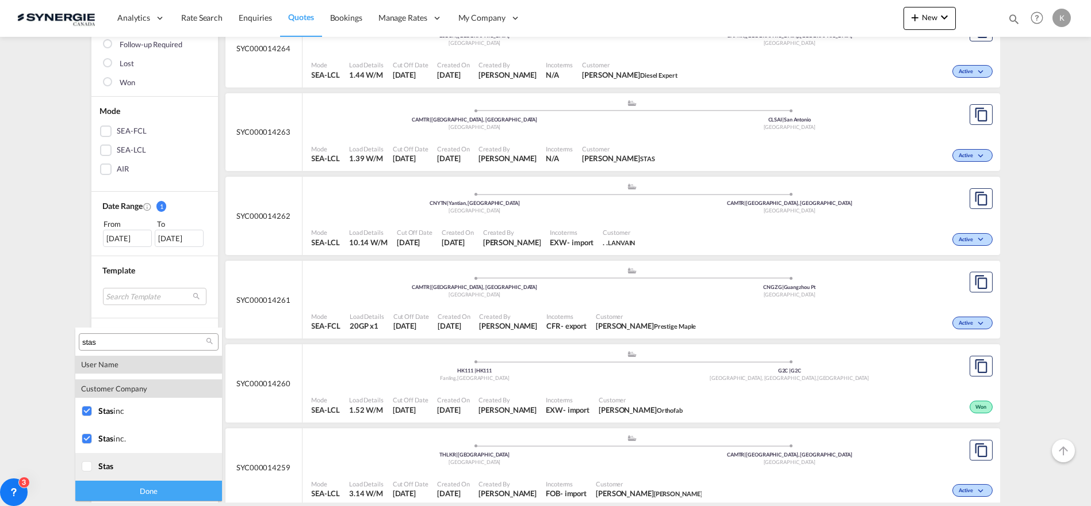
click at [86, 467] on div at bounding box center [88, 467] width 12 height 12
click at [156, 490] on div "Done" at bounding box center [148, 490] width 147 height 20
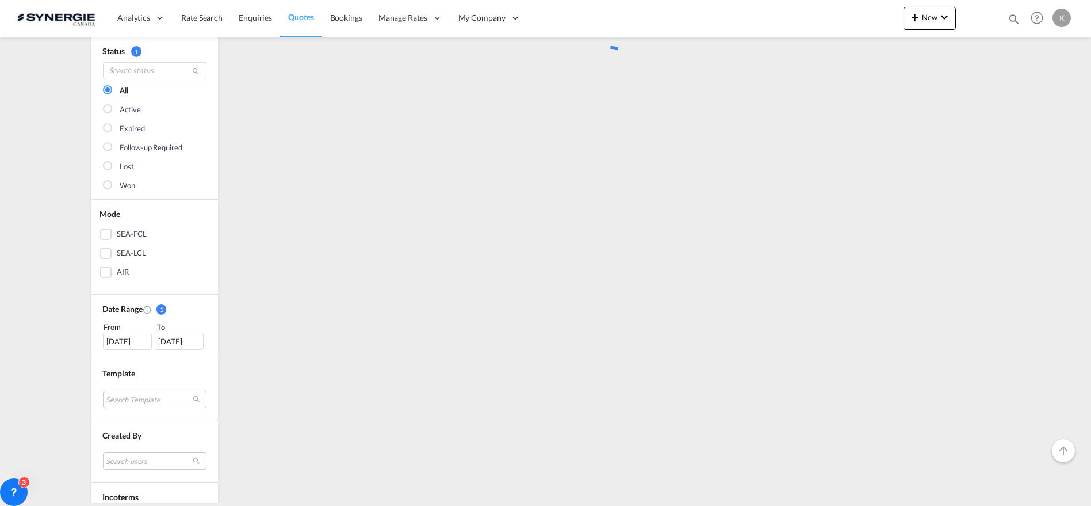
scroll to position [0, 0]
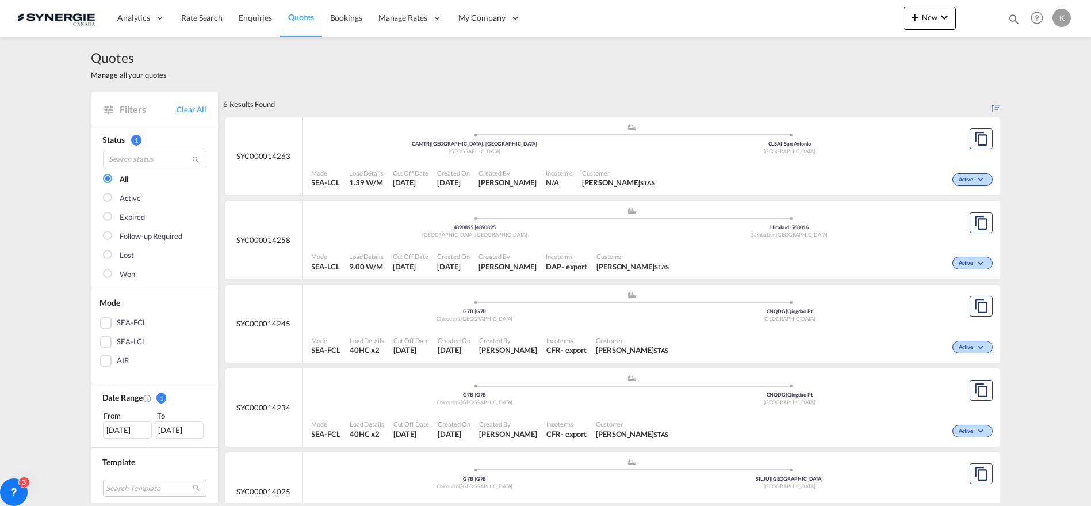
click at [598, 332] on div "Customer Karine Harvey STAS" at bounding box center [632, 345] width 82 height 29
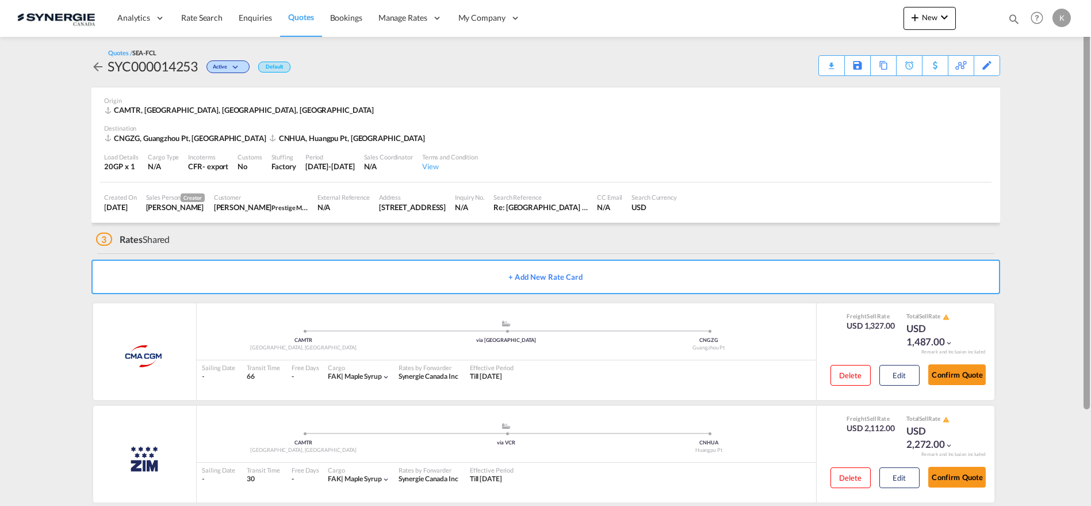
drag, startPoint x: 1088, startPoint y: 197, endPoint x: 1057, endPoint y: 108, distance: 94.4
click at [1058, 108] on md-content "Analytics Reports Dashboard Rate Search Enquiries Quotes Bookings" at bounding box center [545, 253] width 1091 height 506
click at [850, 68] on md-icon at bounding box center [844, 65] width 14 height 9
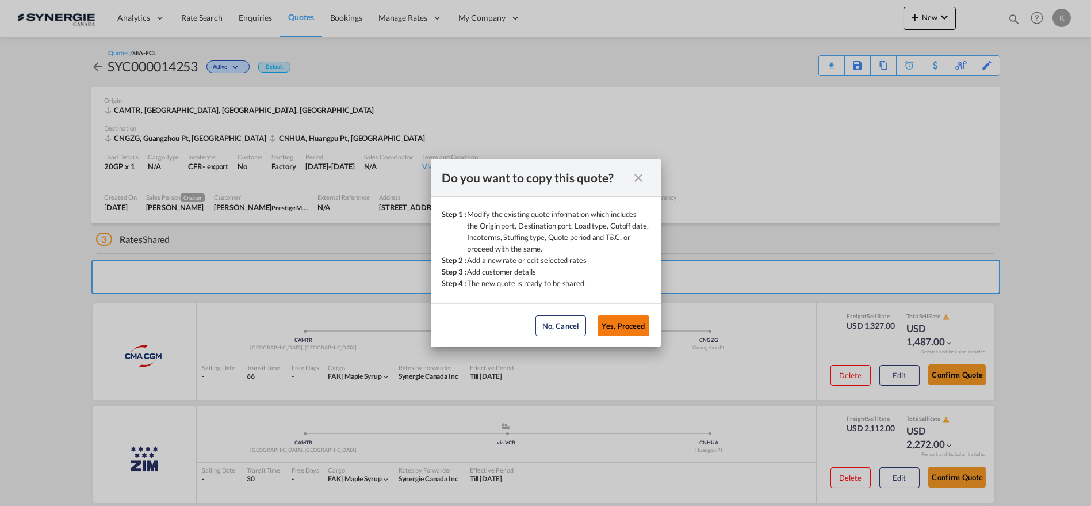
click at [633, 322] on button "Yes, Proceed" at bounding box center [624, 325] width 52 height 21
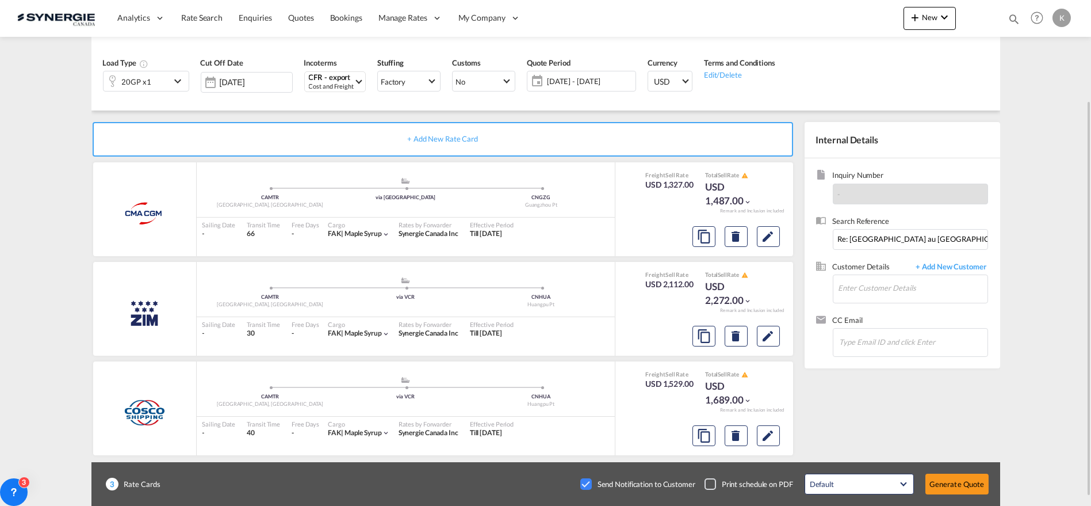
scroll to position [138, 0]
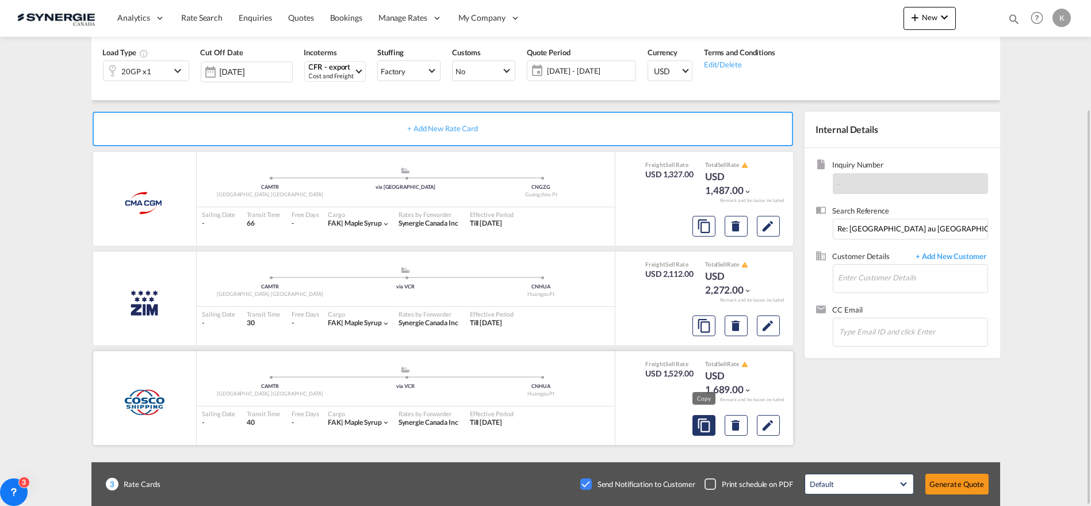
click at [700, 233] on md-icon "assets/icons/custom/copyQuote.svg" at bounding box center [704, 226] width 14 height 14
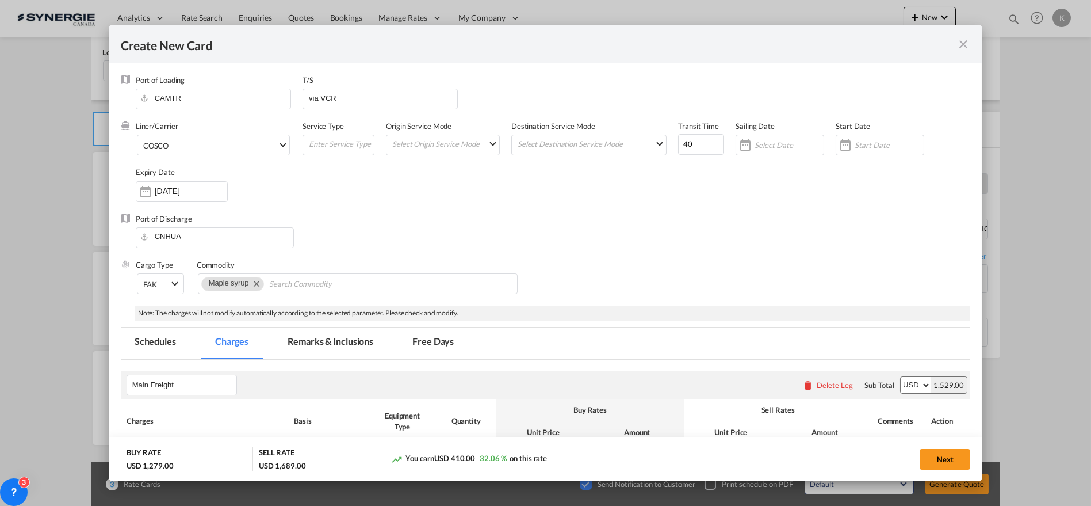
select select "per container"
select select "per B/L"
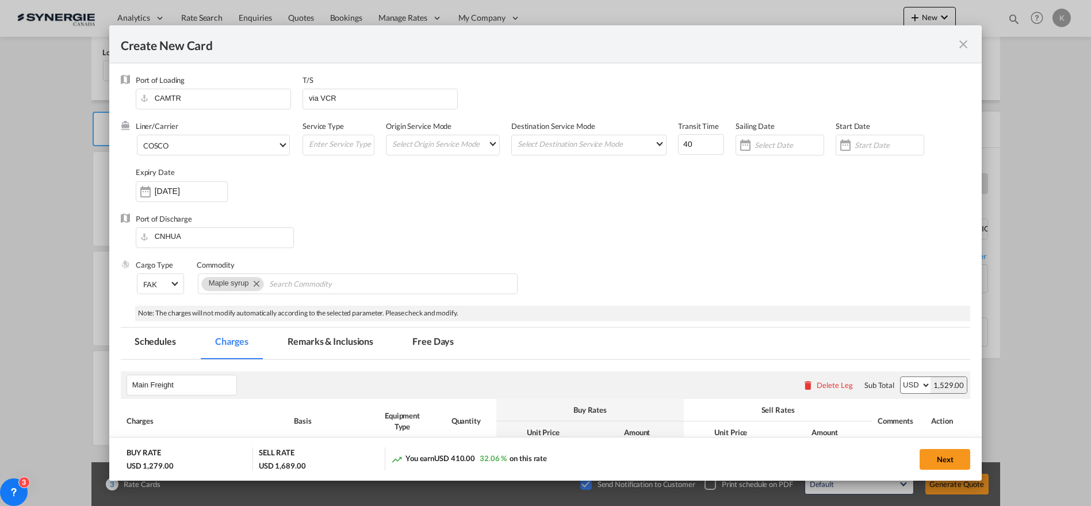
select select "per shipment"
click at [219, 146] on span "COSCO" at bounding box center [210, 145] width 135 height 10
type md-option "55"
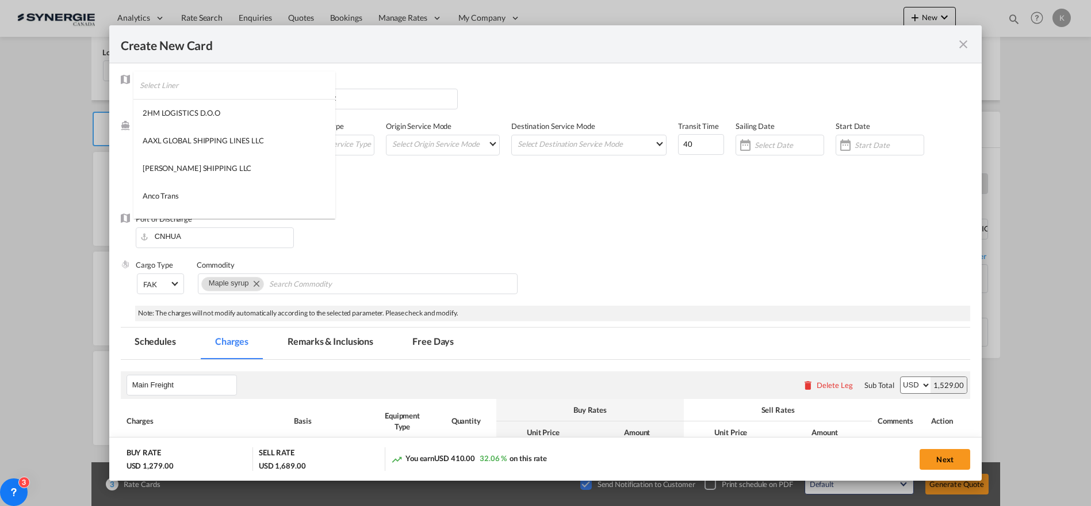
click at [261, 86] on input "search" at bounding box center [238, 85] width 196 height 28
type input "ooc"
click at [166, 139] on md-option "OOCL" at bounding box center [215, 141] width 164 height 28
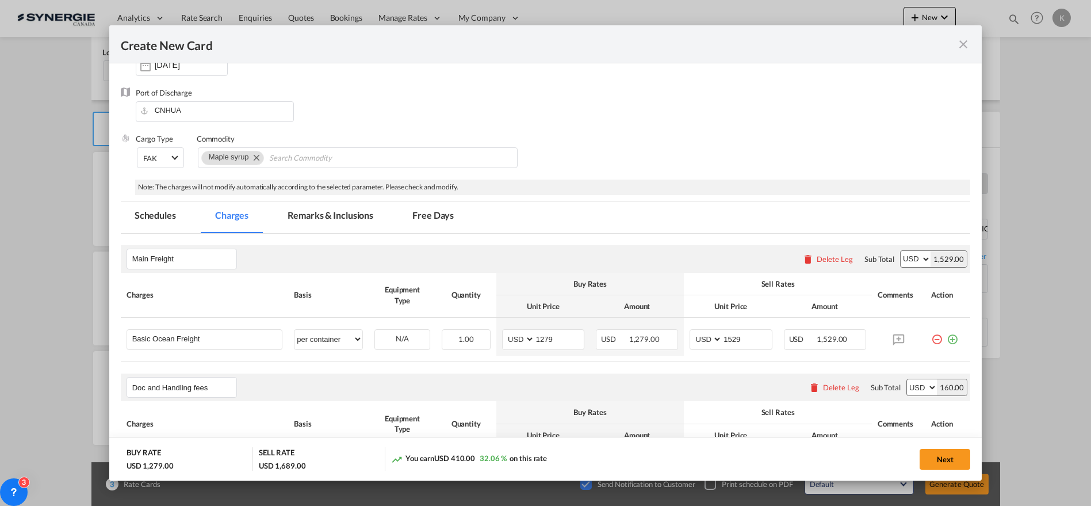
scroll to position [128, 0]
click at [542, 334] on input "1279" at bounding box center [559, 336] width 49 height 17
type input "1638"
type input "1888"
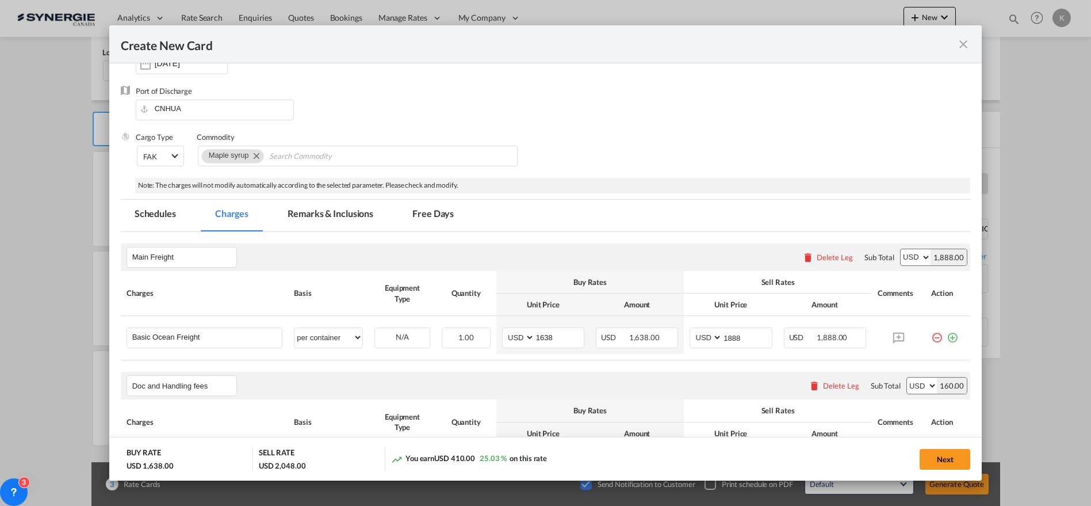
click at [322, 212] on md-tab-item "Remarks & Inclusions" at bounding box center [330, 216] width 113 height 32
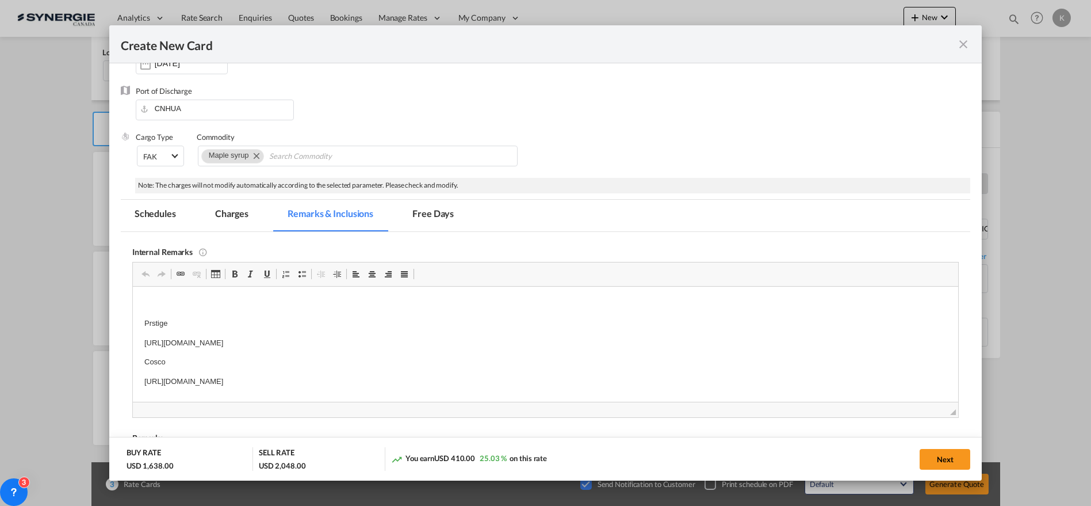
scroll to position [0, 0]
click at [328, 382] on p "[URL][DOMAIN_NAME]" at bounding box center [545, 381] width 803 height 12
click at [924, 452] on button "Next" at bounding box center [945, 459] width 51 height 21
type input "[DATE]"
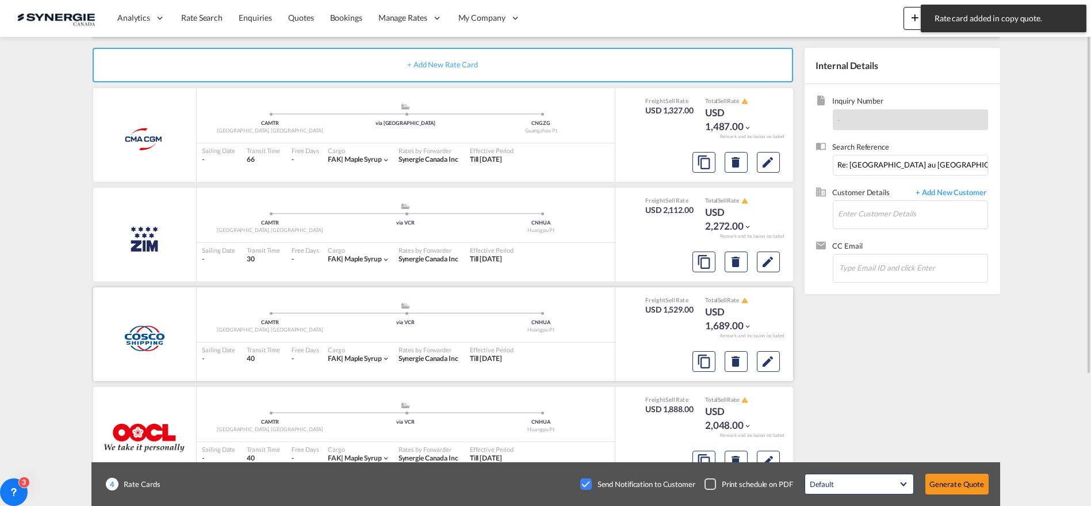
scroll to position [138, 0]
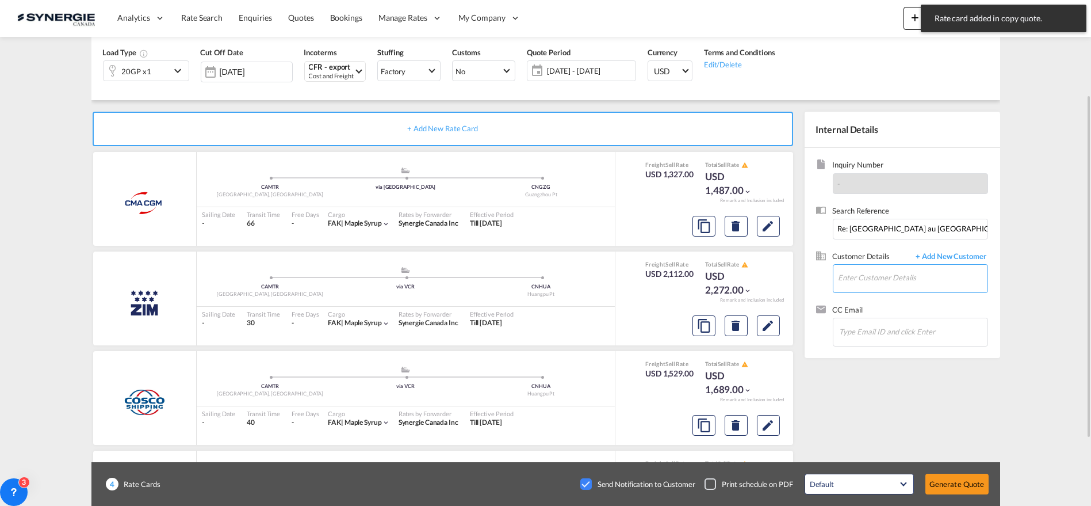
click at [870, 277] on input "Enter Customer Details" at bounding box center [913, 278] width 149 height 26
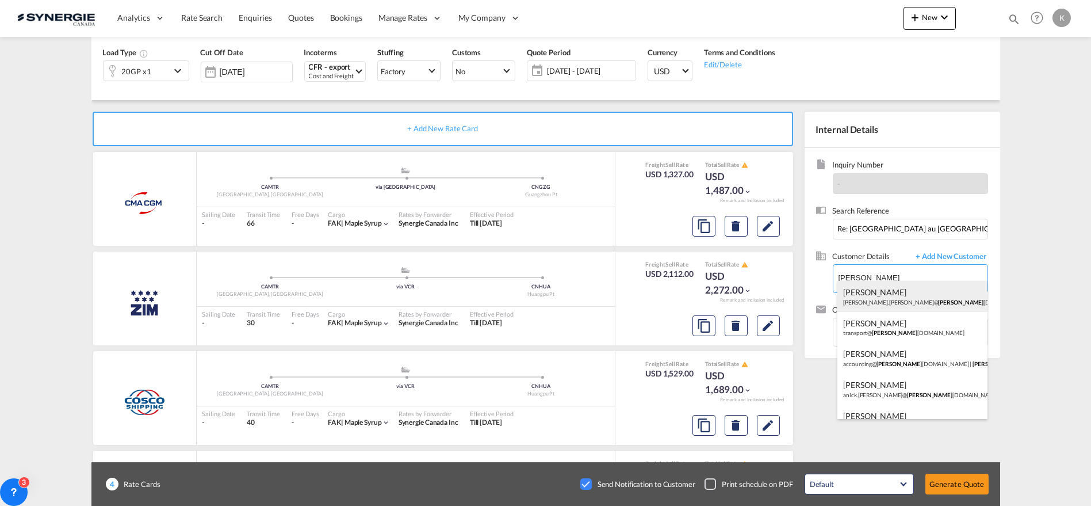
click at [882, 290] on div "[PERSON_NAME] [PERSON_NAME].[PERSON_NAME]@ [PERSON_NAME] [DOMAIN_NAME] | [PERSO…" at bounding box center [913, 296] width 150 height 31
type input "Prestige Maple, [PERSON_NAME], [PERSON_NAME][EMAIL_ADDRESS][PERSON_NAME][DOMAIN…"
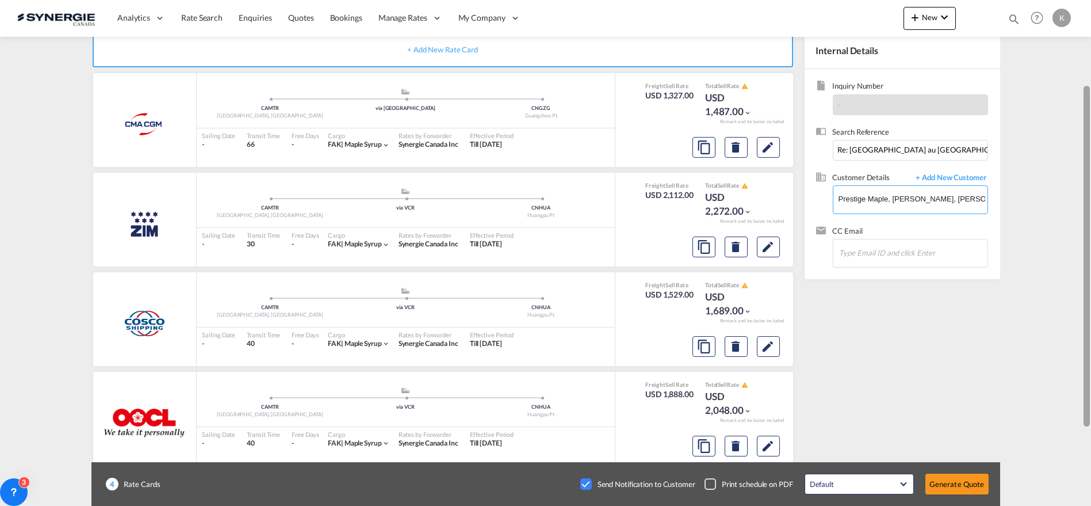
scroll to position [237, 0]
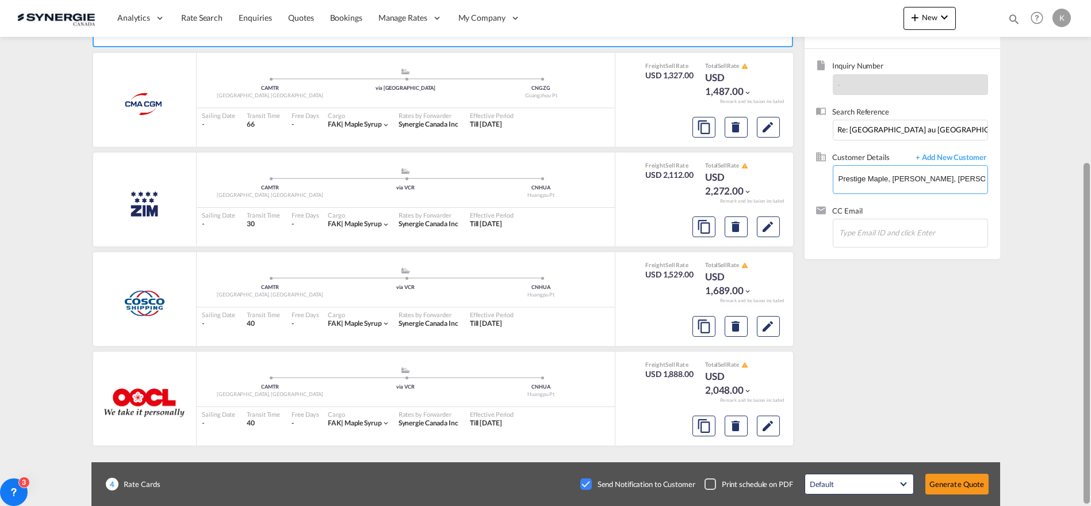
drag, startPoint x: 1088, startPoint y: 263, endPoint x: 1038, endPoint y: 408, distance: 153.2
click at [1038, 408] on md-content "Analytics Reports Dashboard Rate Search Enquiries Quotes Bookings" at bounding box center [545, 253] width 1091 height 506
click at [959, 479] on button "Generate Quote" at bounding box center [957, 483] width 63 height 21
